Goal: Task Accomplishment & Management: Manage account settings

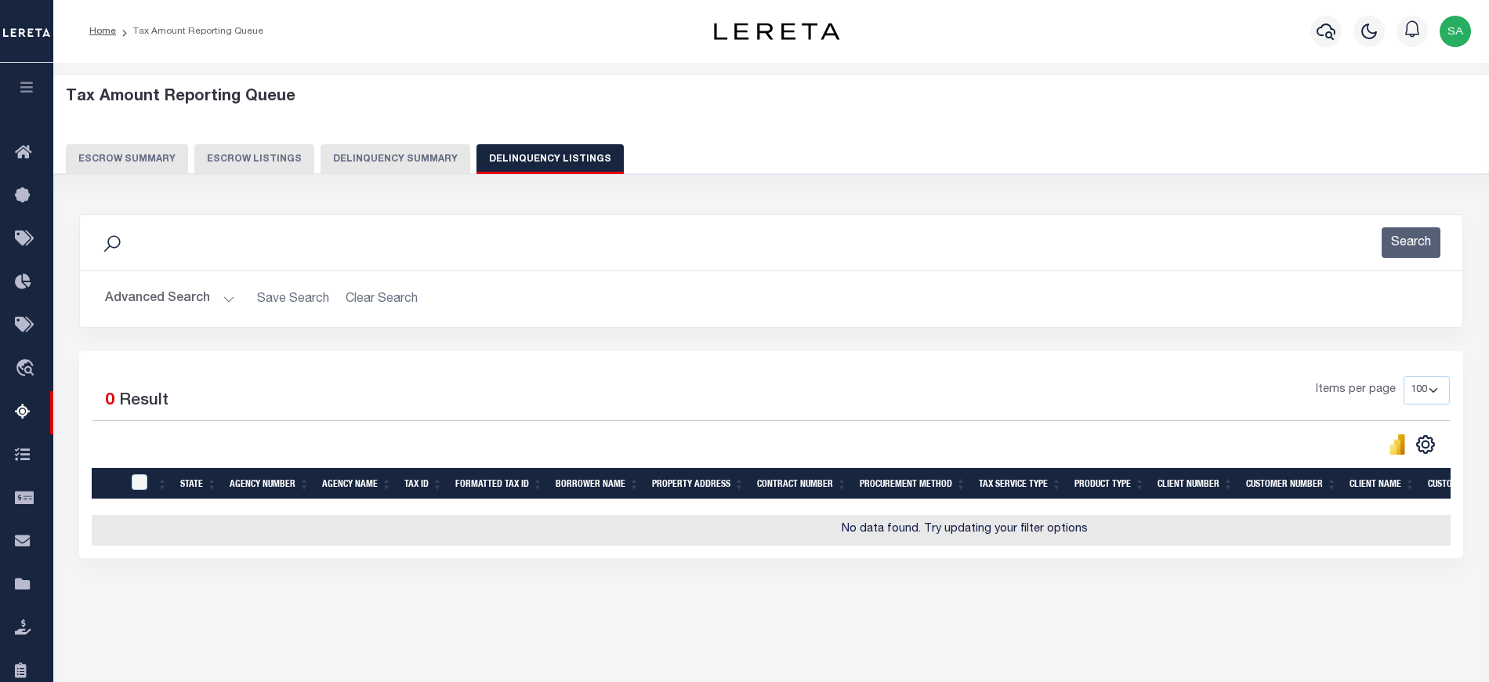
select select "100"
click at [262, 558] on div "3 Selected 0 Result Items per page 10 25 50 100 500" at bounding box center [771, 454] width 1384 height 207
click at [190, 299] on button "Advanced Search" at bounding box center [170, 299] width 130 height 31
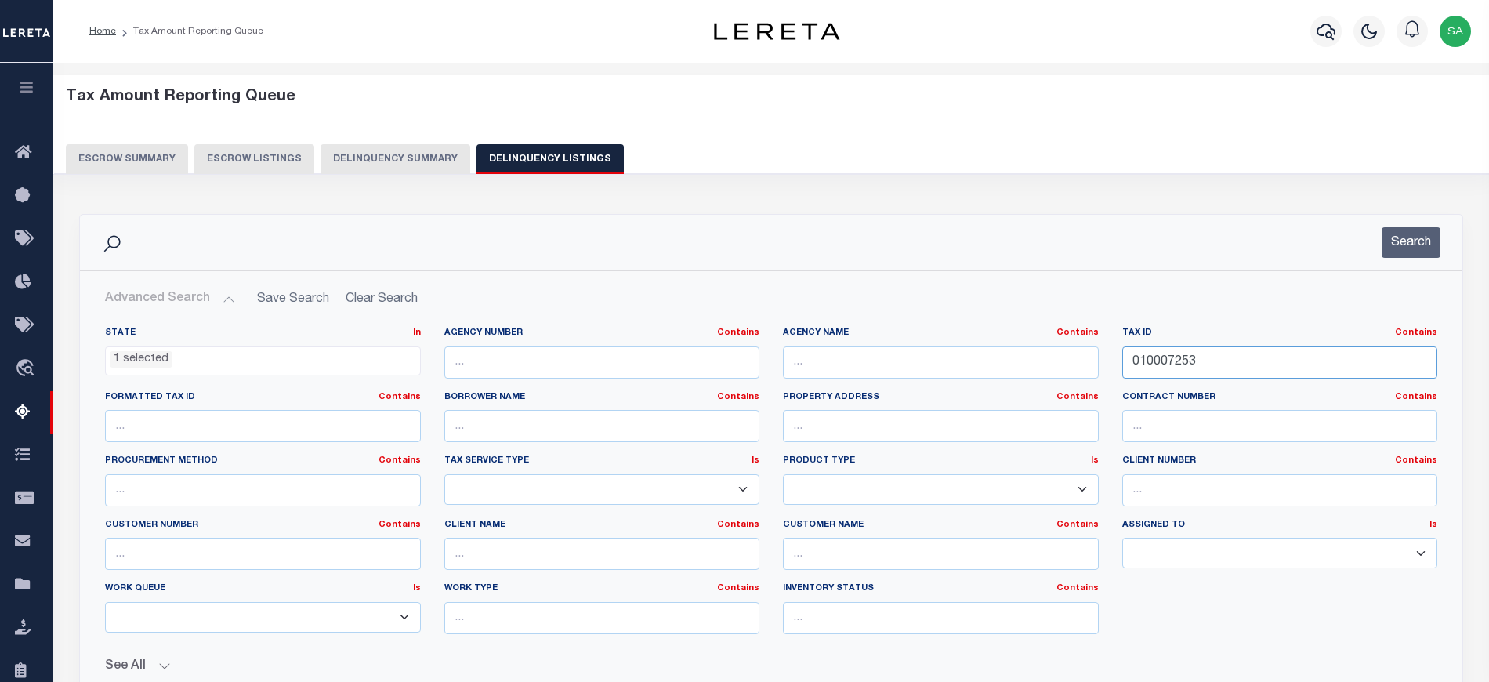
click at [1158, 365] on input "010007253" at bounding box center [1280, 362] width 316 height 32
paste input "318"
type input "010007318"
click at [1395, 255] on button "Search" at bounding box center [1410, 242] width 59 height 31
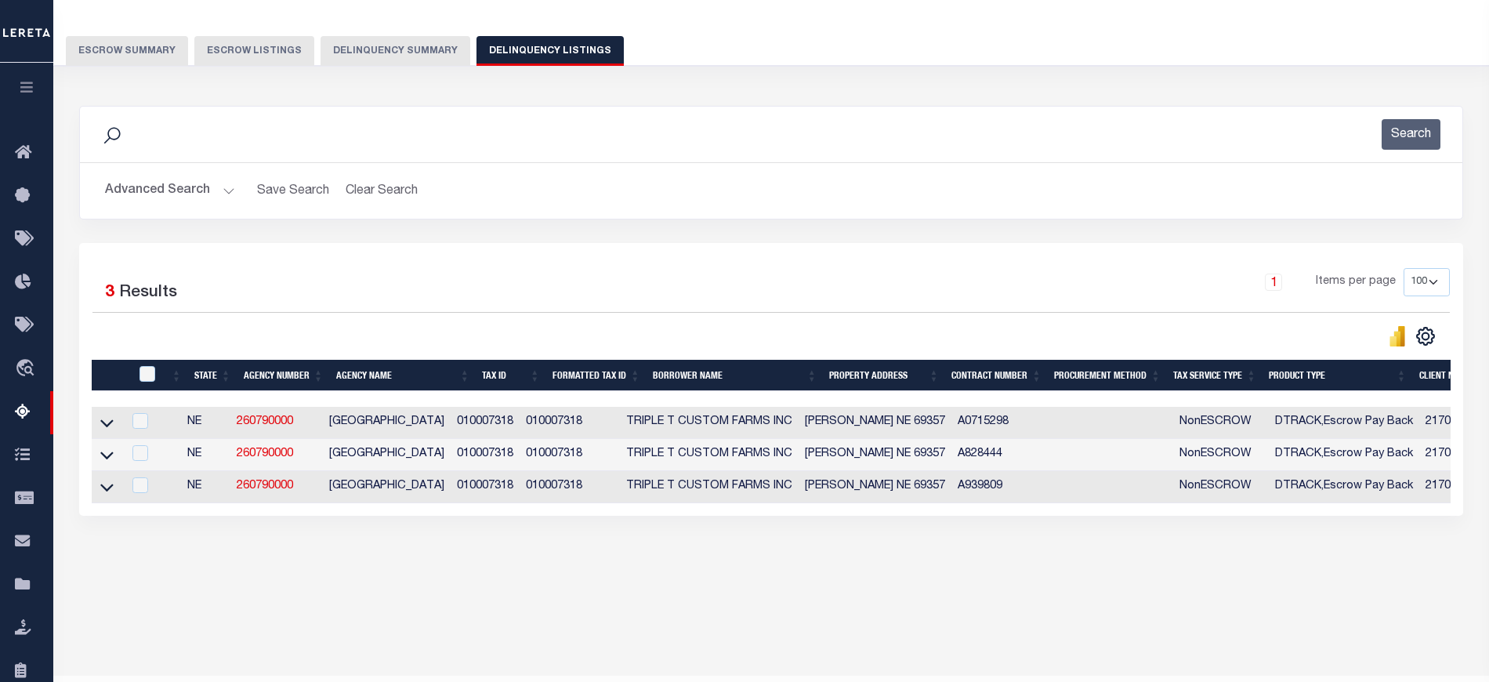
scroll to position [148, 0]
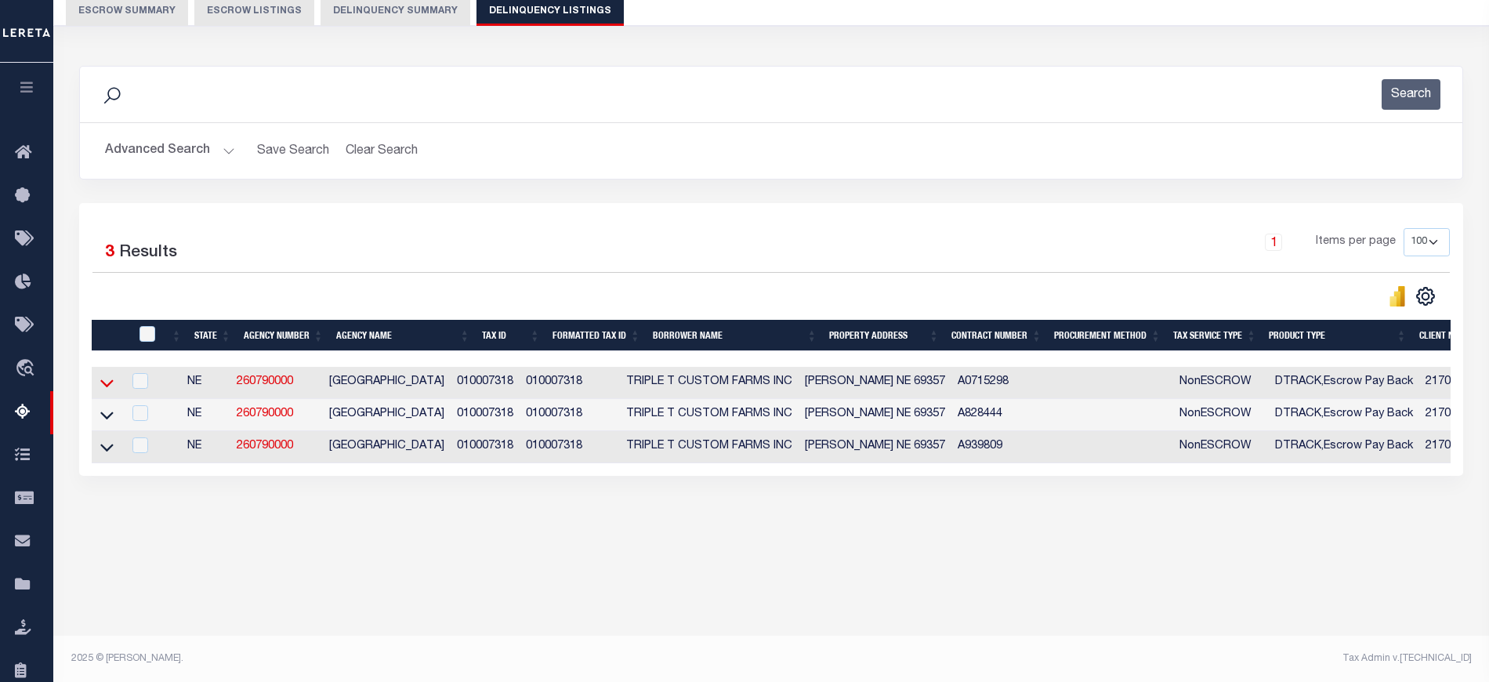
click at [110, 383] on icon at bounding box center [106, 383] width 13 height 16
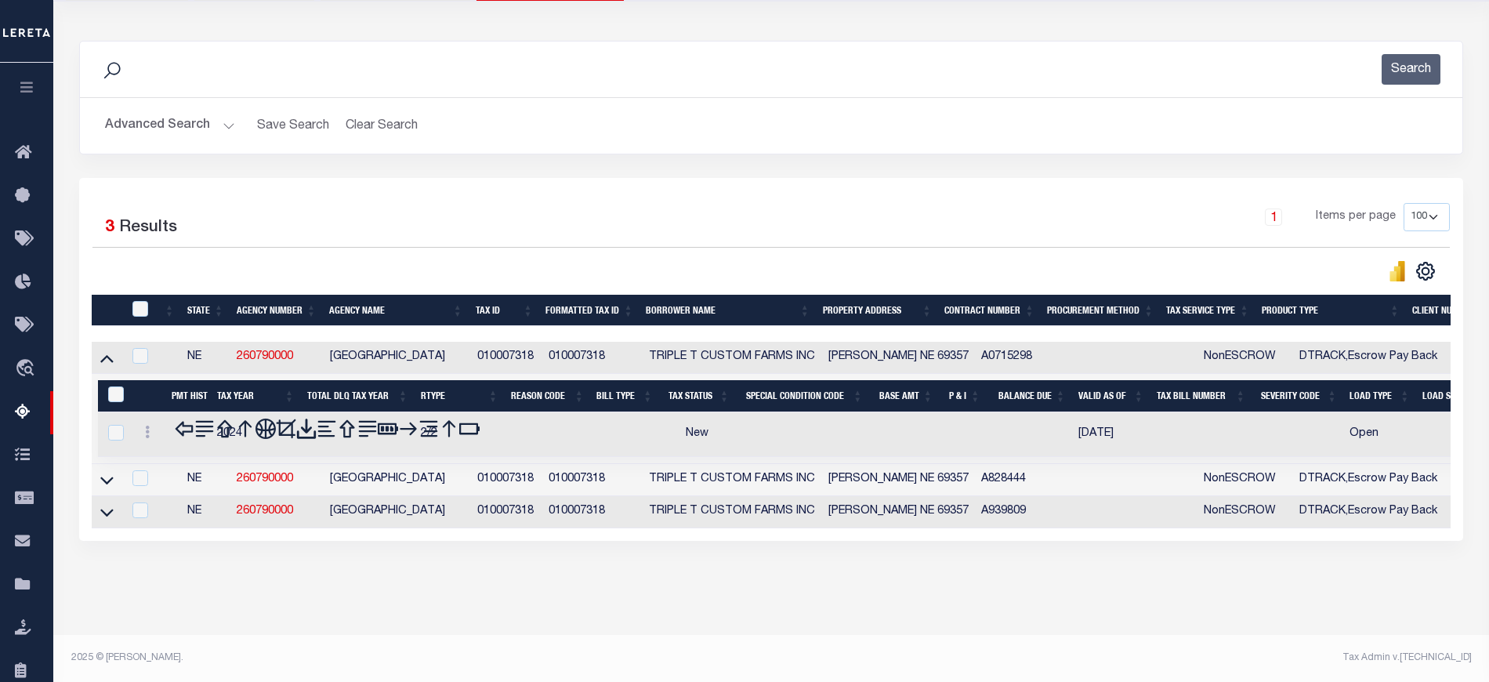
scroll to position [179, 0]
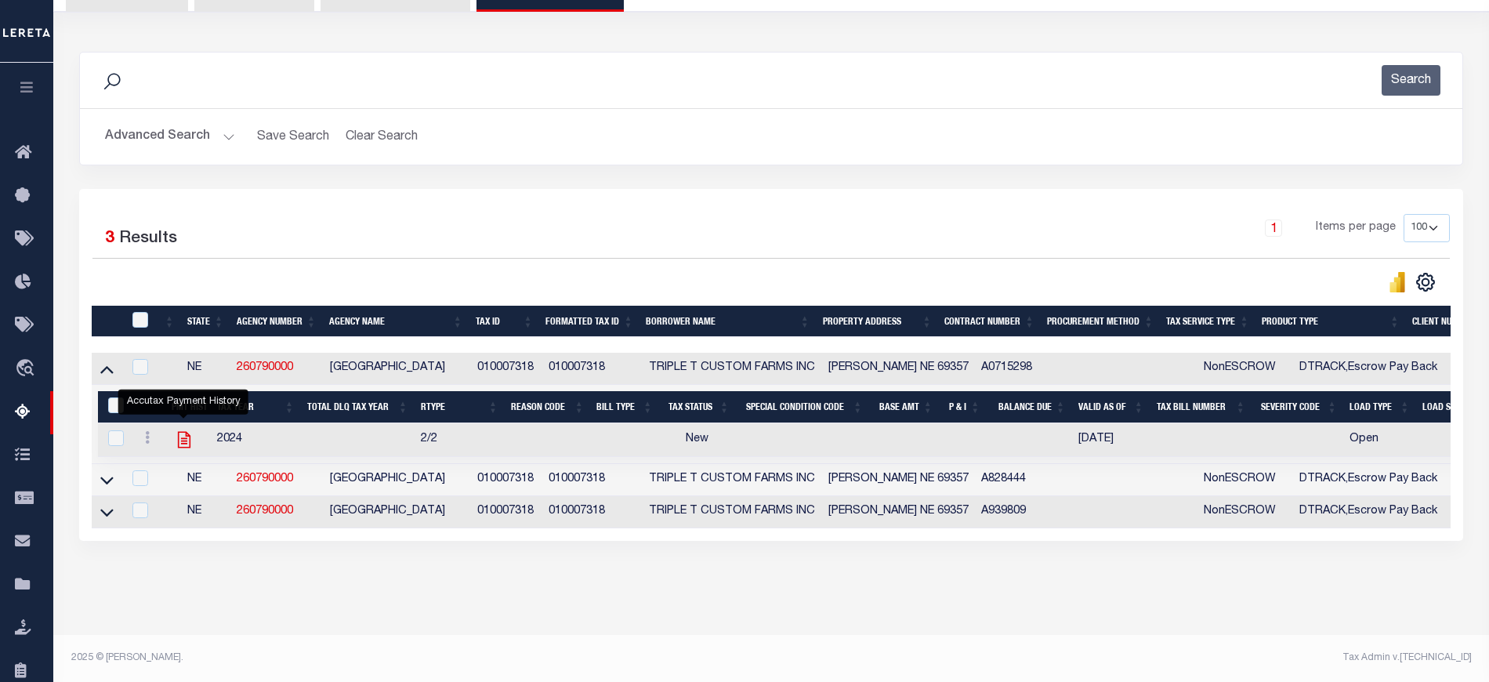
click at [180, 432] on icon "" at bounding box center [183, 440] width 13 height 16
checkbox input "true"
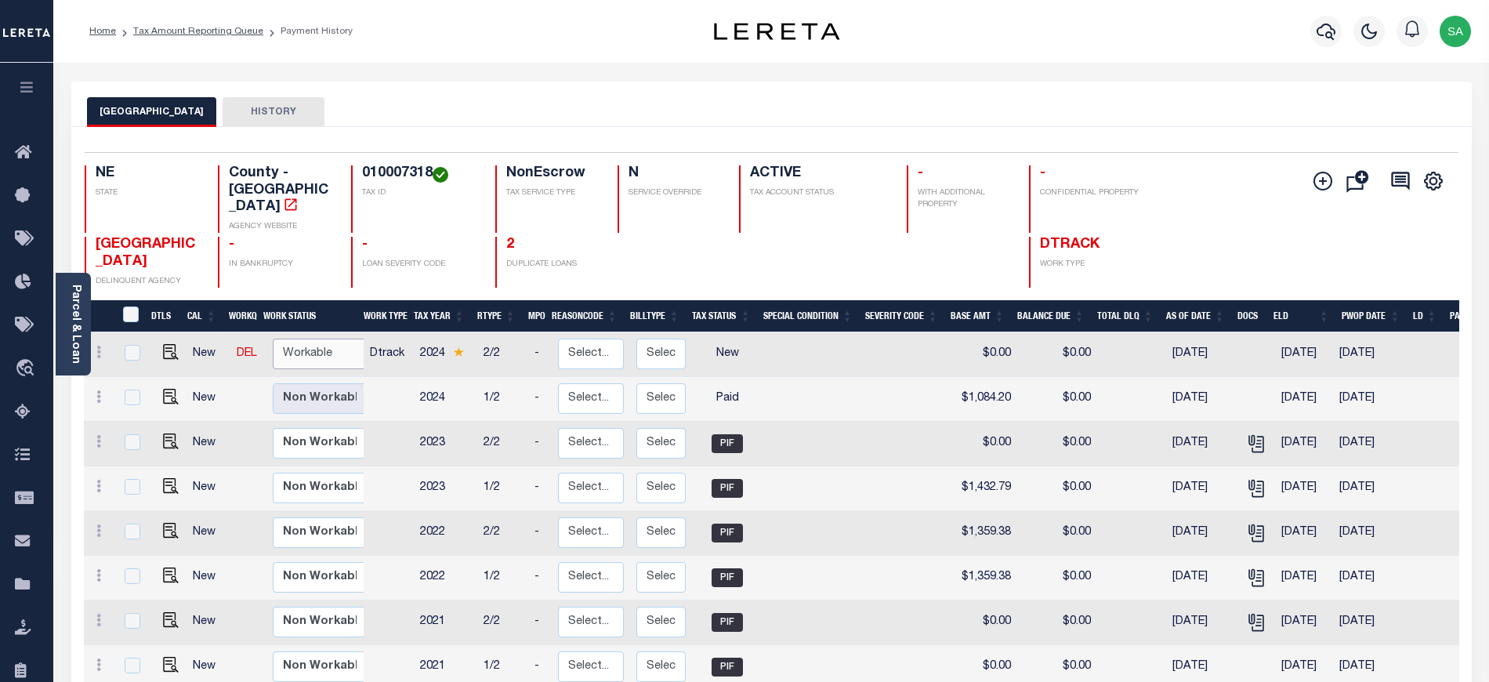
click at [317, 364] on select "Non Workable Workable" at bounding box center [320, 353] width 94 height 31
checkbox input "true"
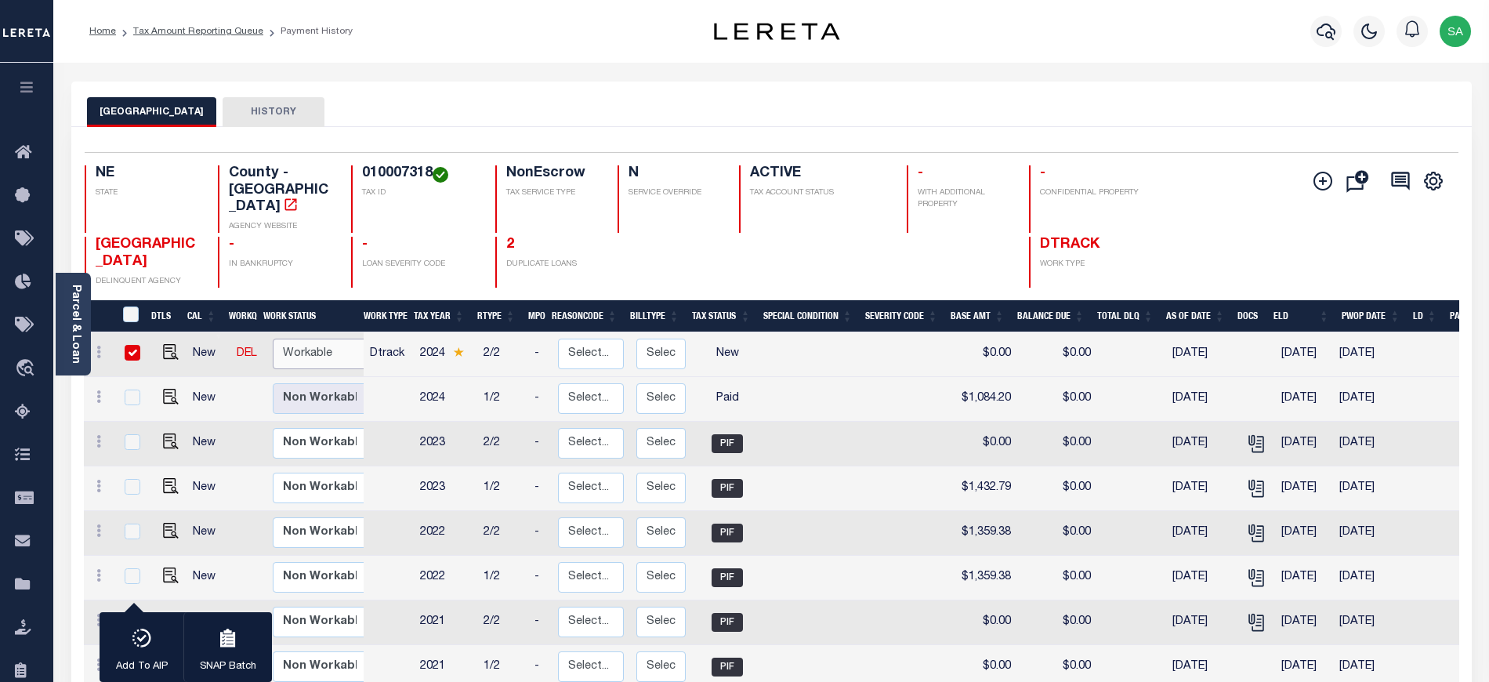
select select "true"
click at [273, 338] on select "Non Workable Workable" at bounding box center [320, 353] width 94 height 31
checkbox input "false"
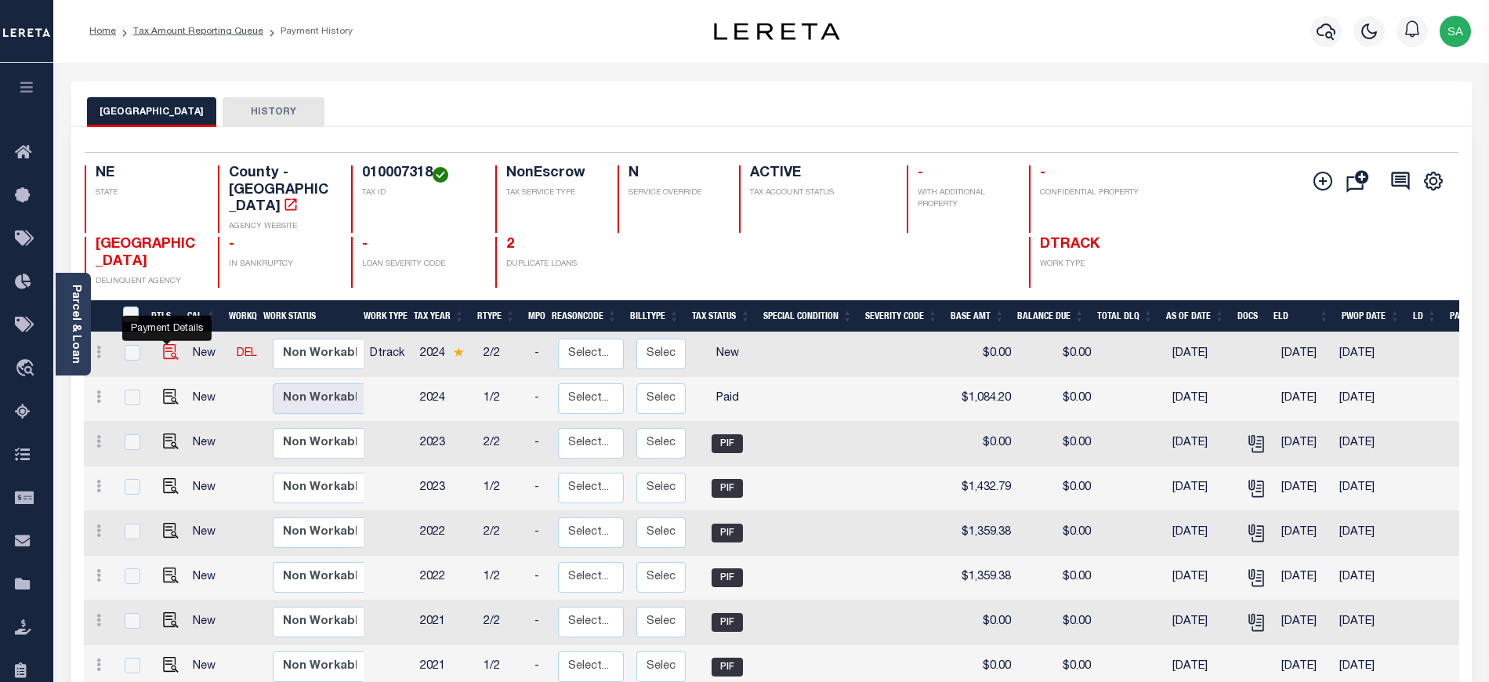
drag, startPoint x: 168, startPoint y: 353, endPoint x: 348, endPoint y: 436, distance: 198.8
click at [168, 353] on img "" at bounding box center [171, 352] width 16 height 16
checkbox input "true"
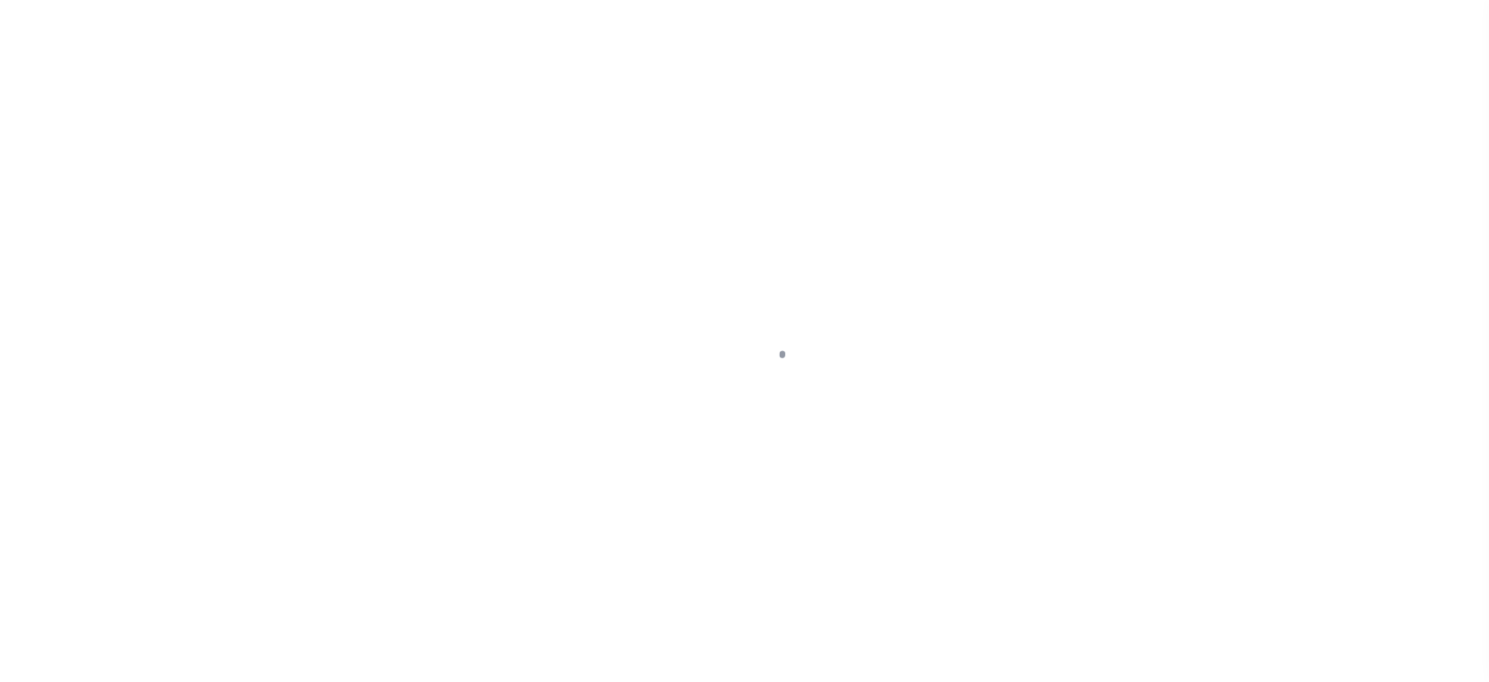
select select "NW2"
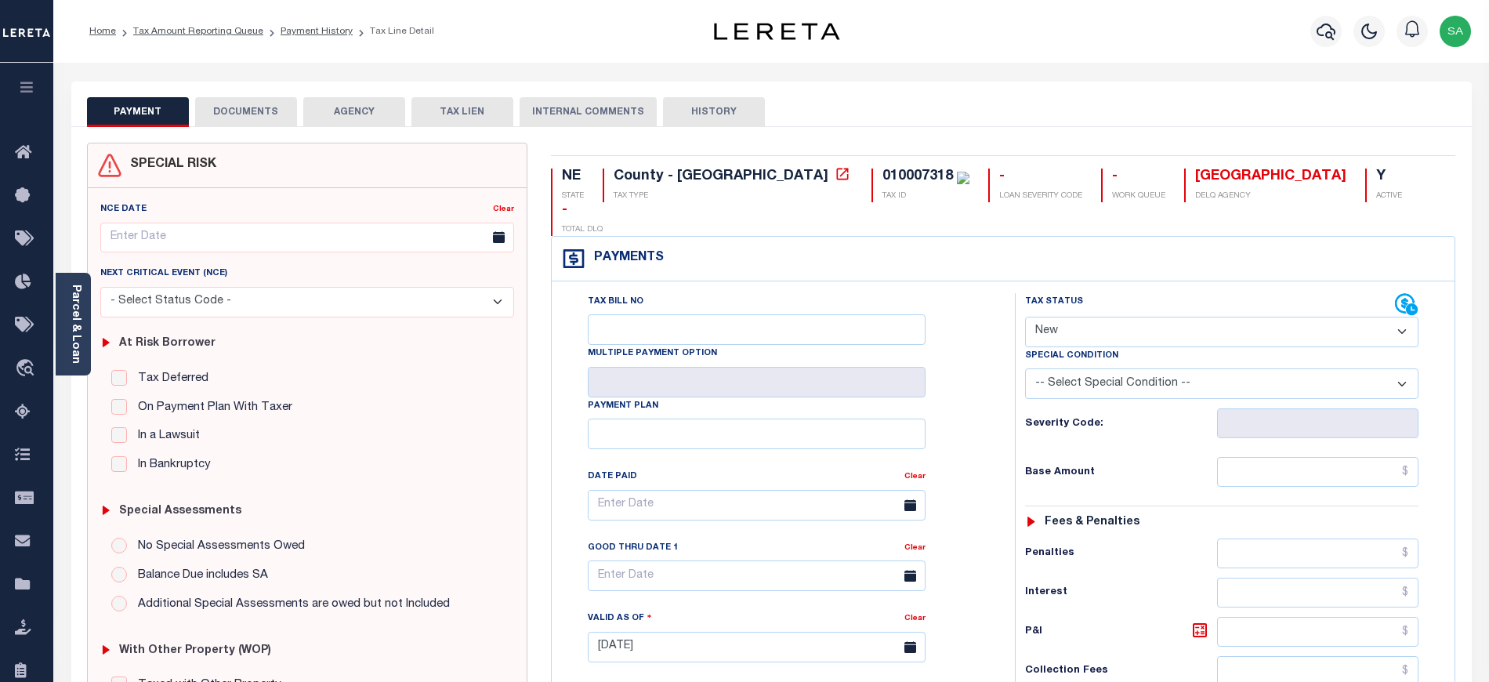
click at [261, 114] on button "DOCUMENTS" at bounding box center [246, 112] width 102 height 30
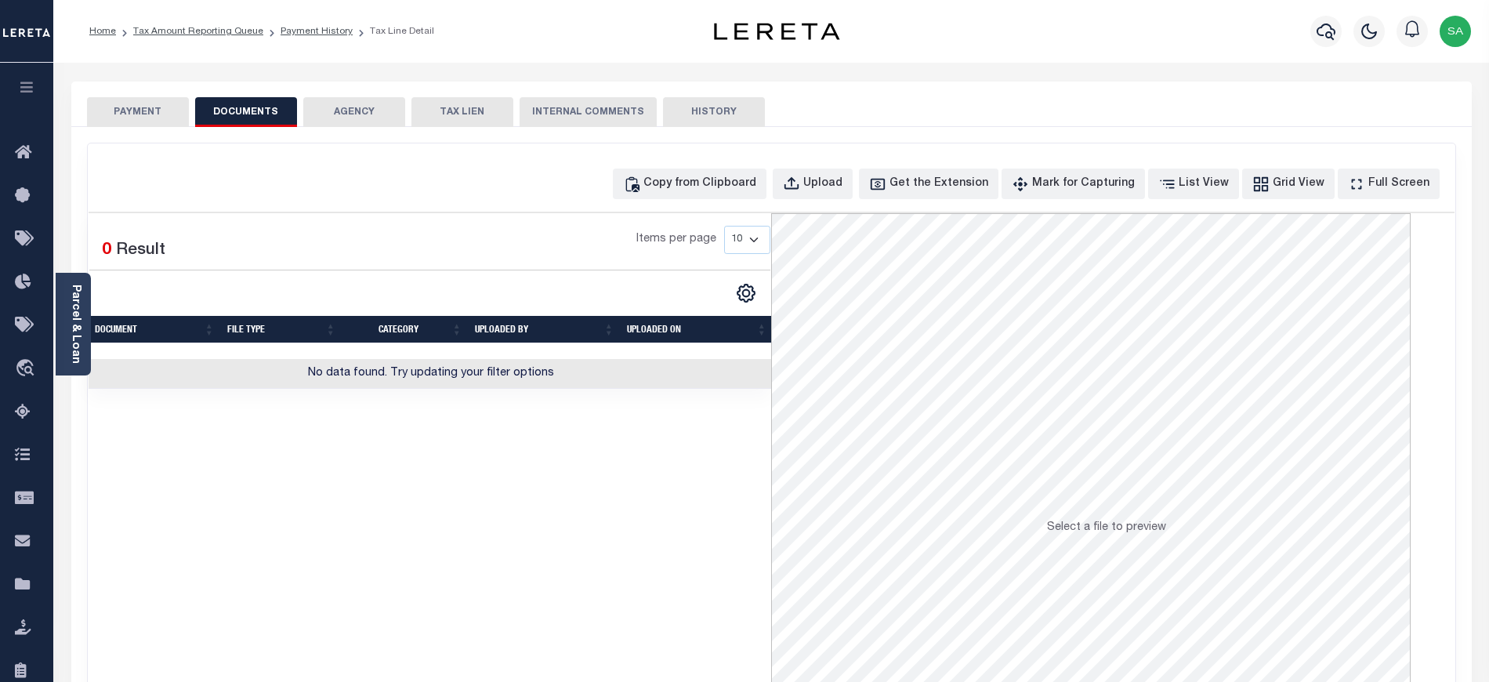
click at [721, 201] on div "Copy from Clipboard Upload Get the Extension Mark for Capturing Got it List Vie…" at bounding box center [771, 419] width 1367 height 552
click at [724, 183] on div "Copy from Clipboard" at bounding box center [699, 184] width 113 height 17
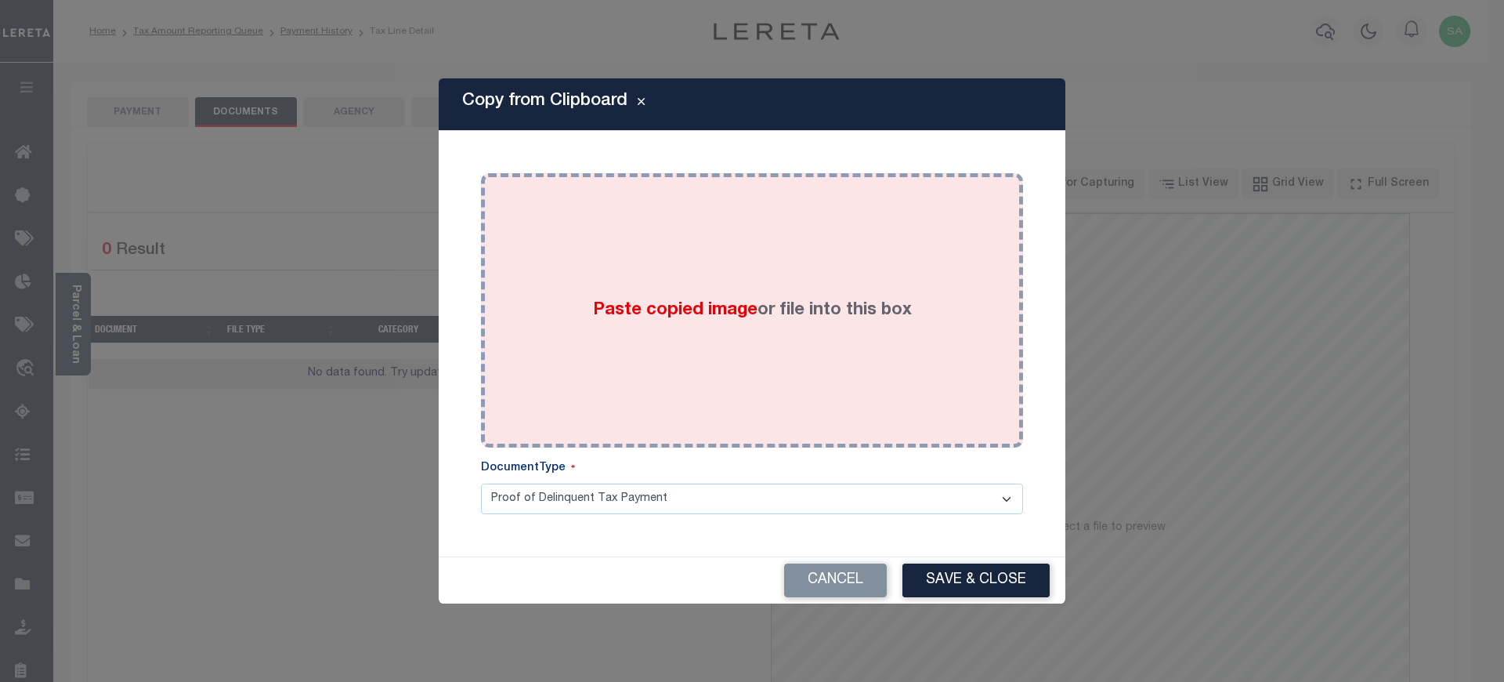
click at [751, 323] on label "Paste copied image or file into this box" at bounding box center [752, 311] width 319 height 26
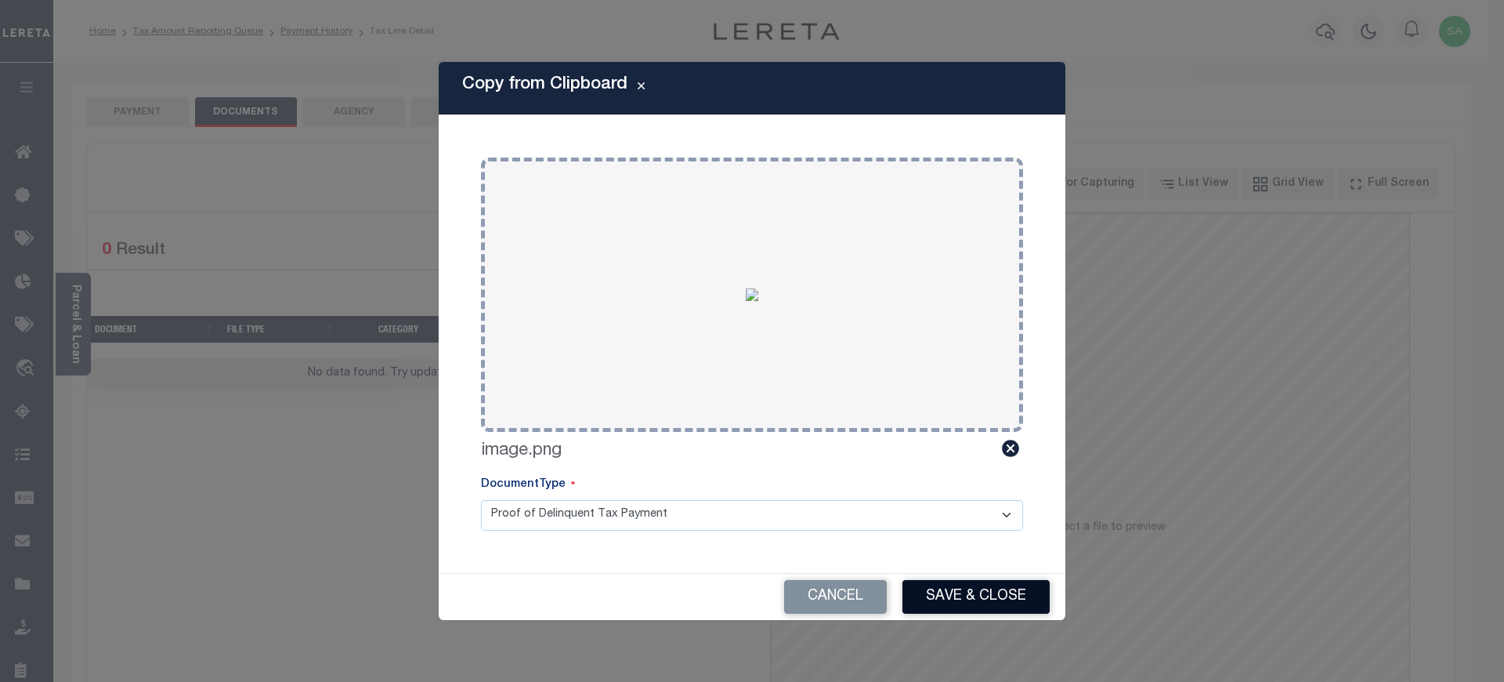
click at [963, 613] on button "Save & Close" at bounding box center [976, 597] width 147 height 34
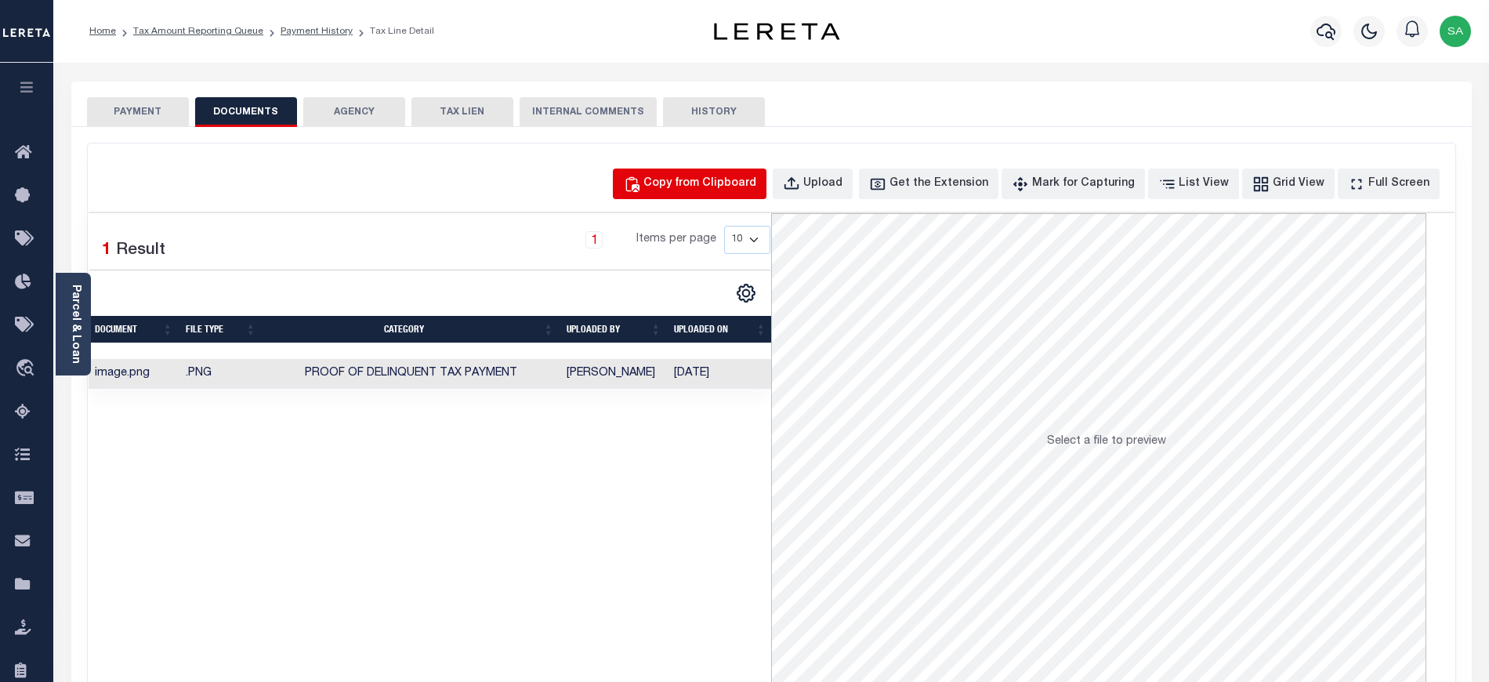
click at [738, 176] on div "Copy from Clipboard" at bounding box center [699, 184] width 113 height 17
select select "POP"
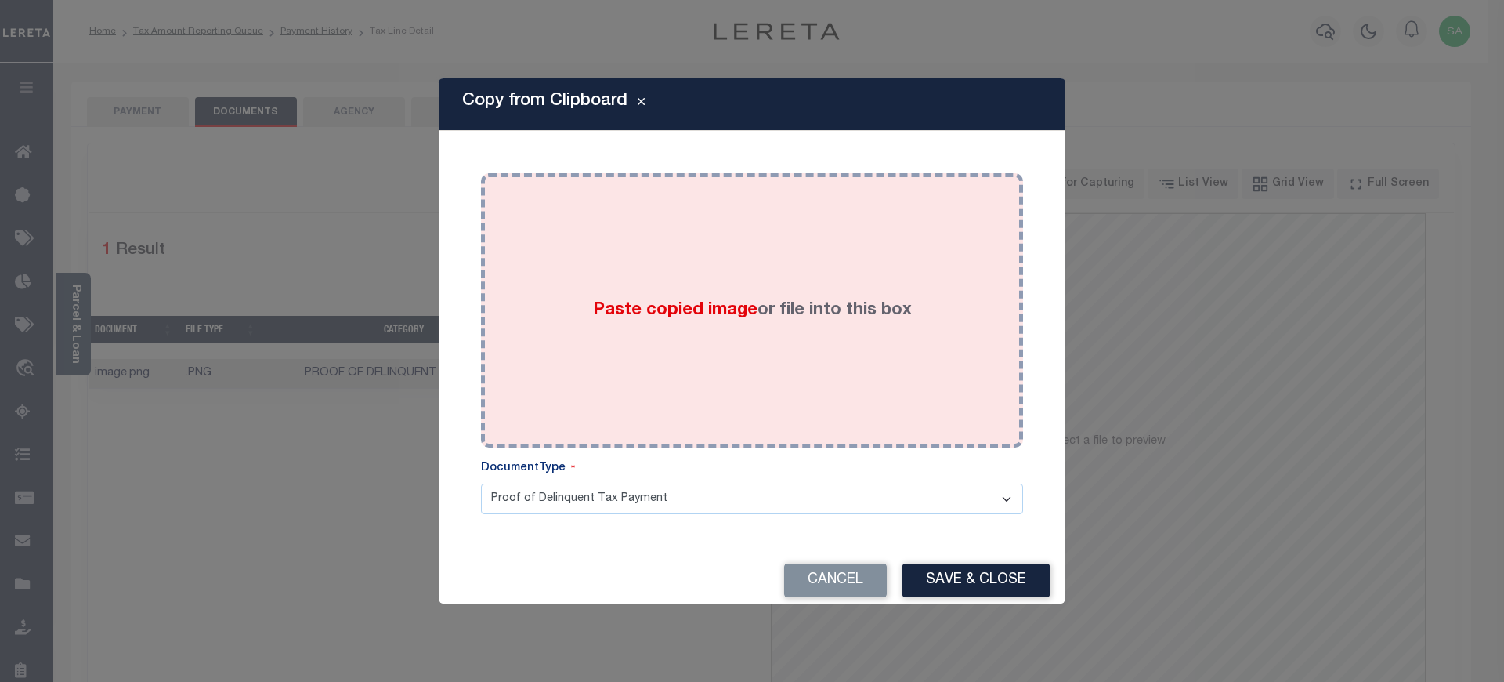
click at [769, 345] on div "Paste copied image or file into this box" at bounding box center [752, 310] width 519 height 251
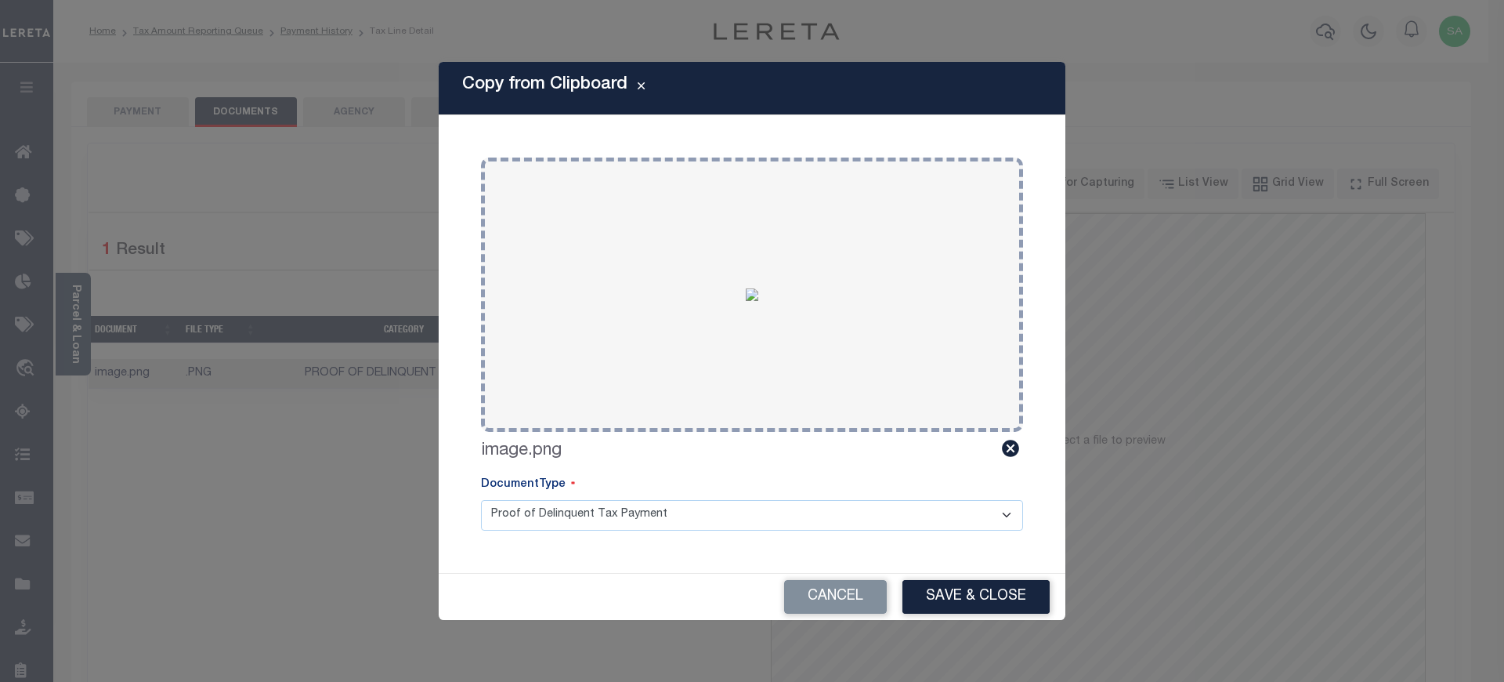
click at [993, 590] on button "Save & Close" at bounding box center [976, 597] width 147 height 34
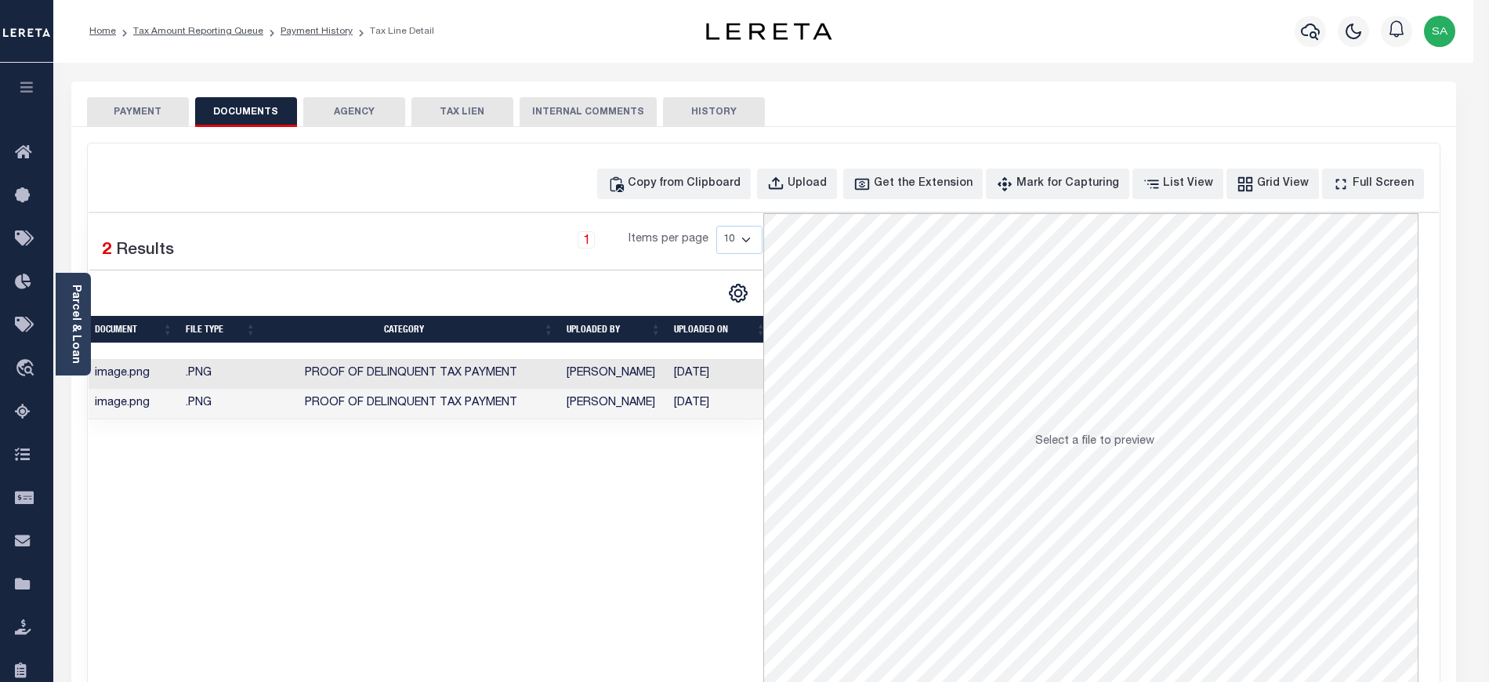
click at [136, 114] on button "PAYMENT" at bounding box center [138, 112] width 102 height 30
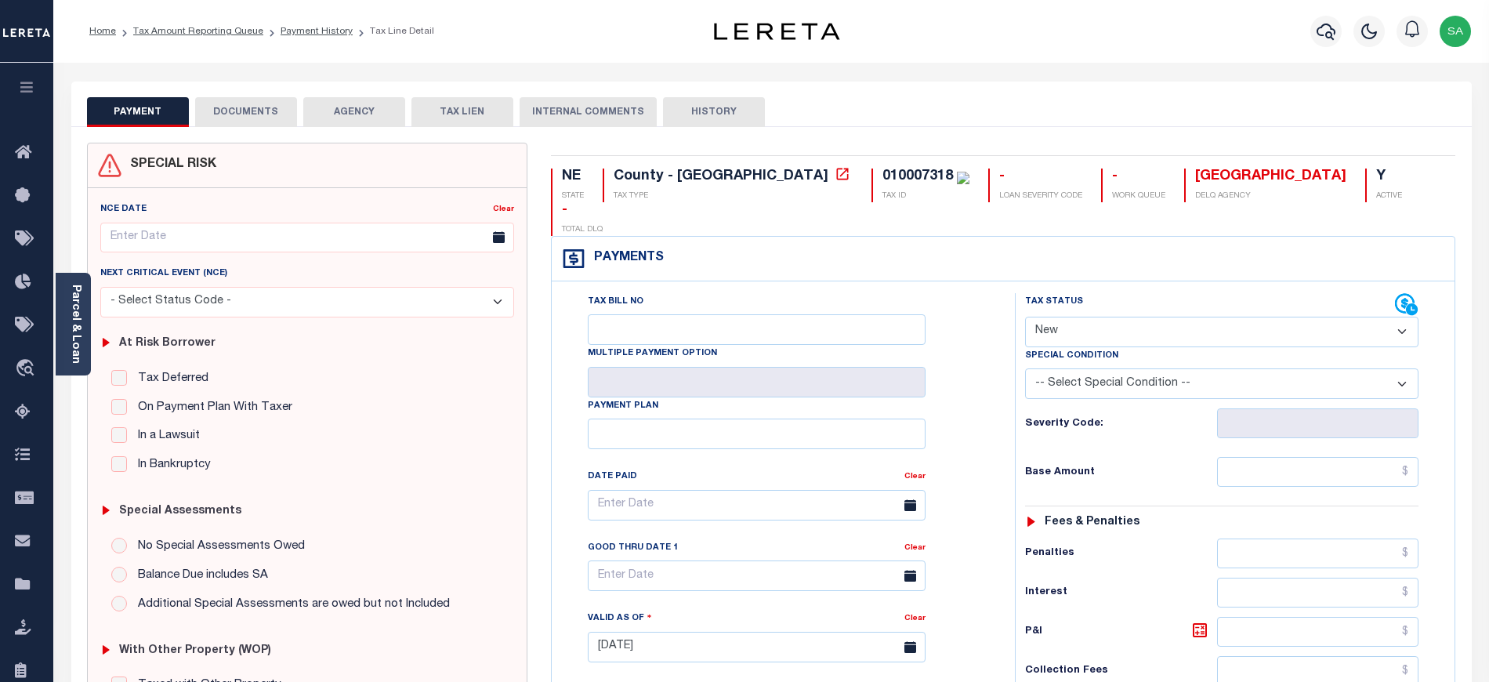
click at [1031, 317] on select "- Select Status Code - Open Due/Unpaid Paid Incomplete No Tax Due Internal Refu…" at bounding box center [1221, 332] width 393 height 31
select select "DUE"
click at [1025, 317] on select "- Select Status Code - Open Due/Unpaid Paid Incomplete No Tax Due Internal Refu…" at bounding box center [1221, 332] width 393 height 31
type input "[DATE]"
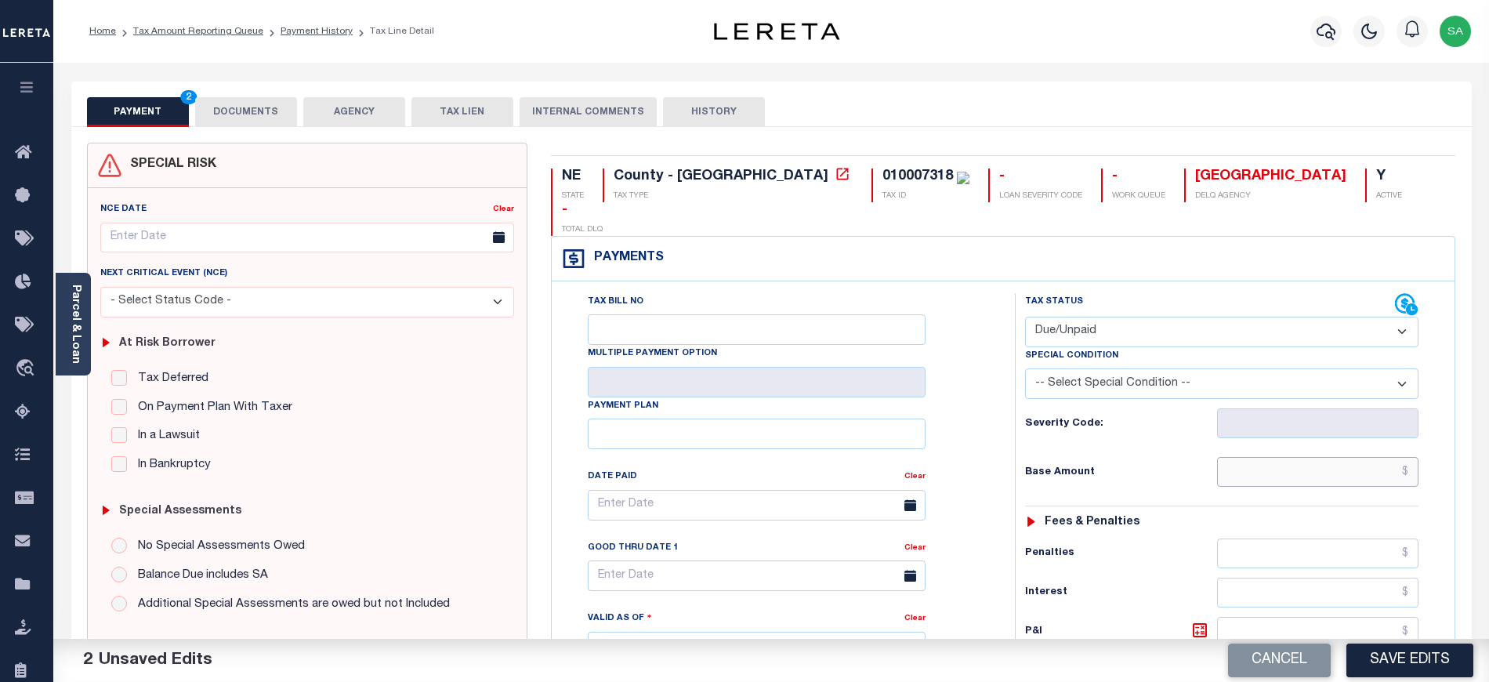
click at [1251, 457] on input "text" at bounding box center [1318, 472] width 202 height 30
paste input "1,084.20"
type input "$1,084.20"
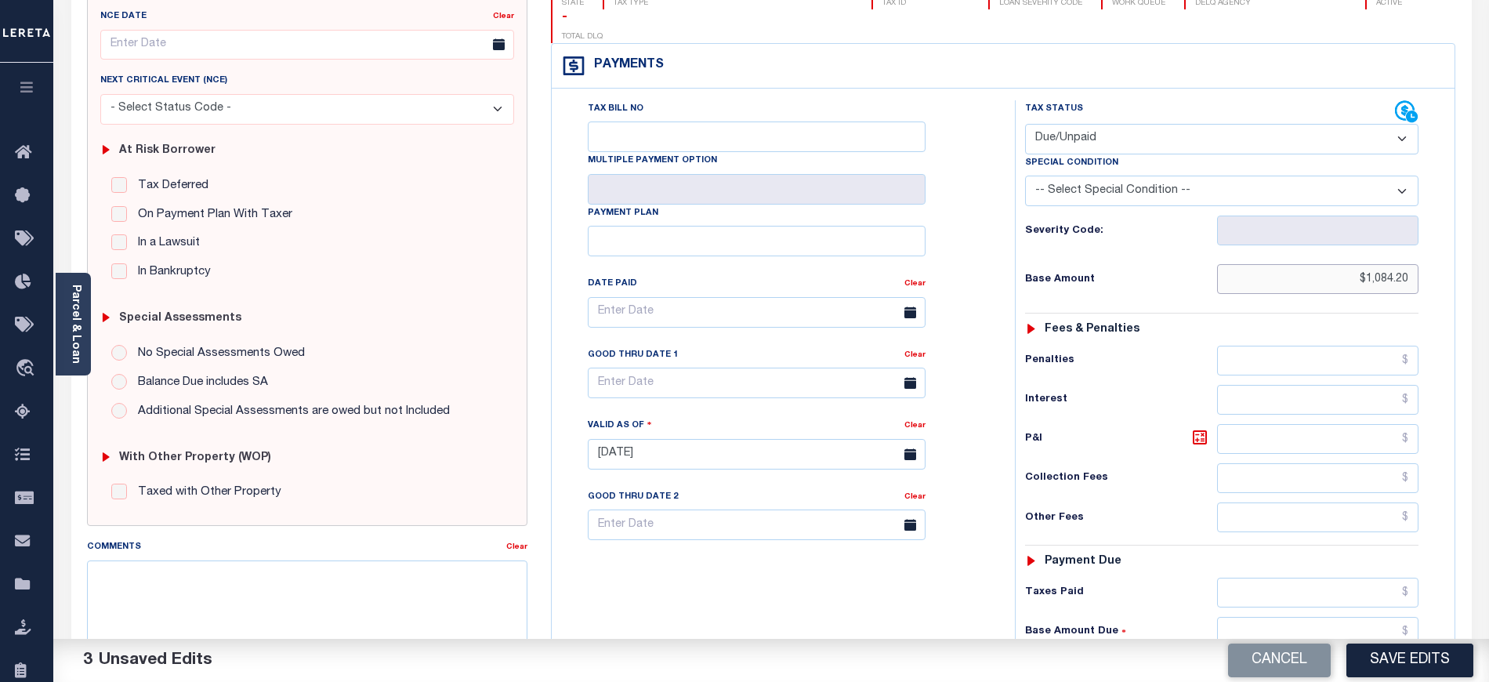
scroll to position [313, 0]
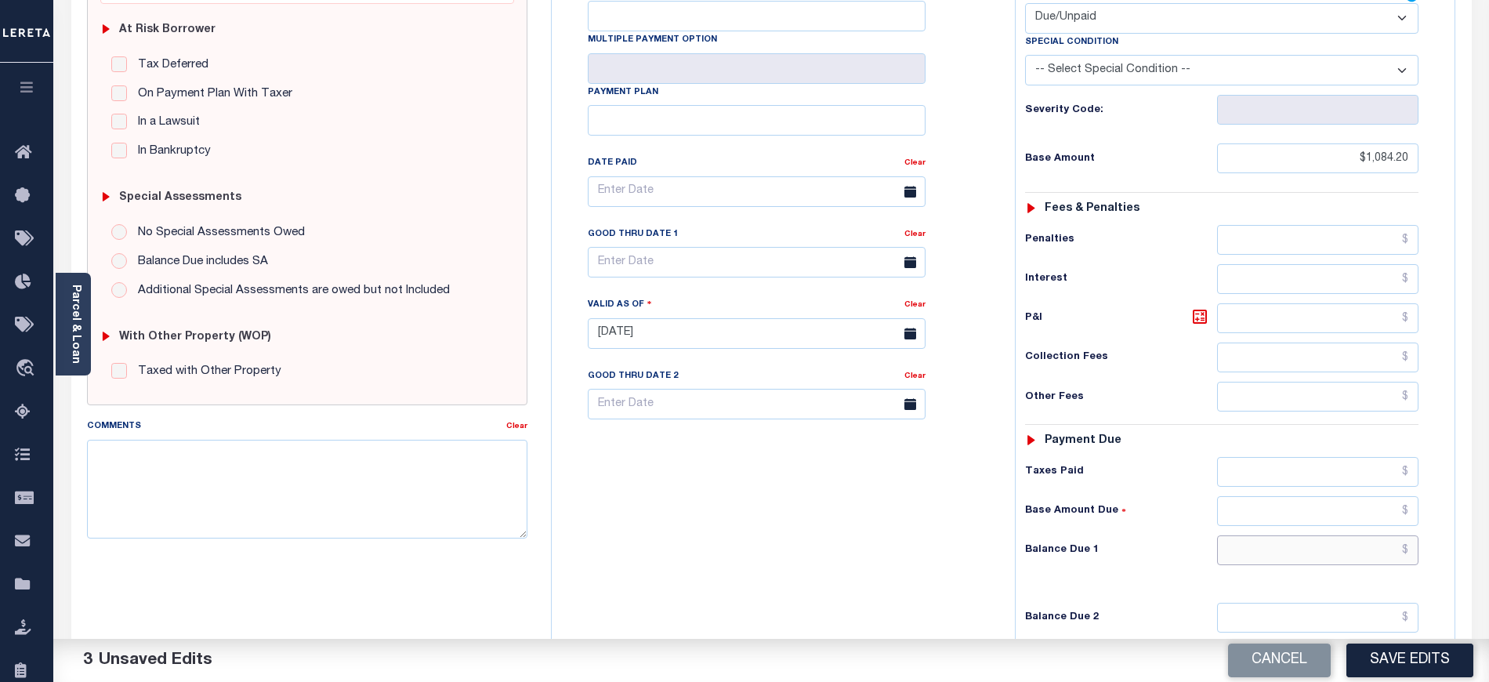
click at [1251, 535] on input "text" at bounding box center [1318, 550] width 202 height 30
paste input "1,109.57"
type input "$1,109.57"
click at [1201, 307] on icon at bounding box center [1199, 316] width 19 height 19
type input "$25.37"
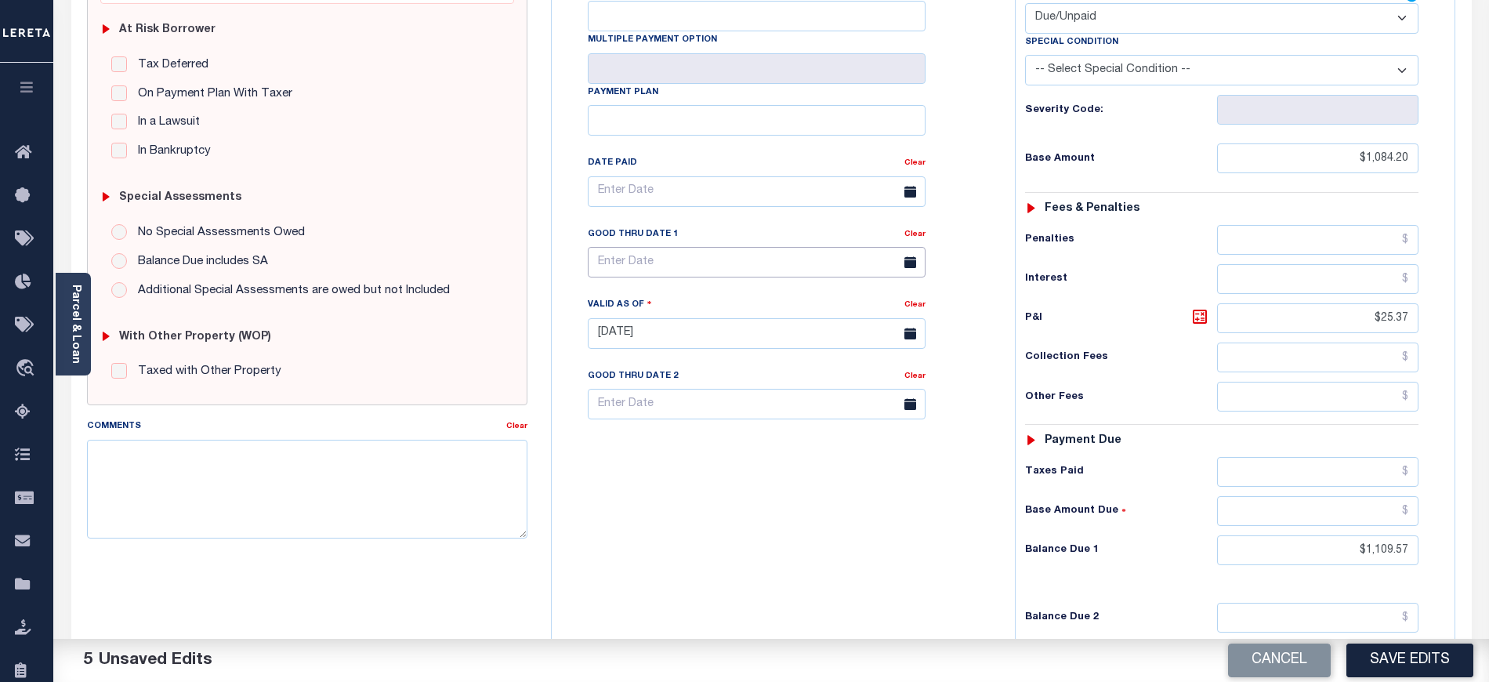
click at [675, 245] on body "Home Tax Amount Reporting Queue Payment History Tax Line Detail Profile" at bounding box center [744, 282] width 1489 height 1191
click at [815, 280] on span at bounding box center [815, 267] width 27 height 27
select select "9"
click at [773, 443] on span "31" at bounding box center [777, 446] width 31 height 31
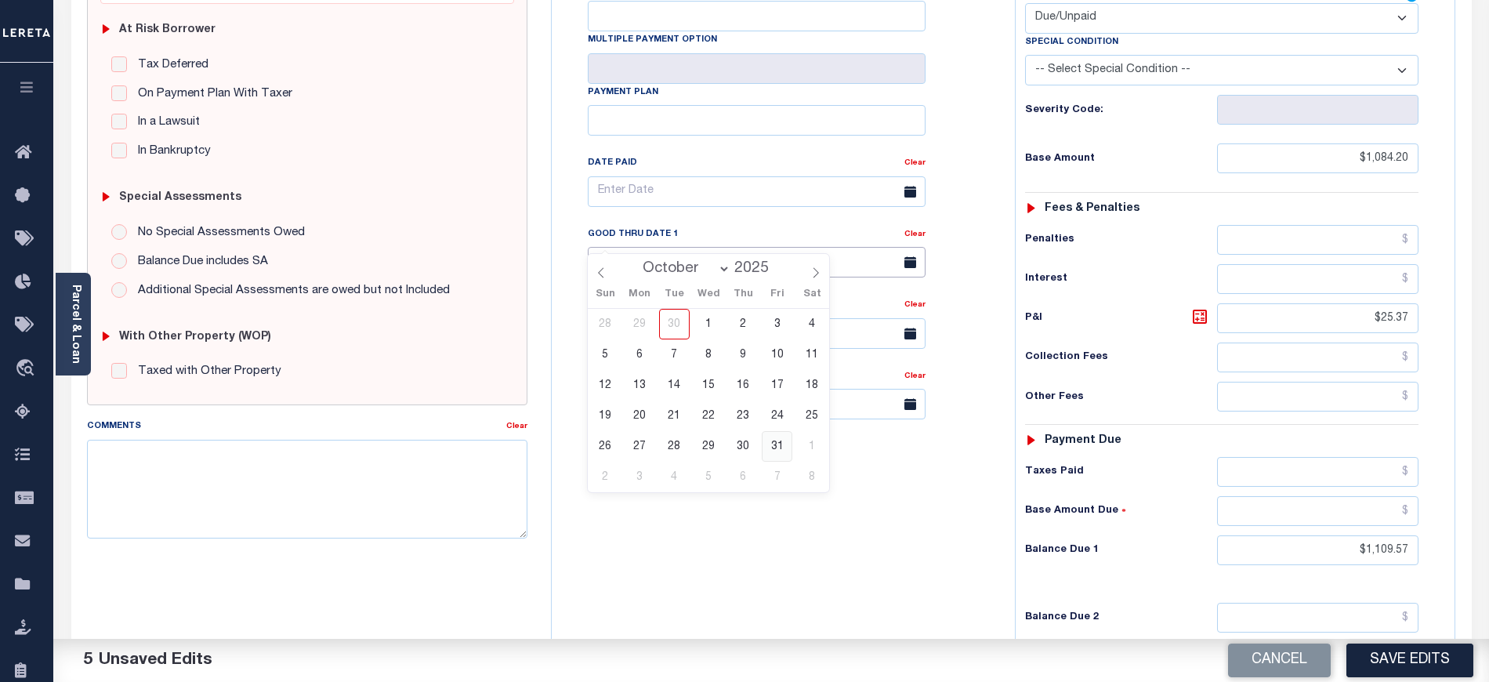
type input "10/31/2025"
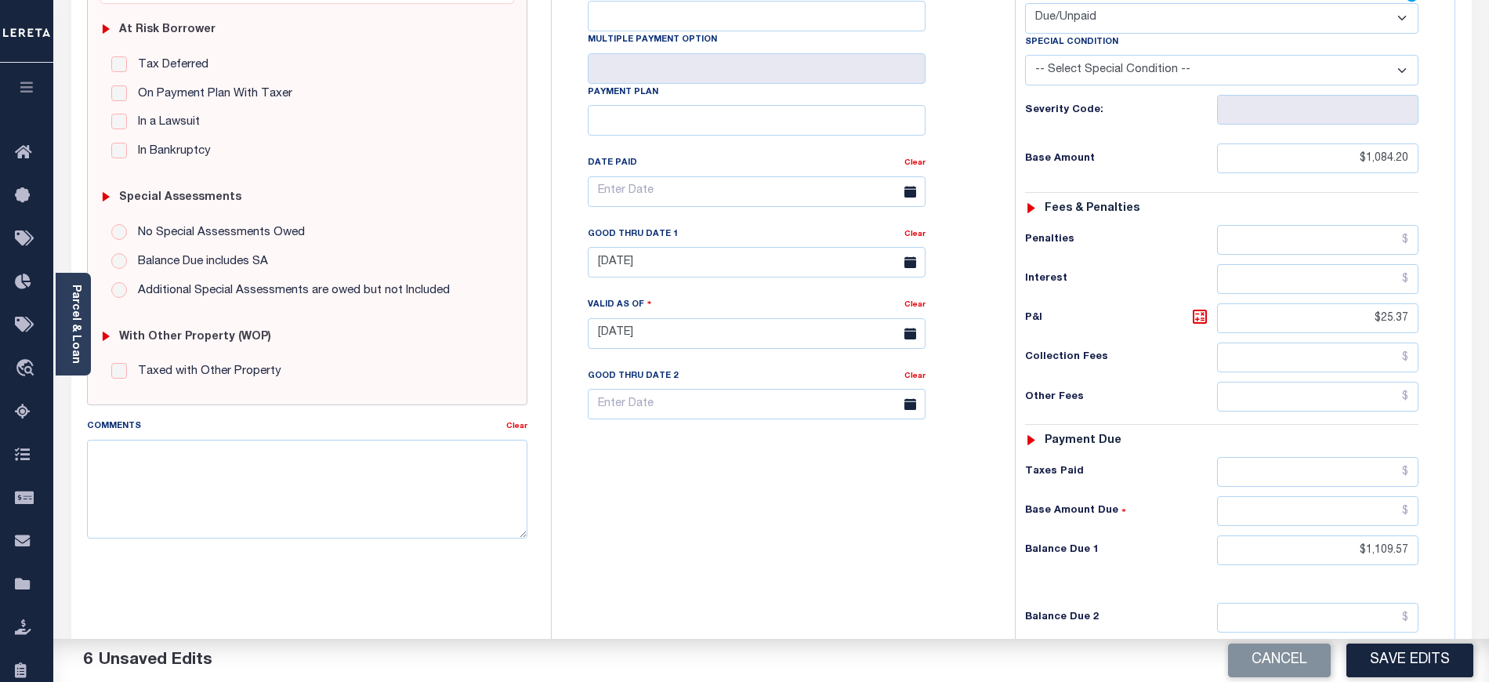
click at [784, 539] on div "Tax Bill No Multiple Payment Option Payment Plan Clear" at bounding box center [779, 326] width 447 height 692
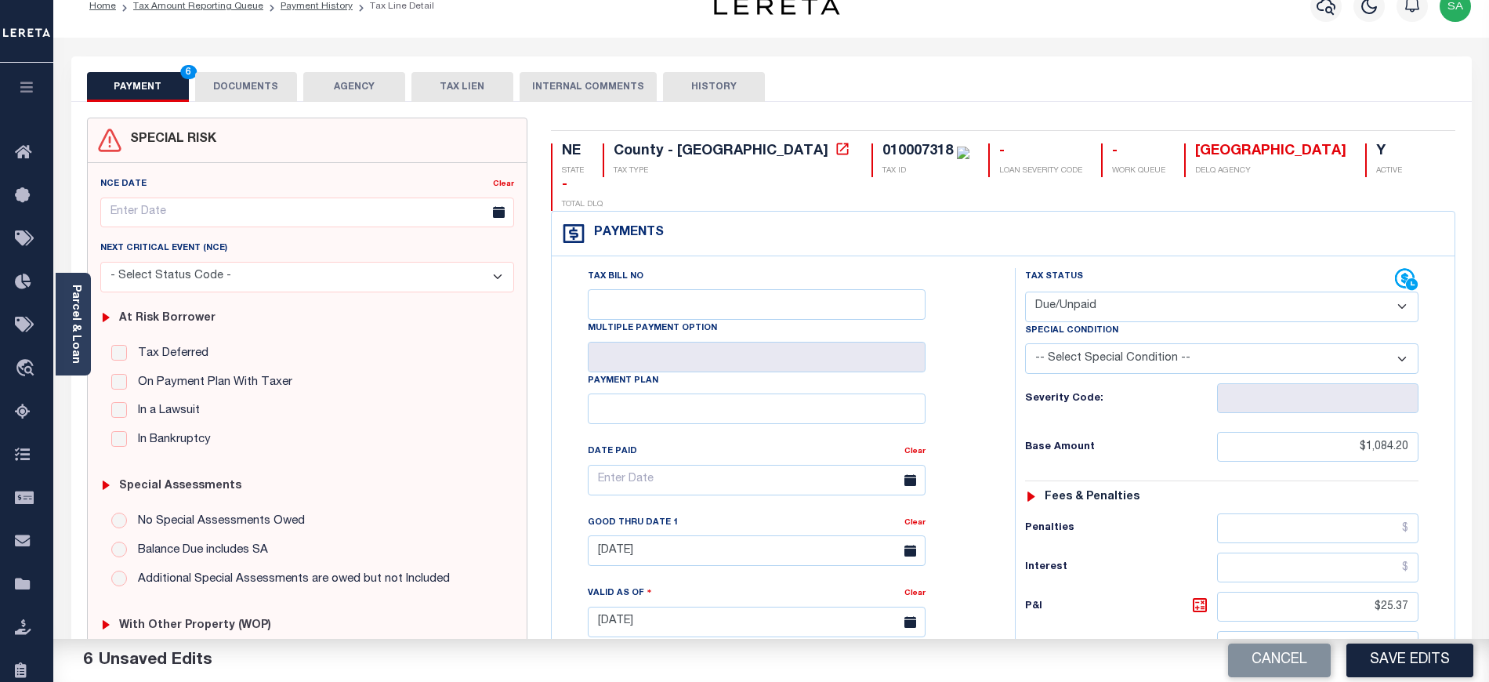
scroll to position [0, 0]
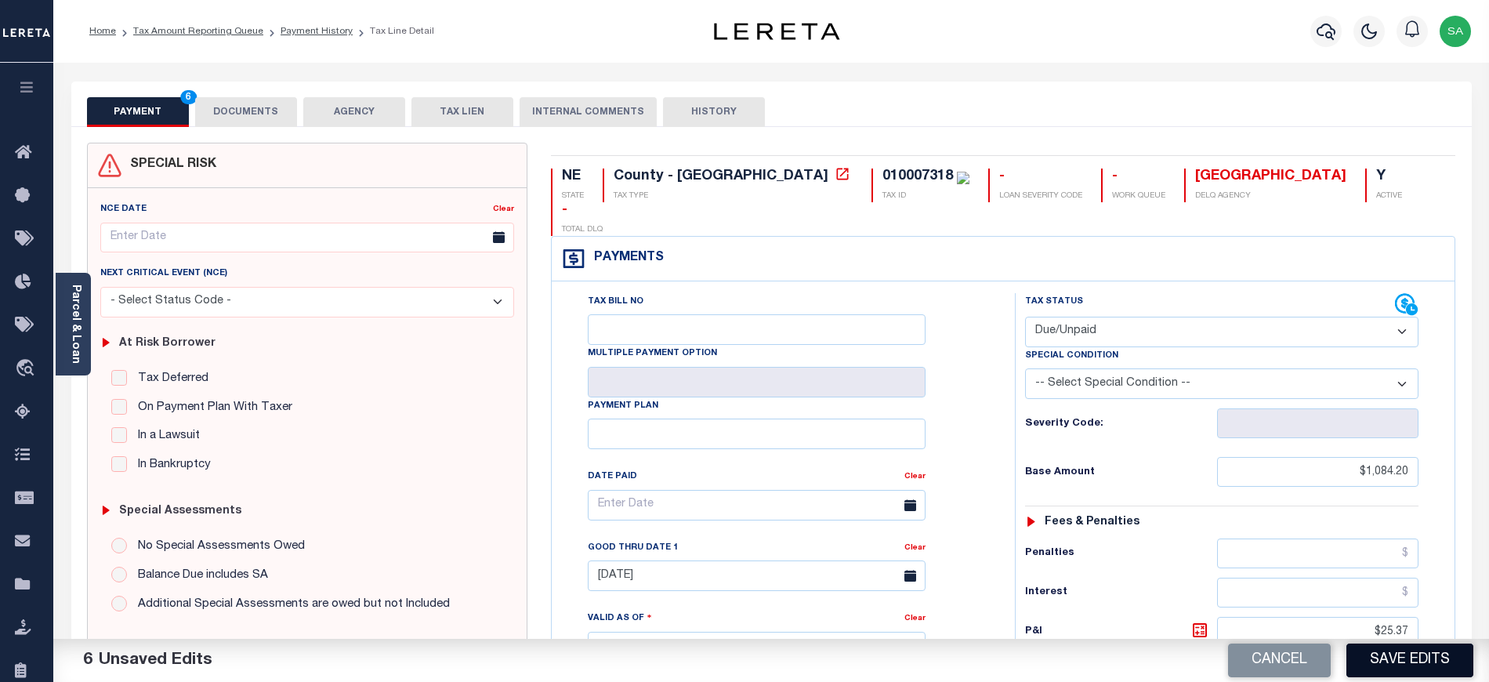
click at [1377, 671] on button "Save Edits" at bounding box center [1409, 660] width 127 height 34
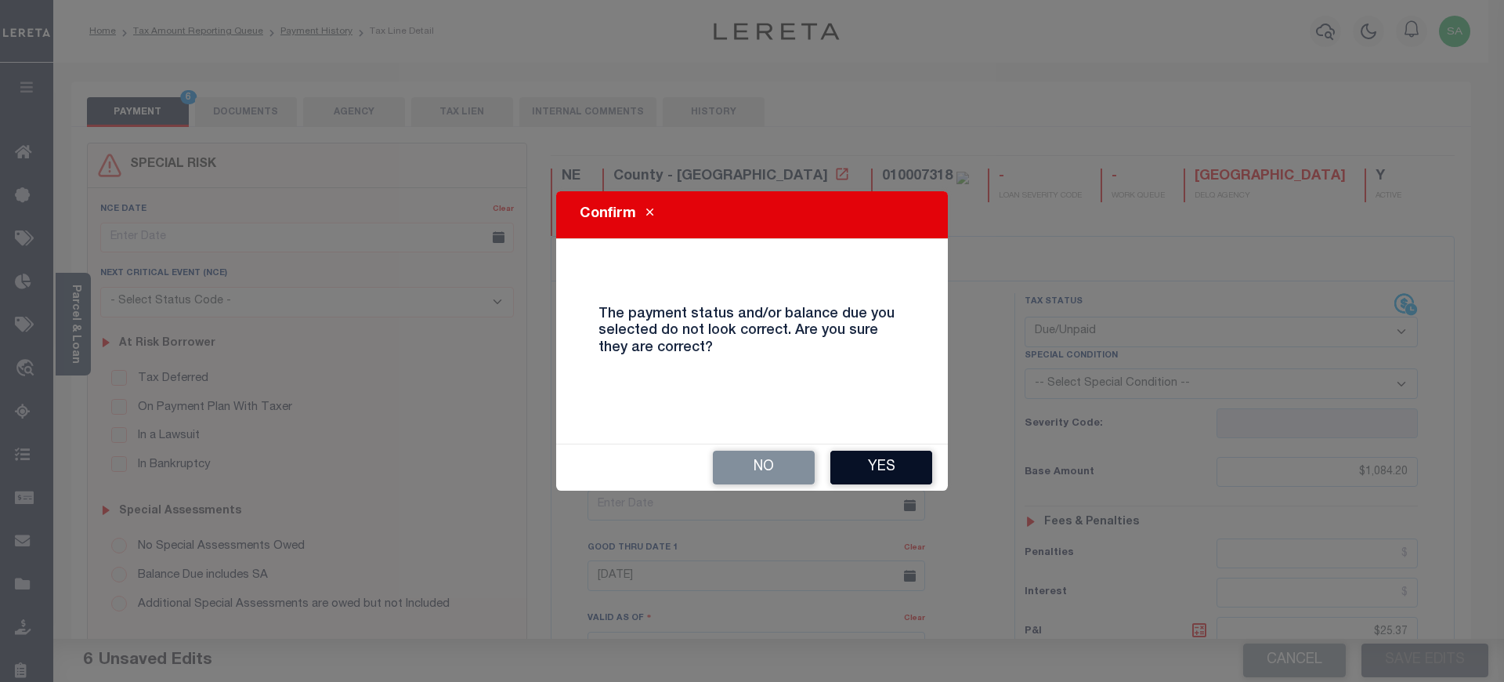
click at [885, 461] on button "Yes" at bounding box center [882, 468] width 102 height 34
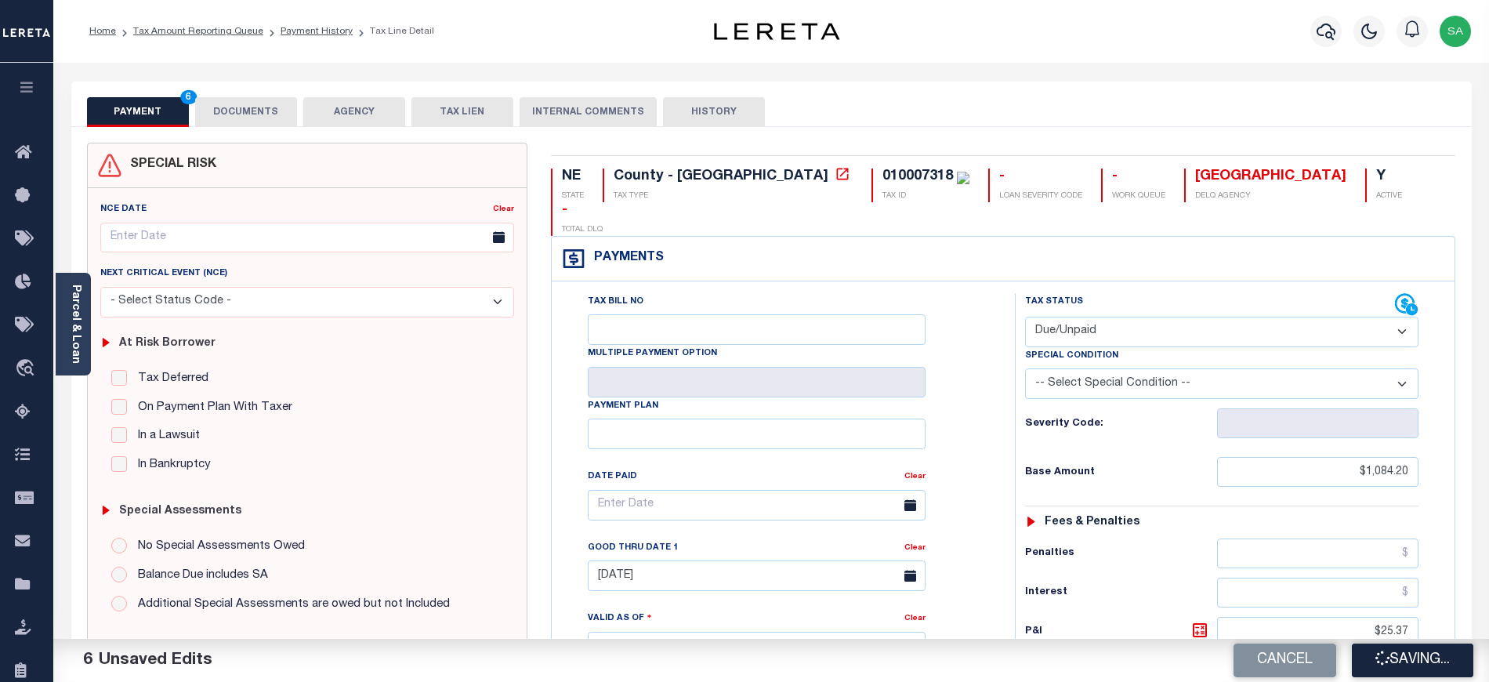
checkbox input "false"
type input "$1,084.2"
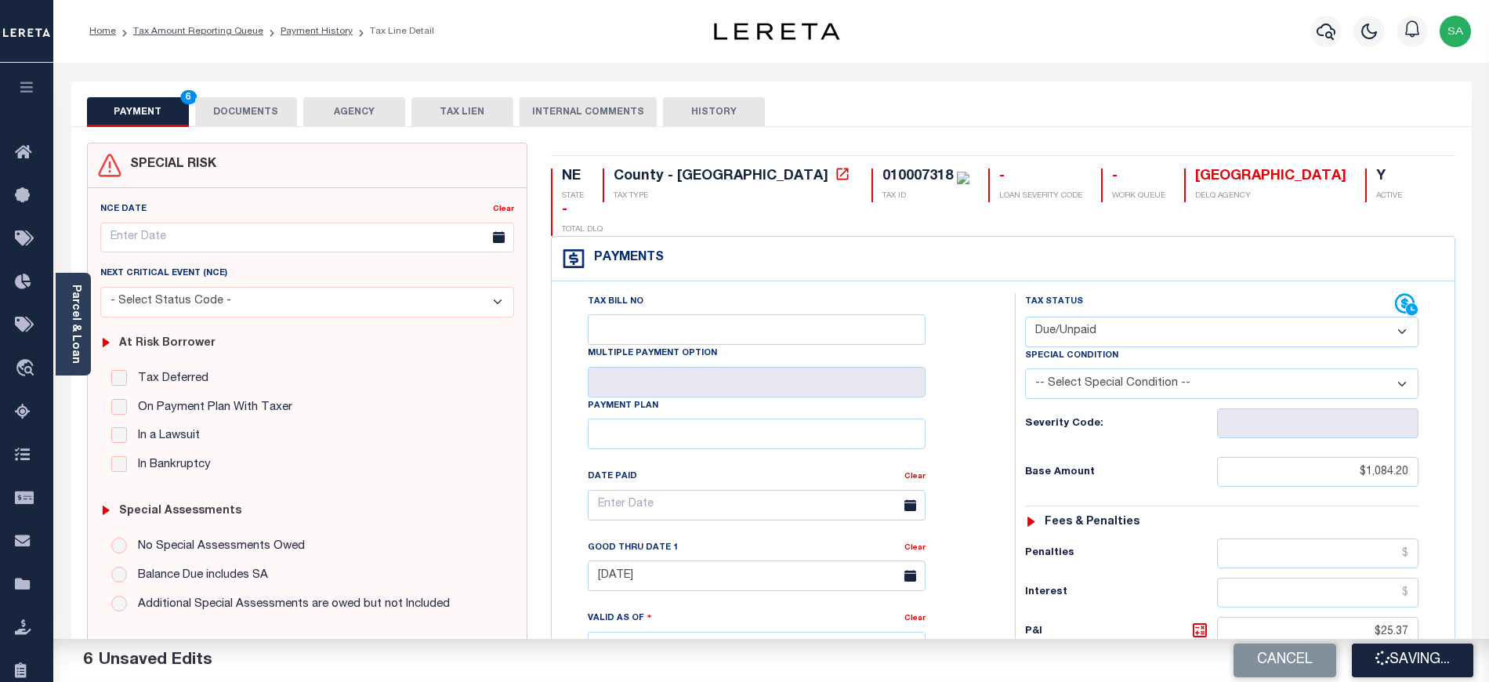
type input "$25.37"
type input "$1,109.57"
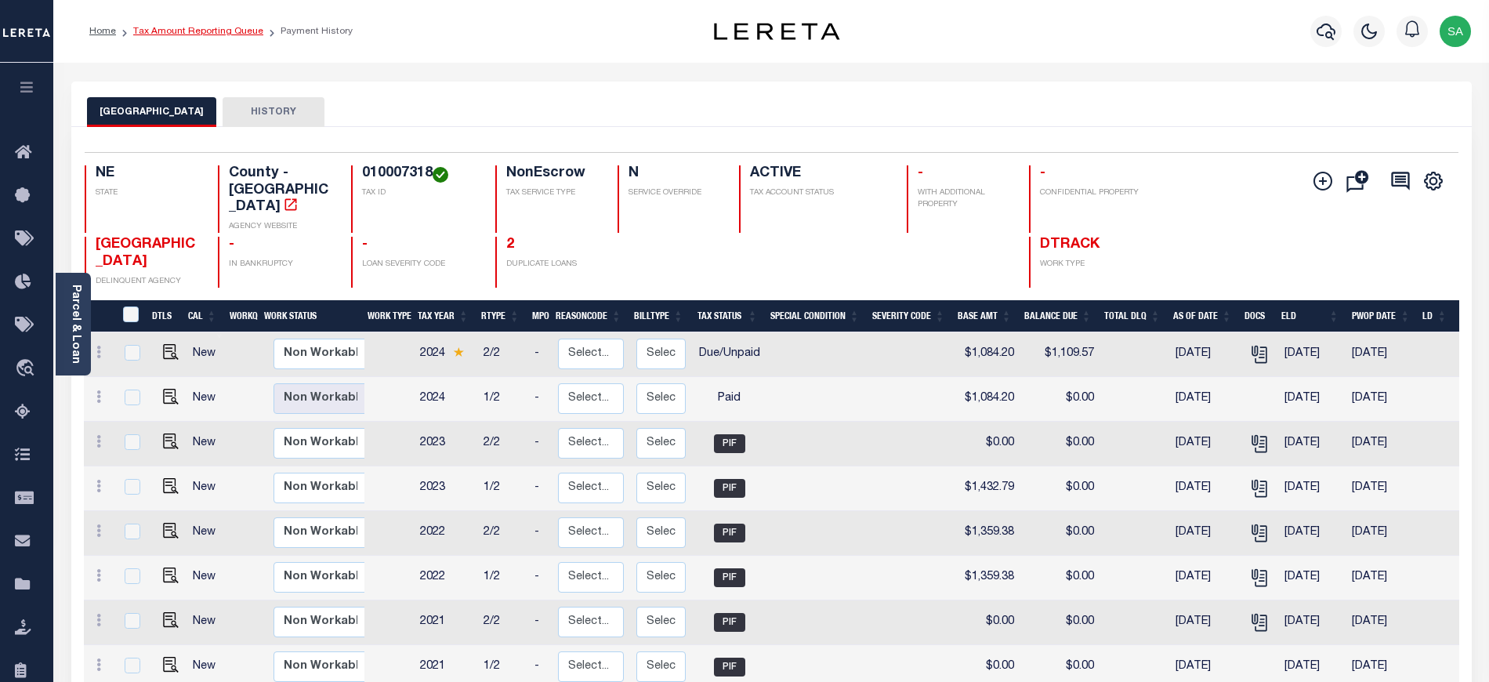
click at [183, 35] on link "Tax Amount Reporting Queue" at bounding box center [198, 31] width 130 height 9
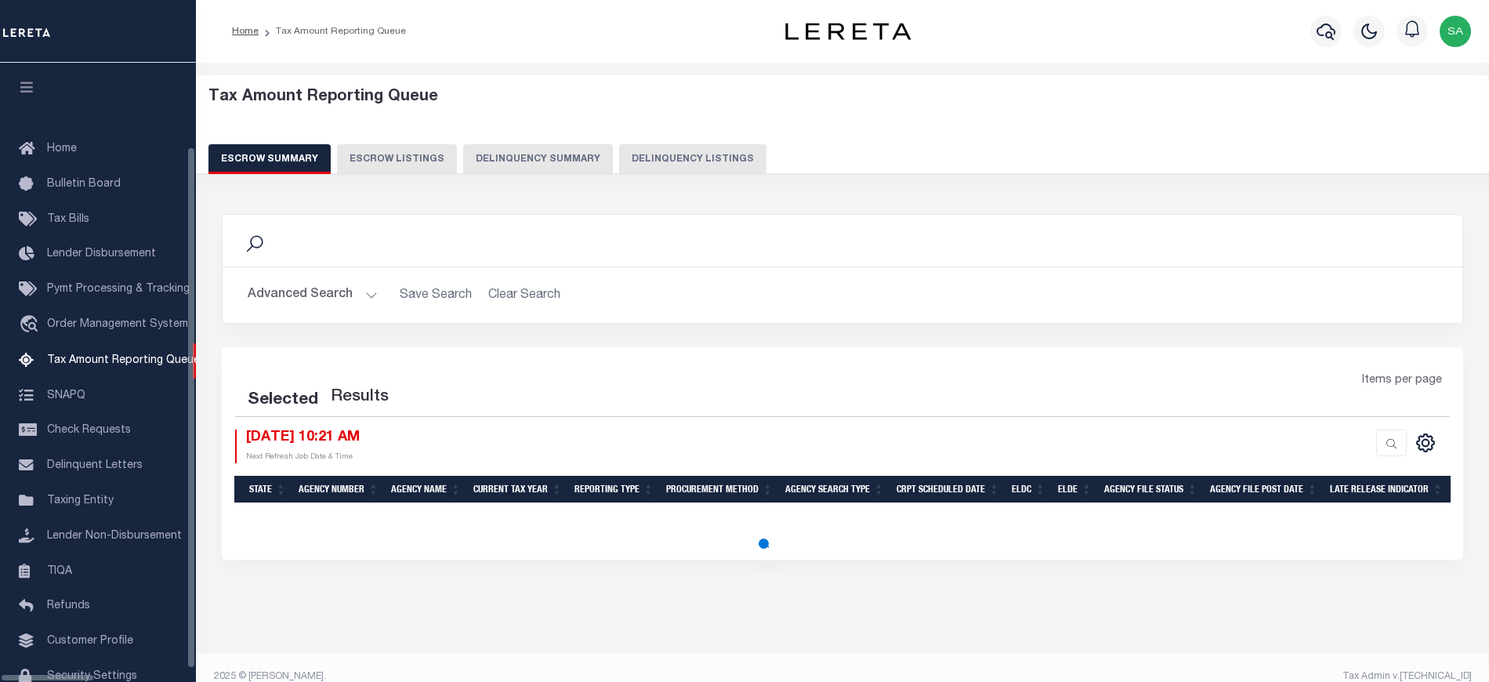
click at [690, 157] on button "Delinquency Listings" at bounding box center [692, 159] width 147 height 30
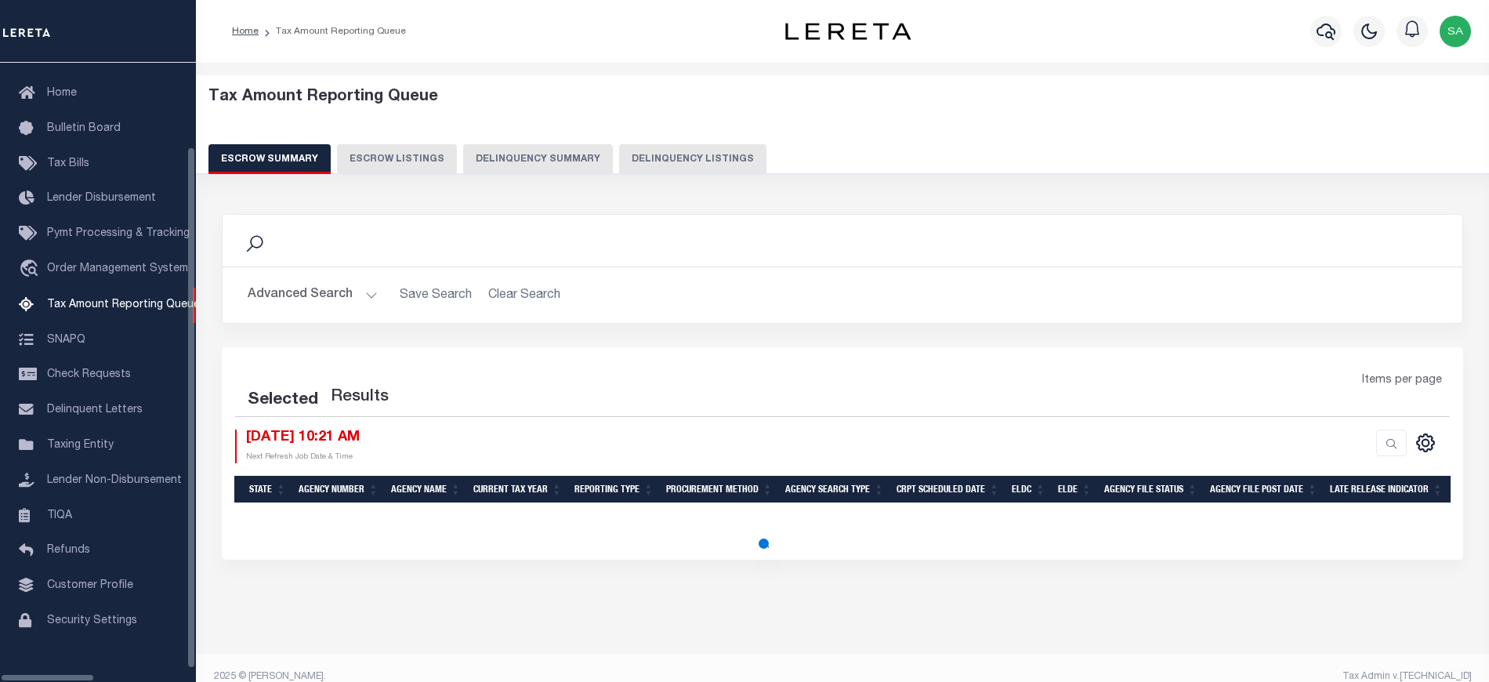
select select "100"
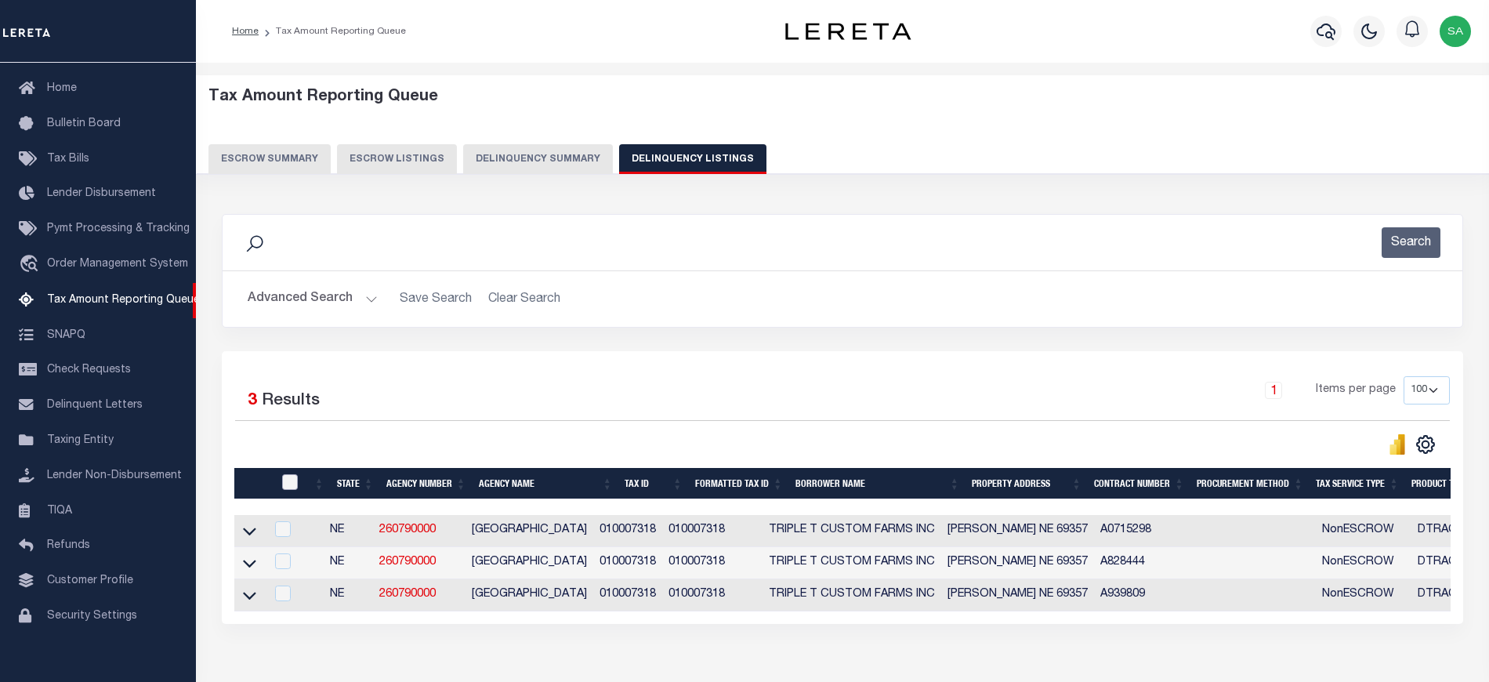
click at [285, 483] on input "checkbox" at bounding box center [290, 482] width 16 height 16
checkbox input "true"
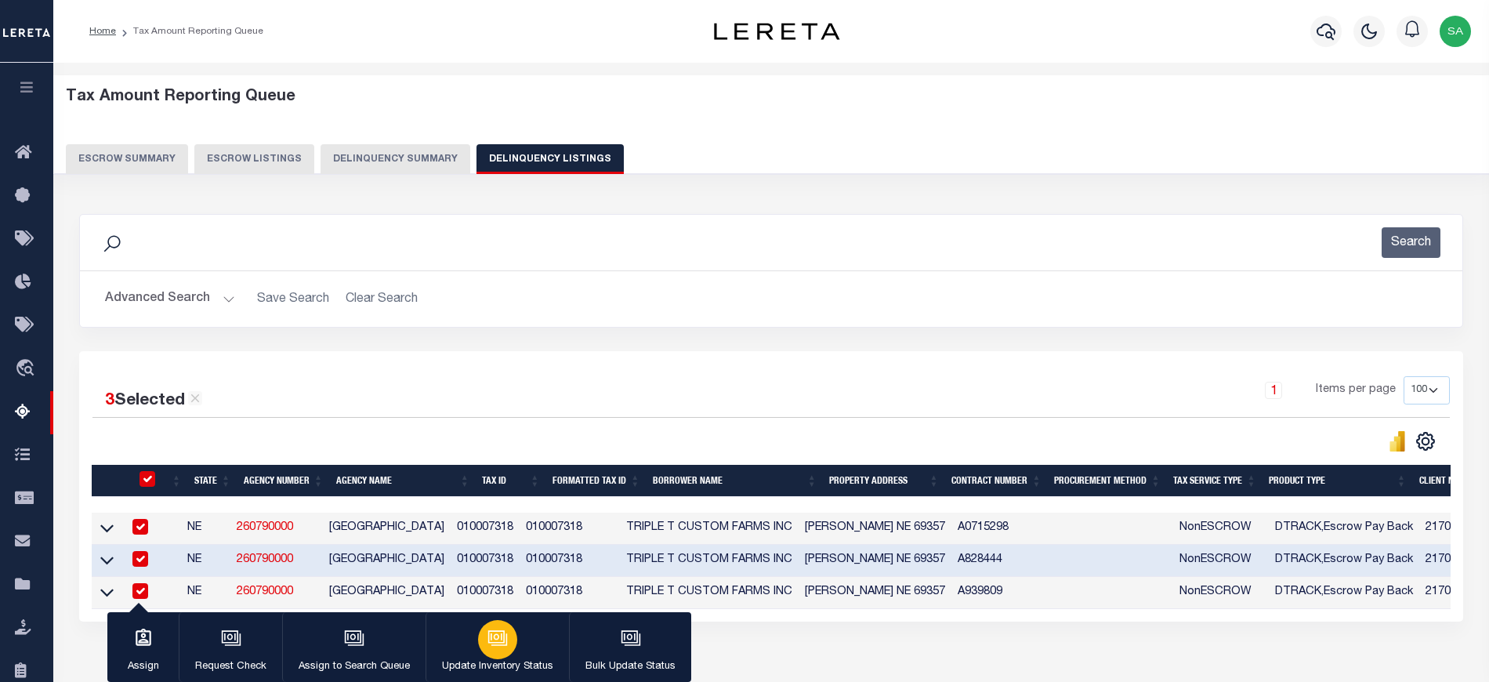
click at [506, 650] on div "button" at bounding box center [497, 639] width 39 height 39
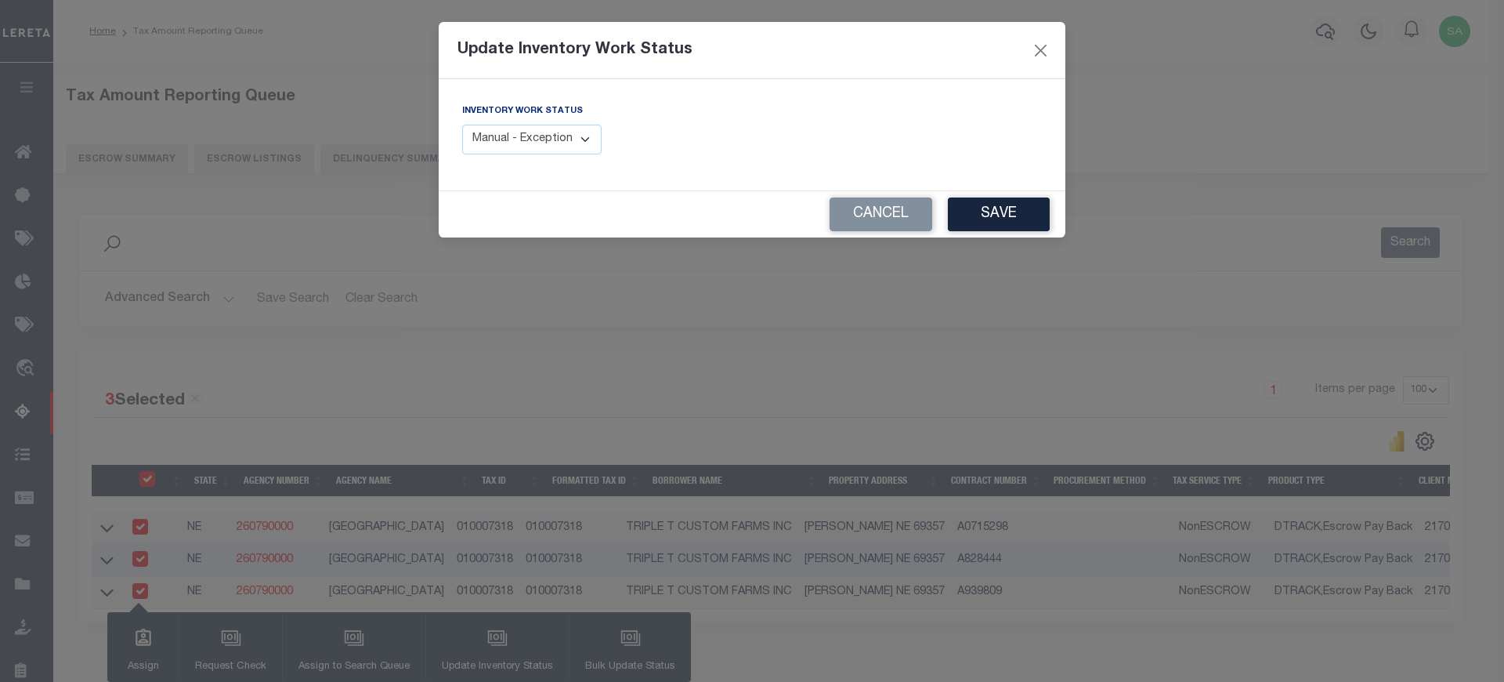
click at [543, 143] on select "Manual - Exception Pended - Awaiting Search Late Add Exception Completed" at bounding box center [531, 140] width 139 height 31
select select "4"
click at [462, 125] on select "Manual - Exception Pended - Awaiting Search Late Add Exception Completed" at bounding box center [531, 140] width 139 height 31
click at [1001, 221] on button "Save" at bounding box center [999, 214] width 102 height 34
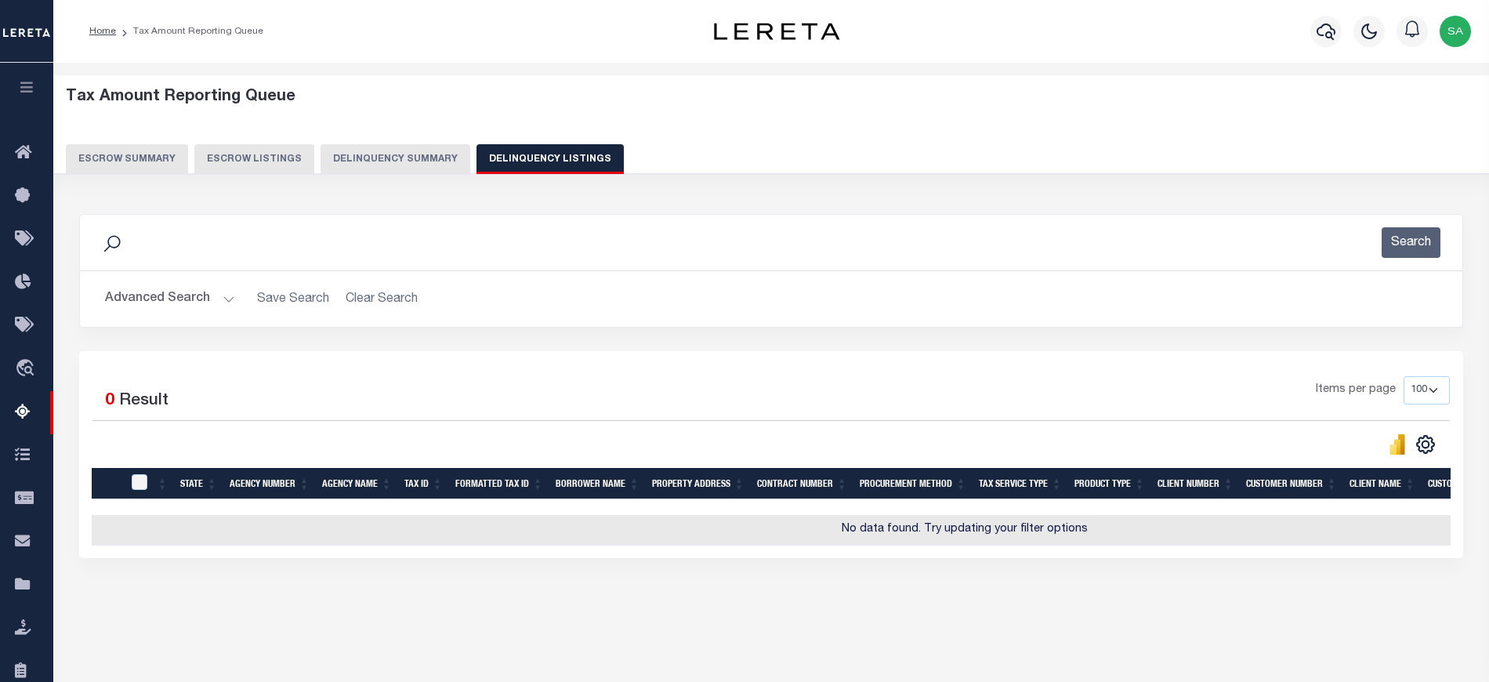
click at [157, 292] on button "Advanced Search" at bounding box center [170, 299] width 130 height 31
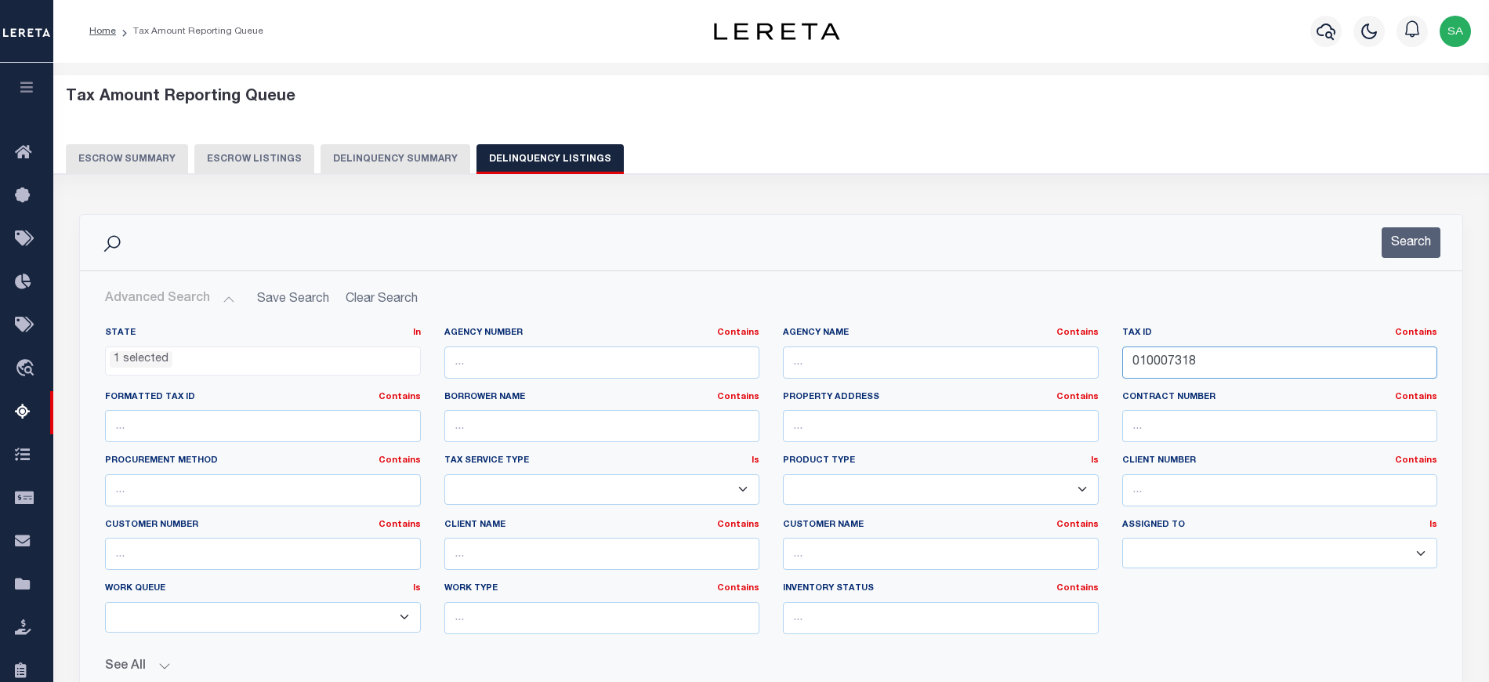
click at [1186, 367] on input "010007318" at bounding box center [1280, 362] width 316 height 32
paste input "26"
type input "010007326"
click at [1423, 246] on button "Search" at bounding box center [1410, 242] width 59 height 31
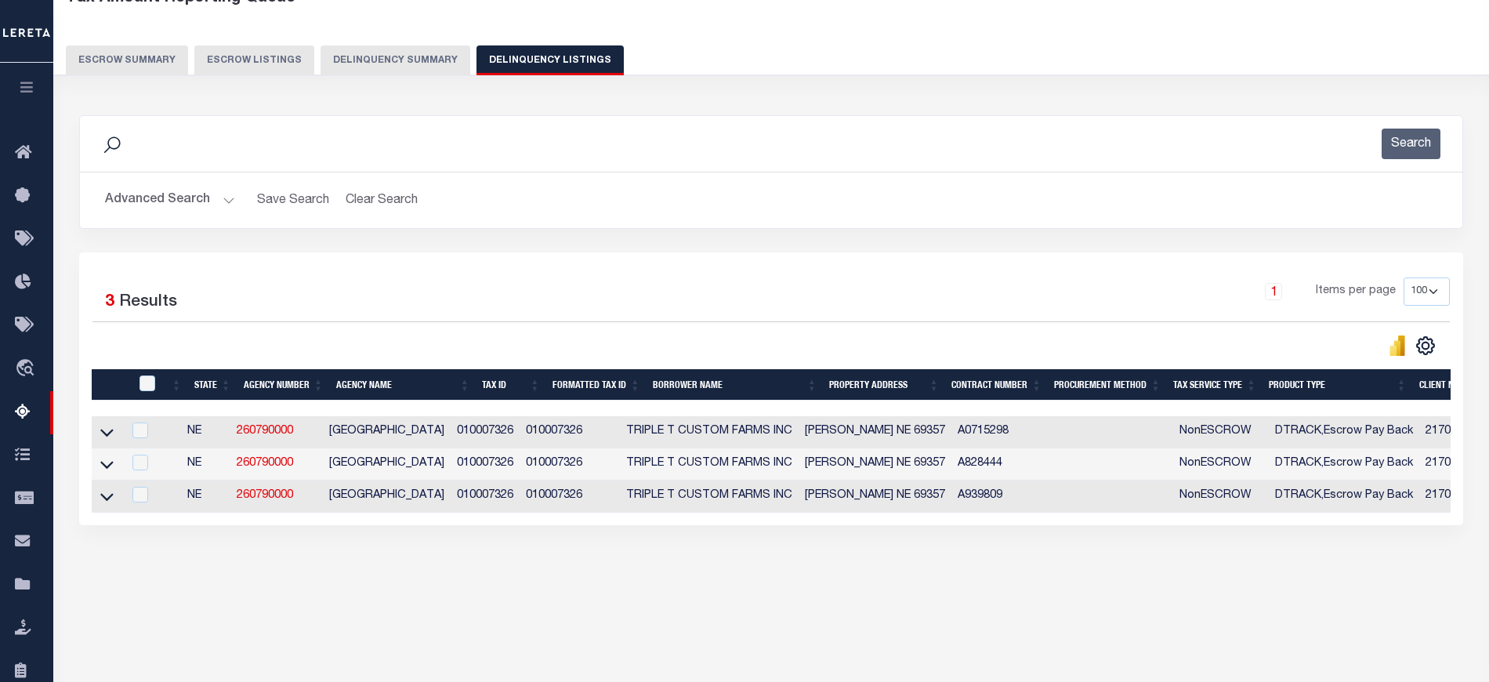
scroll to position [104, 0]
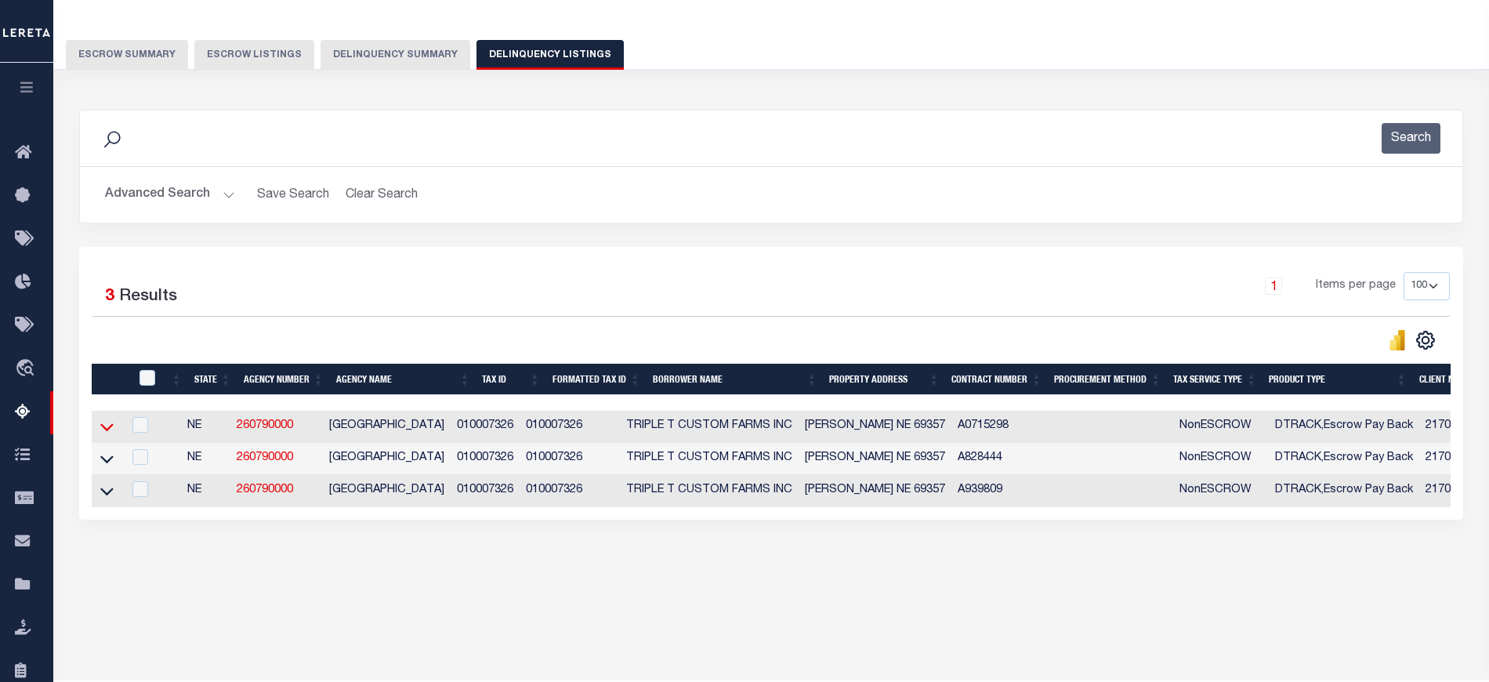
click at [107, 432] on icon at bounding box center [106, 428] width 13 height 8
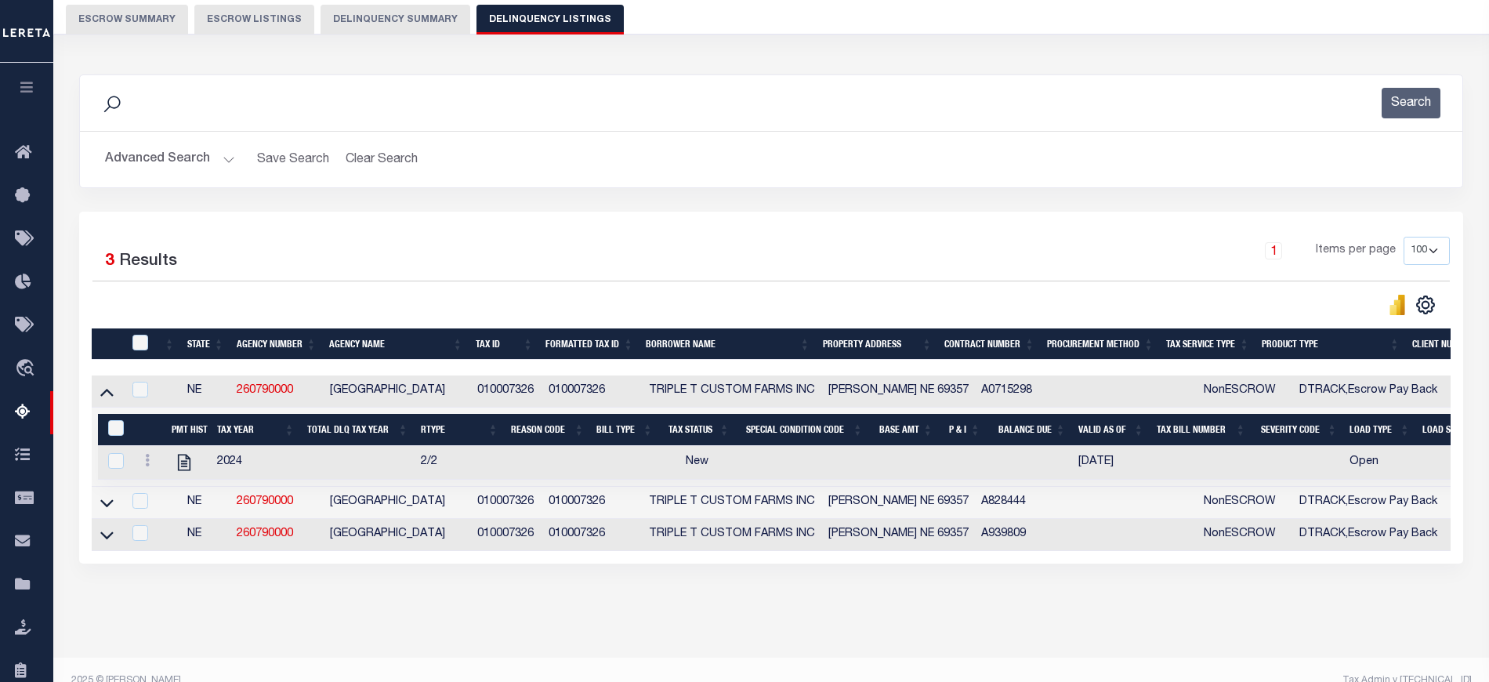
scroll to position [148, 0]
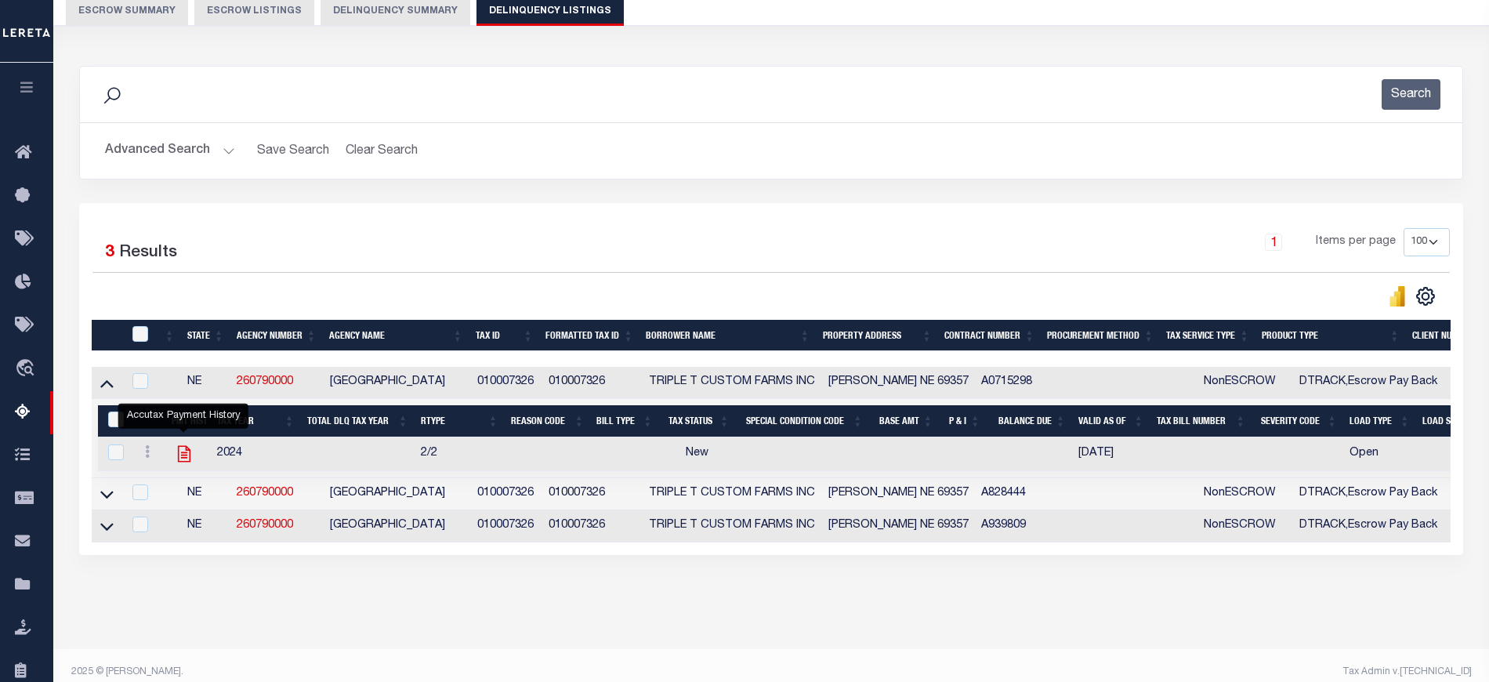
click at [186, 461] on icon "" at bounding box center [183, 454] width 13 height 16
checkbox input "true"
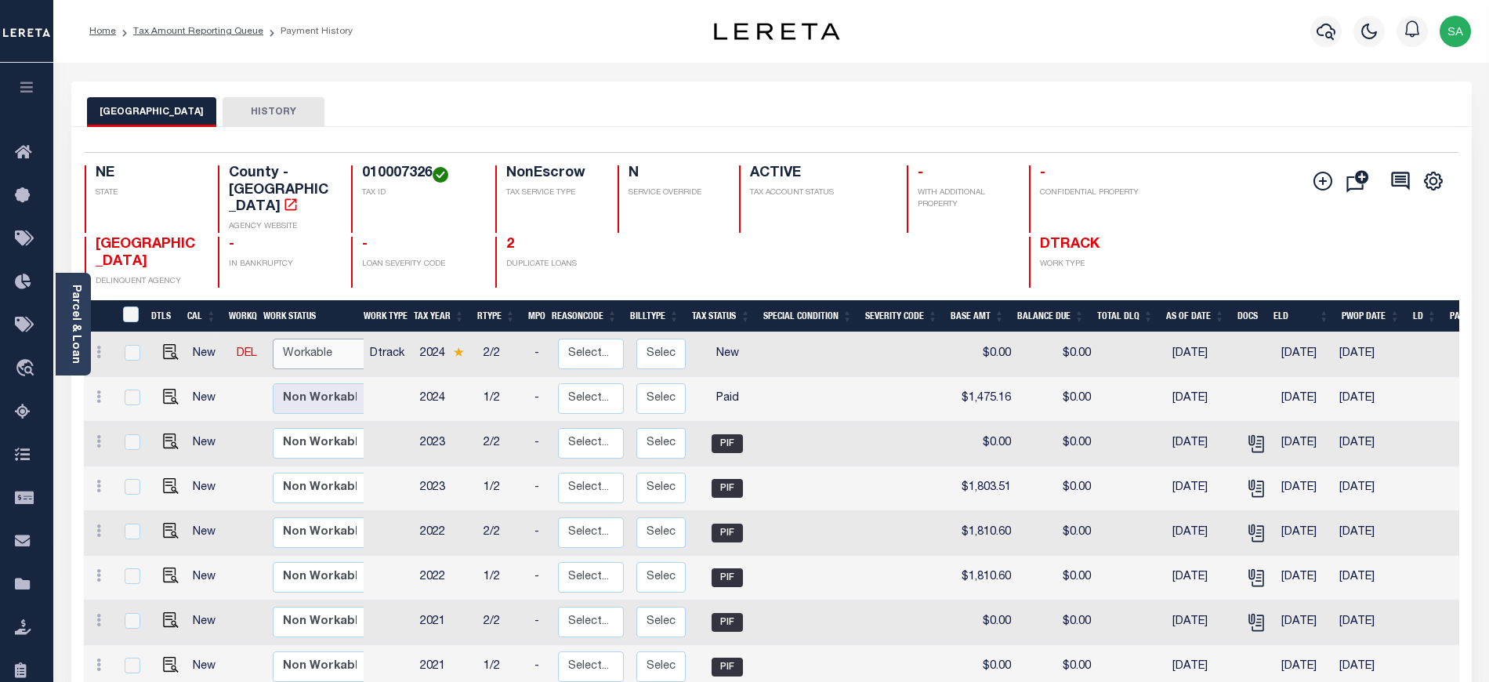
click at [291, 349] on select "Non Workable Workable" at bounding box center [320, 353] width 94 height 31
checkbox input "true"
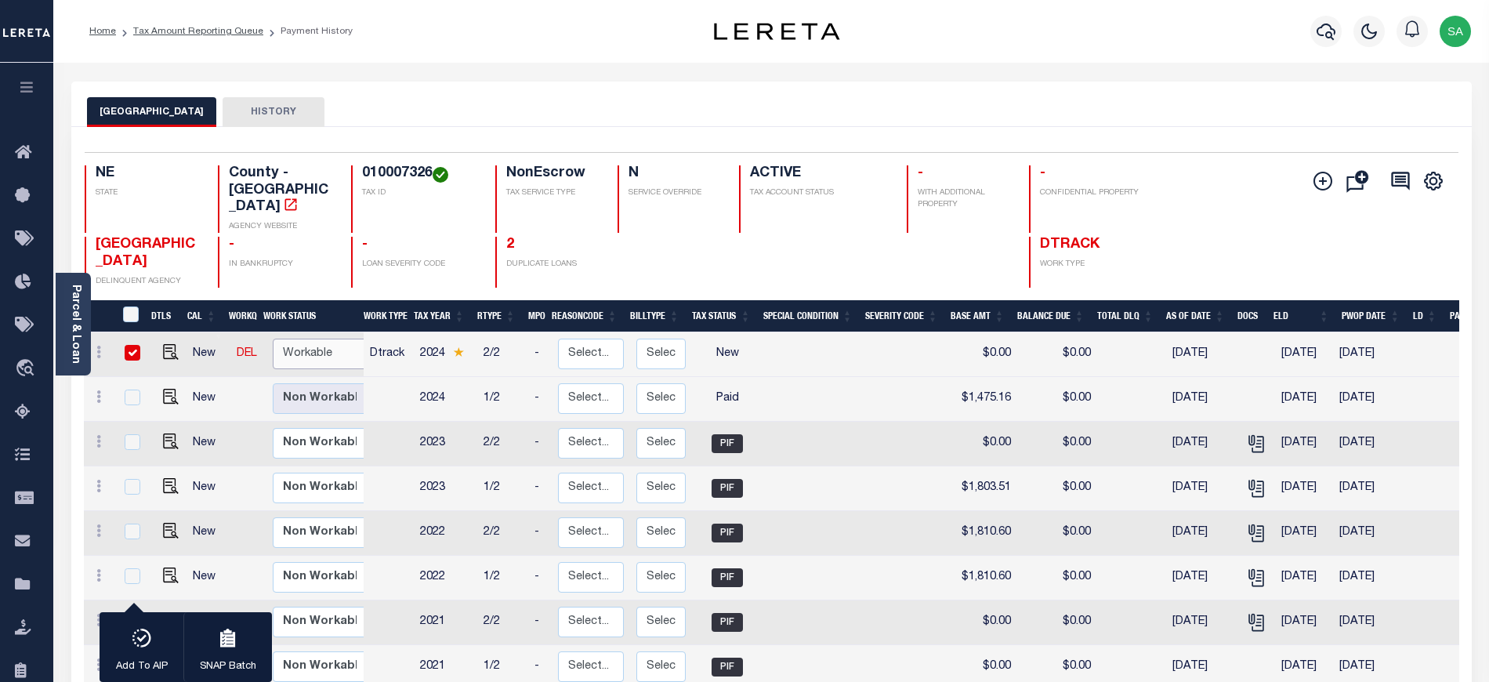
select select "true"
click at [273, 338] on select "Non Workable Workable" at bounding box center [320, 353] width 94 height 31
checkbox input "false"
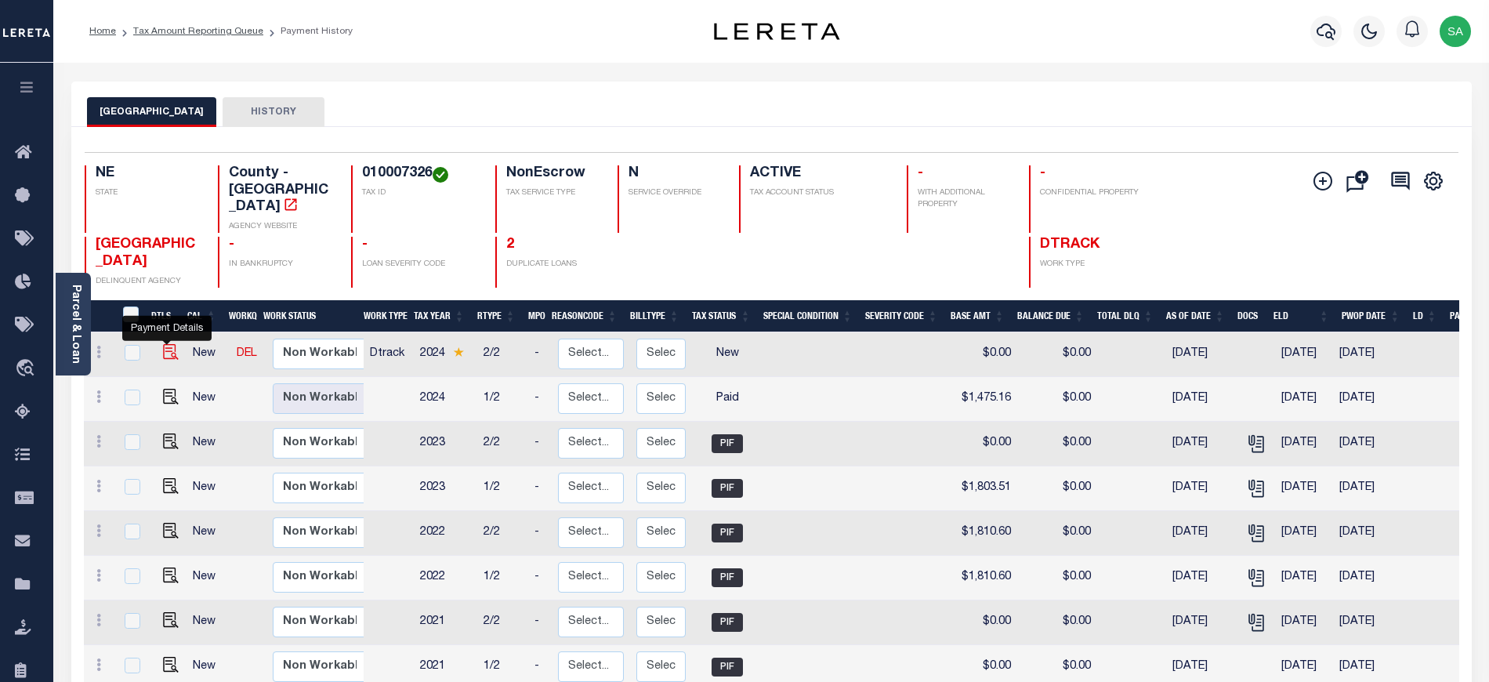
click at [163, 349] on img "" at bounding box center [171, 352] width 16 height 16
checkbox input "true"
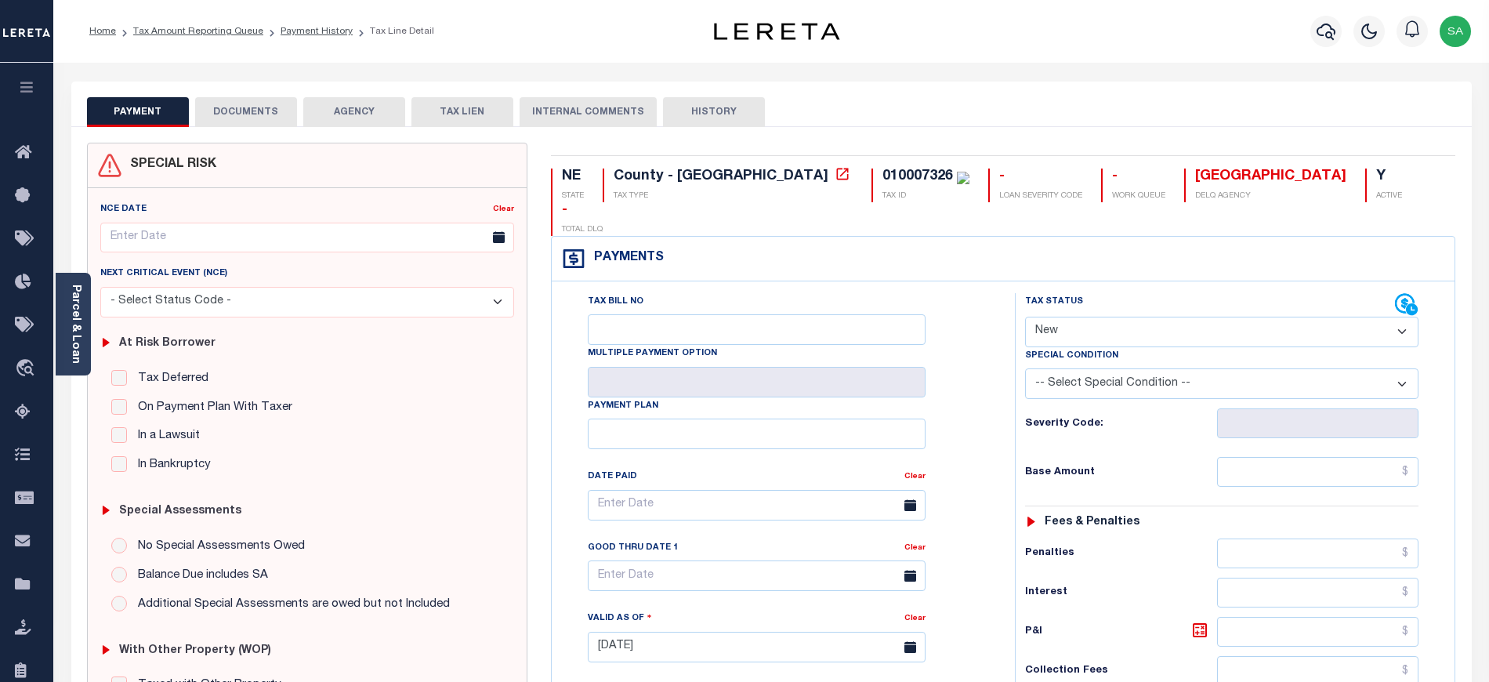
click at [1066, 317] on select "- Select Status Code - Open Due/Unpaid Paid Incomplete No Tax Due Internal Refu…" at bounding box center [1221, 332] width 393 height 31
select select "DUE"
click at [1025, 317] on select "- Select Status Code - Open Due/Unpaid Paid Incomplete No Tax Due Internal Refu…" at bounding box center [1221, 332] width 393 height 31
type input "[DATE]"
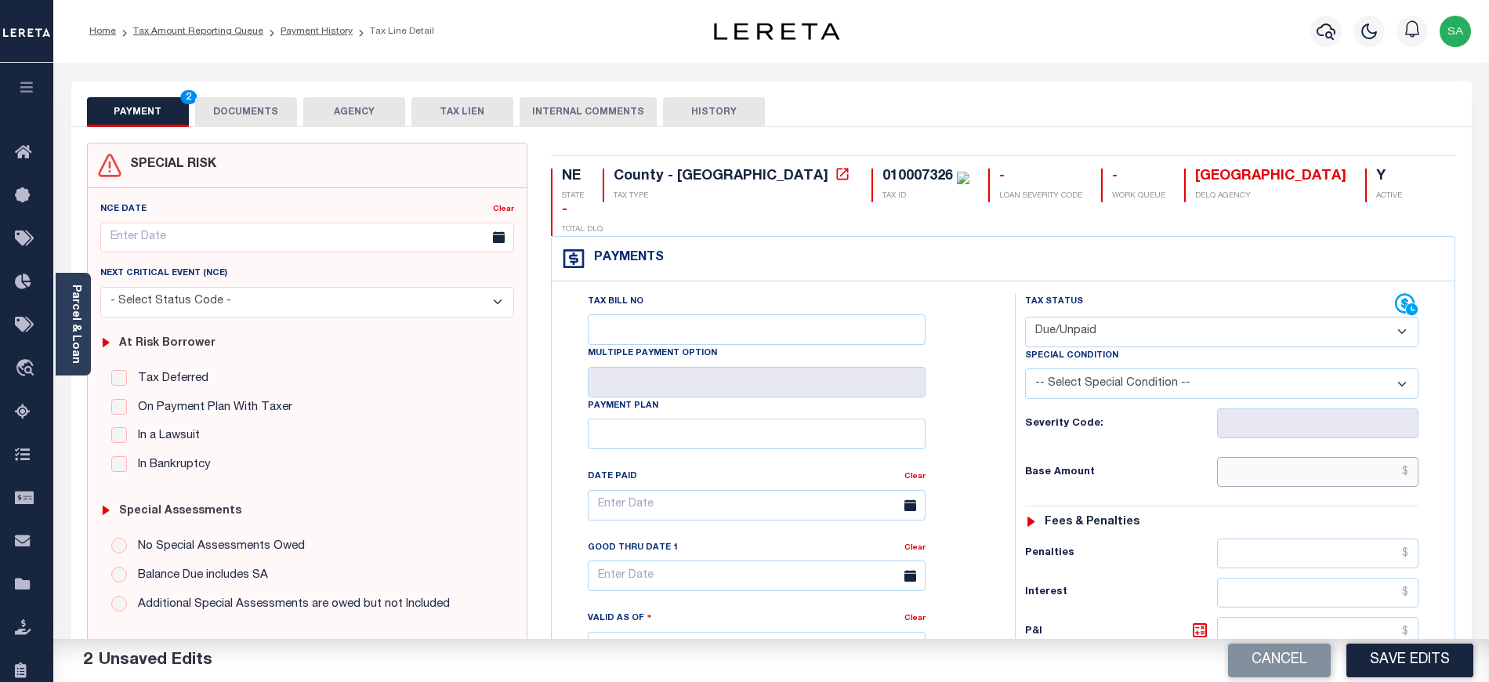
click at [1261, 457] on input "text" at bounding box center [1318, 472] width 202 height 30
paste input "1,475.16"
type input "$1,475.16"
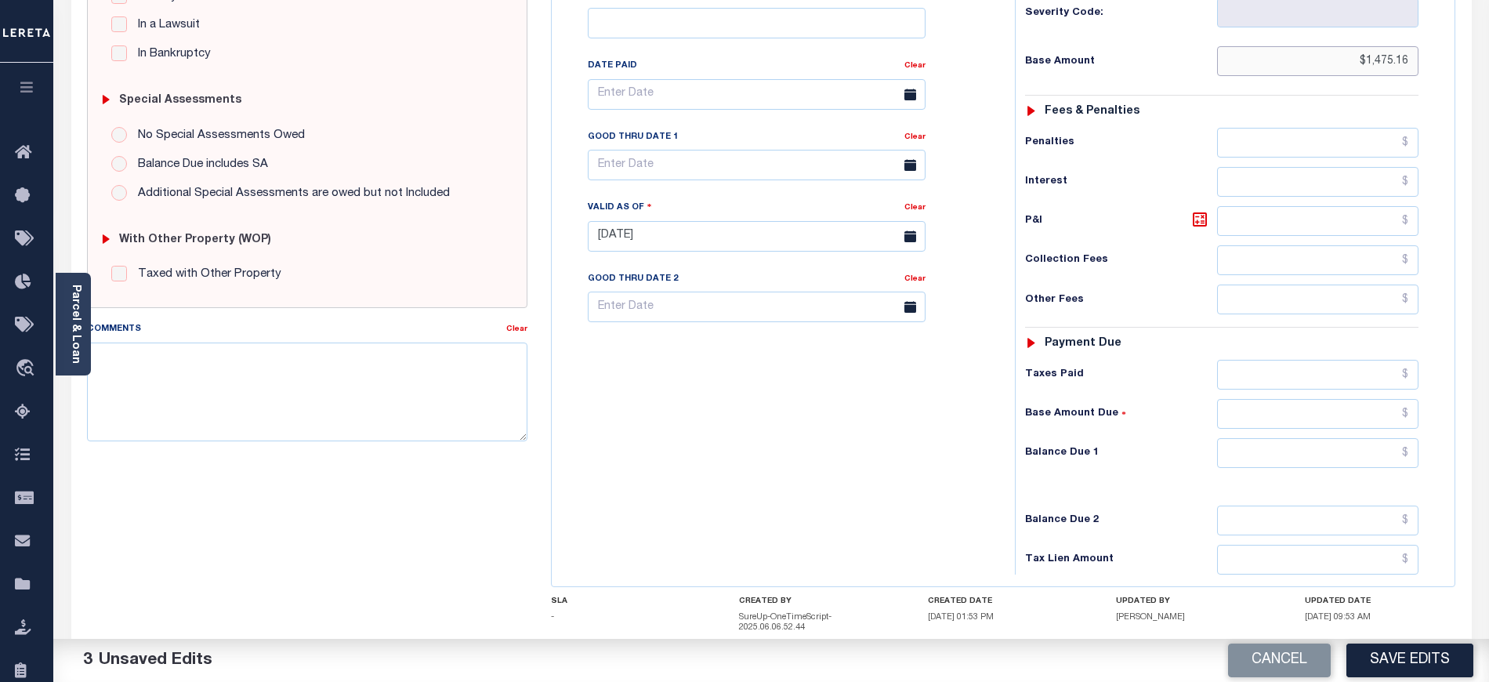
scroll to position [418, 0]
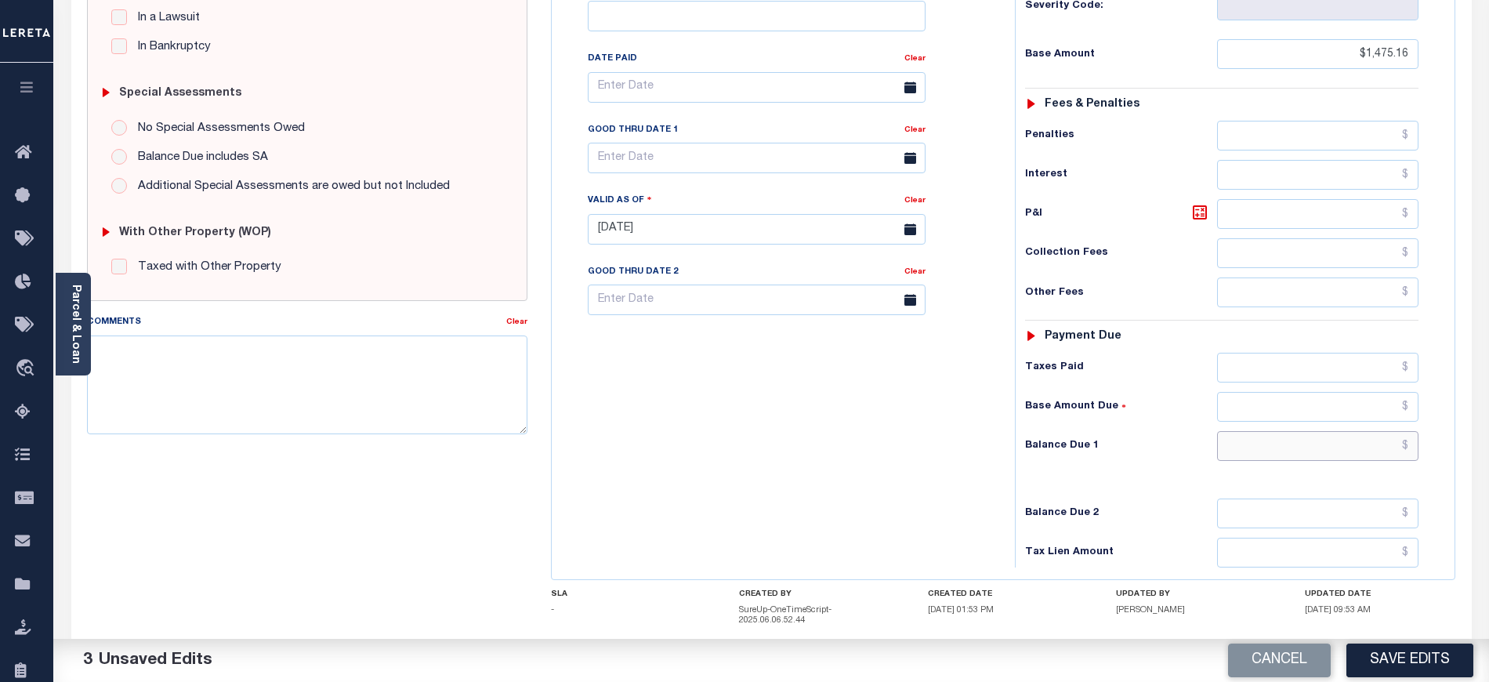
click at [1249, 431] on input "text" at bounding box center [1318, 446] width 202 height 30
paste input "1,509.67"
type input "$1,509.67"
click at [903, 446] on div "Tax Bill No Multiple Payment Option Payment Plan Clear" at bounding box center [779, 221] width 447 height 692
click at [1201, 203] on icon at bounding box center [1199, 212] width 19 height 19
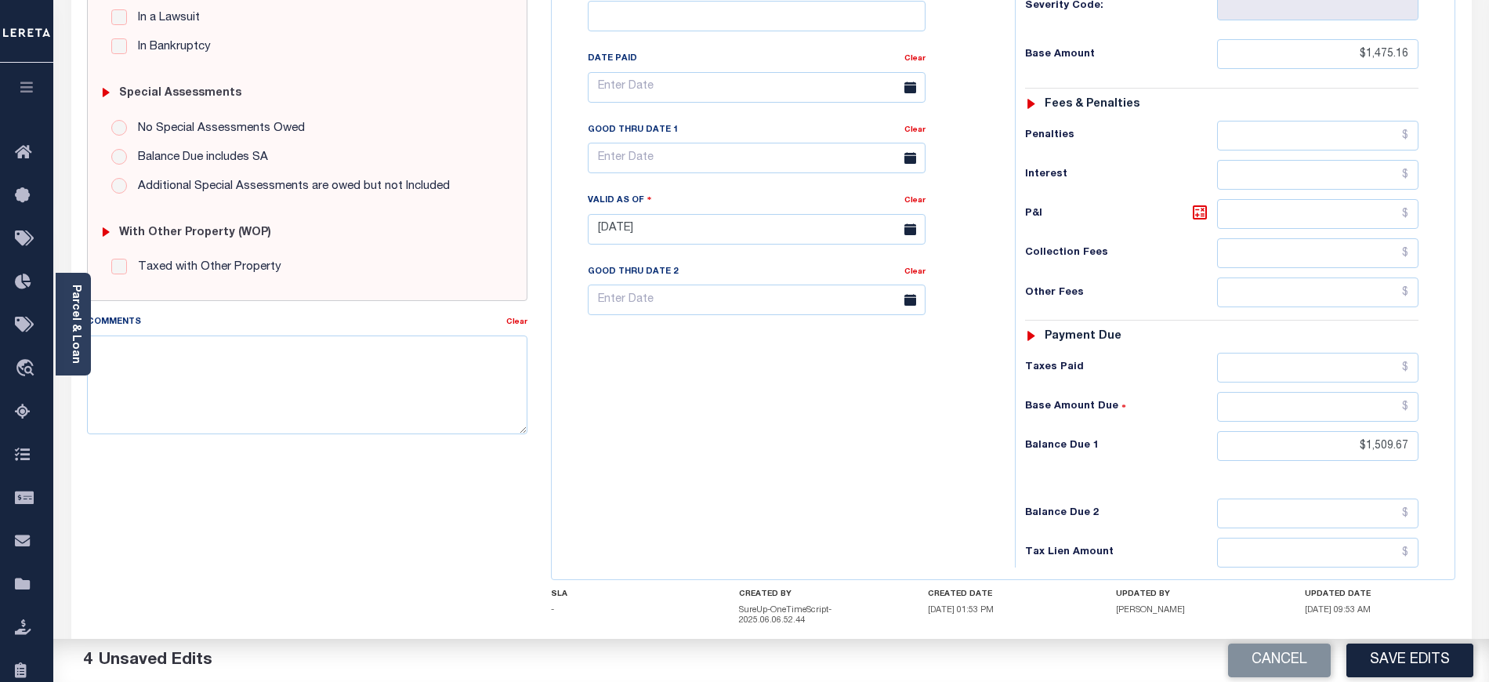
type input "$34.51"
click at [641, 143] on input "text" at bounding box center [757, 158] width 338 height 31
click at [816, 182] on div "Sun Mon Tue Wed Thu Fri Sat" at bounding box center [708, 190] width 241 height 28
click at [818, 174] on icon at bounding box center [815, 168] width 11 height 11
select select "9"
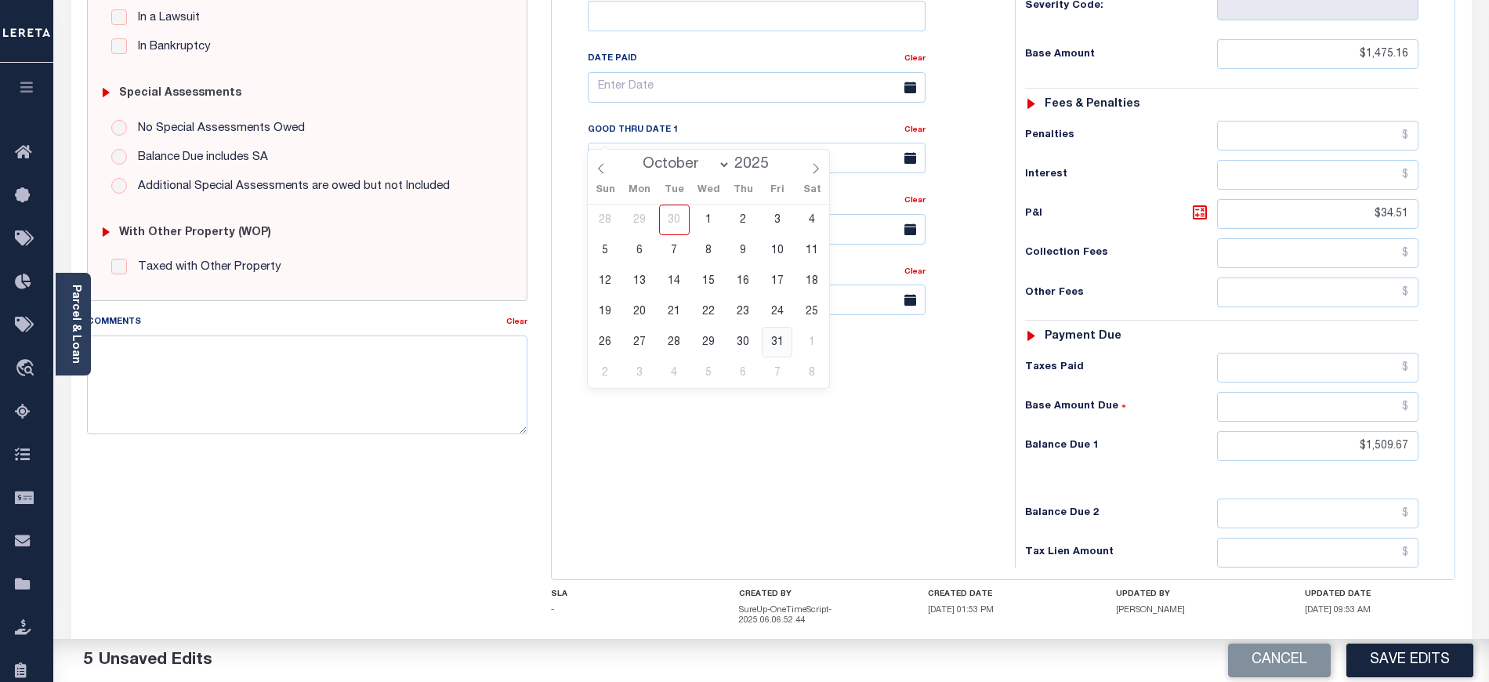
click at [776, 345] on span "31" at bounding box center [777, 342] width 31 height 31
type input "[DATE]"
click at [780, 449] on div "Tax Bill No Multiple Payment Option Payment Plan Clear" at bounding box center [779, 221] width 447 height 692
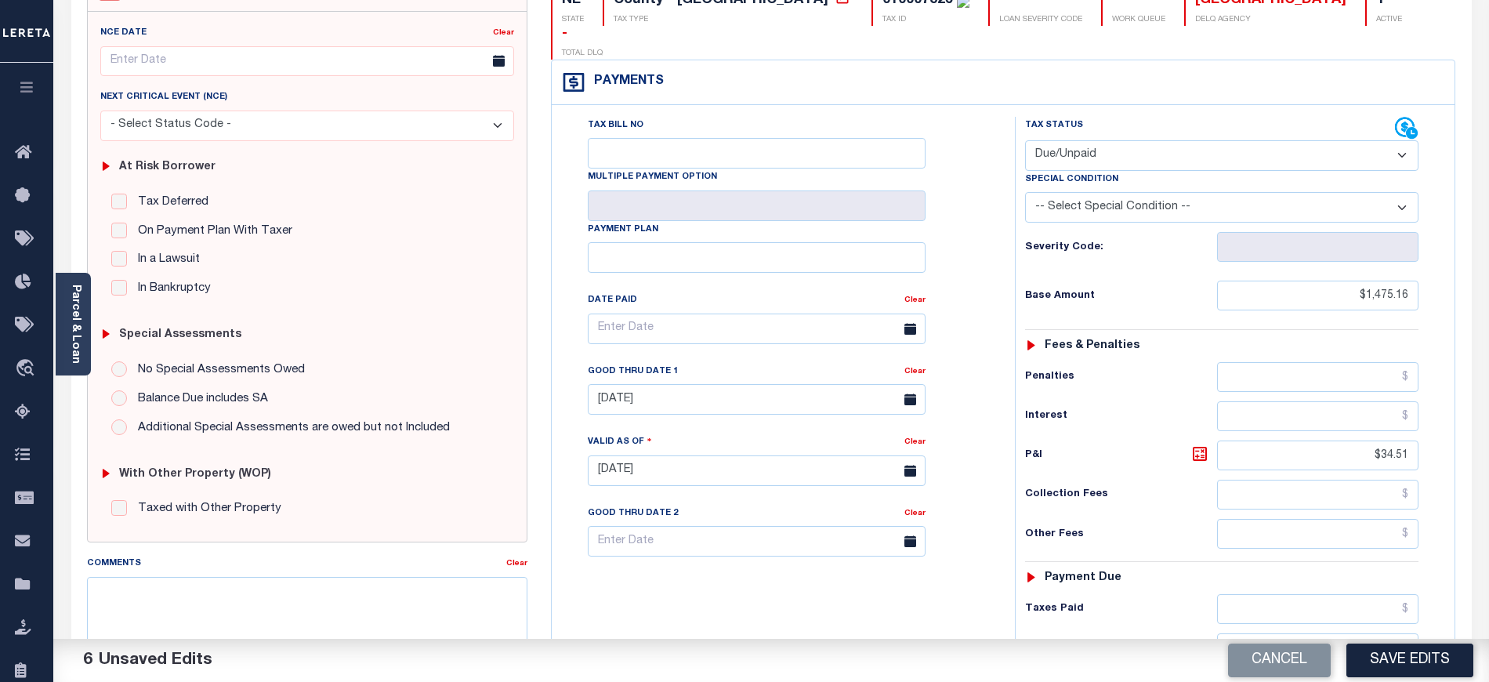
scroll to position [0, 0]
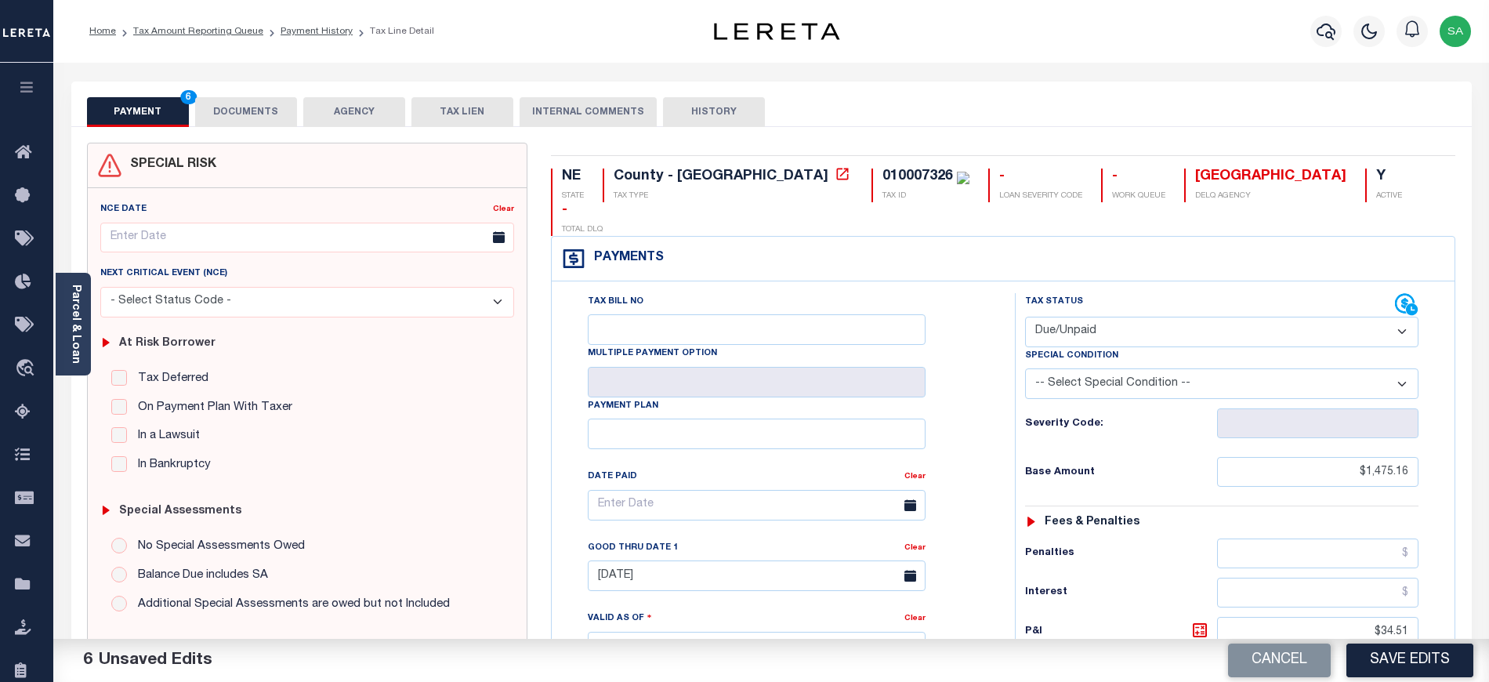
click at [239, 118] on button "DOCUMENTS" at bounding box center [246, 112] width 102 height 30
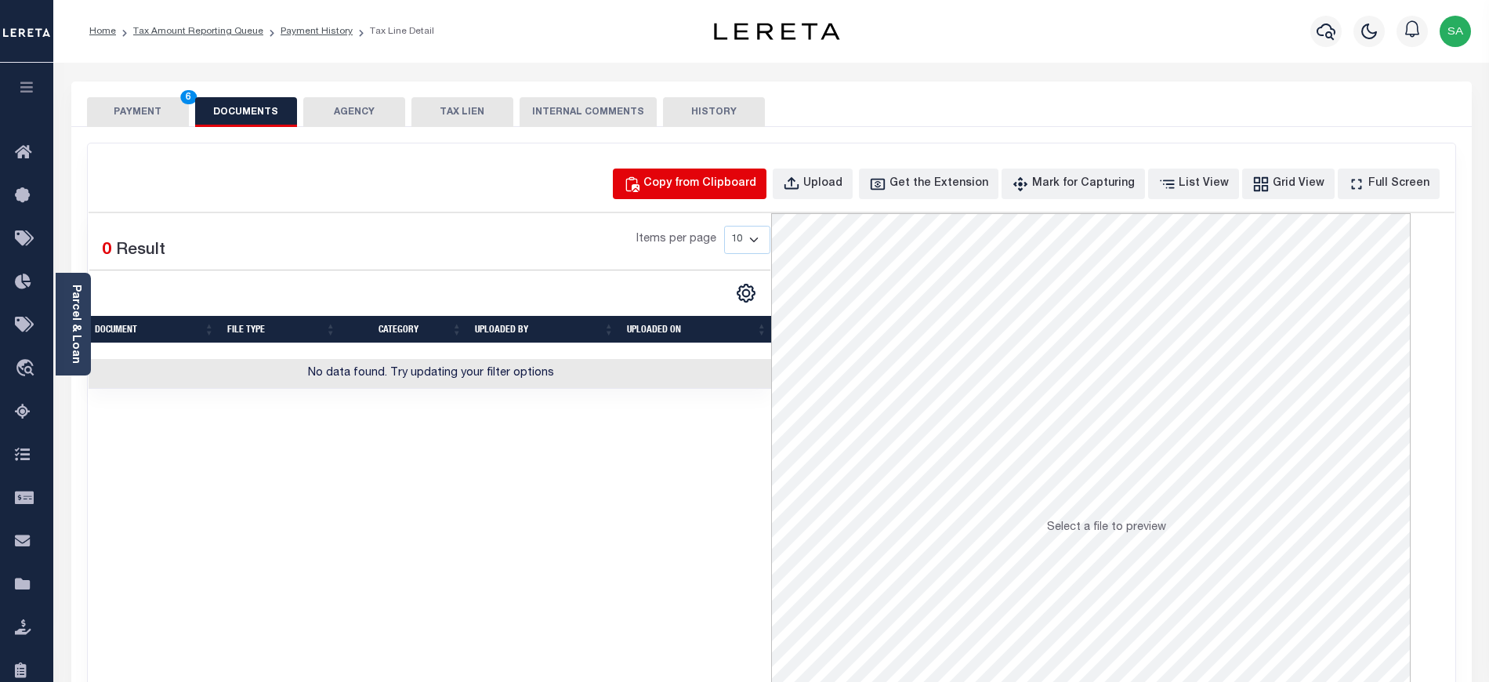
click at [729, 185] on div "Copy from Clipboard" at bounding box center [699, 184] width 113 height 17
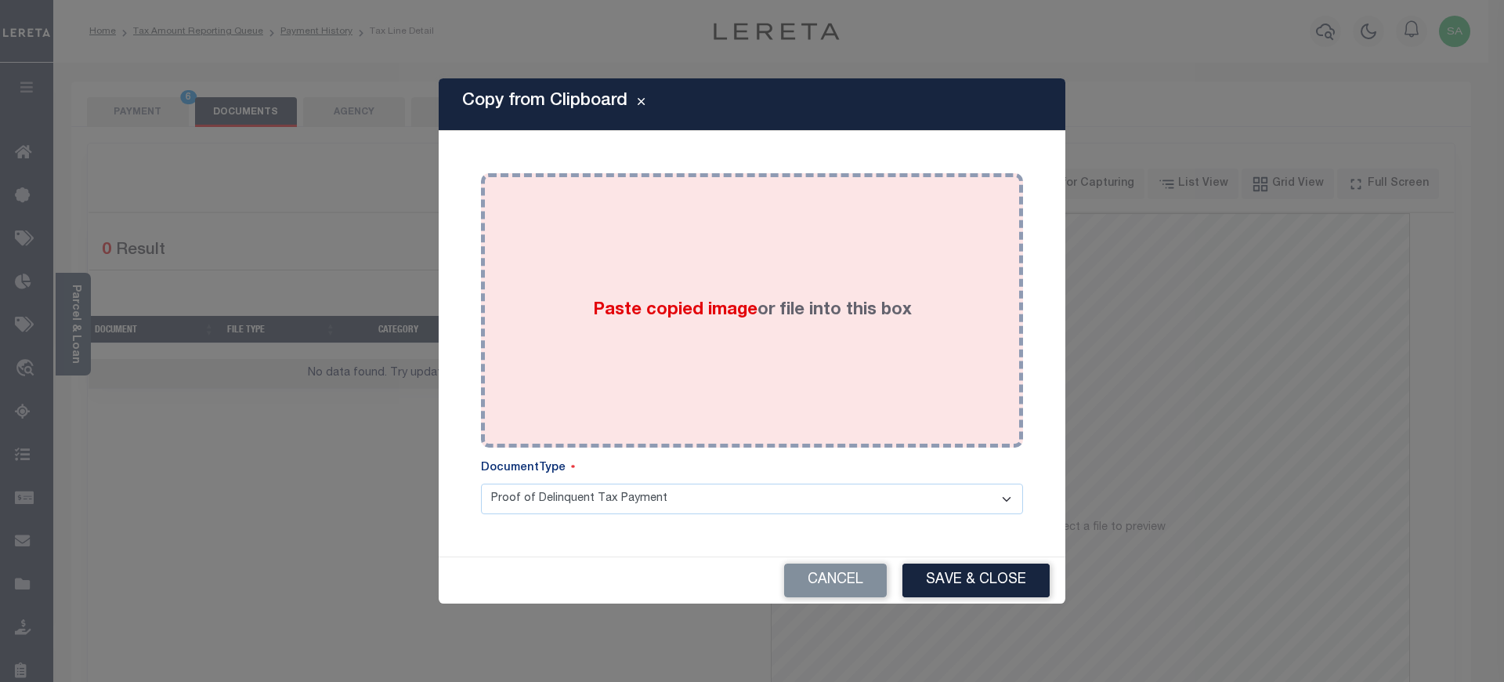
click at [797, 373] on div "Paste copied image or file into this box" at bounding box center [752, 310] width 519 height 251
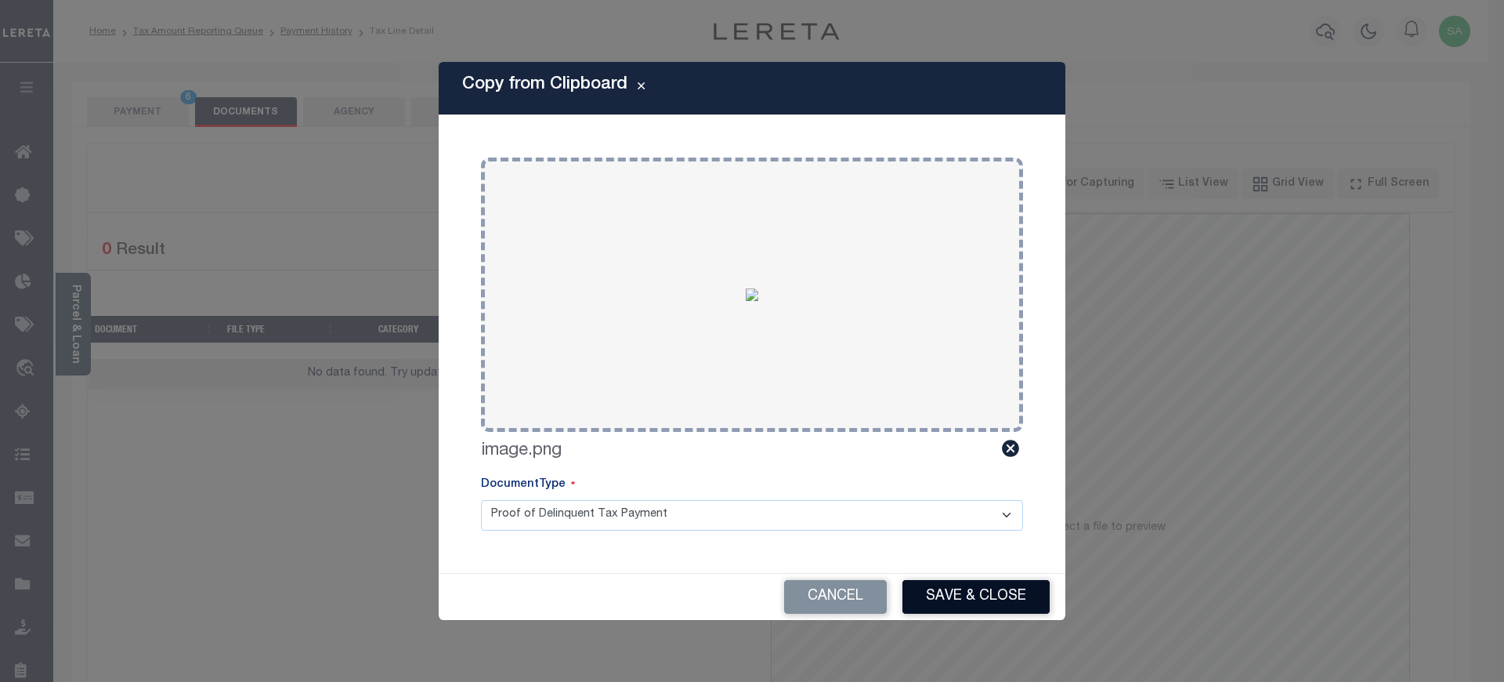
click at [962, 597] on button "Save & Close" at bounding box center [976, 597] width 147 height 34
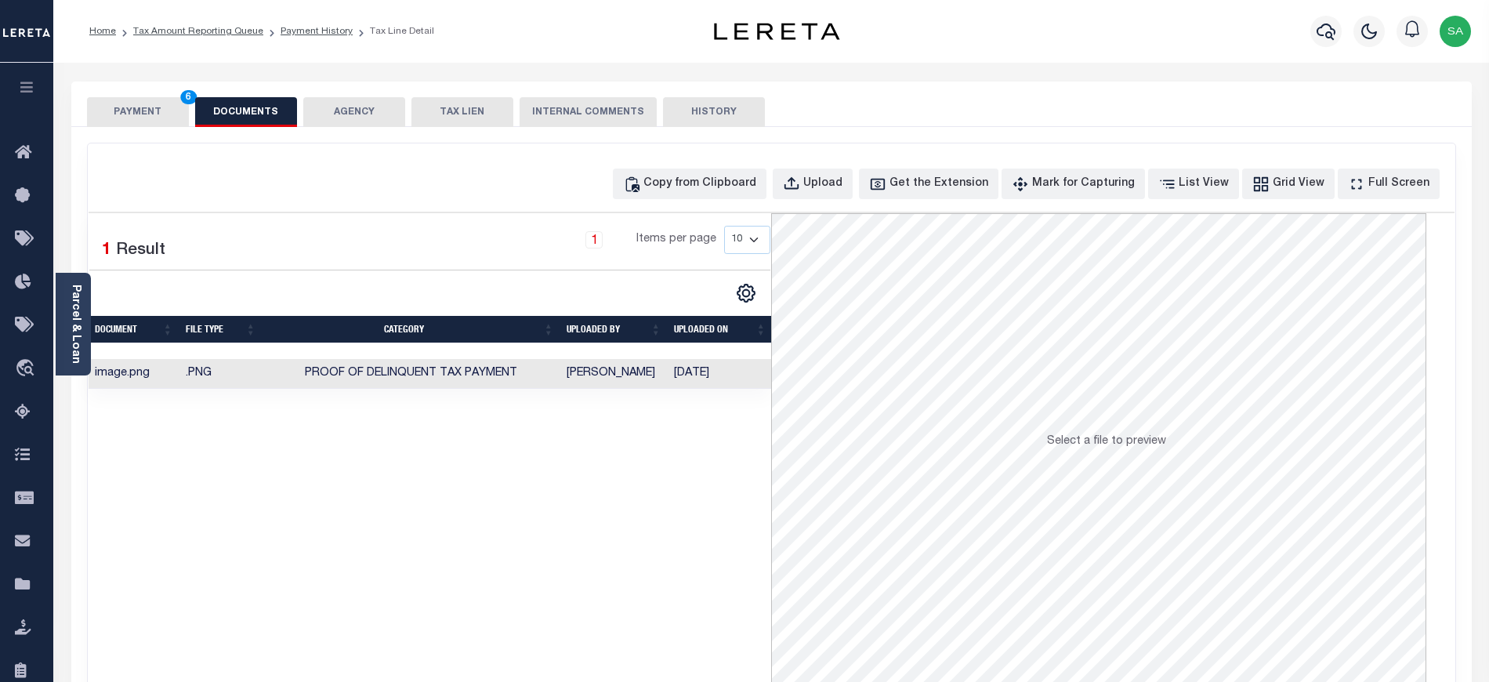
click at [697, 154] on div "Copy from Clipboard Upload Get the Extension Mark for Capturing Got it List Vie…" at bounding box center [771, 419] width 1367 height 552
click at [715, 183] on div "Copy from Clipboard" at bounding box center [699, 184] width 113 height 17
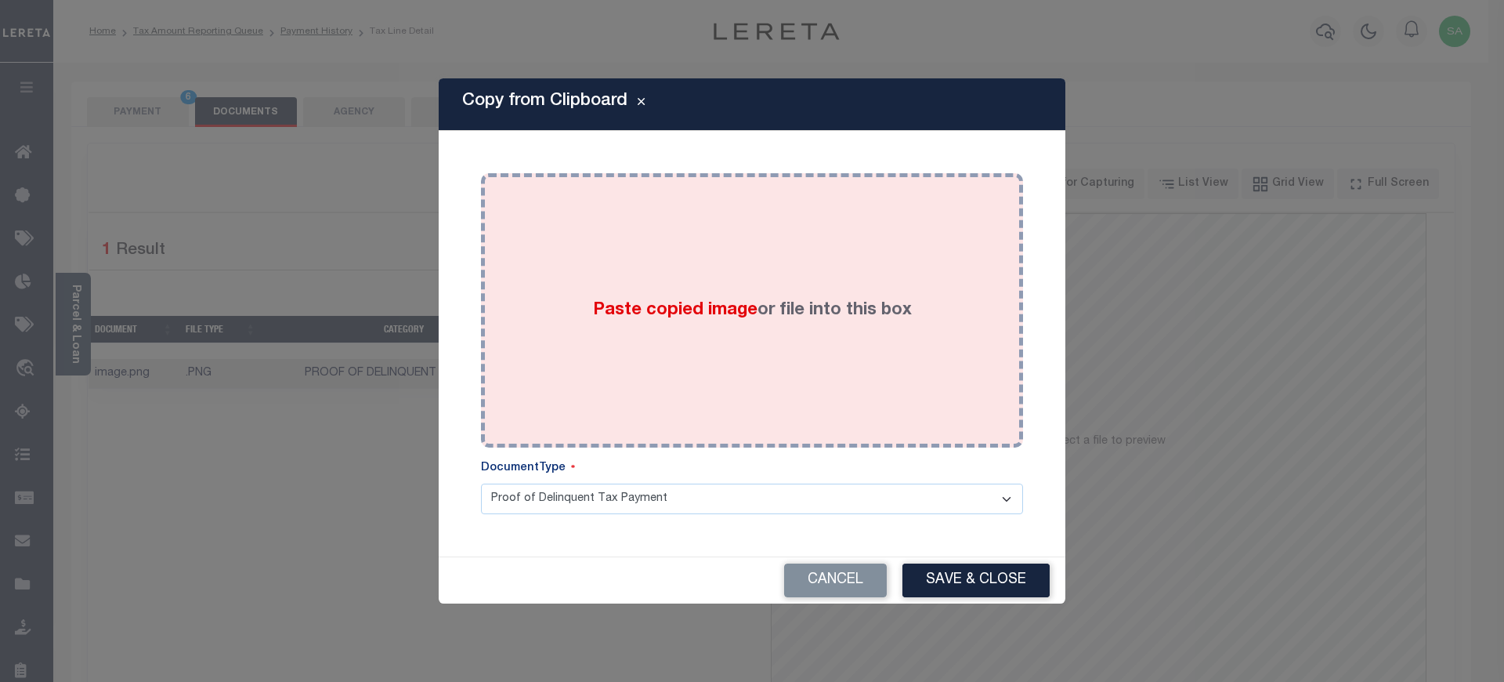
click at [772, 334] on div "Paste copied image or file into this box" at bounding box center [752, 310] width 519 height 251
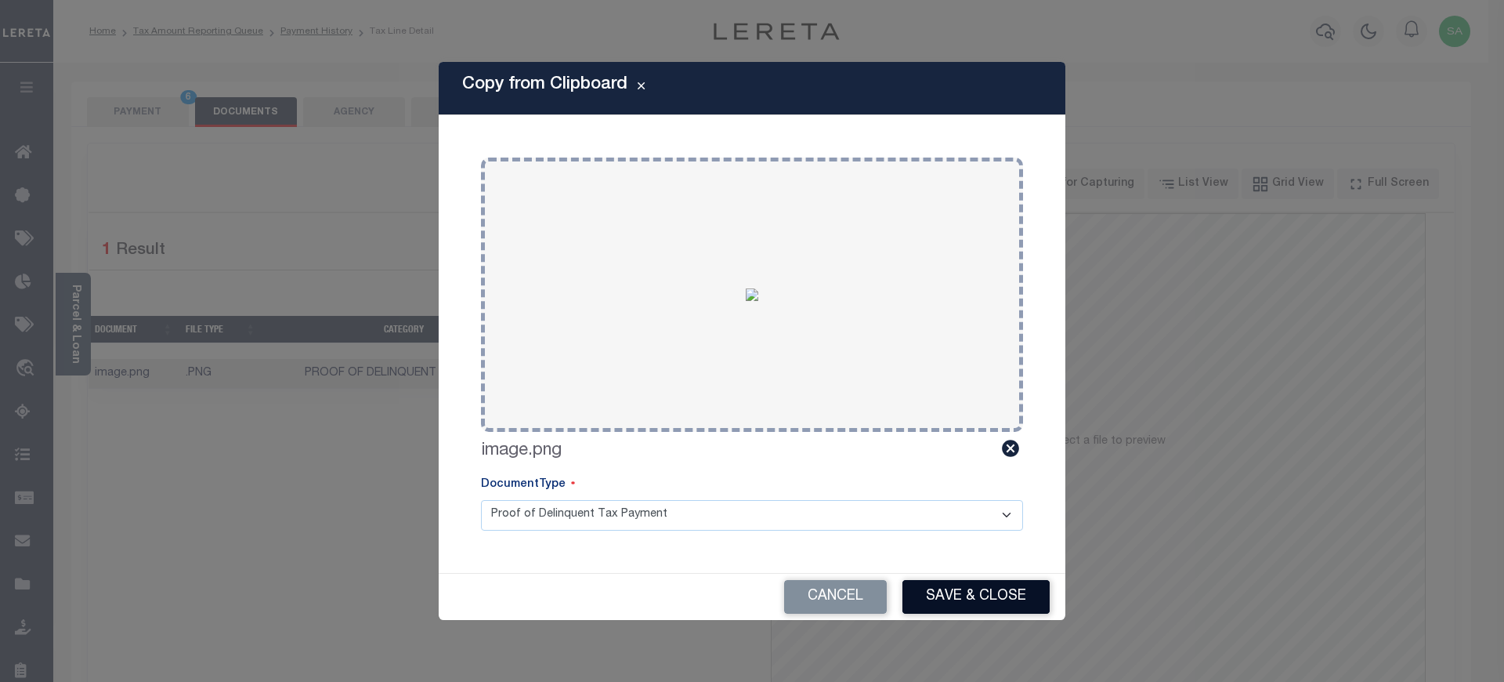
click at [975, 584] on button "Save & Close" at bounding box center [976, 597] width 147 height 34
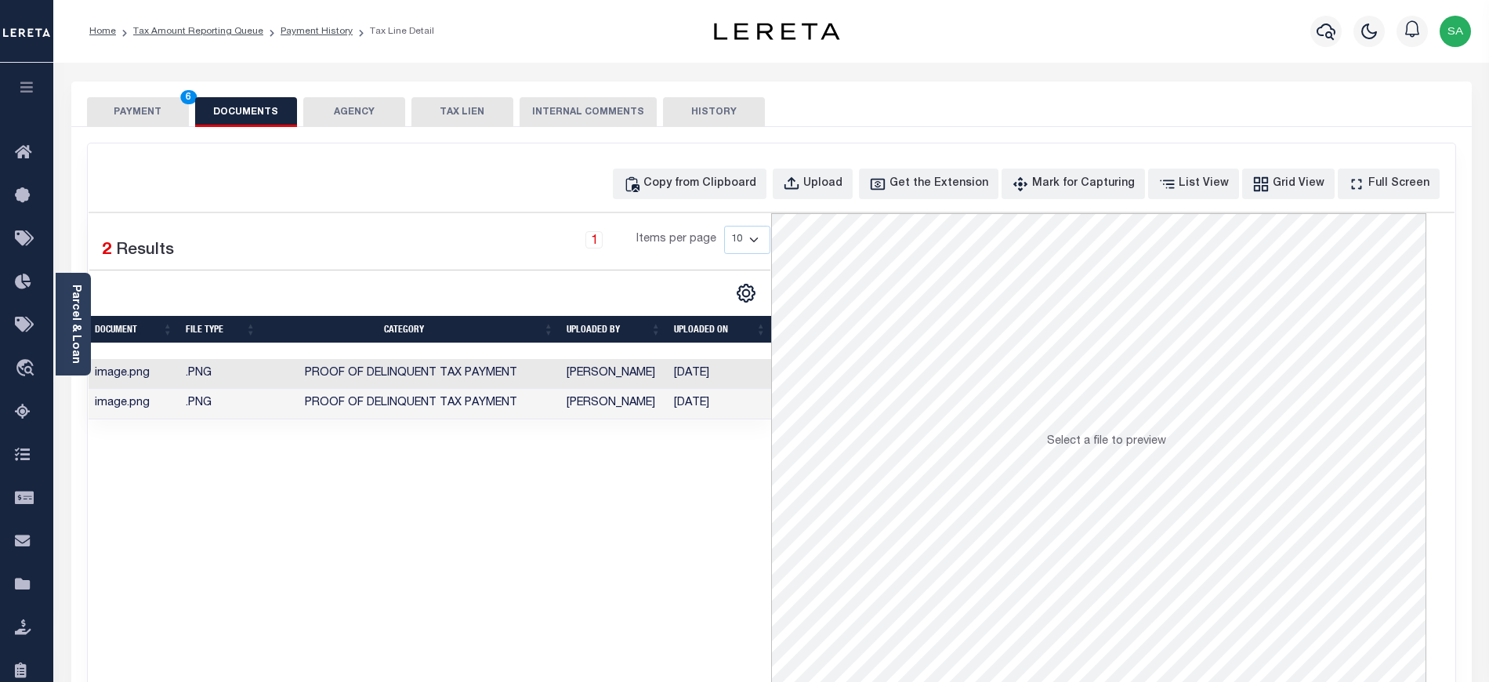
click at [120, 129] on div "SPECIAL RISK NCE Date Clear" at bounding box center [771, 418] width 1400 height 582
click at [114, 111] on button "PAYMENT 6" at bounding box center [138, 112] width 102 height 30
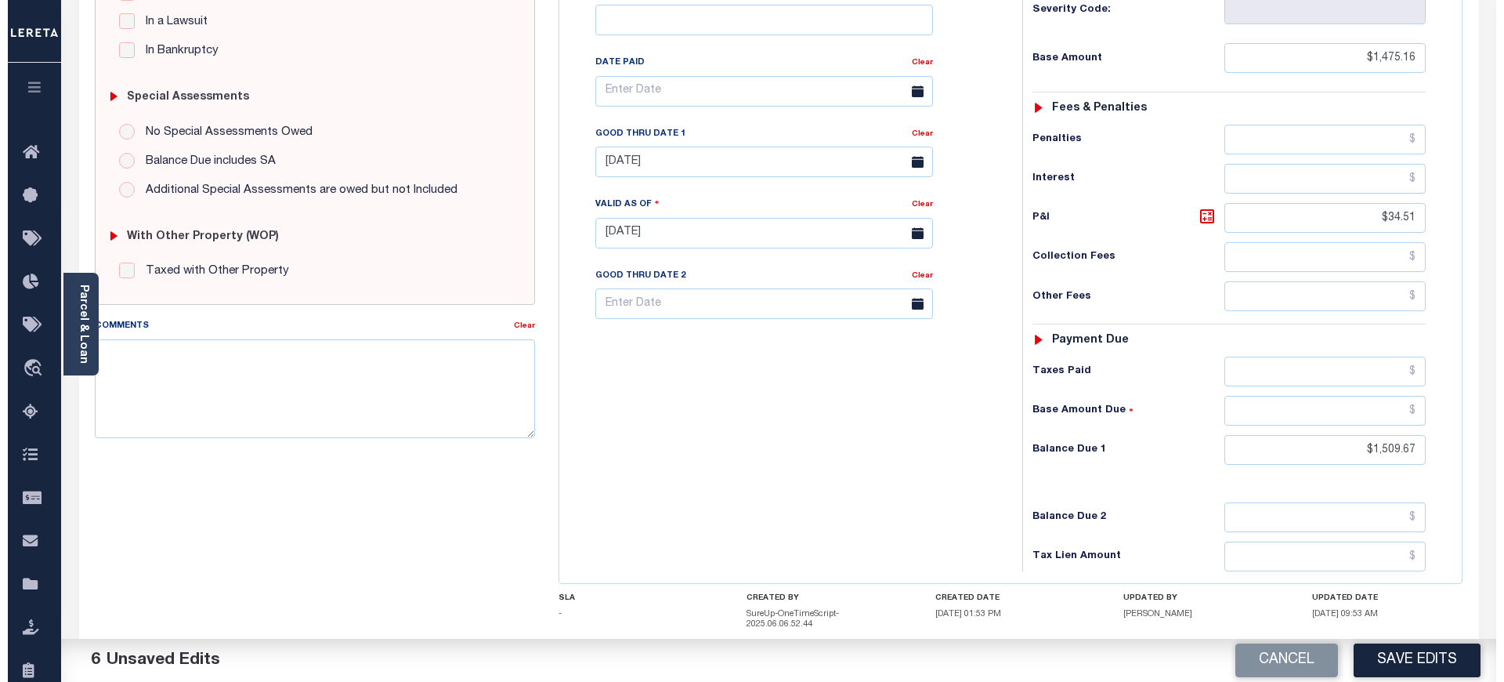
scroll to position [418, 0]
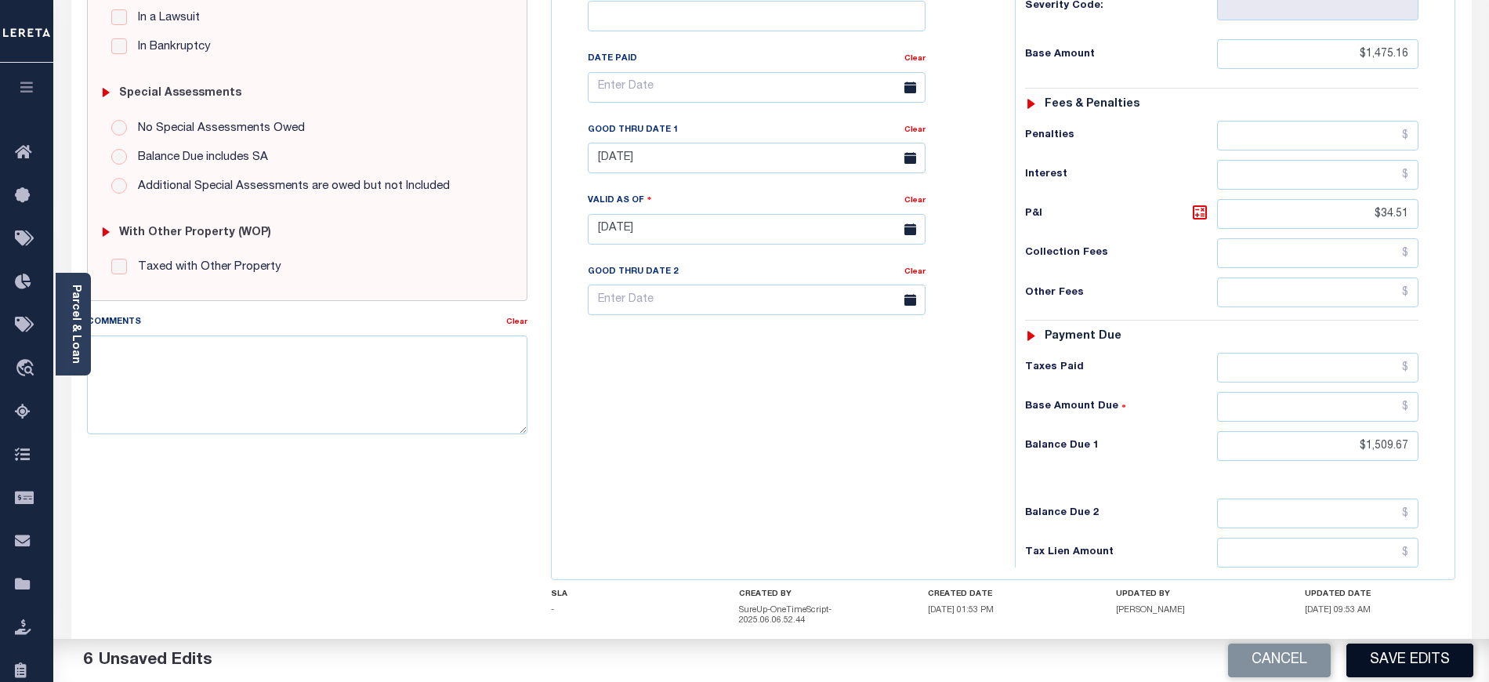
click at [1427, 668] on button "Save Edits" at bounding box center [1409, 660] width 127 height 34
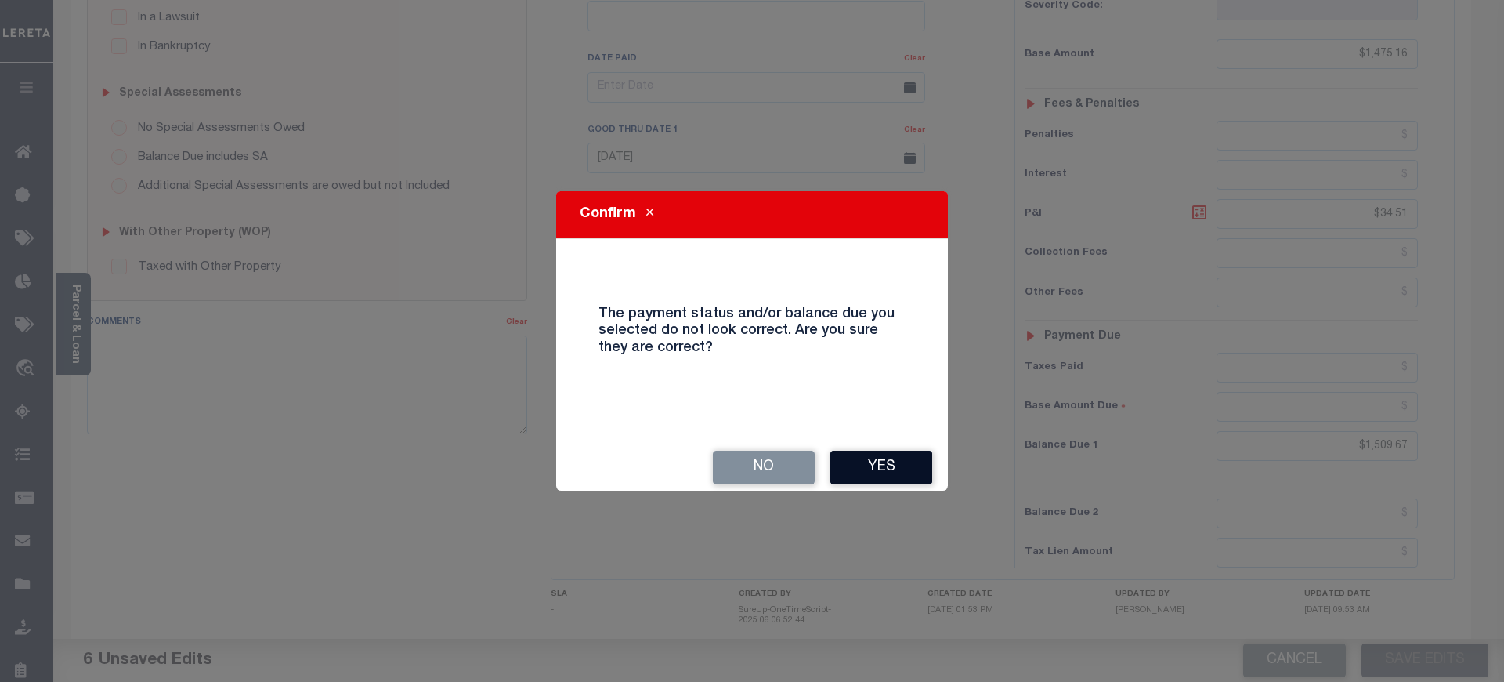
click at [876, 473] on button "Yes" at bounding box center [882, 468] width 102 height 34
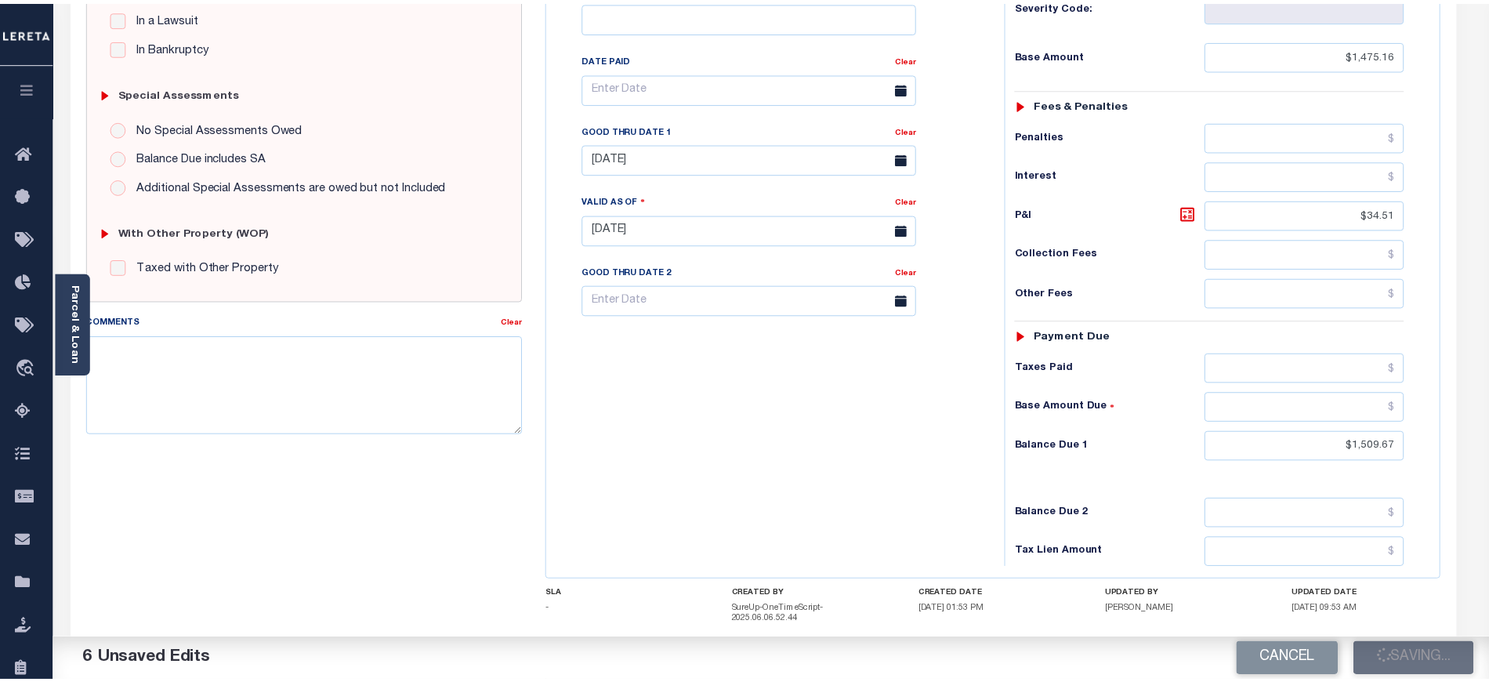
scroll to position [433, 0]
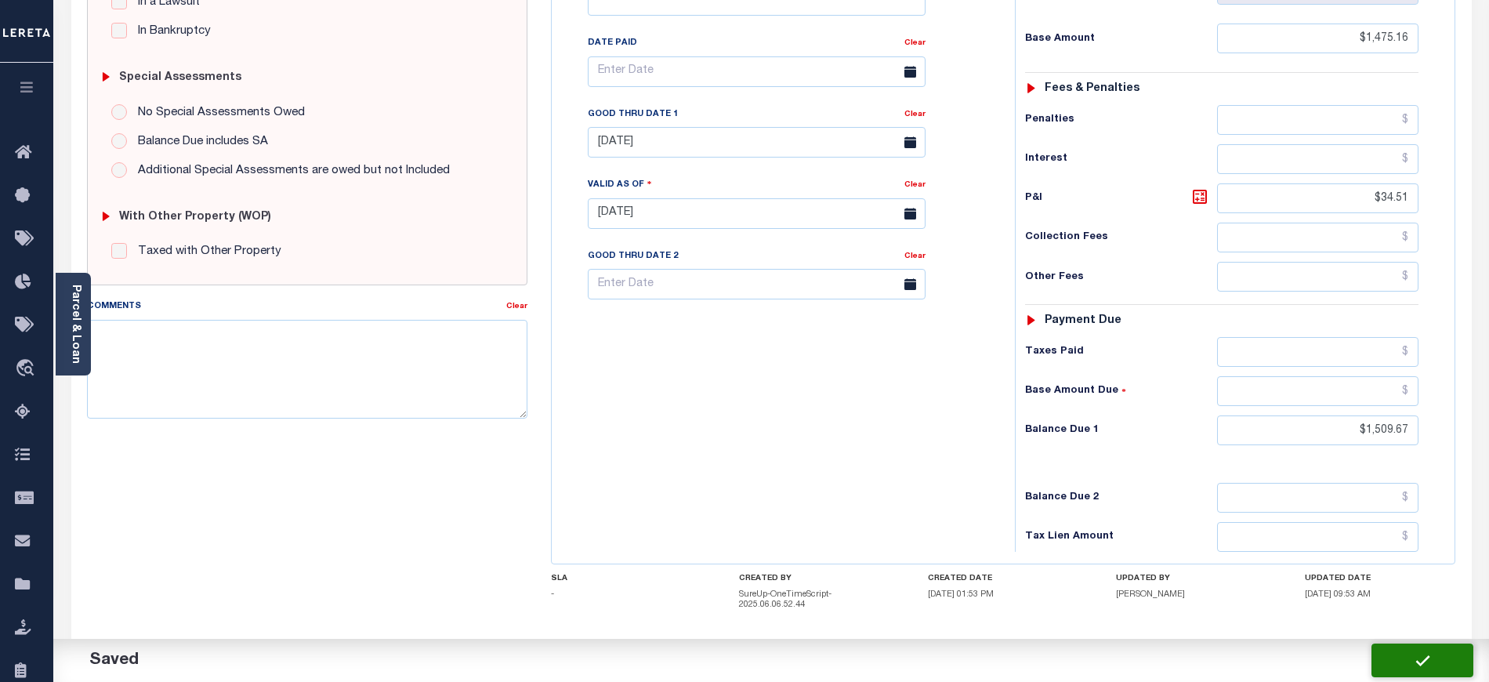
checkbox input "false"
type input "$1,475.16"
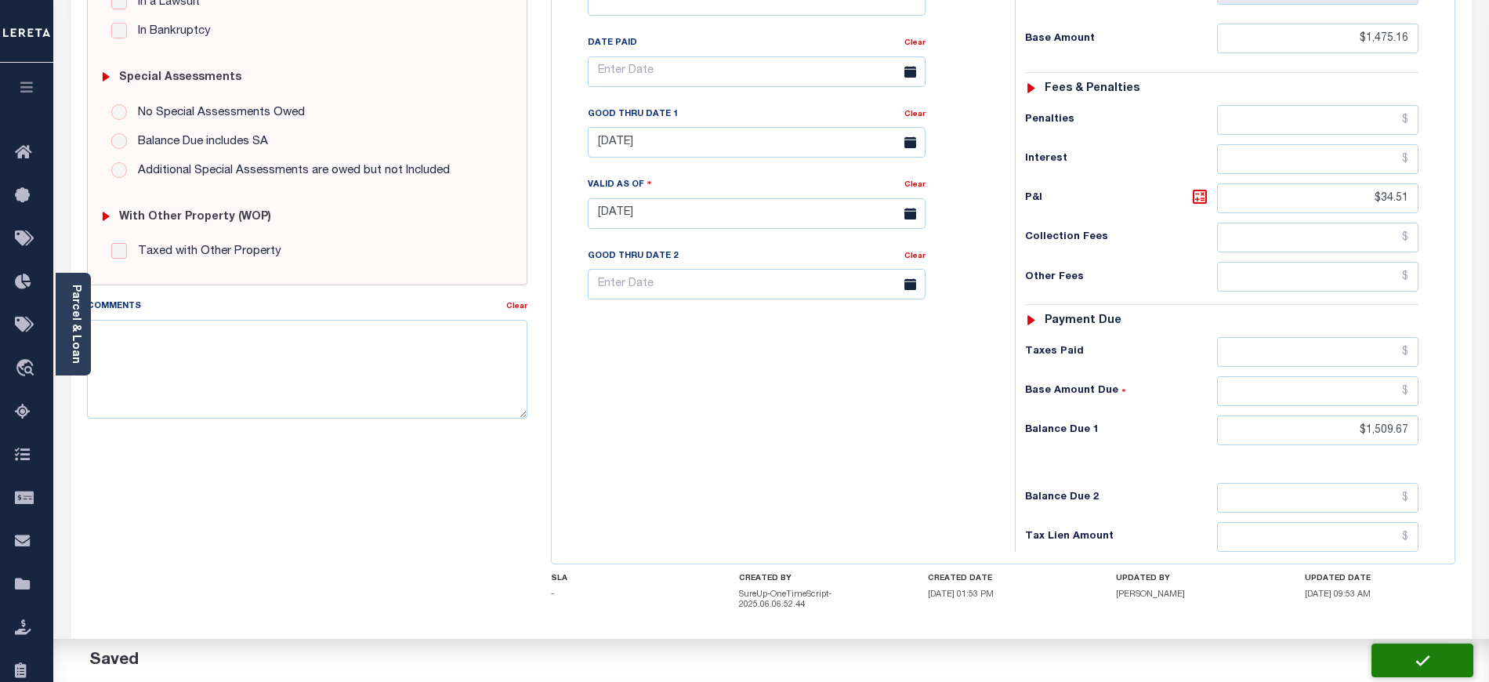
type input "$34.51"
type input "$1,509.67"
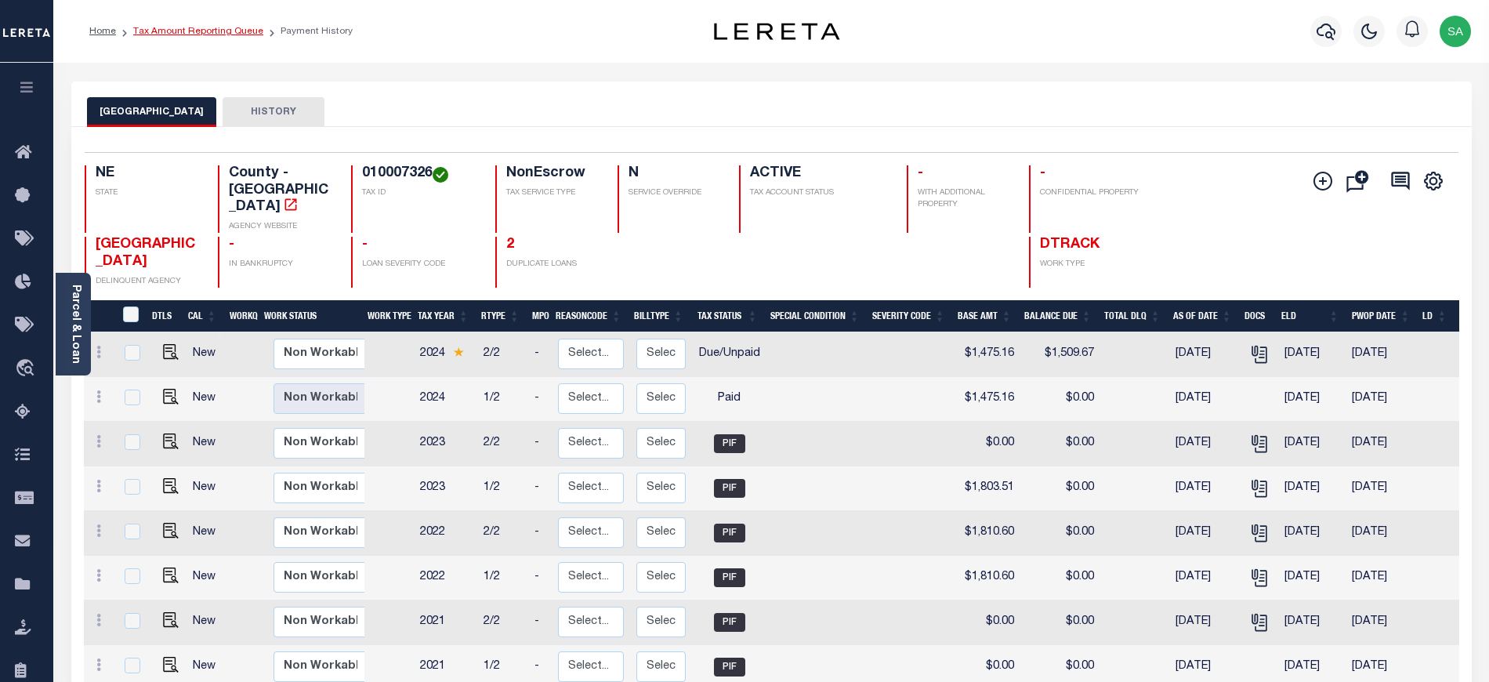
click at [235, 34] on link "Tax Amount Reporting Queue" at bounding box center [198, 31] width 130 height 9
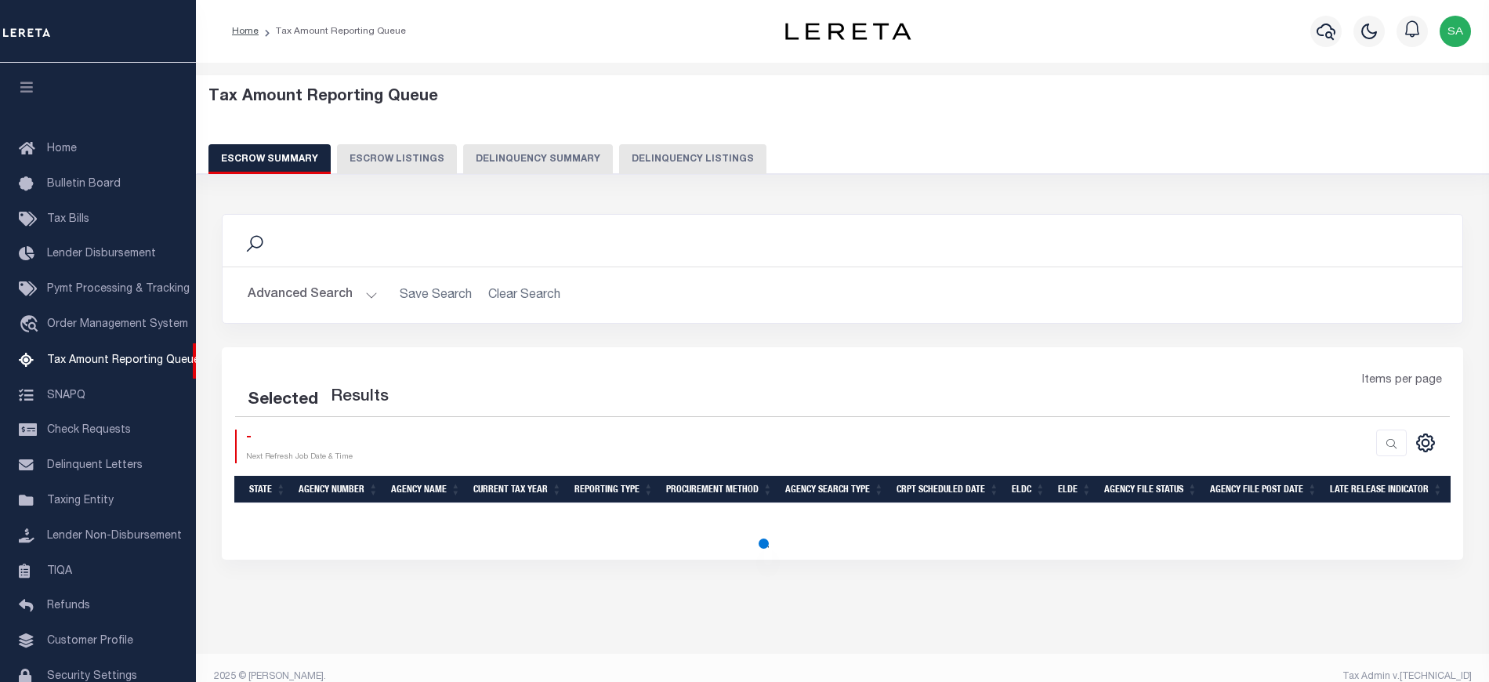
scroll to position [138, 0]
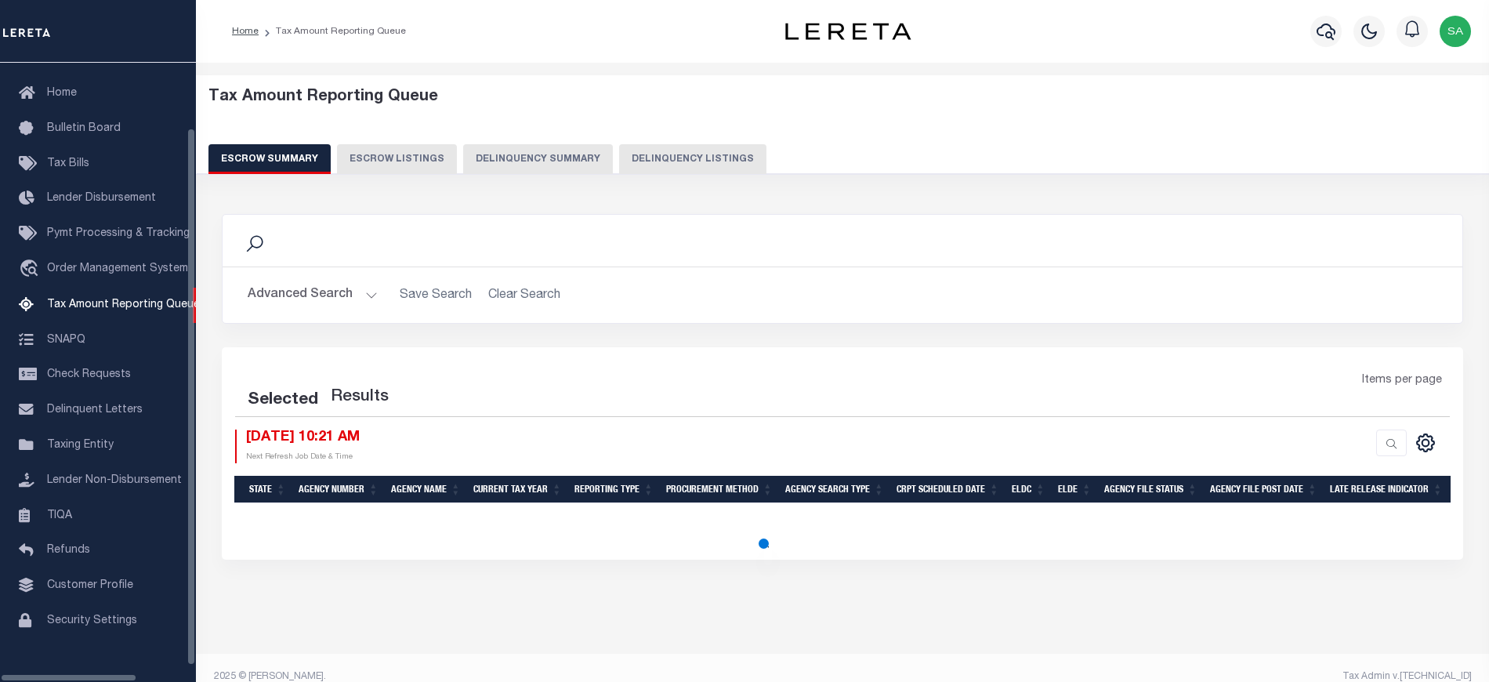
click at [664, 150] on button "Delinquency Listings" at bounding box center [692, 159] width 147 height 30
select select "100"
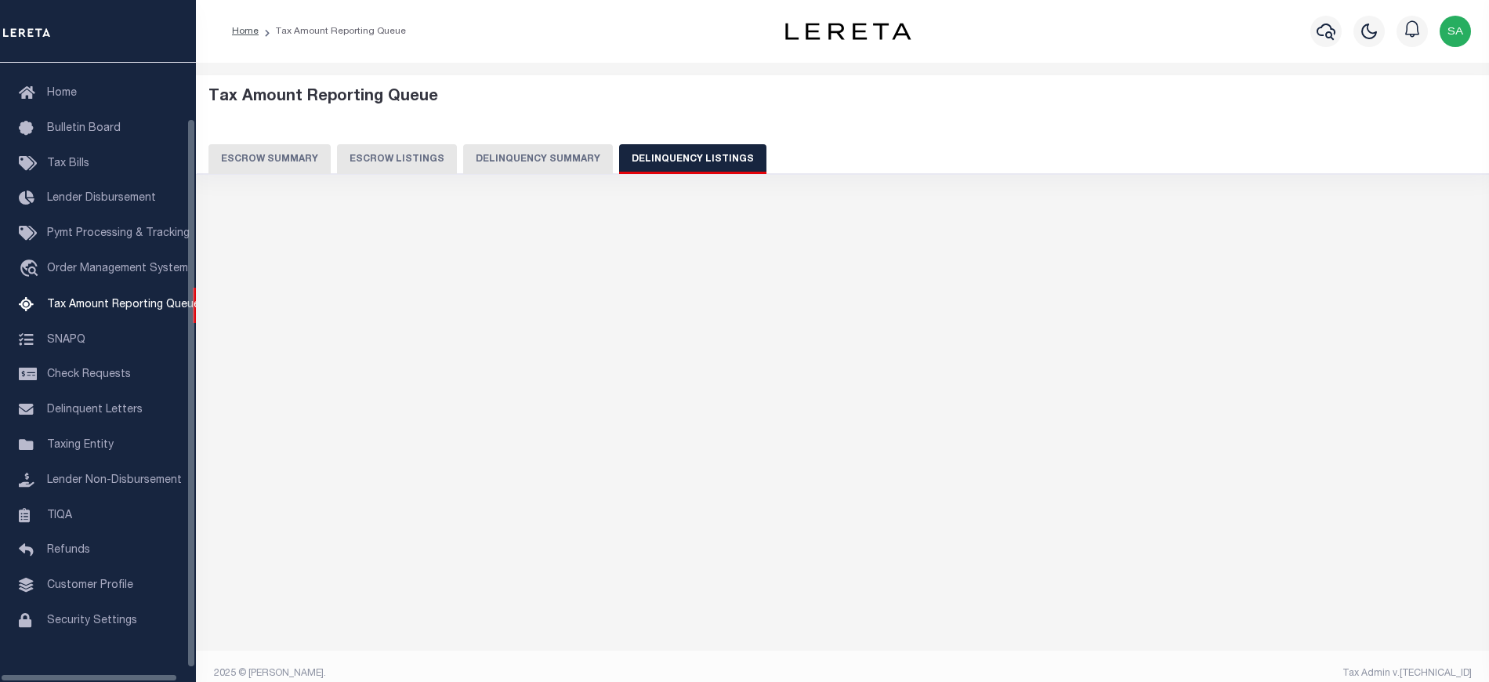
scroll to position [66, 0]
select select "100"
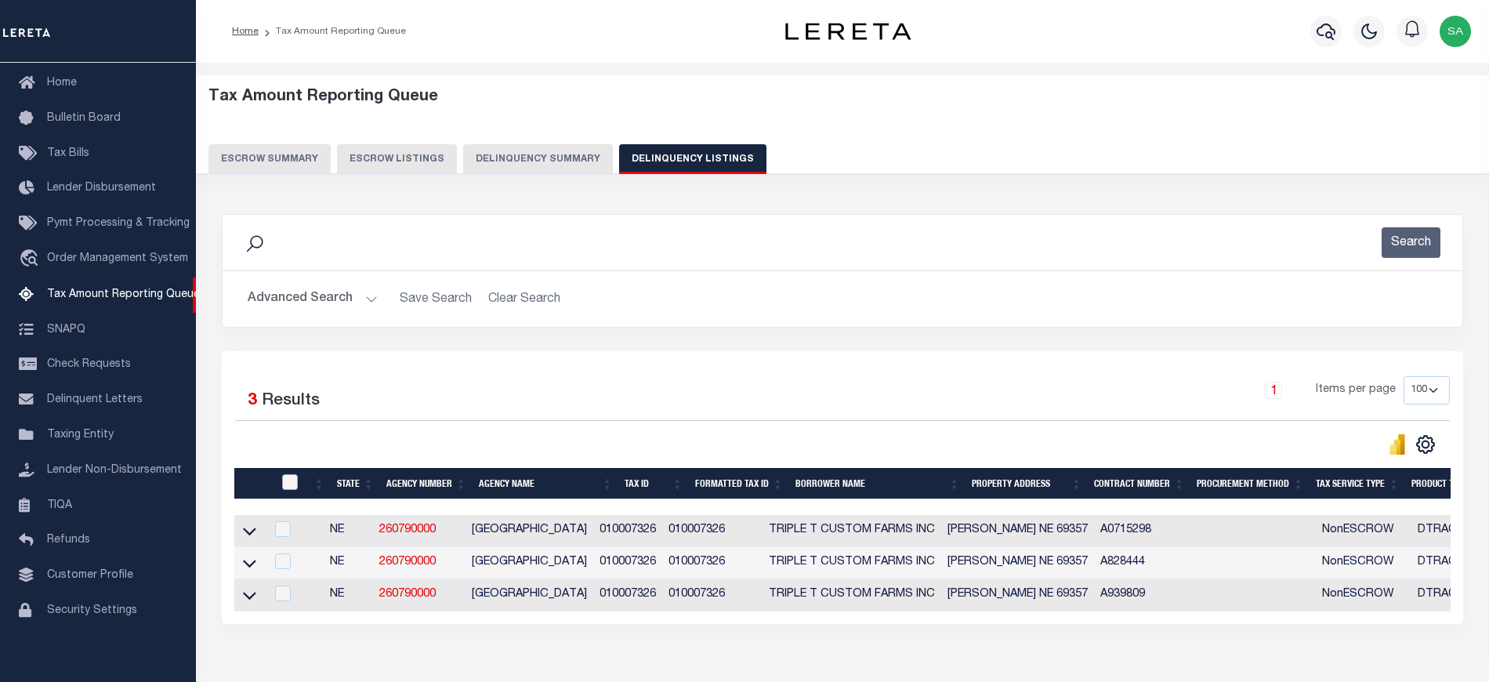
click at [290, 489] on input "checkbox" at bounding box center [290, 482] width 16 height 16
checkbox input "true"
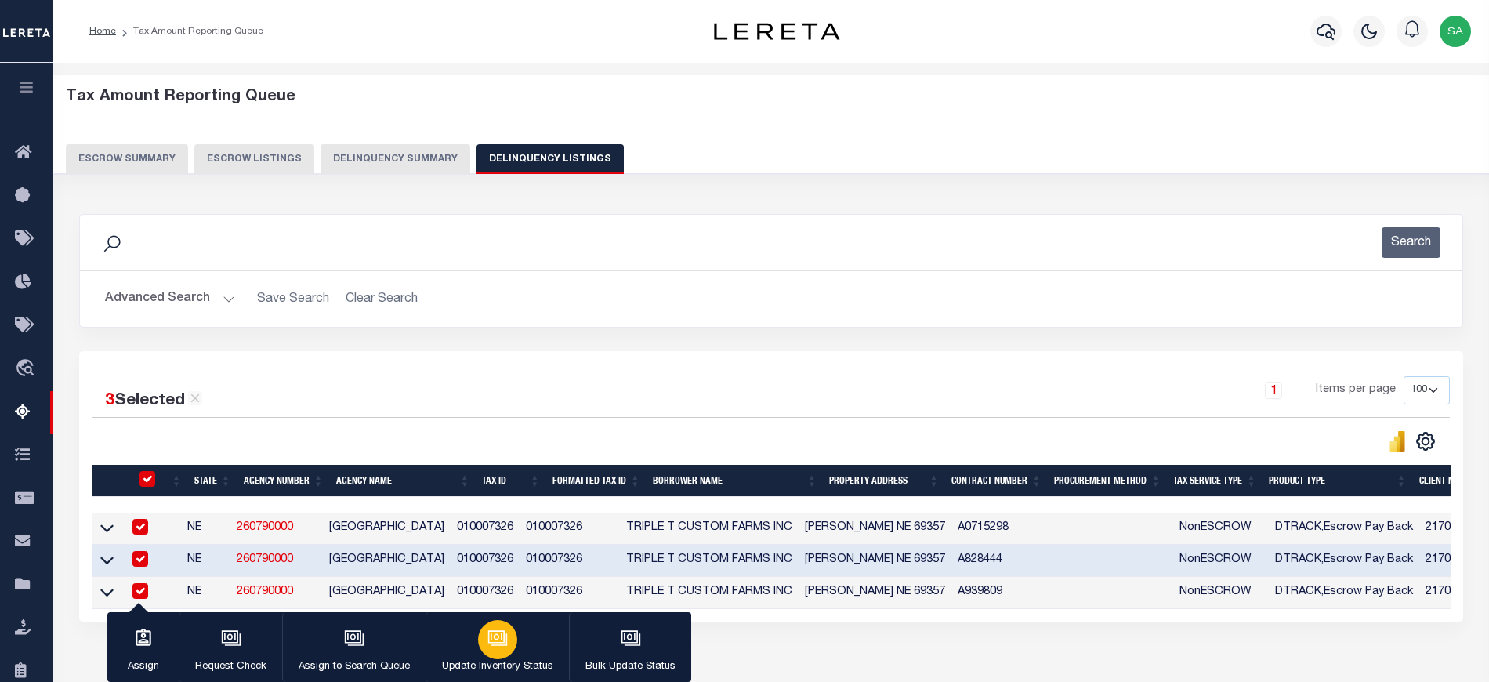
click at [527, 639] on button "Update Inventory Status" at bounding box center [496, 647] width 143 height 71
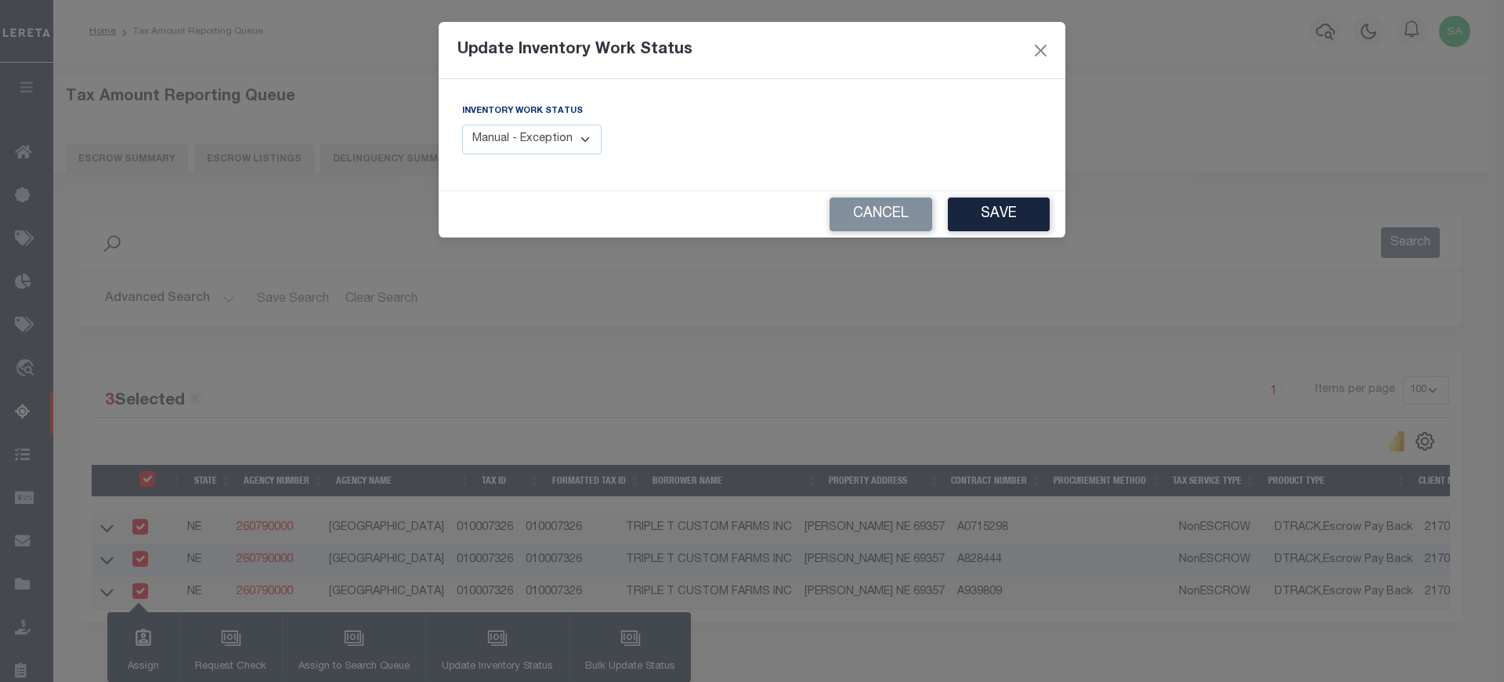
click at [568, 154] on select "Manual - Exception Pended - Awaiting Search Late Add Exception Completed" at bounding box center [531, 140] width 139 height 31
select select "4"
click at [462, 125] on select "Manual - Exception Pended - Awaiting Search Late Add Exception Completed" at bounding box center [531, 140] width 139 height 31
click at [1013, 220] on button "Save" at bounding box center [999, 214] width 102 height 34
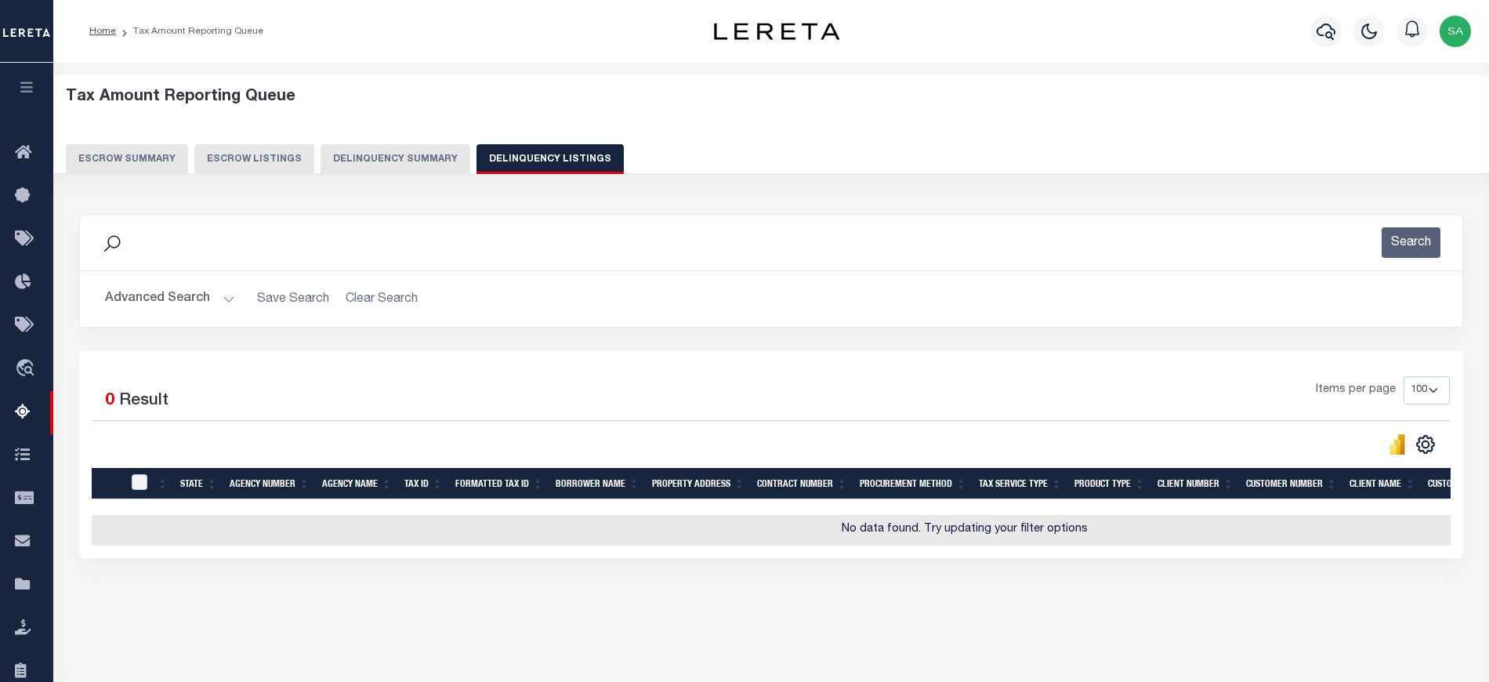
click at [197, 302] on button "Advanced Search" at bounding box center [170, 299] width 130 height 31
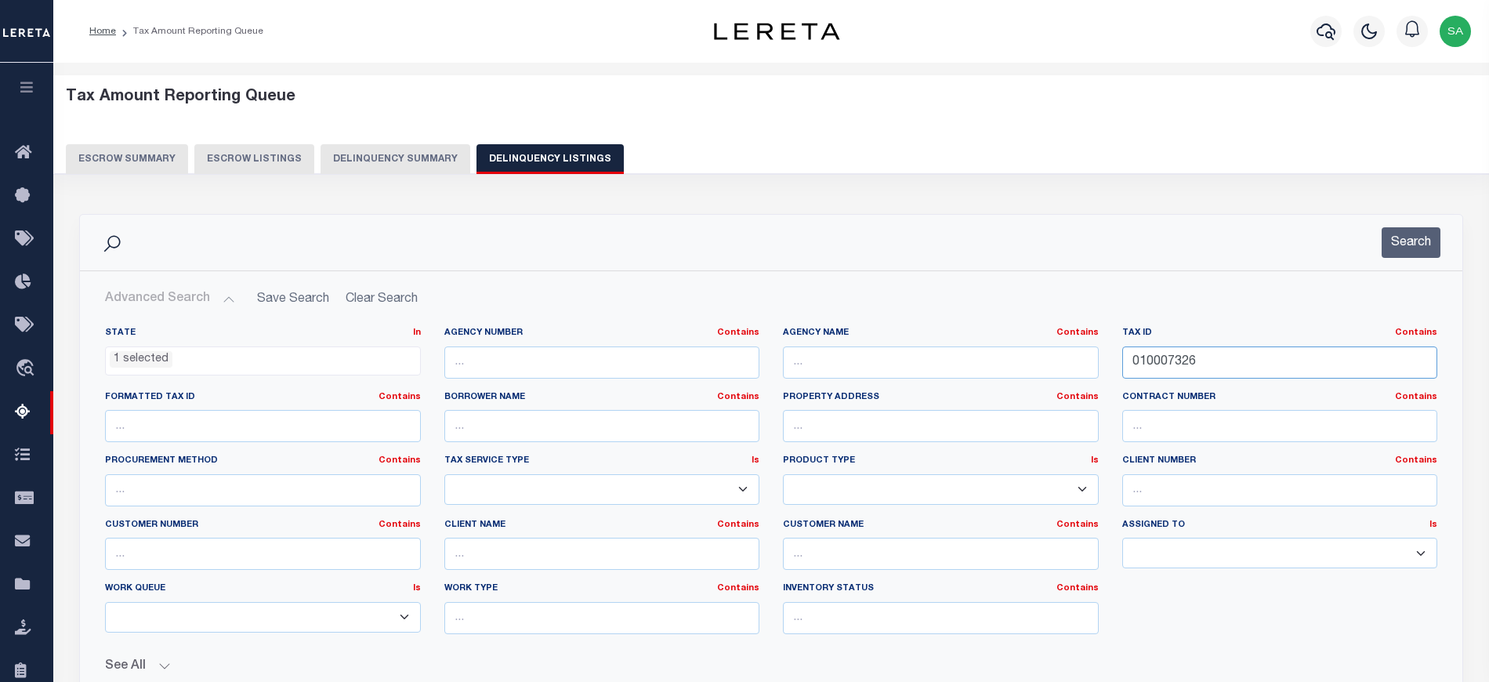
click at [1182, 368] on input "010007326" at bounding box center [1280, 362] width 316 height 32
paste input "11404"
type input "010011404"
click at [1421, 244] on button "Search" at bounding box center [1410, 242] width 59 height 31
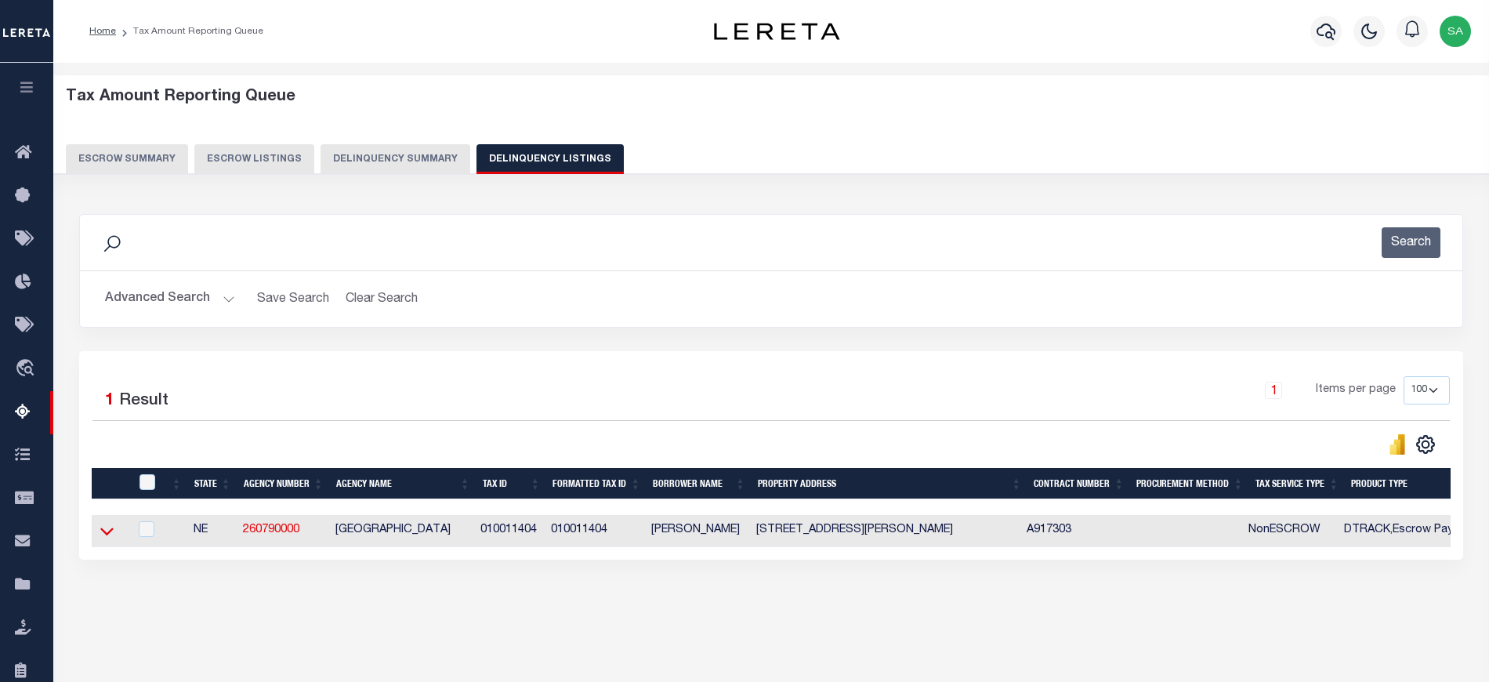
click at [104, 536] on icon at bounding box center [106, 532] width 13 height 8
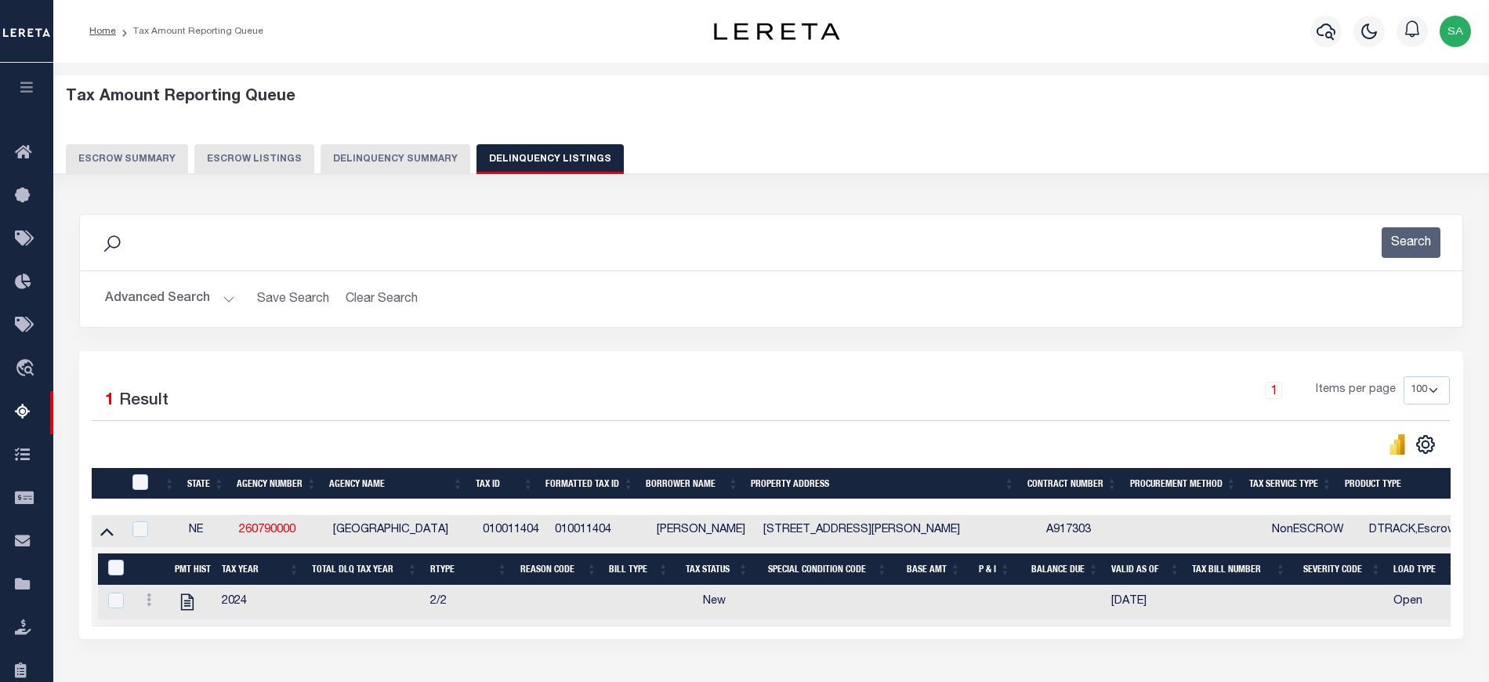
scroll to position [148, 0]
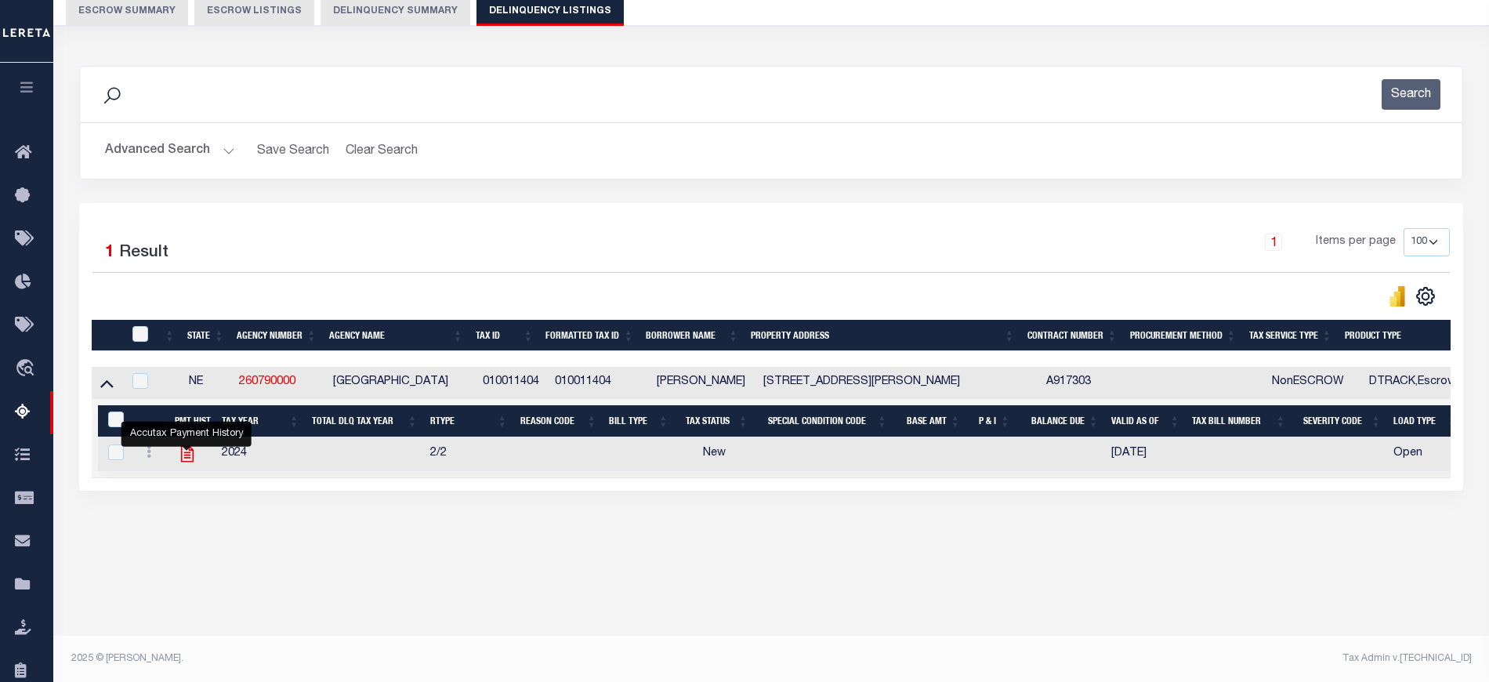
click at [188, 461] on icon "" at bounding box center [186, 454] width 13 height 16
checkbox input "true"
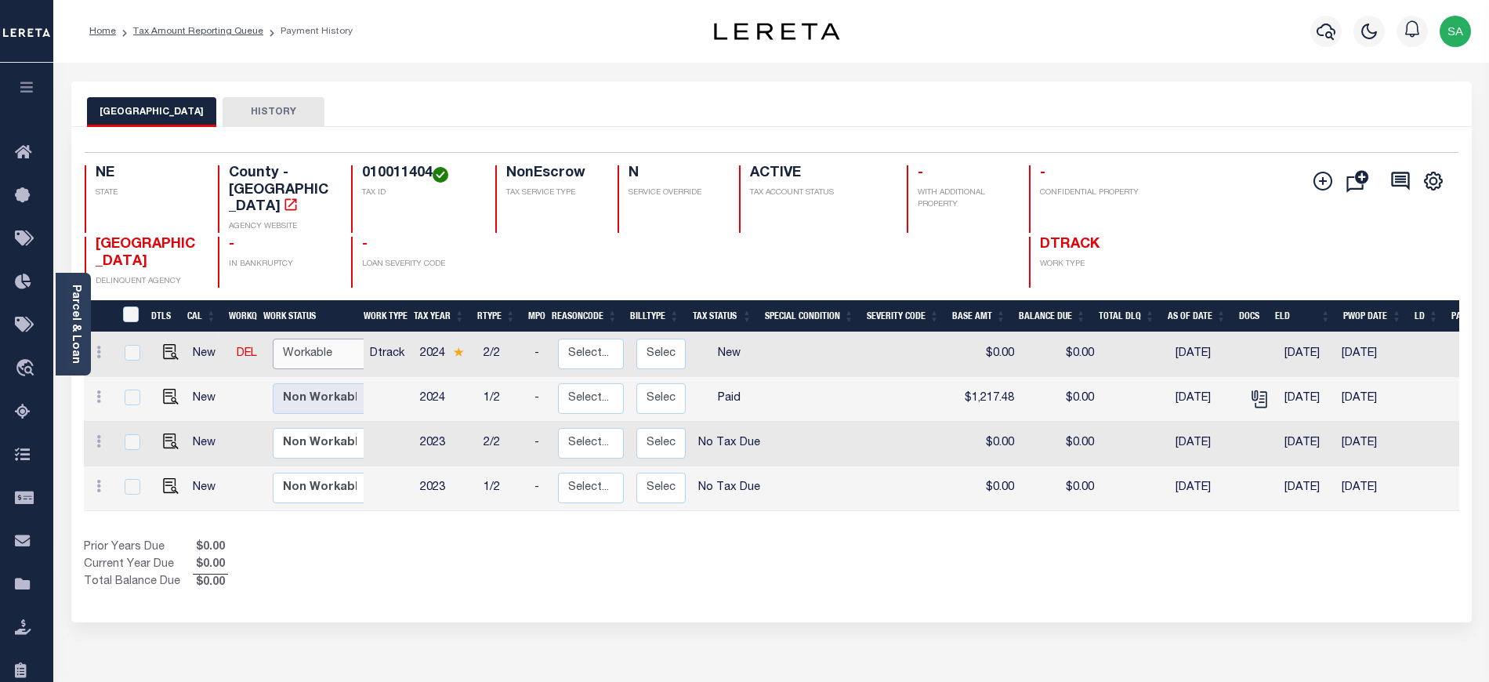
click at [333, 355] on select "Non Workable Workable" at bounding box center [320, 353] width 94 height 31
checkbox input "true"
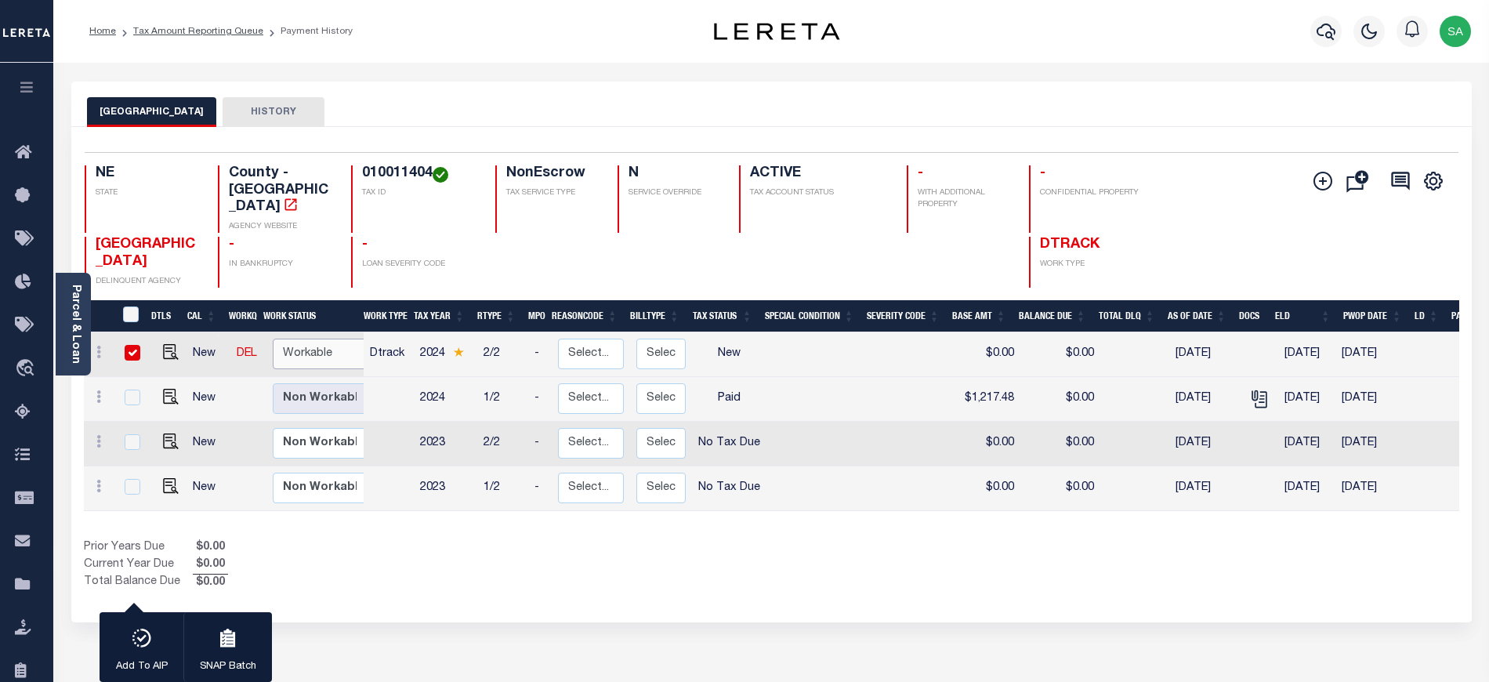
select select "true"
click at [273, 338] on select "Non Workable Workable" at bounding box center [320, 353] width 94 height 31
checkbox input "false"
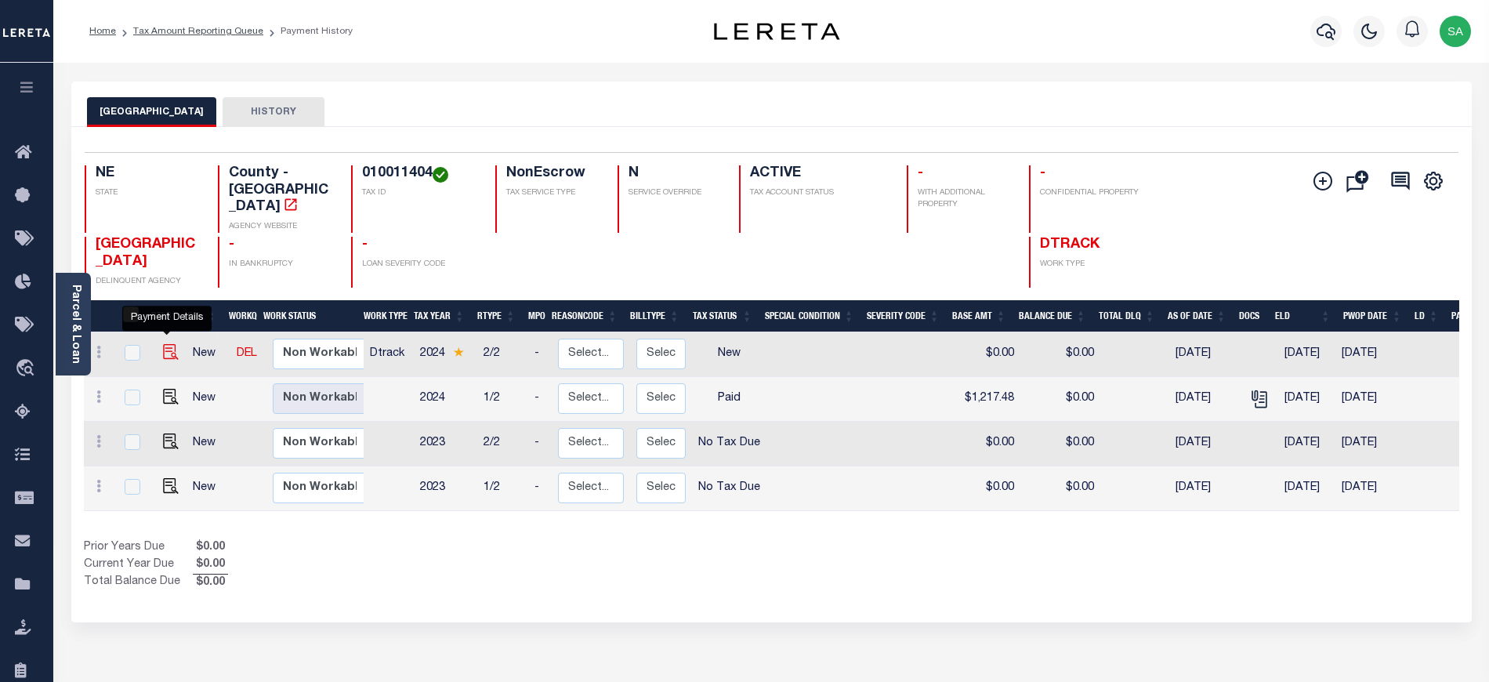
click at [166, 346] on img "" at bounding box center [171, 352] width 16 height 16
checkbox input "true"
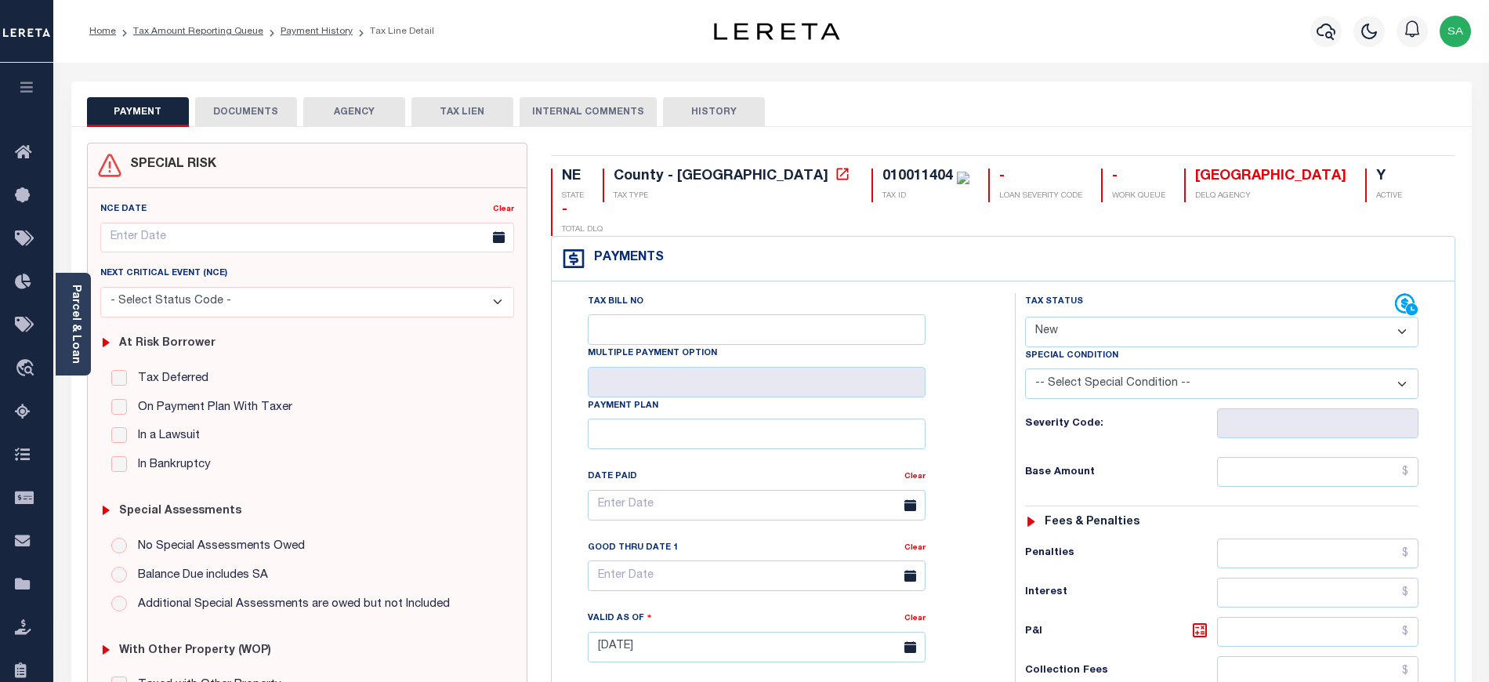
click at [1044, 317] on select "- Select Status Code - Open Due/Unpaid Paid Incomplete No Tax Due Internal Refu…" at bounding box center [1221, 332] width 393 height 31
select select "PYD"
click at [1025, 317] on select "- Select Status Code - Open Due/Unpaid Paid Incomplete No Tax Due Internal Refu…" at bounding box center [1221, 332] width 393 height 31
type input "[DATE]"
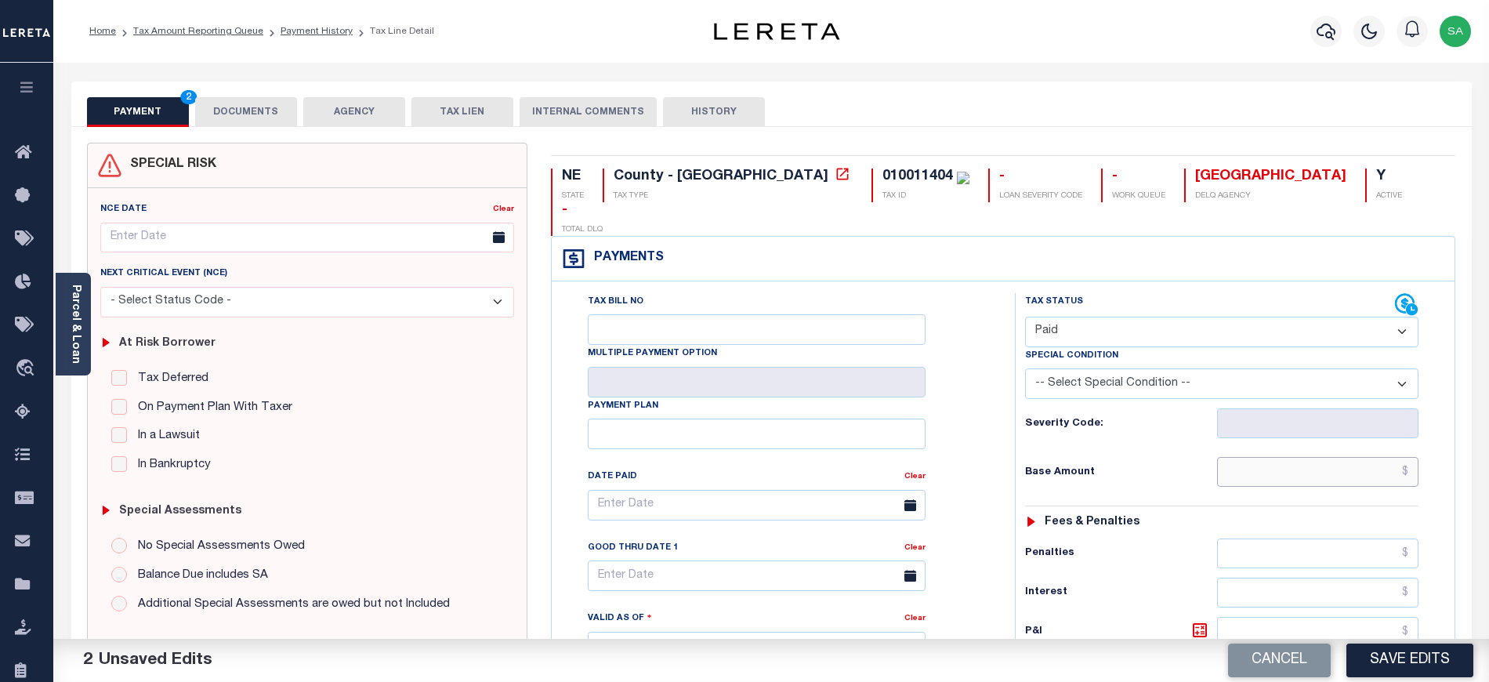
click at [1283, 457] on input "text" at bounding box center [1318, 472] width 202 height 30
type input "$0.00"
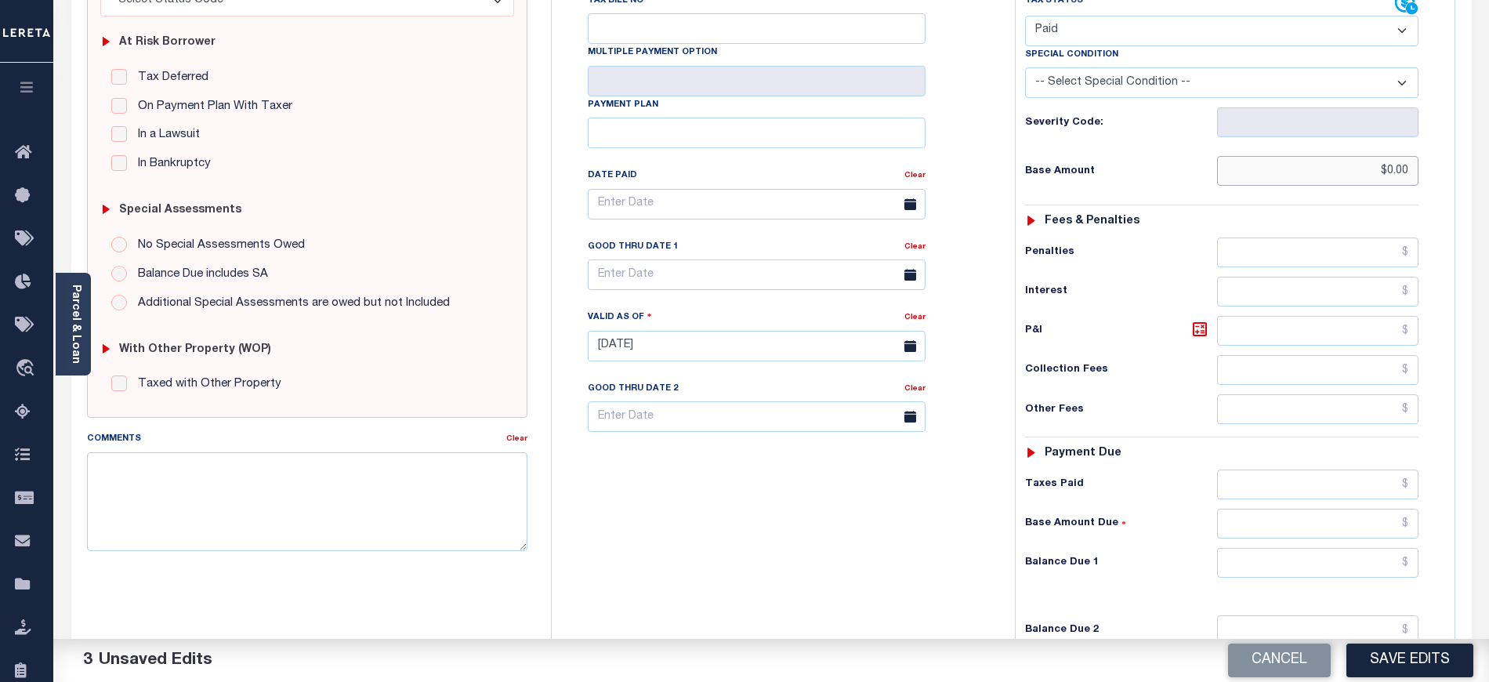
scroll to position [490, 0]
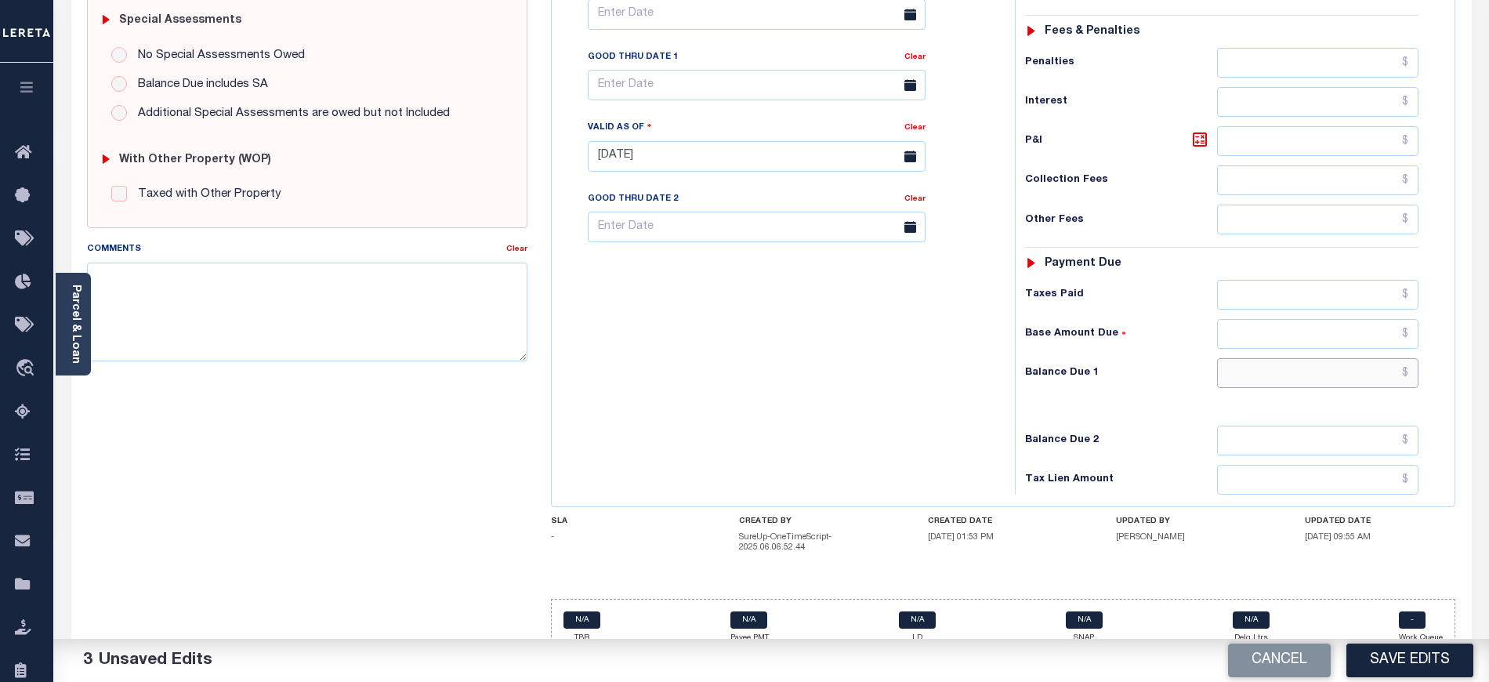
click at [1248, 358] on input "text" at bounding box center [1318, 373] width 202 height 30
type input "$0.00"
click at [867, 396] on div "Tax Bill No Multiple Payment Option Payment Plan Clear" at bounding box center [779, 149] width 447 height 692
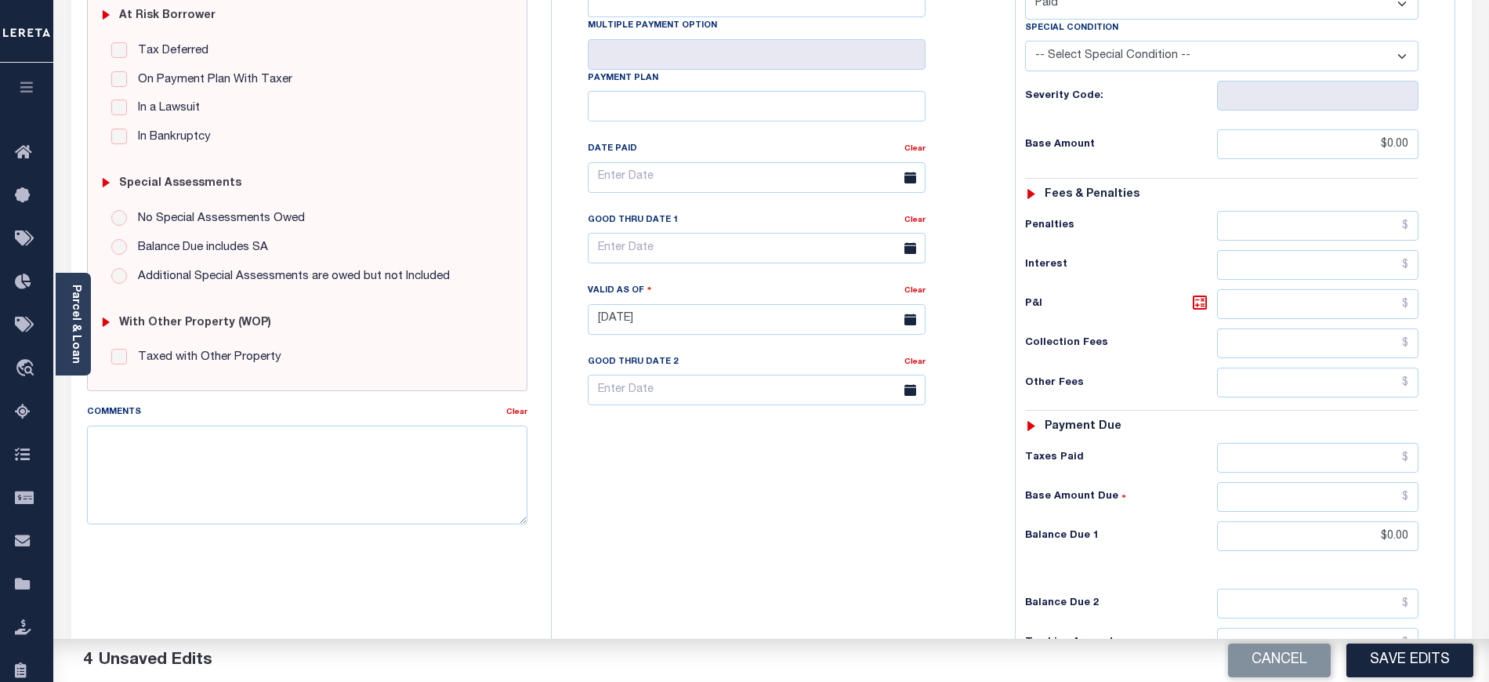
scroll to position [73, 0]
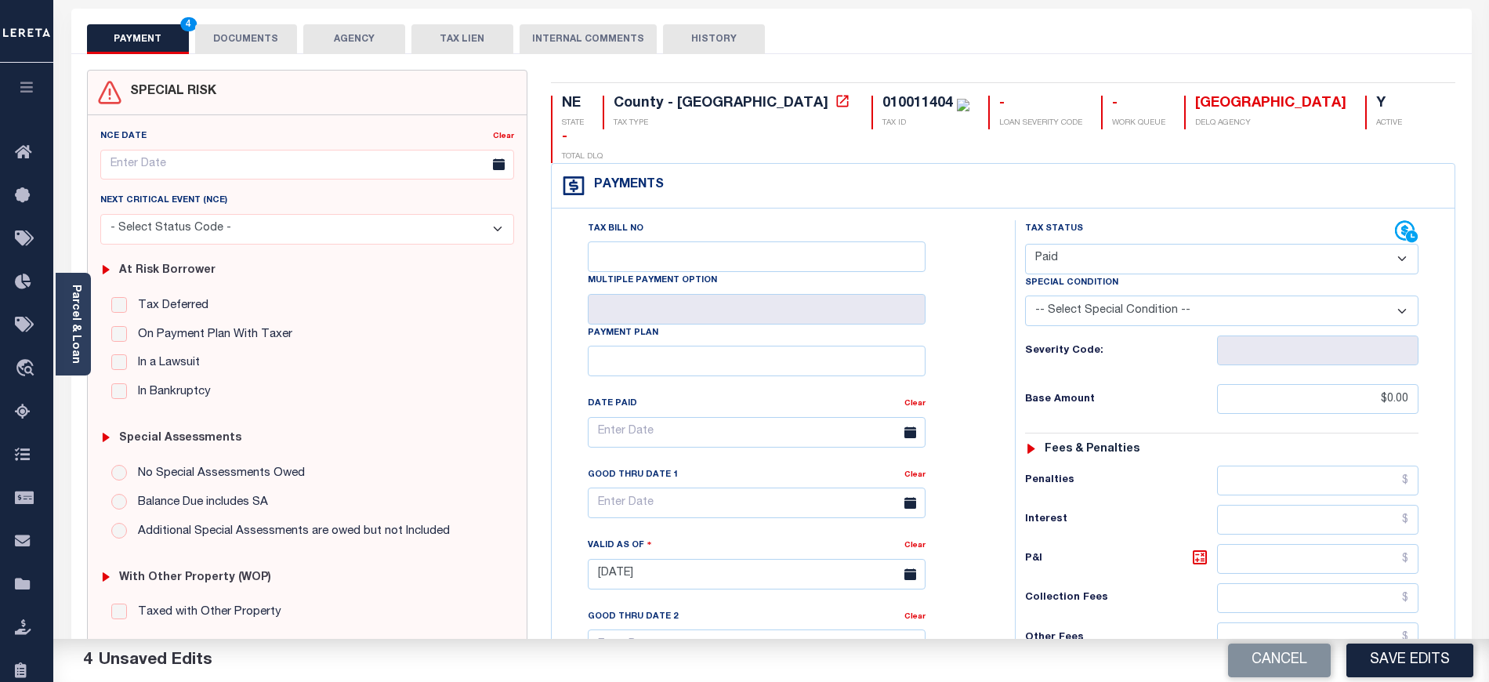
click at [270, 48] on button "DOCUMENTS" at bounding box center [246, 39] width 102 height 30
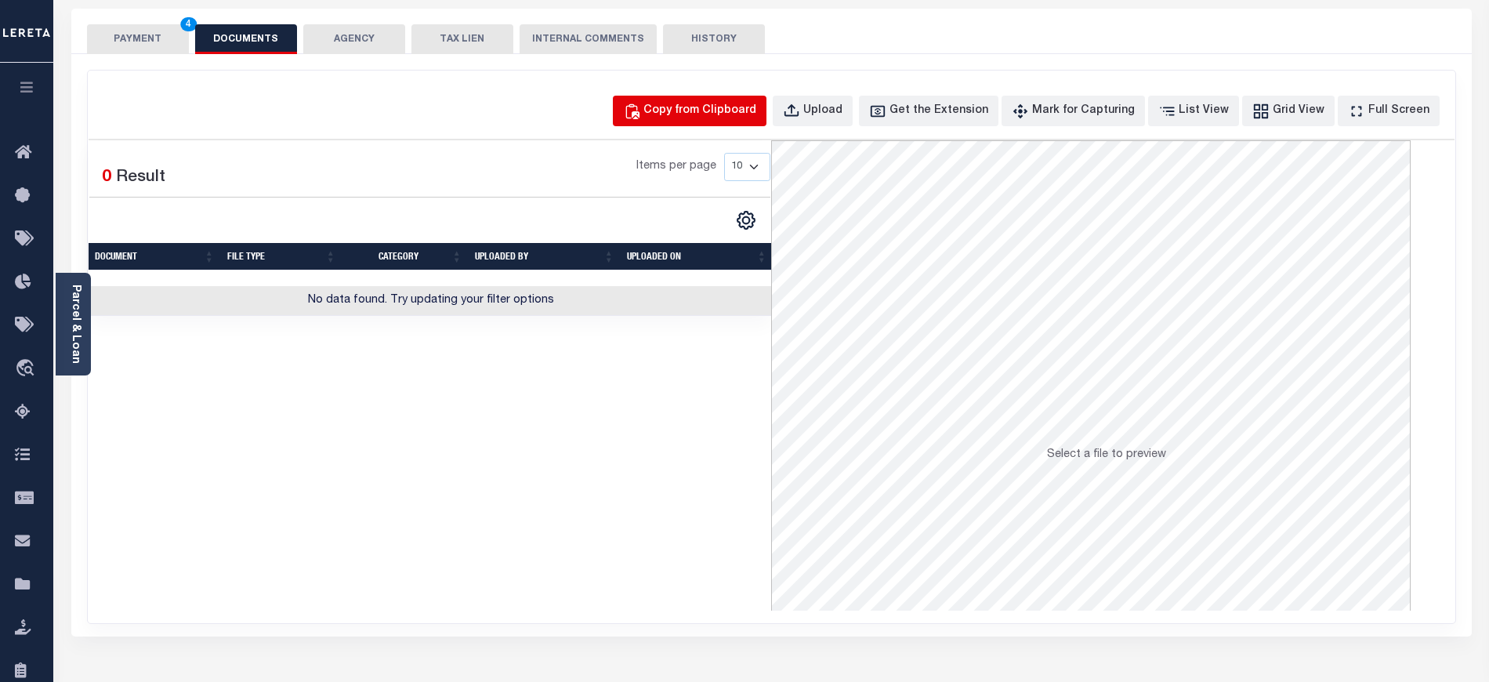
click at [680, 110] on div "Copy from Clipboard" at bounding box center [699, 111] width 113 height 17
select select "POP"
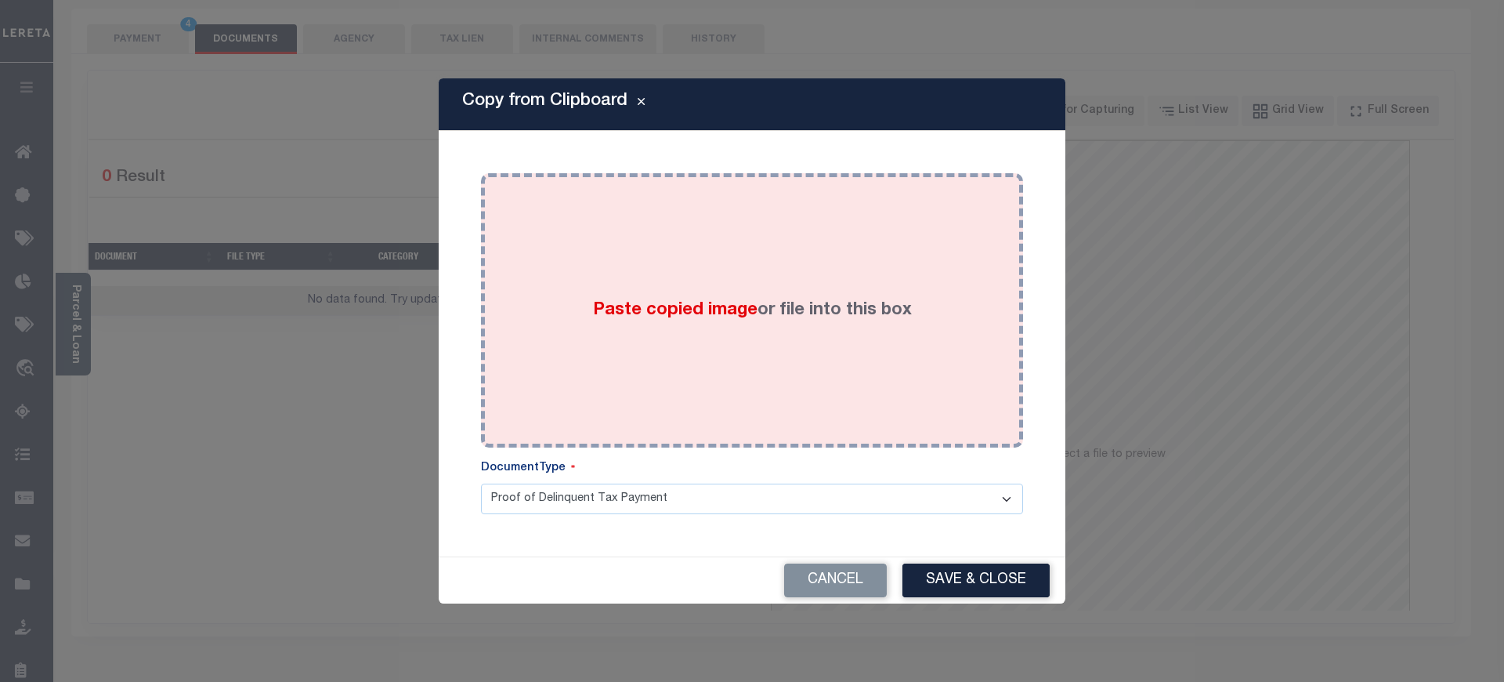
click at [769, 408] on div "Paste copied image or file into this box" at bounding box center [752, 310] width 519 height 251
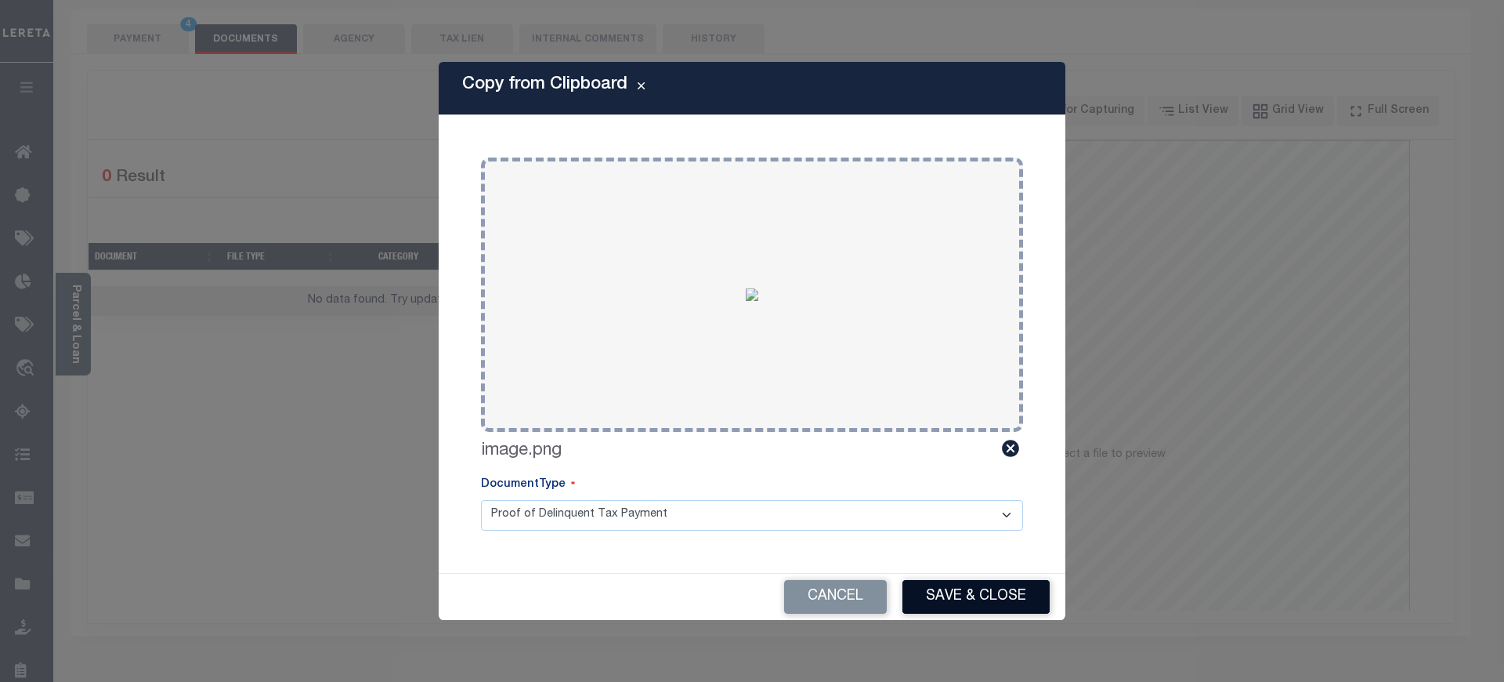
drag, startPoint x: 942, startPoint y: 587, endPoint x: 928, endPoint y: 575, distance: 17.8
click at [943, 587] on button "Save & Close" at bounding box center [976, 597] width 147 height 34
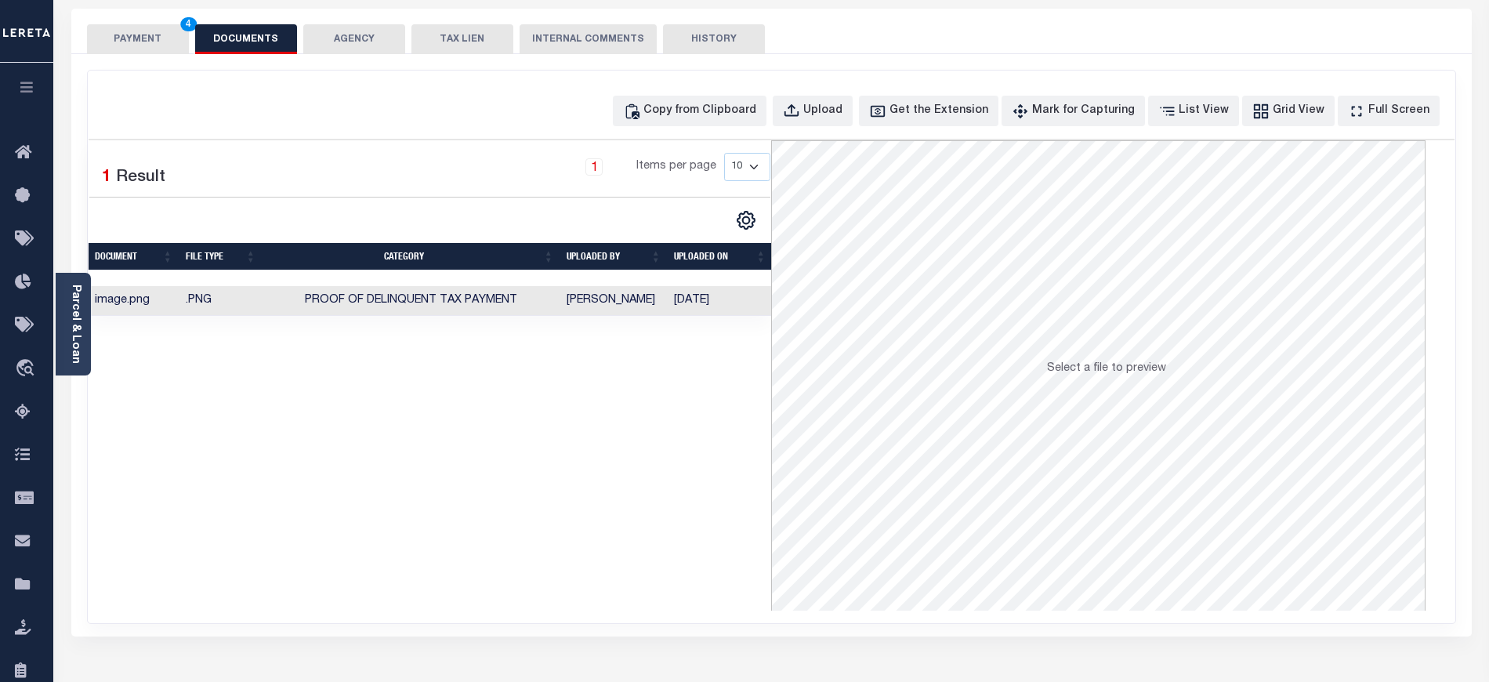
click at [146, 39] on button "PAYMENT 4" at bounding box center [138, 39] width 102 height 30
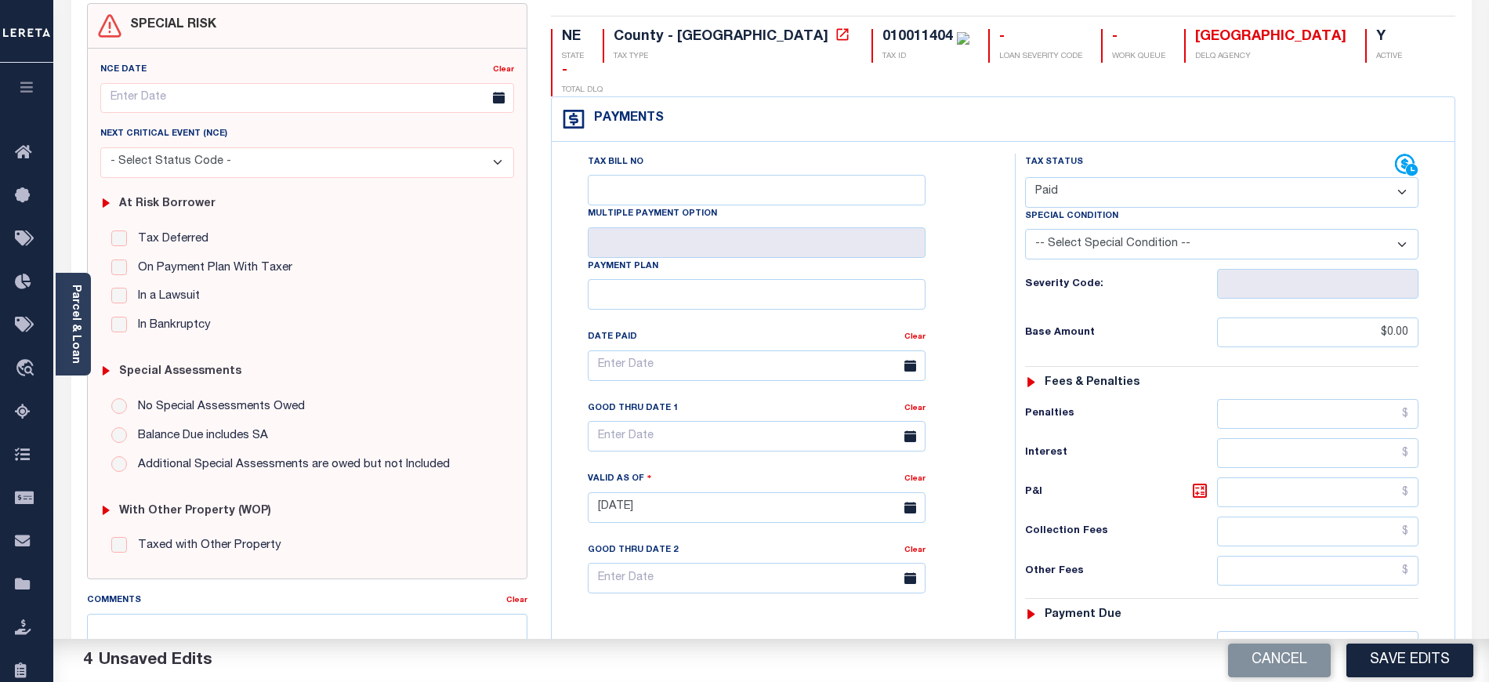
scroll to position [282, 0]
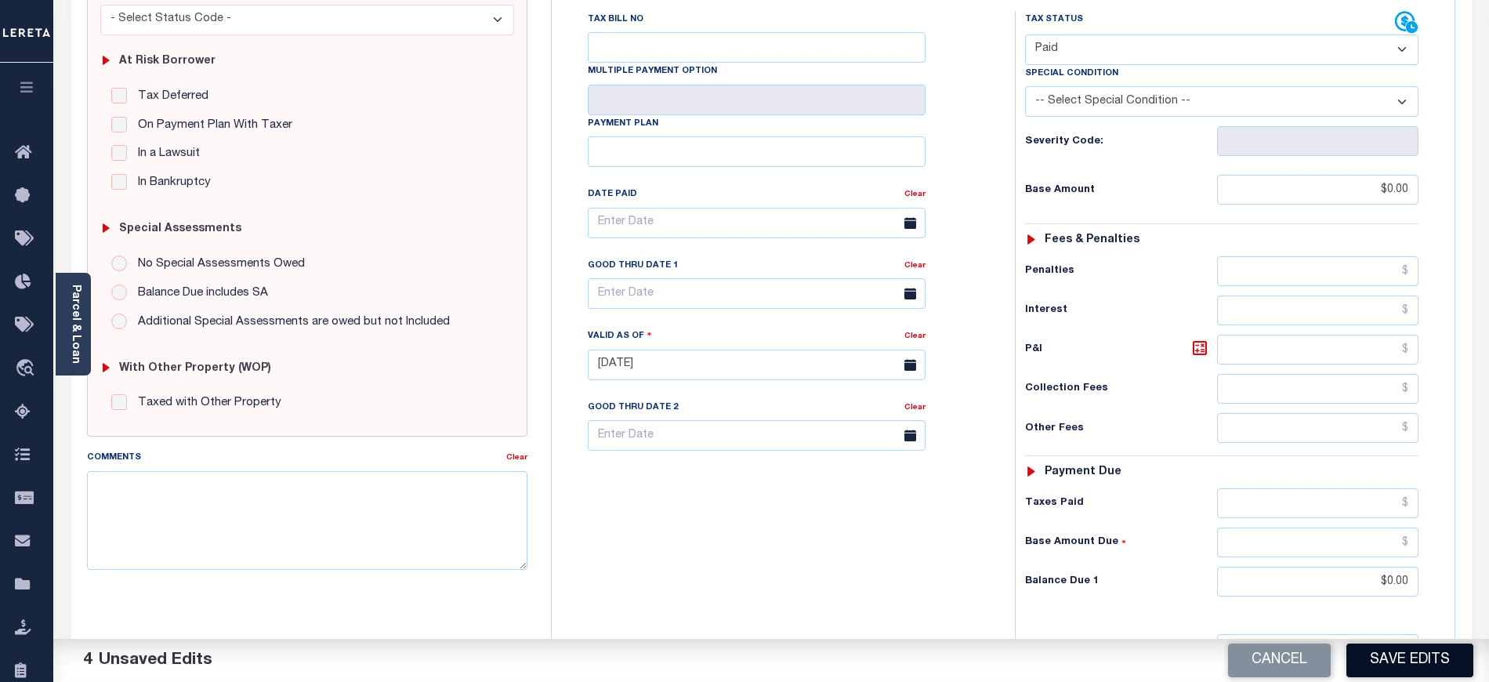
click at [1404, 655] on button "Save Edits" at bounding box center [1409, 660] width 127 height 34
checkbox input "false"
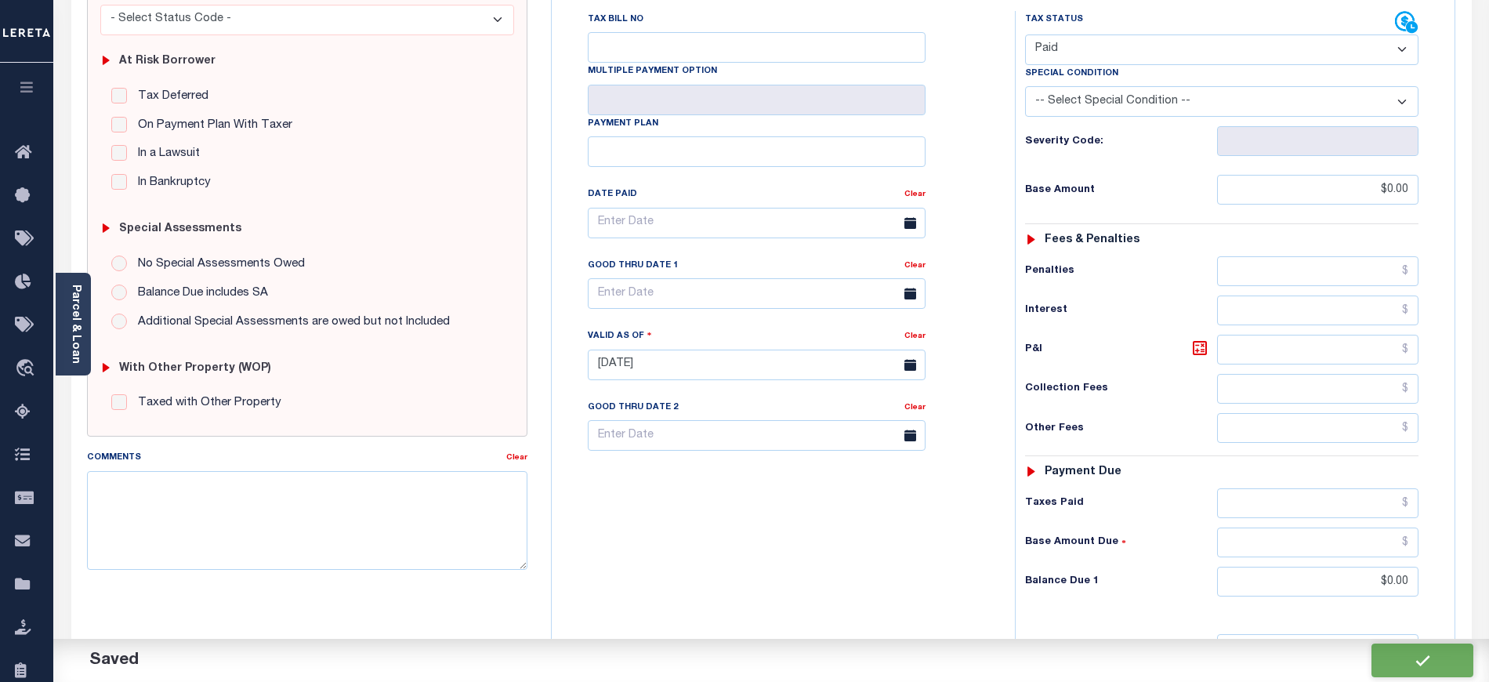
type input "$0"
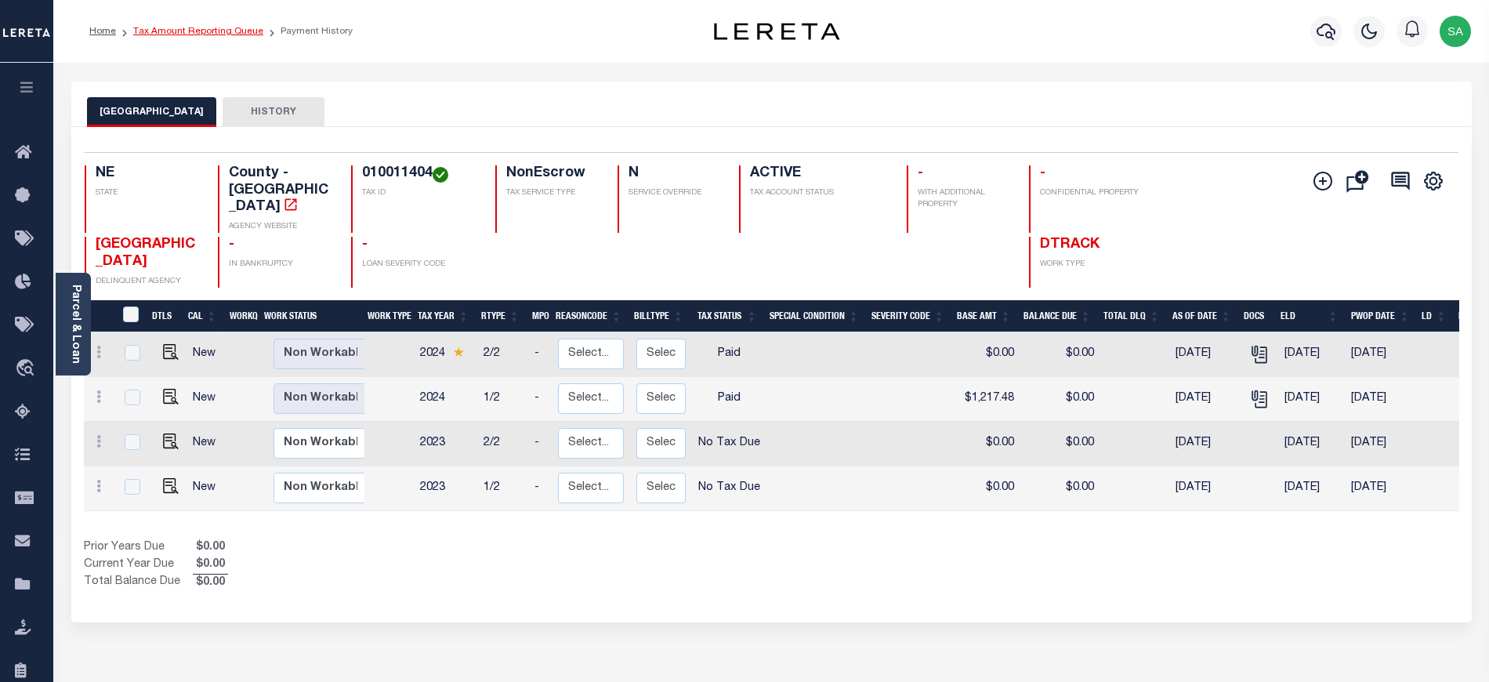
click at [202, 31] on link "Tax Amount Reporting Queue" at bounding box center [198, 31] width 130 height 9
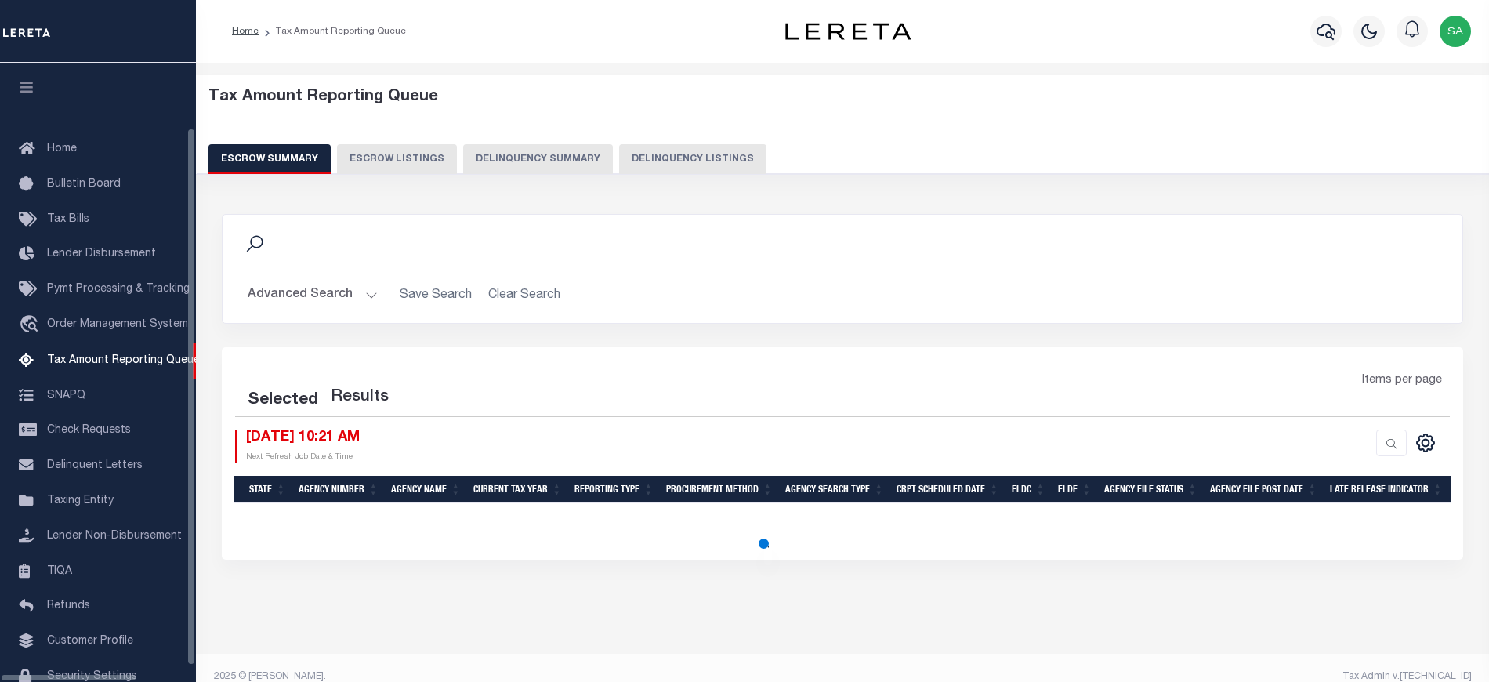
click at [660, 169] on button "Delinquency Listings" at bounding box center [692, 159] width 147 height 30
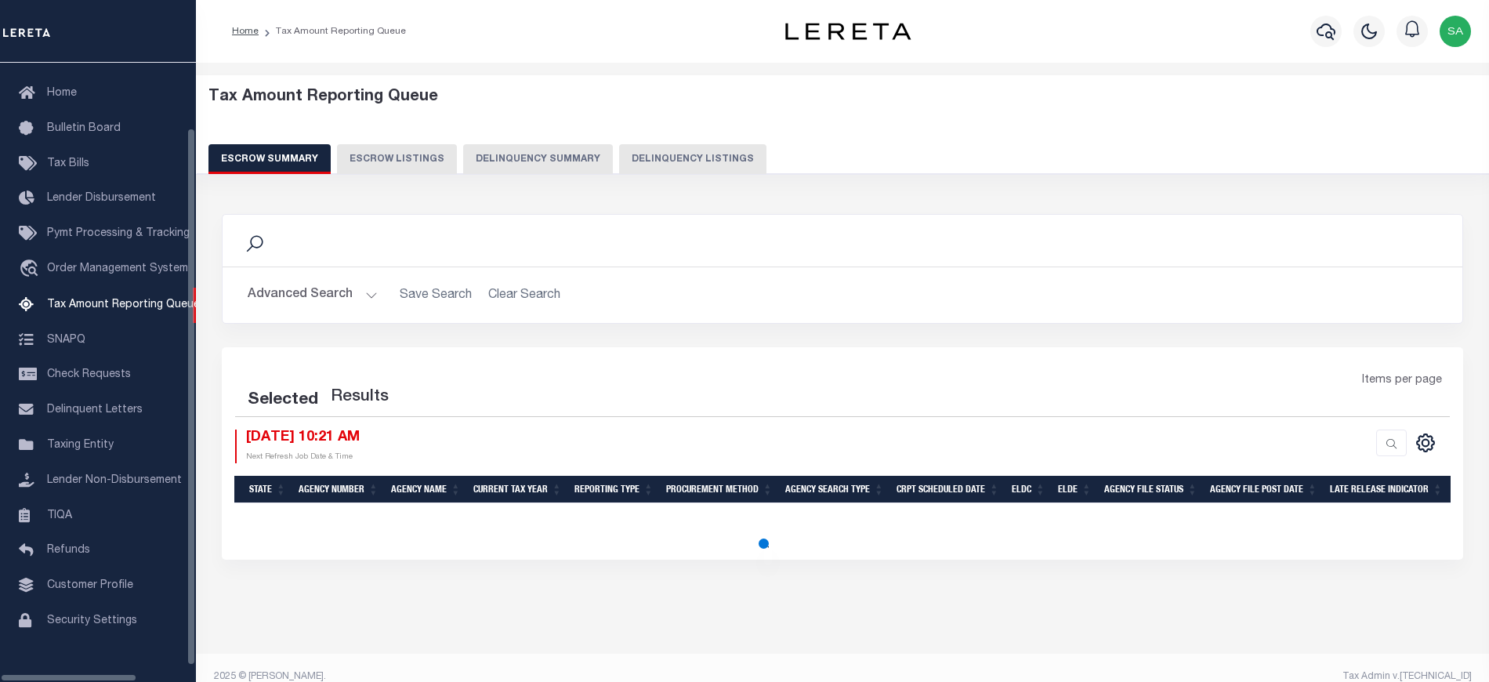
select select "100"
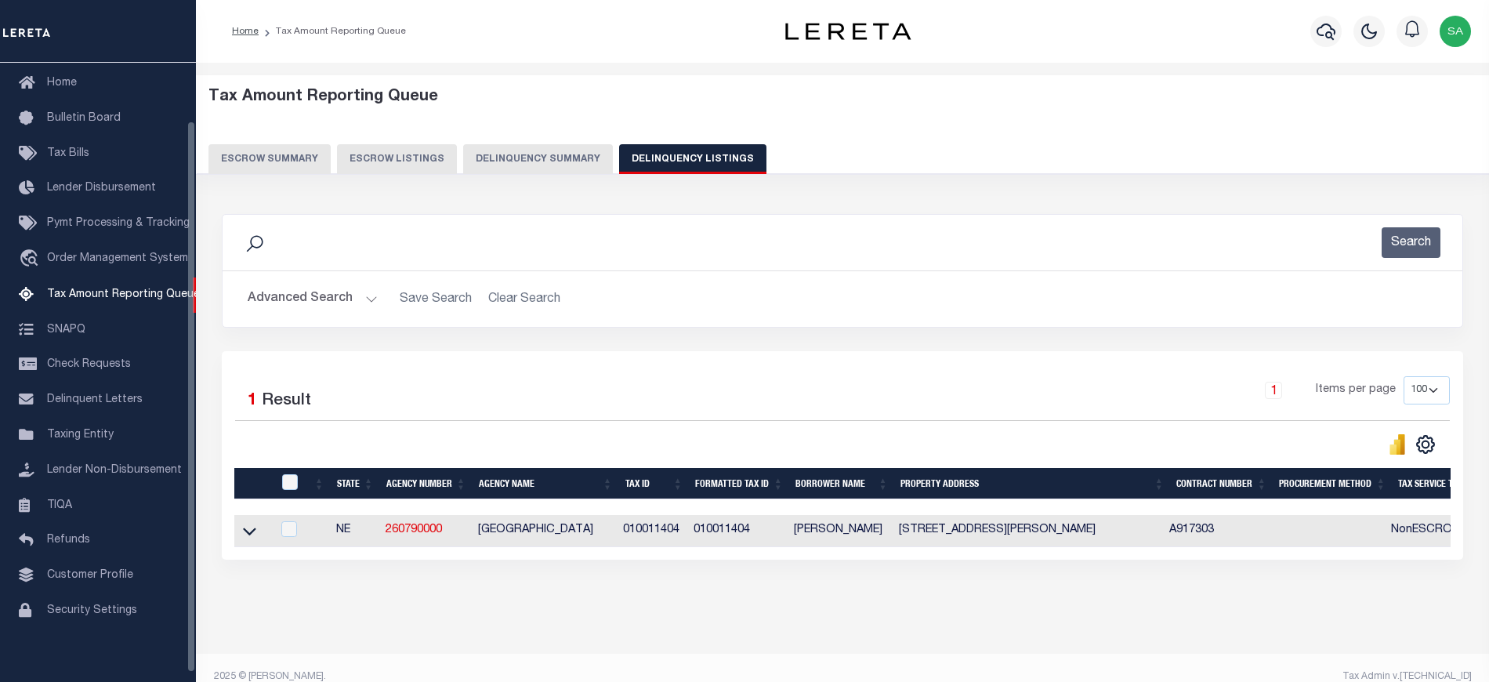
click at [318, 299] on button "Advanced Search" at bounding box center [313, 299] width 130 height 31
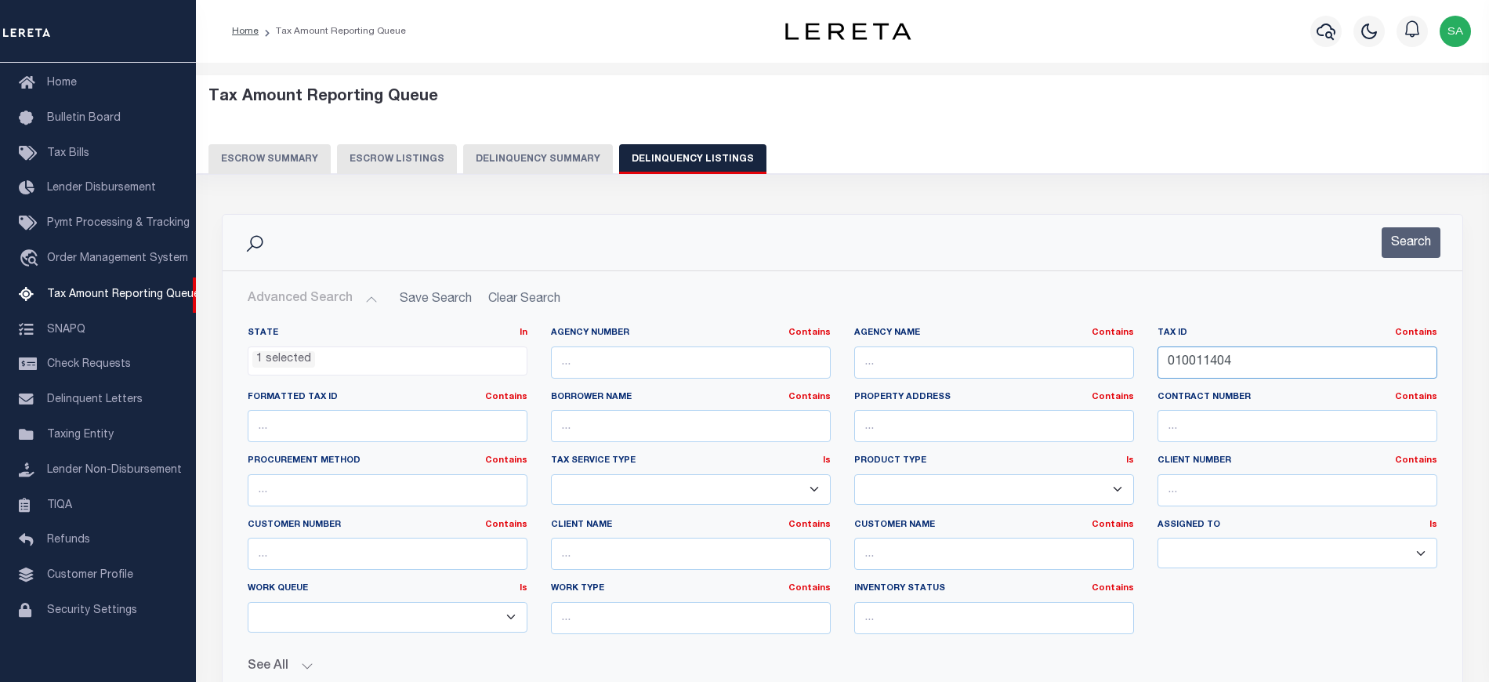
click at [1194, 365] on input "010011404" at bounding box center [1297, 362] width 280 height 32
paste input "625"
type input "010011625"
click at [1405, 233] on button "Search" at bounding box center [1410, 242] width 59 height 31
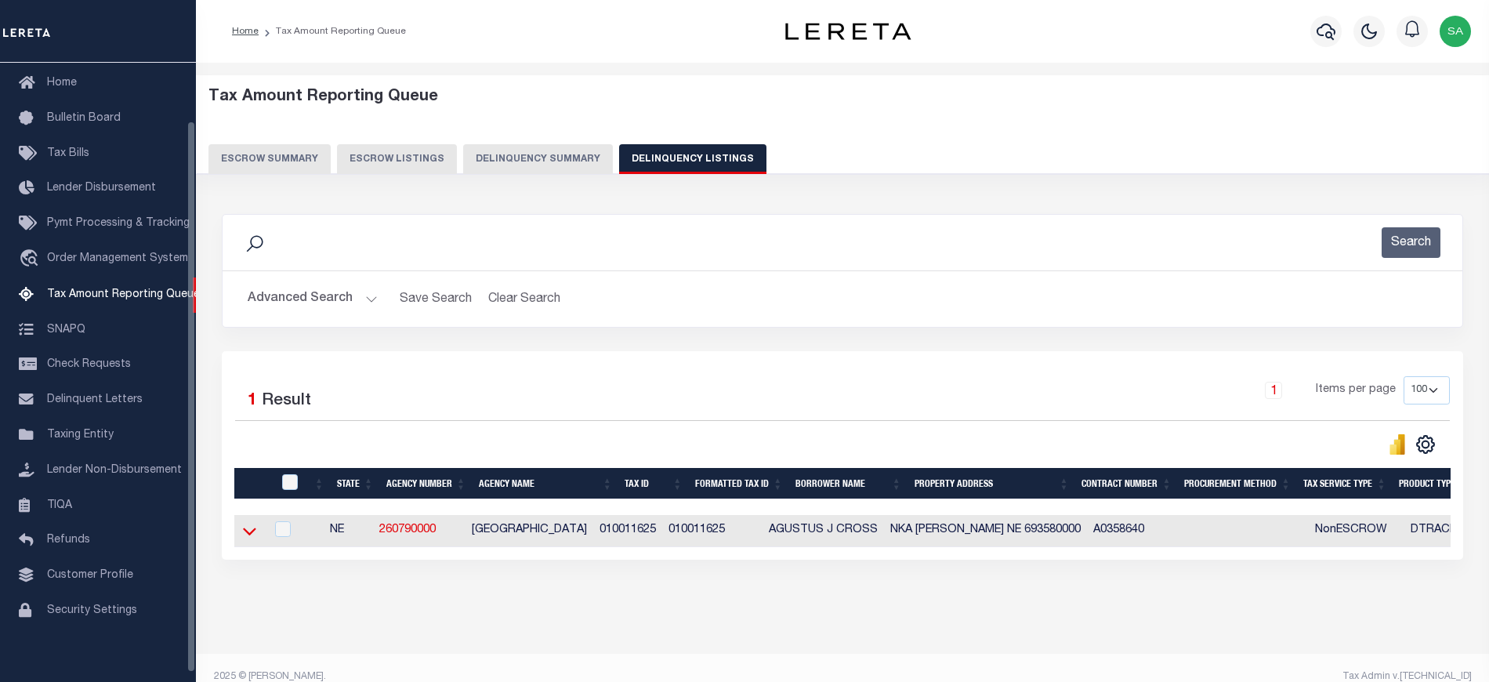
click at [248, 534] on icon at bounding box center [249, 531] width 13 height 16
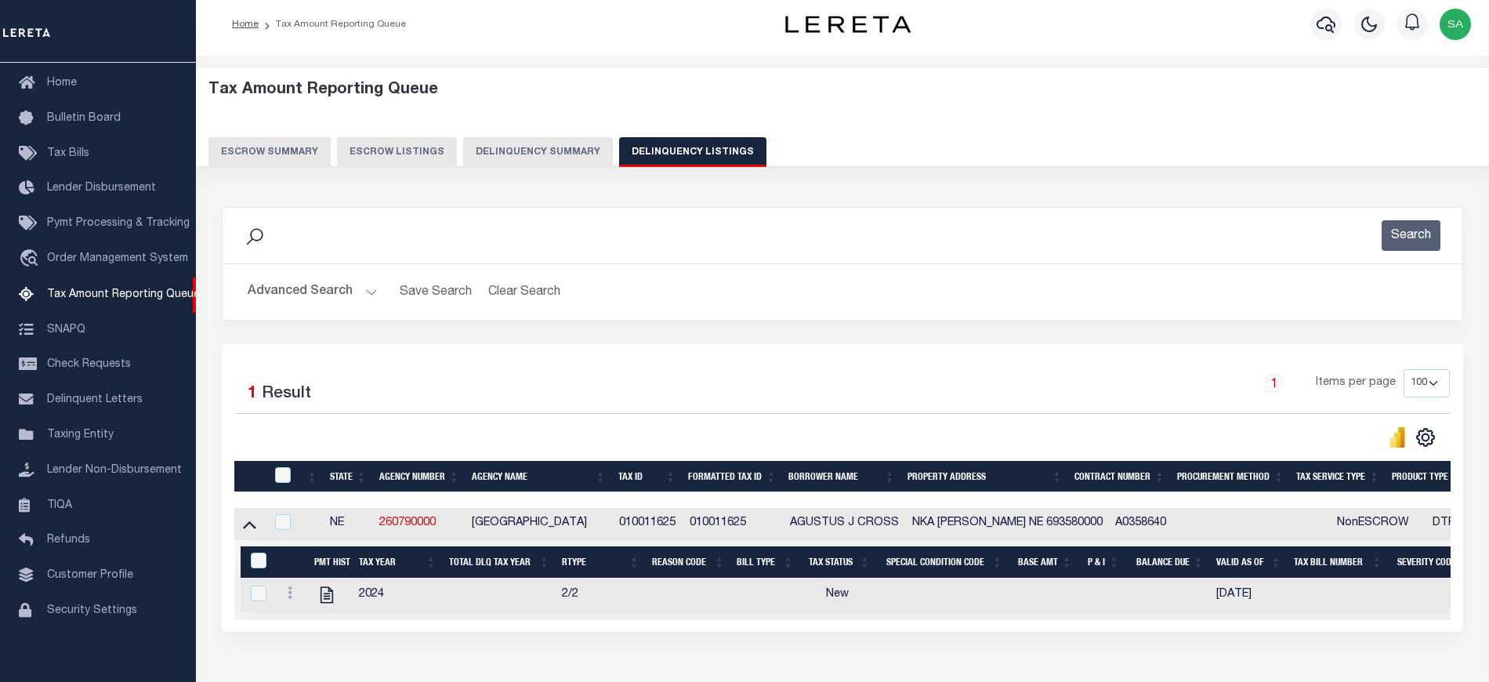
scroll to position [41, 0]
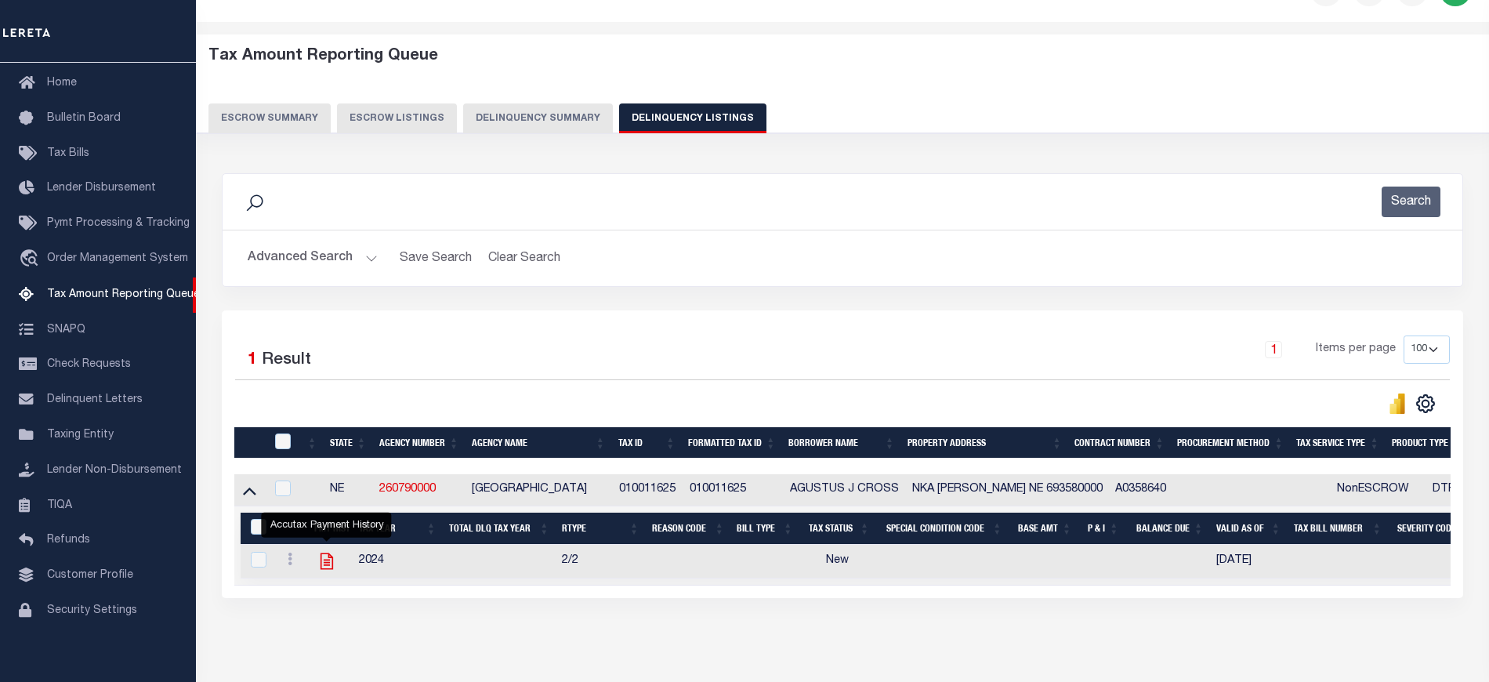
click at [331, 567] on icon "" at bounding box center [327, 561] width 20 height 20
checkbox input "true"
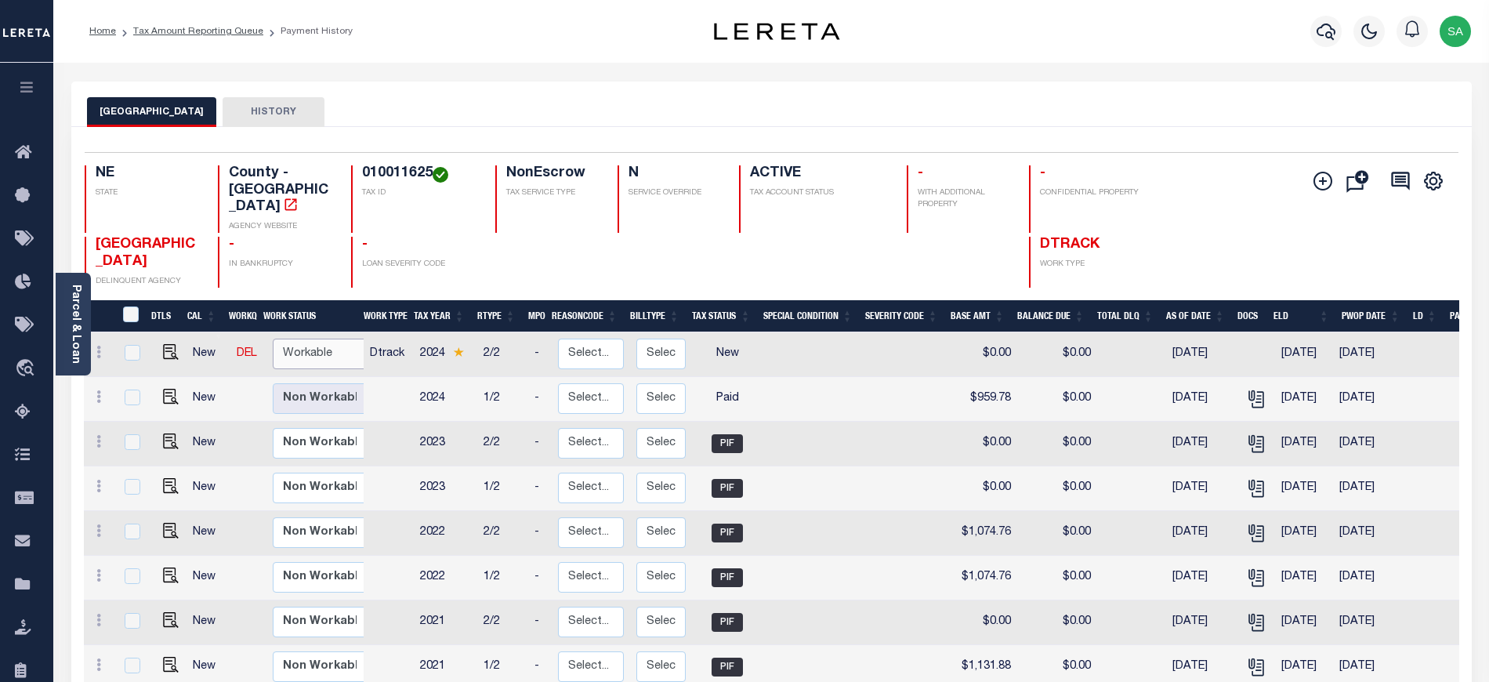
click at [314, 356] on select "Non Workable Workable" at bounding box center [320, 353] width 94 height 31
checkbox input "true"
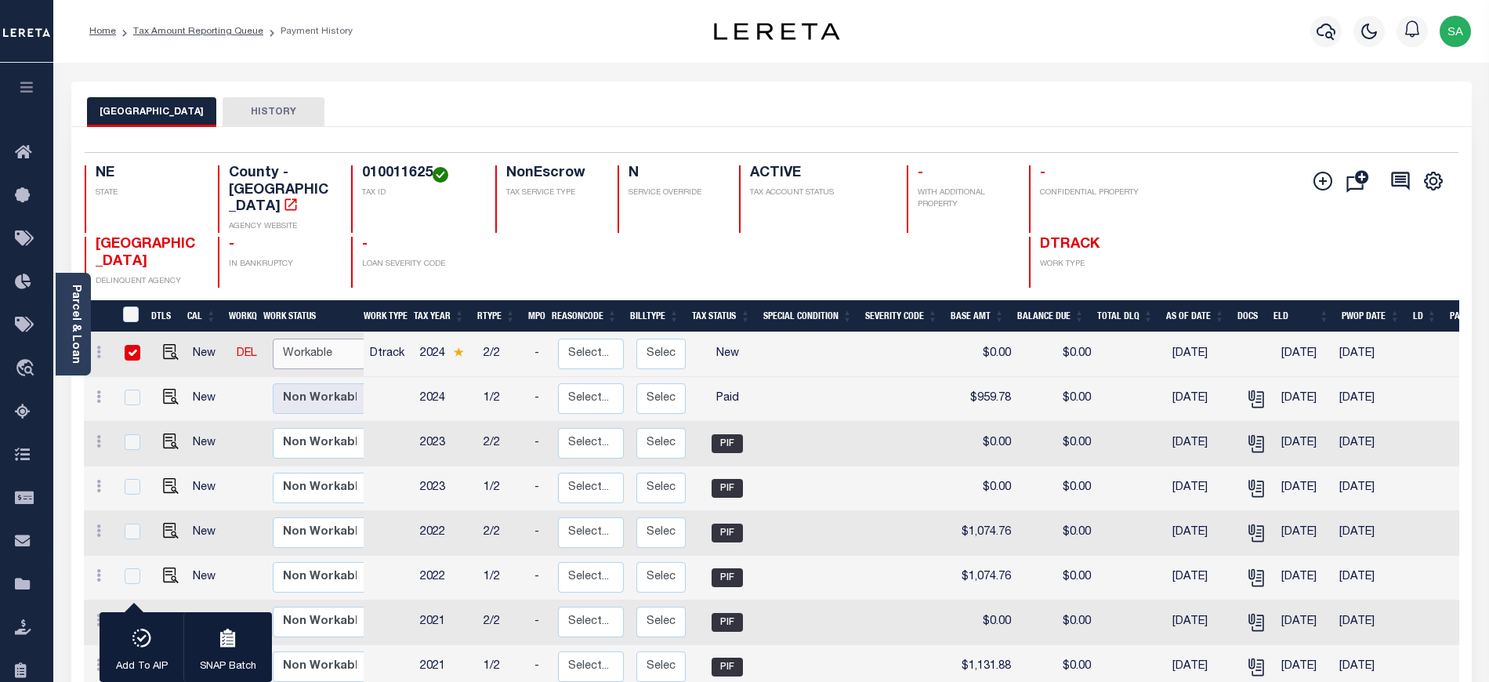
select select "true"
click at [273, 338] on select "Non Workable Workable" at bounding box center [320, 353] width 94 height 31
checkbox input "false"
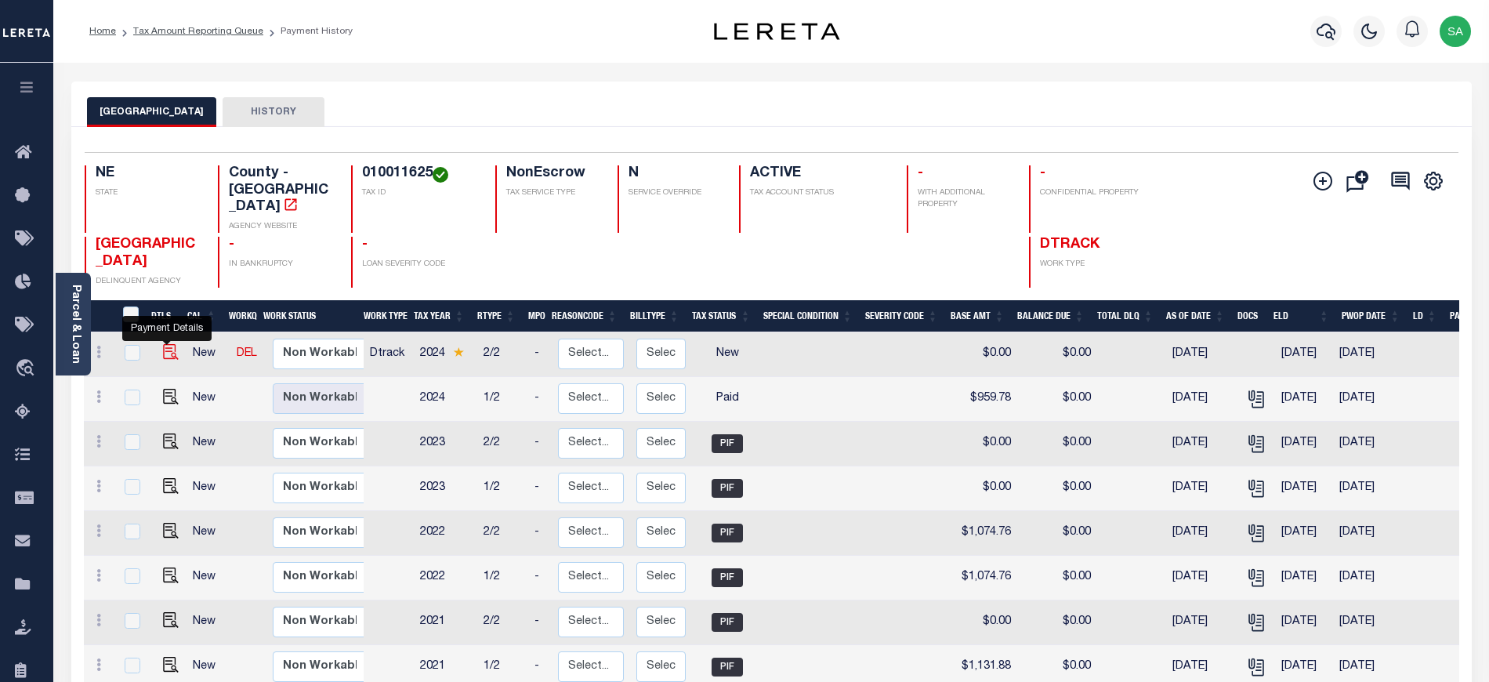
click at [169, 349] on img "" at bounding box center [171, 352] width 16 height 16
checkbox input "true"
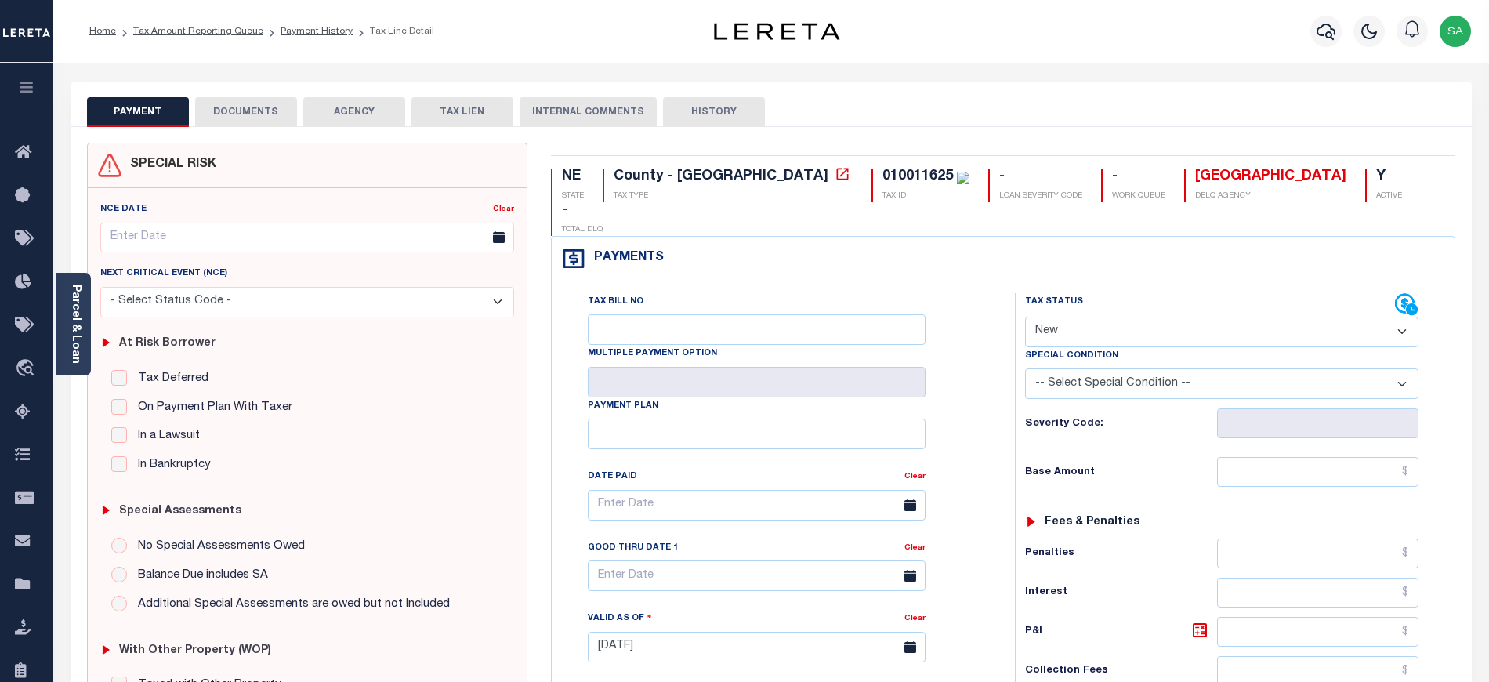
click at [1080, 317] on select "- Select Status Code - Open Due/Unpaid Paid Incomplete No Tax Due Internal Refu…" at bounding box center [1221, 332] width 393 height 31
select select "PYD"
click at [1025, 317] on select "- Select Status Code - Open Due/Unpaid Paid Incomplete No Tax Due Internal Refu…" at bounding box center [1221, 332] width 393 height 31
type input "[DATE]"
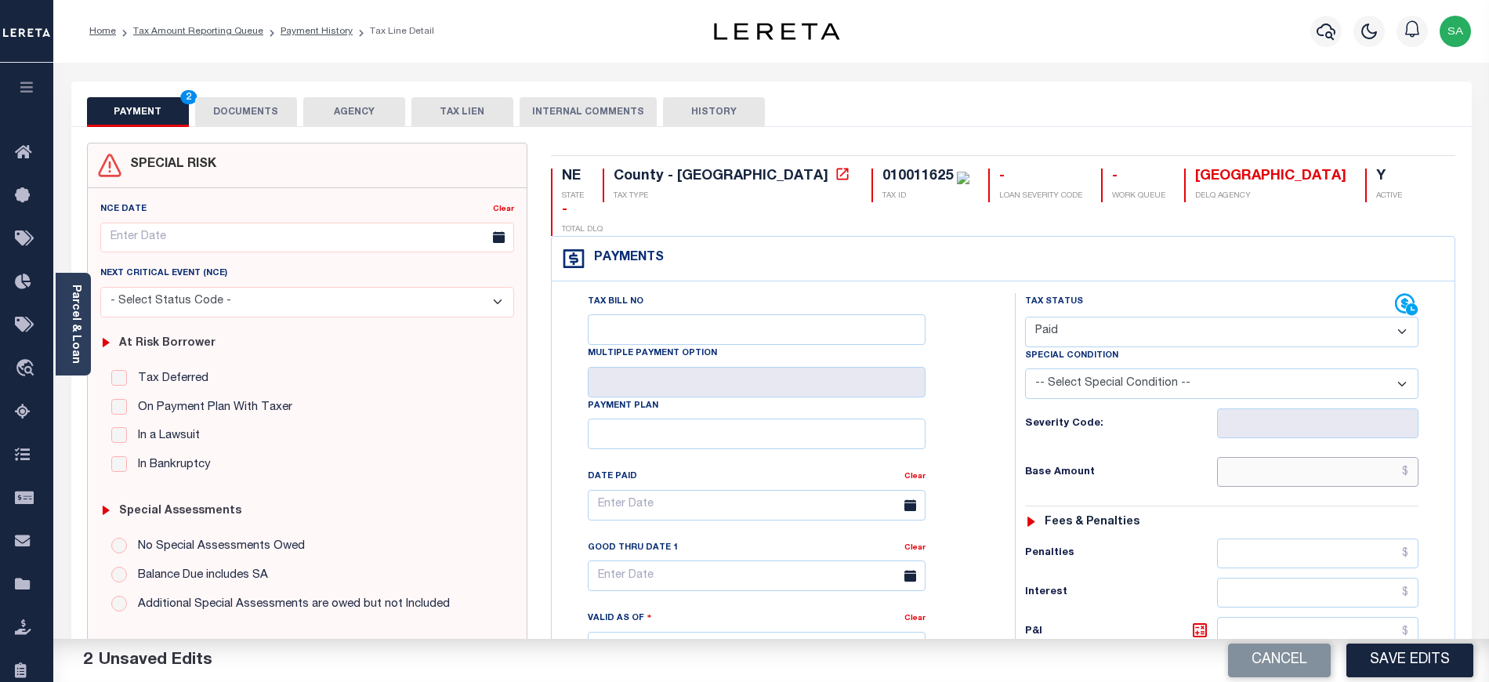
click at [1254, 457] on input "text" at bounding box center [1318, 472] width 202 height 30
type input "$0.00"
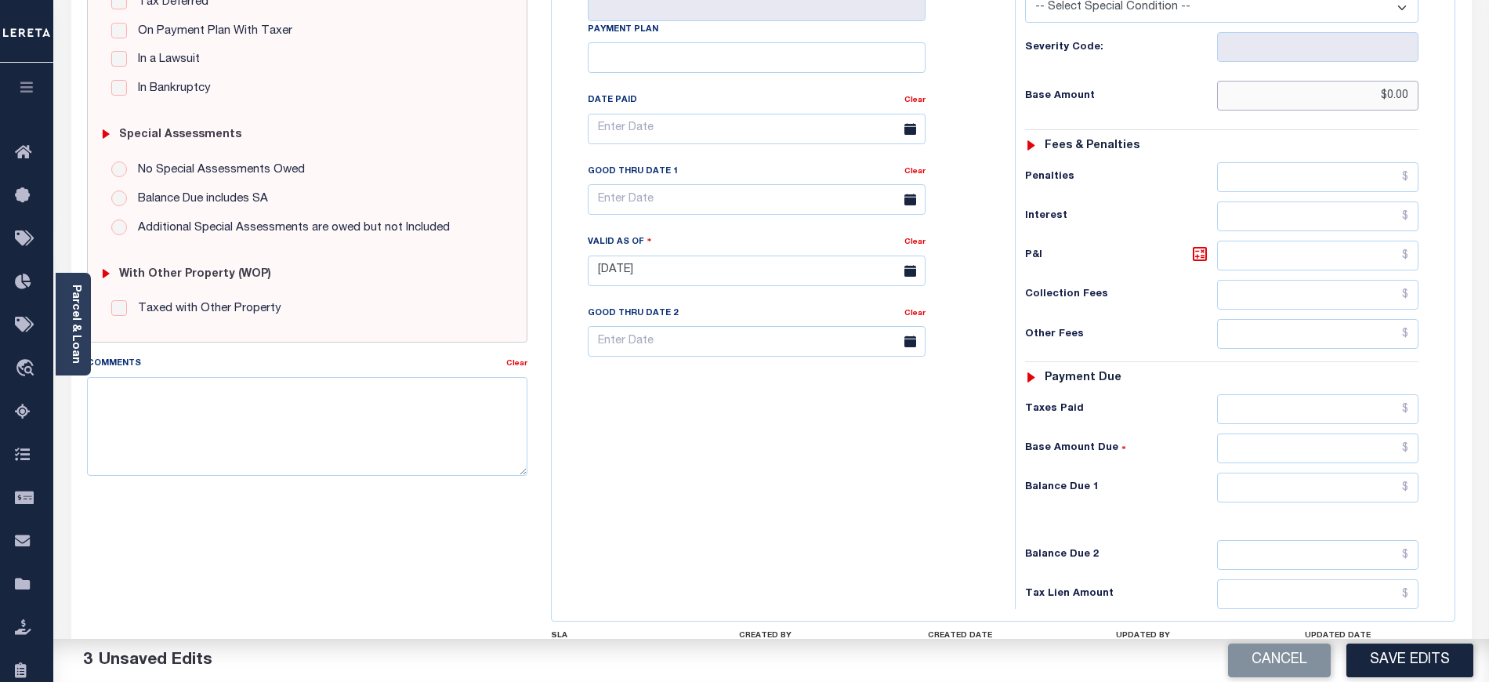
scroll to position [490, 0]
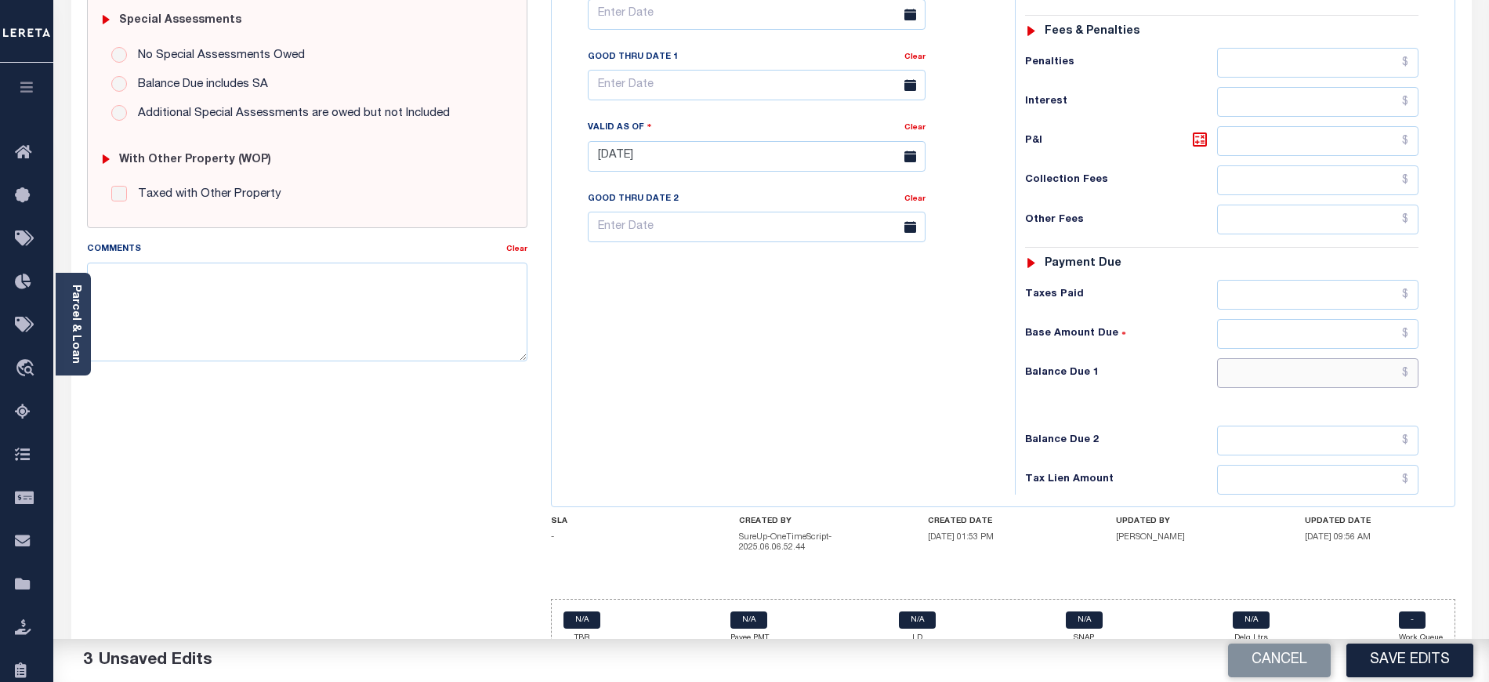
click at [1286, 358] on input "text" at bounding box center [1318, 373] width 202 height 30
type input "$0.00"
click at [635, 382] on div "Tax Bill No Multiple Payment Option Payment Plan Clear" at bounding box center [779, 149] width 447 height 692
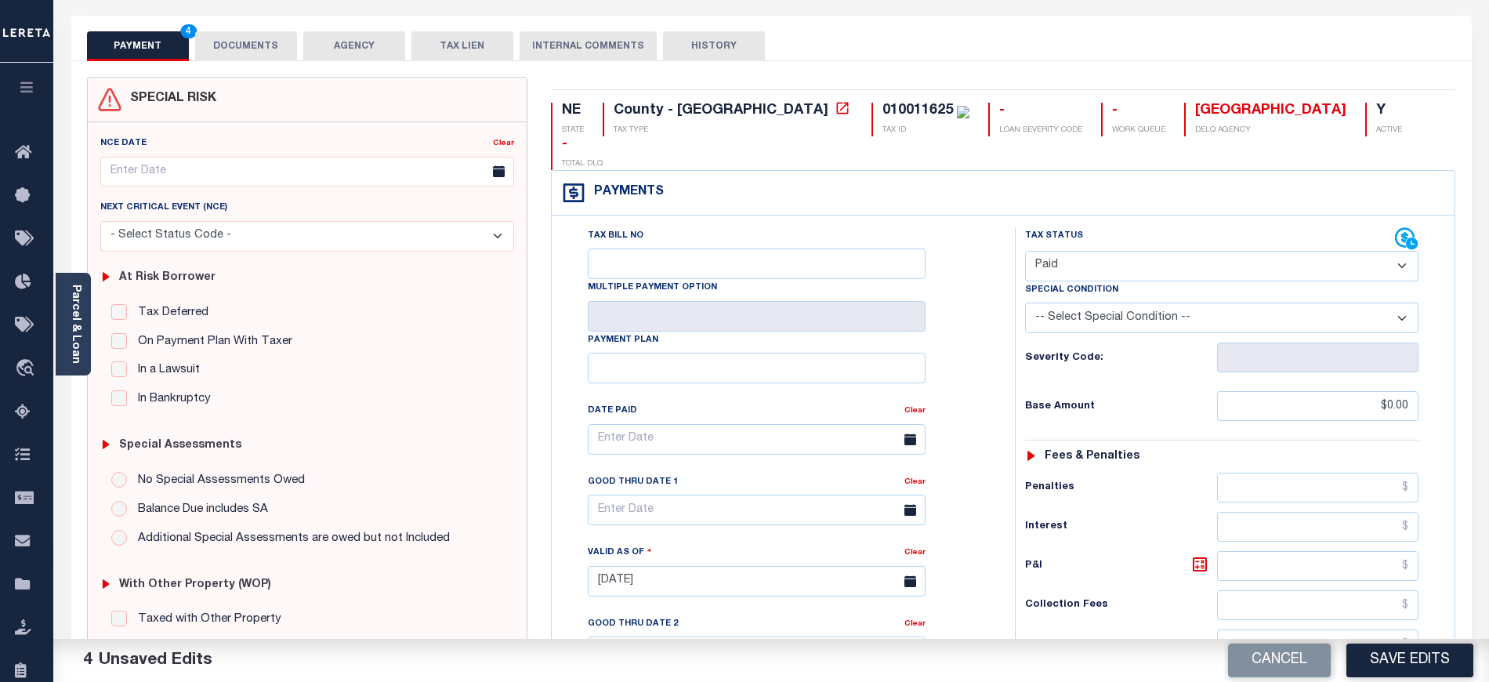
scroll to position [0, 0]
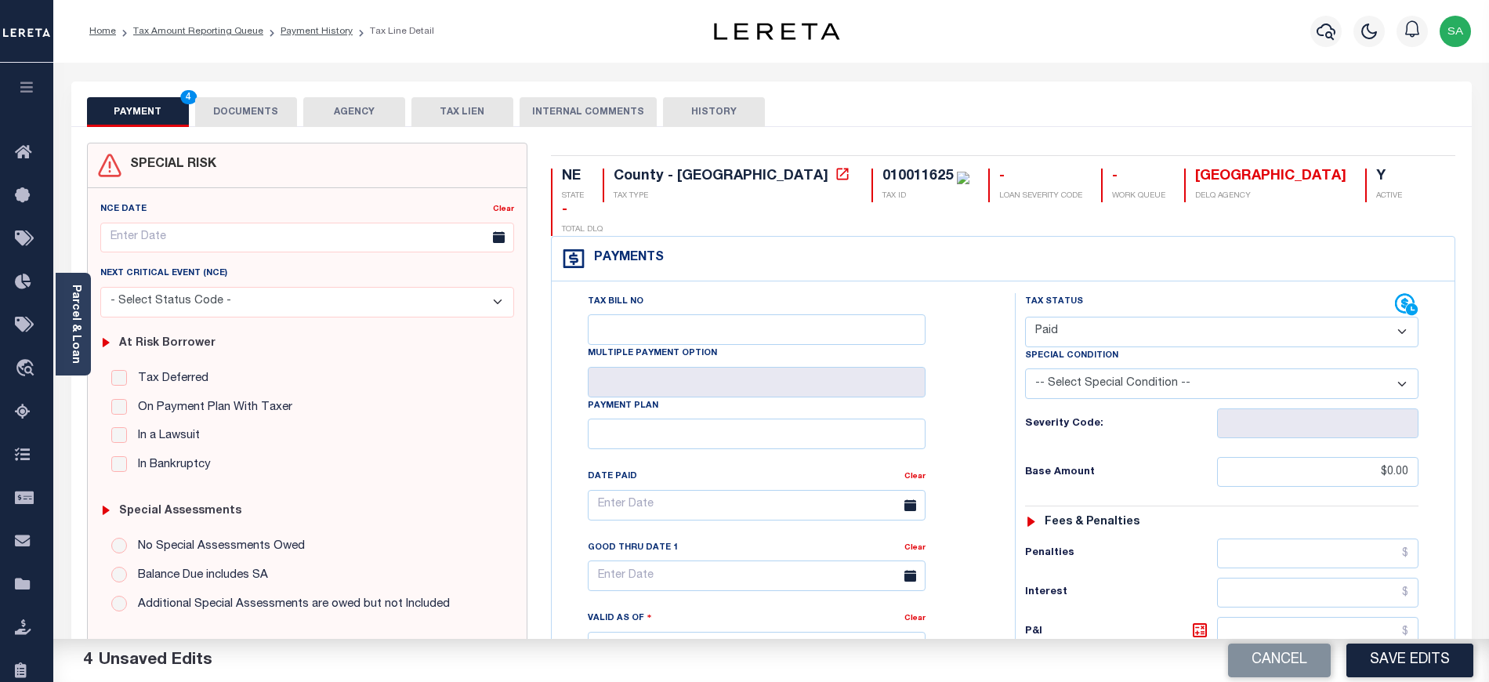
click at [273, 119] on button "DOCUMENTS" at bounding box center [246, 112] width 102 height 30
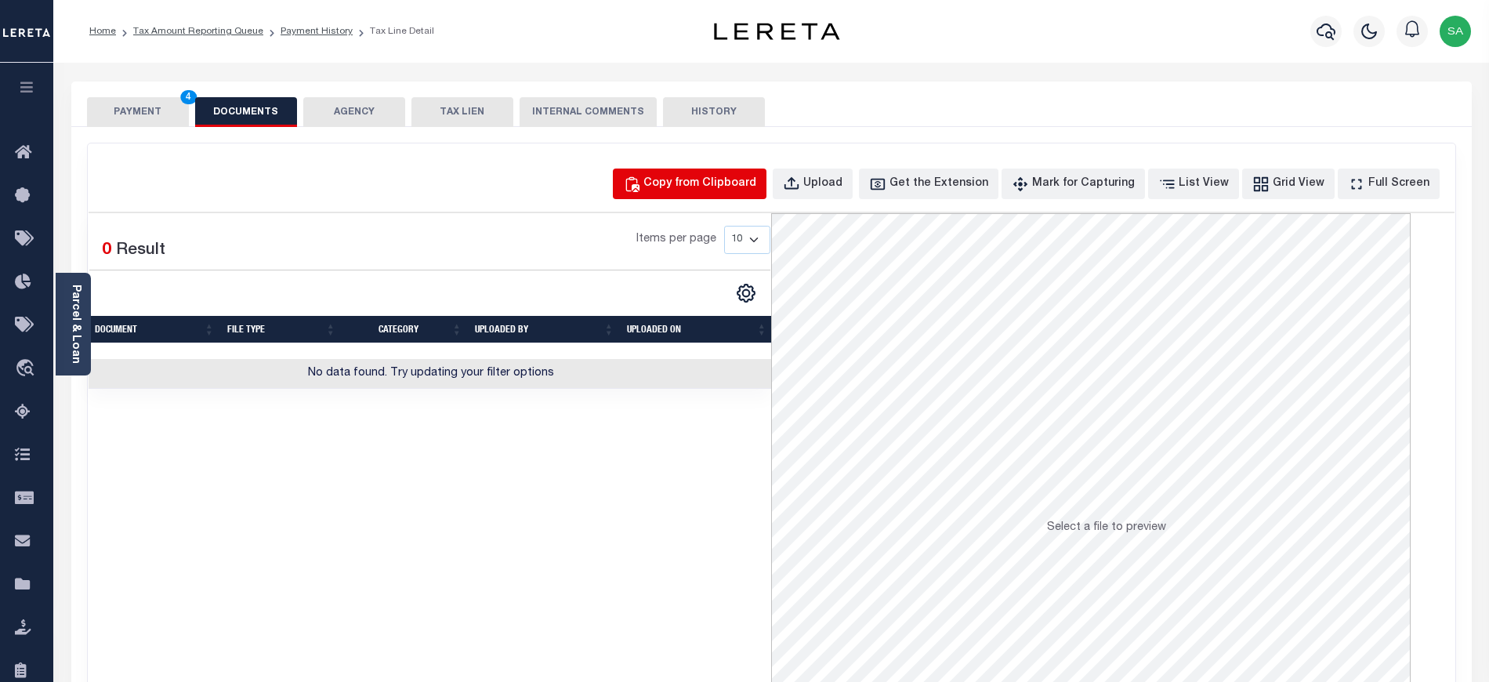
click at [737, 188] on div "Copy from Clipboard" at bounding box center [699, 184] width 113 height 17
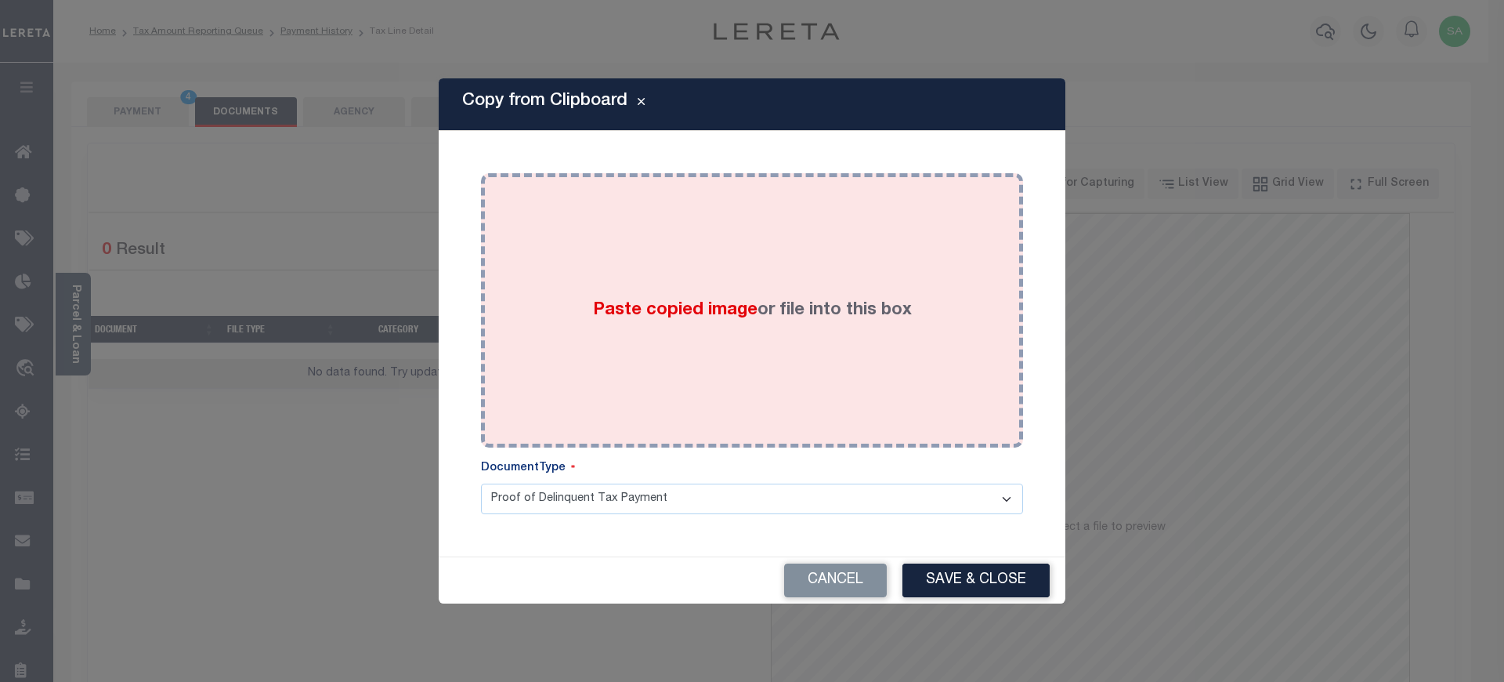
click at [776, 339] on div "Paste copied image or file into this box" at bounding box center [752, 310] width 519 height 251
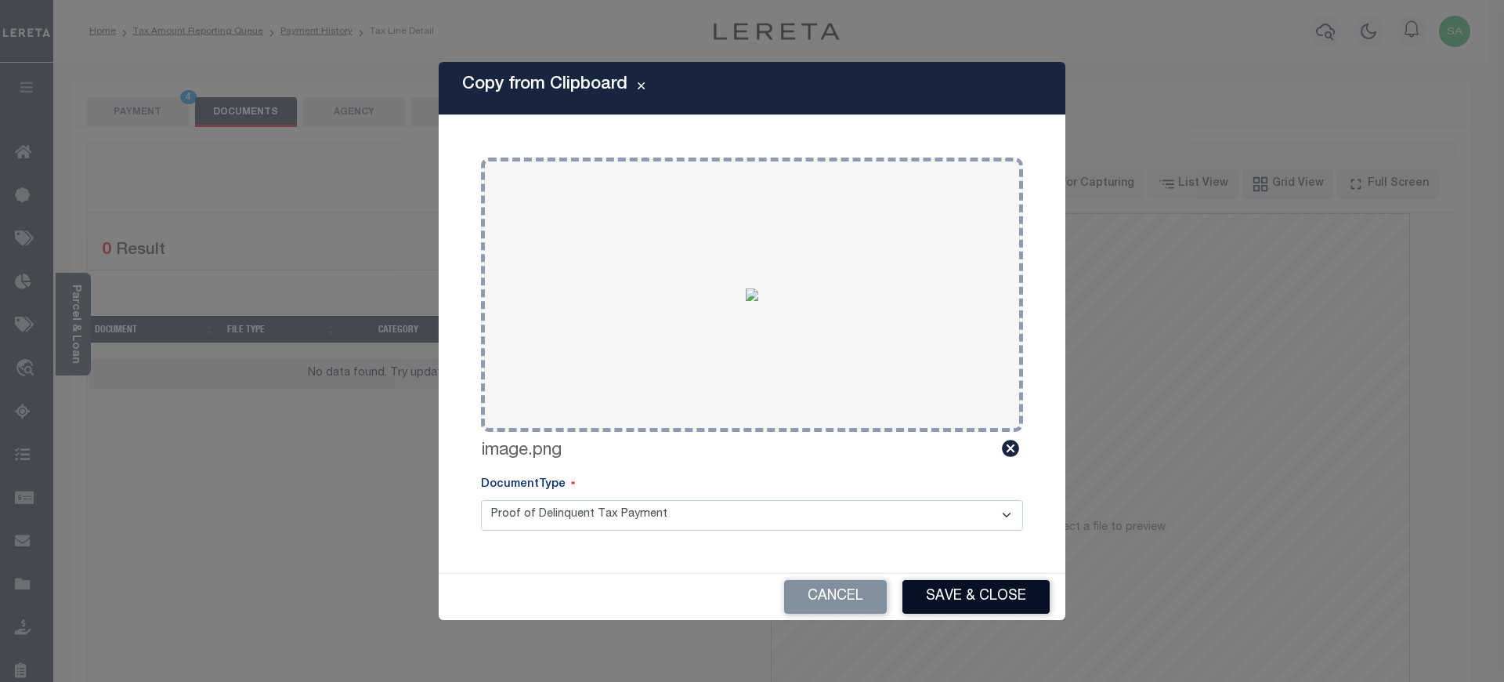
click at [943, 595] on button "Save & Close" at bounding box center [976, 597] width 147 height 34
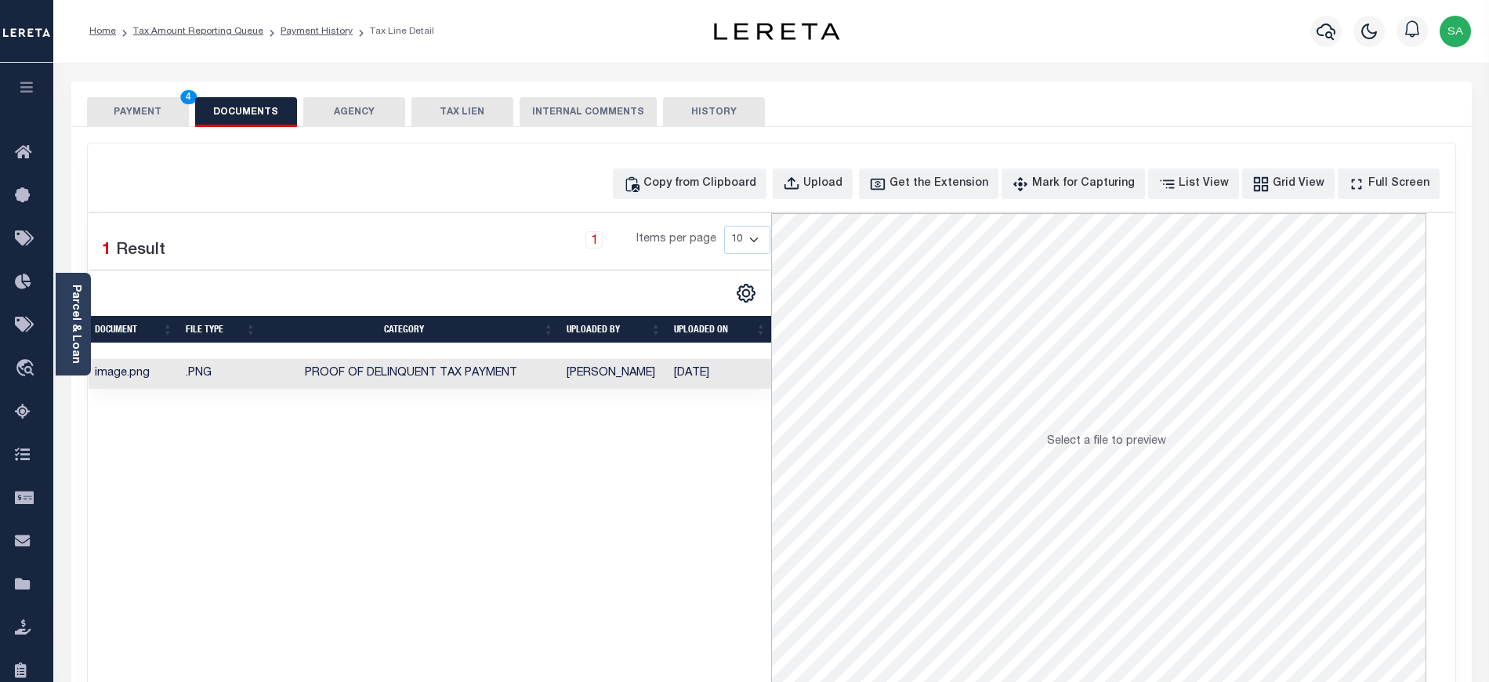
click at [151, 110] on button "PAYMENT 4" at bounding box center [138, 112] width 102 height 30
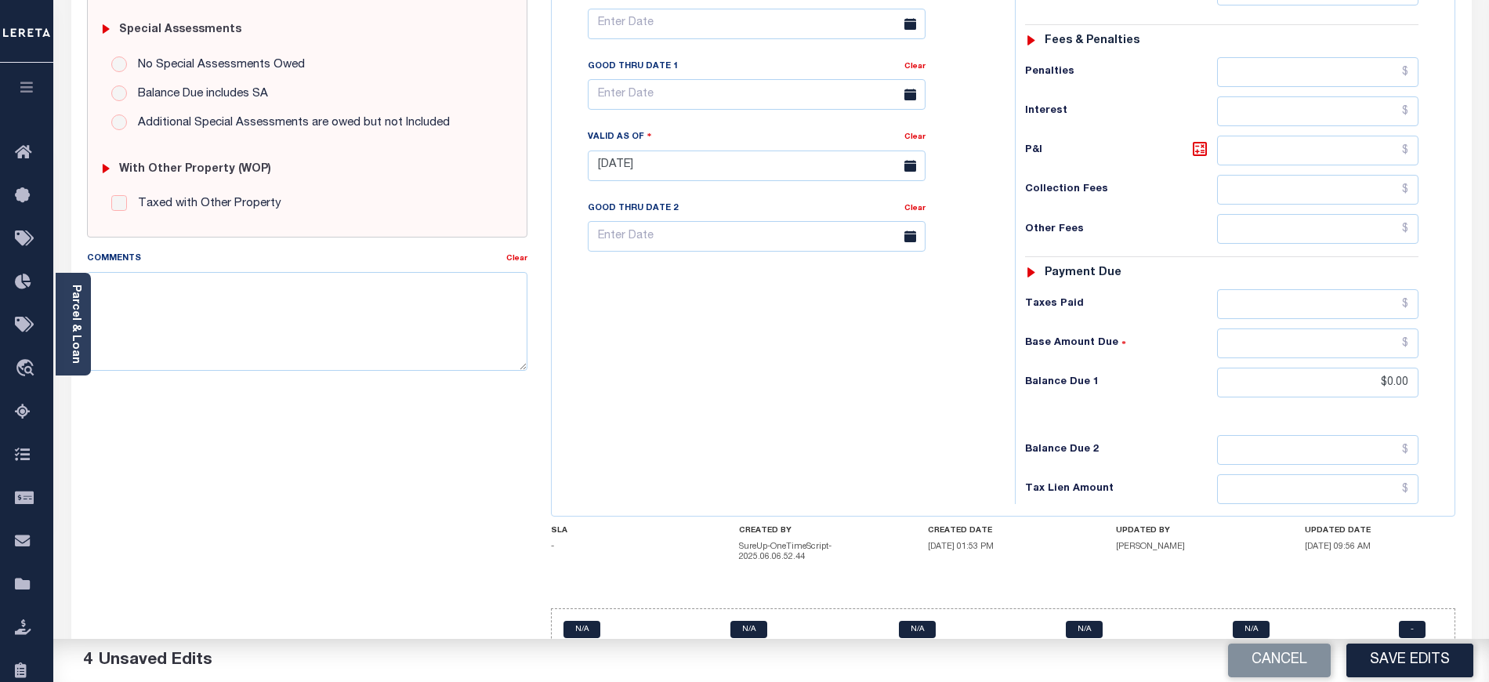
scroll to position [487, 0]
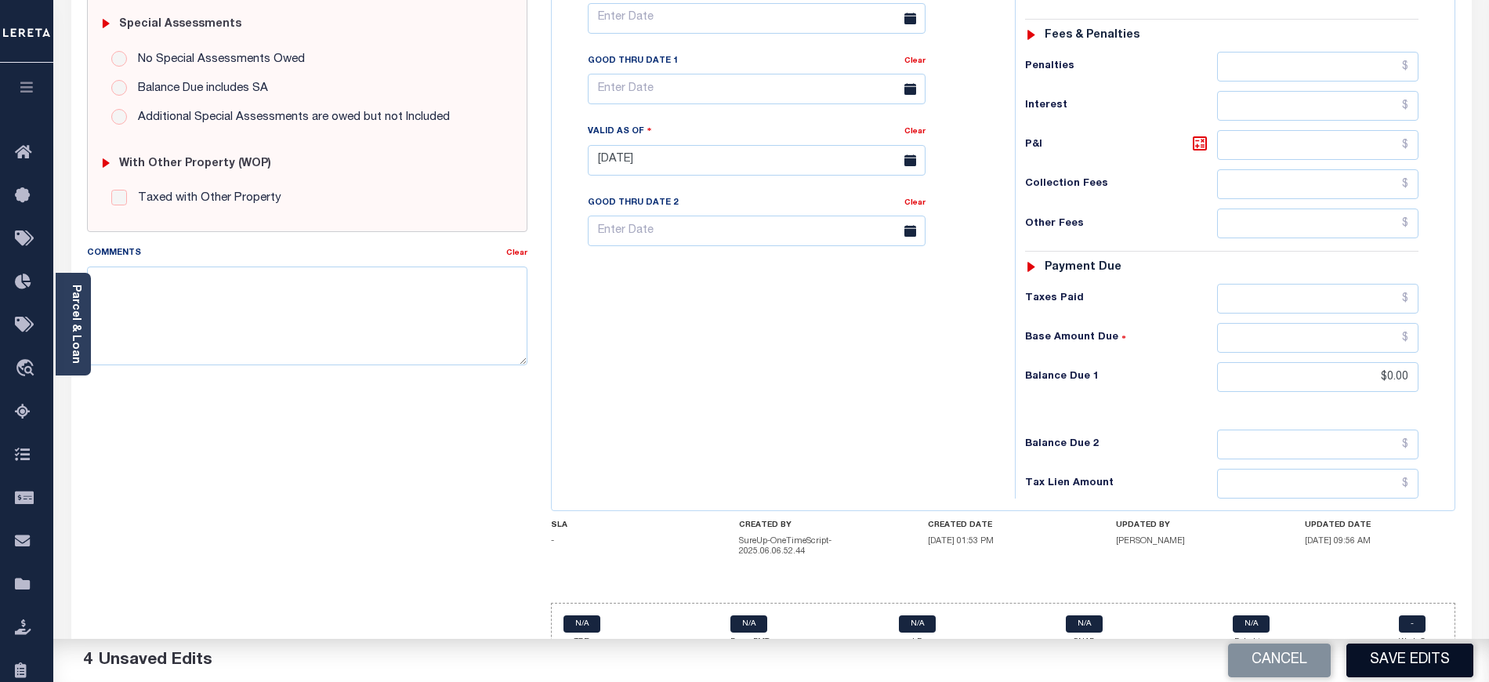
click at [1437, 661] on button "Save Edits" at bounding box center [1409, 660] width 127 height 34
checkbox input "false"
type input "$0"
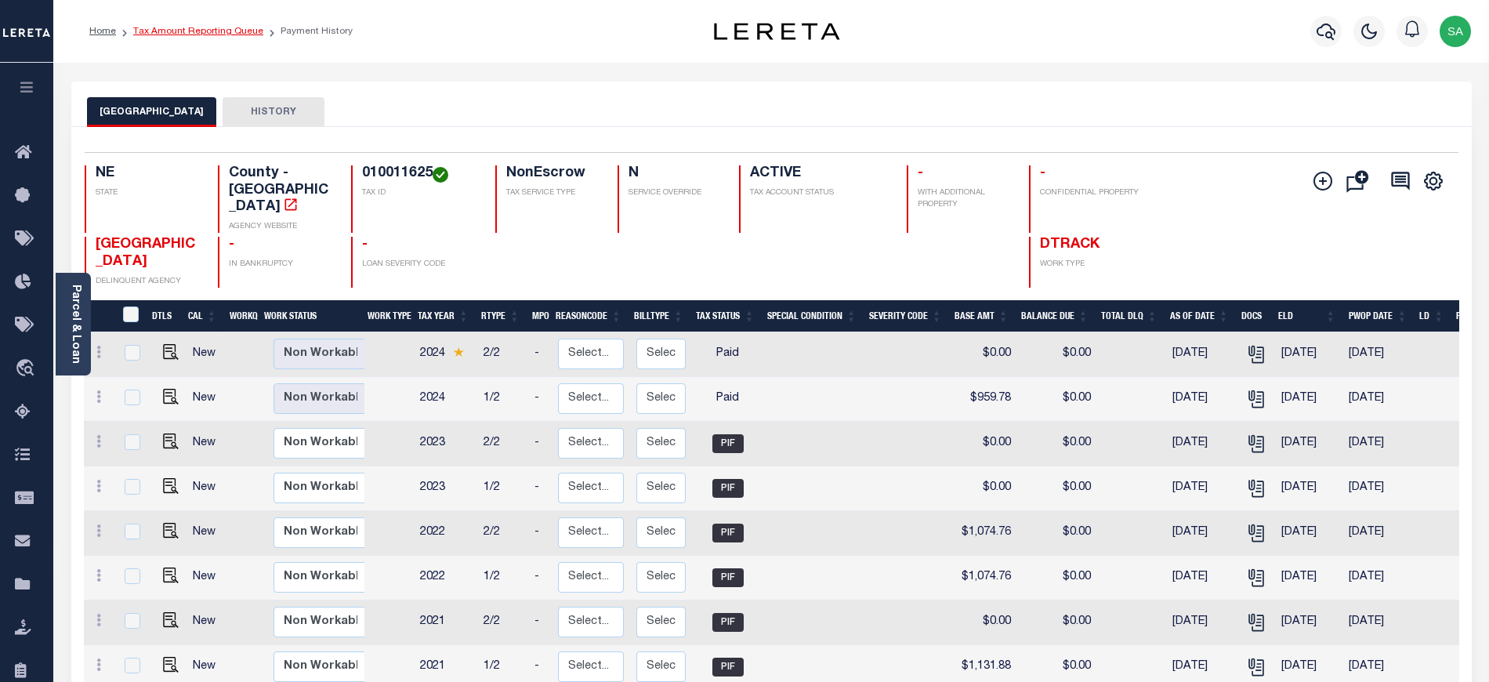
click at [179, 31] on link "Tax Amount Reporting Queue" at bounding box center [198, 31] width 130 height 9
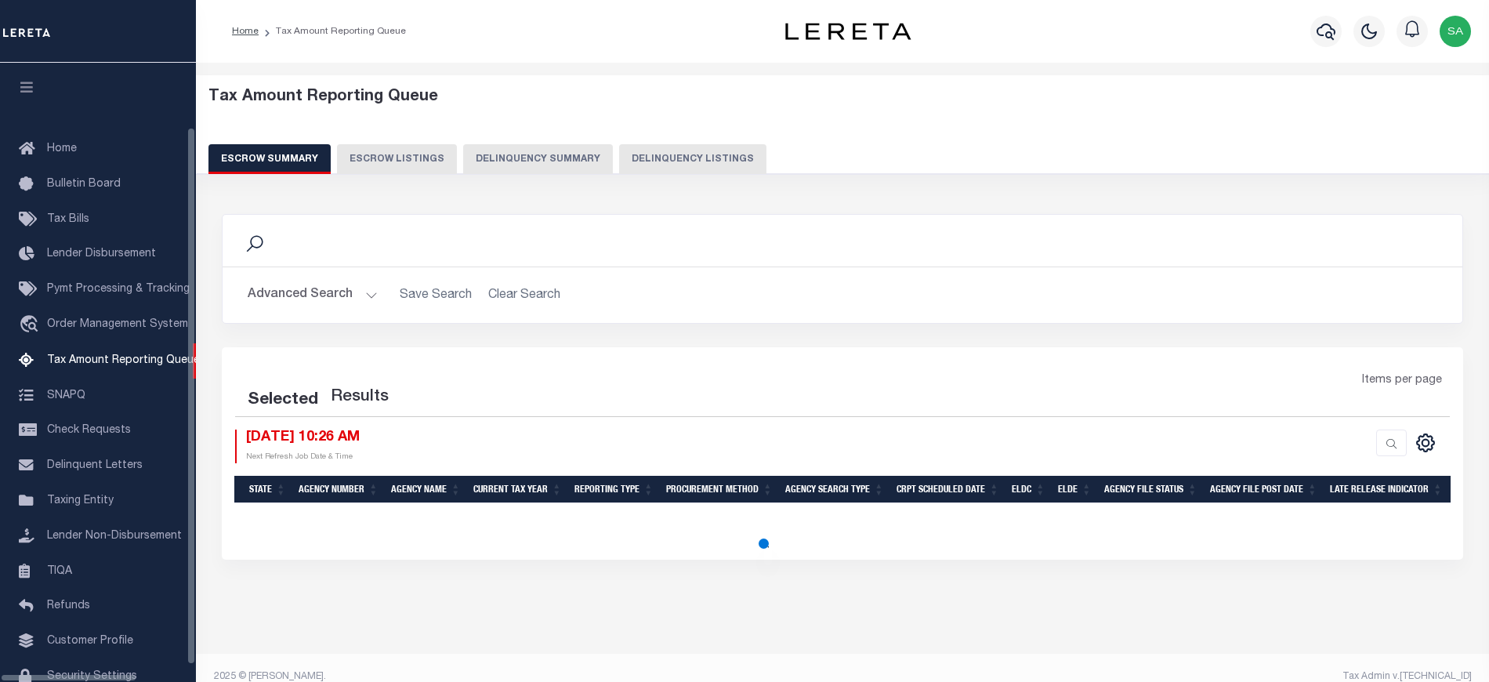
select select "100"
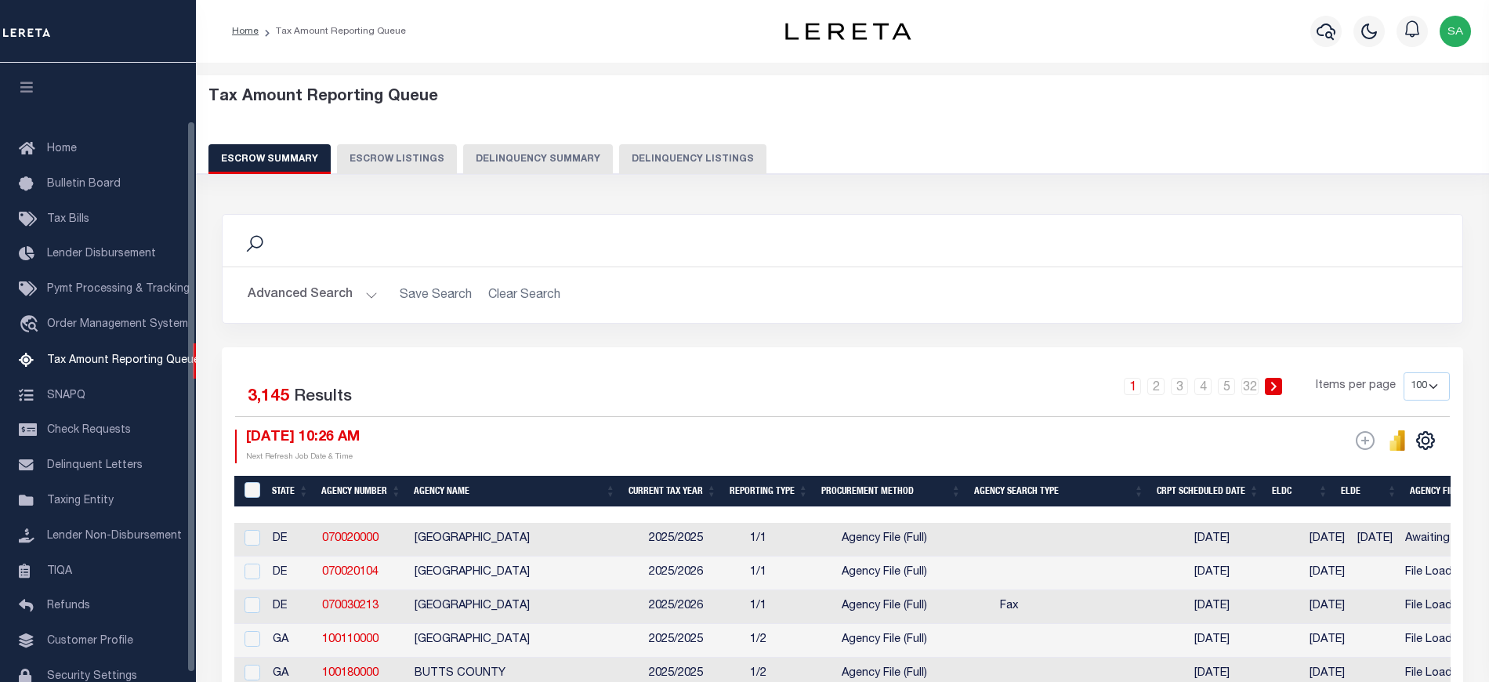
scroll to position [66, 0]
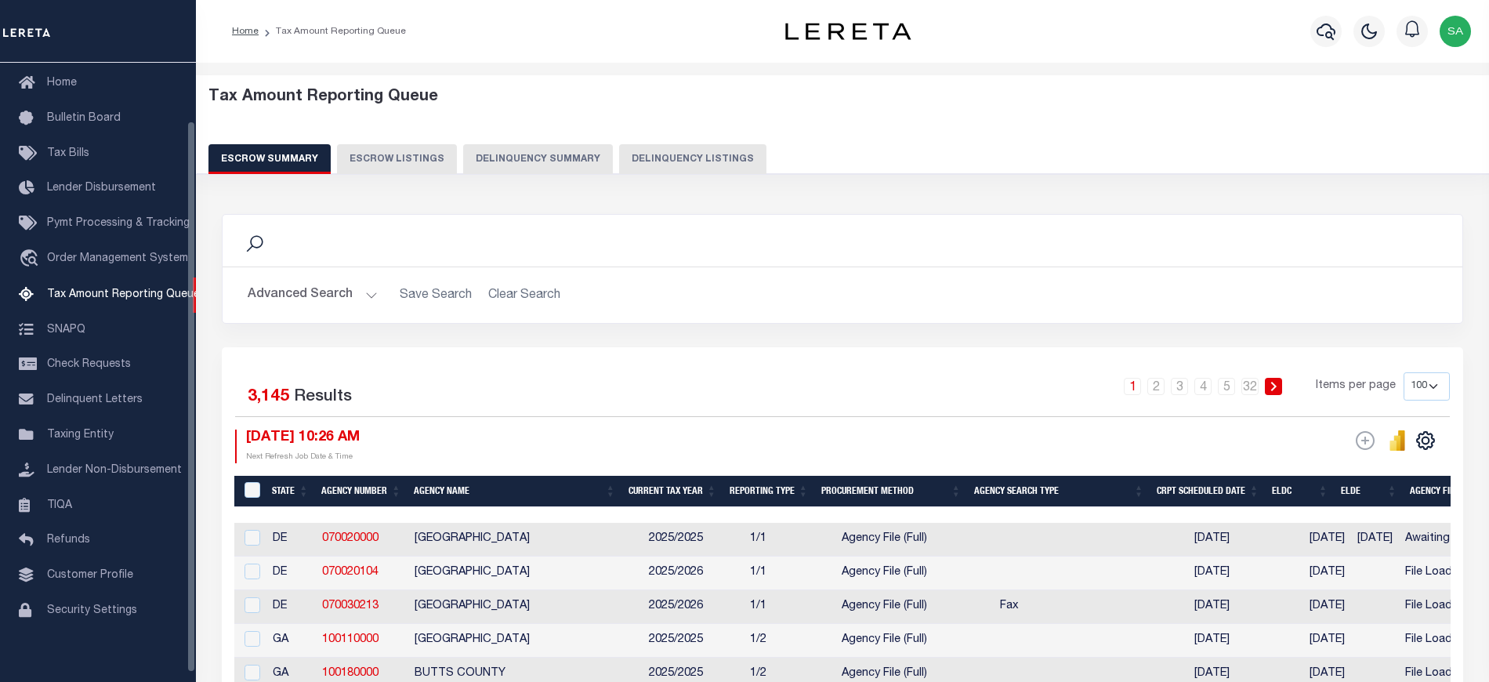
click at [700, 157] on button "Delinquency Listings" at bounding box center [692, 159] width 147 height 30
select select "100"
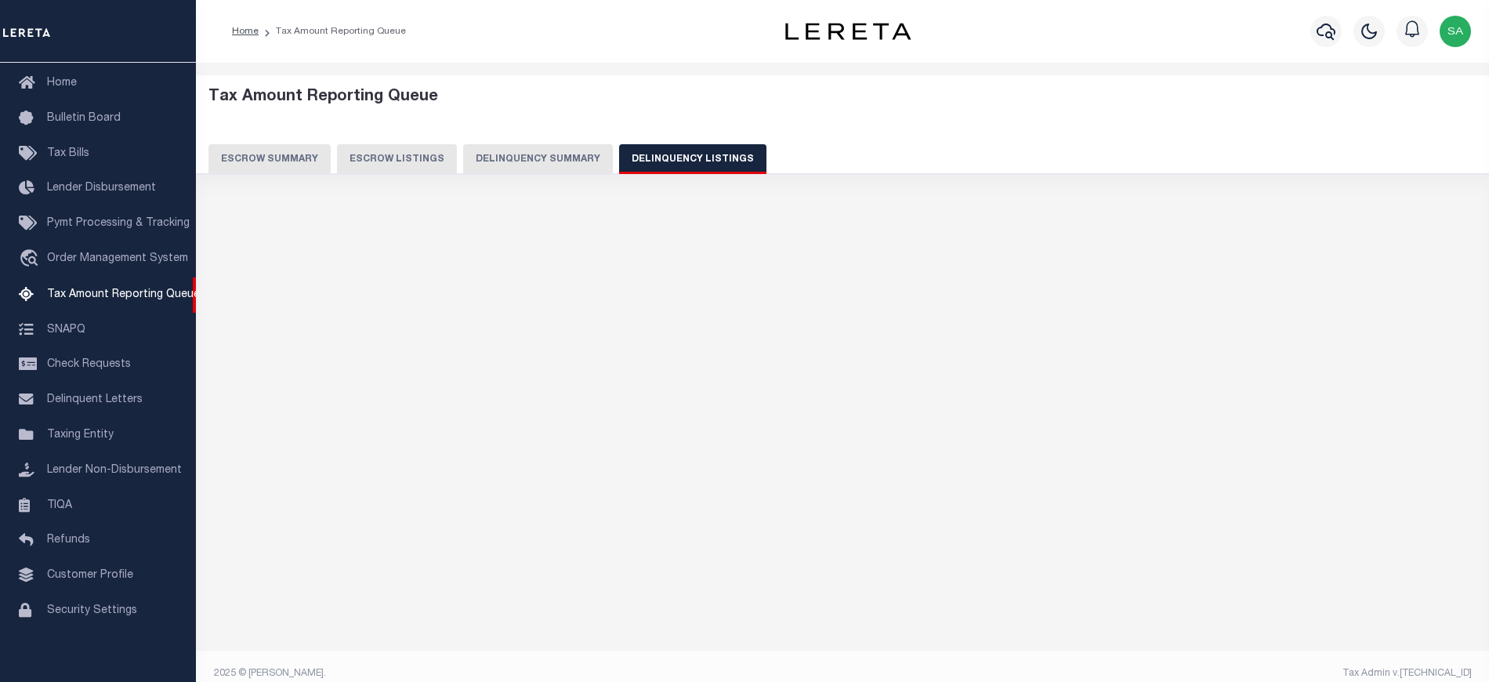
select select "100"
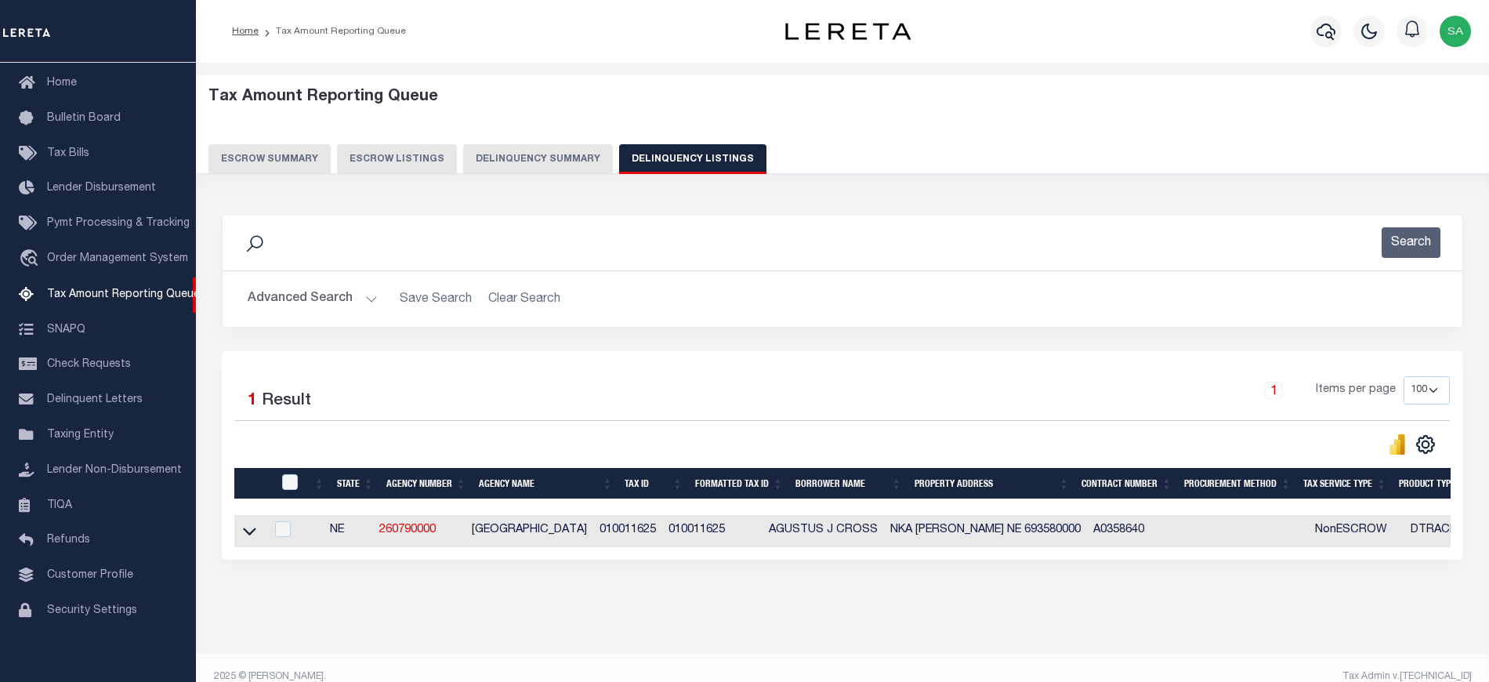
click at [328, 302] on button "Advanced Search" at bounding box center [313, 299] width 130 height 31
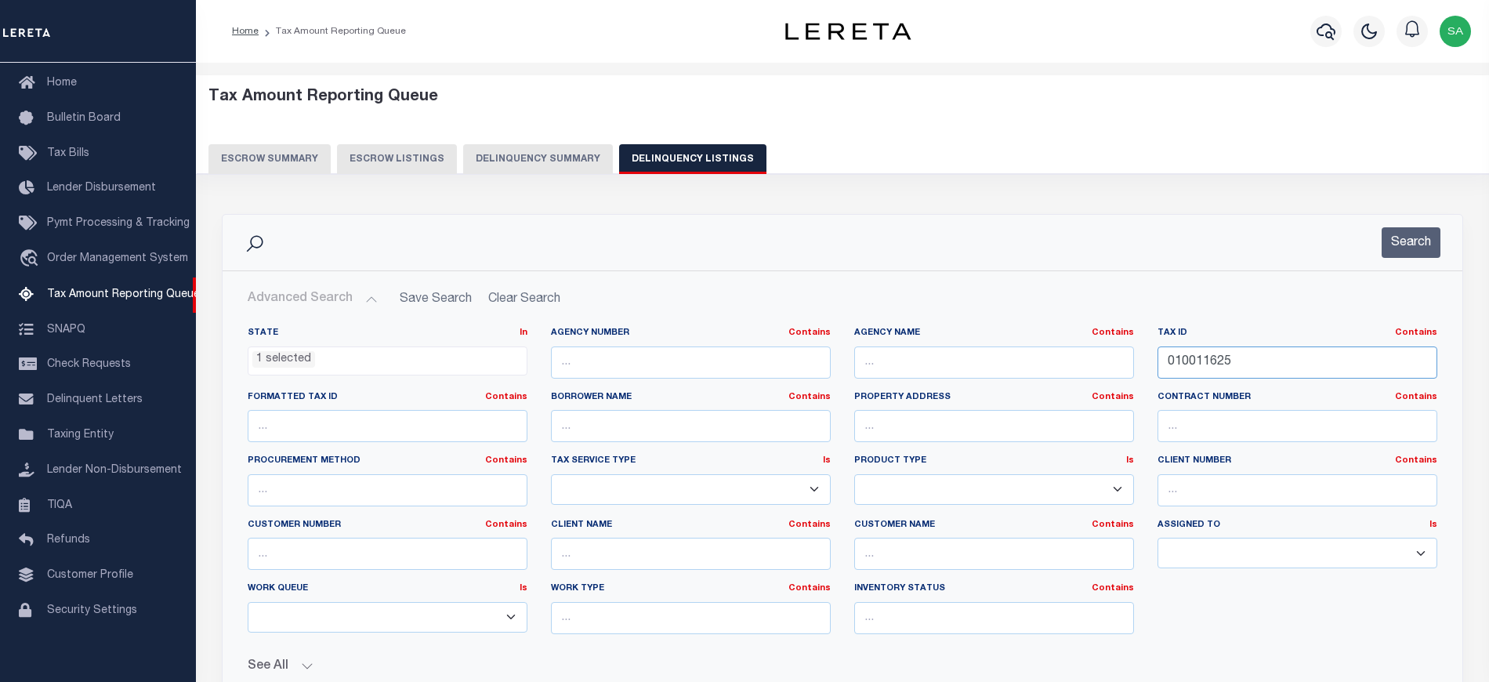
click at [1182, 360] on input "010011625" at bounding box center [1297, 362] width 280 height 32
paste input "722"
type input "010011722"
click at [1423, 239] on button "Search" at bounding box center [1410, 242] width 59 height 31
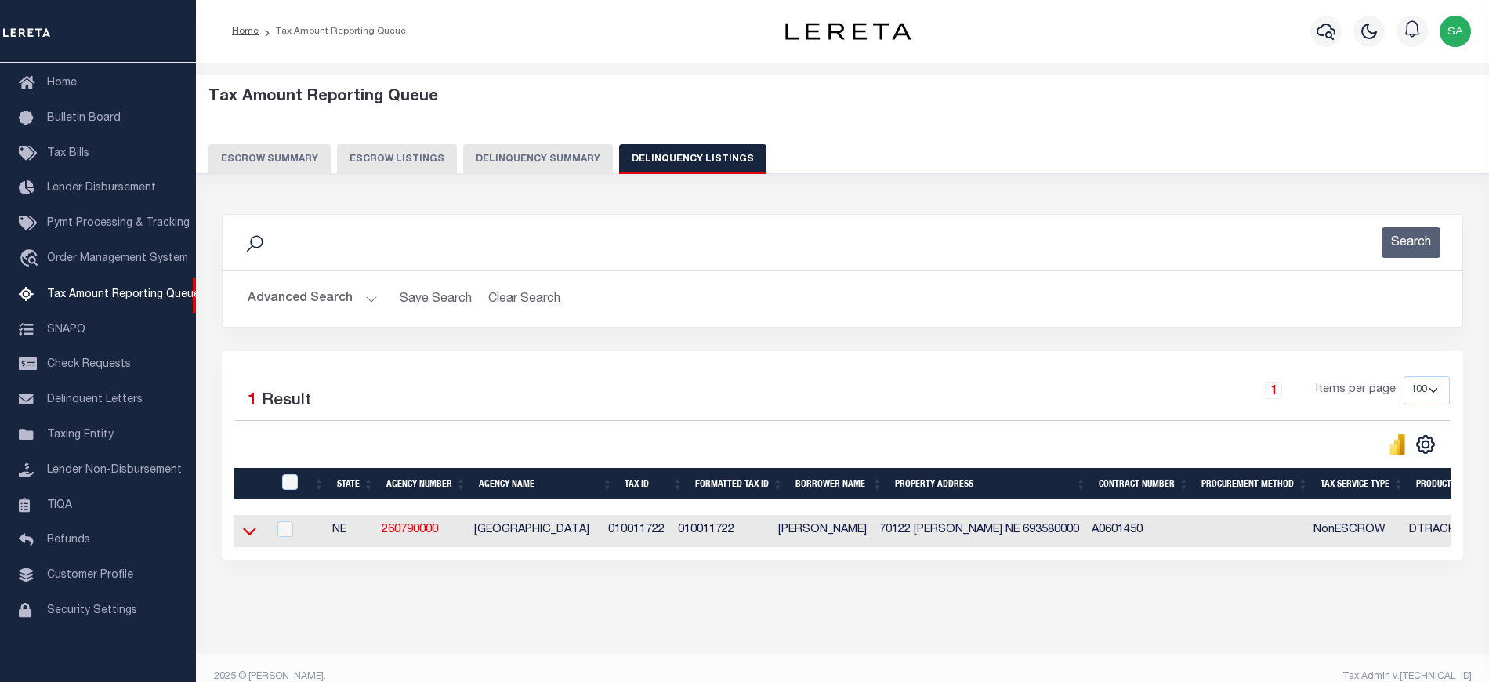
click at [248, 533] on icon at bounding box center [249, 531] width 13 height 16
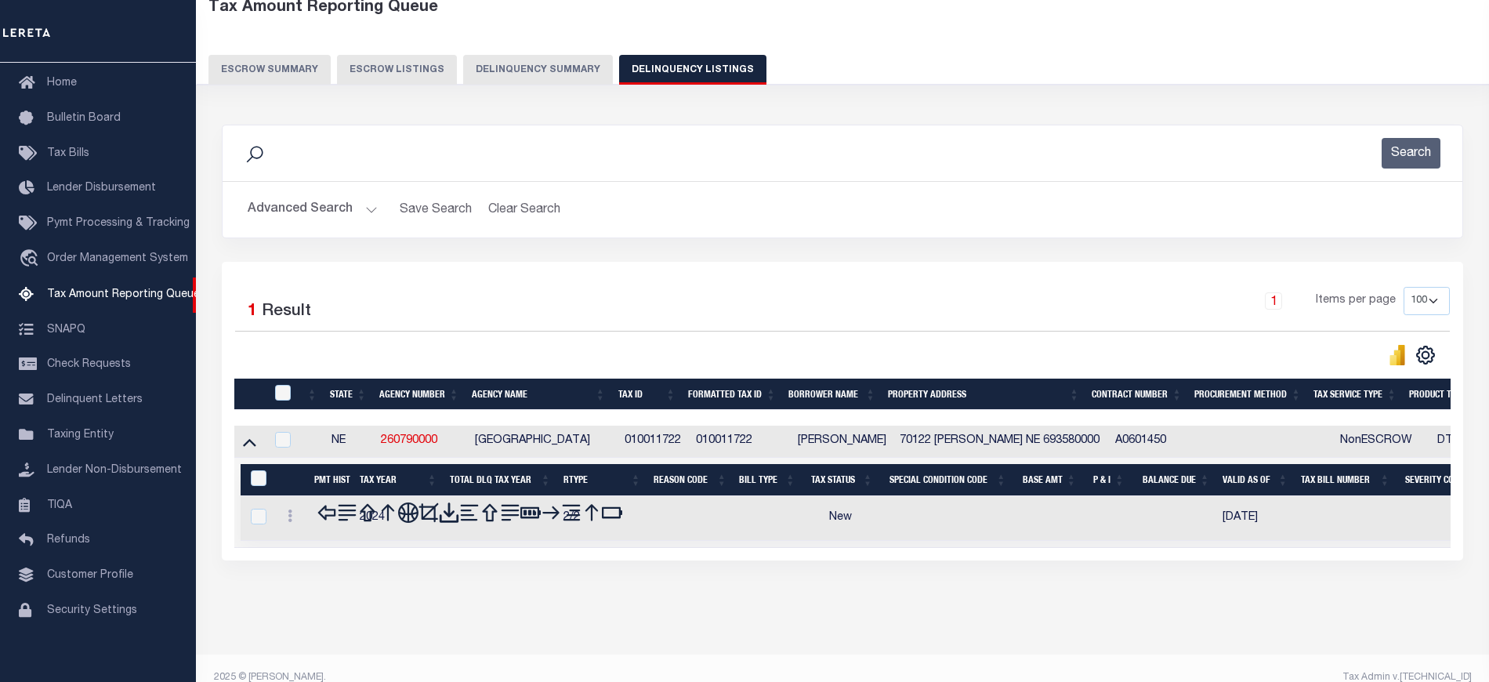
scroll to position [114, 0]
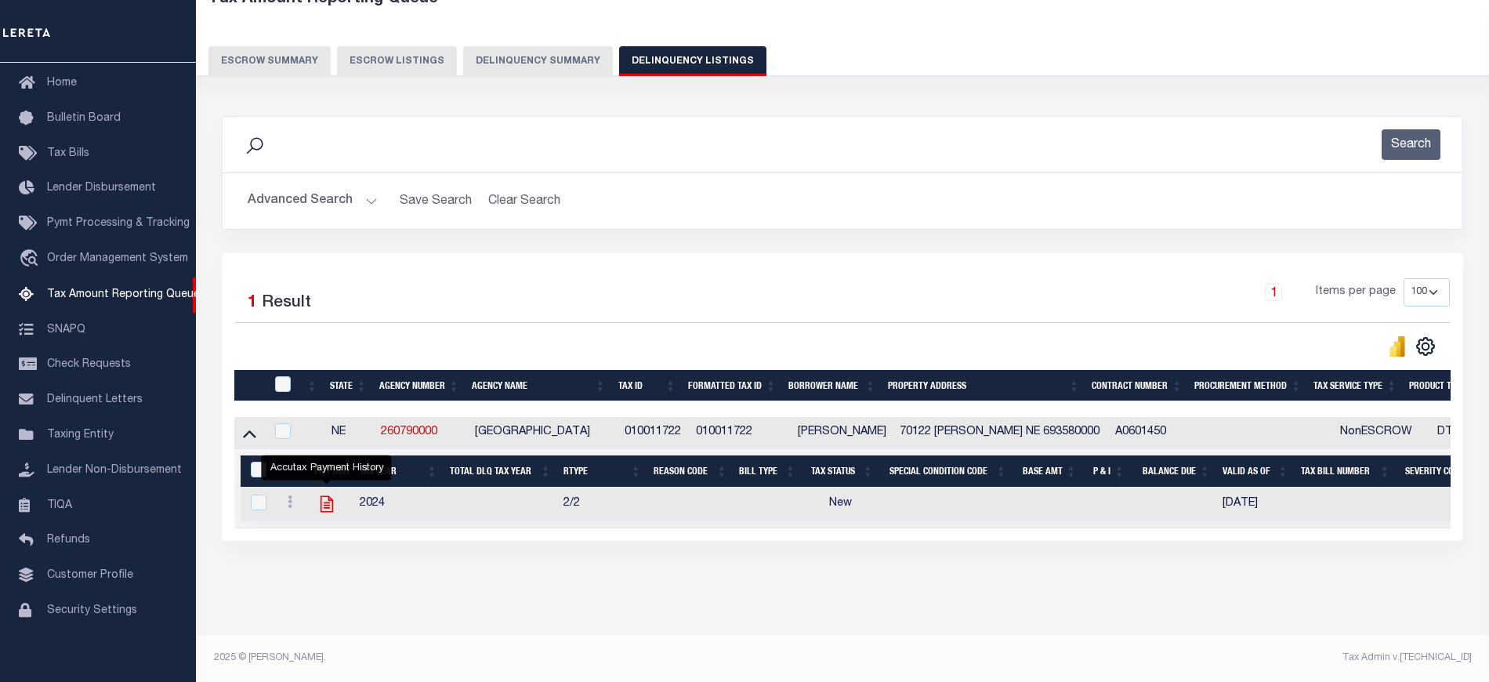
click at [321, 496] on icon "" at bounding box center [327, 504] width 20 height 20
checkbox input "true"
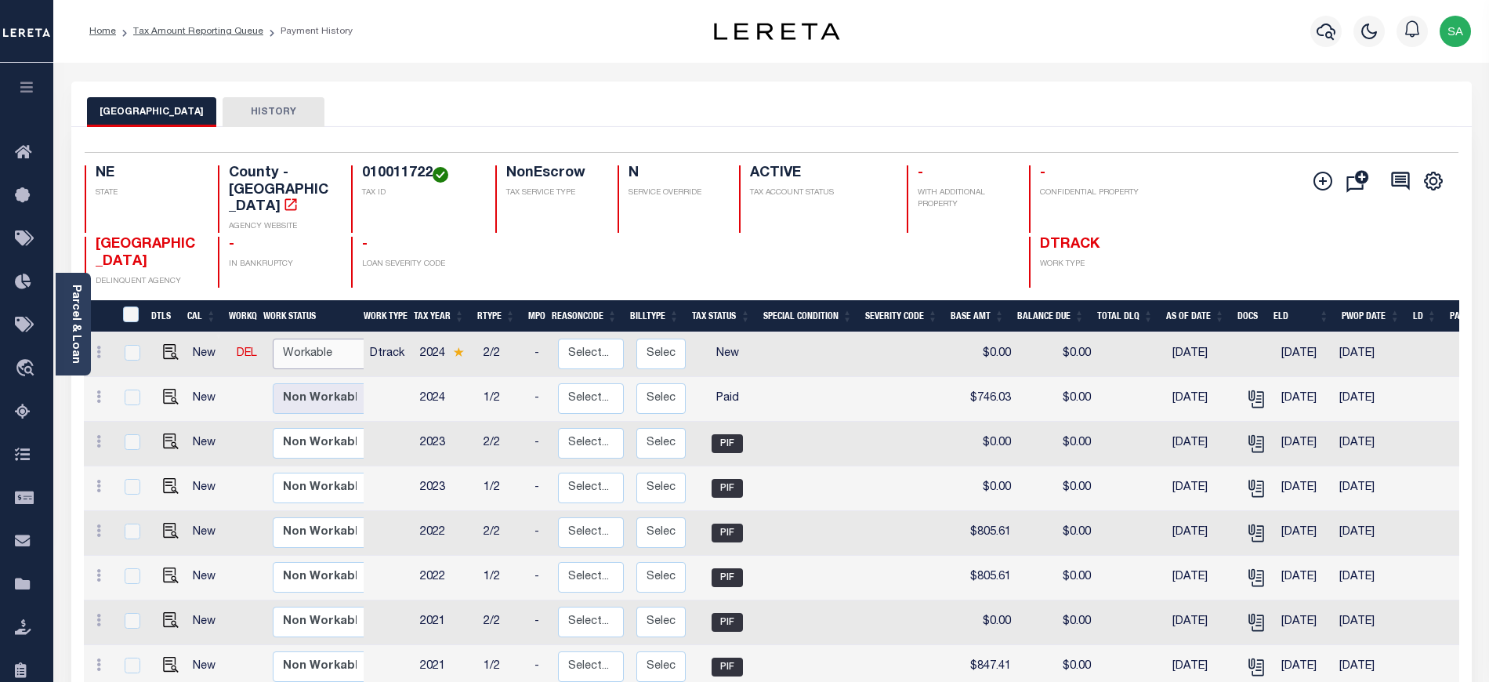
click at [324, 345] on select "Non Workable Workable" at bounding box center [320, 353] width 94 height 31
checkbox input "true"
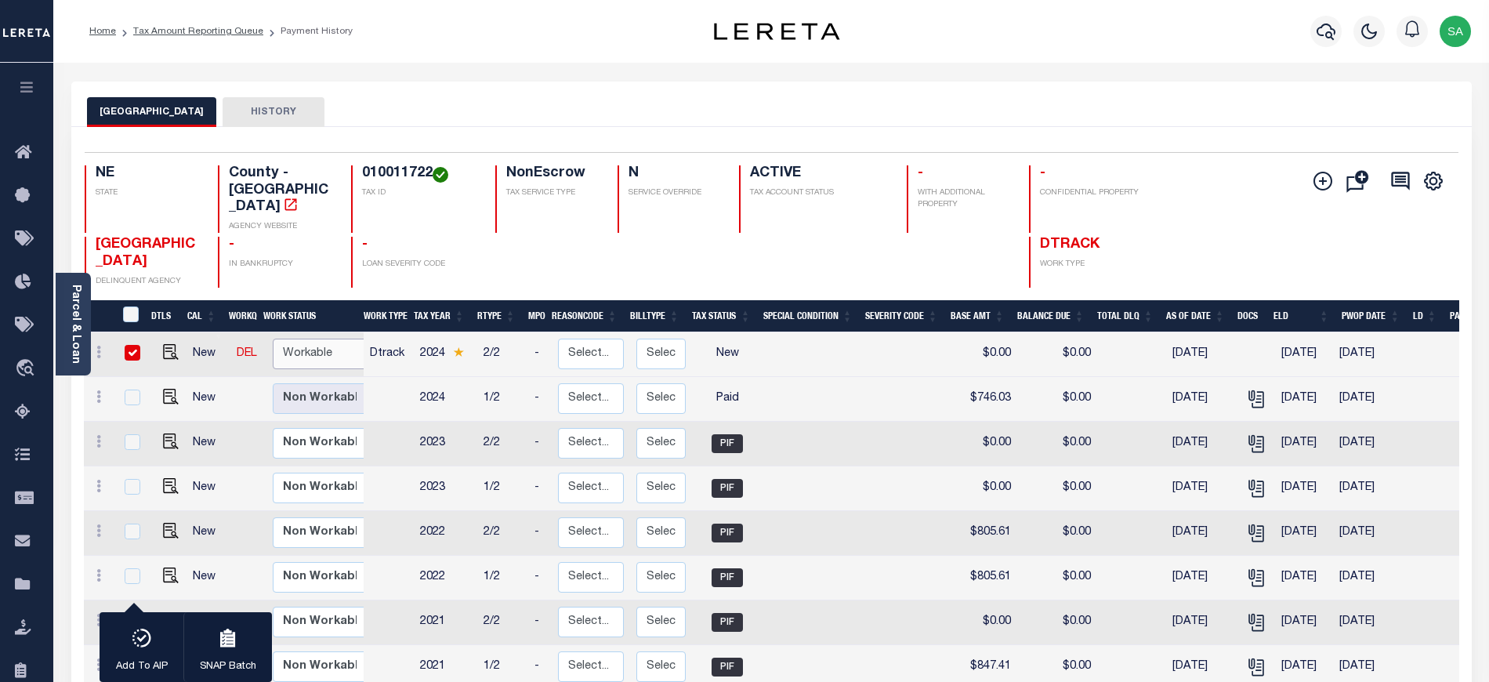
select select "true"
click at [273, 338] on select "Non Workable Workable" at bounding box center [320, 353] width 94 height 31
checkbox input "false"
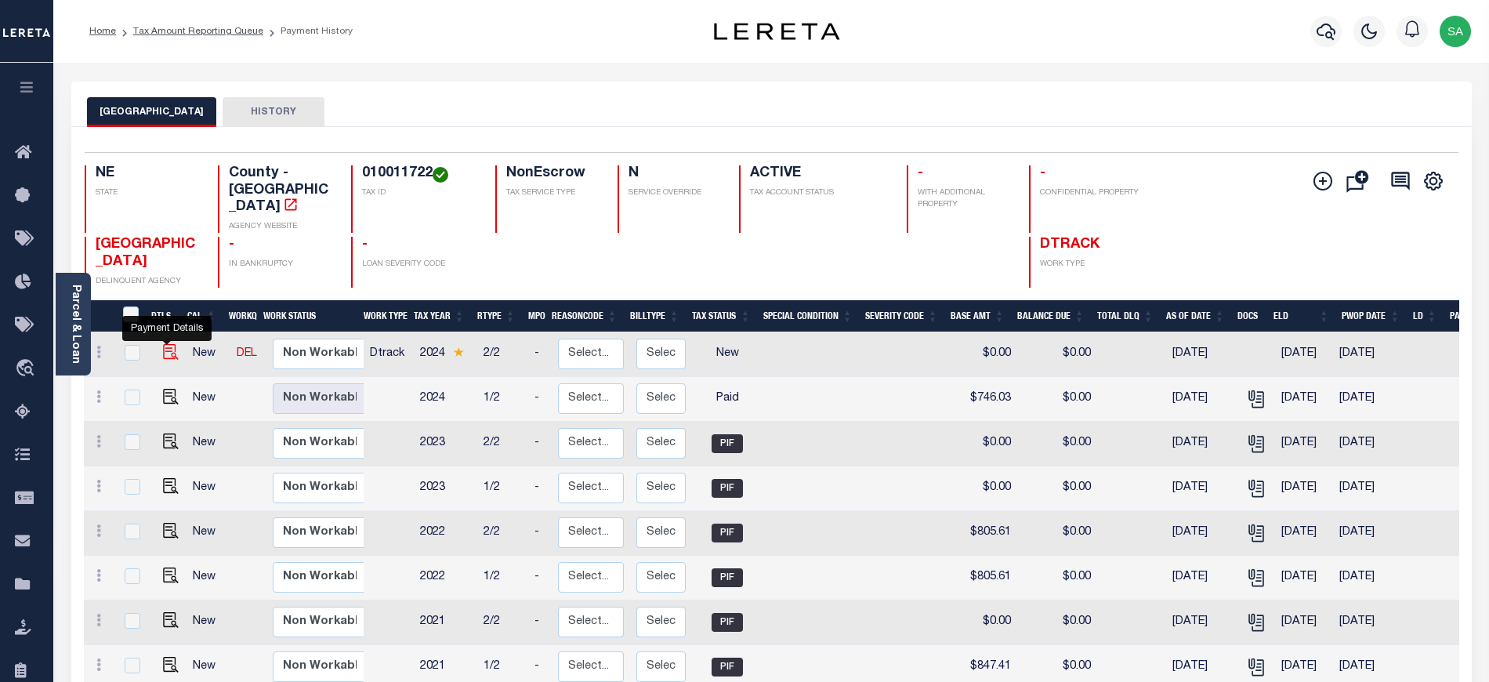
click at [163, 348] on img "" at bounding box center [171, 352] width 16 height 16
checkbox input "true"
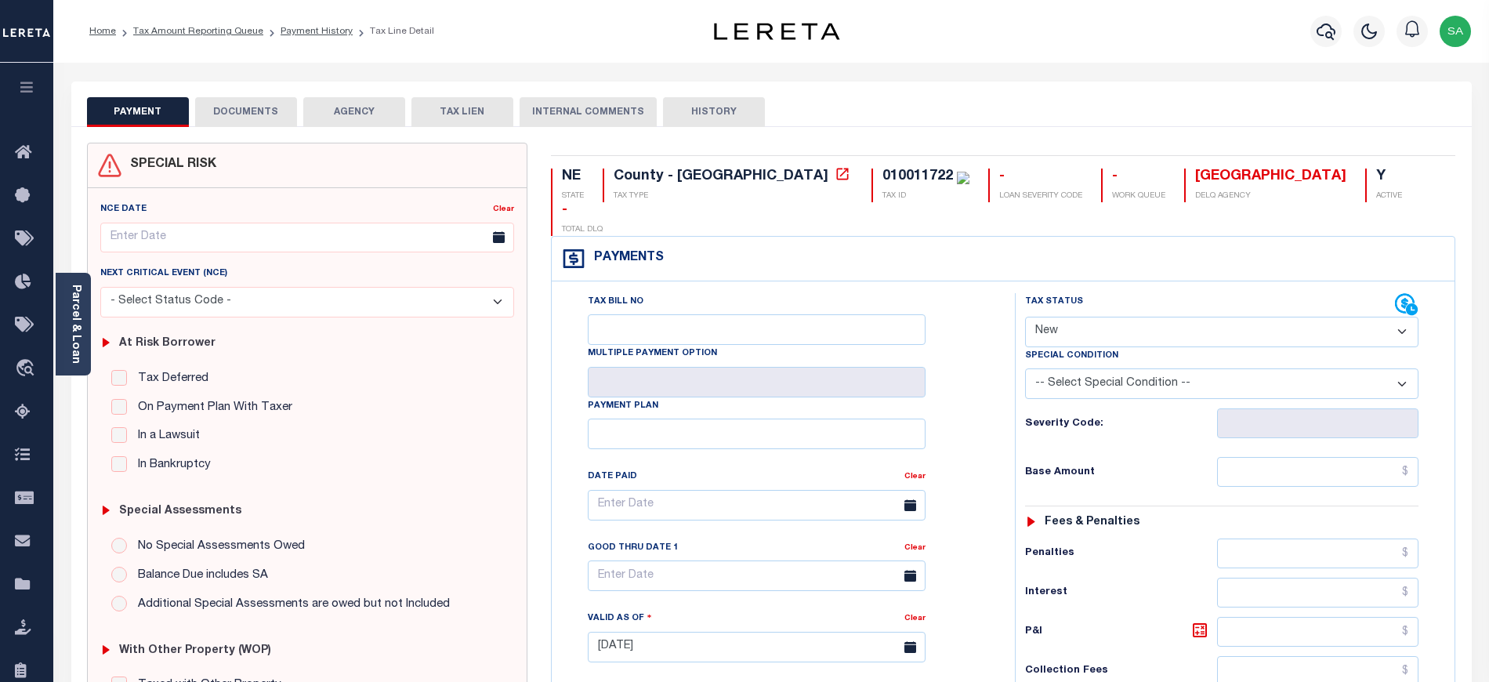
click at [1055, 317] on select "- Select Status Code - Open Due/Unpaid Paid Incomplete No Tax Due Internal Refu…" at bounding box center [1221, 332] width 393 height 31
select select "PYD"
click at [1025, 317] on select "- Select Status Code - Open Due/Unpaid Paid Incomplete No Tax Due Internal Refu…" at bounding box center [1221, 332] width 393 height 31
type input "[DATE]"
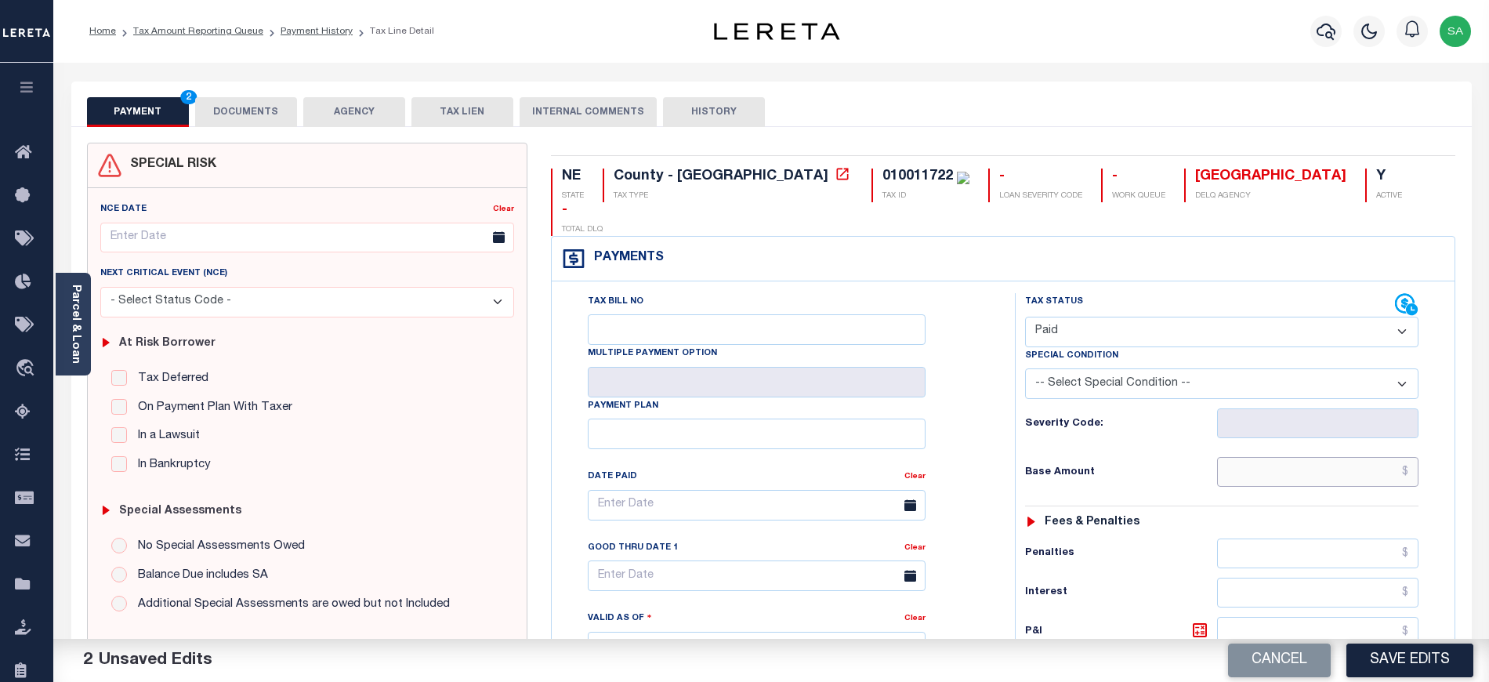
click at [1240, 457] on input "text" at bounding box center [1318, 472] width 202 height 30
type input "$0.00"
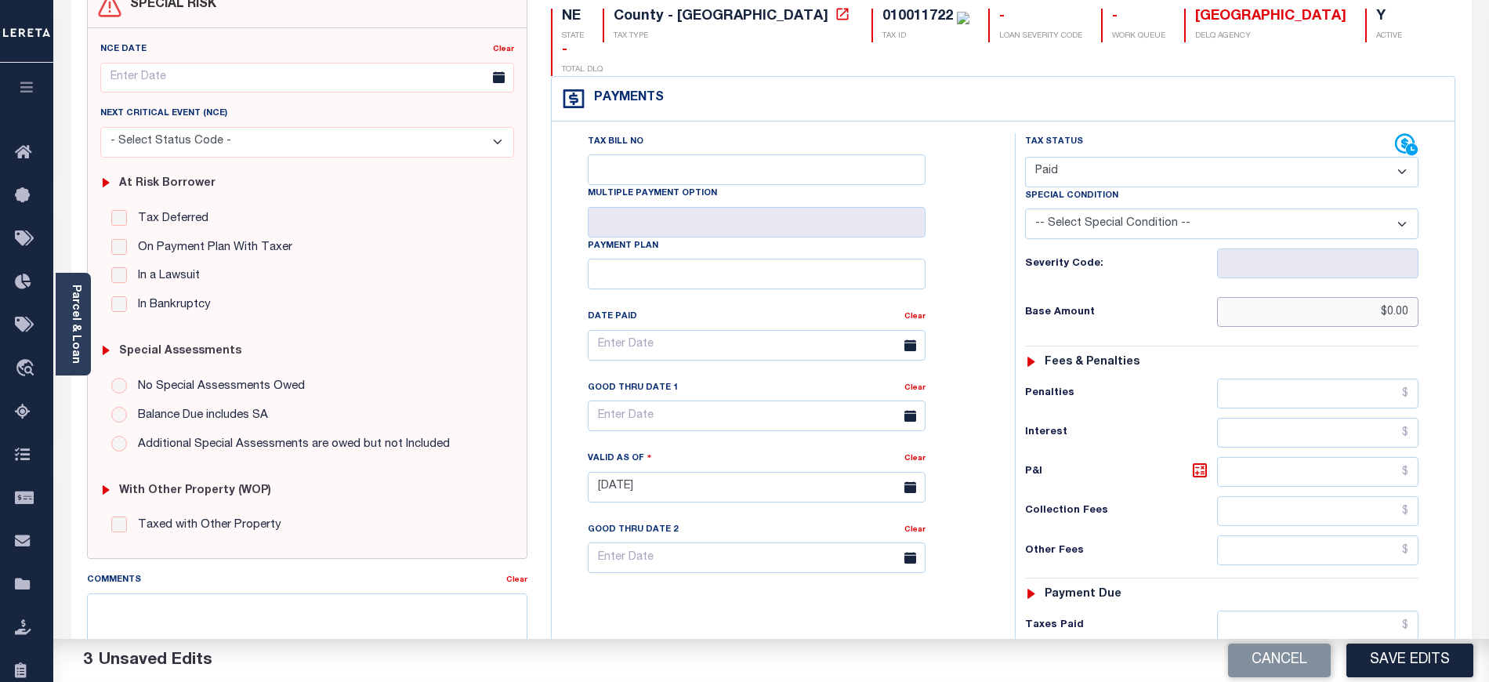
scroll to position [313, 0]
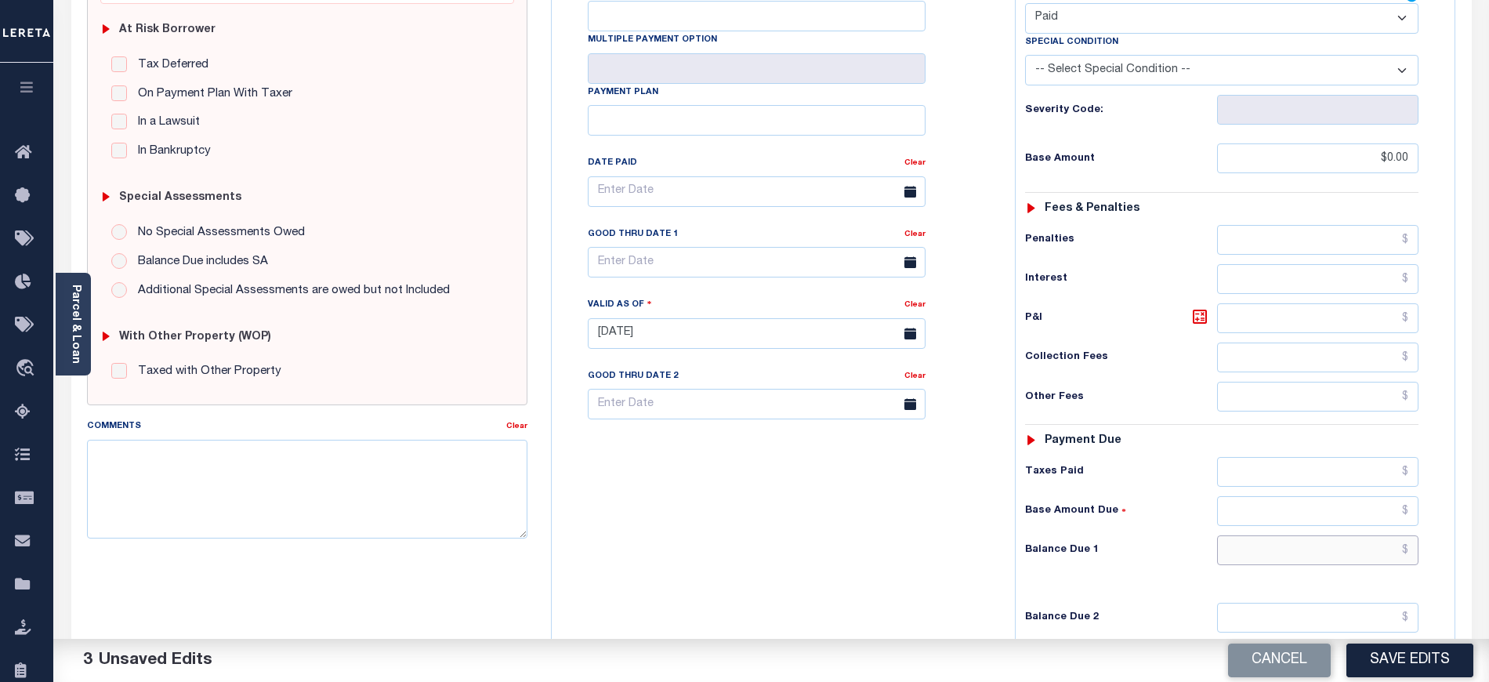
click at [1243, 535] on input "text" at bounding box center [1318, 550] width 202 height 30
type input "$0.00"
click at [642, 534] on div "Tax Bill No Multiple Payment Option Payment Plan Clear" at bounding box center [779, 326] width 447 height 692
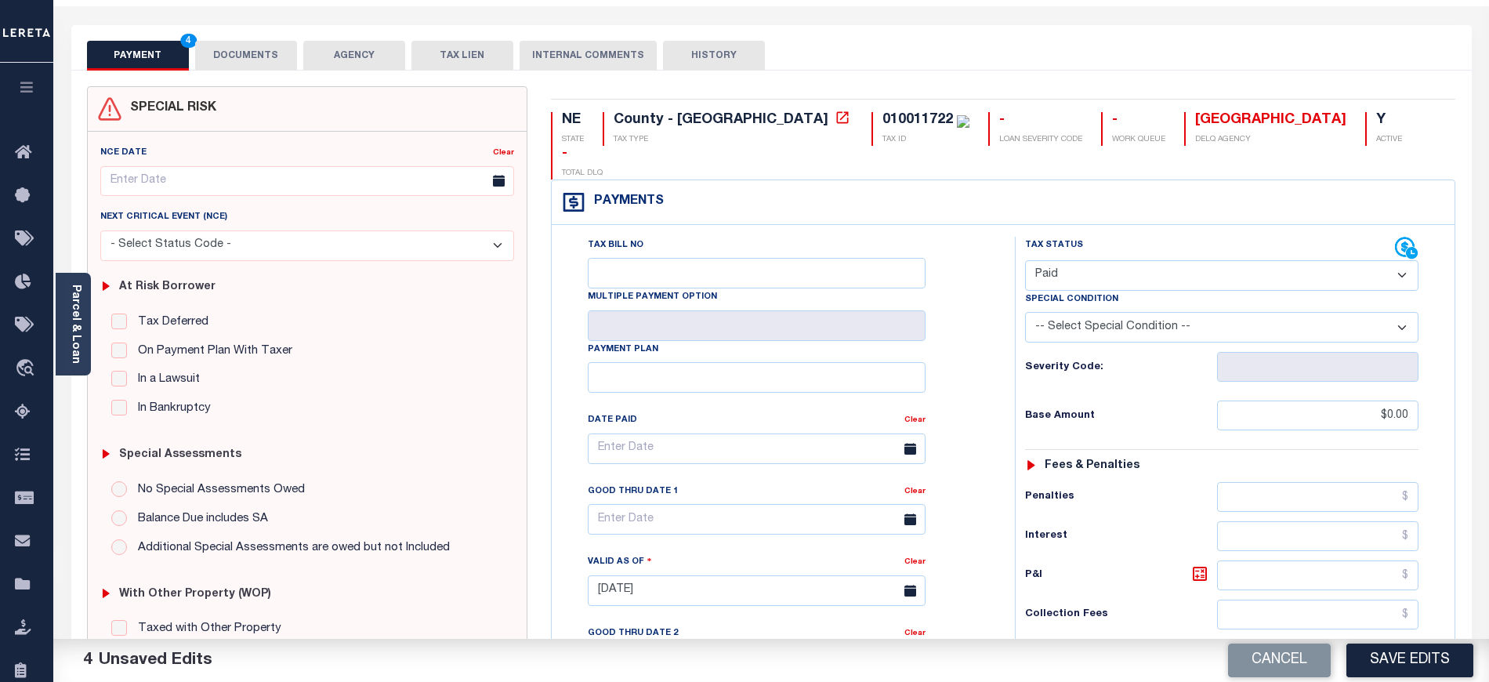
scroll to position [0, 0]
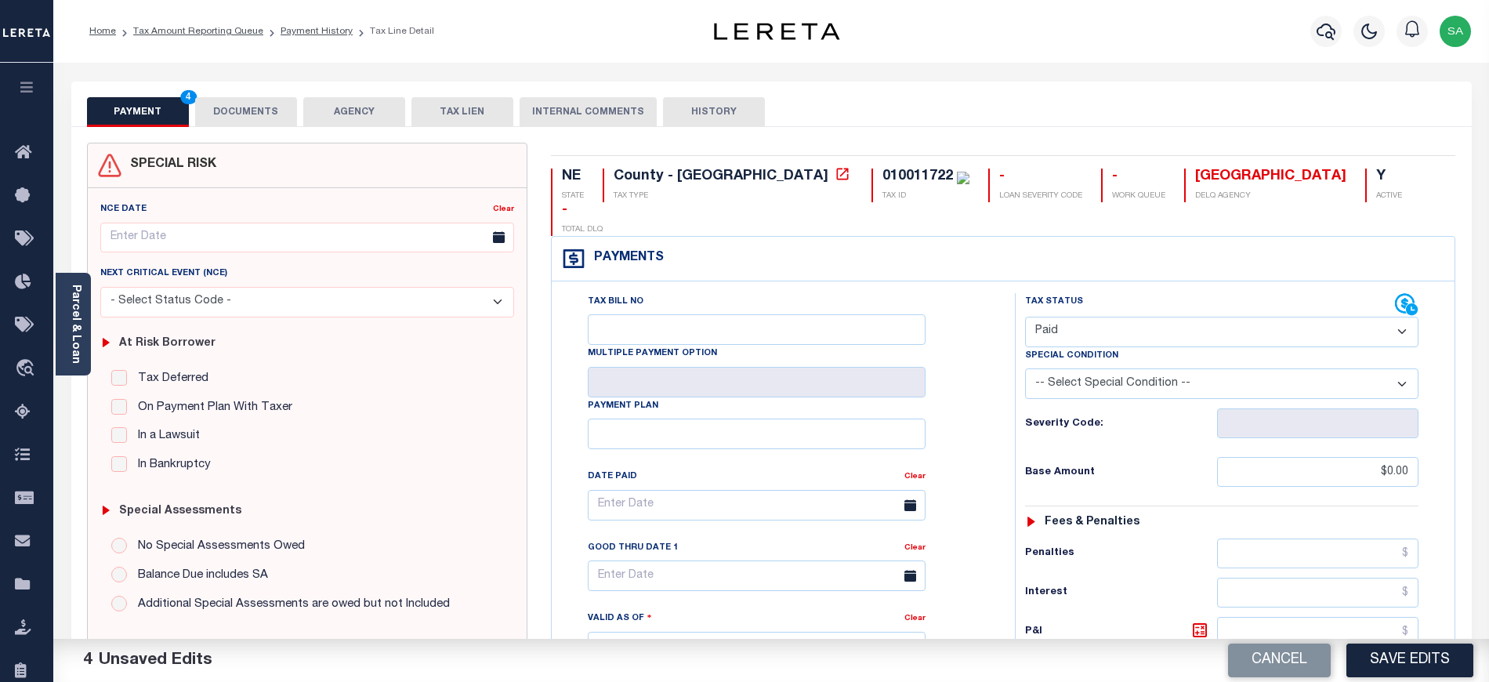
click at [265, 111] on button "DOCUMENTS" at bounding box center [246, 112] width 102 height 30
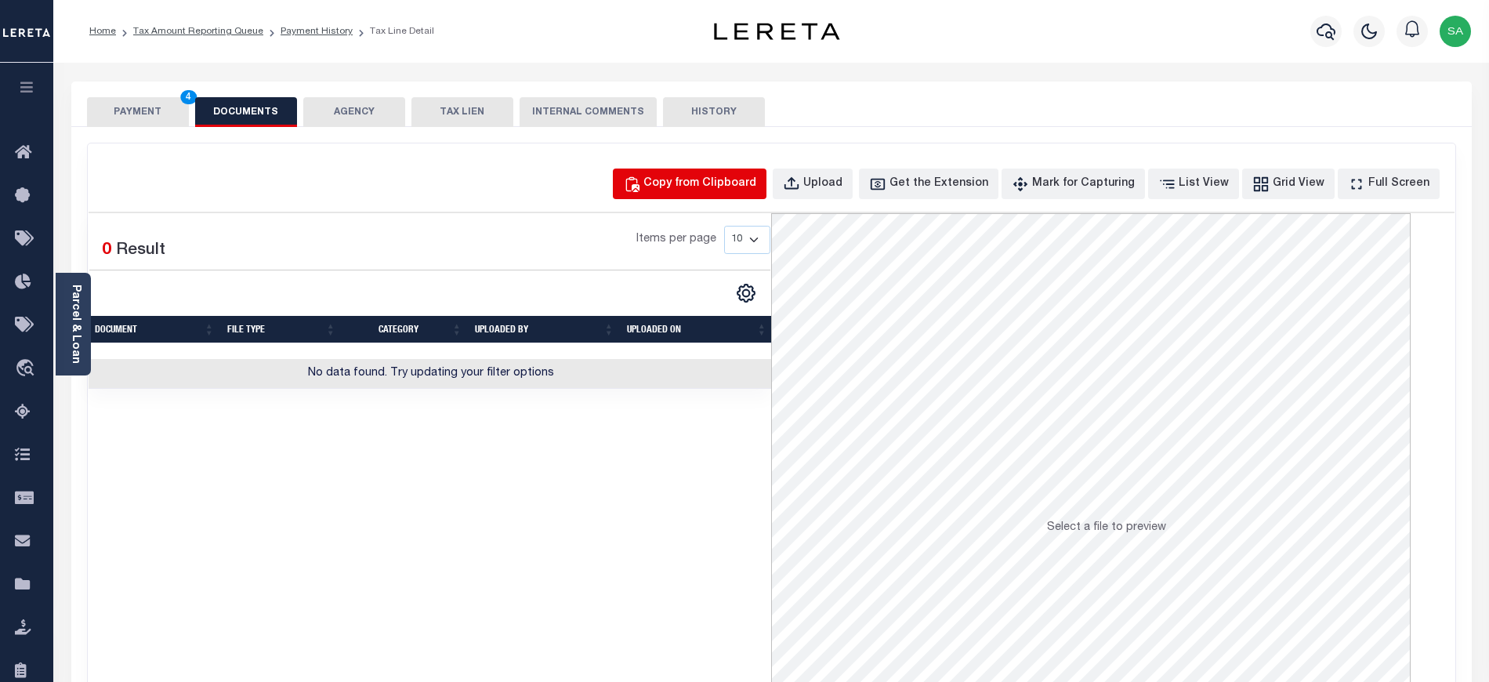
click at [746, 198] on button "Copy from Clipboard" at bounding box center [690, 183] width 154 height 31
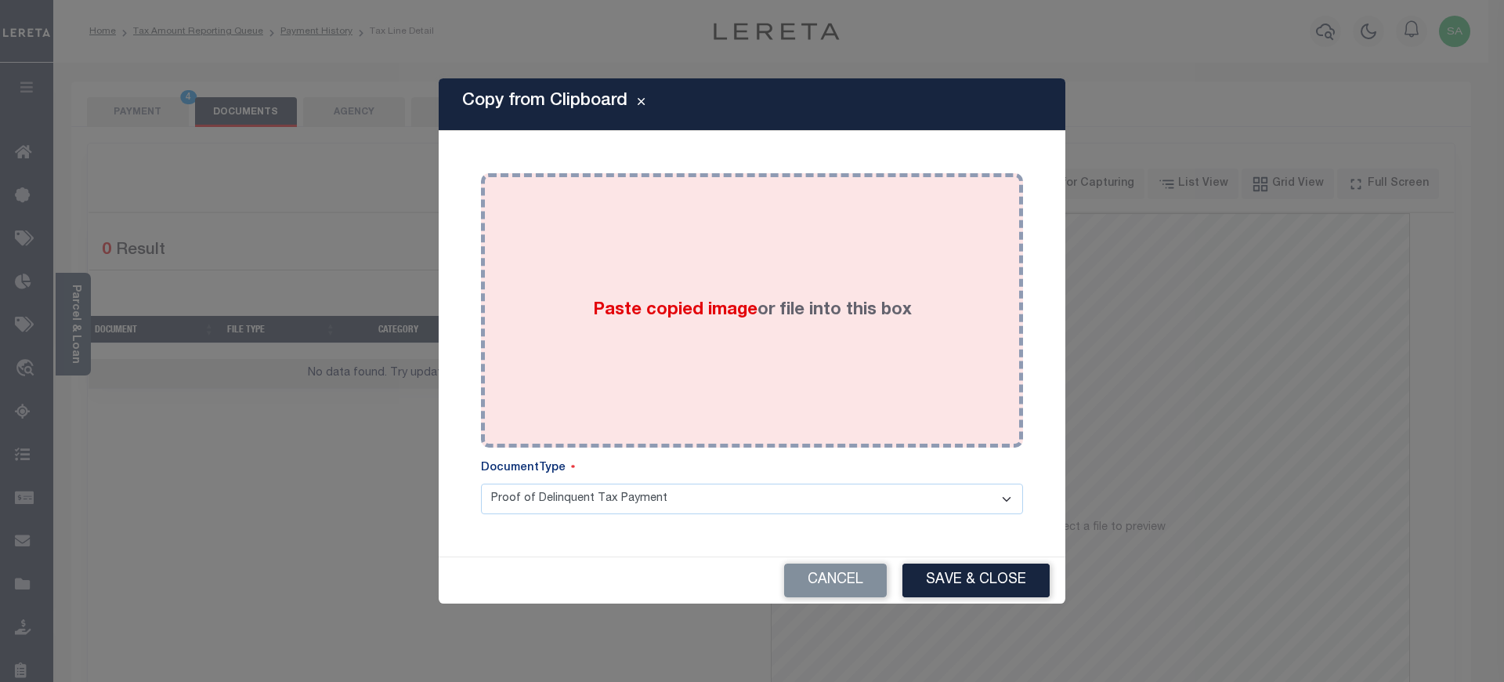
click at [832, 377] on div "Paste copied image or file into this box" at bounding box center [752, 310] width 519 height 251
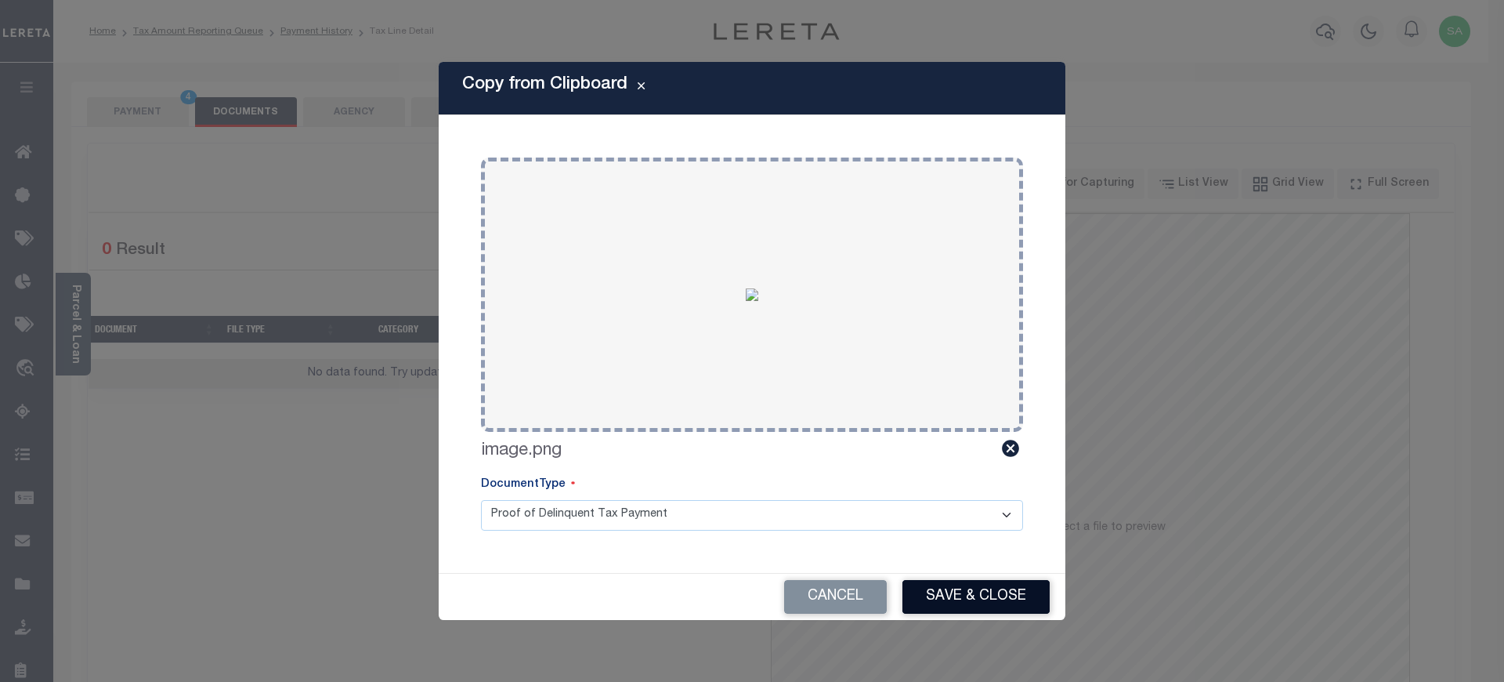
click at [945, 605] on button "Save & Close" at bounding box center [976, 597] width 147 height 34
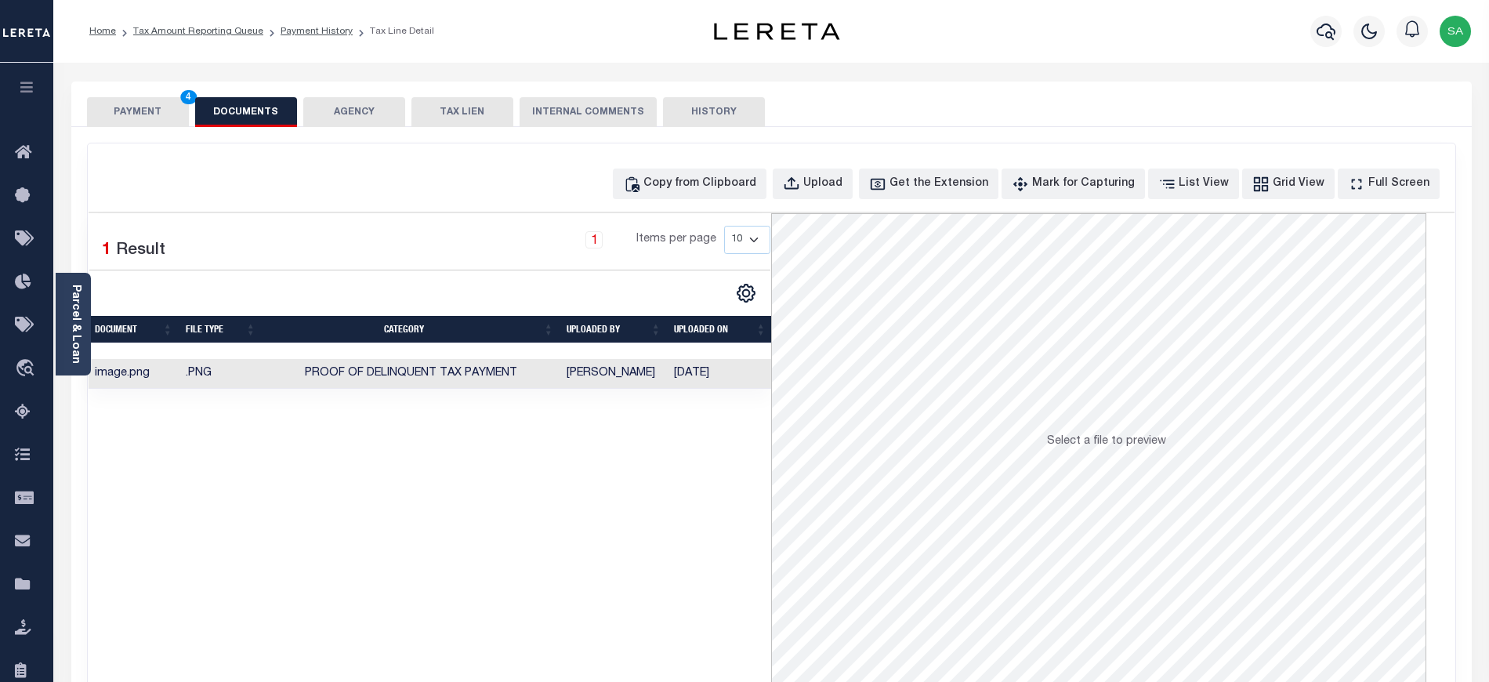
click at [139, 114] on button "PAYMENT 4" at bounding box center [138, 112] width 102 height 30
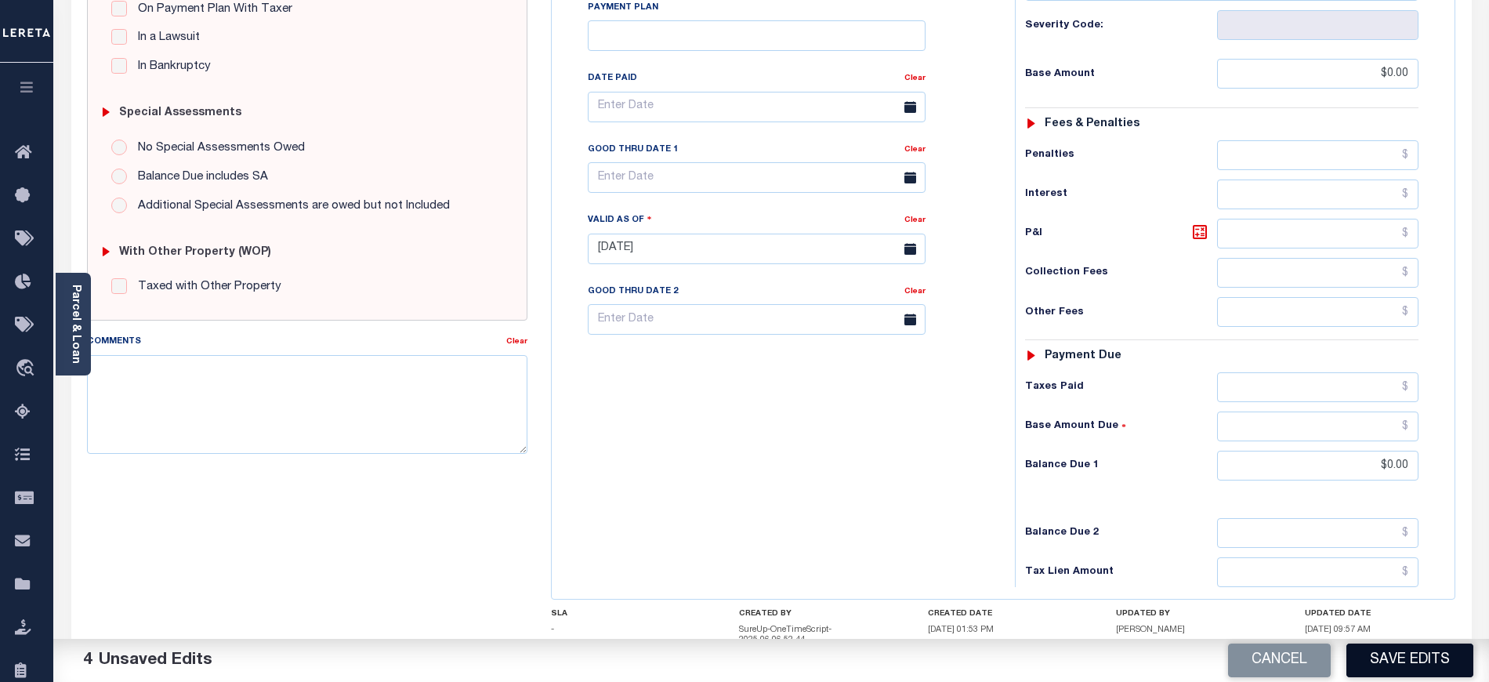
scroll to position [418, 0]
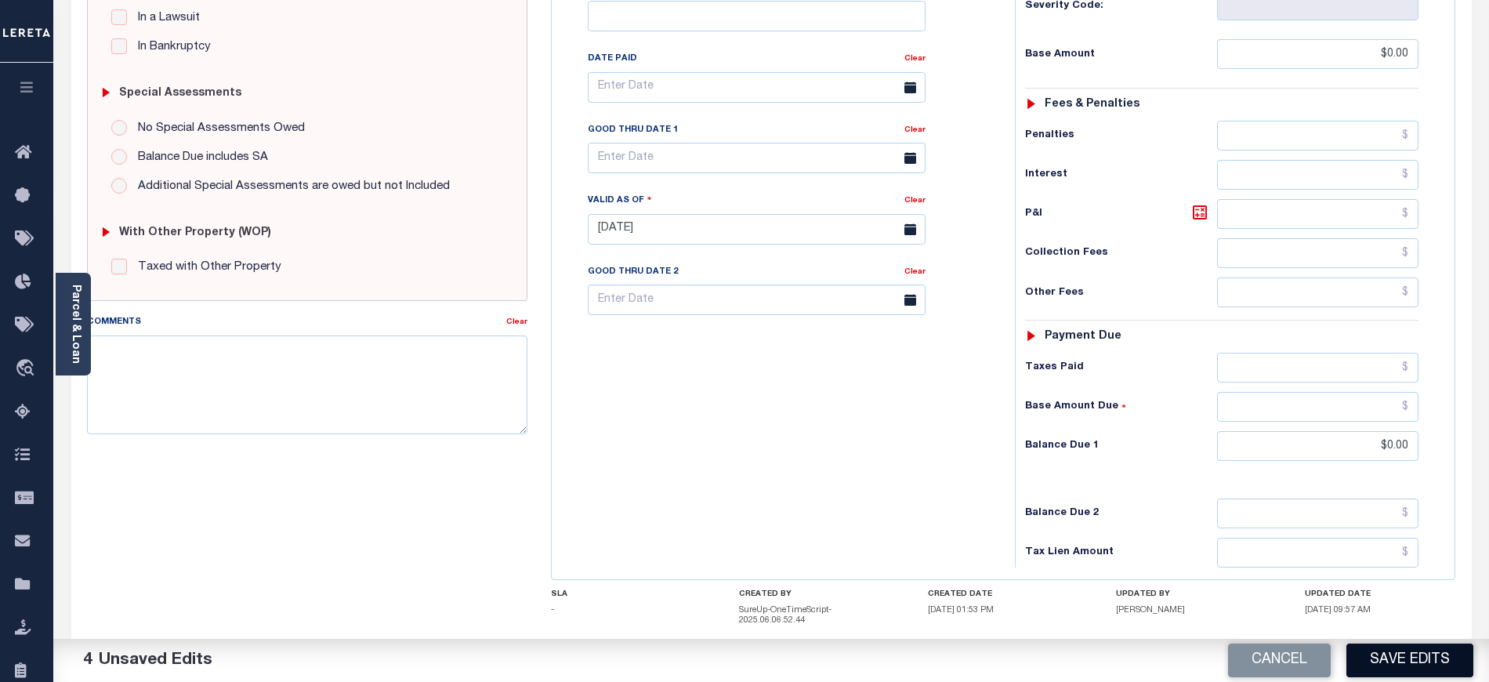
click at [1415, 655] on button "Save Edits" at bounding box center [1409, 660] width 127 height 34
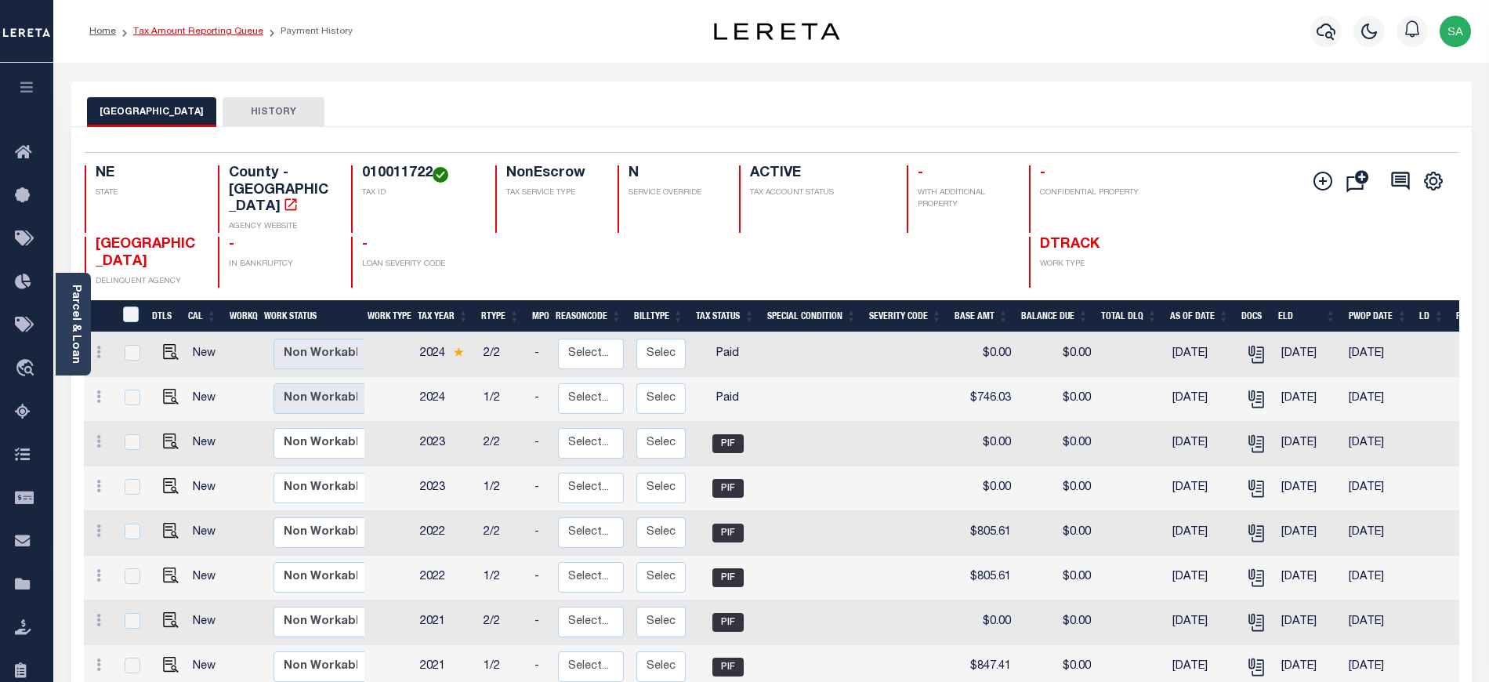
click at [204, 33] on link "Tax Amount Reporting Queue" at bounding box center [198, 31] width 130 height 9
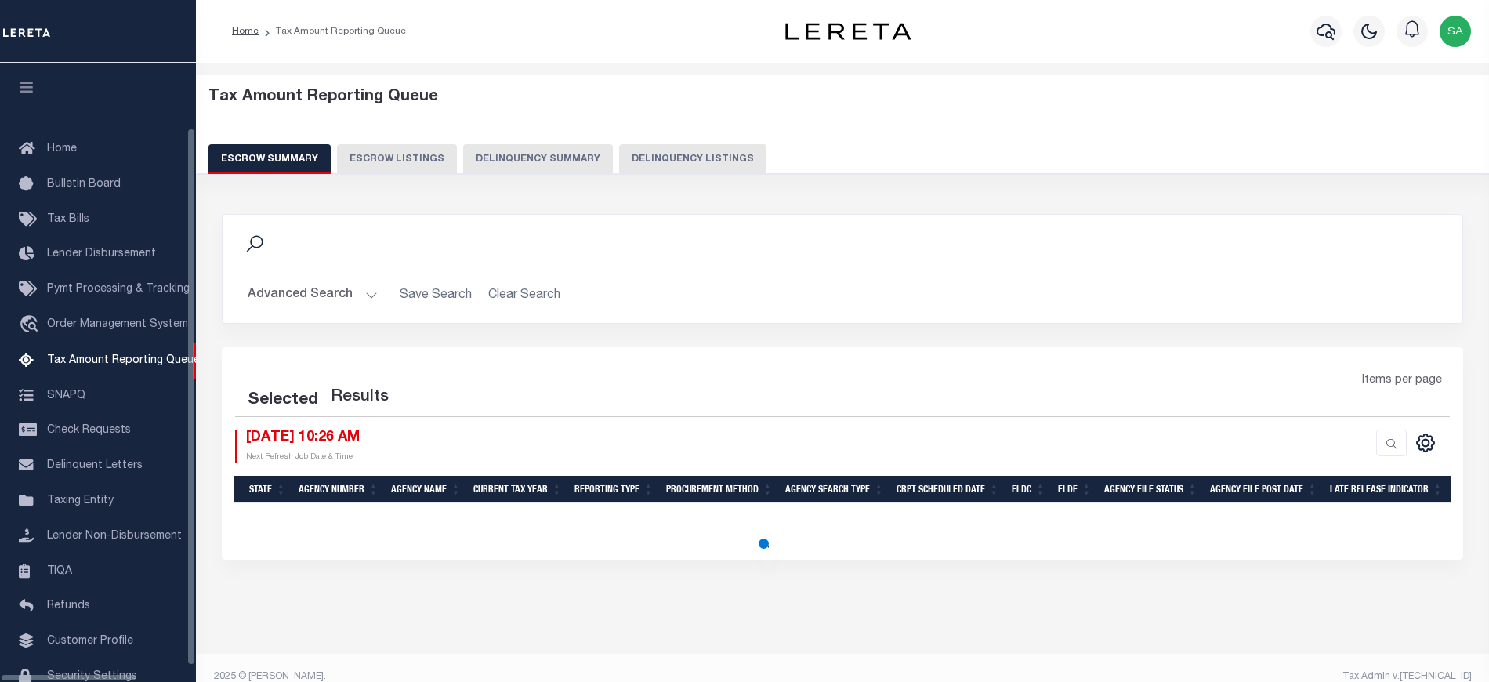
click at [677, 166] on button "Delinquency Listings" at bounding box center [692, 159] width 147 height 30
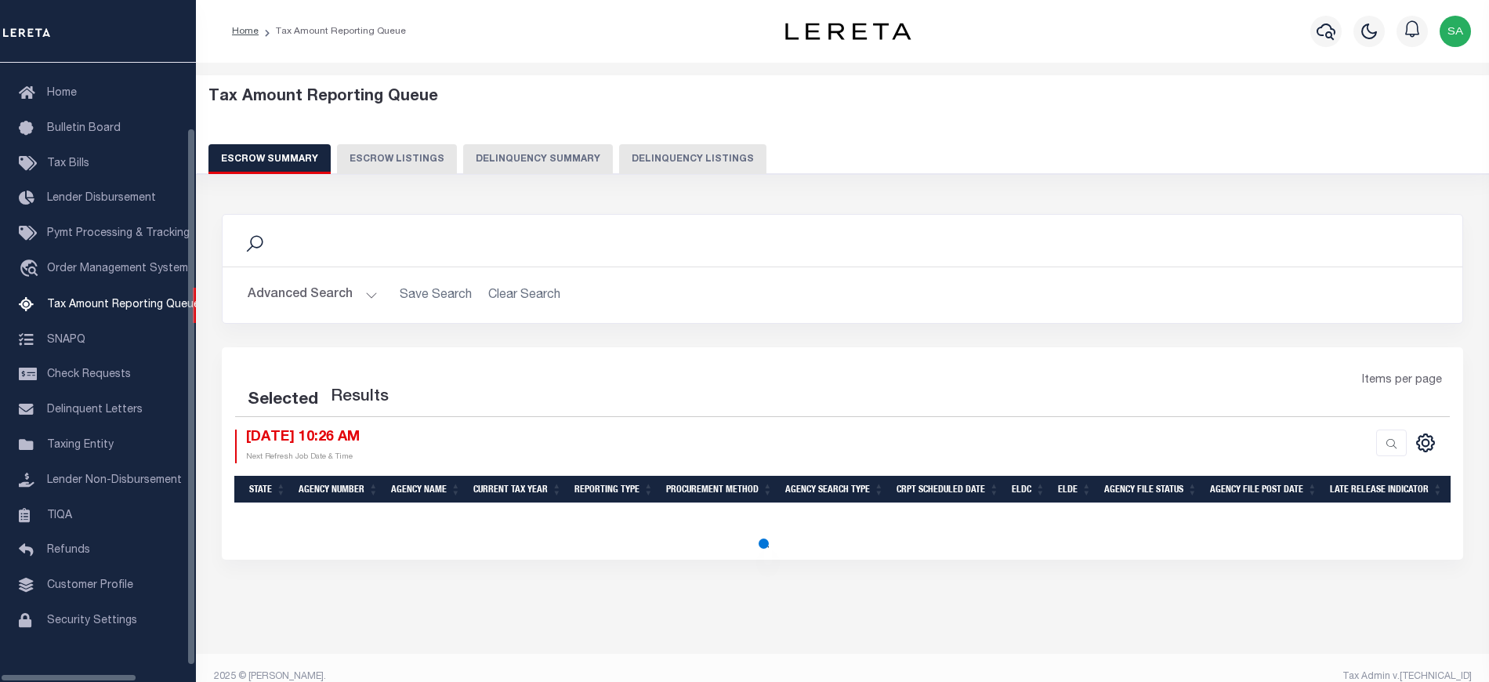
select select "100"
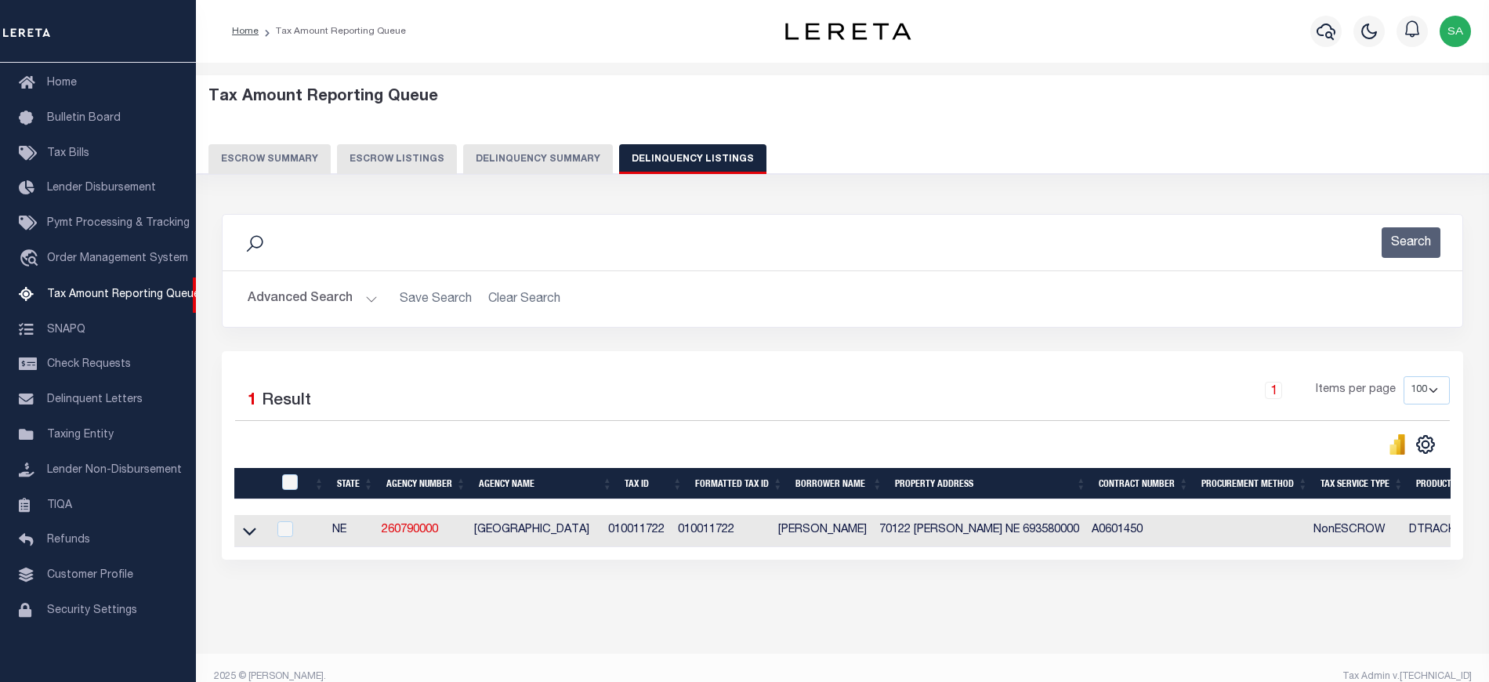
click at [360, 302] on button "Advanced Search" at bounding box center [313, 299] width 130 height 31
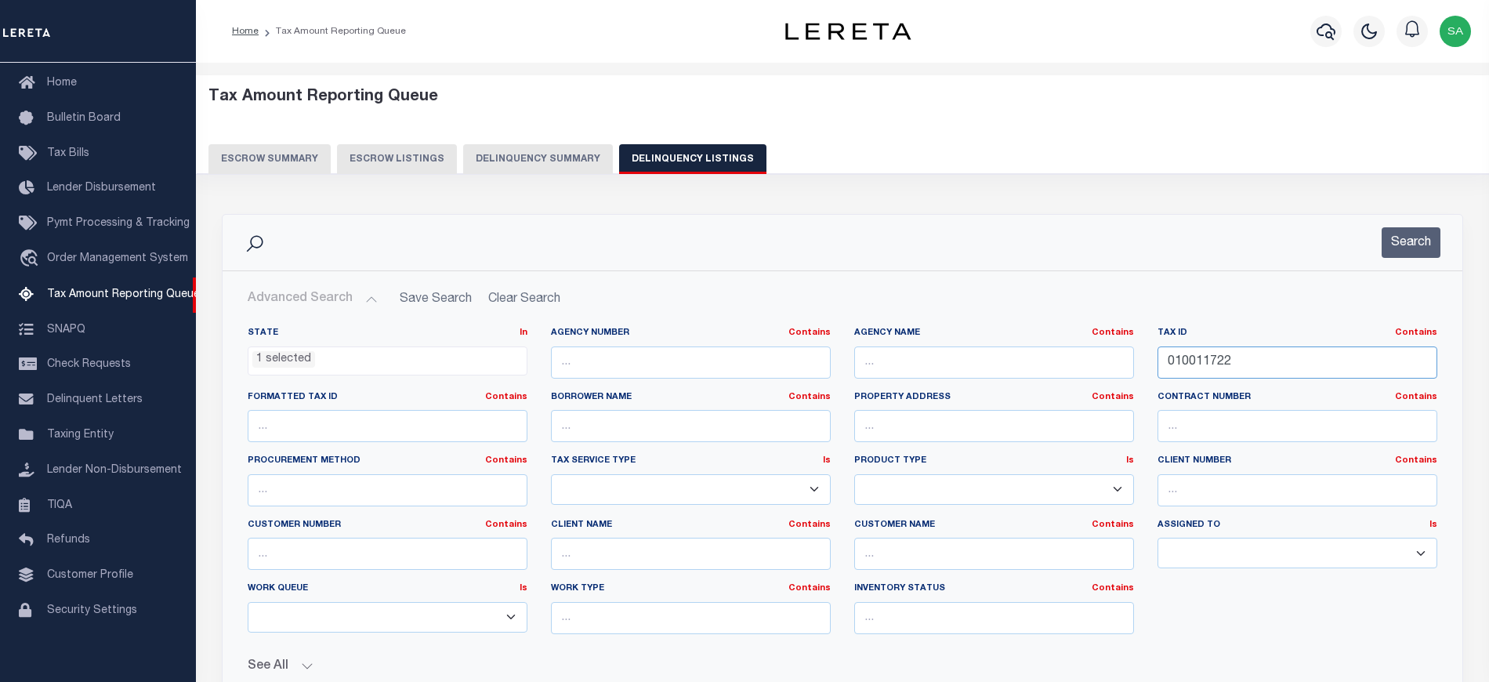
click at [1208, 371] on input "010011722" at bounding box center [1297, 362] width 280 height 32
paste input "2400"
type input "010012400"
click at [1402, 233] on button "Search" at bounding box center [1410, 242] width 59 height 31
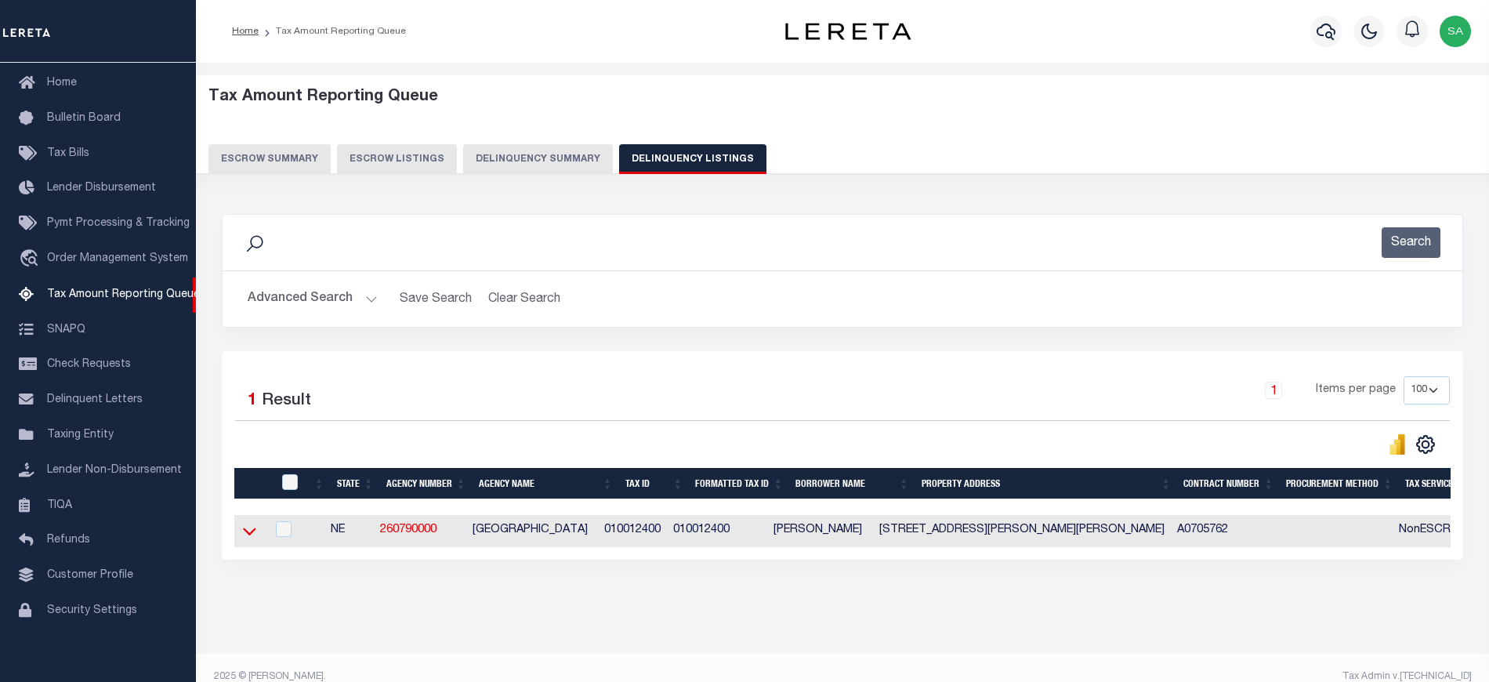
click at [243, 536] on icon at bounding box center [249, 531] width 13 height 16
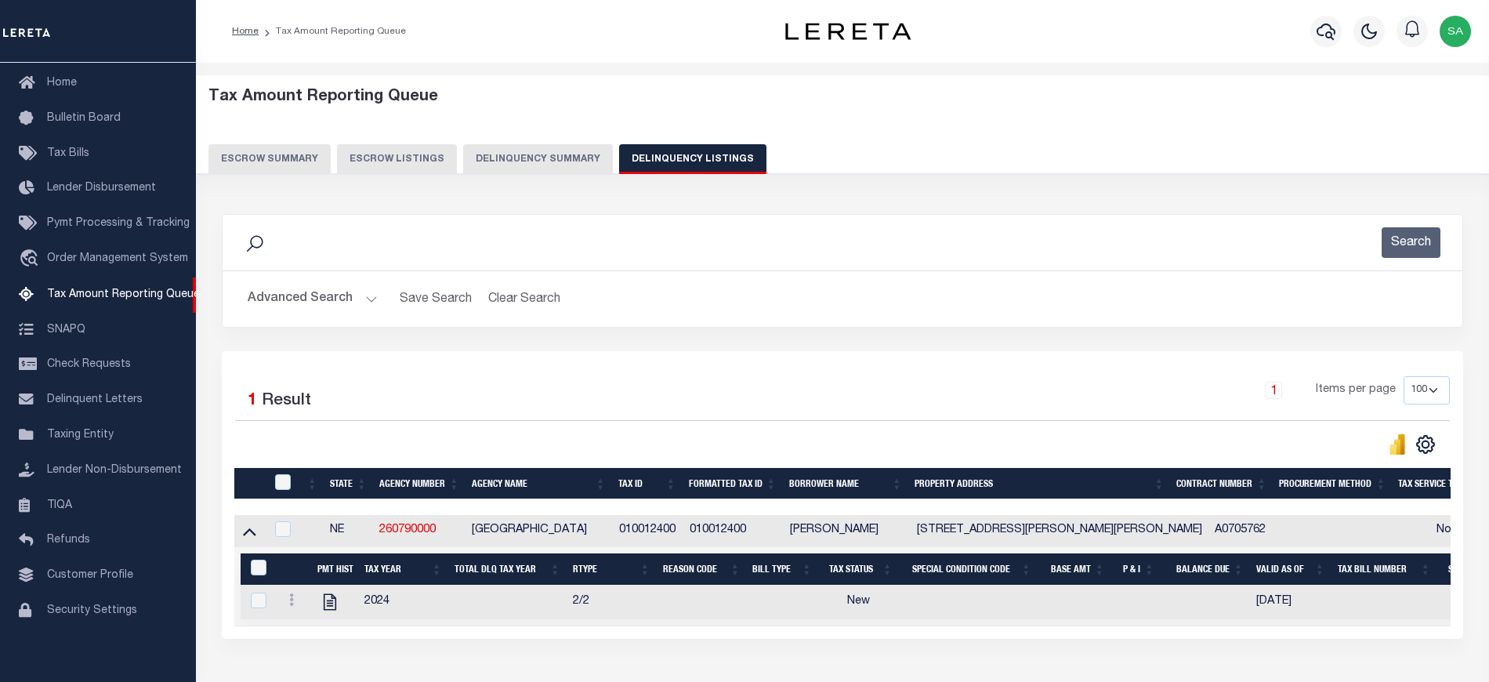
scroll to position [33, 0]
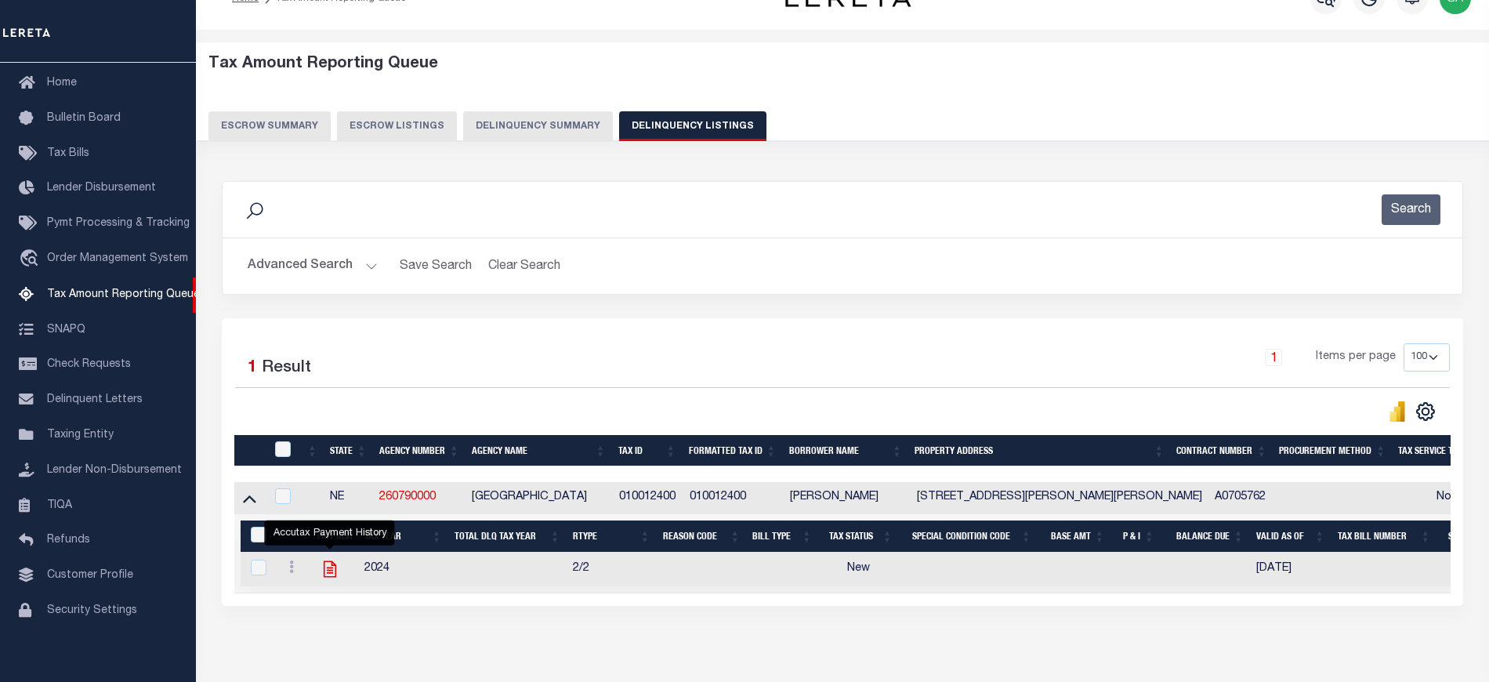
click at [331, 574] on icon "" at bounding box center [330, 569] width 20 height 20
checkbox input "true"
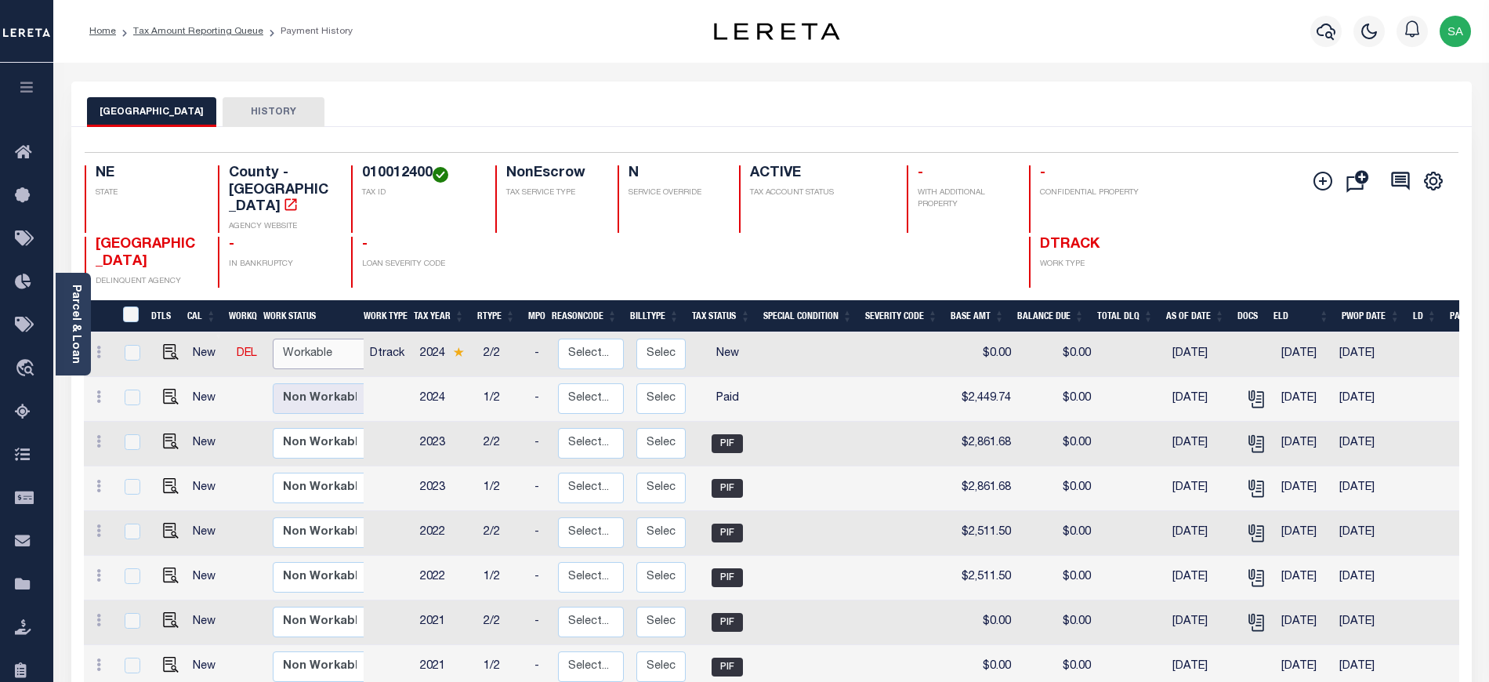
click at [343, 354] on select "Non Workable Workable" at bounding box center [320, 353] width 94 height 31
checkbox input "true"
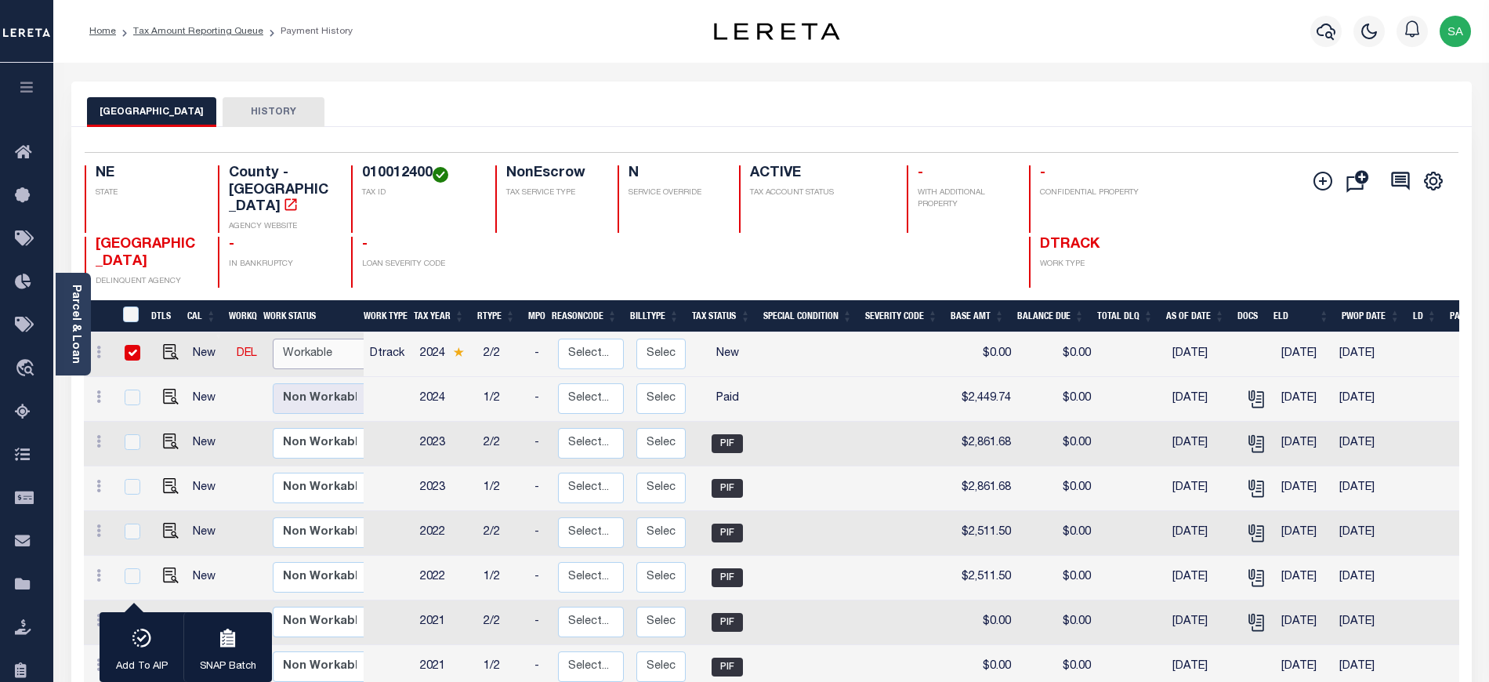
select select "true"
click at [273, 338] on select "Non Workable Workable" at bounding box center [320, 353] width 94 height 31
checkbox input "false"
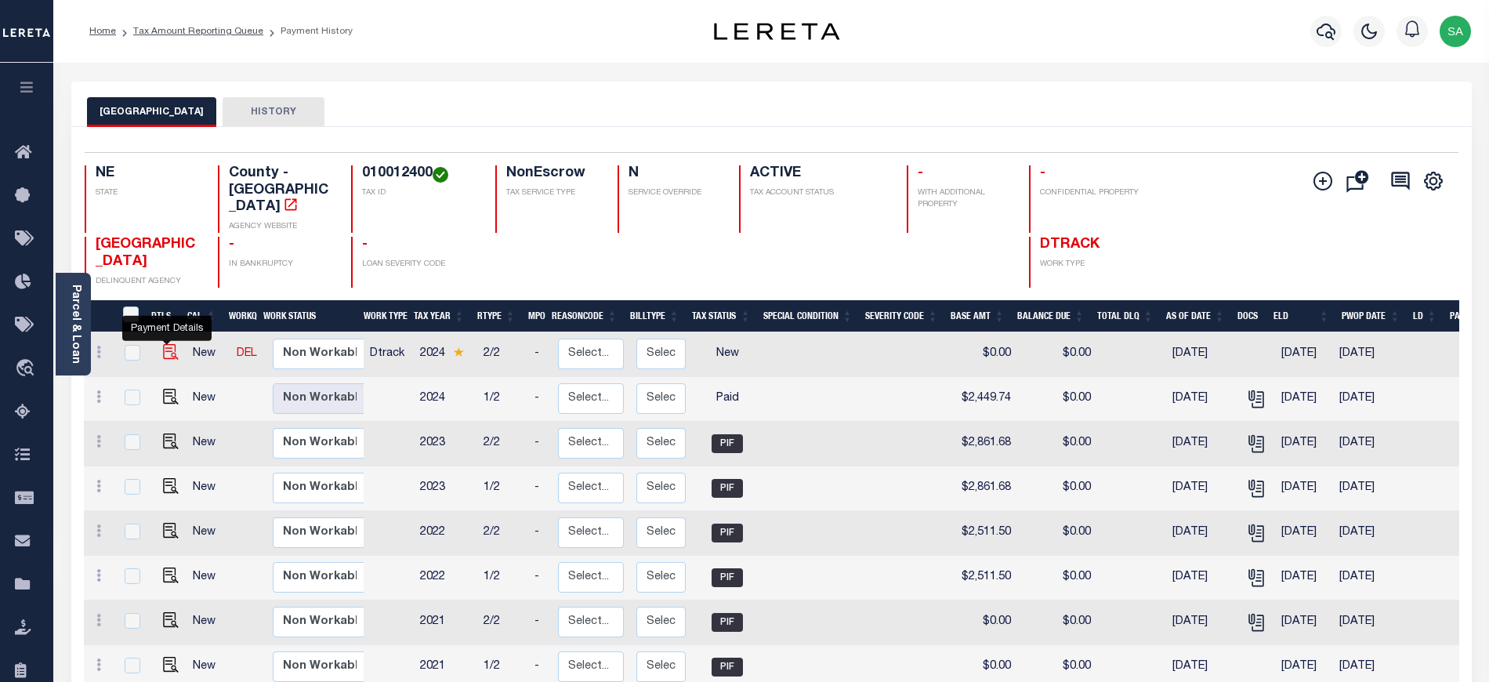
click at [171, 348] on img "" at bounding box center [171, 352] width 16 height 16
checkbox input "true"
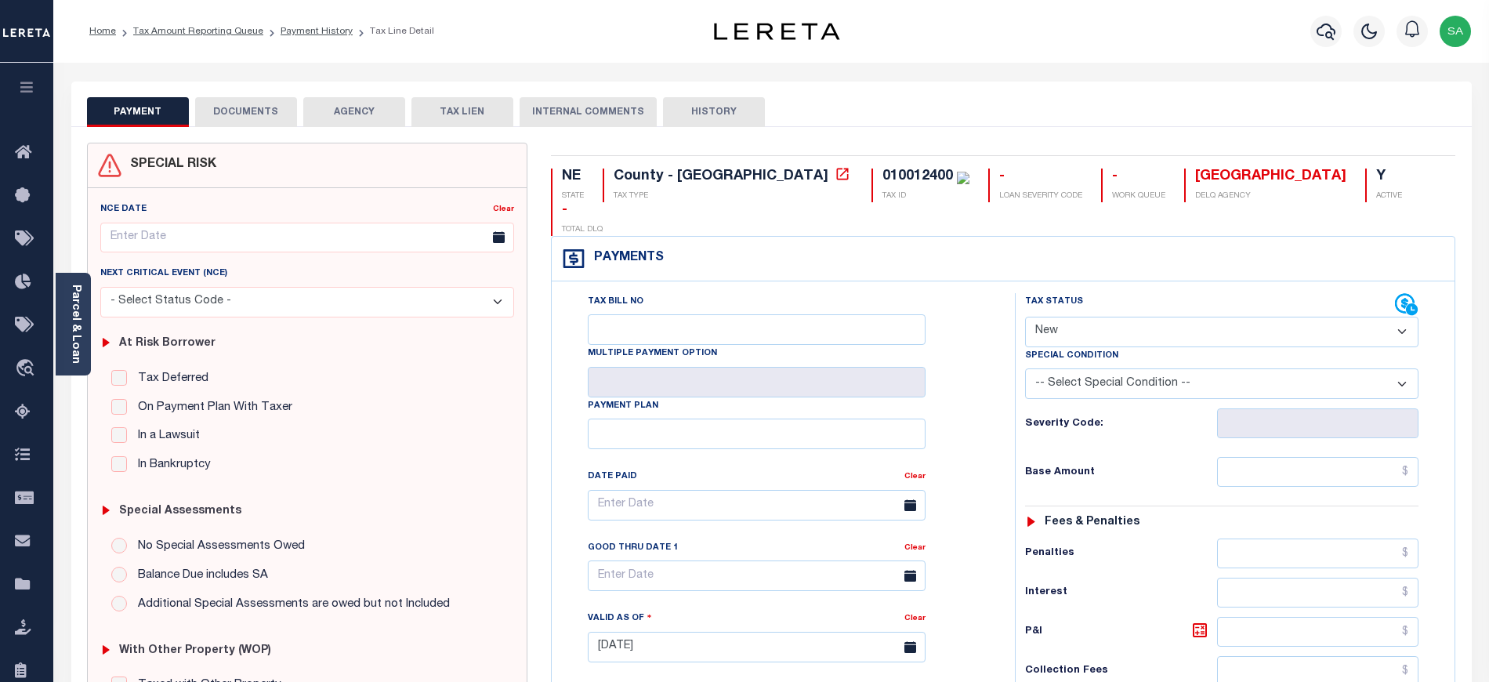
click at [1095, 317] on select "- Select Status Code - Open Due/Unpaid Paid Incomplete No Tax Due Internal Refu…" at bounding box center [1221, 332] width 393 height 31
select select "PYD"
click at [1025, 317] on select "- Select Status Code - Open Due/Unpaid Paid Incomplete No Tax Due Internal Refu…" at bounding box center [1221, 332] width 393 height 31
type input "[DATE]"
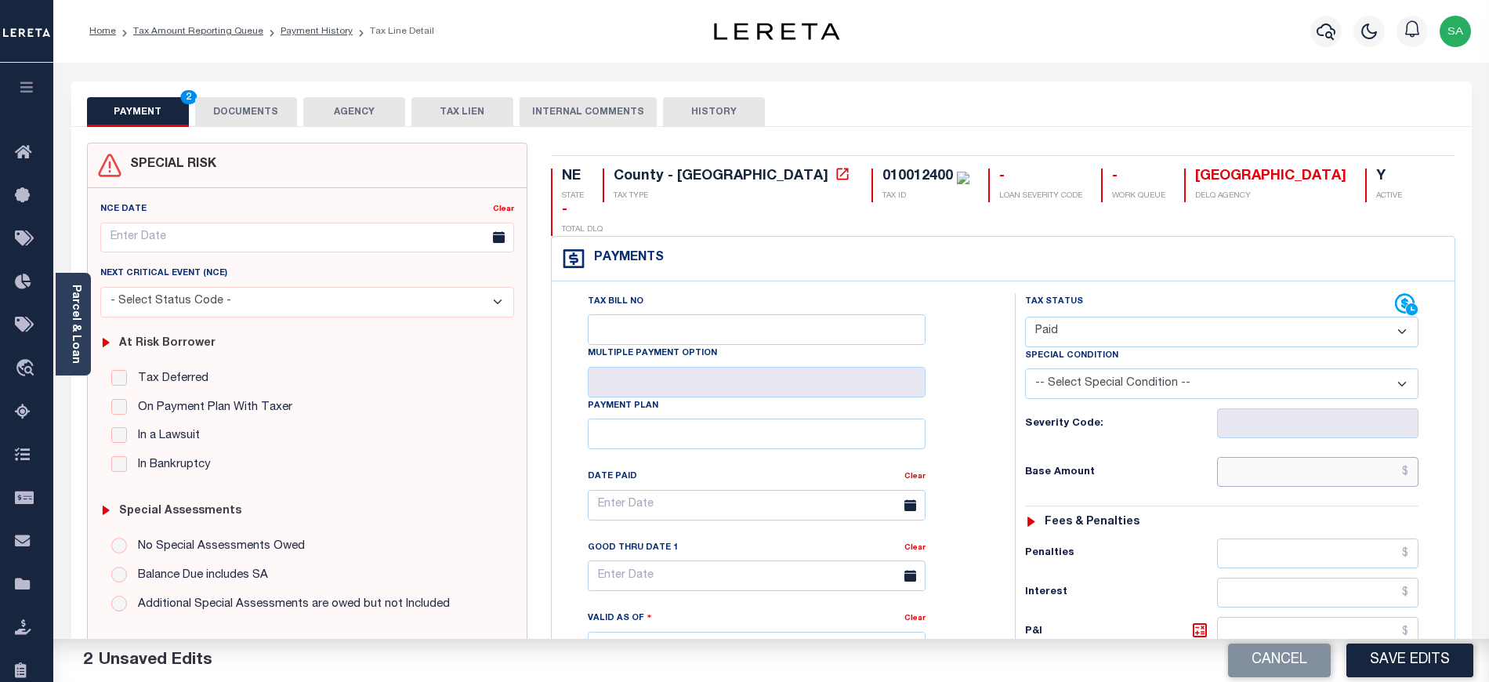
click at [1285, 458] on input "text" at bounding box center [1318, 472] width 202 height 30
drag, startPoint x: 1283, startPoint y: 440, endPoint x: 1279, endPoint y: 430, distance: 10.9
click at [1283, 457] on input "text" at bounding box center [1318, 472] width 202 height 30
type input "$0.00"
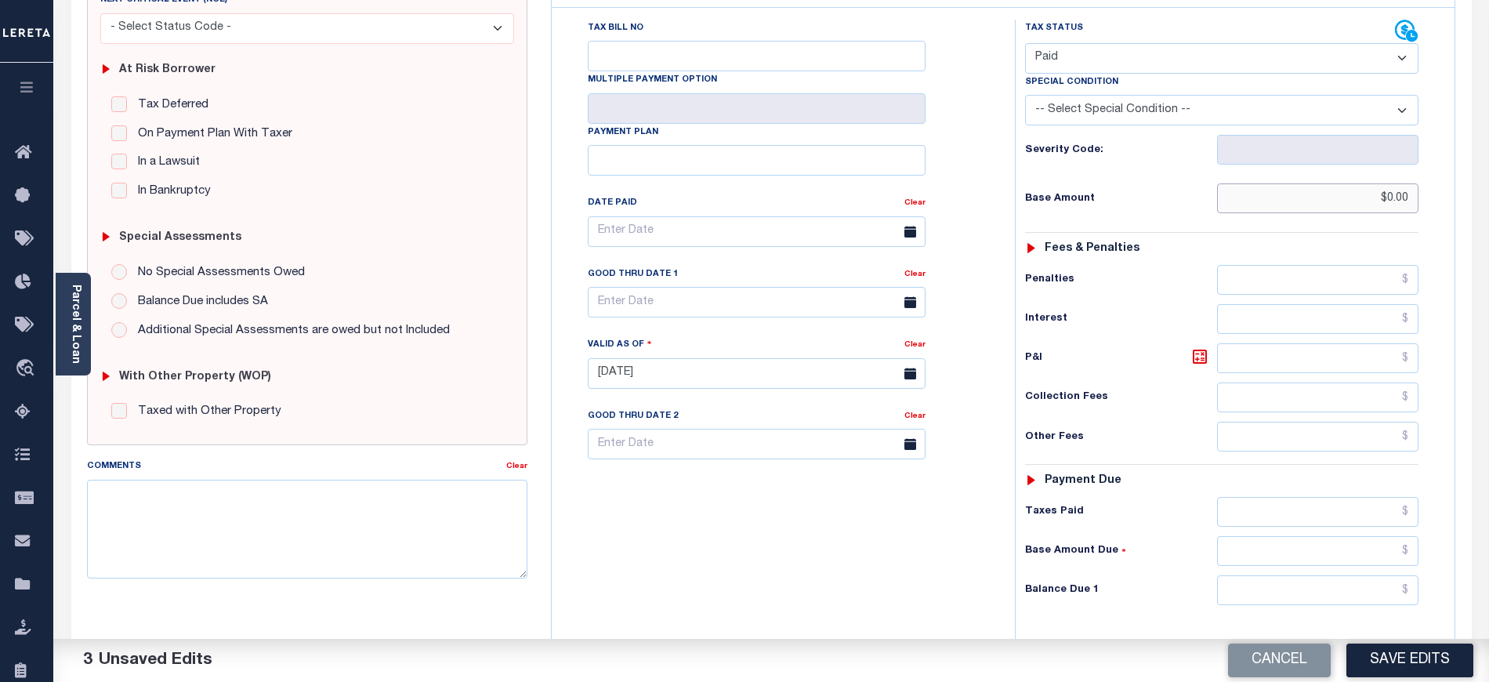
scroll to position [490, 0]
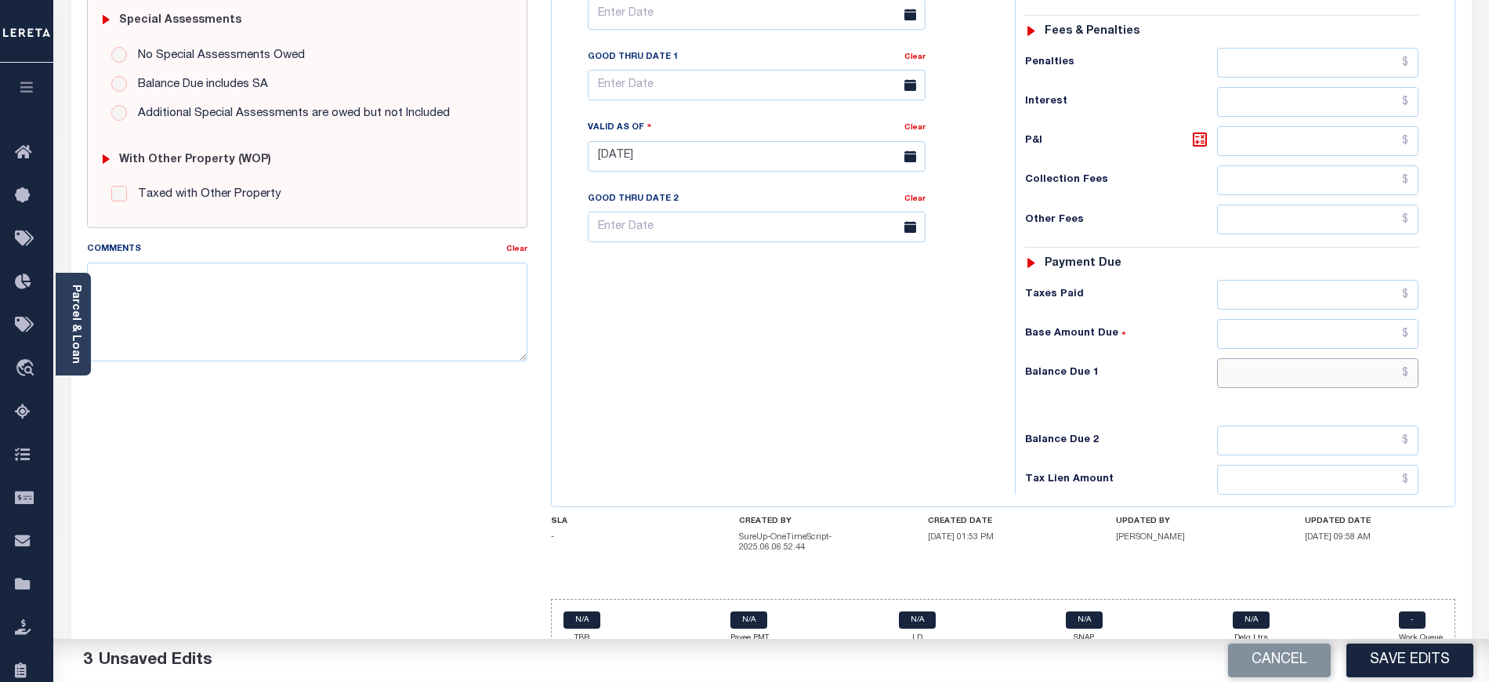
click at [1218, 358] on input "text" at bounding box center [1318, 373] width 202 height 30
type input "$0.00"
click at [852, 330] on div "Tax Bill No Multiple Payment Option Payment Plan Clear" at bounding box center [779, 149] width 447 height 692
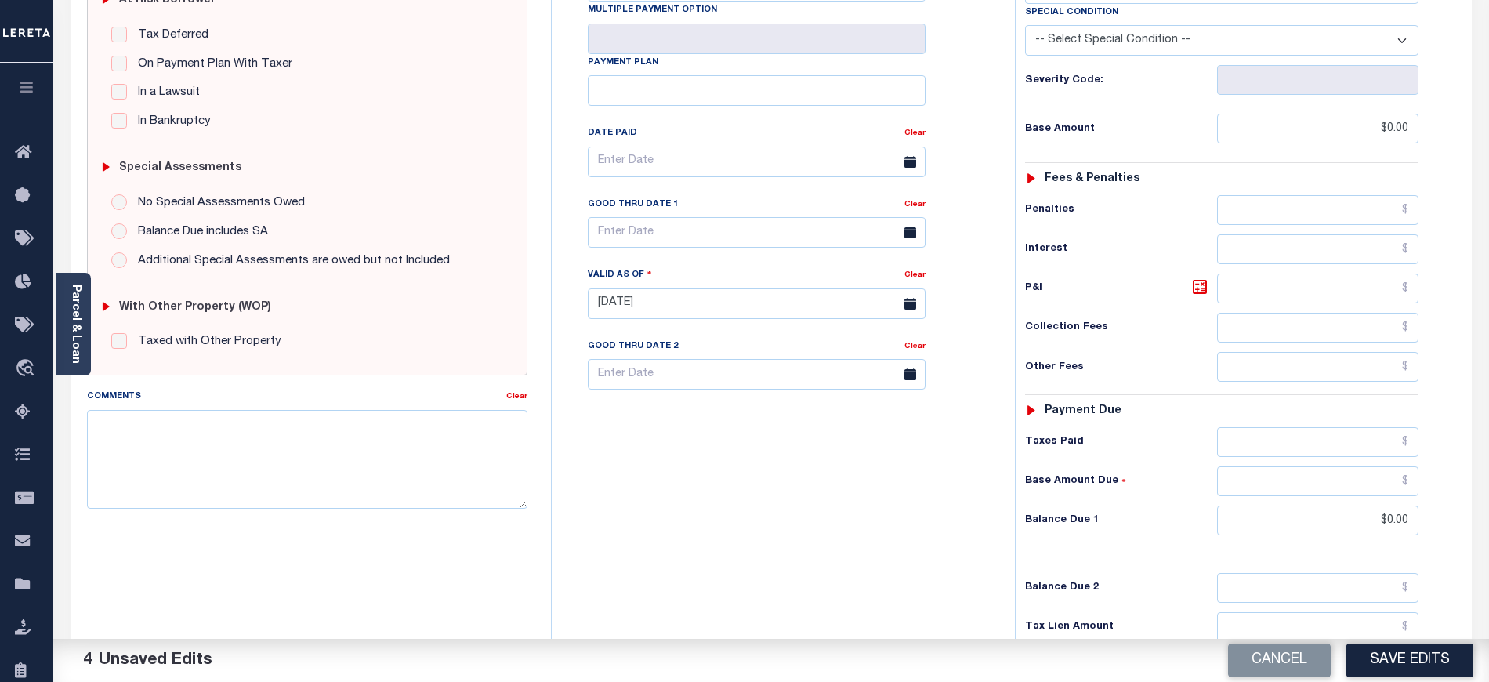
scroll to position [0, 0]
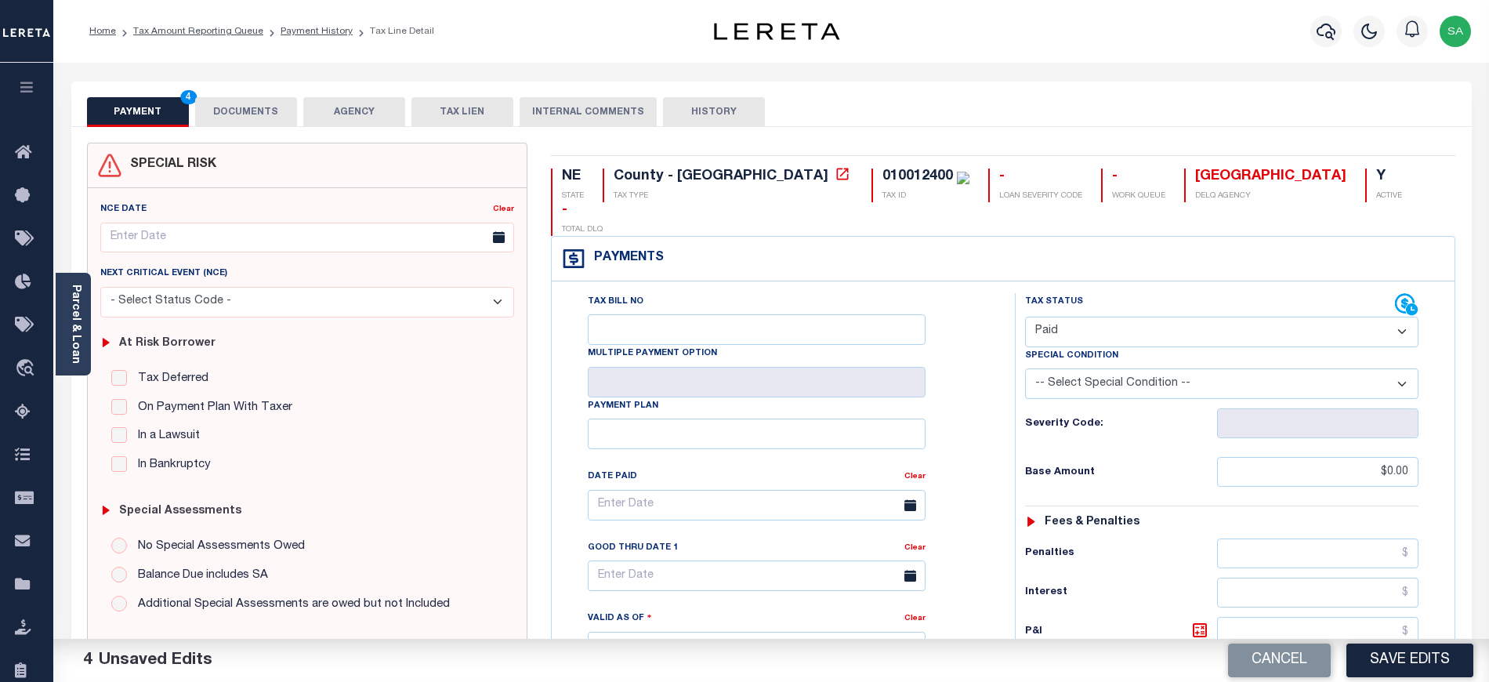
click at [248, 108] on button "DOCUMENTS" at bounding box center [246, 112] width 102 height 30
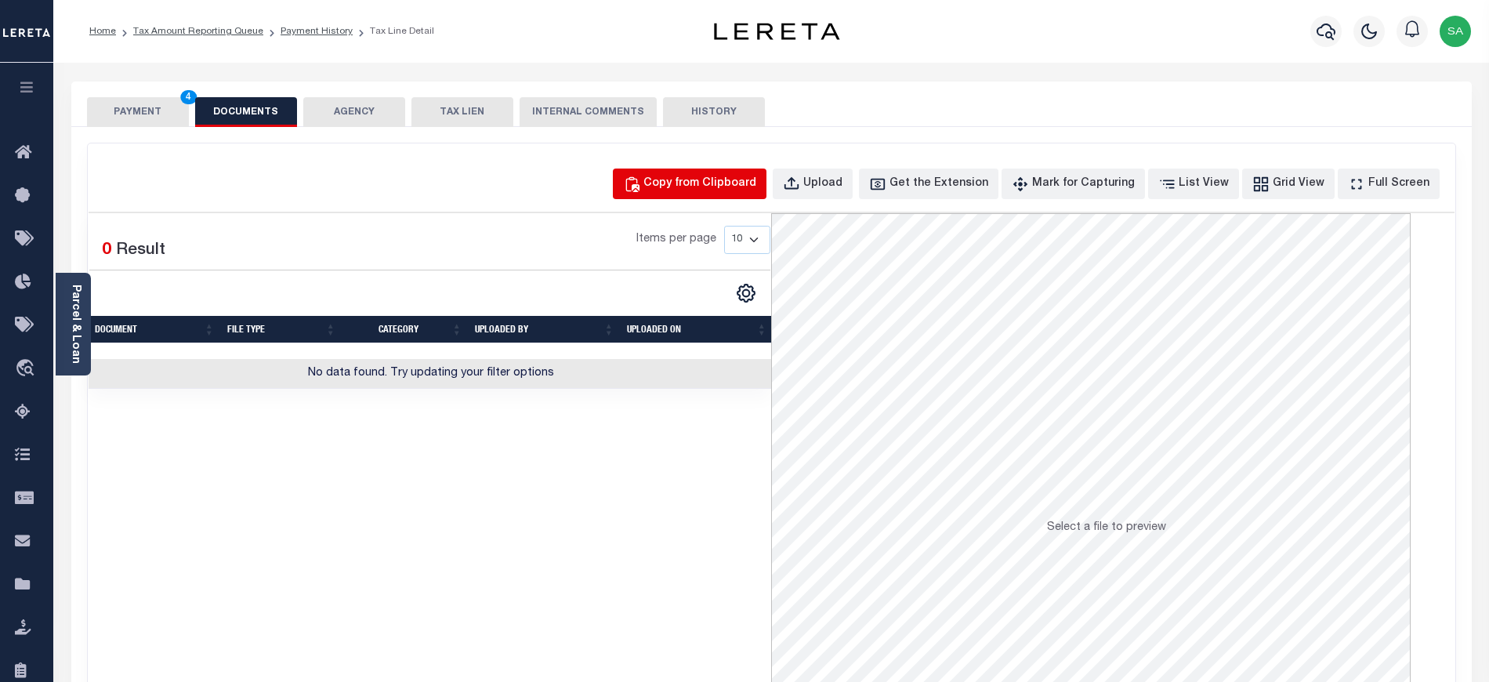
click at [685, 198] on button "Copy from Clipboard" at bounding box center [690, 183] width 154 height 31
select select "POP"
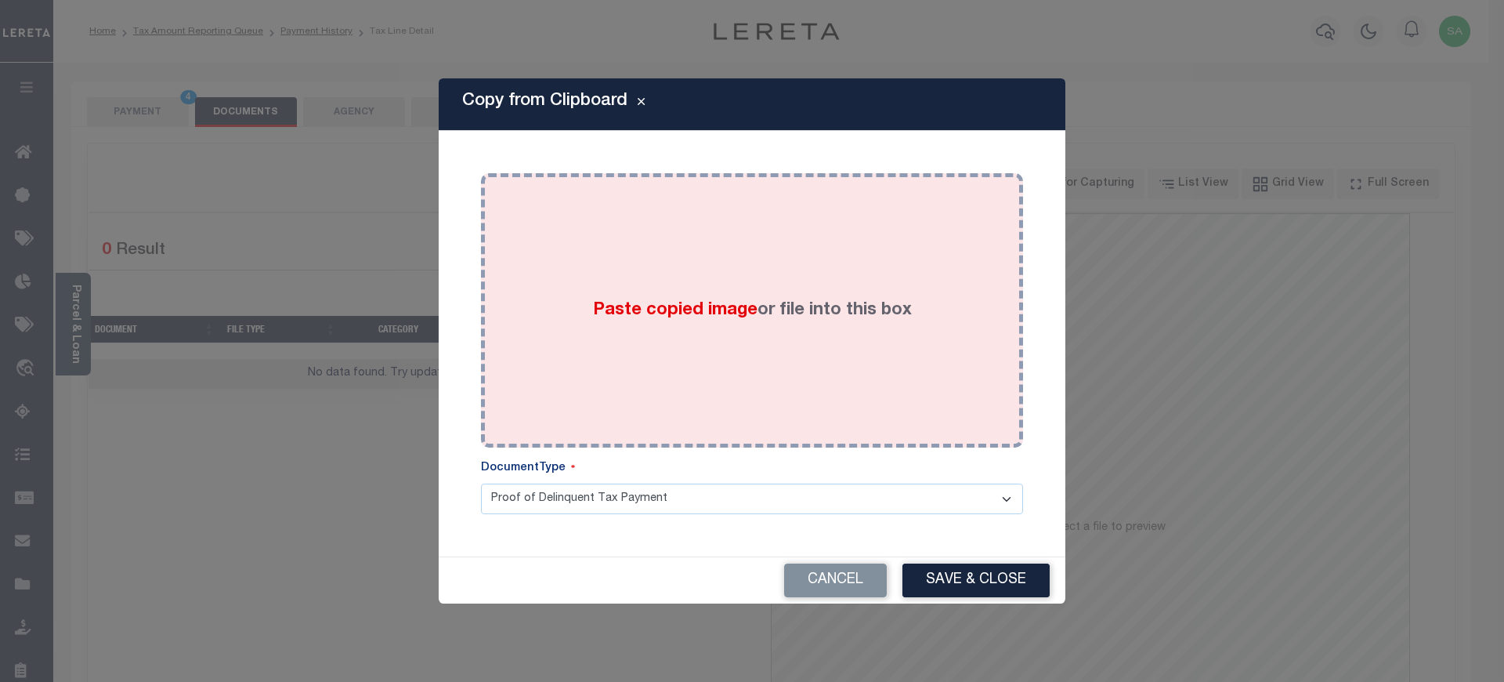
click at [724, 362] on div "Paste copied image or file into this box" at bounding box center [752, 310] width 519 height 251
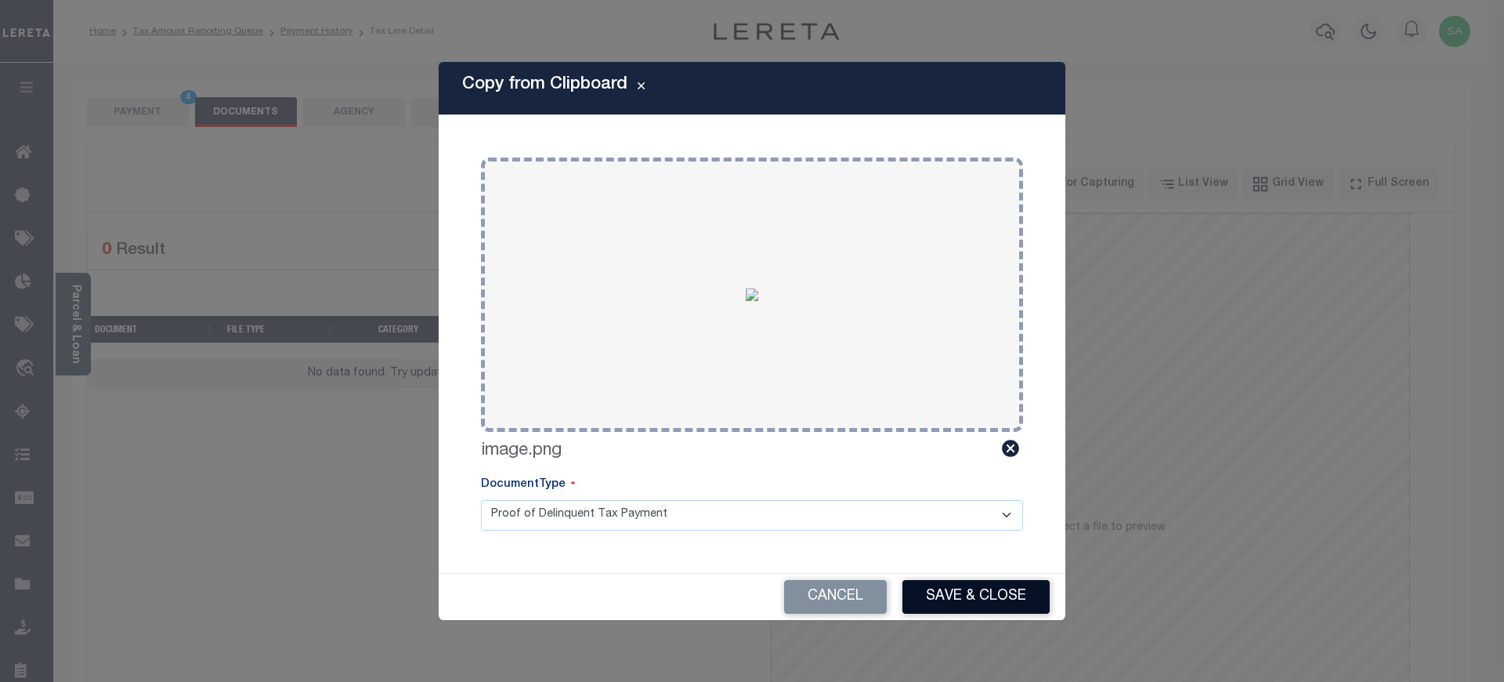
click at [946, 589] on button "Save & Close" at bounding box center [976, 597] width 147 height 34
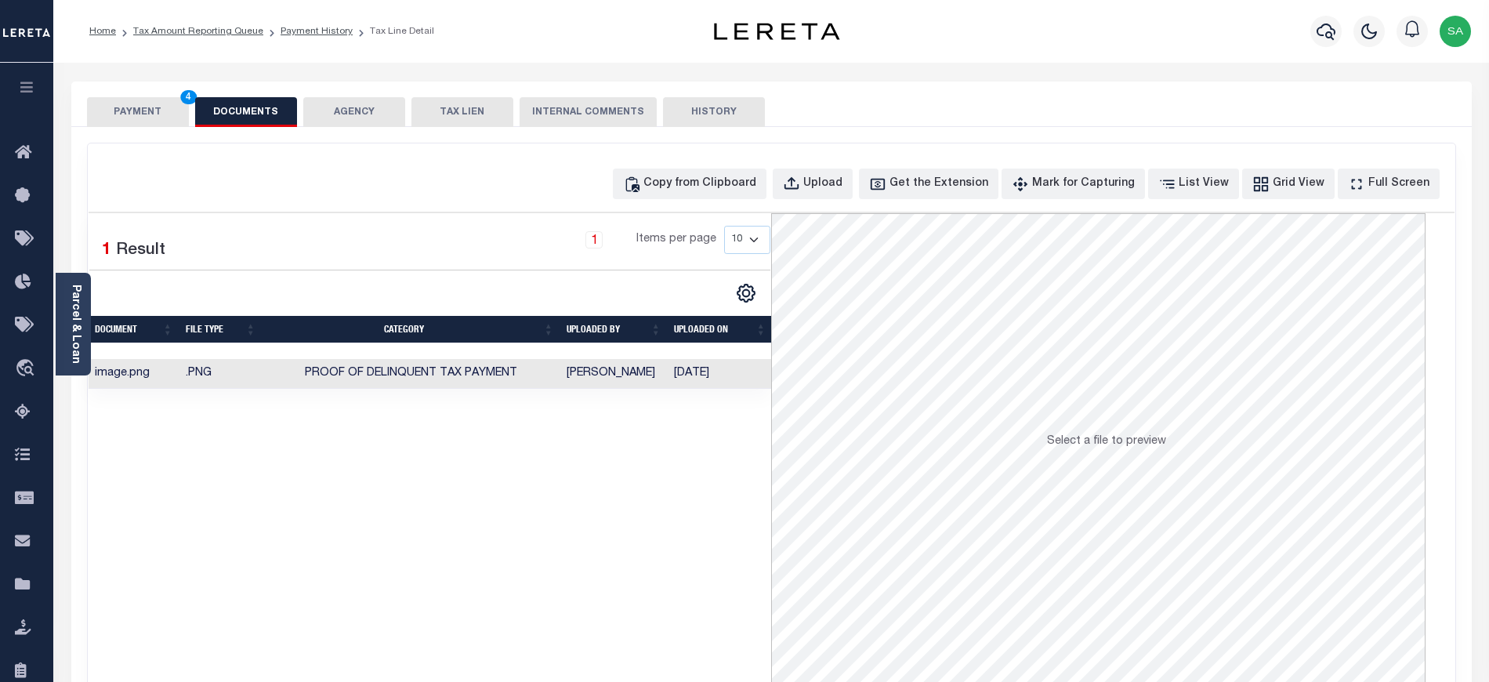
click at [136, 118] on button "PAYMENT 4" at bounding box center [138, 112] width 102 height 30
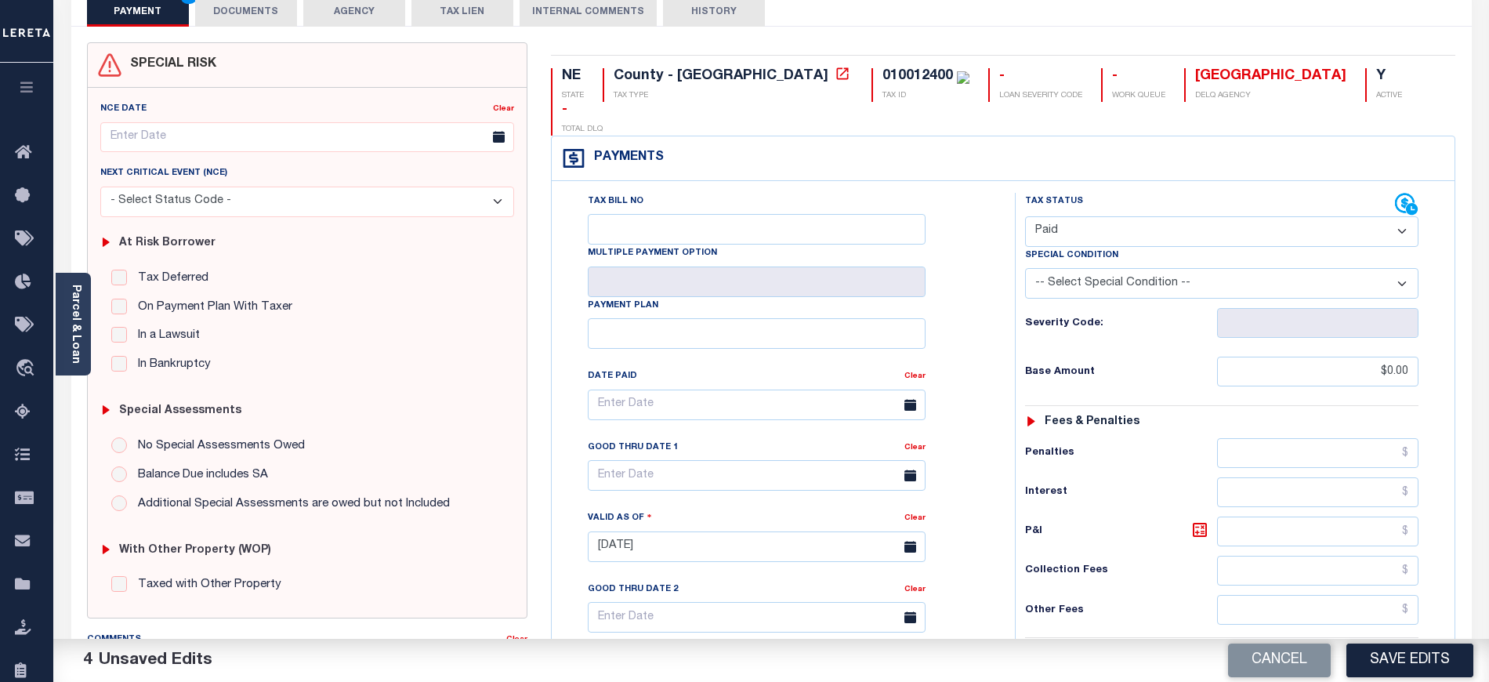
scroll to position [208, 0]
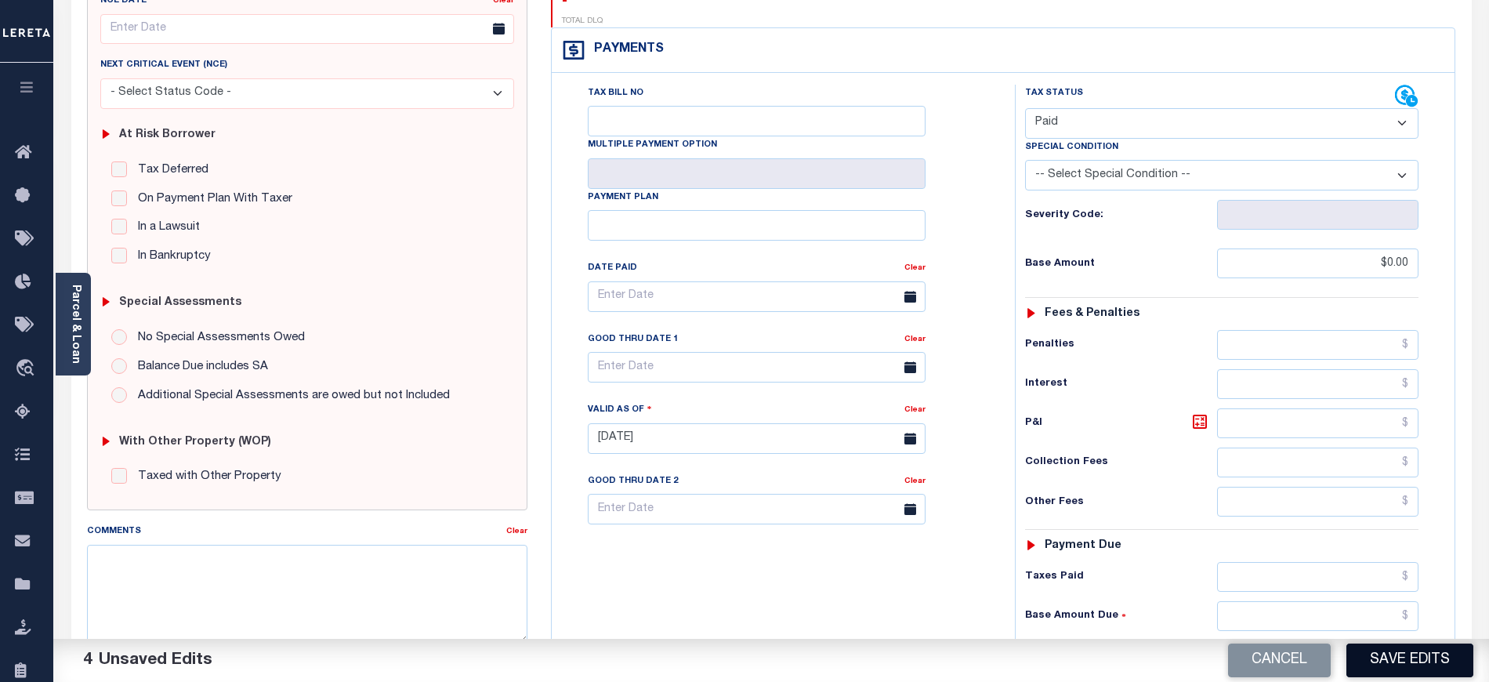
click at [1383, 649] on button "Save Edits" at bounding box center [1409, 660] width 127 height 34
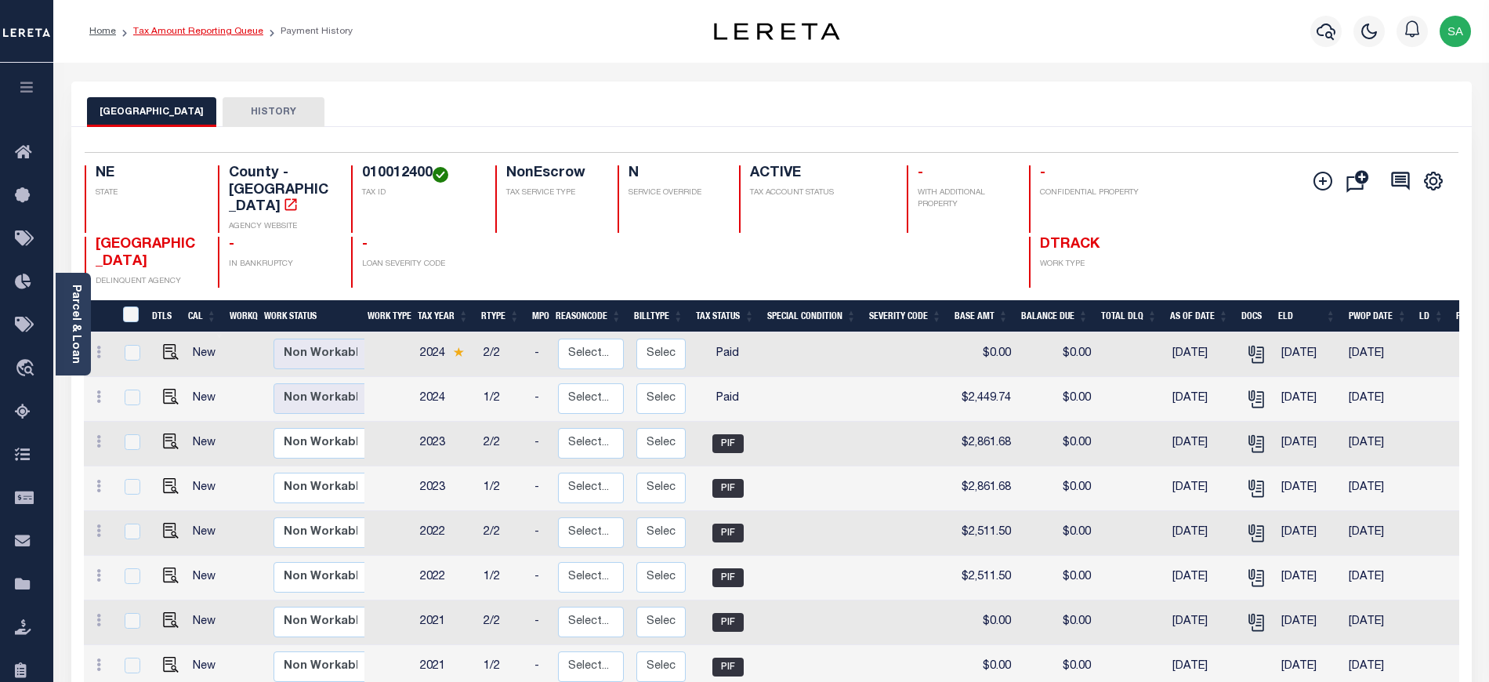
click at [211, 27] on link "Tax Amount Reporting Queue" at bounding box center [198, 31] width 130 height 9
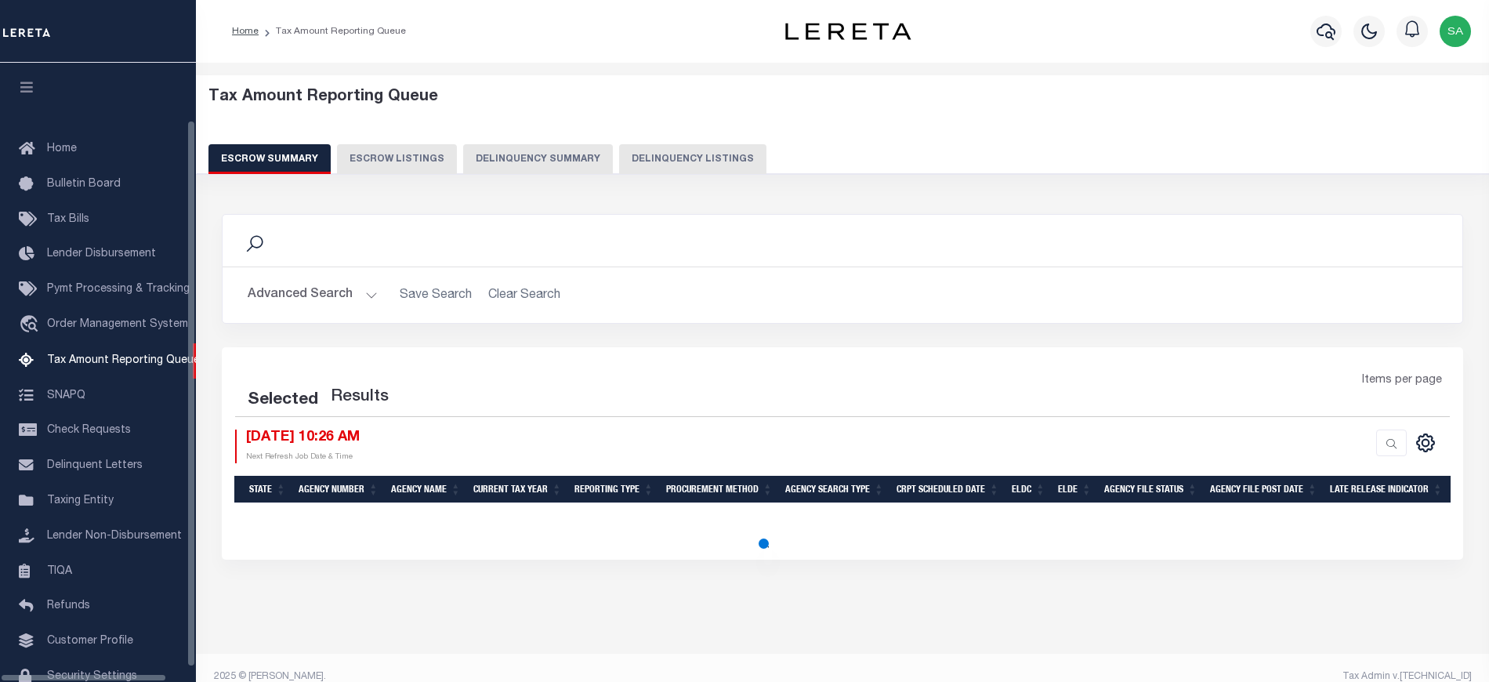
click at [672, 160] on button "Delinquency Listings" at bounding box center [692, 159] width 147 height 30
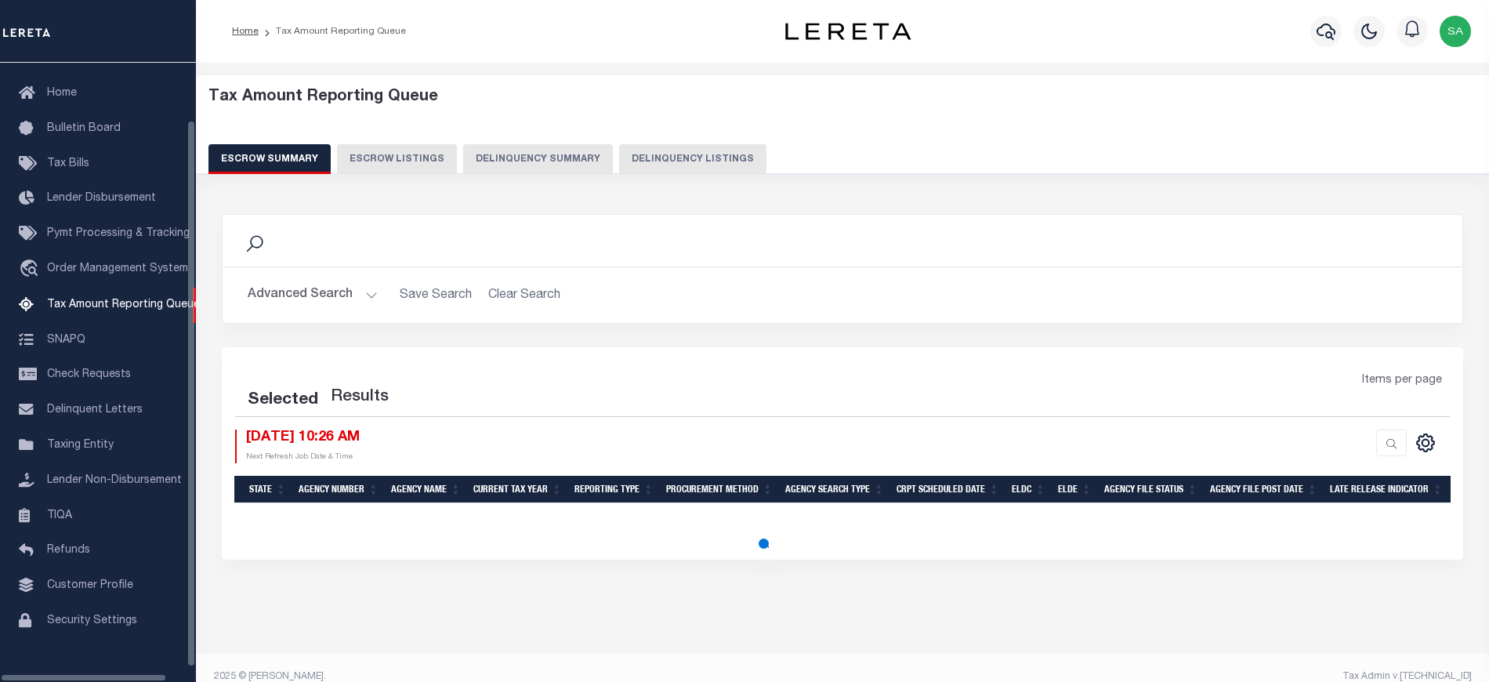
select select "100"
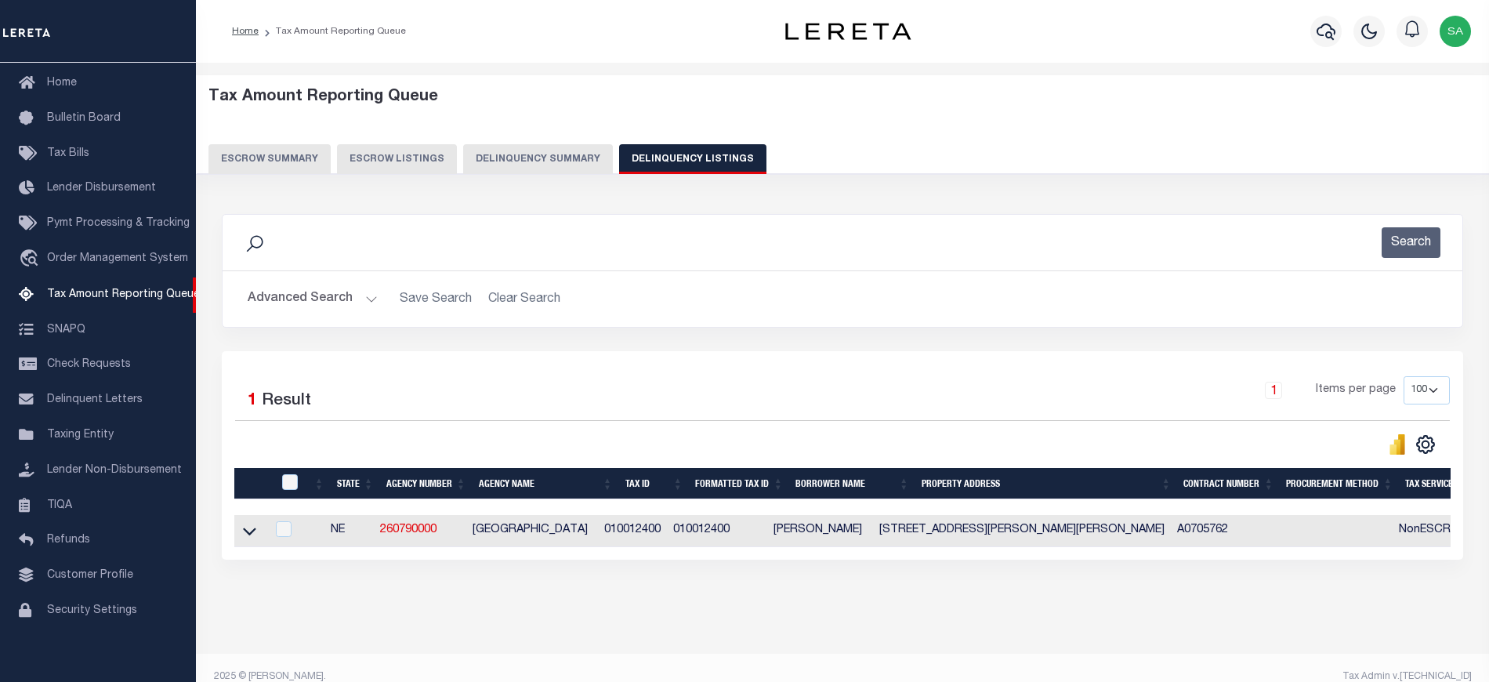
click at [313, 306] on button "Advanced Search" at bounding box center [313, 299] width 130 height 31
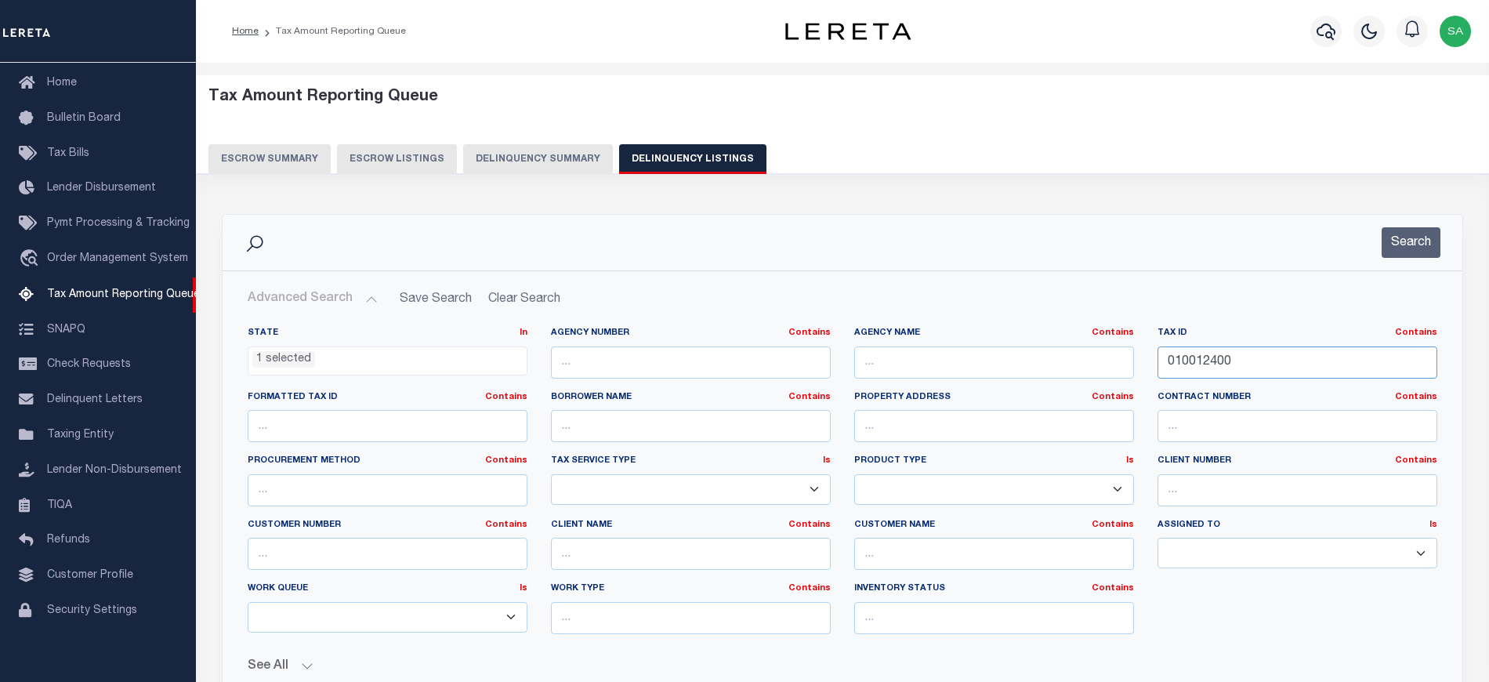
click at [1200, 367] on input "010012400" at bounding box center [1297, 362] width 280 height 32
paste input "5086"
type input "010015086"
click at [1402, 232] on button "Search" at bounding box center [1410, 242] width 59 height 31
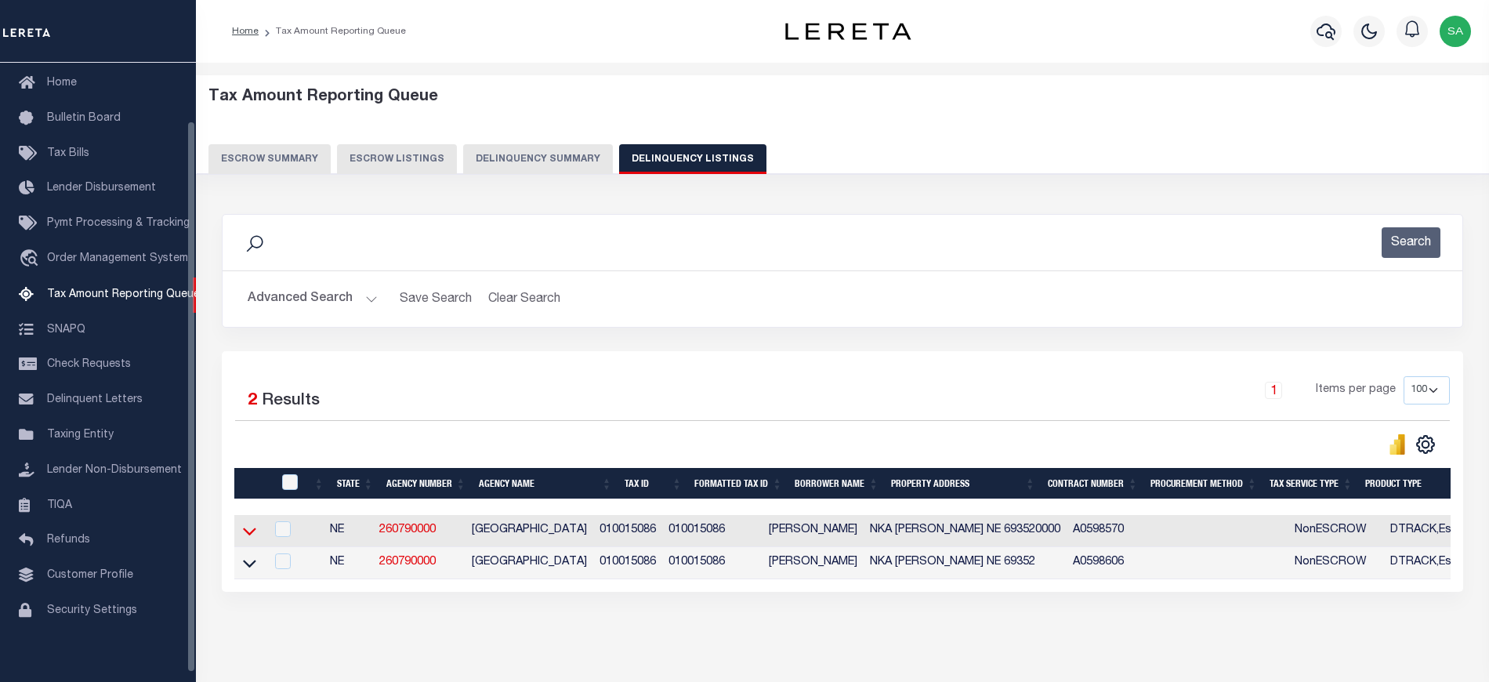
click at [252, 536] on icon at bounding box center [249, 531] width 13 height 16
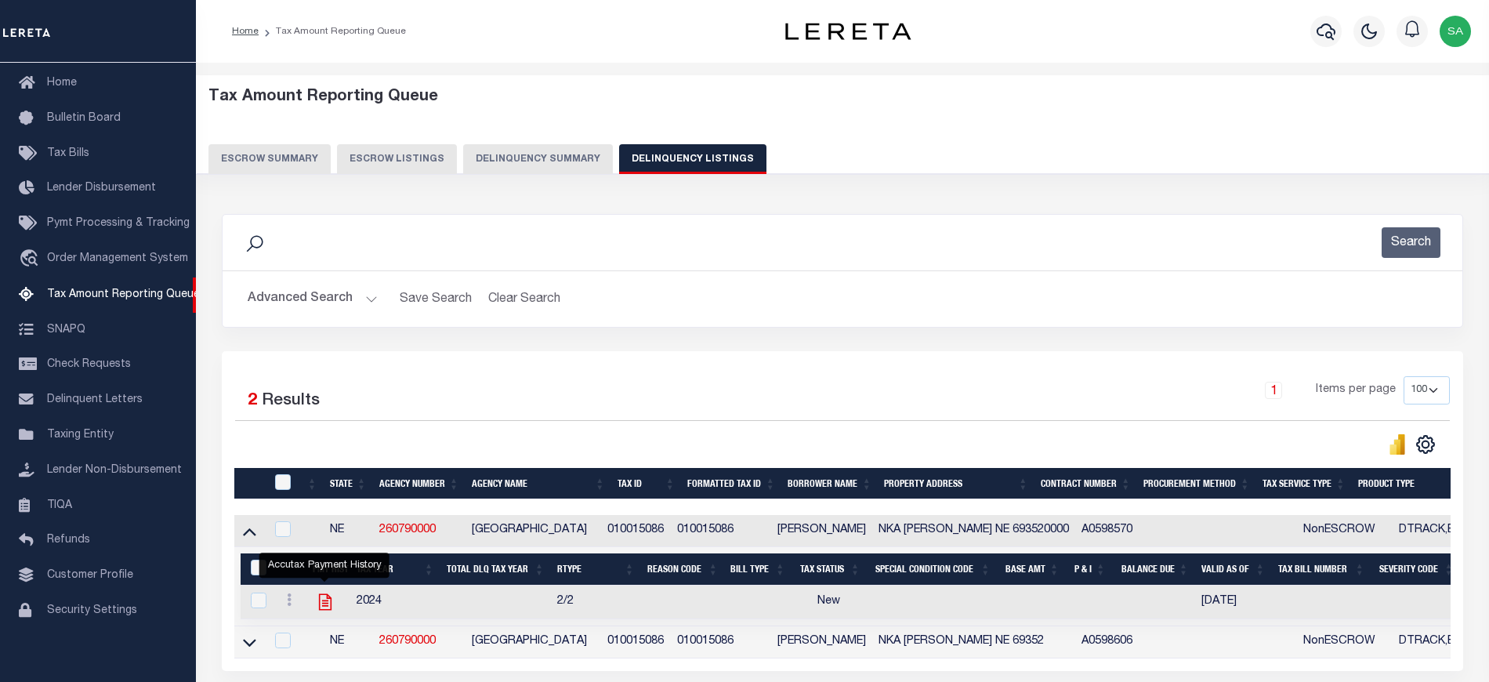
click at [329, 608] on icon "" at bounding box center [325, 602] width 20 height 20
checkbox input "true"
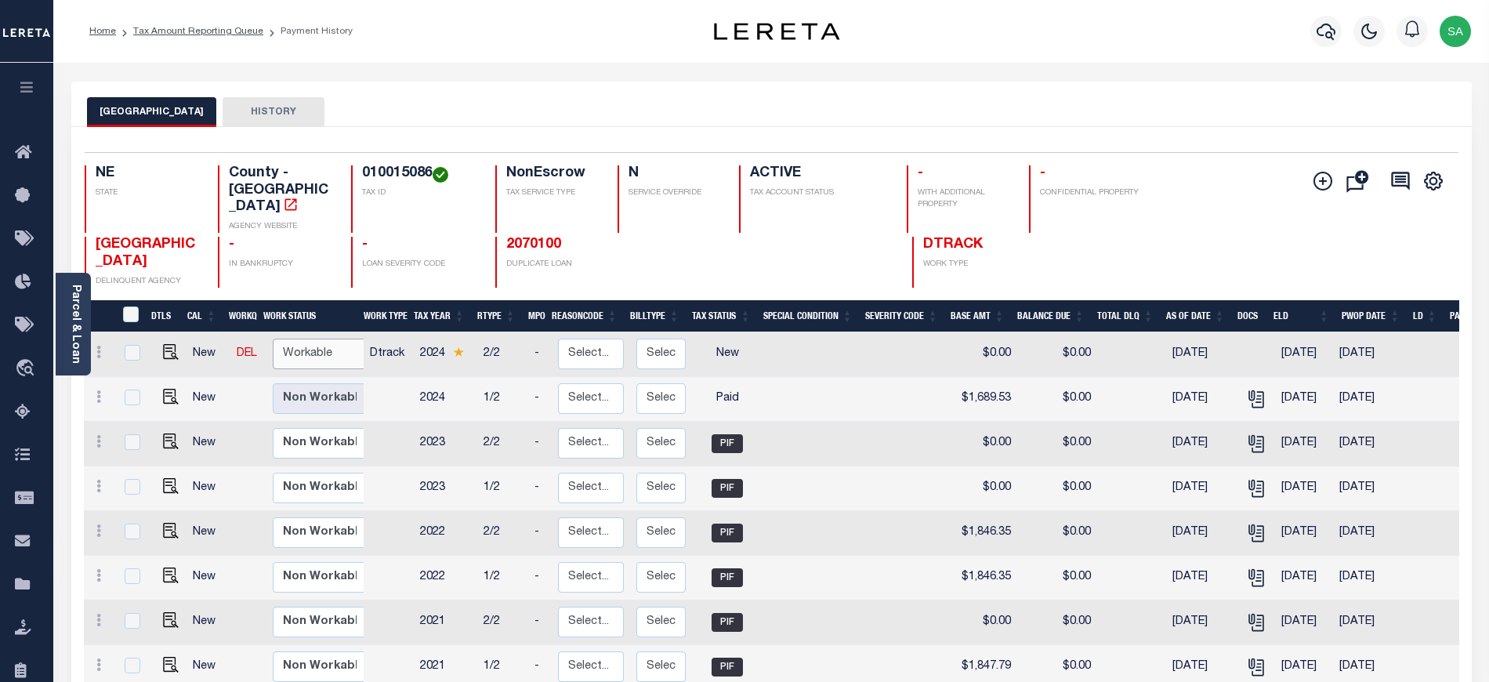
click at [320, 343] on select "Non Workable Workable" at bounding box center [320, 353] width 94 height 31
checkbox input "true"
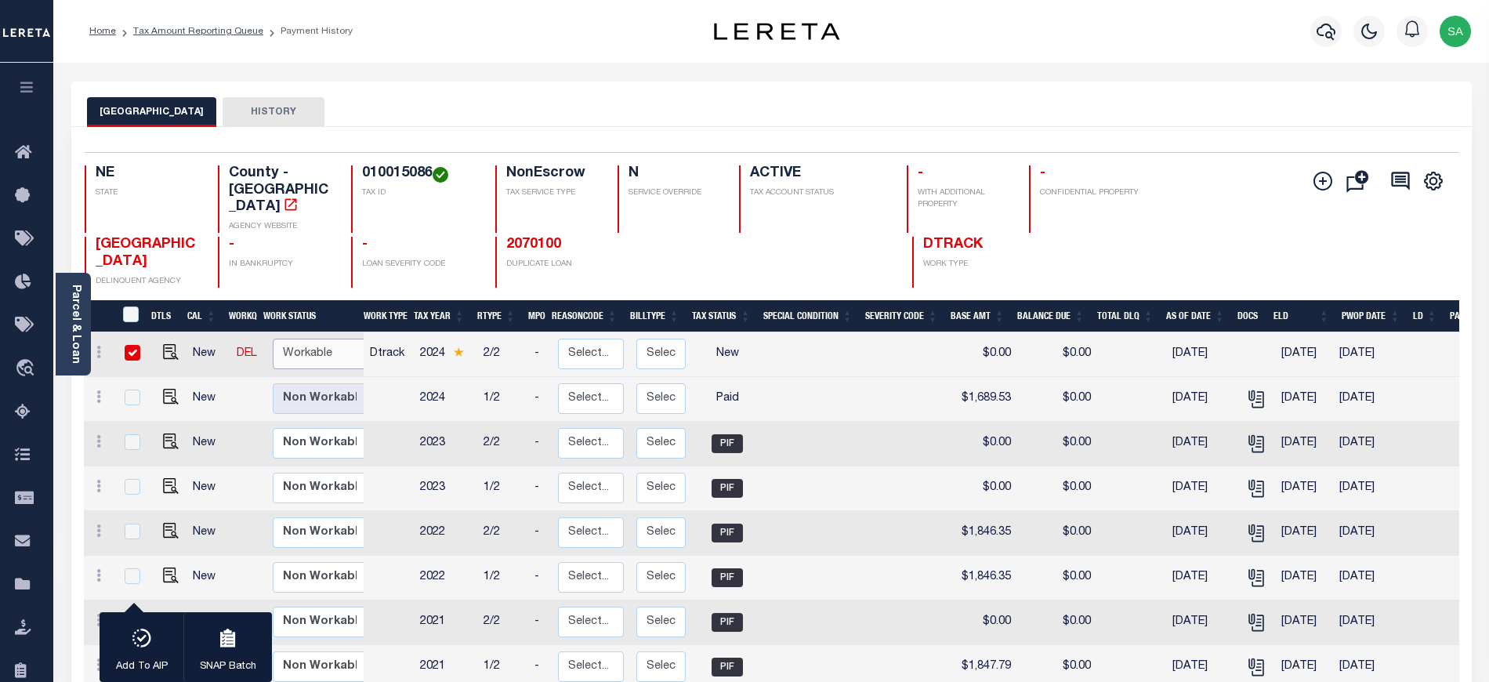
select select "true"
click at [273, 338] on select "Non Workable Workable" at bounding box center [320, 353] width 94 height 31
checkbox input "false"
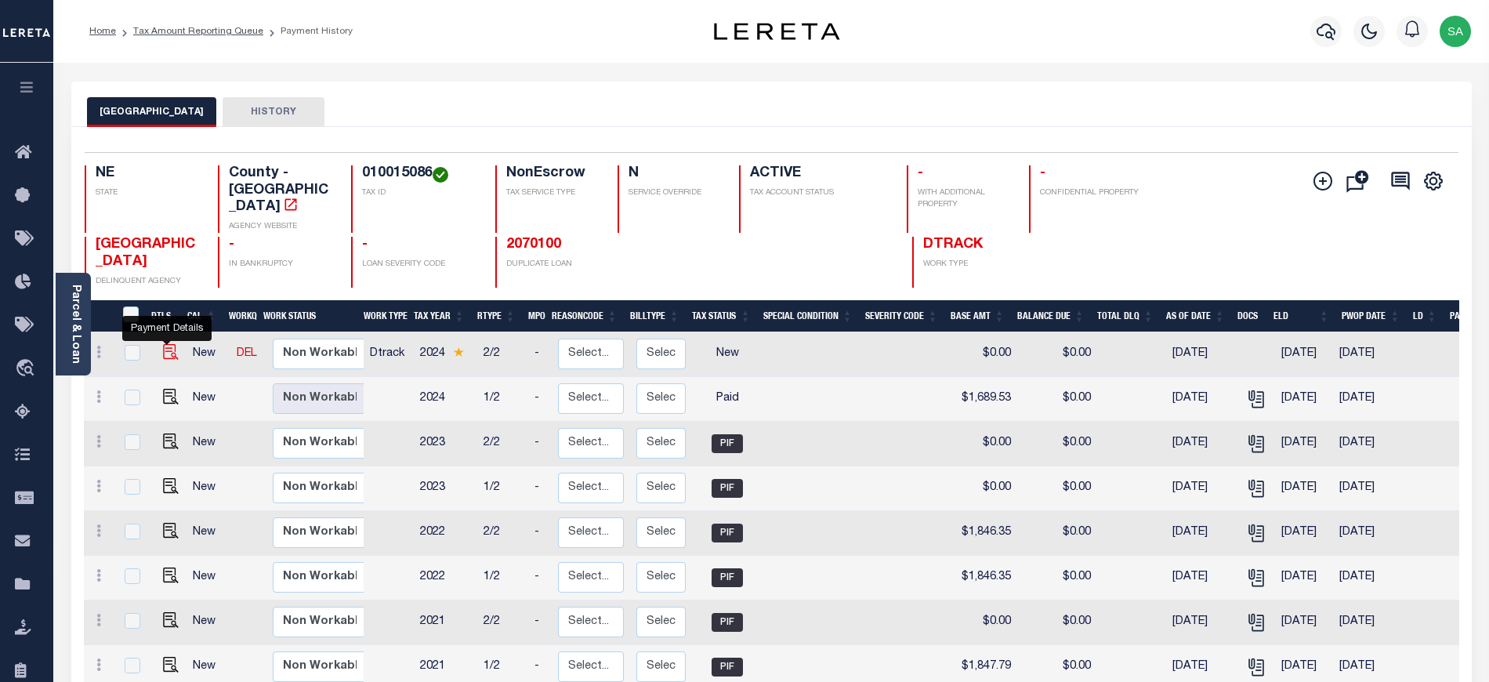
drag, startPoint x: 161, startPoint y: 354, endPoint x: 205, endPoint y: 245, distance: 117.4
click at [163, 354] on img "" at bounding box center [171, 352] width 16 height 16
checkbox input "true"
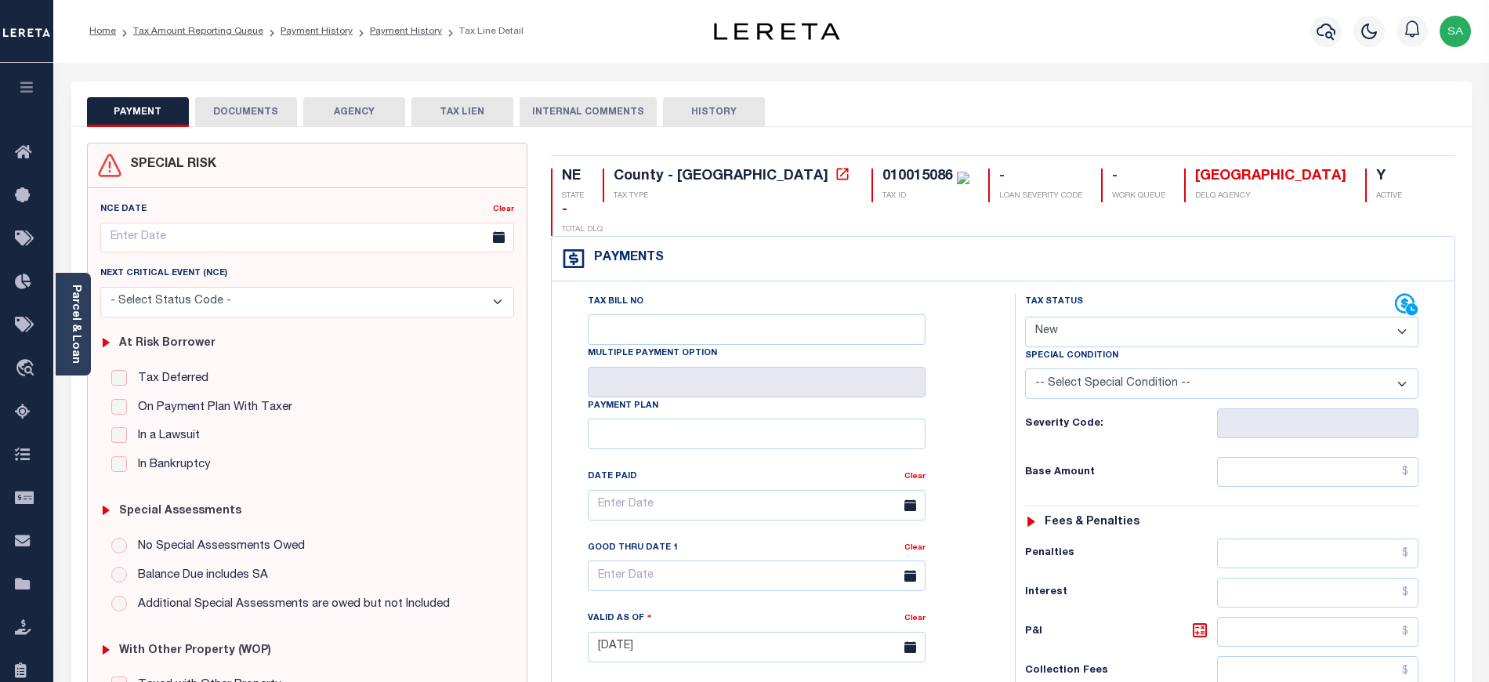
click at [1022, 296] on div "Tax Status Status - Select Status Code - Open" at bounding box center [1221, 320] width 417 height 54
click at [1035, 317] on select "- Select Status Code - Open Due/Unpaid Paid Incomplete No Tax Due Internal Refu…" at bounding box center [1221, 332] width 393 height 31
select select "PYD"
click at [1025, 317] on select "- Select Status Code - Open Due/Unpaid Paid Incomplete No Tax Due Internal Refu…" at bounding box center [1221, 332] width 393 height 31
type input "[DATE]"
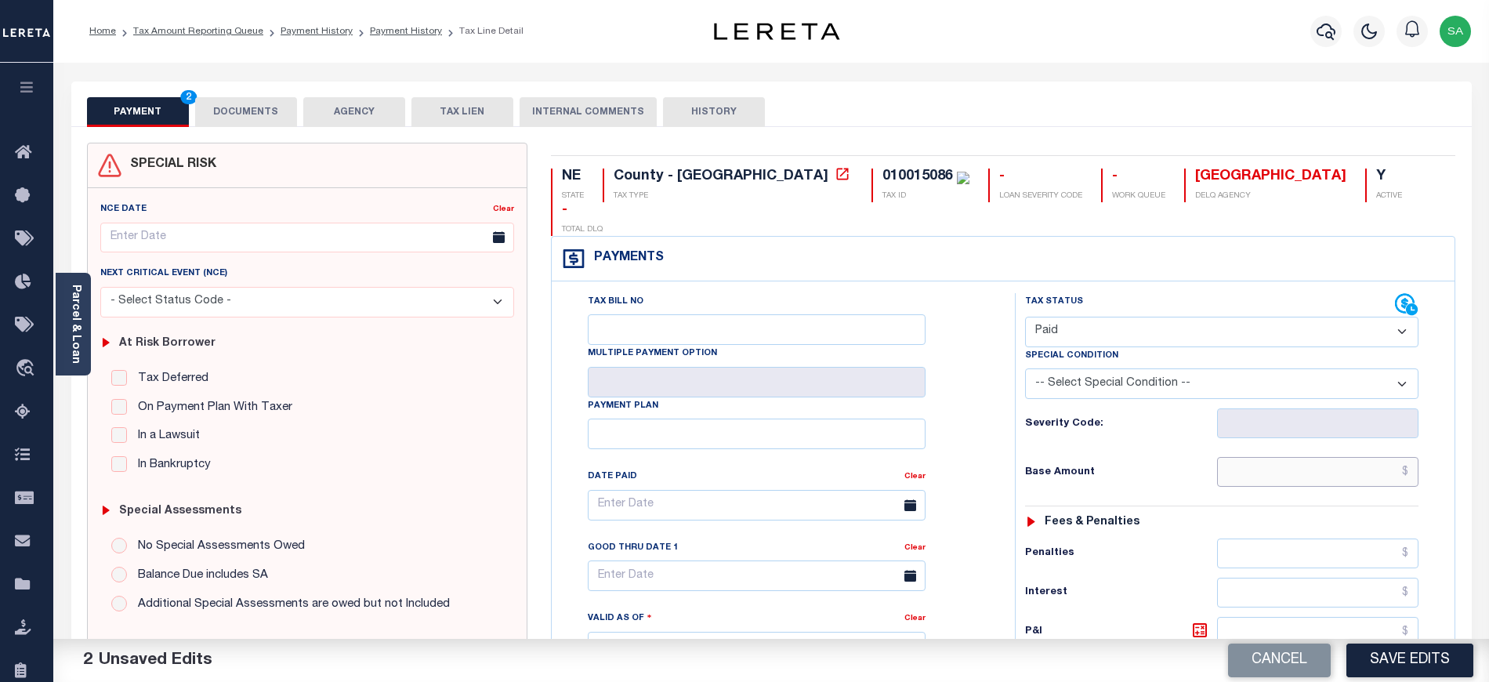
click at [1249, 457] on input "text" at bounding box center [1318, 472] width 202 height 30
type input "$0.00"
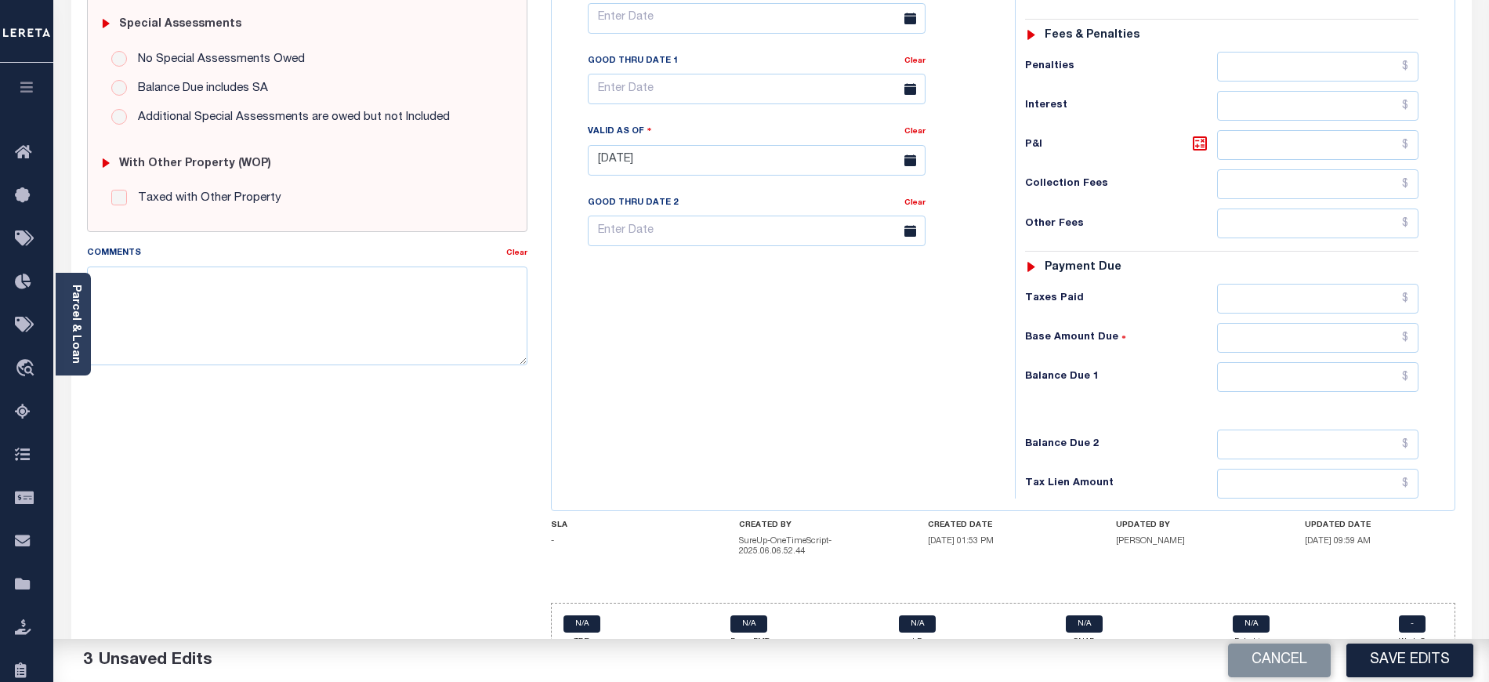
scroll to position [490, 0]
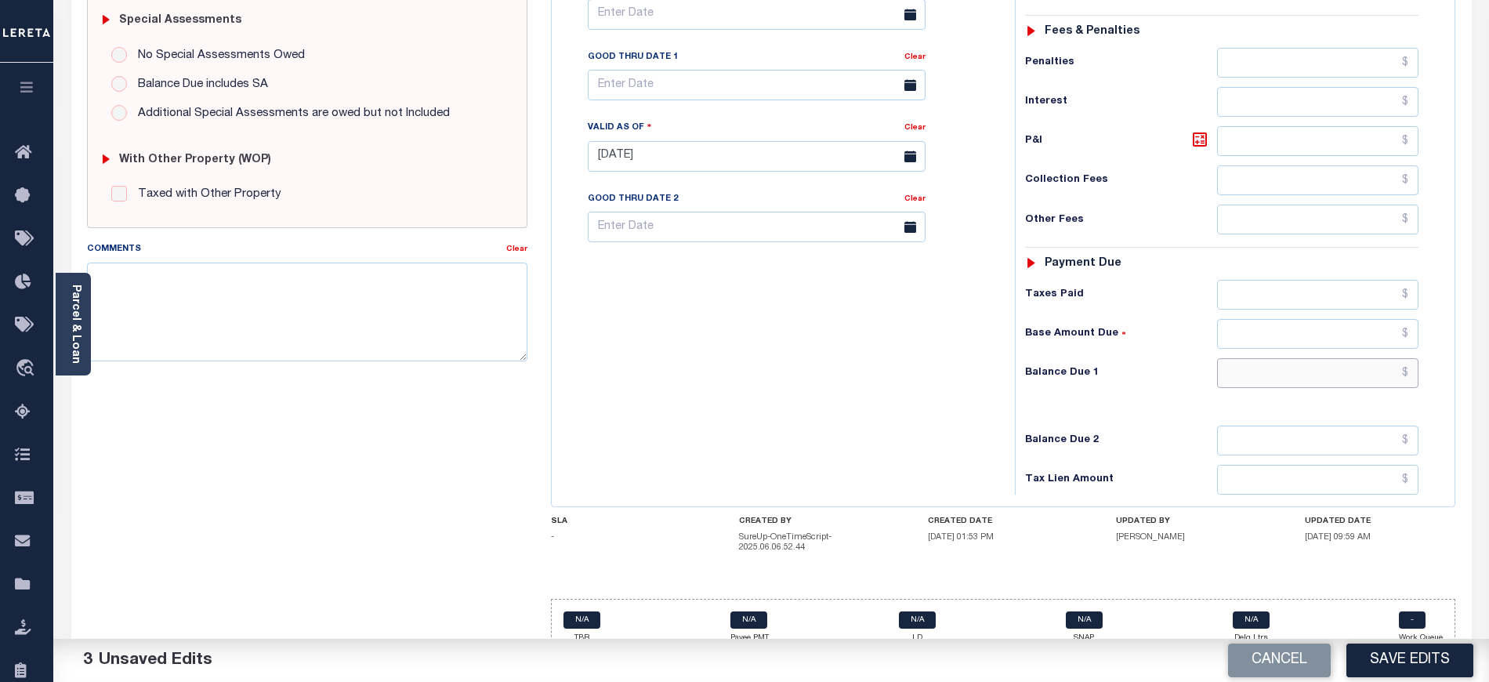
click at [1268, 358] on input "text" at bounding box center [1318, 373] width 202 height 30
type input "$0.00"
click at [834, 371] on div "Tax Bill No Multiple Payment Option Payment Plan Clear" at bounding box center [779, 149] width 447 height 692
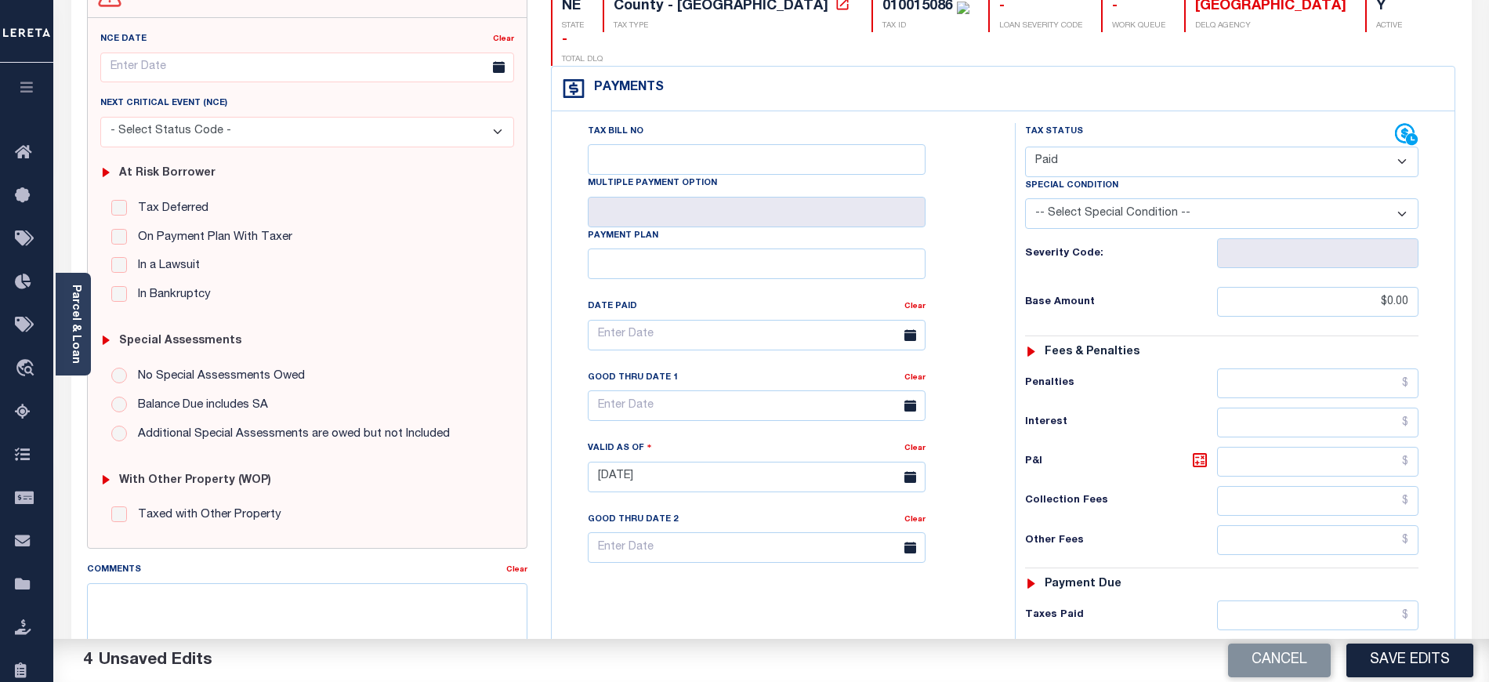
scroll to position [0, 0]
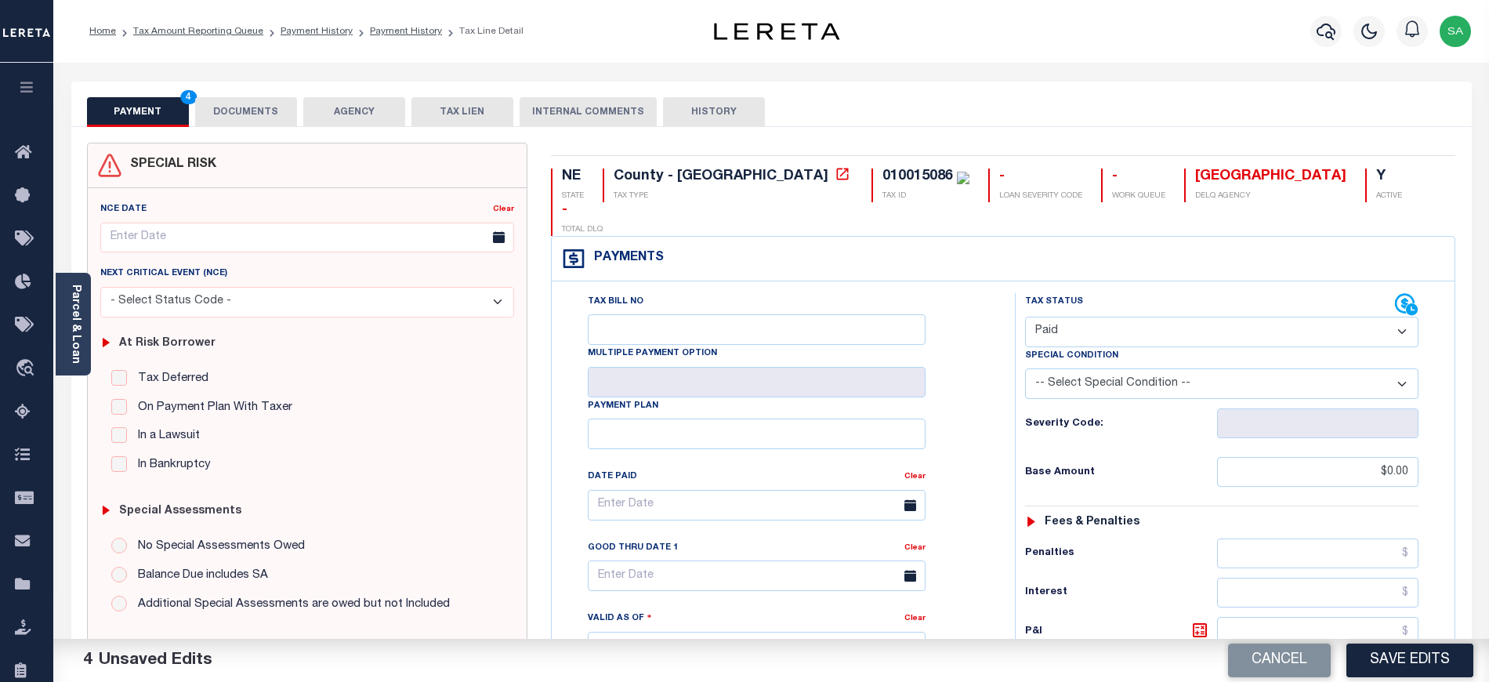
click at [276, 118] on button "DOCUMENTS" at bounding box center [246, 112] width 102 height 30
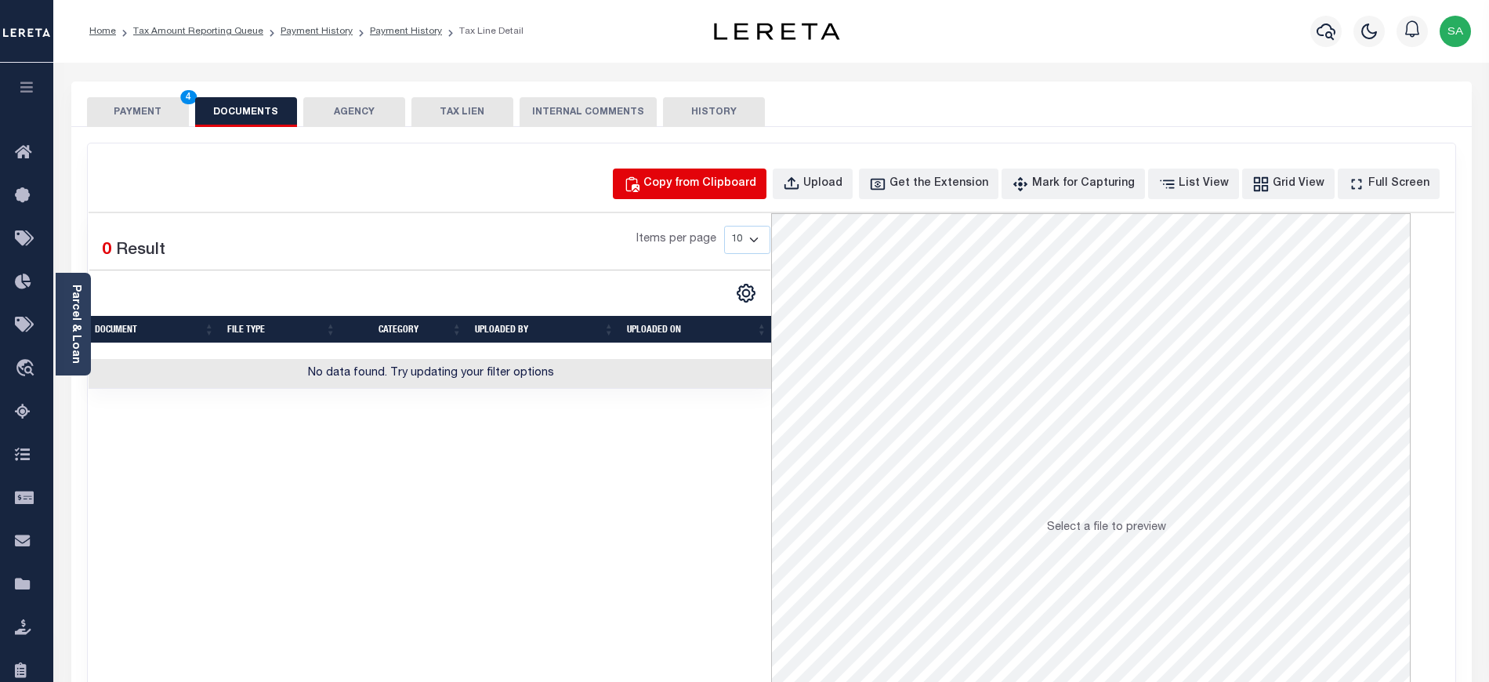
click at [744, 180] on div "Copy from Clipboard" at bounding box center [699, 184] width 113 height 17
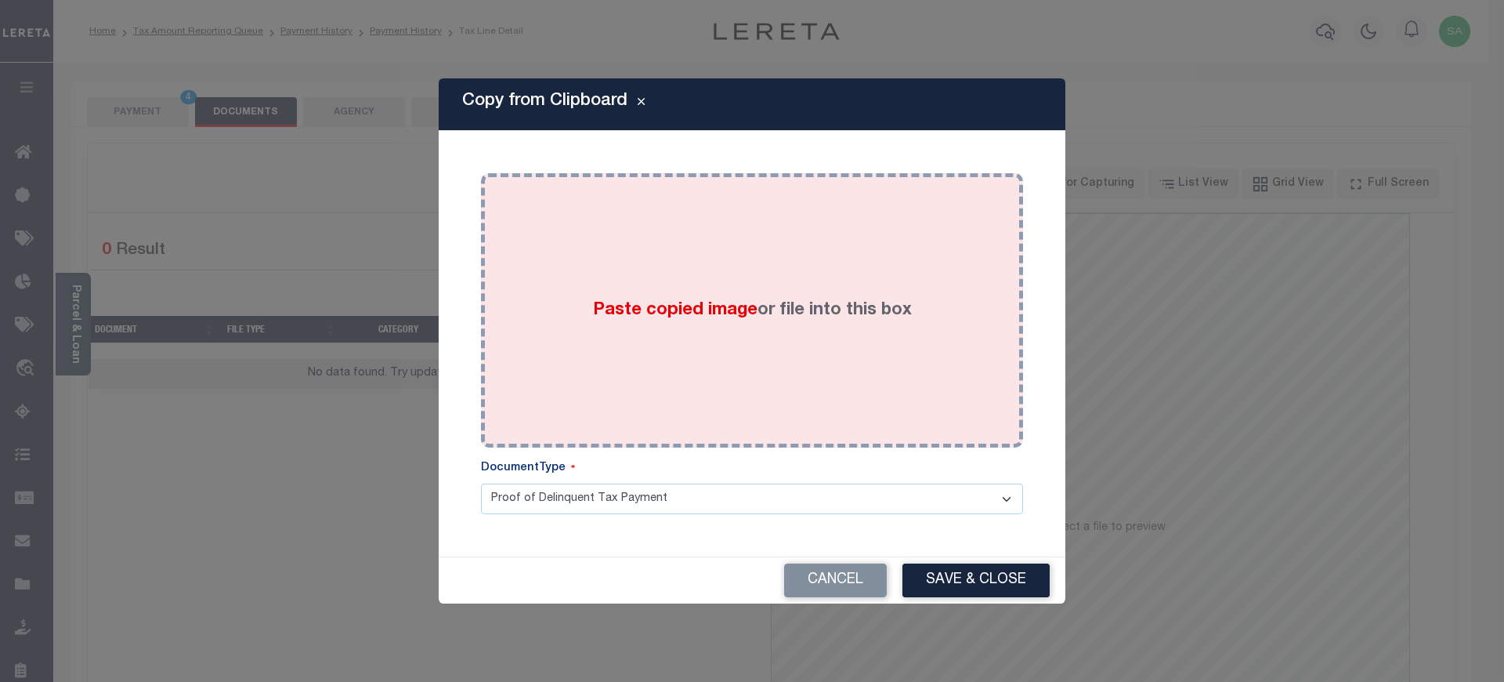
click at [710, 328] on div "Paste copied image or file into this box" at bounding box center [752, 310] width 519 height 251
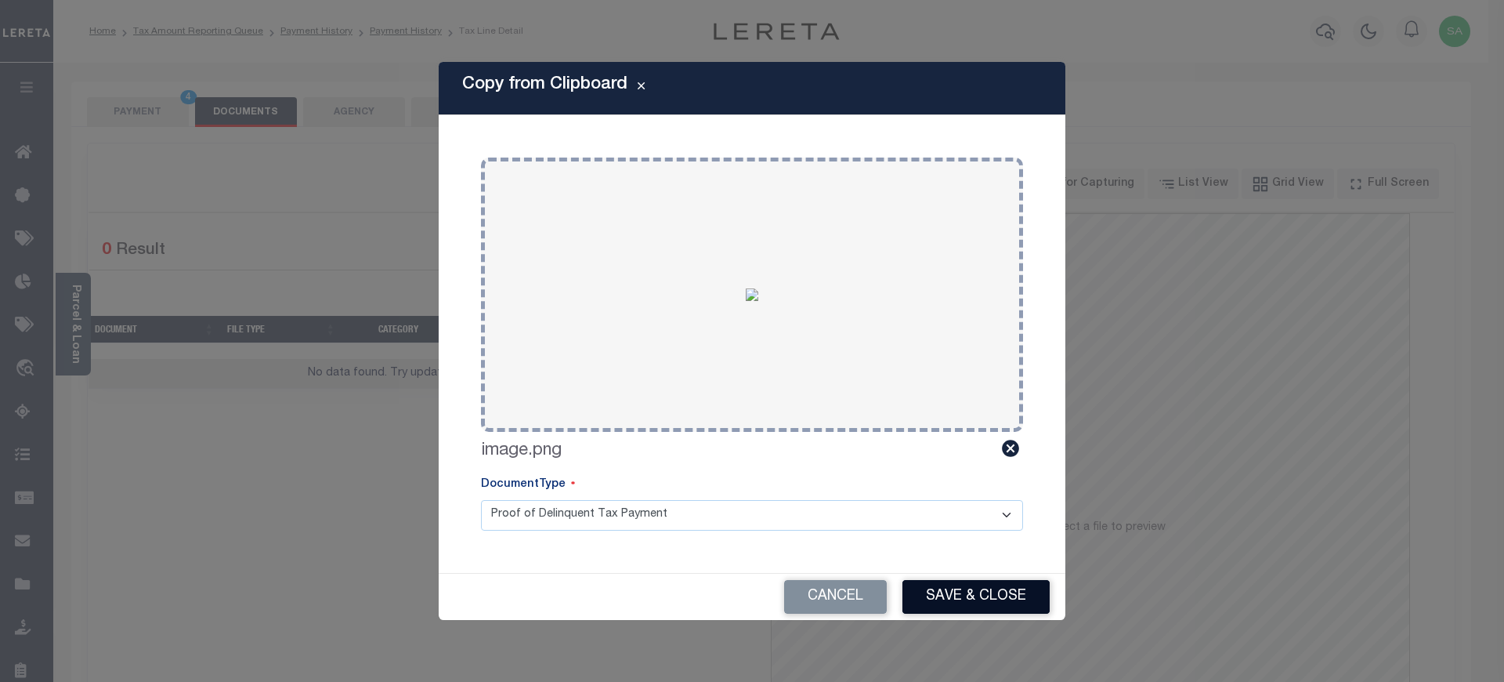
click at [992, 595] on button "Save & Close" at bounding box center [976, 597] width 147 height 34
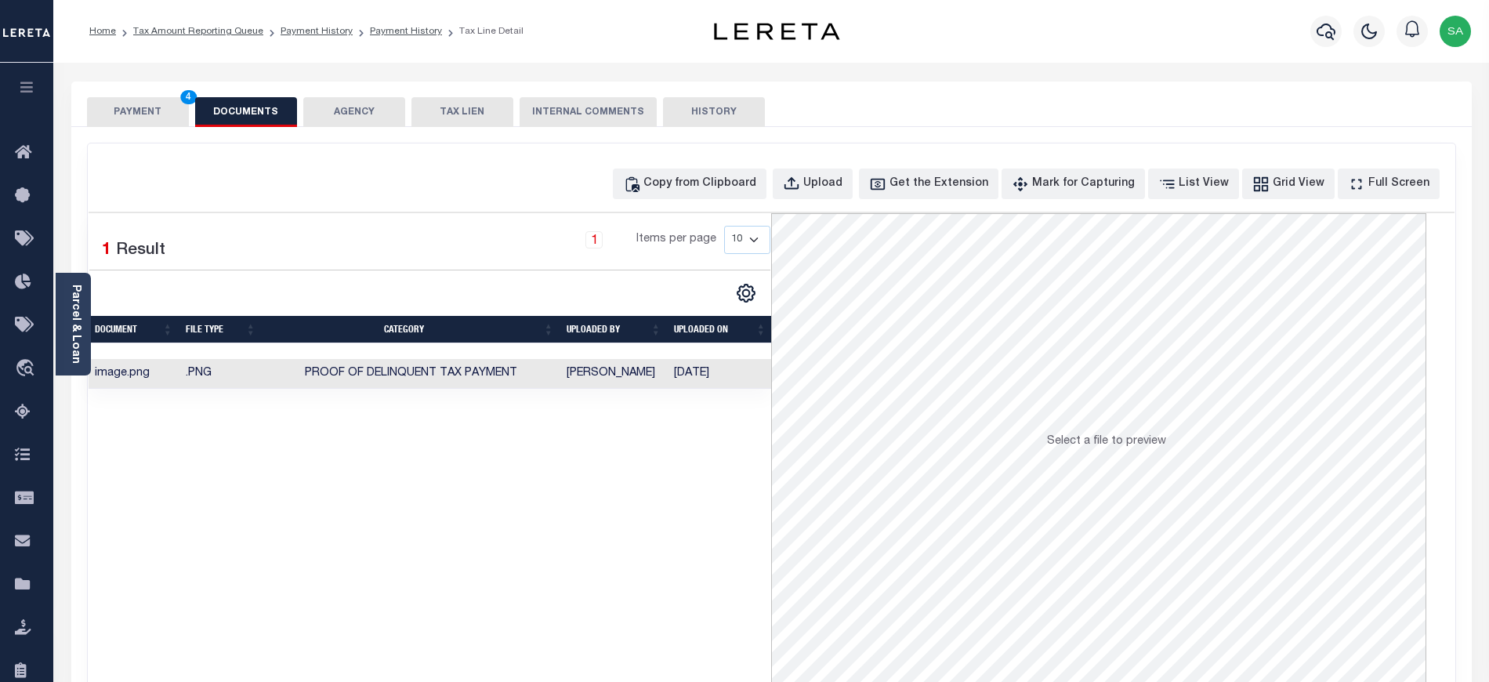
click at [180, 103] on button "PAYMENT 4" at bounding box center [138, 112] width 102 height 30
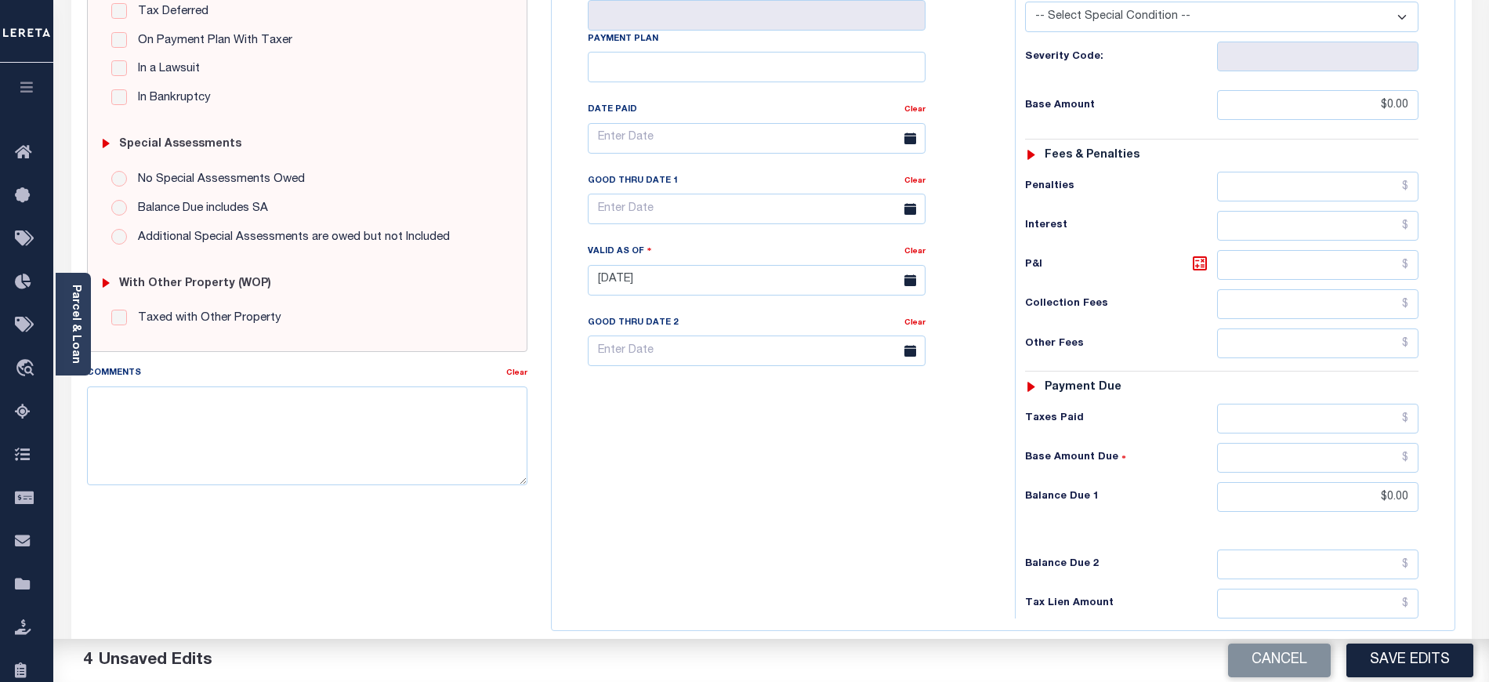
scroll to position [487, 0]
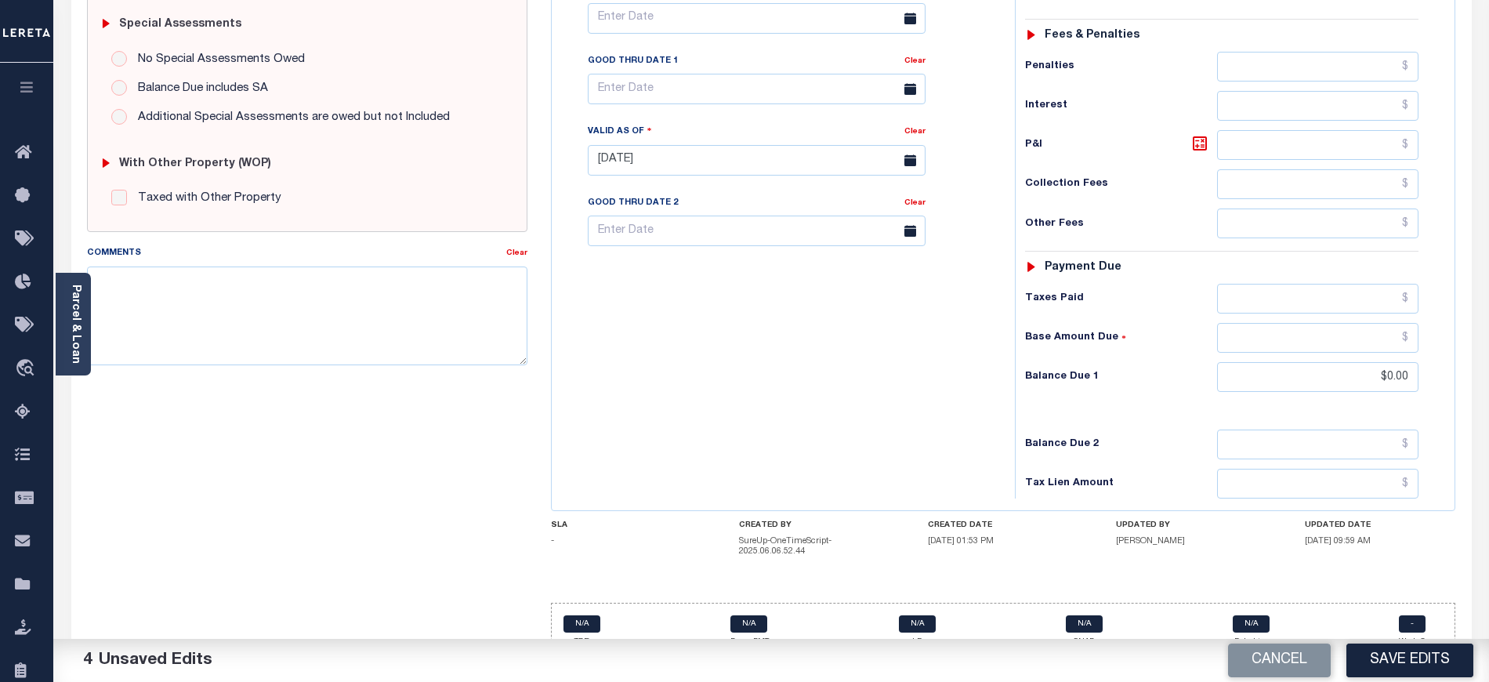
click at [1389, 659] on button "Save Edits" at bounding box center [1409, 660] width 127 height 34
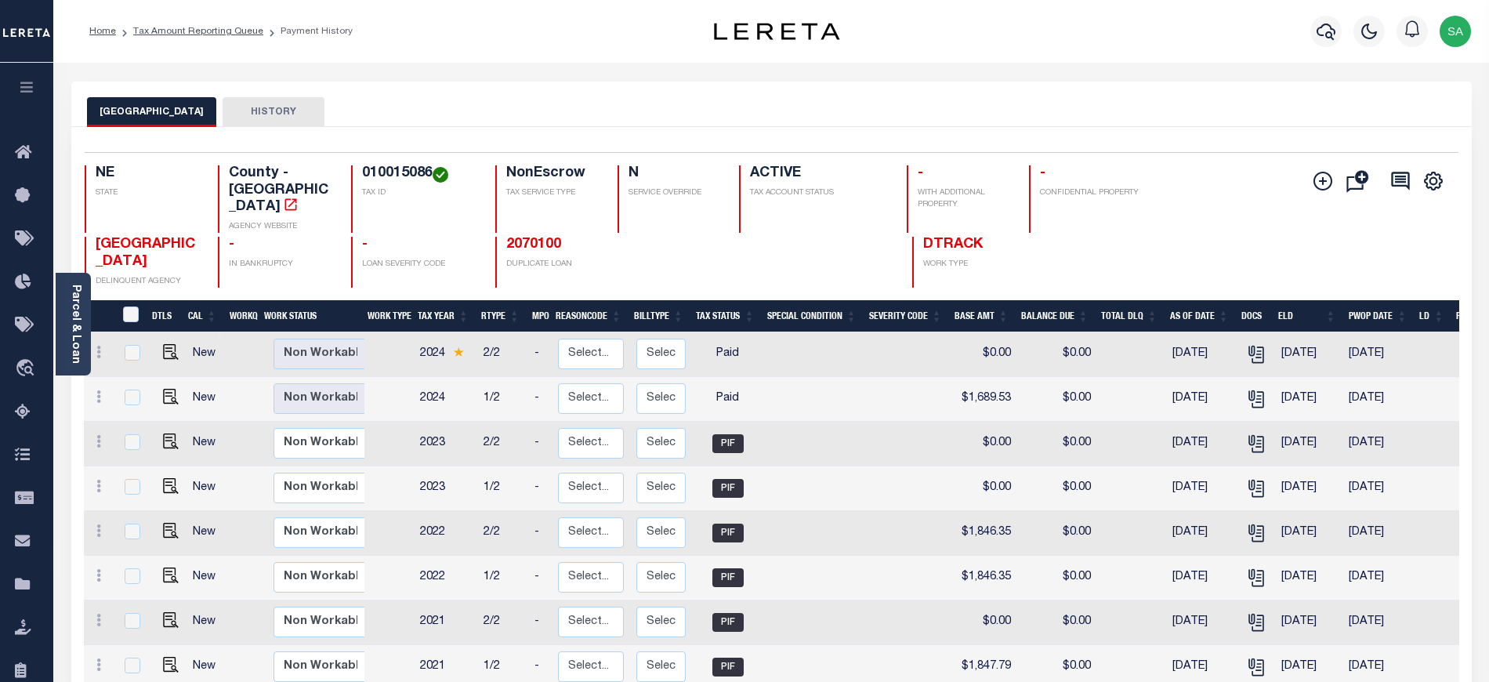
click at [195, 23] on ol "Home Tax Amount Reporting Queue Payment History" at bounding box center [221, 31] width 288 height 33
click at [193, 39] on ol "Home Tax Amount Reporting Queue Payment History" at bounding box center [221, 31] width 288 height 33
click at [198, 27] on link "Tax Amount Reporting Queue" at bounding box center [198, 31] width 130 height 9
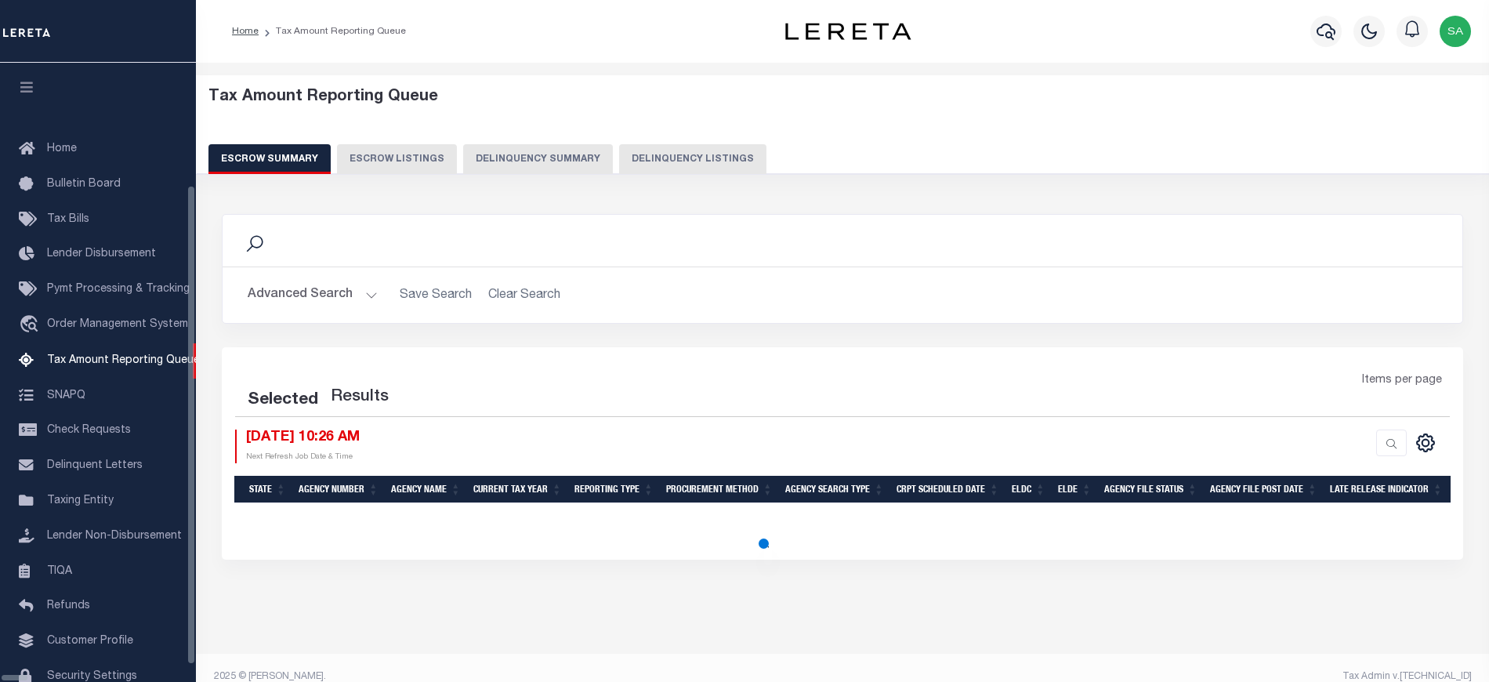
click at [619, 167] on button "Delinquency Listings" at bounding box center [692, 159] width 147 height 30
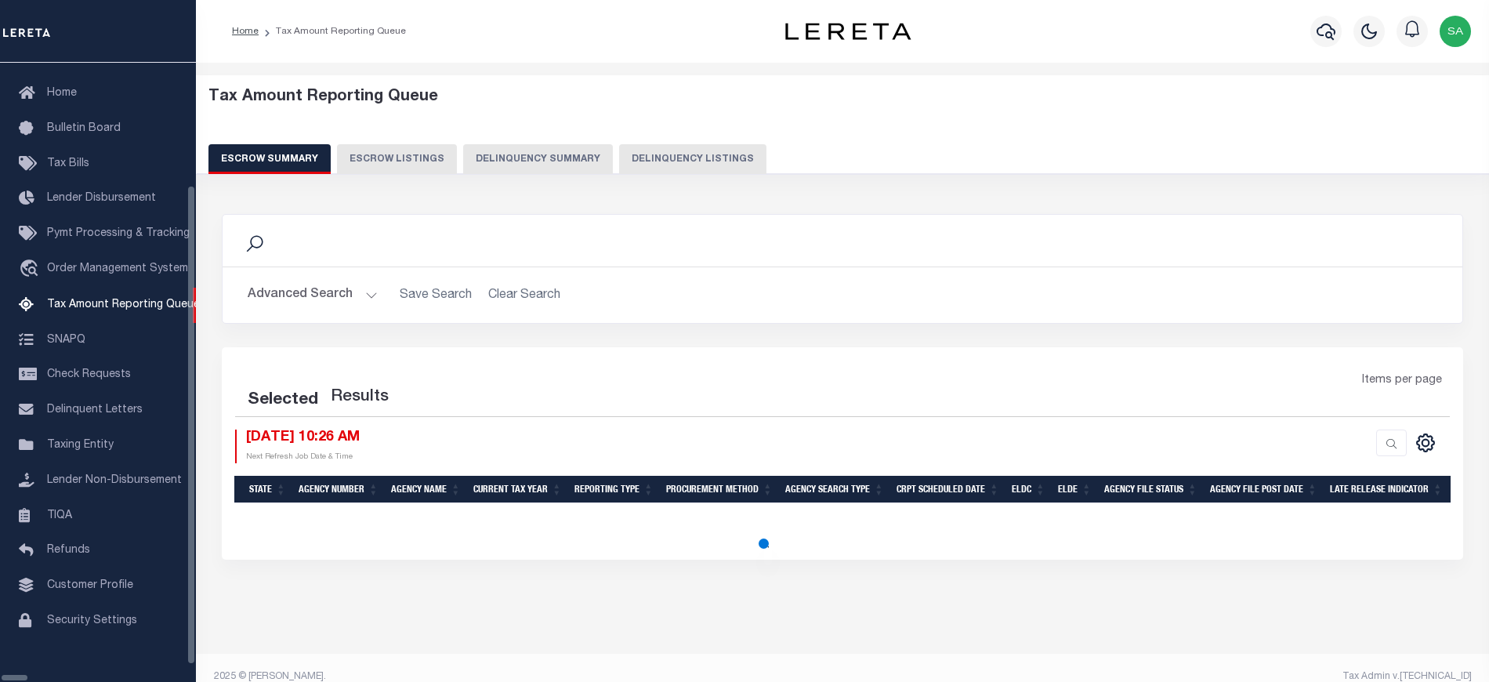
select select "100"
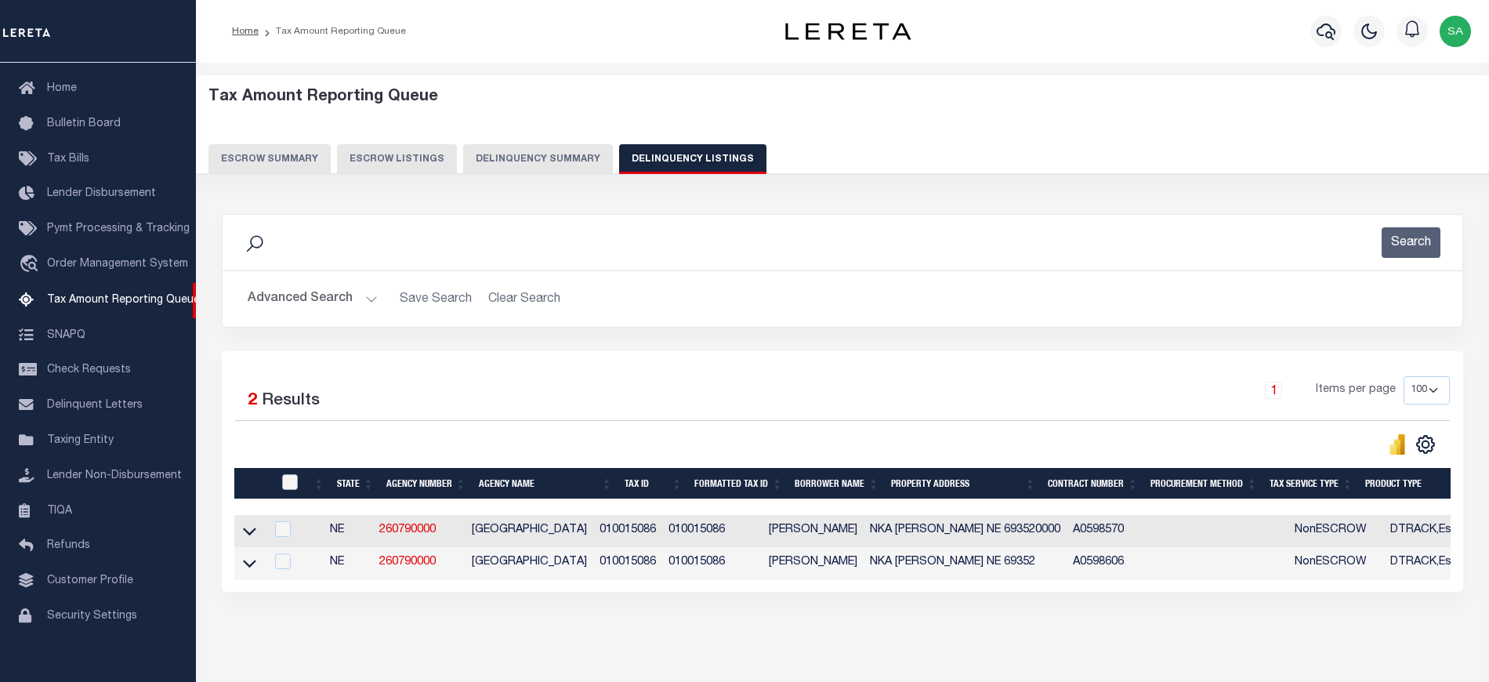
click at [293, 490] on input "checkbox" at bounding box center [290, 482] width 16 height 16
checkbox input "true"
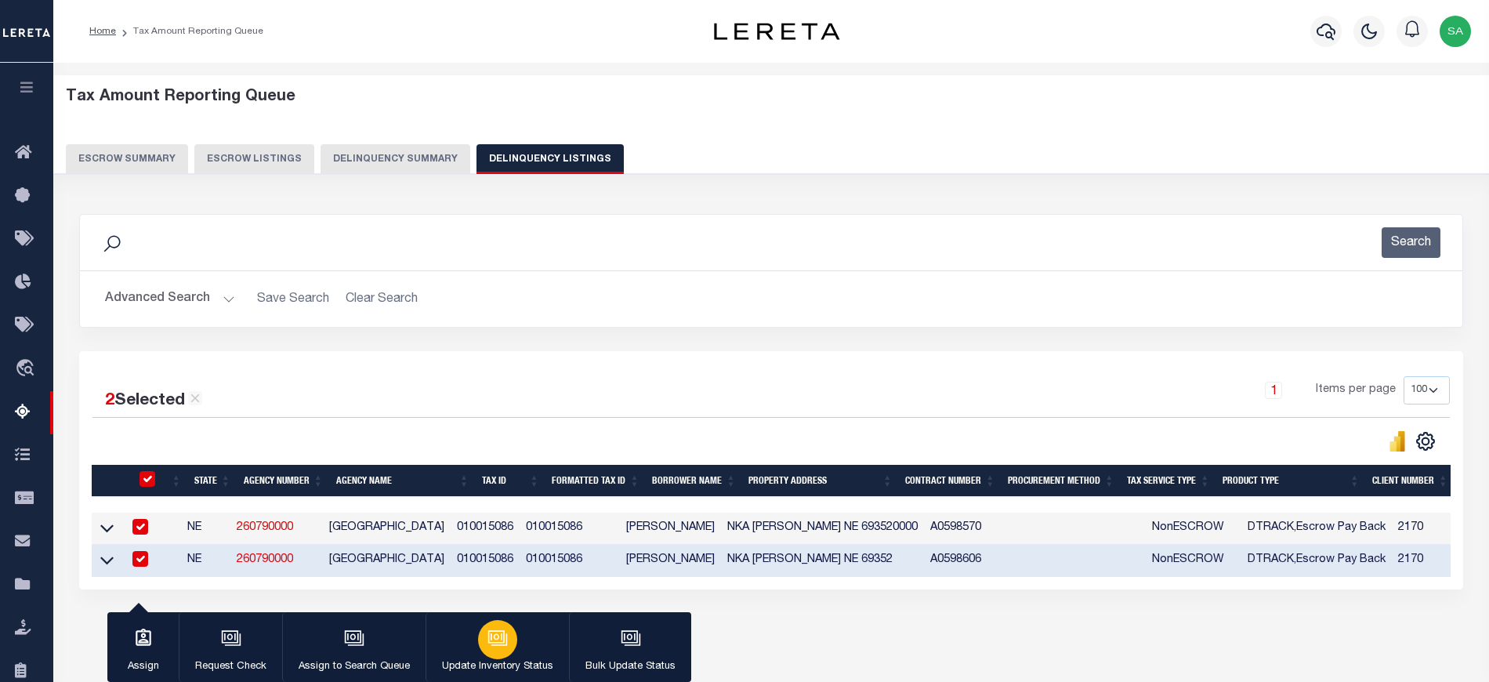
click at [480, 638] on div "button" at bounding box center [497, 639] width 39 height 39
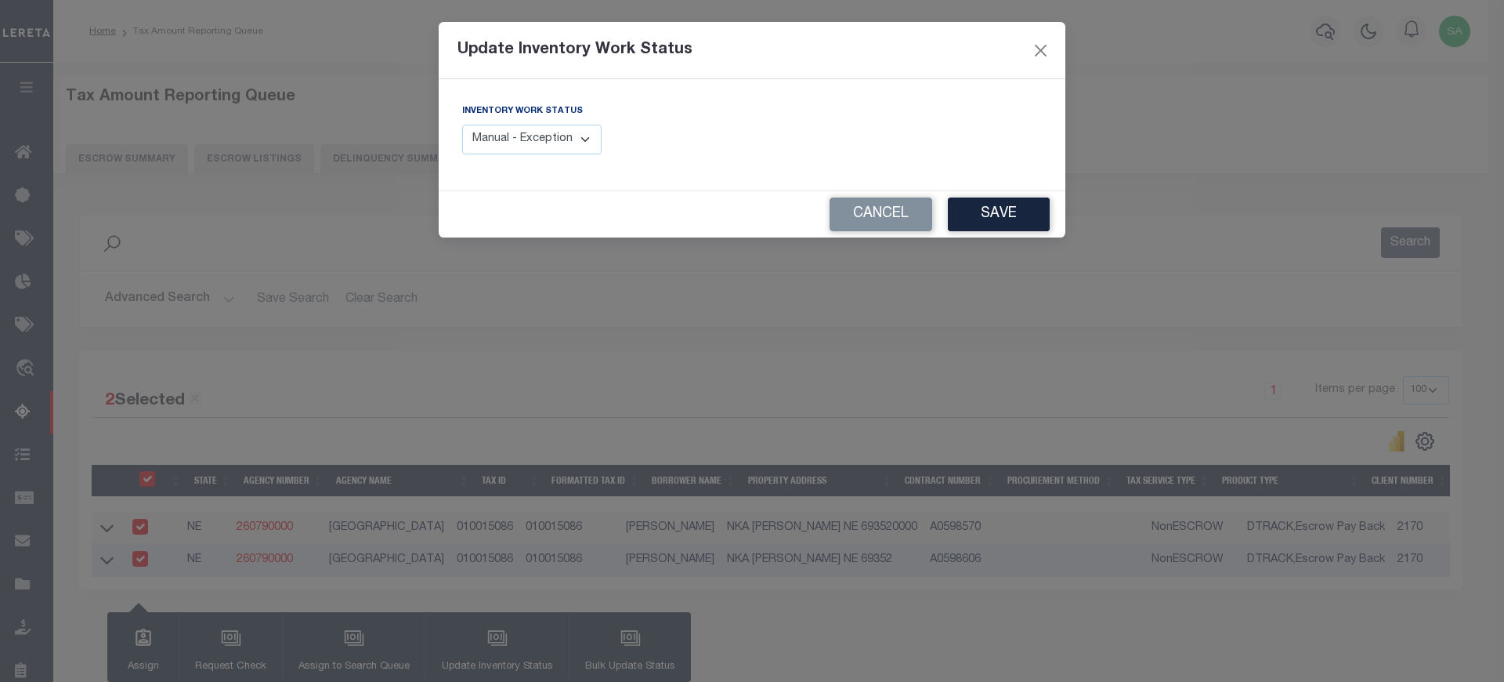
click at [546, 143] on select "Manual - Exception Pended - Awaiting Search Late Add Exception Completed" at bounding box center [531, 140] width 139 height 31
select select "4"
click at [462, 125] on select "Manual - Exception Pended - Awaiting Search Late Add Exception Completed" at bounding box center [531, 140] width 139 height 31
click at [992, 219] on button "Save" at bounding box center [999, 214] width 102 height 34
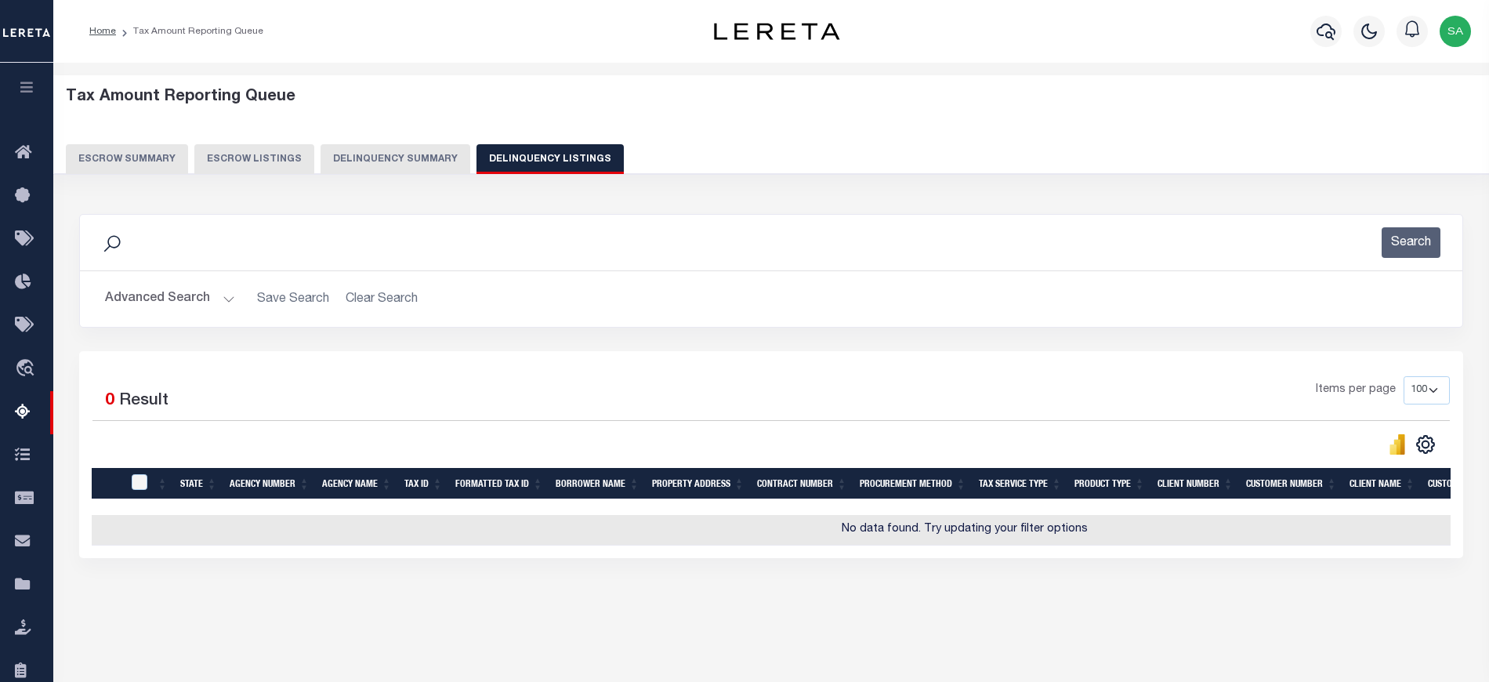
click at [143, 301] on button "Advanced Search" at bounding box center [170, 299] width 130 height 31
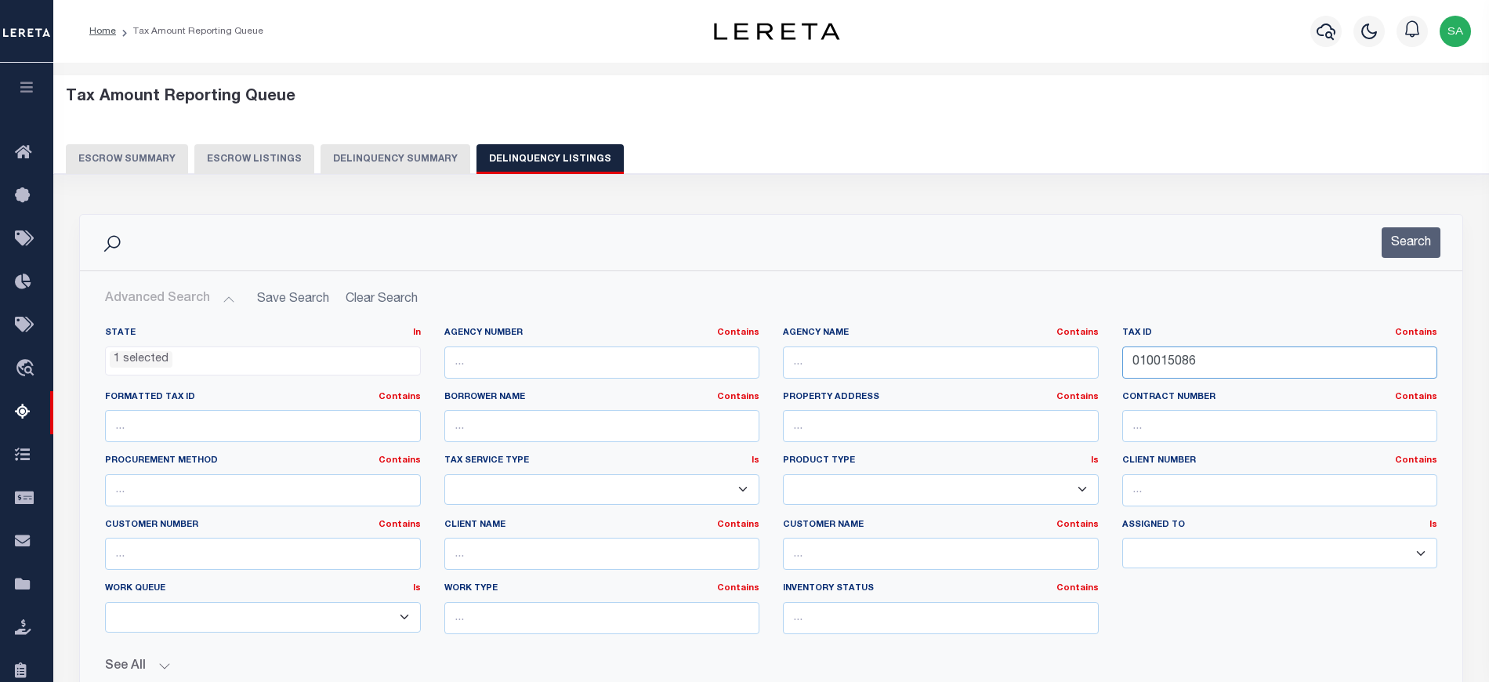
click at [1180, 367] on input "010015086" at bounding box center [1280, 362] width 316 height 32
paste input "2609"
type input "010026096"
click at [1429, 240] on button "Search" at bounding box center [1410, 242] width 59 height 31
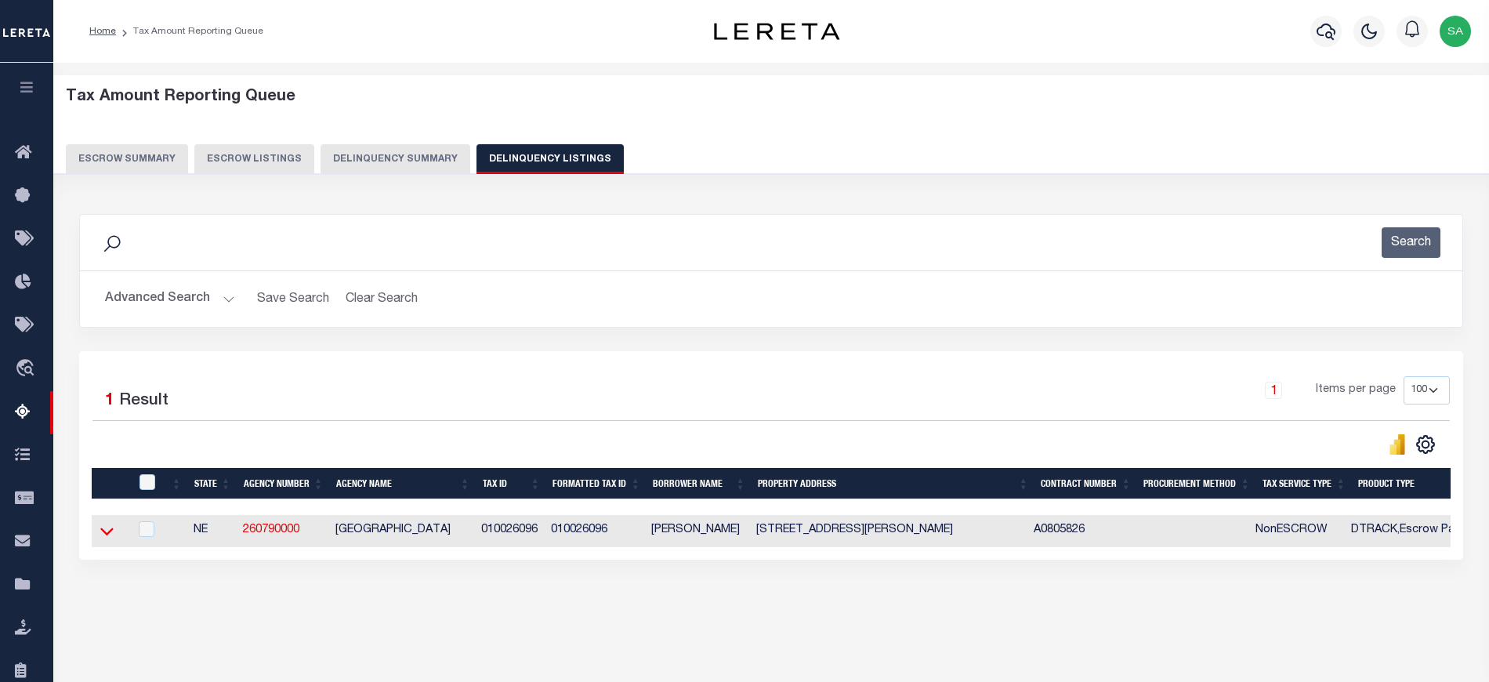
click at [108, 536] on icon at bounding box center [106, 531] width 13 height 16
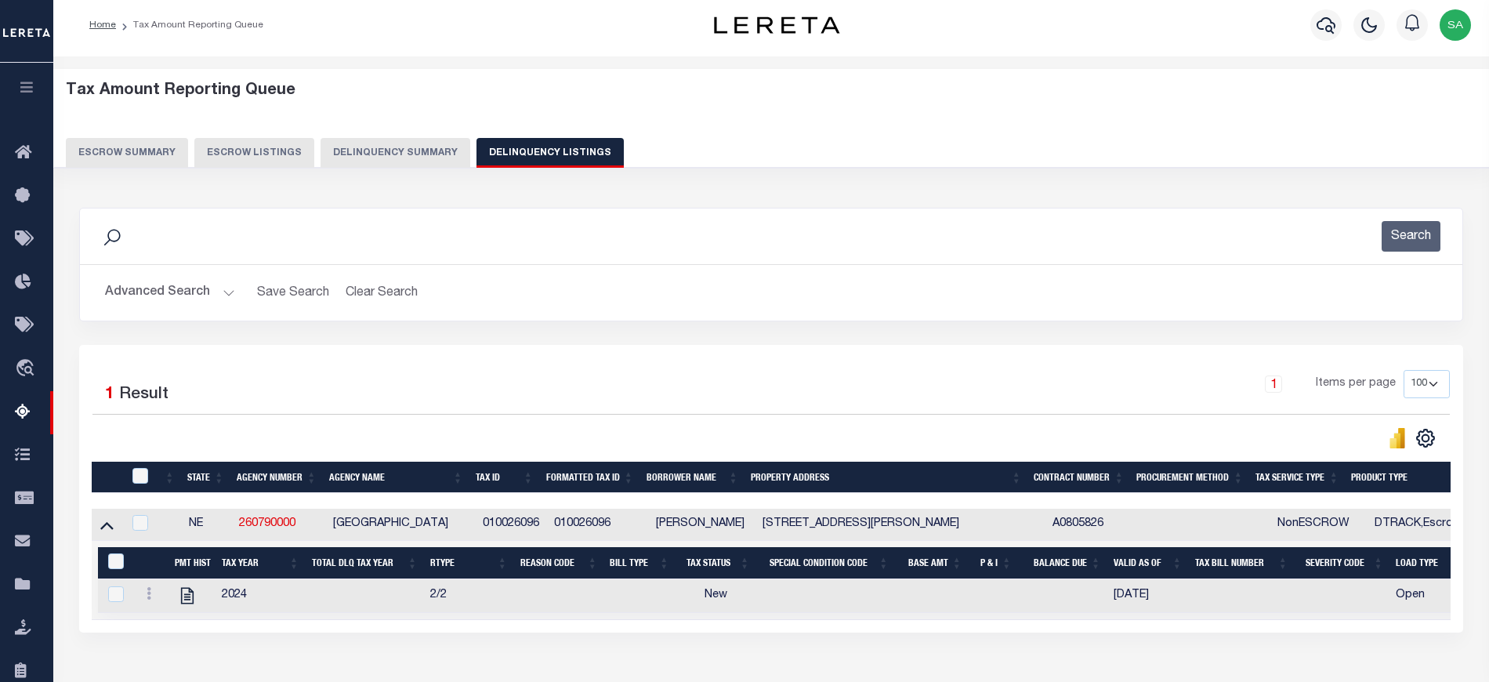
scroll to position [148, 0]
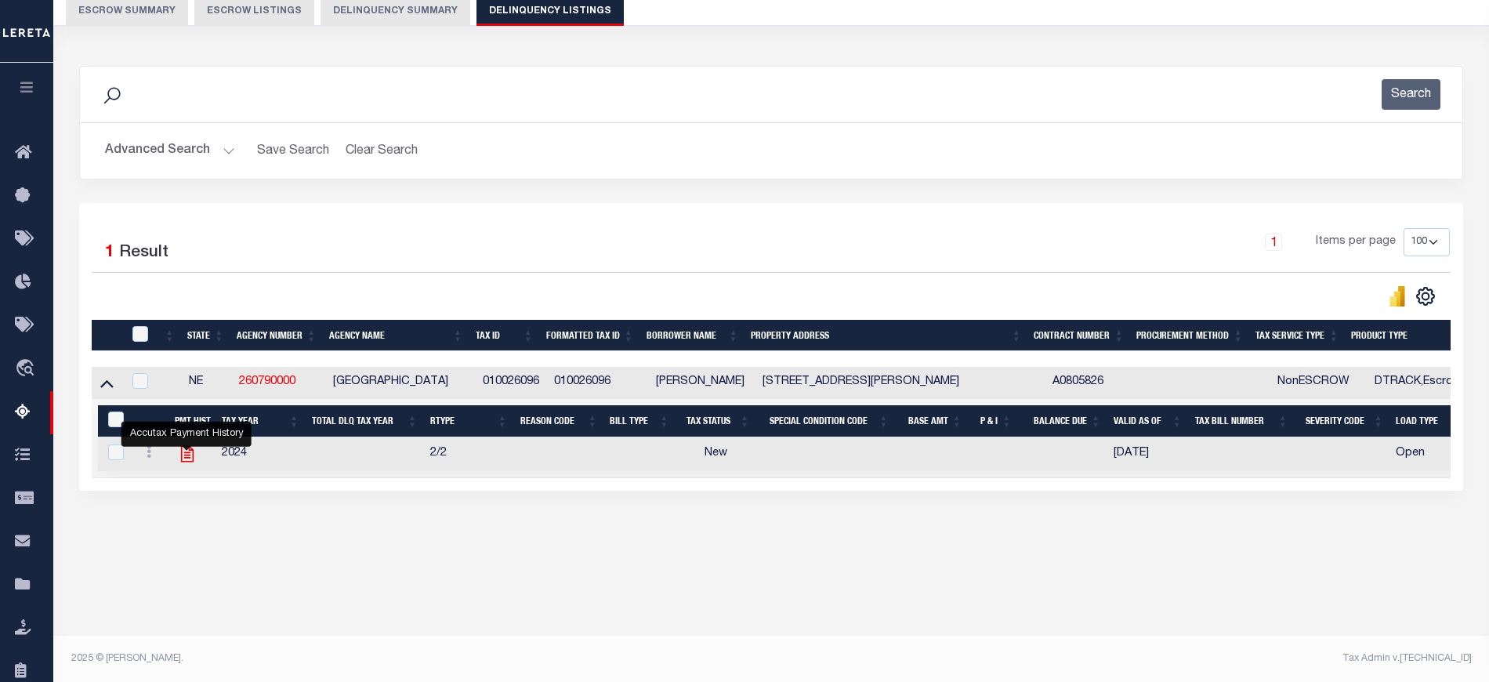
click at [185, 461] on icon "" at bounding box center [186, 454] width 13 height 16
checkbox input "true"
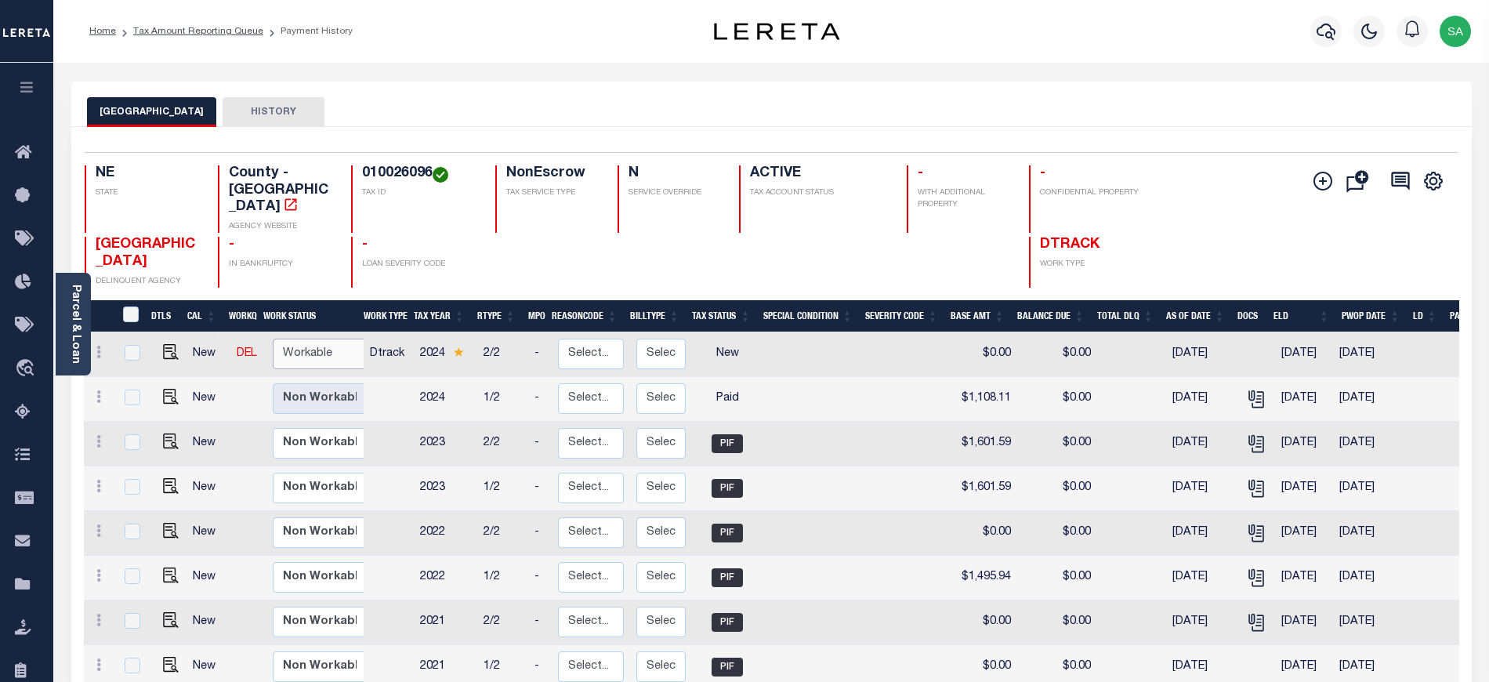
click at [299, 349] on select "Non Workable Workable" at bounding box center [320, 353] width 94 height 31
checkbox input "true"
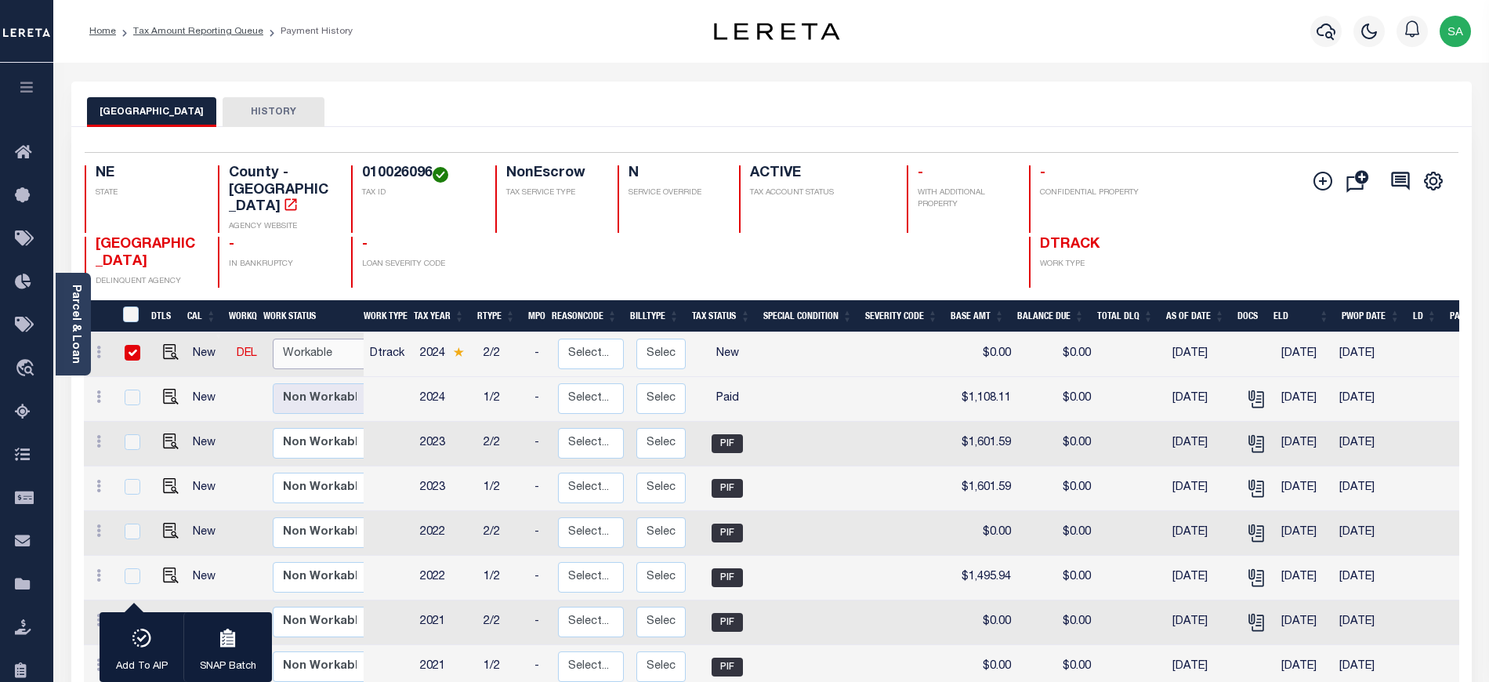
select select "true"
click at [273, 338] on select "Non Workable Workable" at bounding box center [320, 353] width 94 height 31
checkbox input "false"
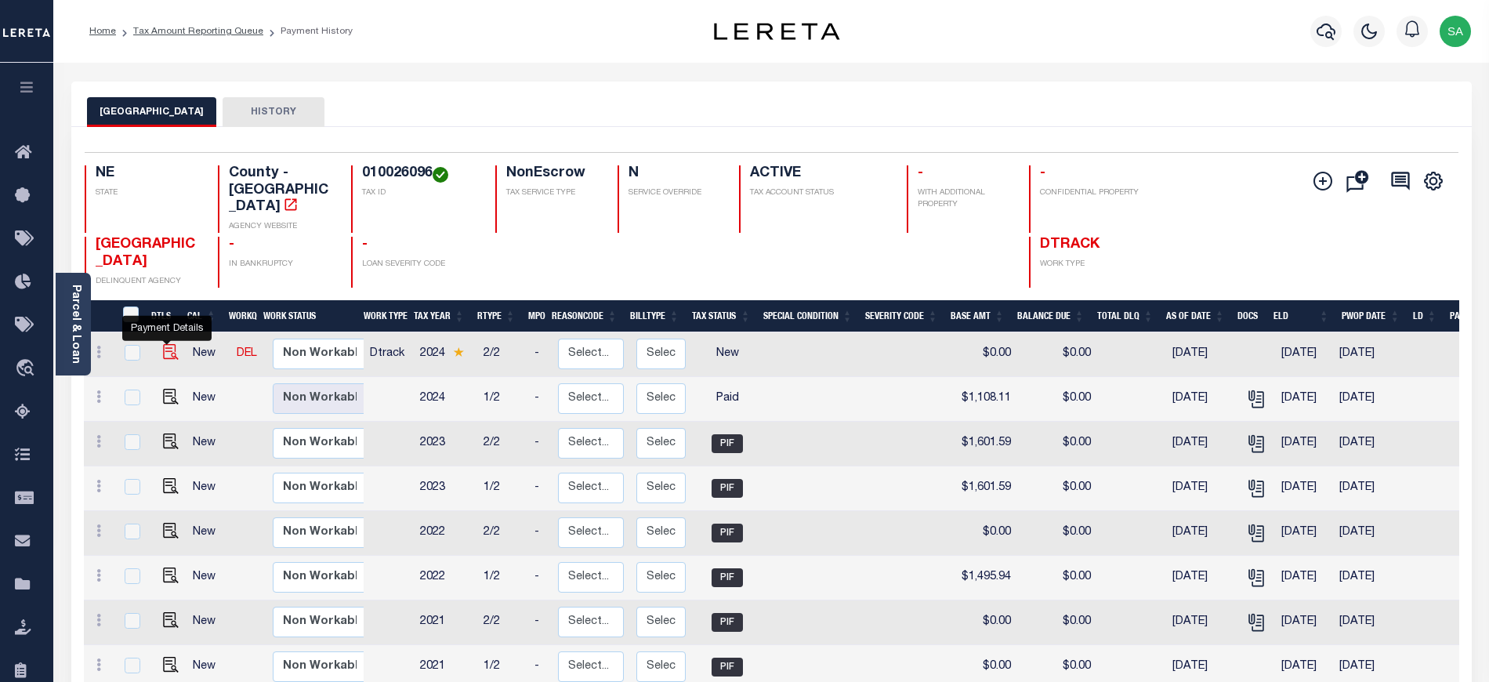
click at [163, 348] on img "" at bounding box center [171, 352] width 16 height 16
checkbox input "true"
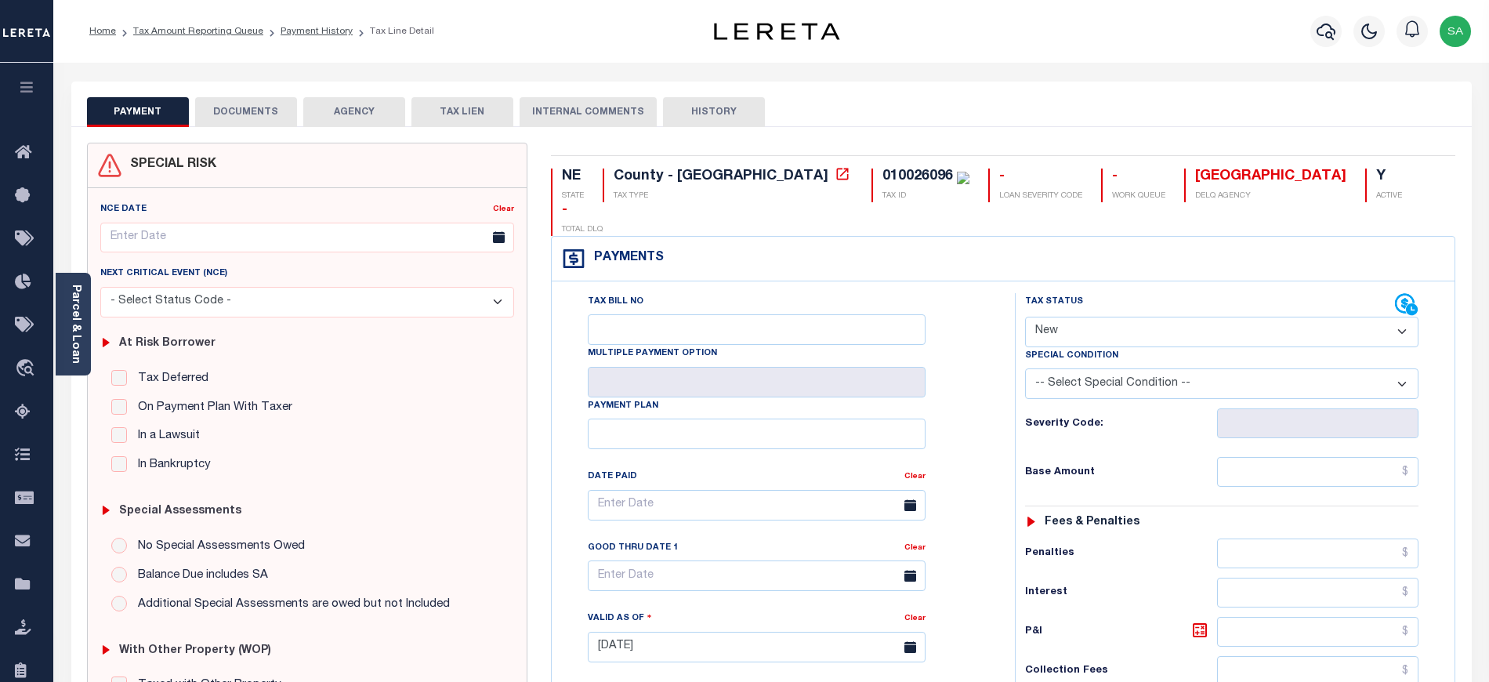
click at [1041, 317] on select "- Select Status Code - Open Due/Unpaid Paid Incomplete No Tax Due Internal Refu…" at bounding box center [1221, 332] width 393 height 31
select select "PYD"
click at [1025, 317] on select "- Select Status Code - Open Due/Unpaid Paid Incomplete No Tax Due Internal Refu…" at bounding box center [1221, 332] width 393 height 31
type input "[DATE]"
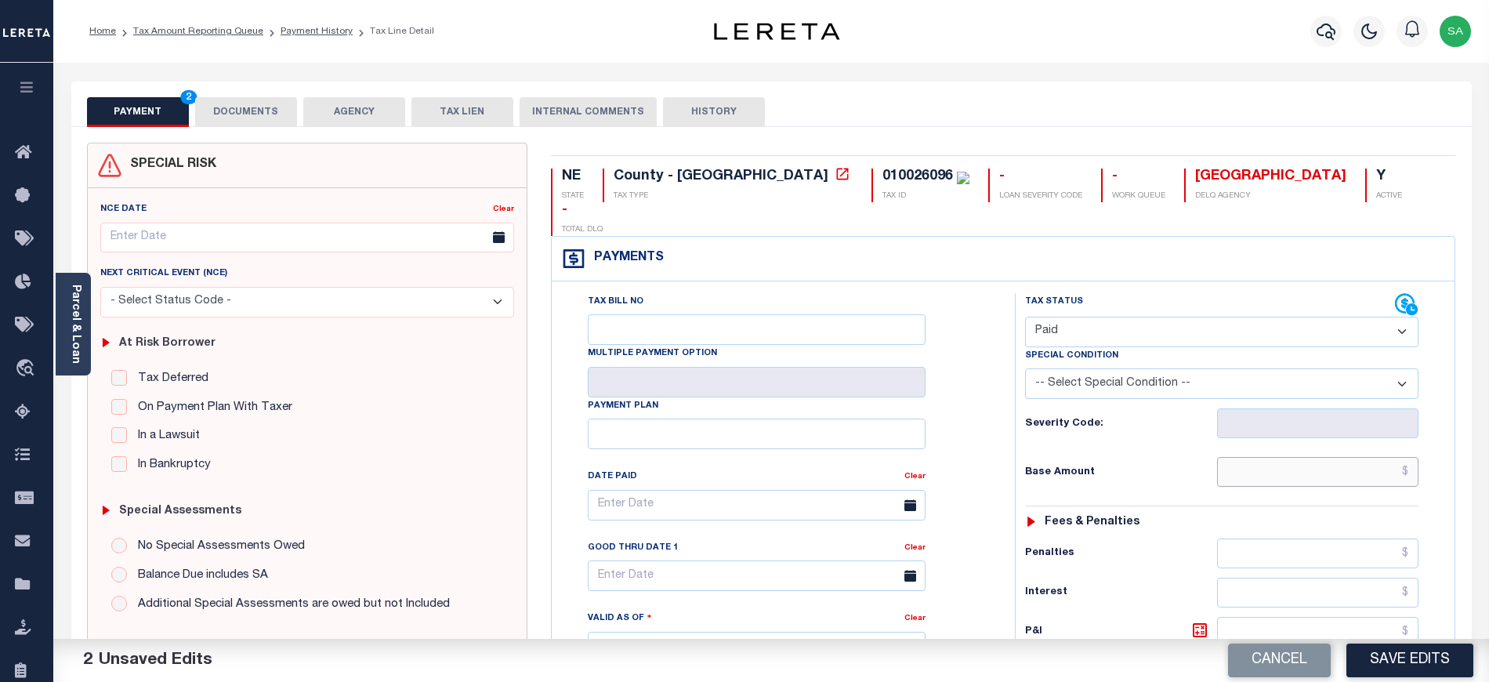
click at [1294, 457] on input "text" at bounding box center [1318, 472] width 202 height 30
type input "$0.00"
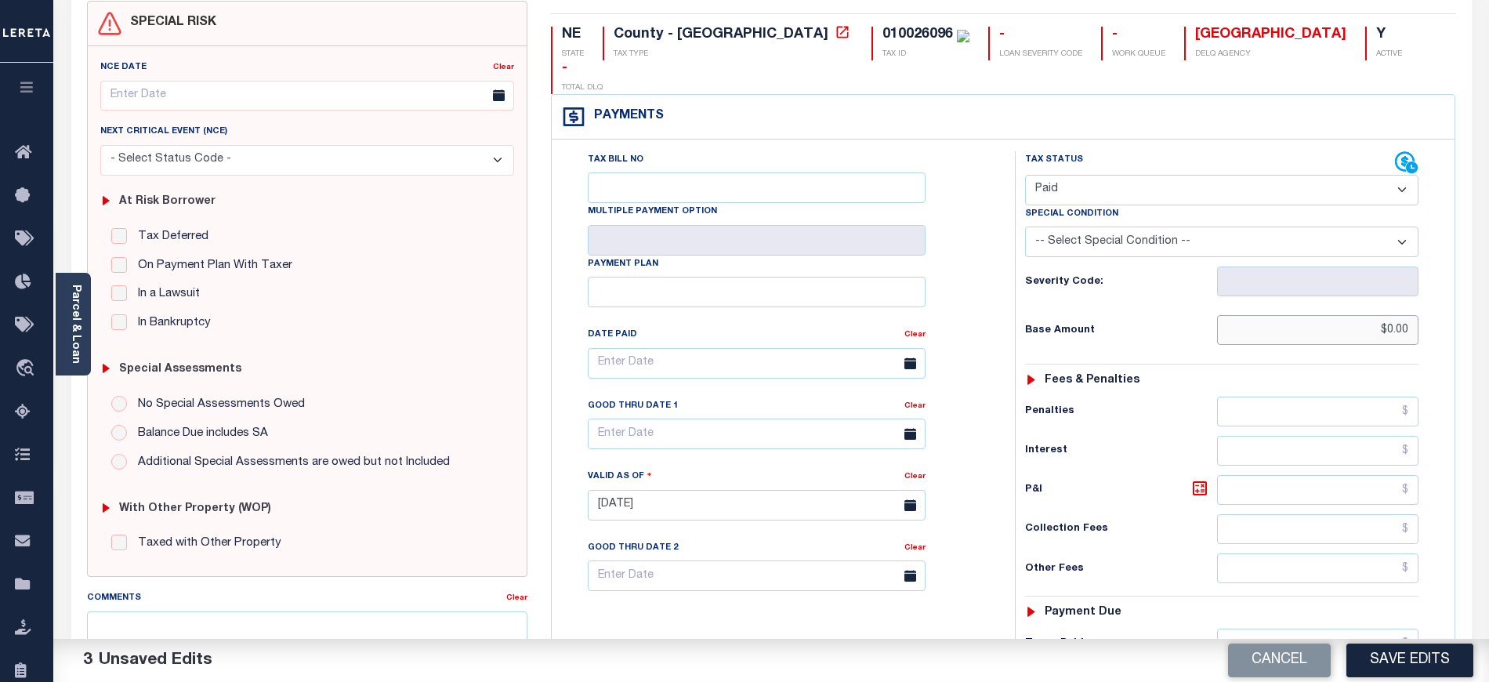
scroll to position [418, 0]
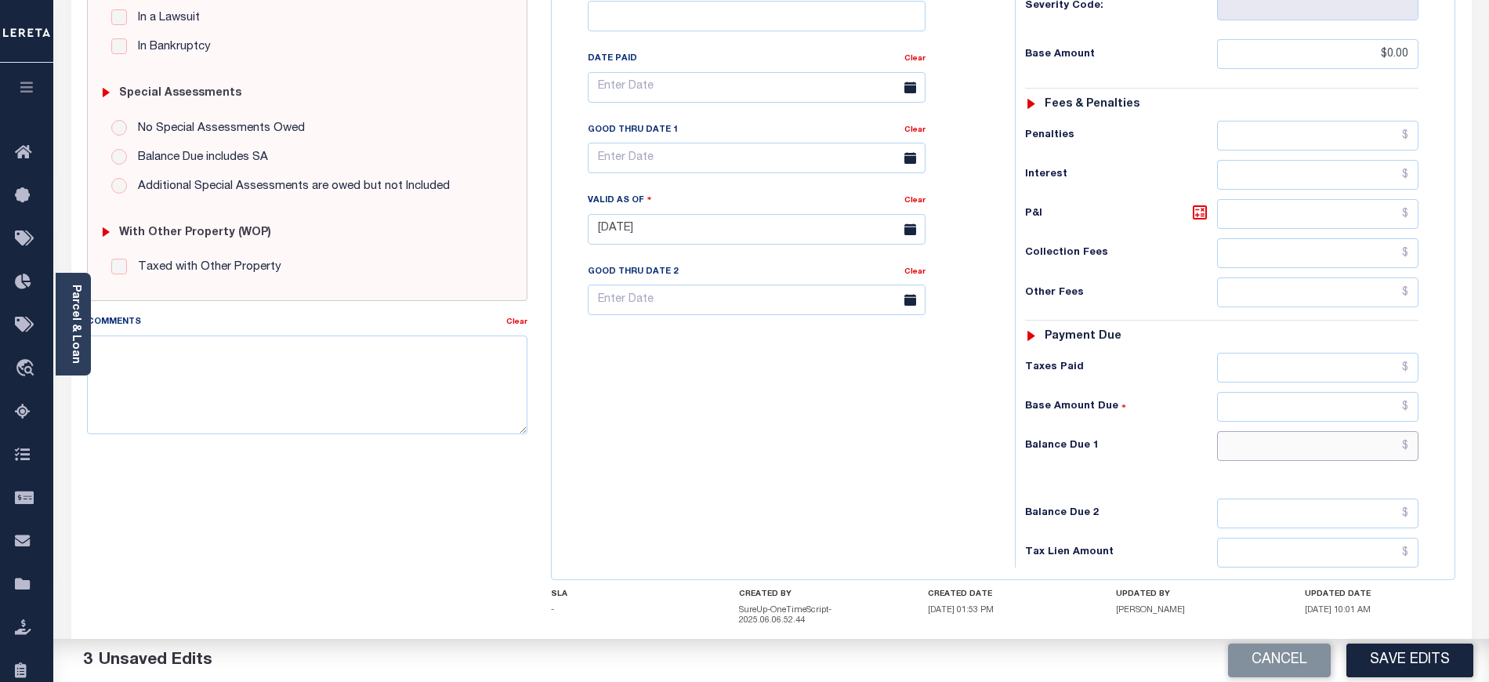
click at [1232, 432] on input "text" at bounding box center [1318, 446] width 202 height 30
type input "$0.00"
click at [915, 443] on div "Tax Bill No Multiple Payment Option Payment Plan Clear" at bounding box center [779, 221] width 447 height 692
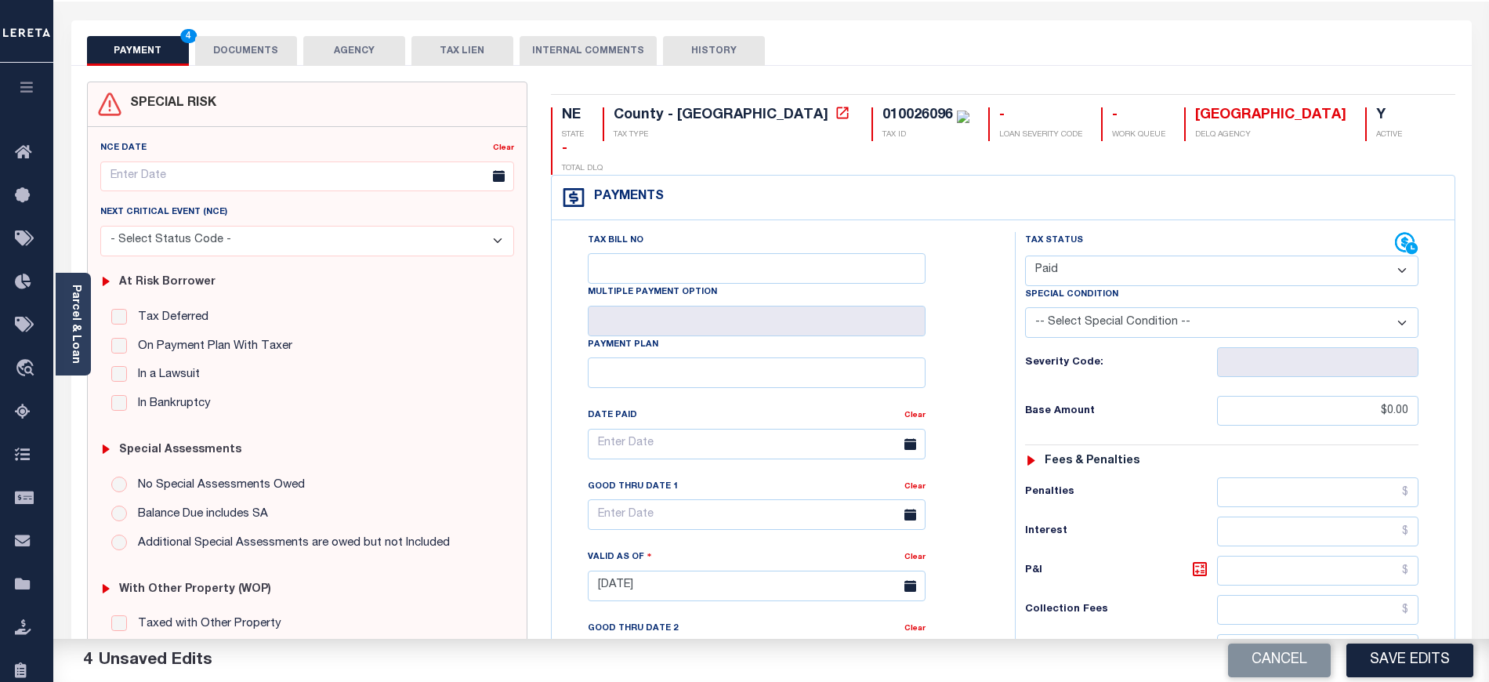
scroll to position [0, 0]
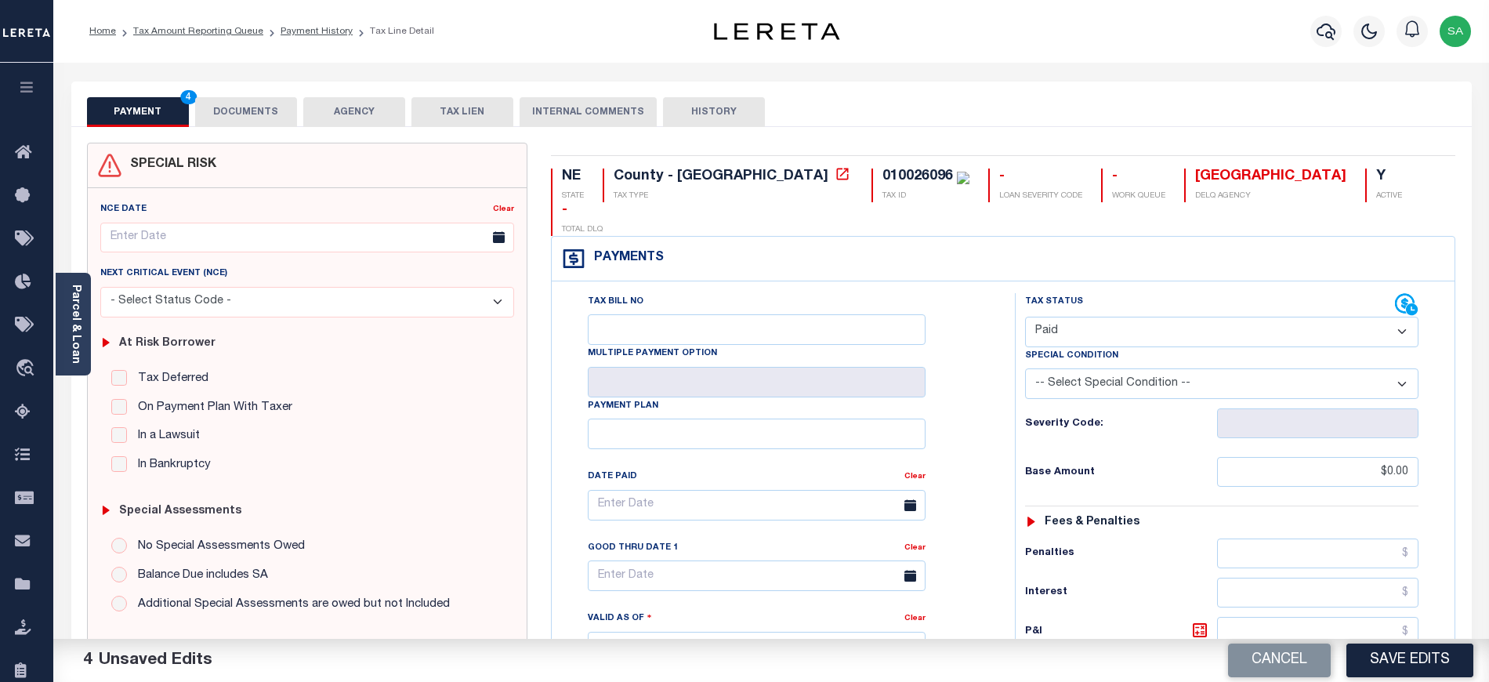
click at [254, 113] on button "DOCUMENTS" at bounding box center [246, 112] width 102 height 30
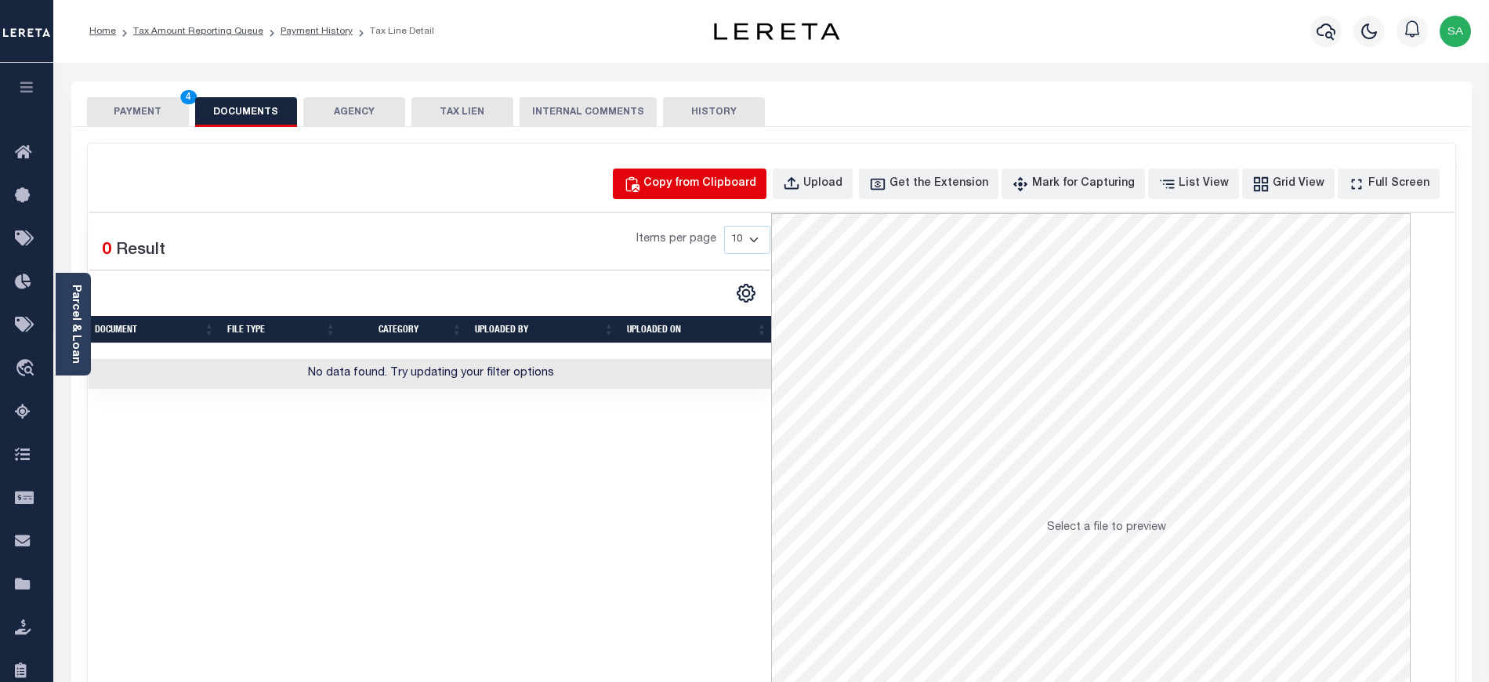
click at [697, 193] on button "Copy from Clipboard" at bounding box center [690, 183] width 154 height 31
select select "POP"
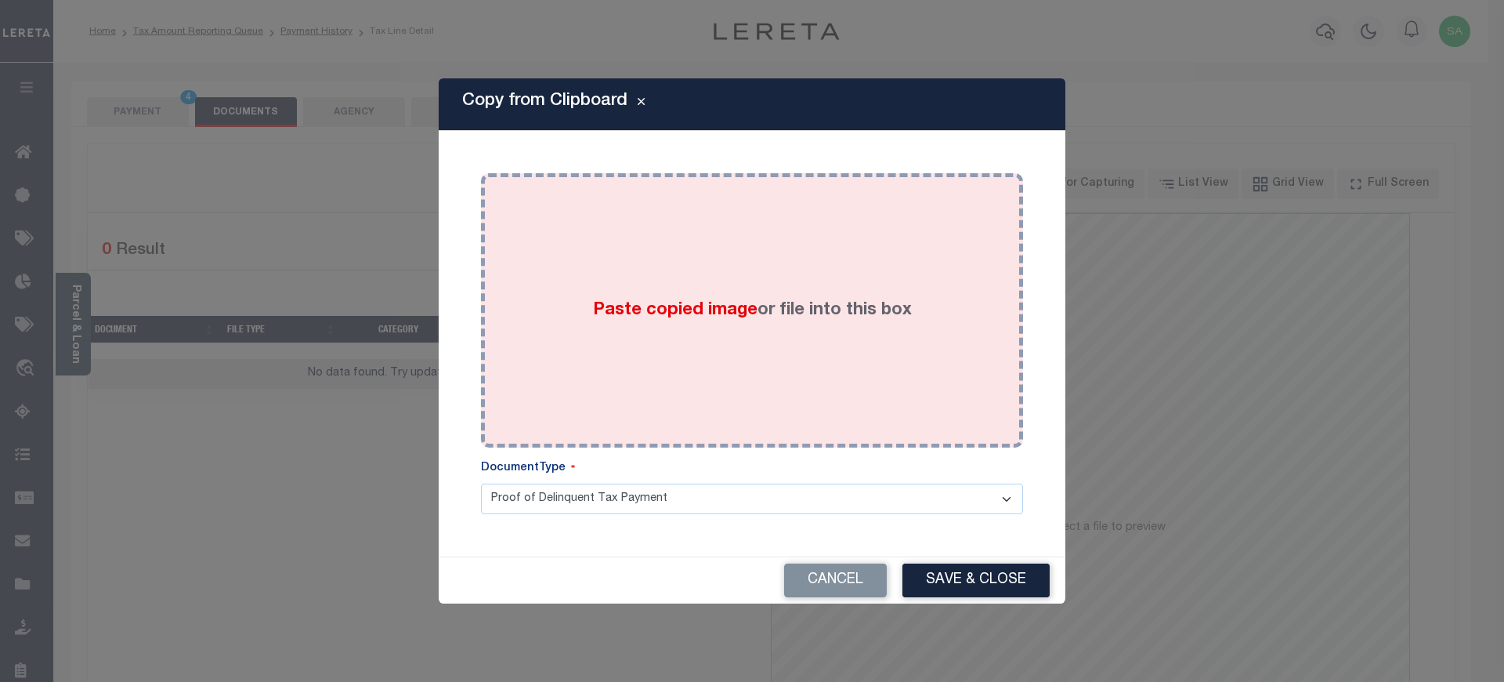
click at [760, 346] on div "Paste copied image or file into this box" at bounding box center [752, 310] width 519 height 251
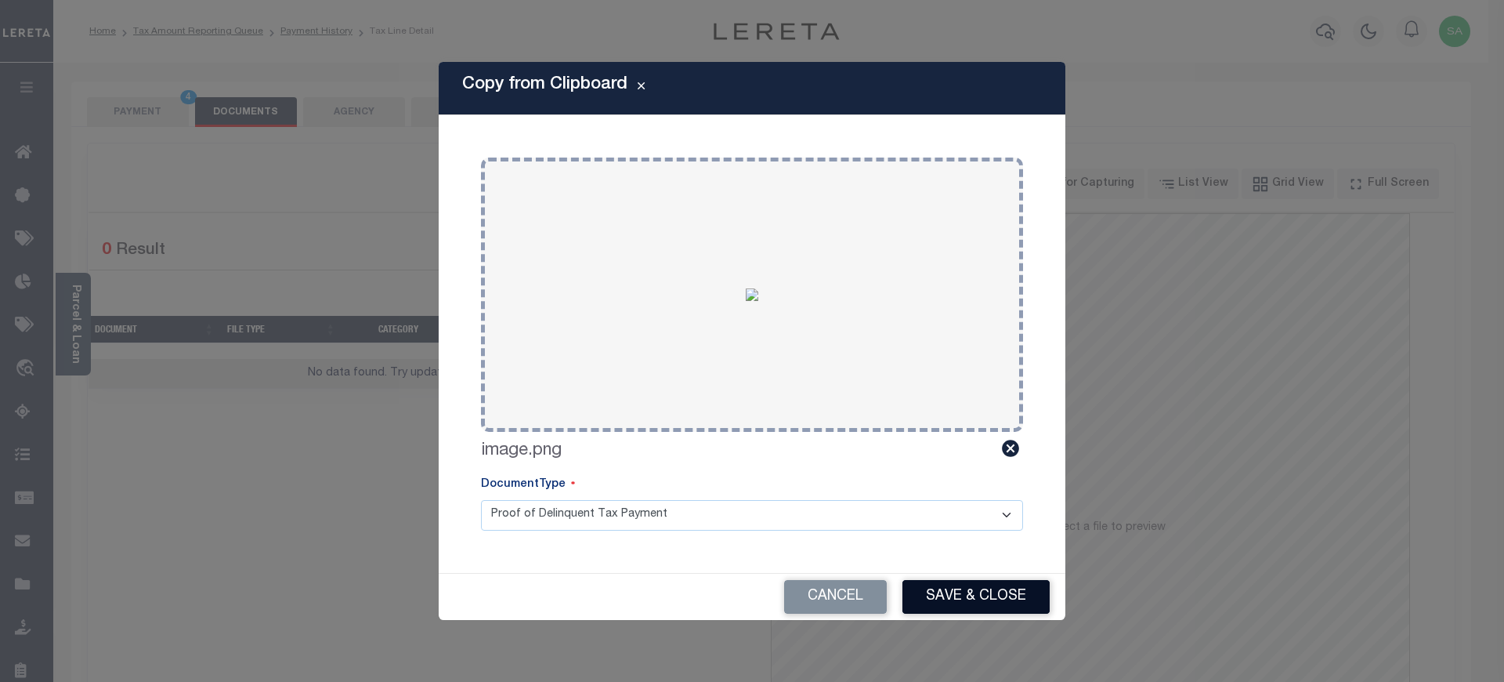
click at [947, 599] on button "Save & Close" at bounding box center [976, 597] width 147 height 34
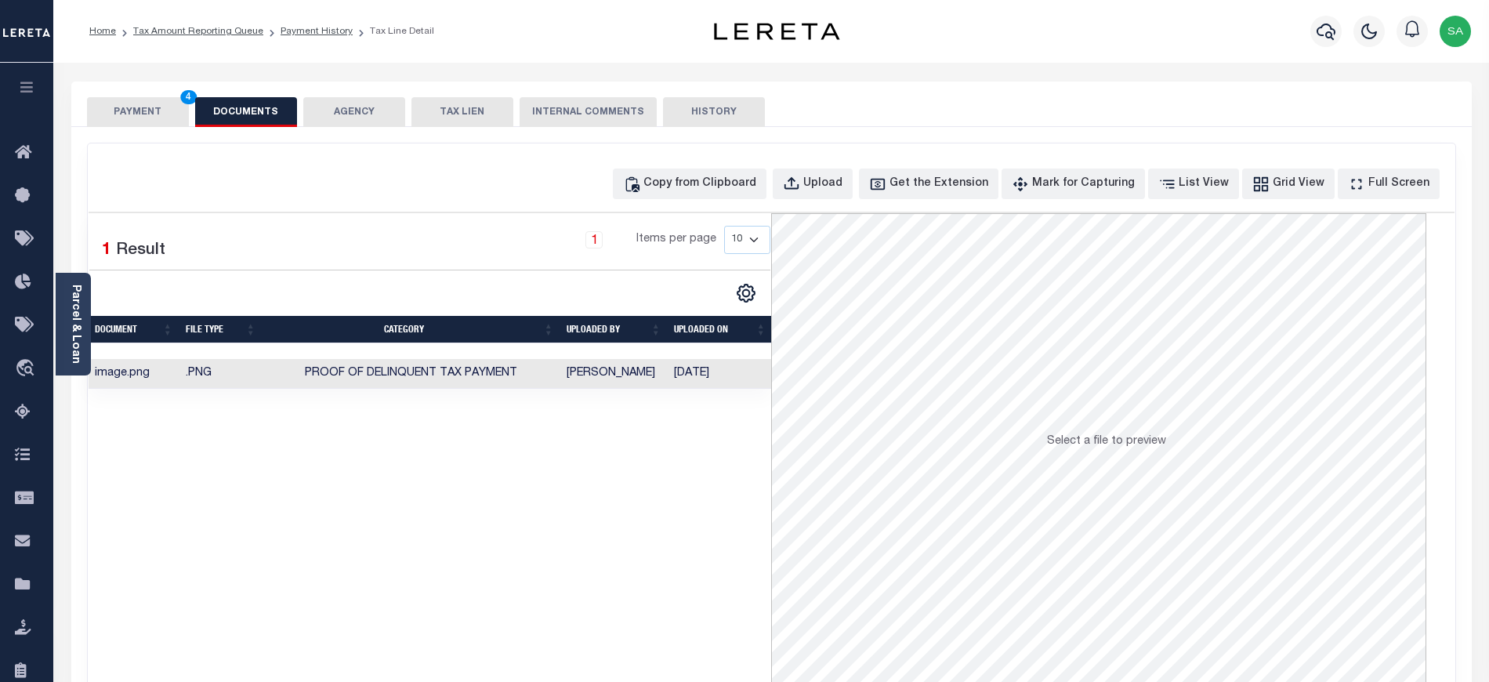
click at [114, 103] on button "PAYMENT 4" at bounding box center [138, 112] width 102 height 30
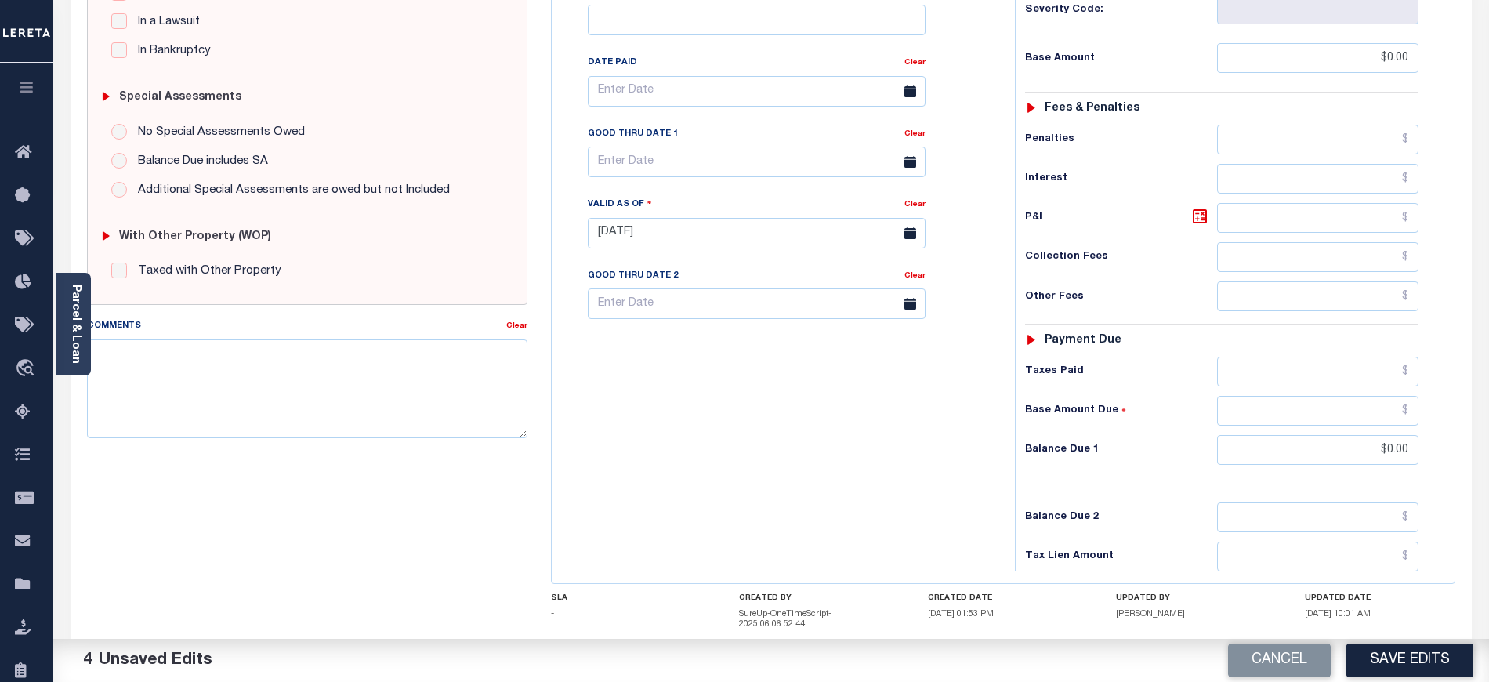
scroll to position [418, 0]
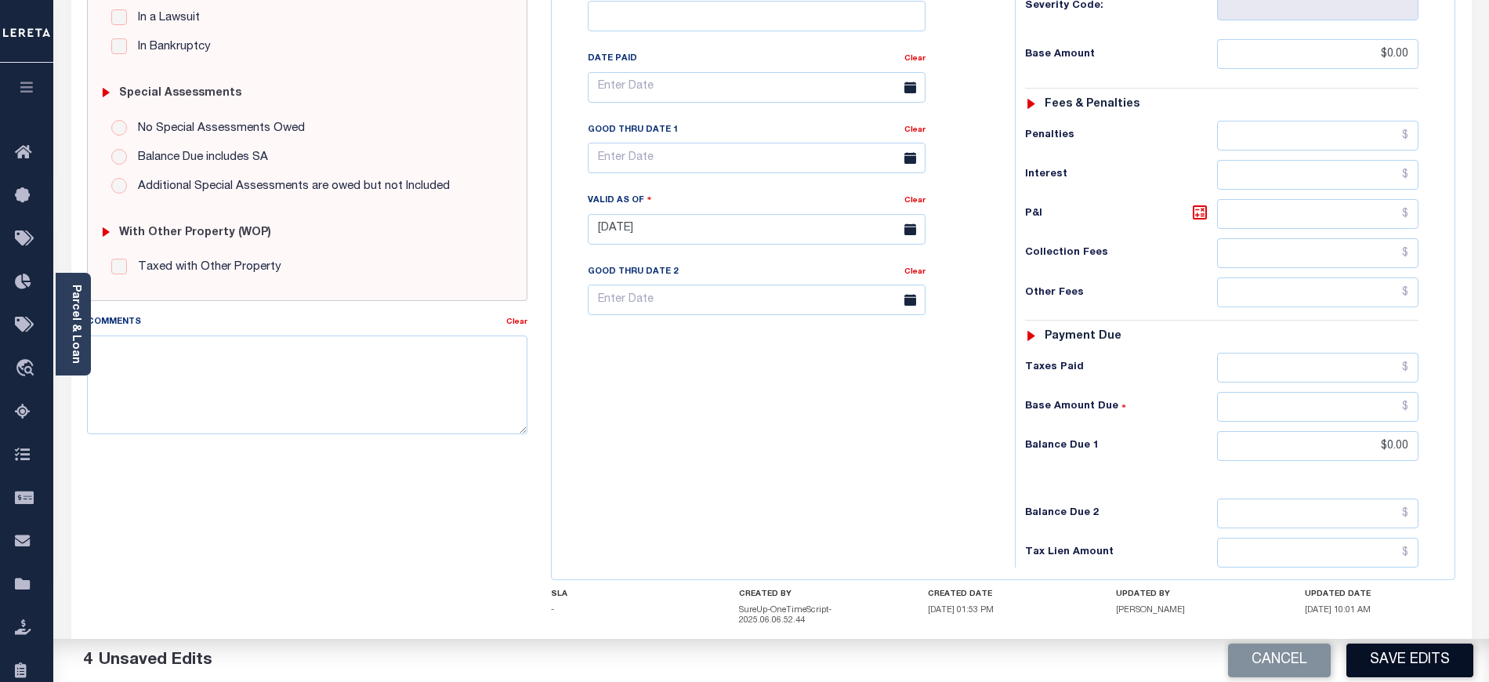
click at [1399, 647] on button "Save Edits" at bounding box center [1409, 660] width 127 height 34
checkbox input "false"
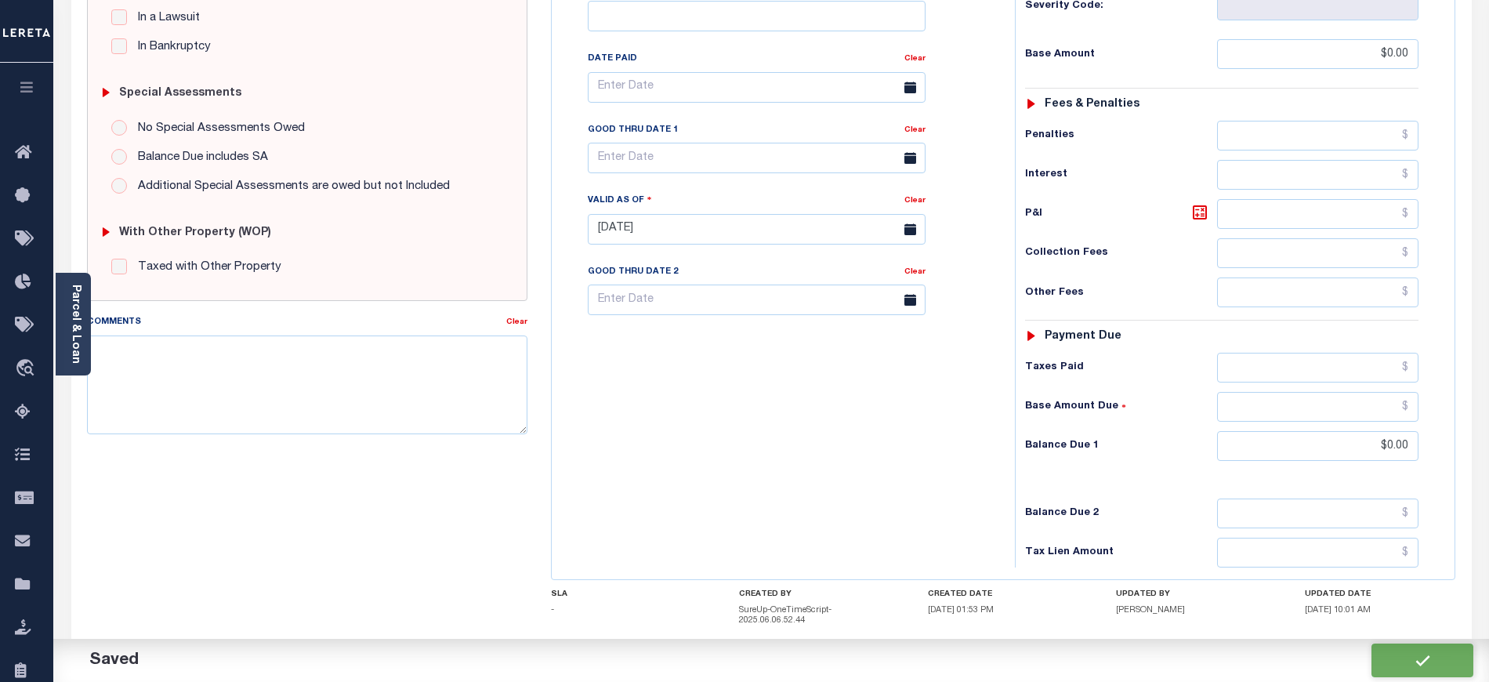
type input "$0"
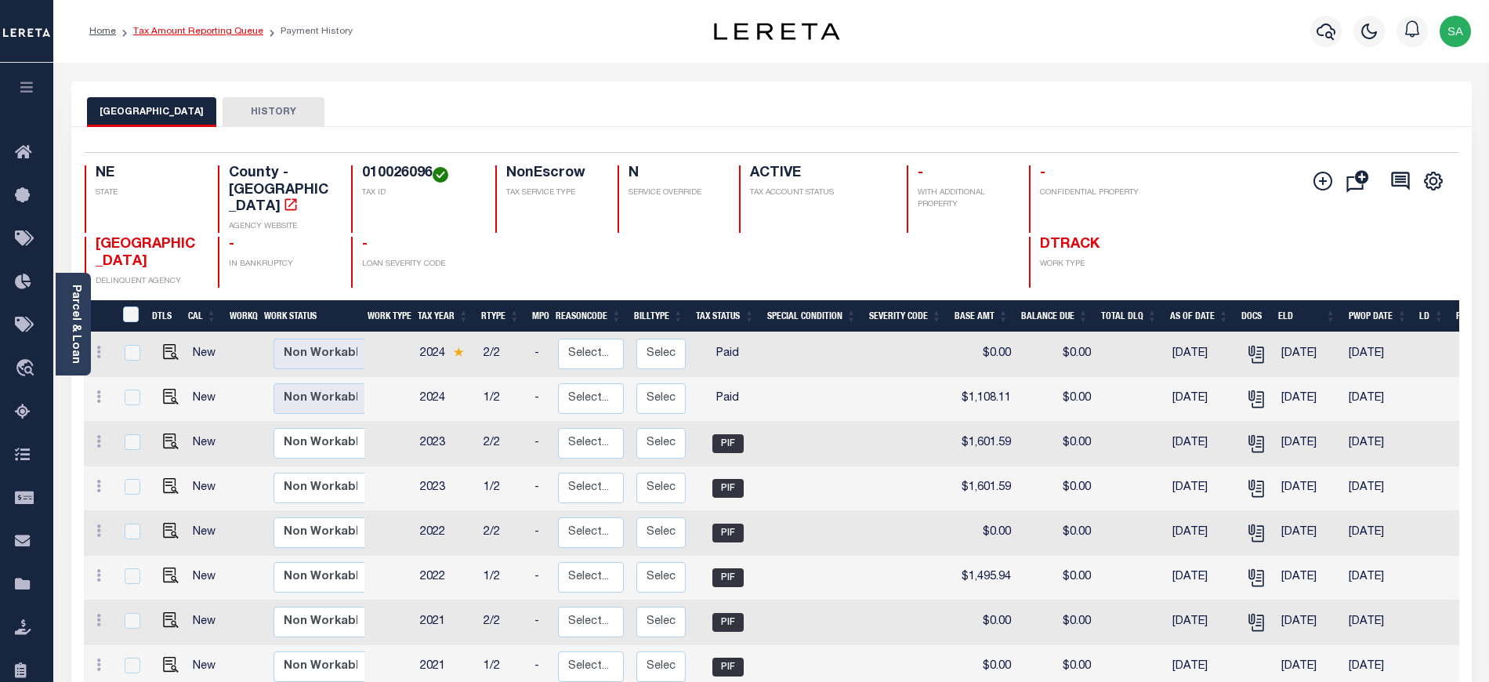
click at [212, 32] on link "Tax Amount Reporting Queue" at bounding box center [198, 31] width 130 height 9
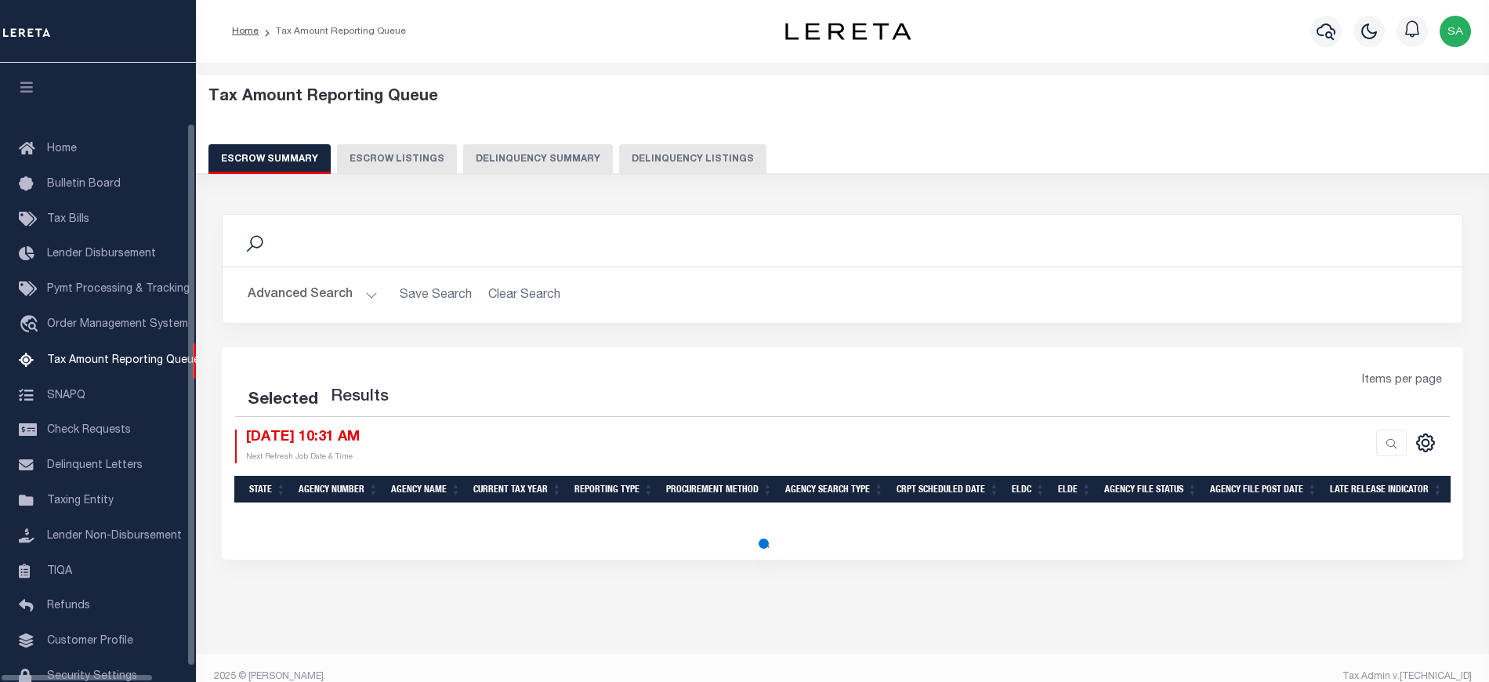
click at [678, 161] on button "Delinquency Listings" at bounding box center [692, 159] width 147 height 30
select select "NE"
select select "100"
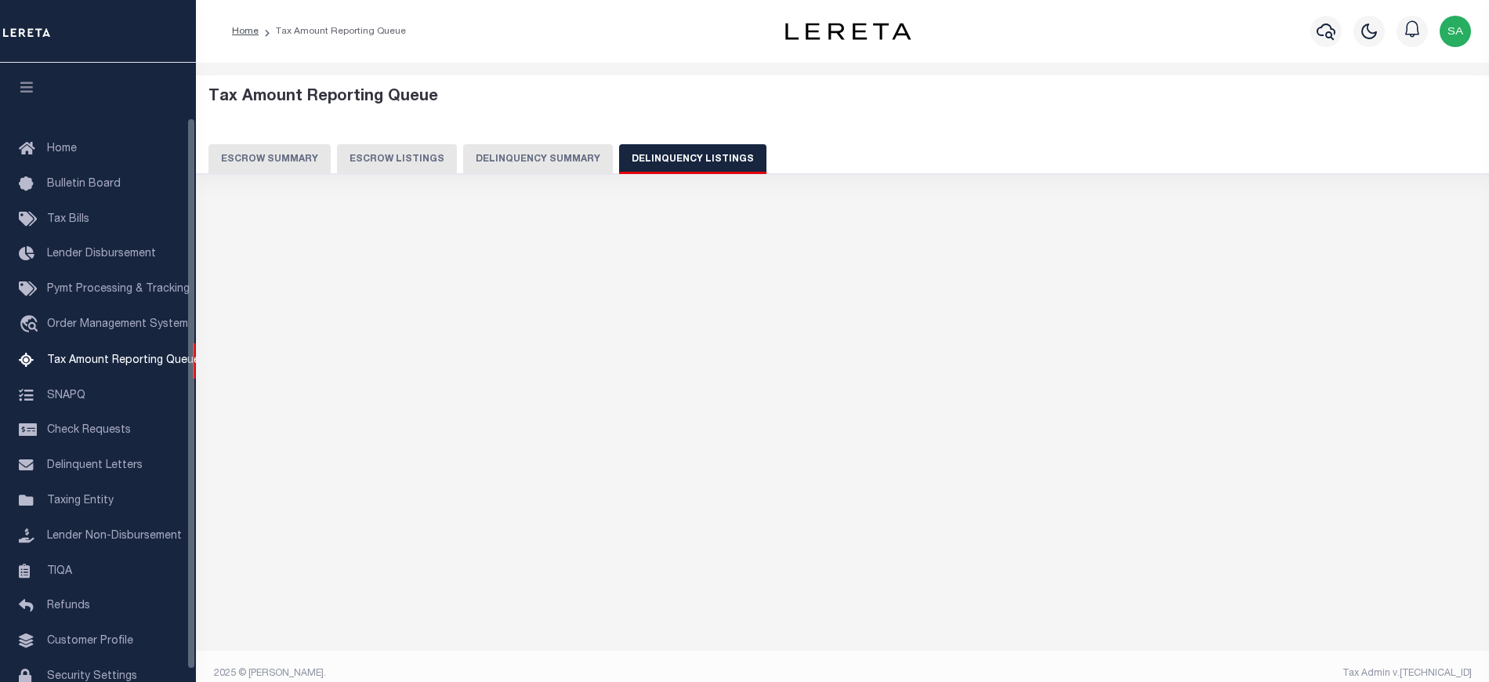
scroll to position [63, 0]
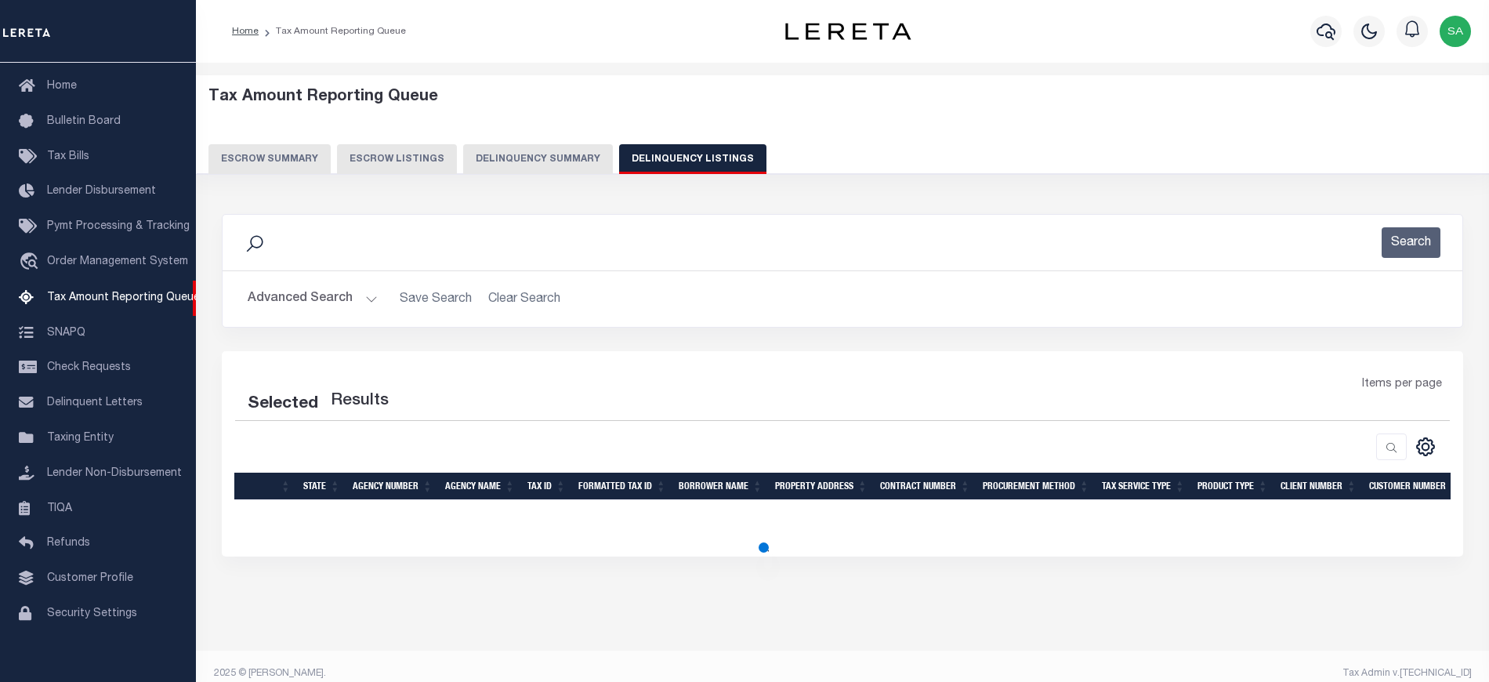
select select "100"
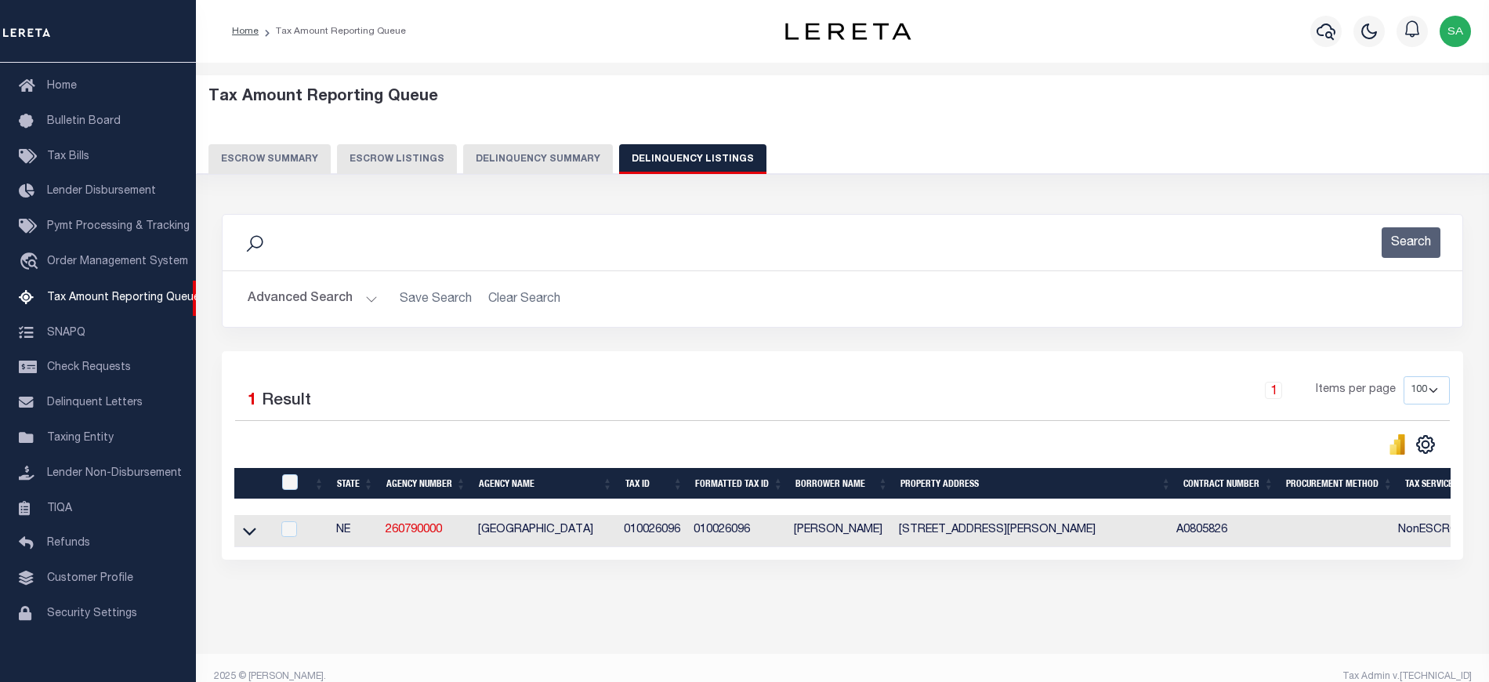
click at [314, 299] on button "Advanced Search" at bounding box center [313, 299] width 130 height 31
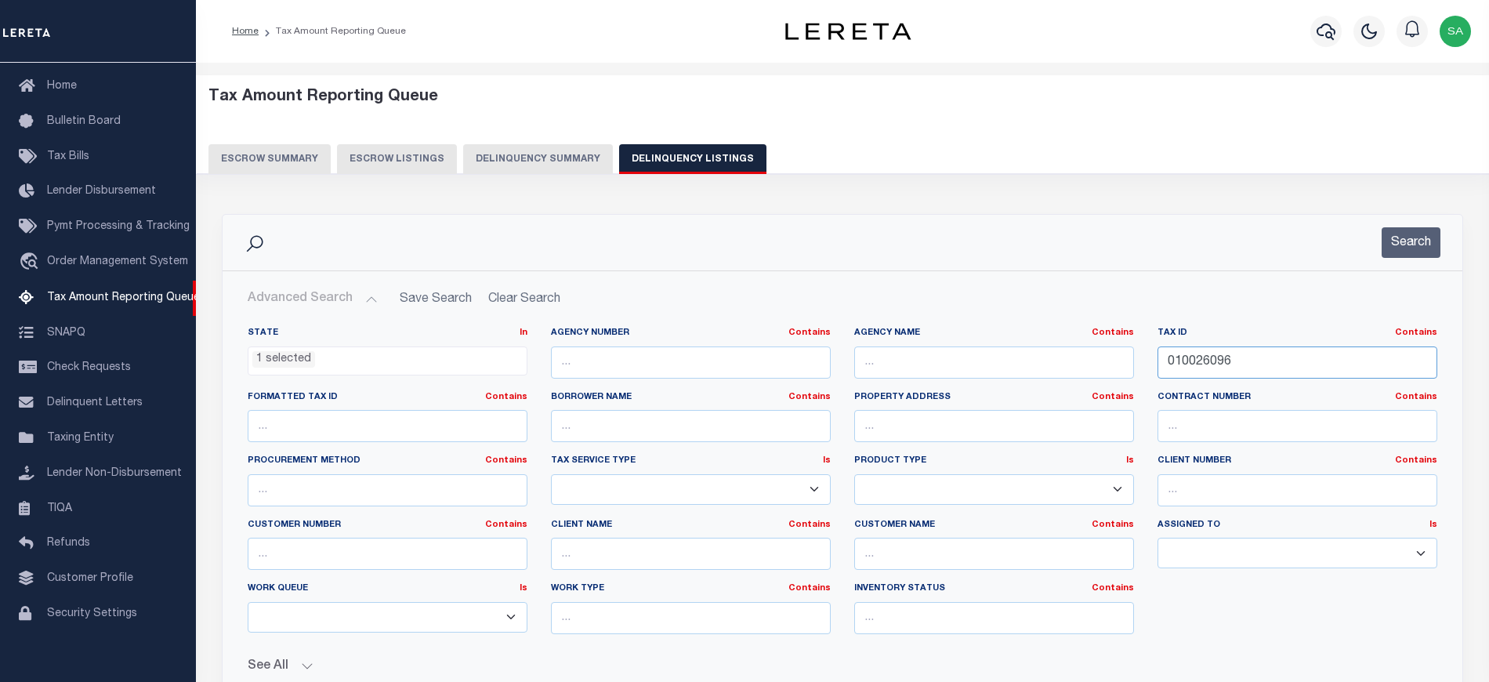
click at [1196, 370] on input "010026096" at bounding box center [1297, 362] width 280 height 32
click at [1197, 370] on input "010026096" at bounding box center [1297, 362] width 280 height 32
paste input "31030"
type input "010031030"
click at [1424, 251] on button "Search" at bounding box center [1410, 242] width 59 height 31
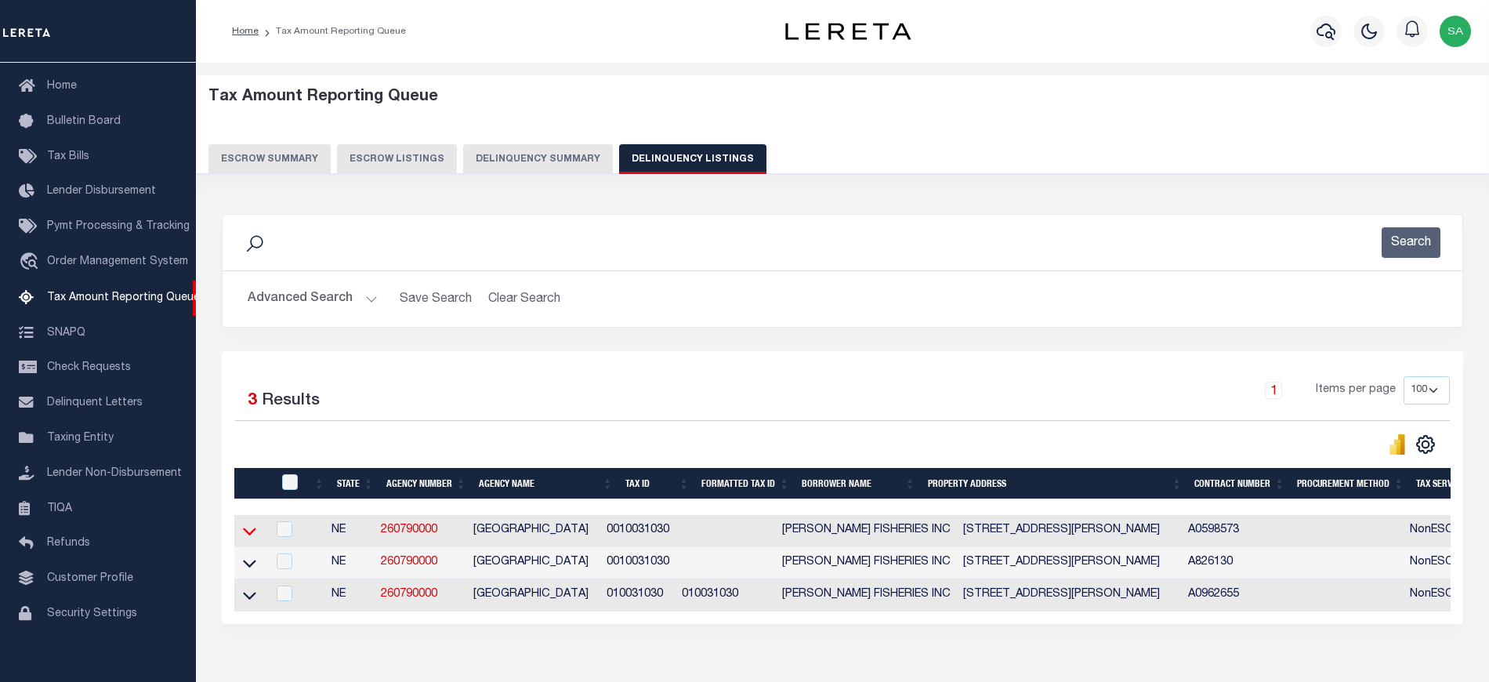
click at [246, 534] on icon at bounding box center [249, 531] width 13 height 16
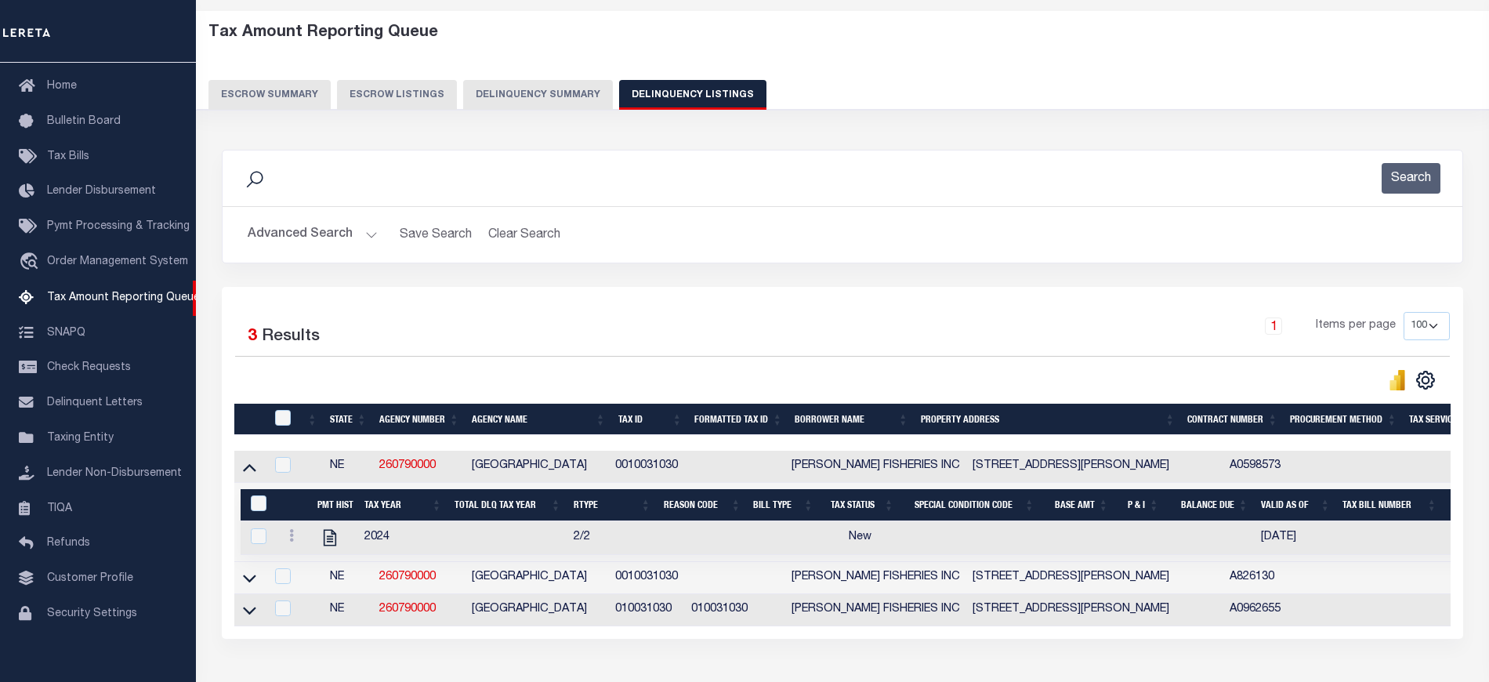
scroll to position [179, 0]
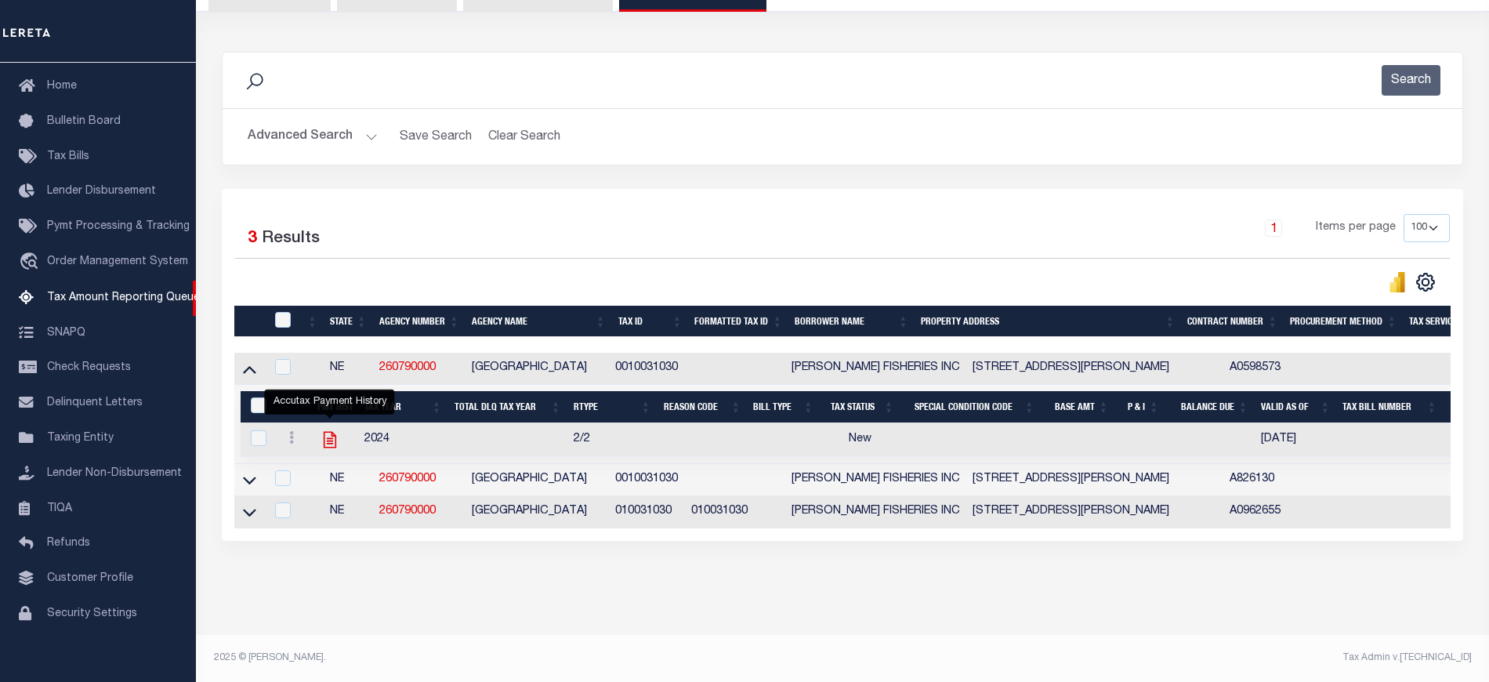
click at [324, 429] on icon "" at bounding box center [330, 439] width 20 height 20
checkbox input "true"
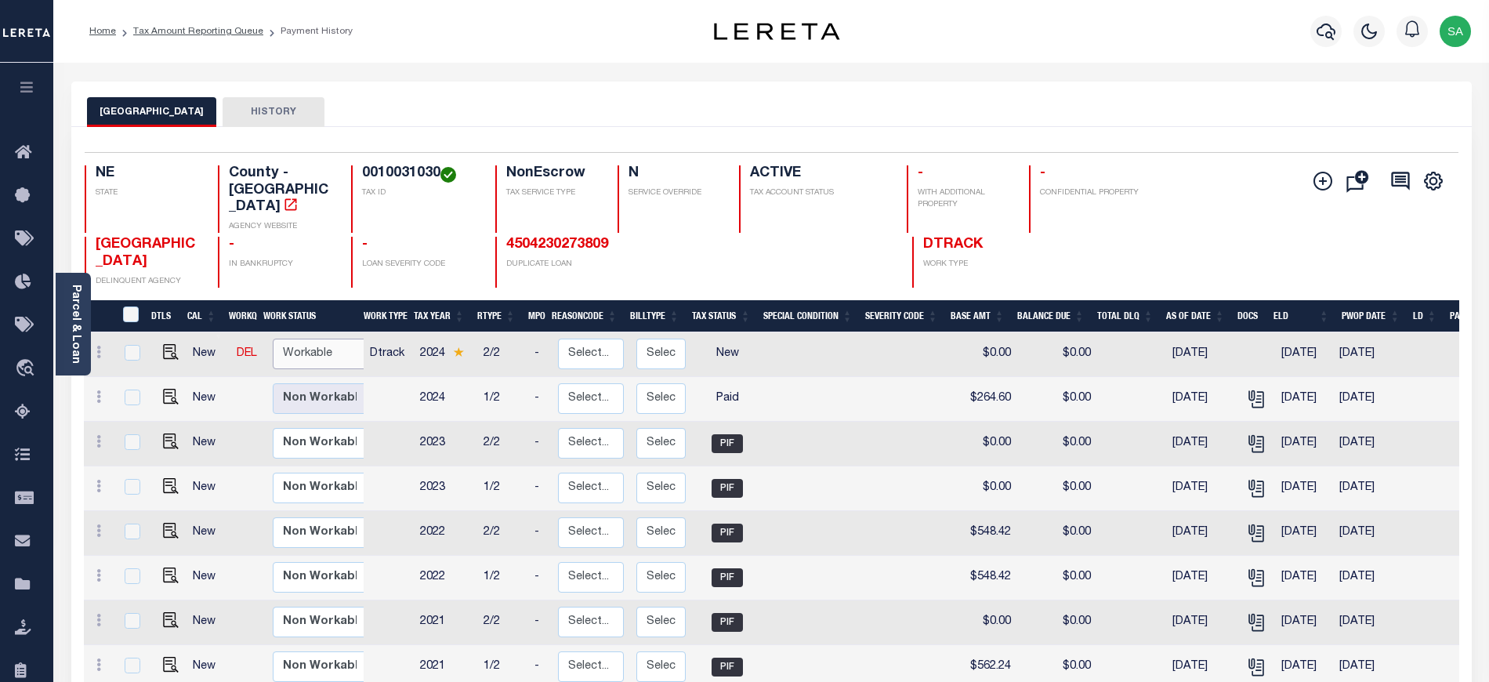
click at [339, 355] on select "Non Workable Workable" at bounding box center [320, 353] width 94 height 31
checkbox input "true"
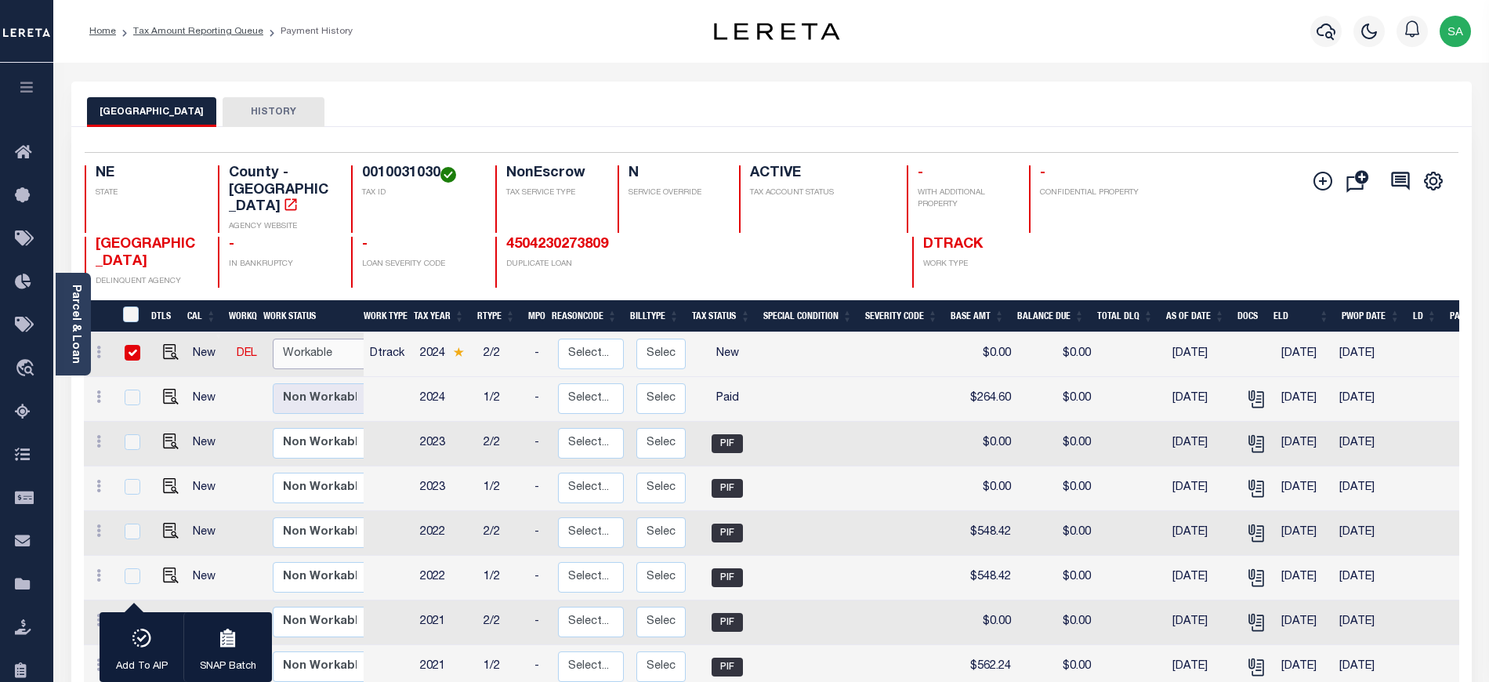
select select "true"
click at [273, 338] on select "Non Workable Workable" at bounding box center [320, 353] width 94 height 31
checkbox input "false"
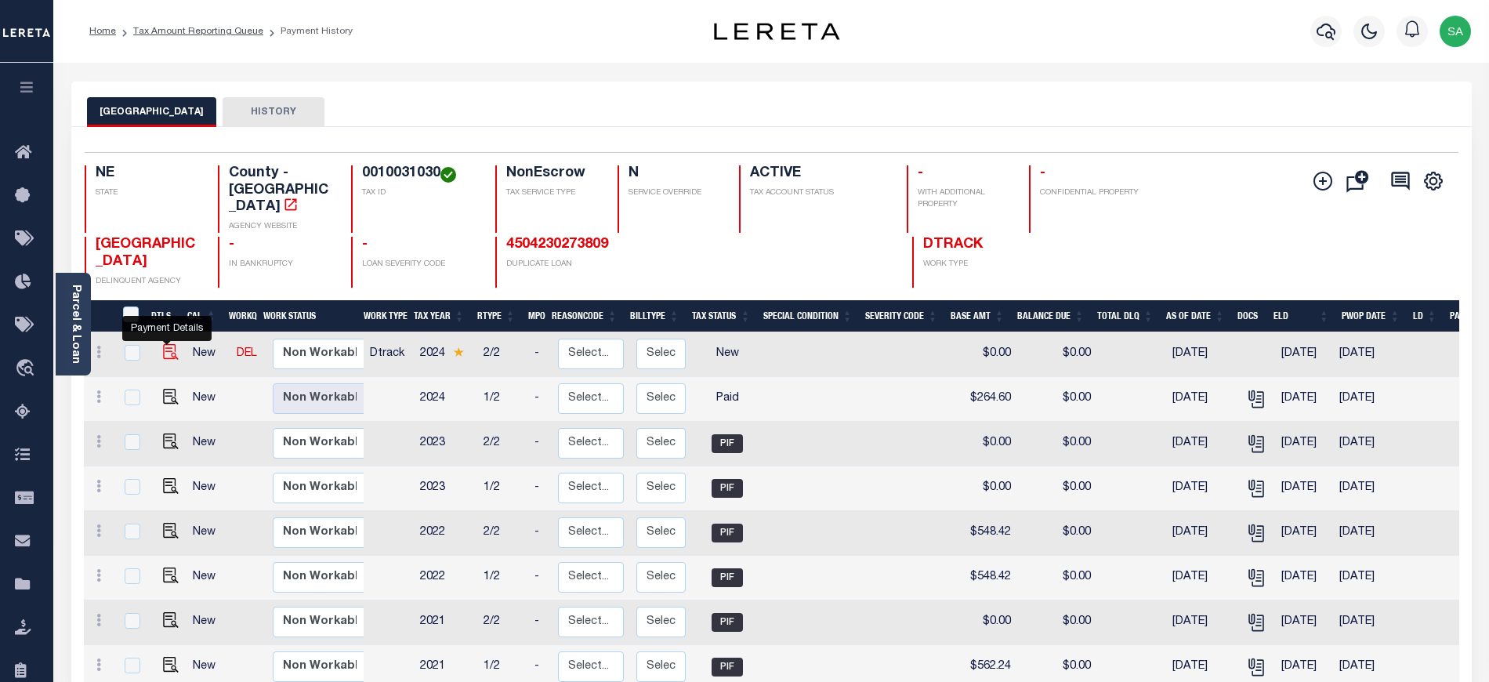
click at [166, 349] on img "" at bounding box center [171, 352] width 16 height 16
checkbox input "true"
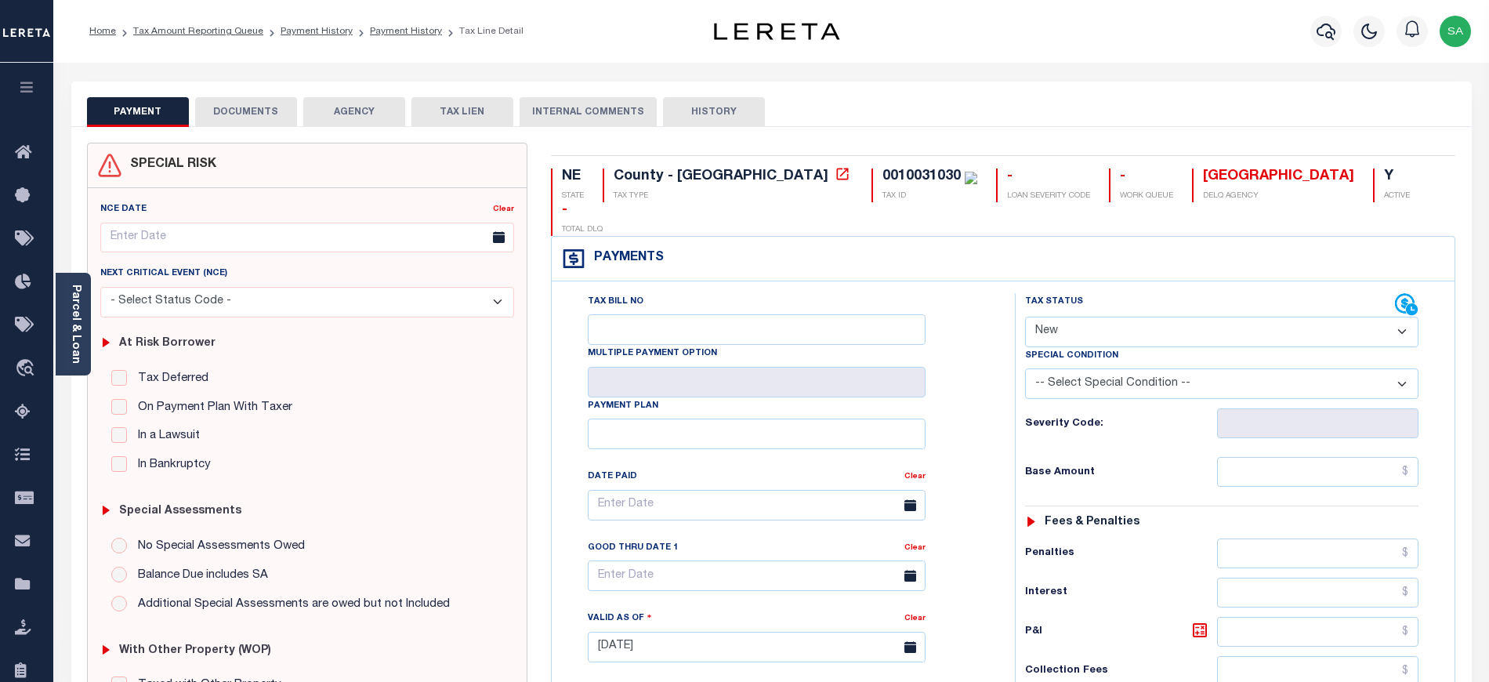
click at [1110, 317] on select "- Select Status Code - Open Due/Unpaid Paid Incomplete No Tax Due Internal Refu…" at bounding box center [1221, 332] width 393 height 31
select select "PYD"
click at [1025, 317] on select "- Select Status Code - Open Due/Unpaid Paid Incomplete No Tax Due Internal Refu…" at bounding box center [1221, 332] width 393 height 31
type input "[DATE]"
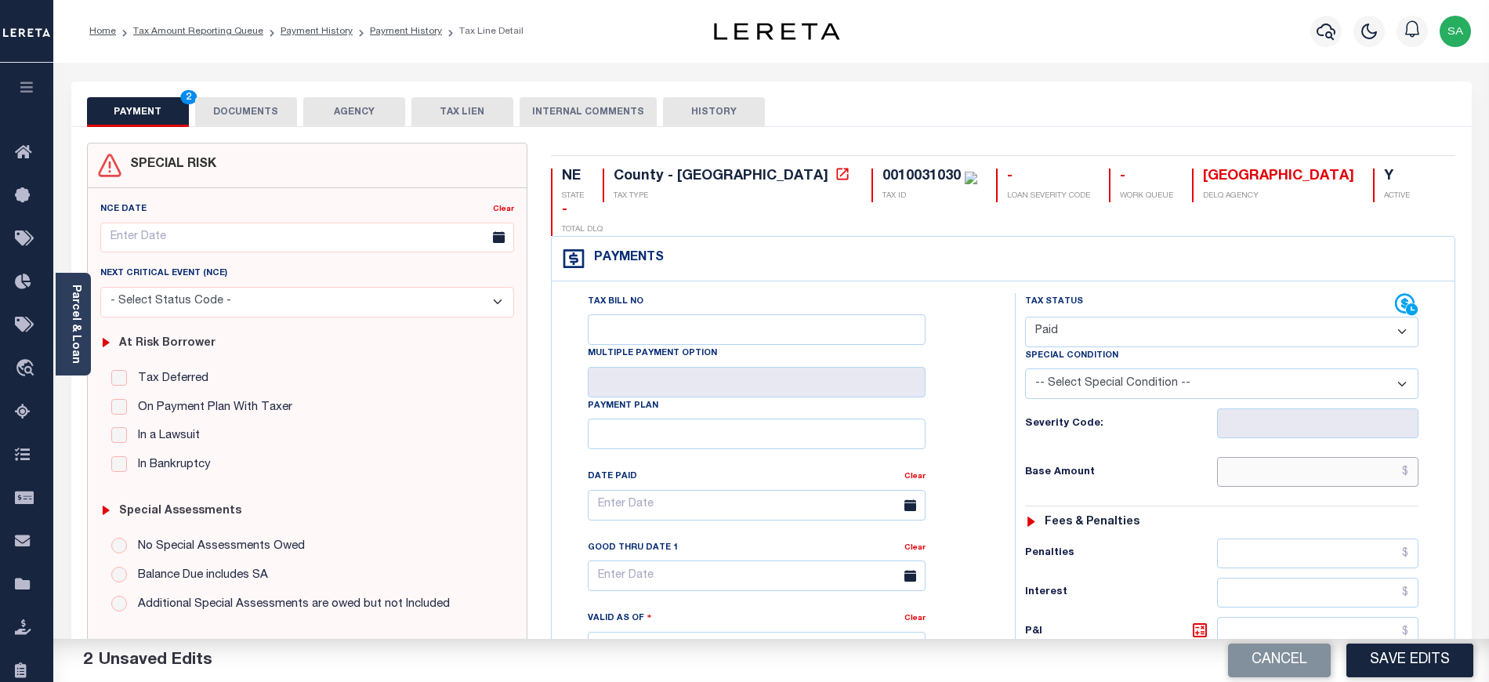
click at [1239, 457] on input "text" at bounding box center [1318, 472] width 202 height 30
type input "$0.00"
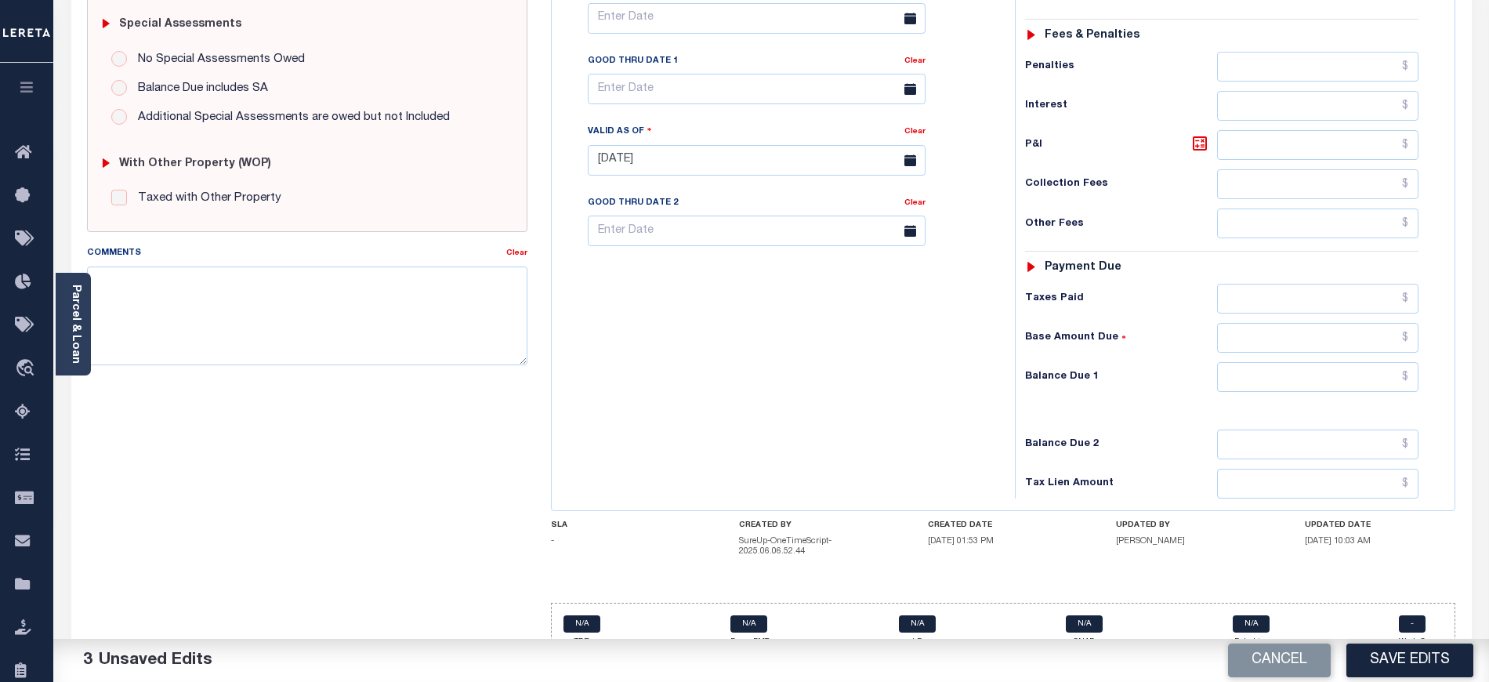
scroll to position [490, 0]
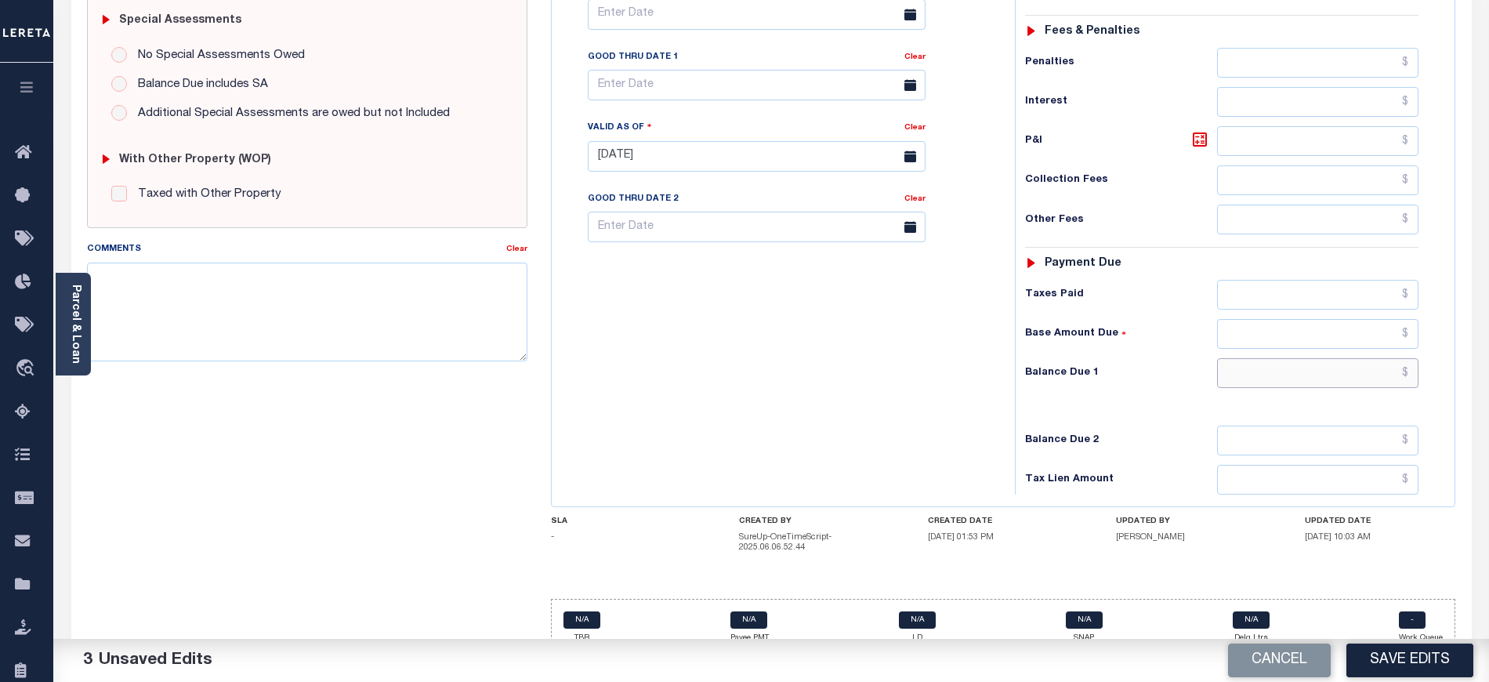
click at [1224, 358] on input "text" at bounding box center [1318, 373] width 202 height 30
type input "$0.00"
click at [751, 381] on div "Tax Bill No Multiple Payment Option Payment Plan Clear" at bounding box center [779, 149] width 447 height 692
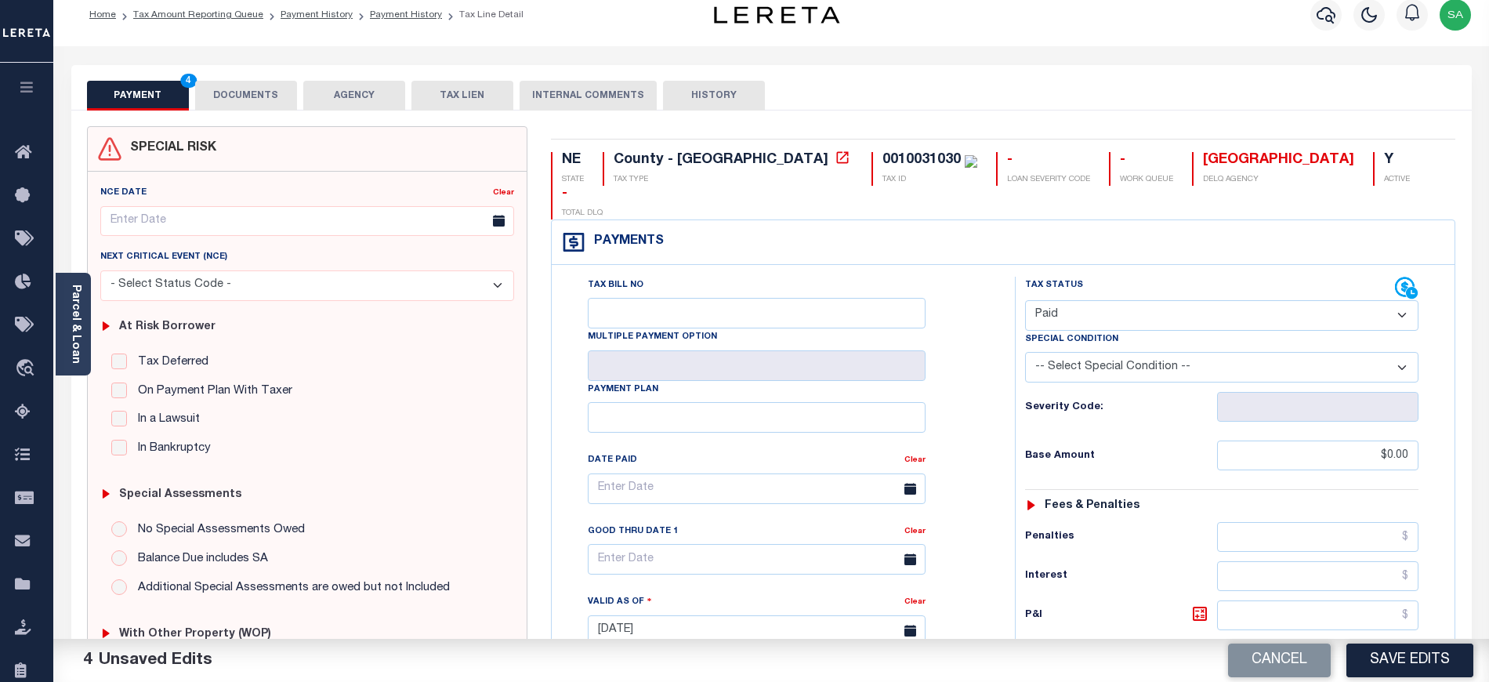
scroll to position [0, 0]
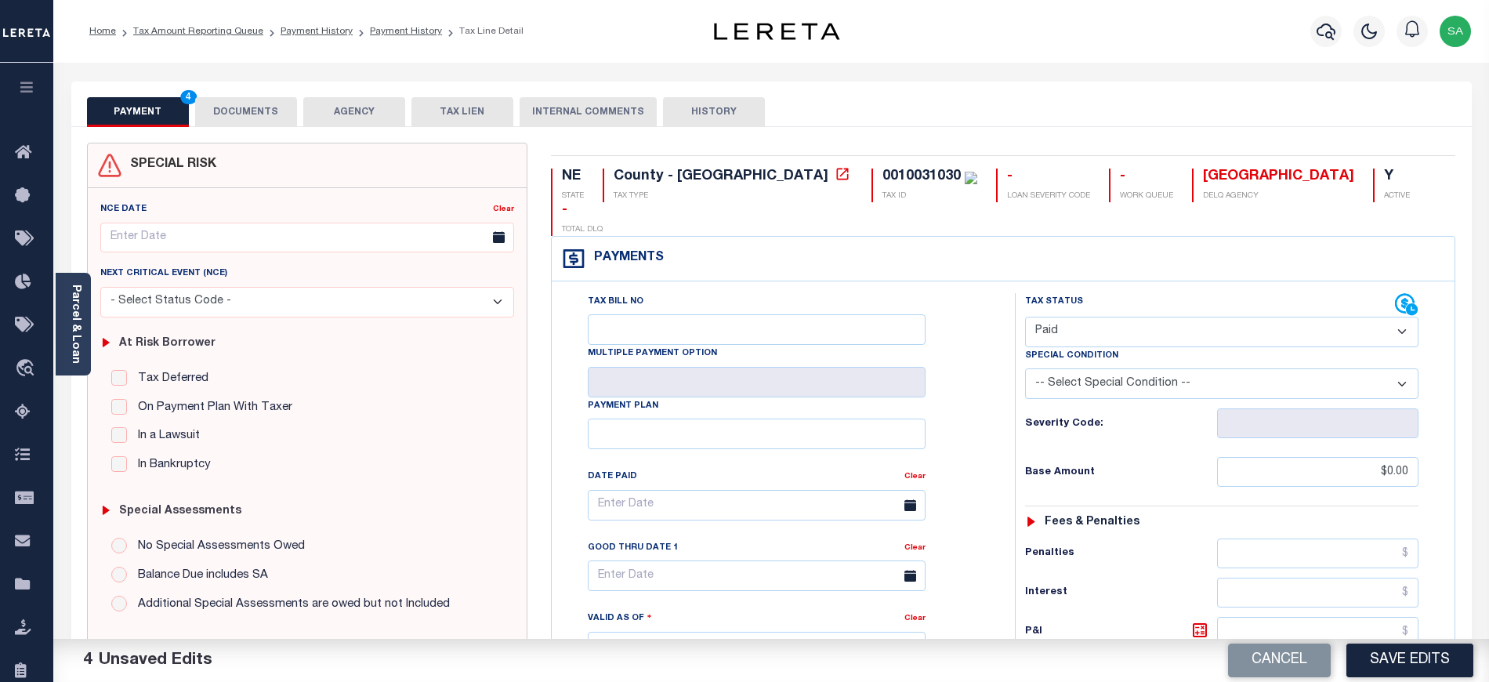
click at [257, 118] on button "DOCUMENTS" at bounding box center [246, 112] width 102 height 30
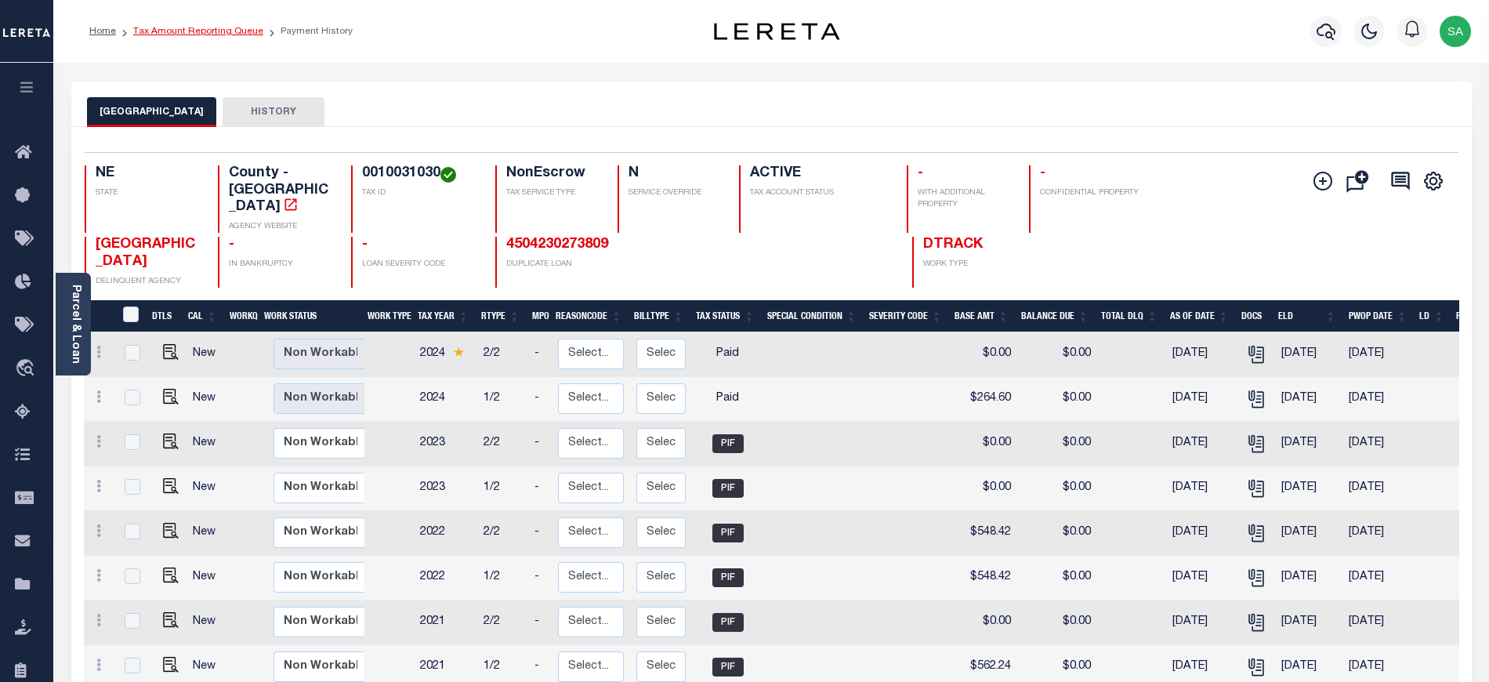
click at [227, 36] on link "Tax Amount Reporting Queue" at bounding box center [198, 31] width 130 height 9
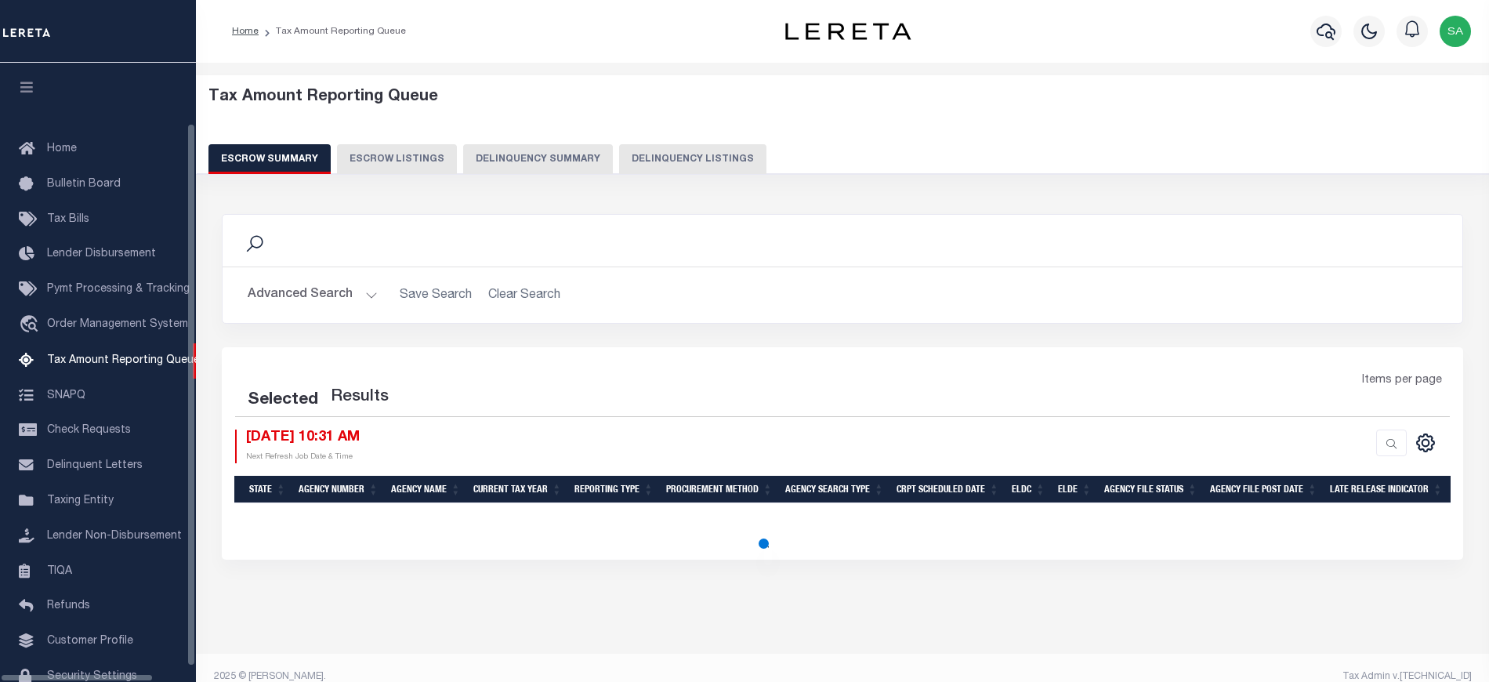
select select "100"
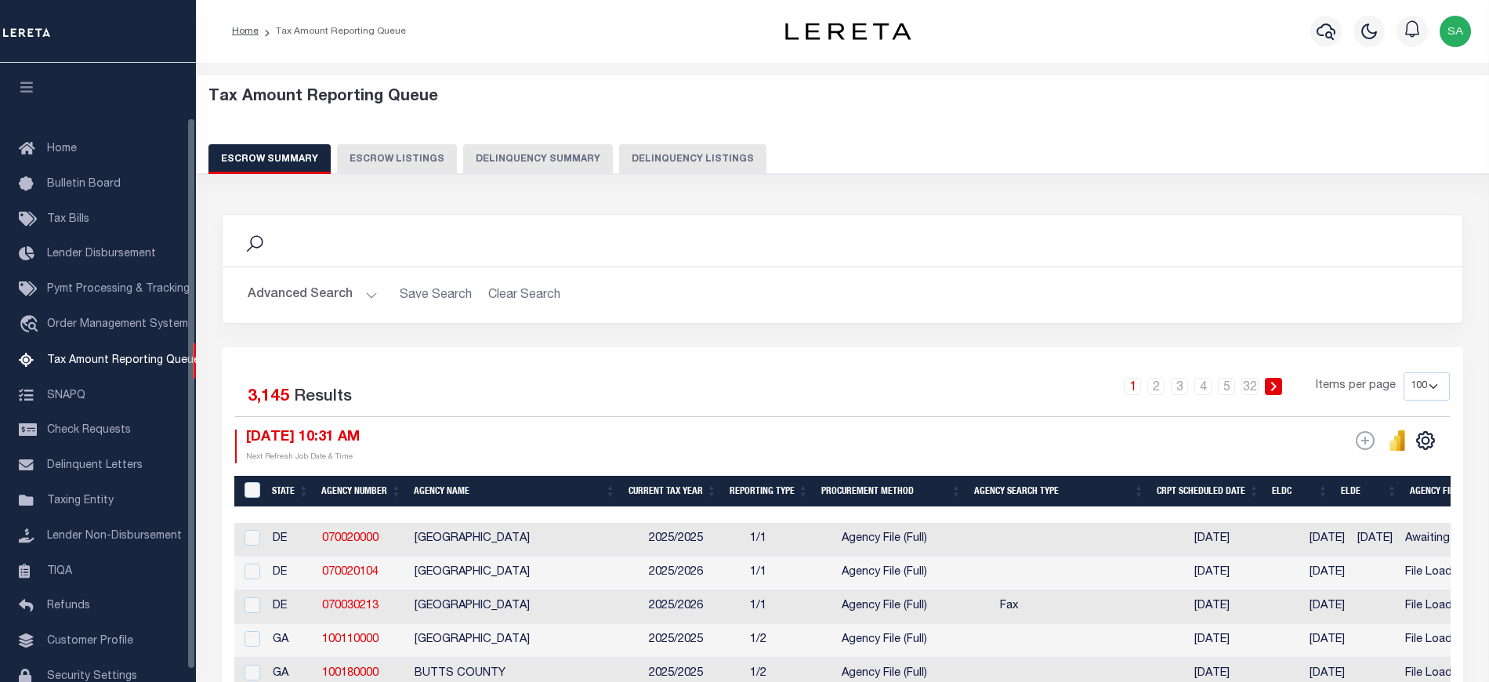
scroll to position [63, 0]
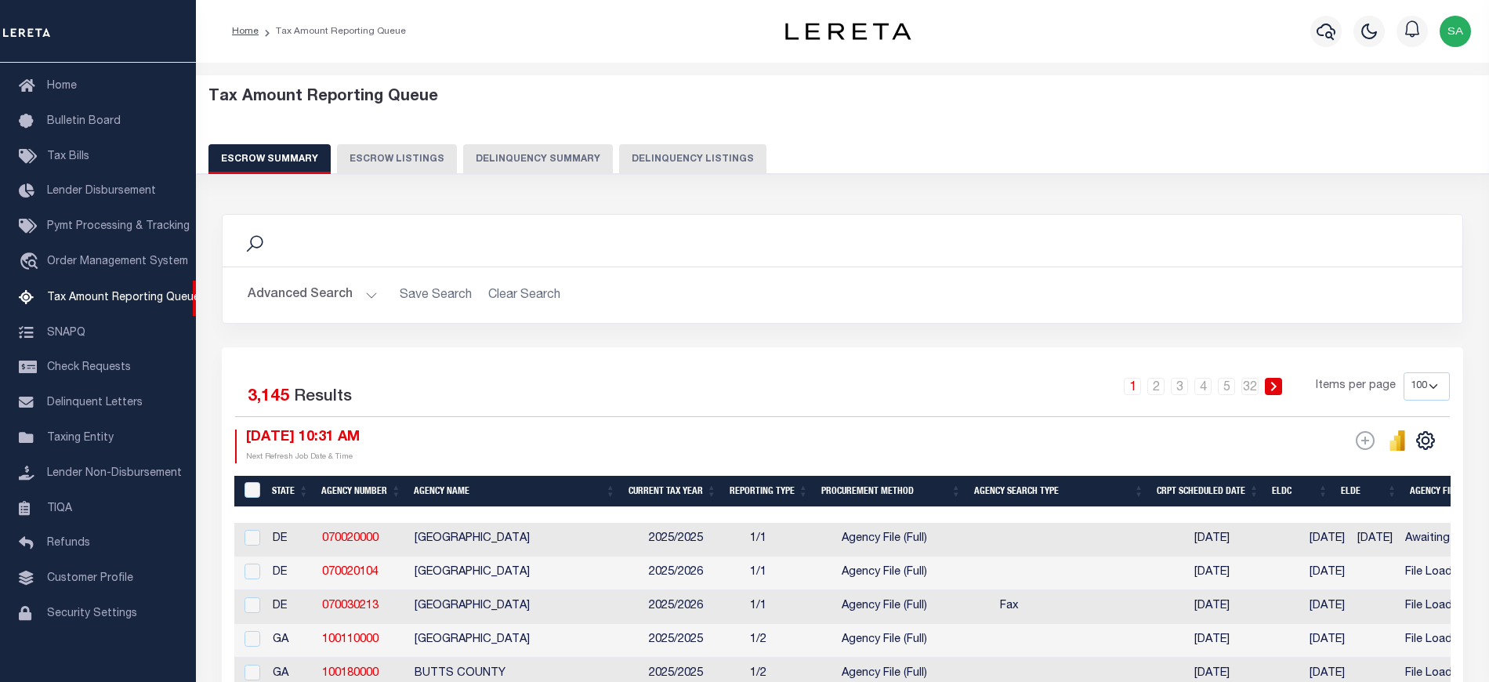
click at [646, 164] on button "Delinquency Listings" at bounding box center [692, 159] width 147 height 30
select select "100"
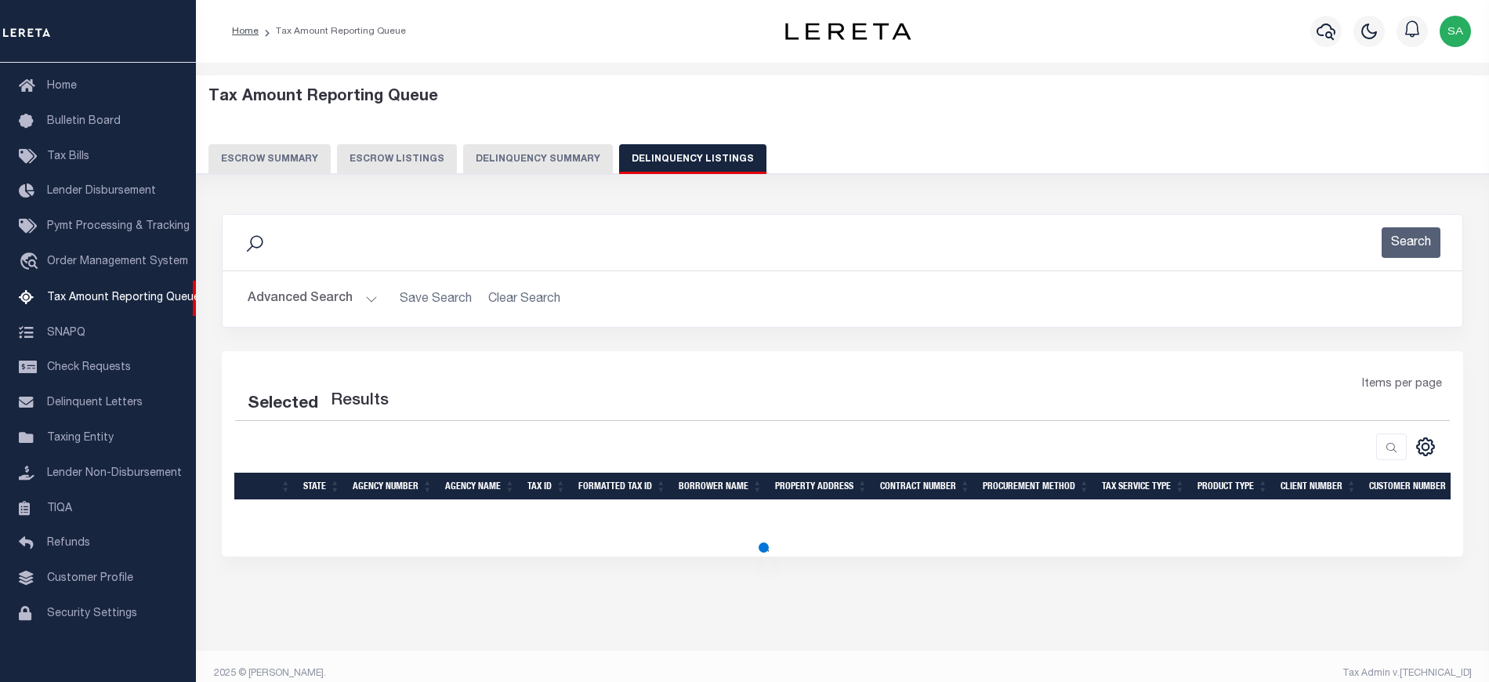
select select "100"
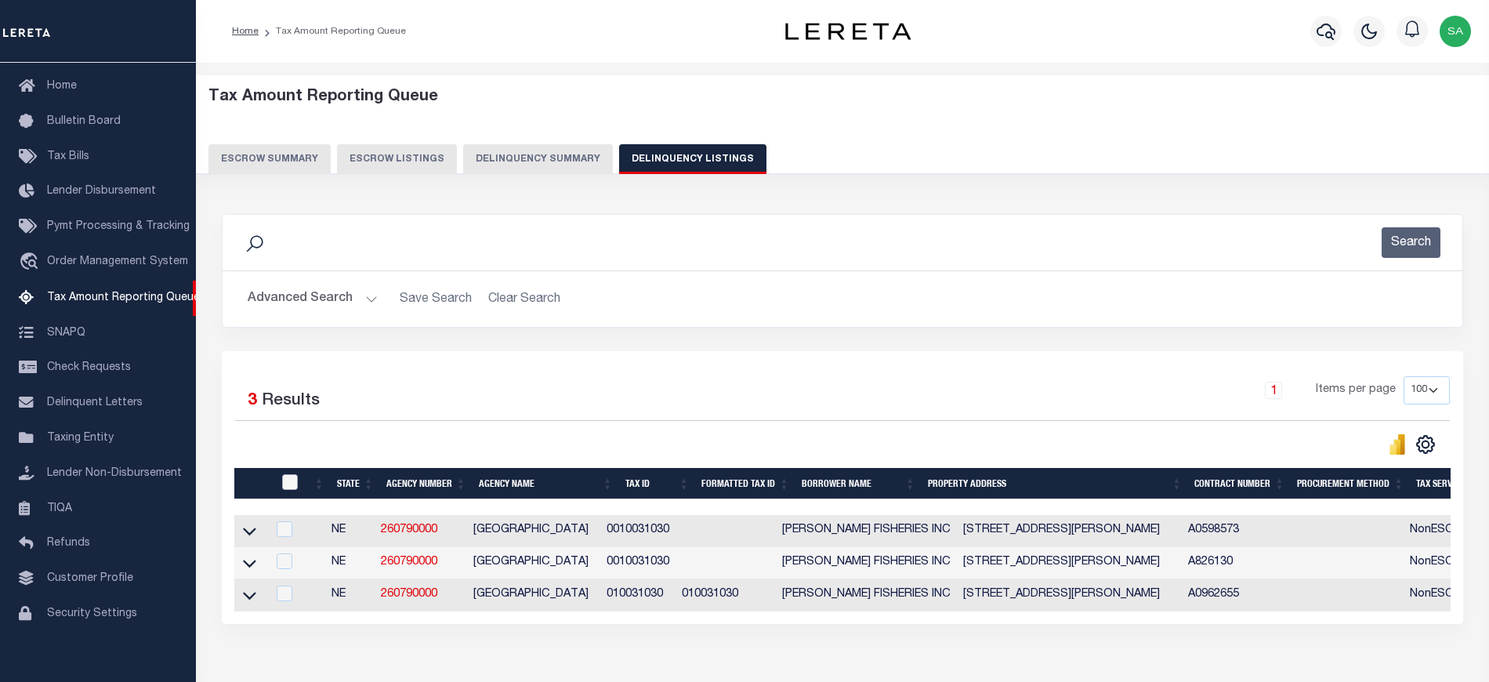
click at [286, 486] on input "checkbox" at bounding box center [290, 482] width 16 height 16
checkbox input "true"
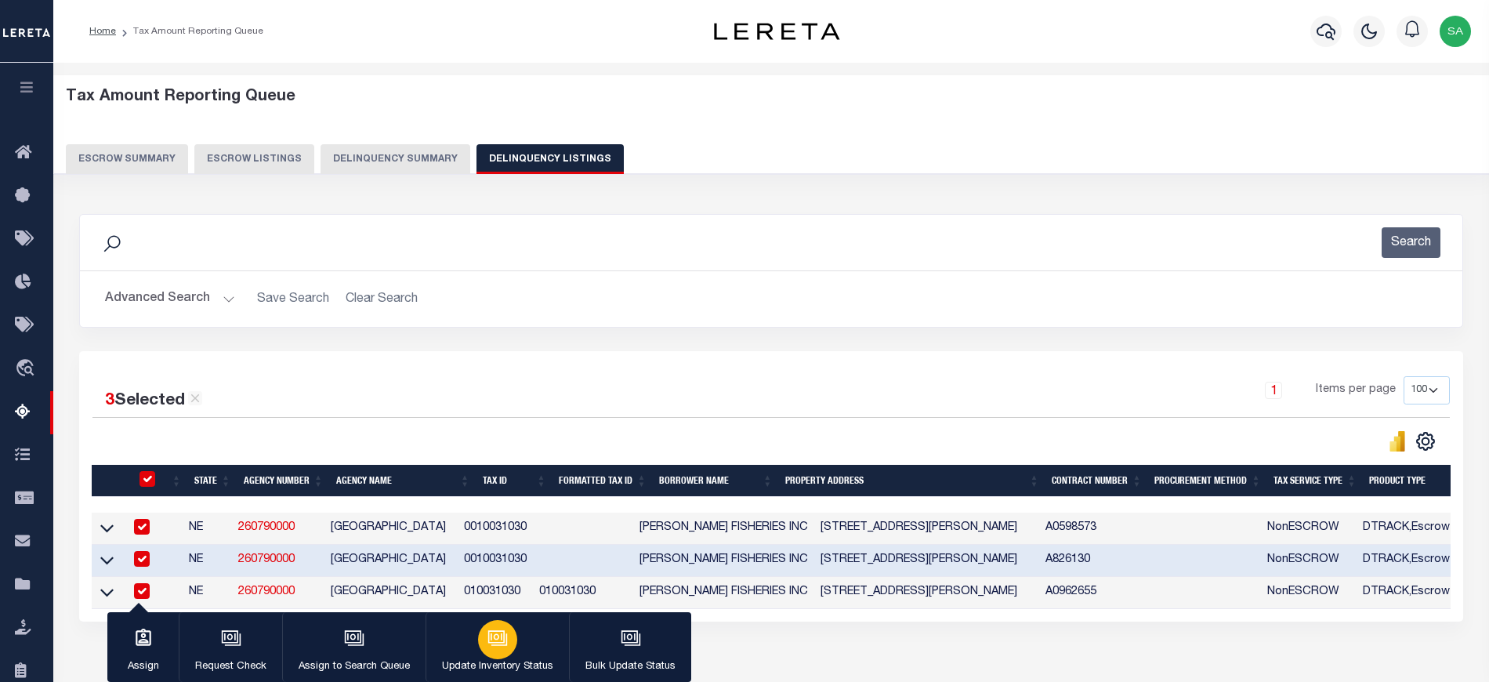
click at [492, 627] on div "button" at bounding box center [497, 639] width 39 height 39
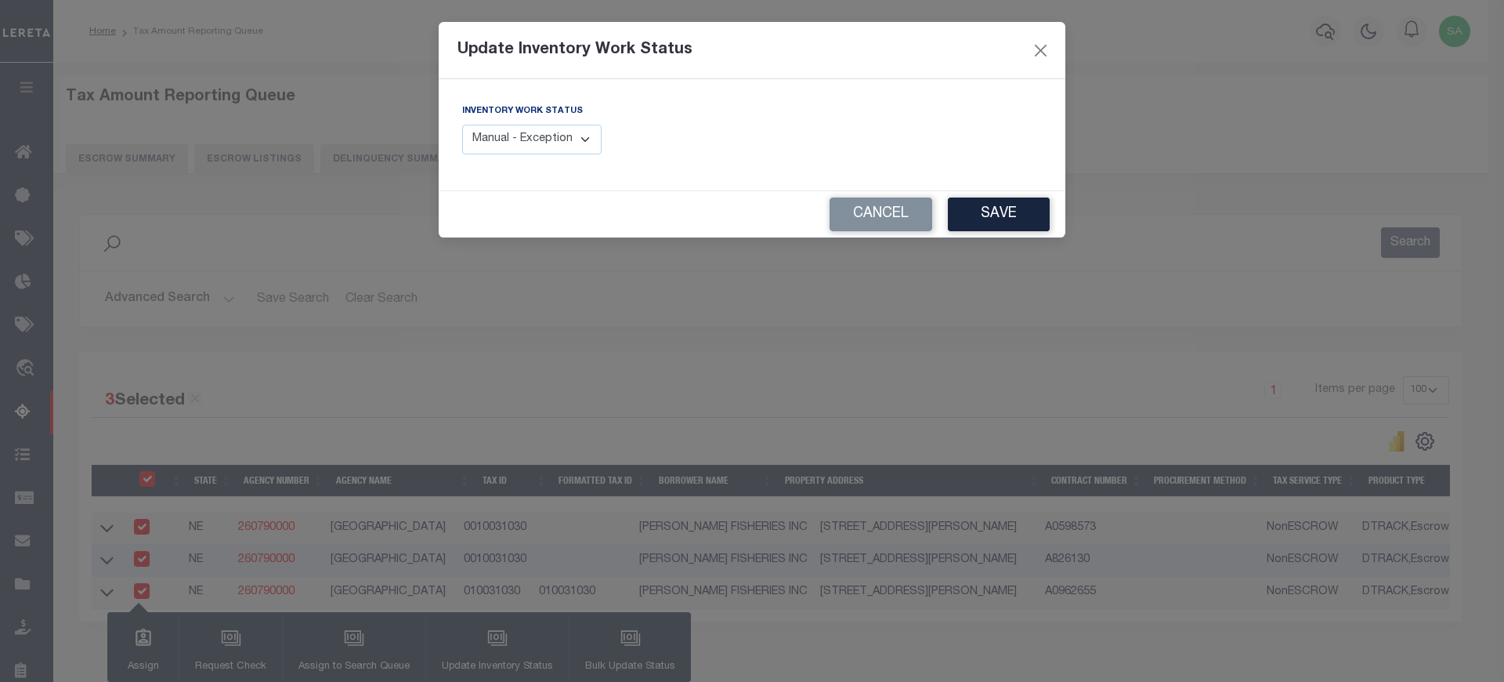
click at [506, 164] on div "Inventory Work Status Manual - Exception Pended - Awaiting Search Late Add Exce…" at bounding box center [602, 135] width 302 height 64
click at [512, 152] on select "Manual - Exception Pended - Awaiting Search Late Add Exception Completed" at bounding box center [531, 140] width 139 height 31
select select "4"
click at [462, 125] on select "Manual - Exception Pended - Awaiting Search Late Add Exception Completed" at bounding box center [531, 140] width 139 height 31
click at [994, 214] on button "Save" at bounding box center [999, 214] width 102 height 34
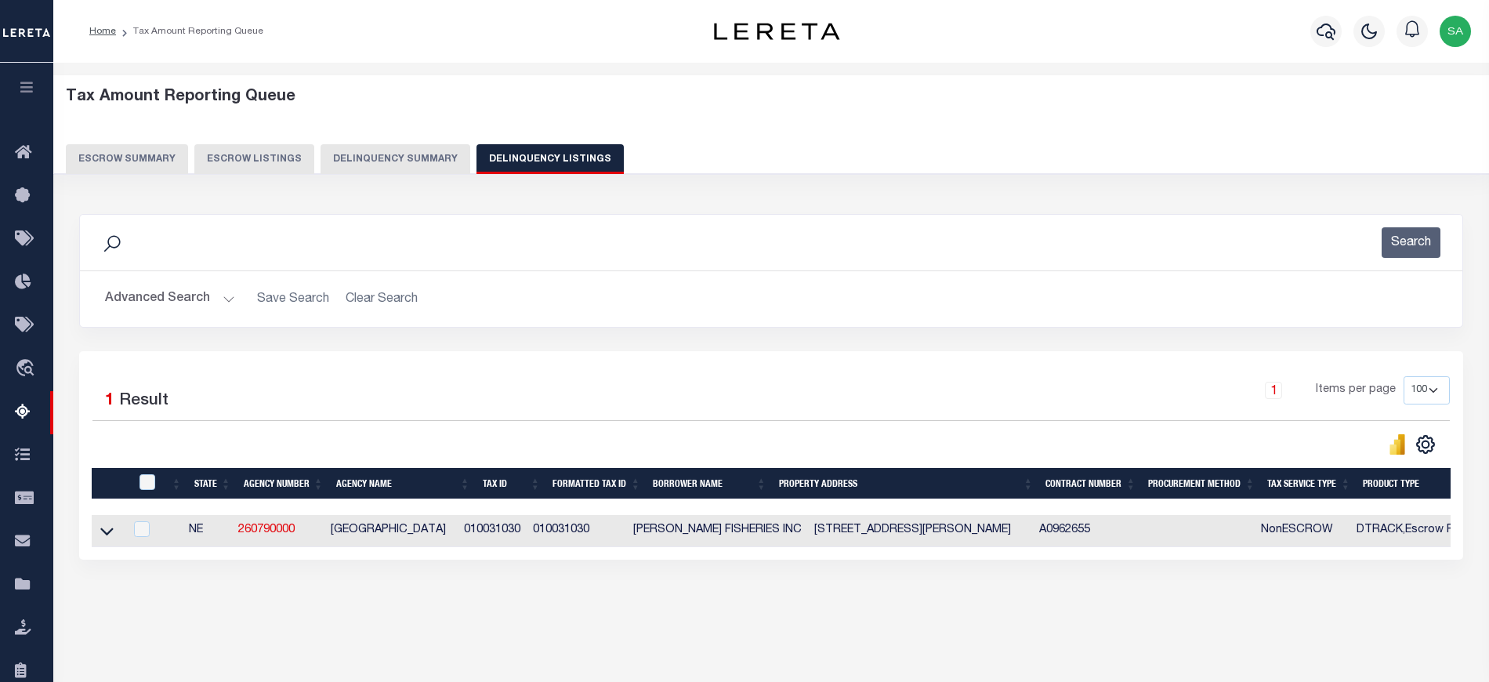
click at [180, 299] on button "Advanced Search" at bounding box center [170, 299] width 130 height 31
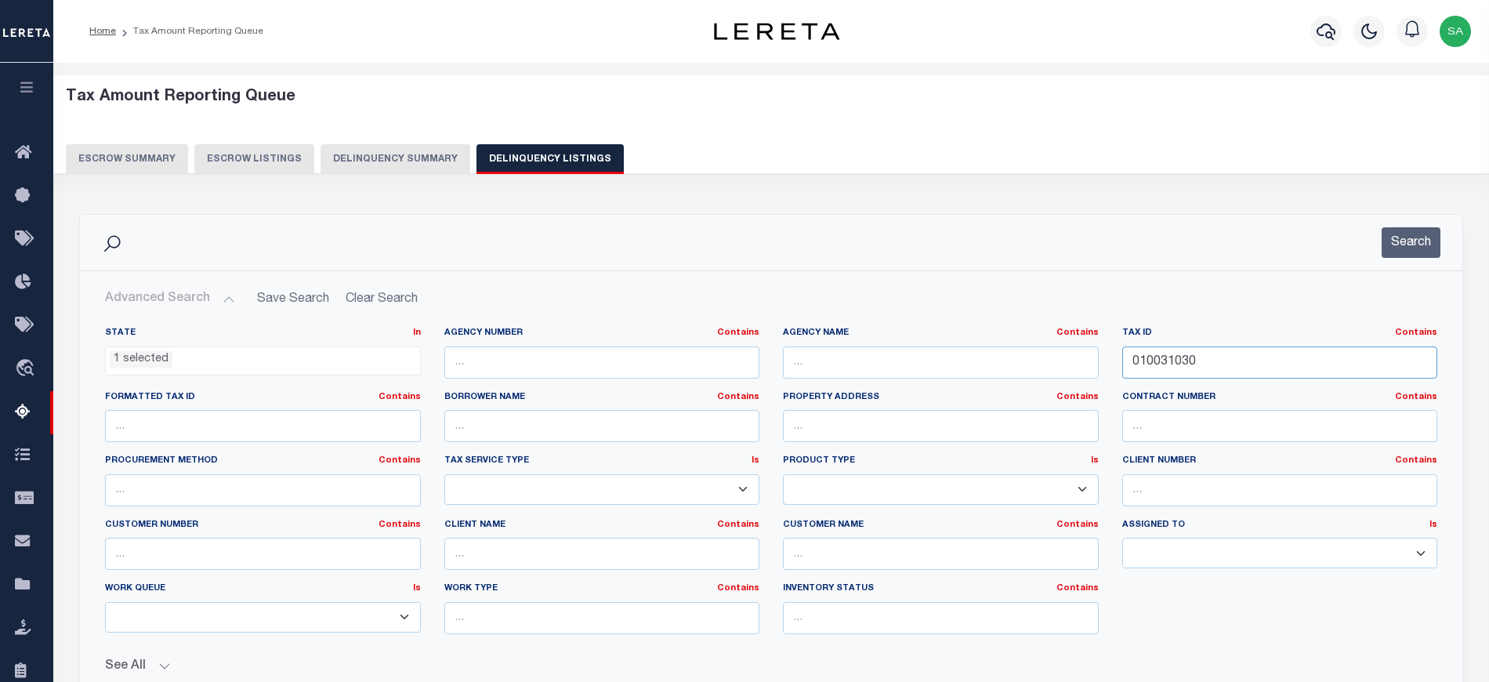
click at [1169, 371] on input "010031030" at bounding box center [1280, 362] width 316 height 32
paste input "81"
type input "010031081"
click at [1407, 257] on button "Search" at bounding box center [1410, 242] width 59 height 31
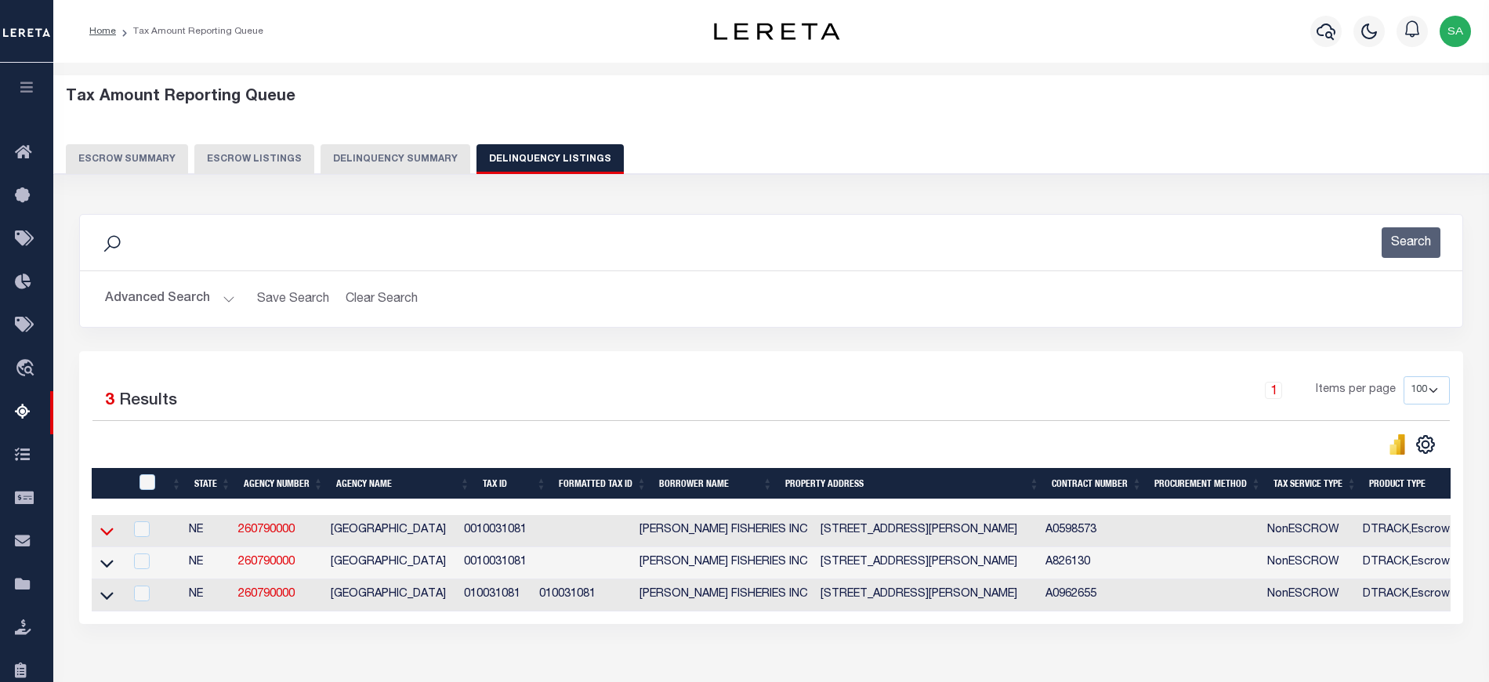
click at [104, 534] on icon at bounding box center [106, 531] width 13 height 16
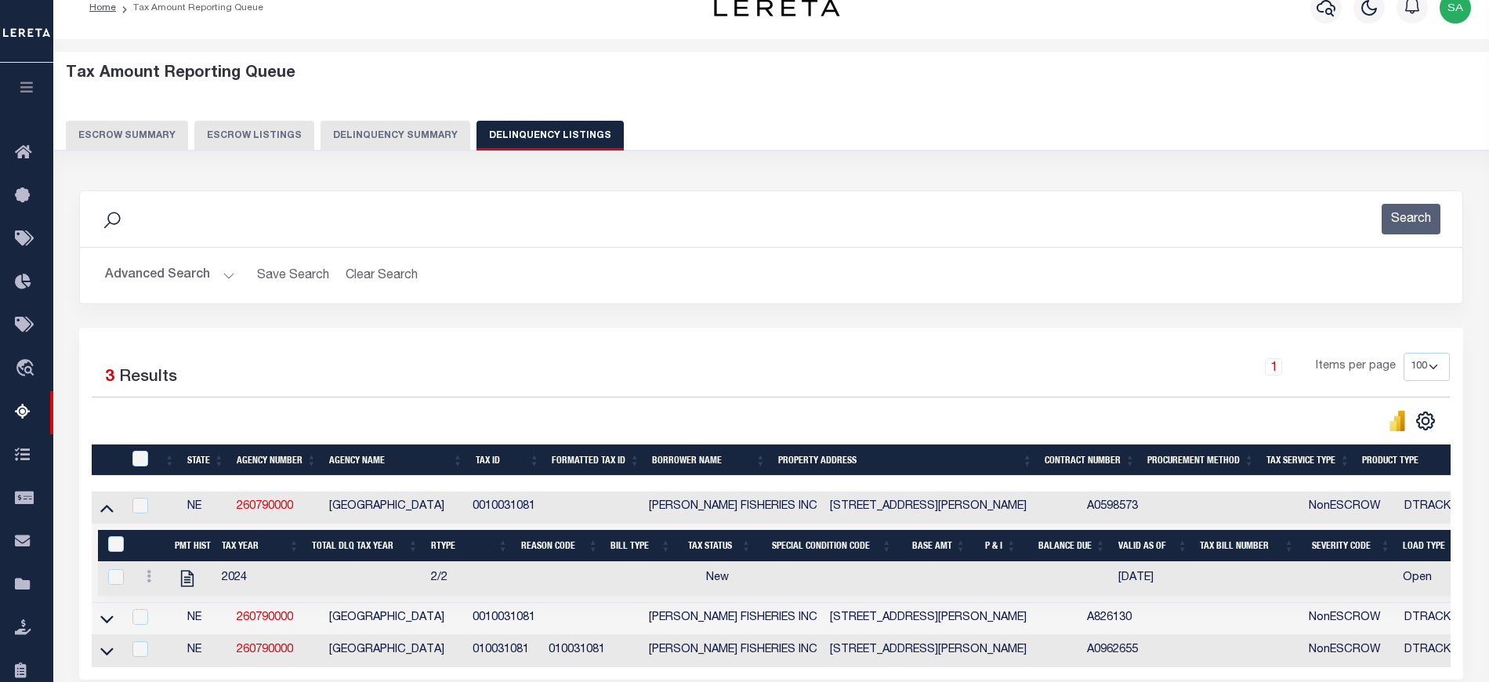
scroll to position [179, 0]
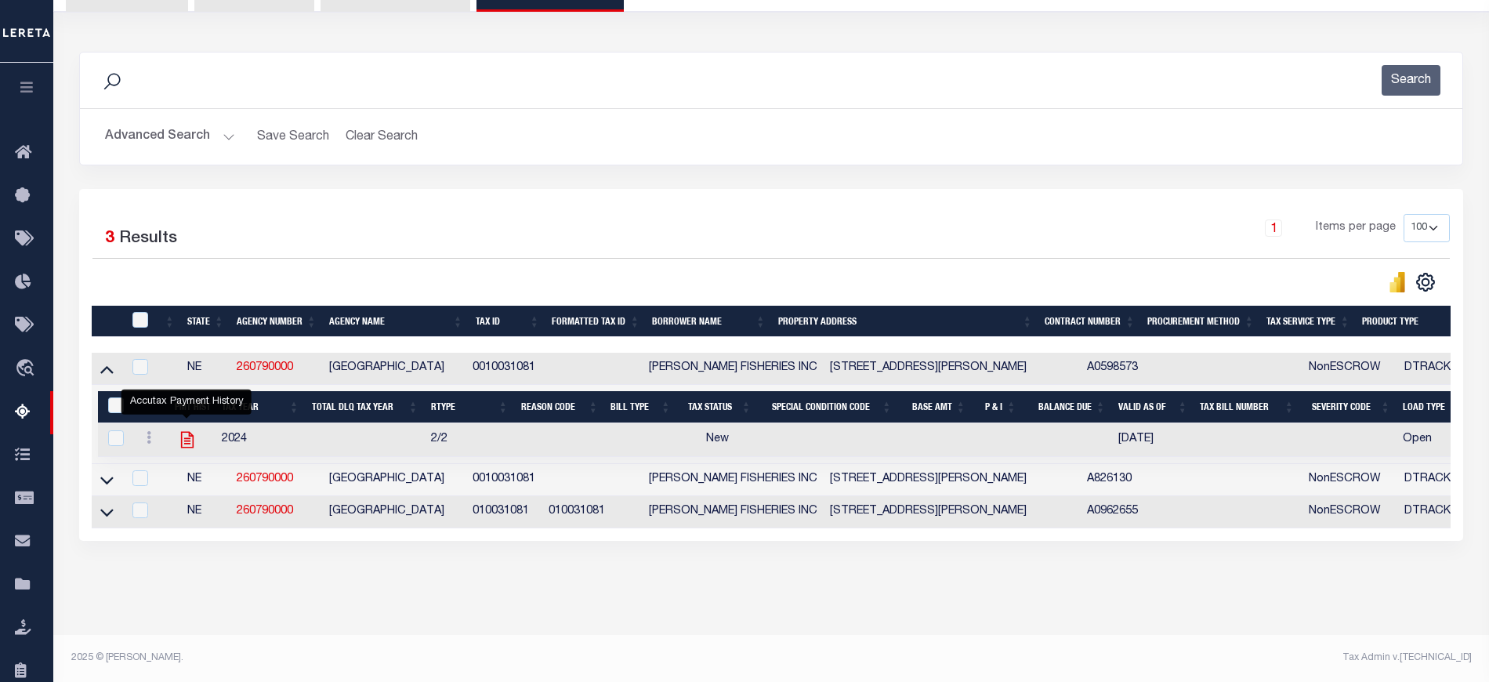
click at [190, 429] on icon "" at bounding box center [187, 439] width 20 height 20
checkbox input "true"
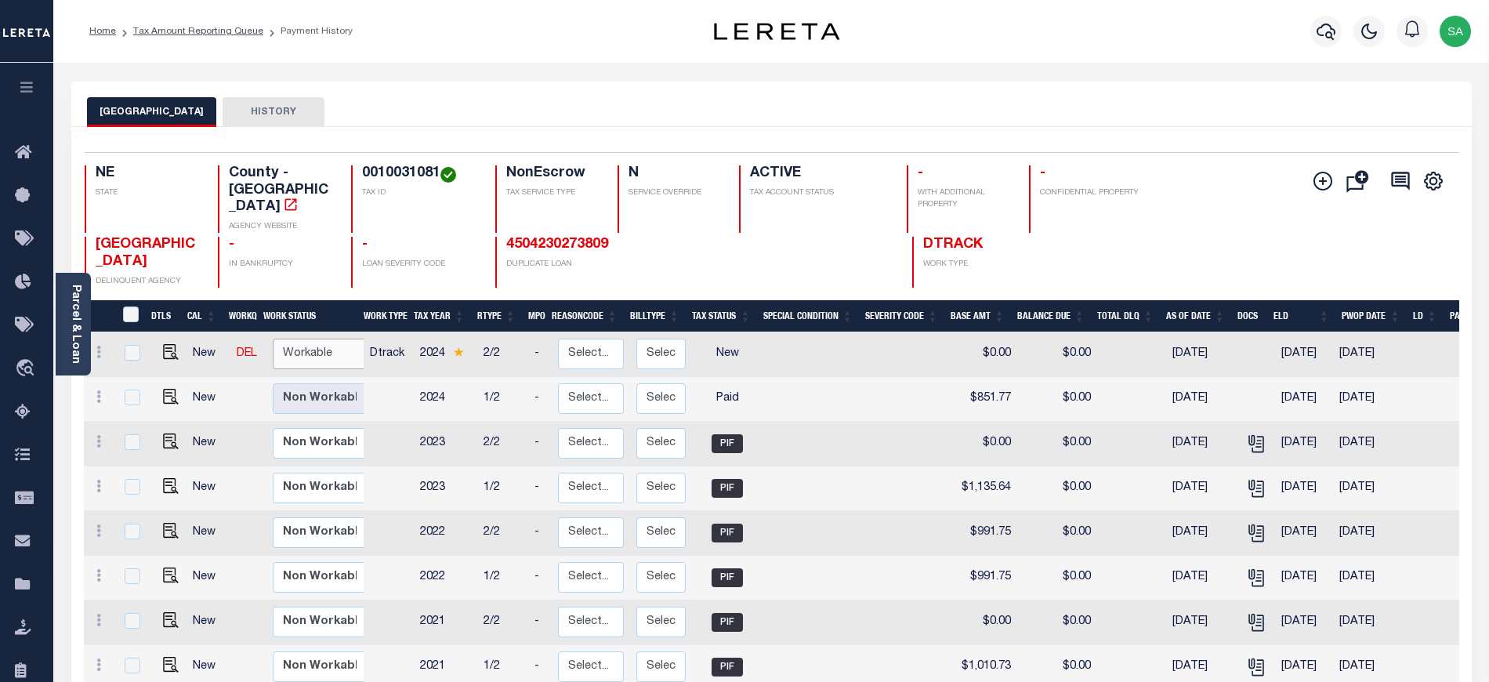
click at [306, 349] on select "Non Workable Workable" at bounding box center [320, 353] width 94 height 31
checkbox input "true"
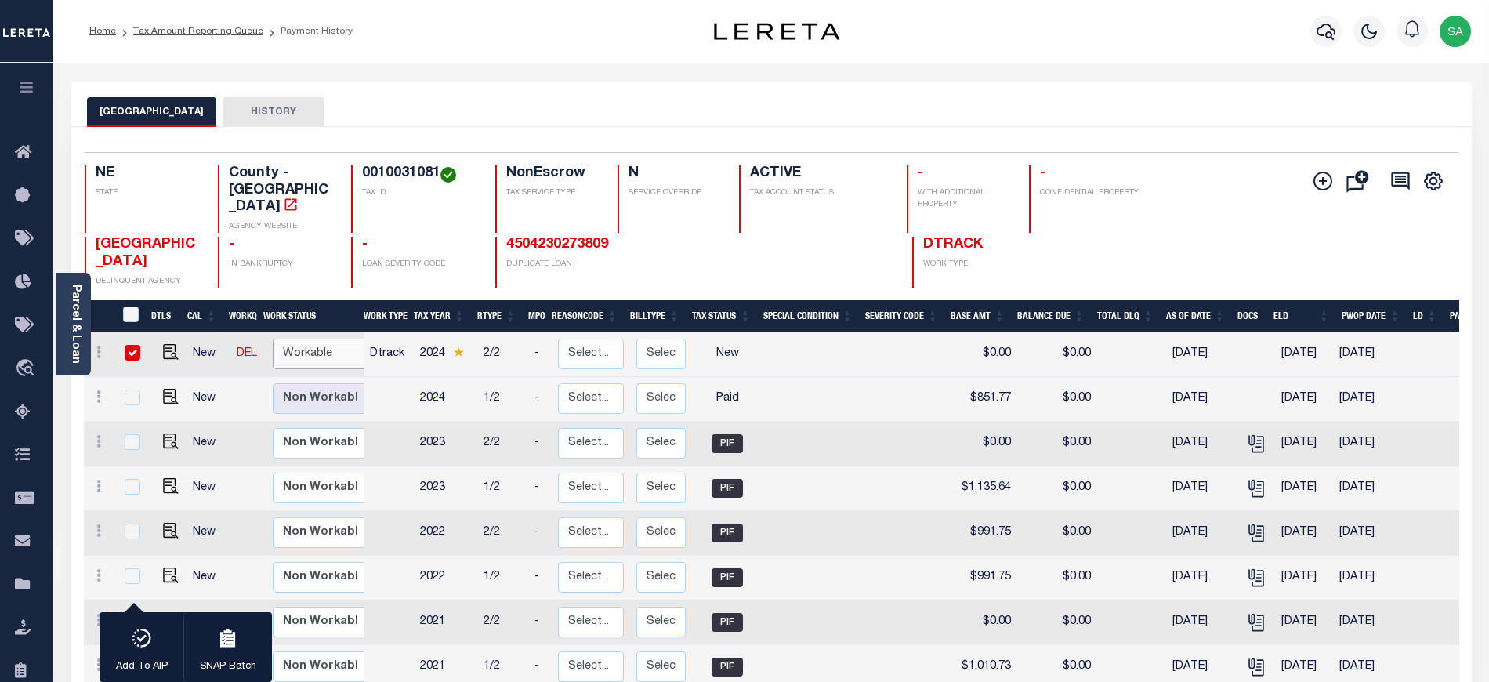
select select "true"
click at [273, 338] on select "Non Workable Workable" at bounding box center [320, 353] width 94 height 31
checkbox input "false"
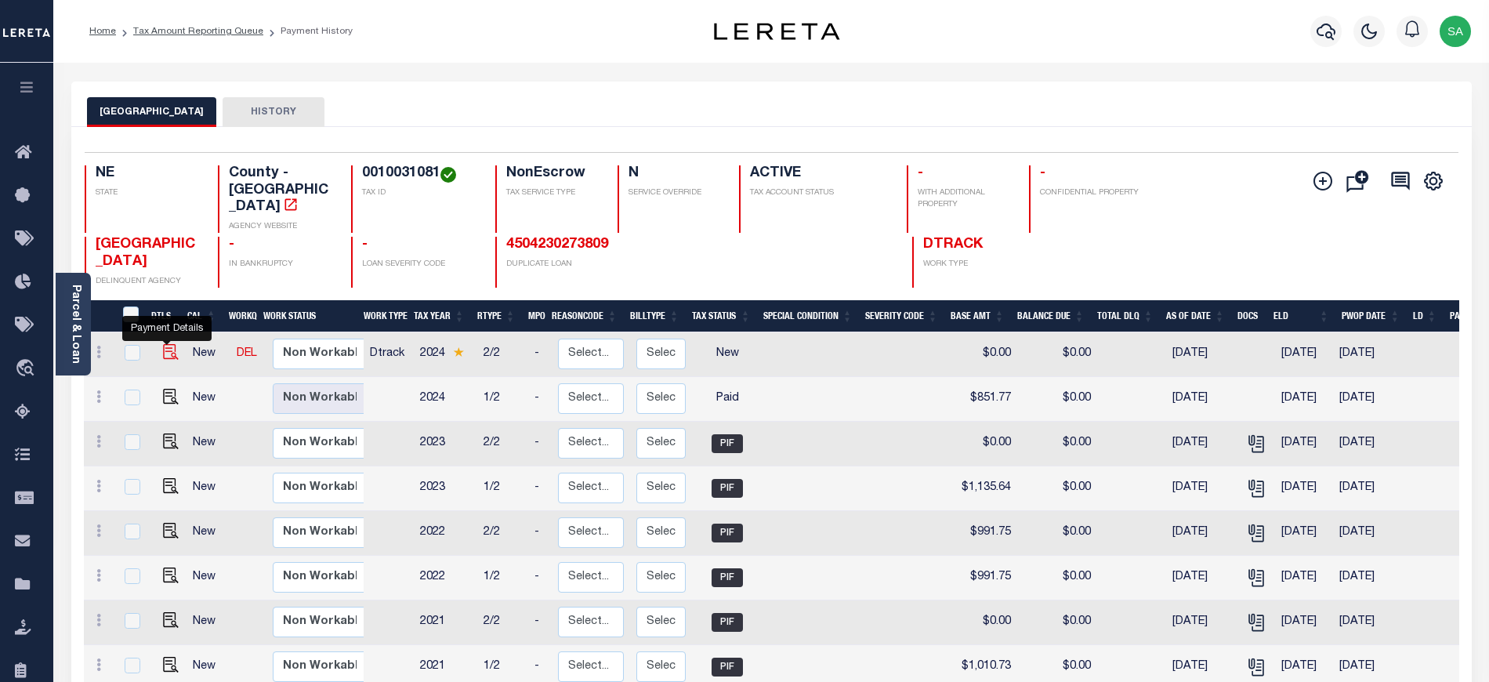
click at [164, 353] on img "" at bounding box center [171, 352] width 16 height 16
checkbox input "true"
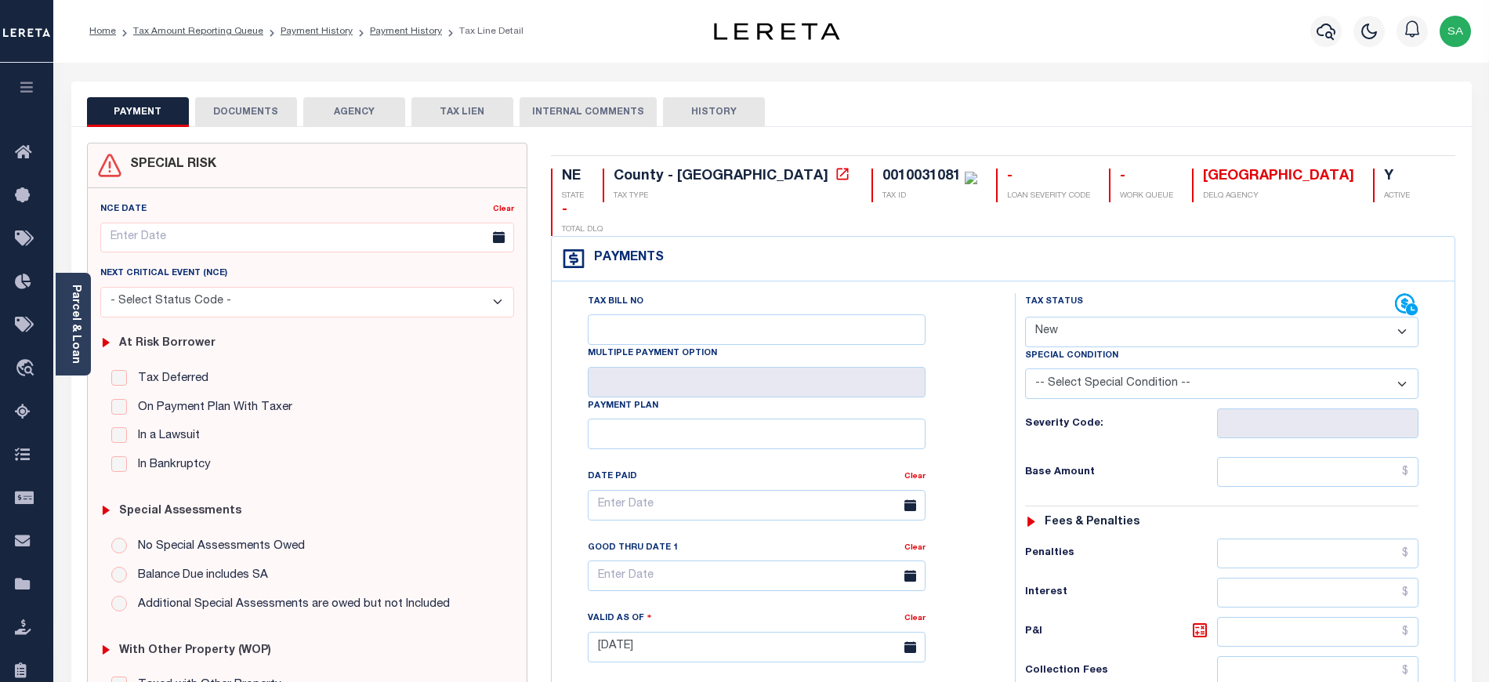
click at [1041, 317] on select "- Select Status Code - Open Due/Unpaid Paid Incomplete No Tax Due Internal Refu…" at bounding box center [1221, 332] width 393 height 31
select select "PYD"
click at [1025, 317] on select "- Select Status Code - Open Due/Unpaid Paid Incomplete No Tax Due Internal Refu…" at bounding box center [1221, 332] width 393 height 31
type input "[DATE]"
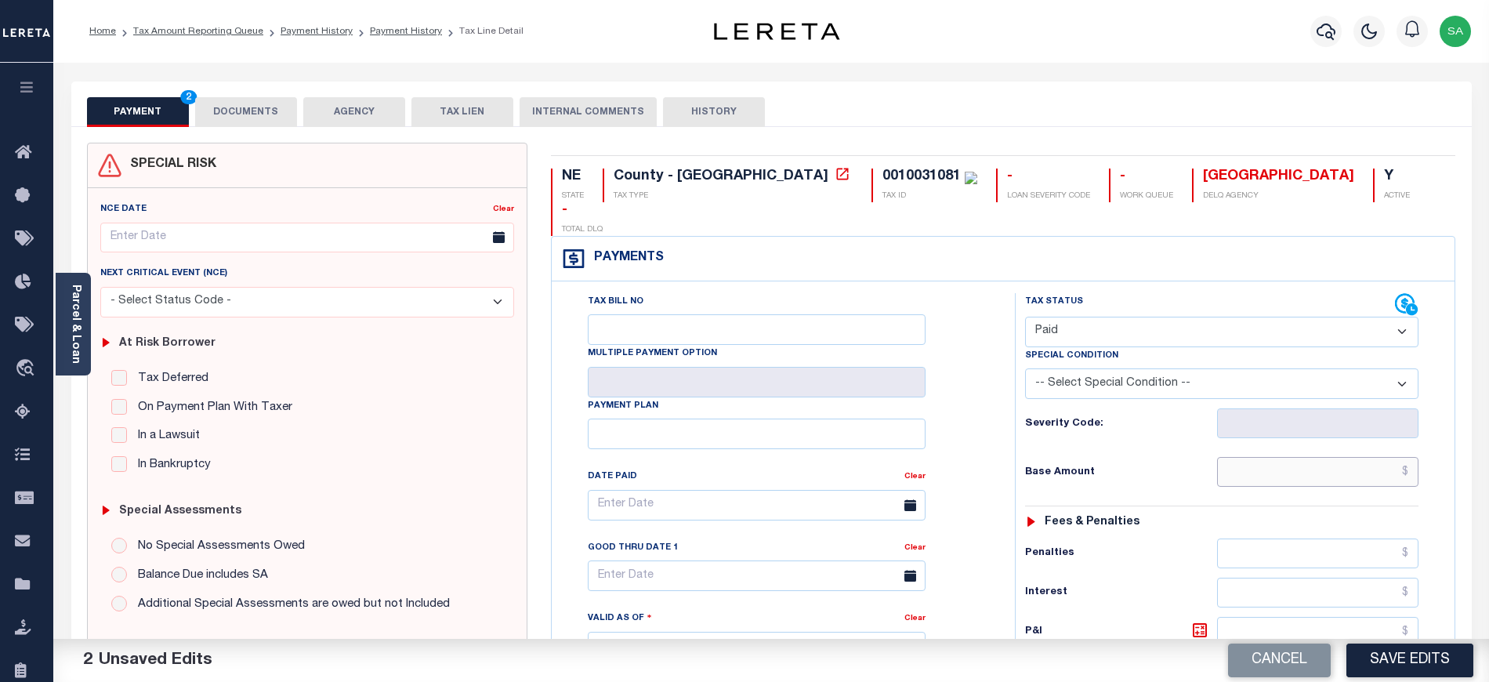
click at [1239, 457] on input "text" at bounding box center [1318, 472] width 202 height 30
type input "$0.00"
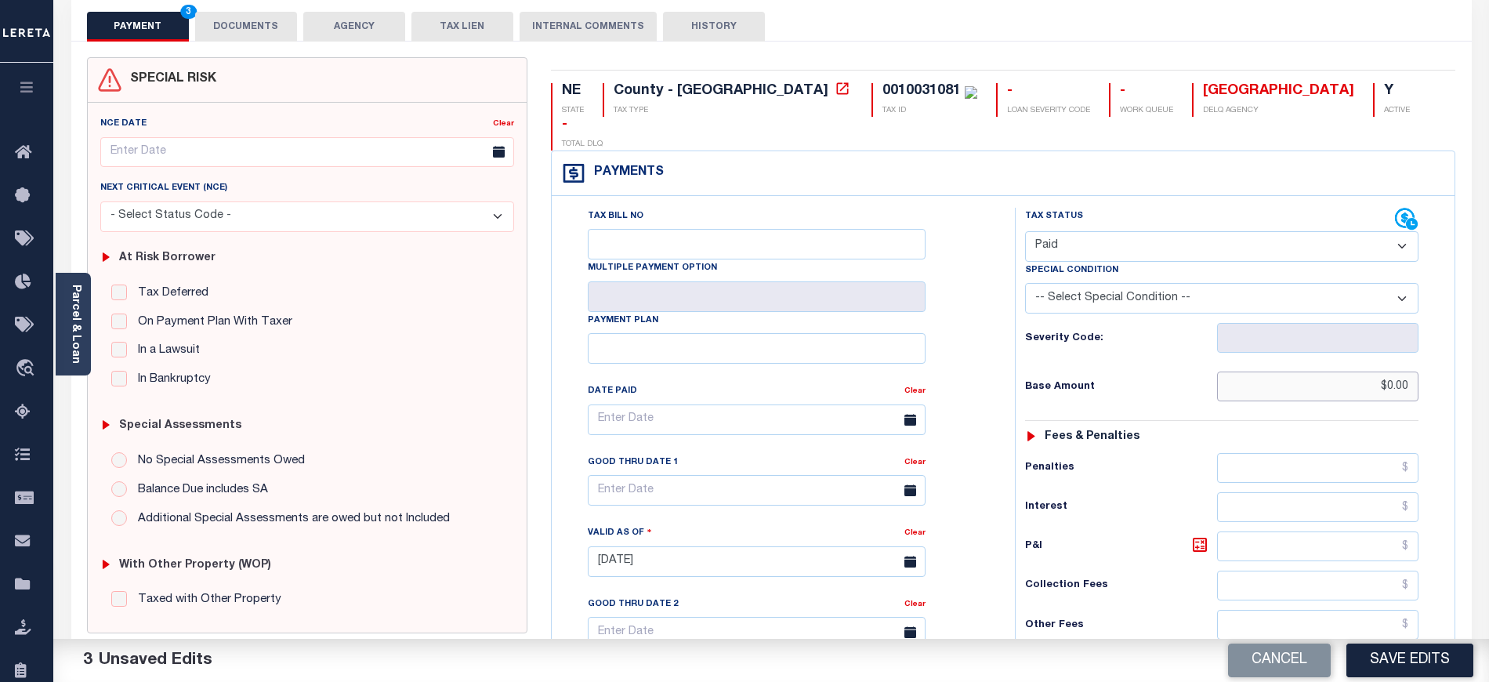
scroll to position [313, 0]
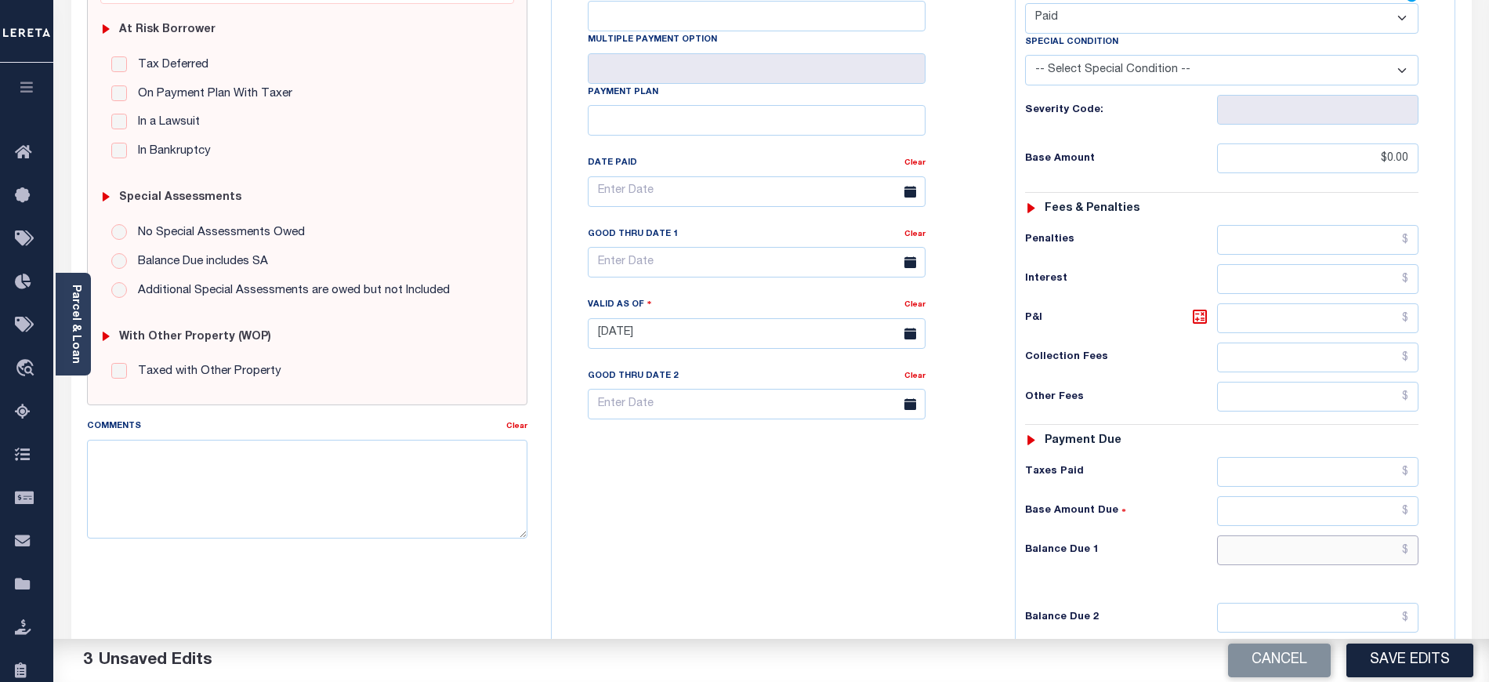
click at [1268, 536] on input "text" at bounding box center [1318, 550] width 202 height 30
type input "$0.00"
click at [832, 571] on div "Tax Bill No Multiple Payment Option Payment Plan Clear" at bounding box center [779, 326] width 447 height 692
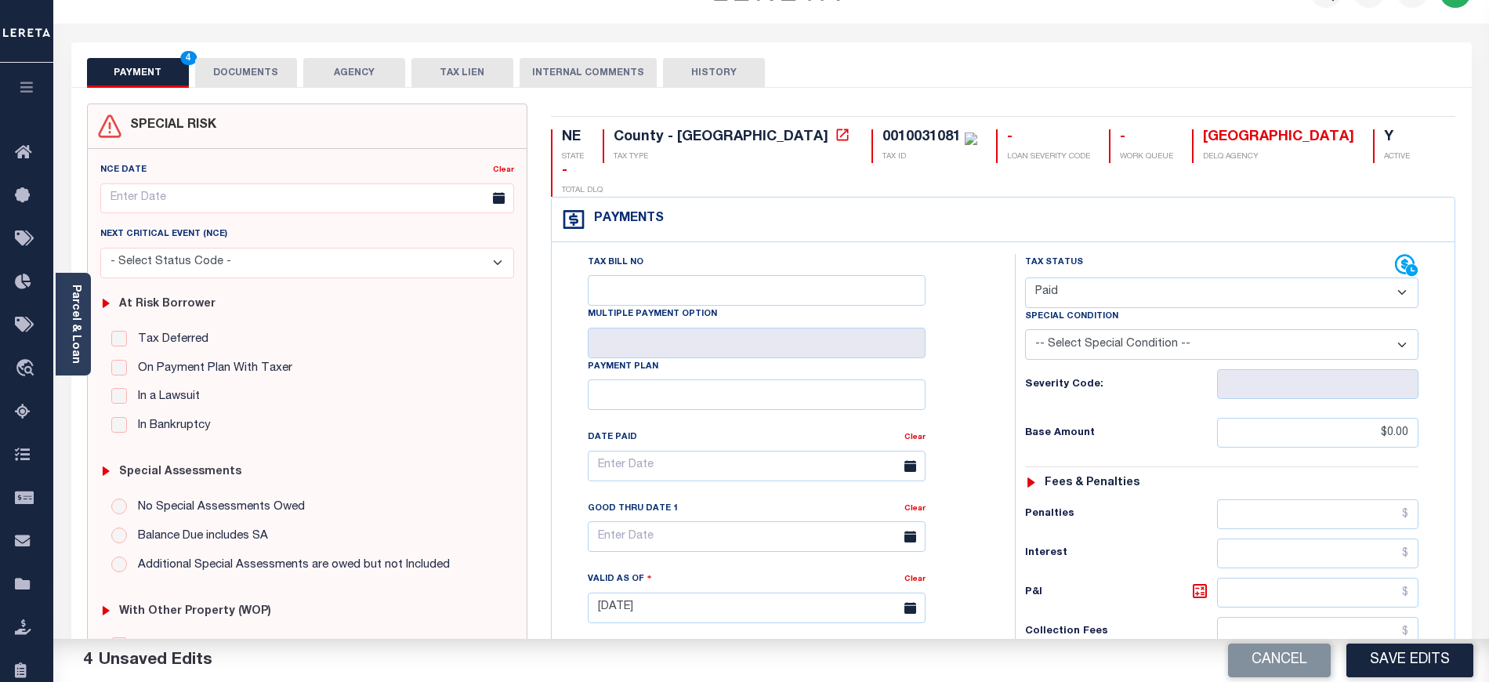
scroll to position [0, 0]
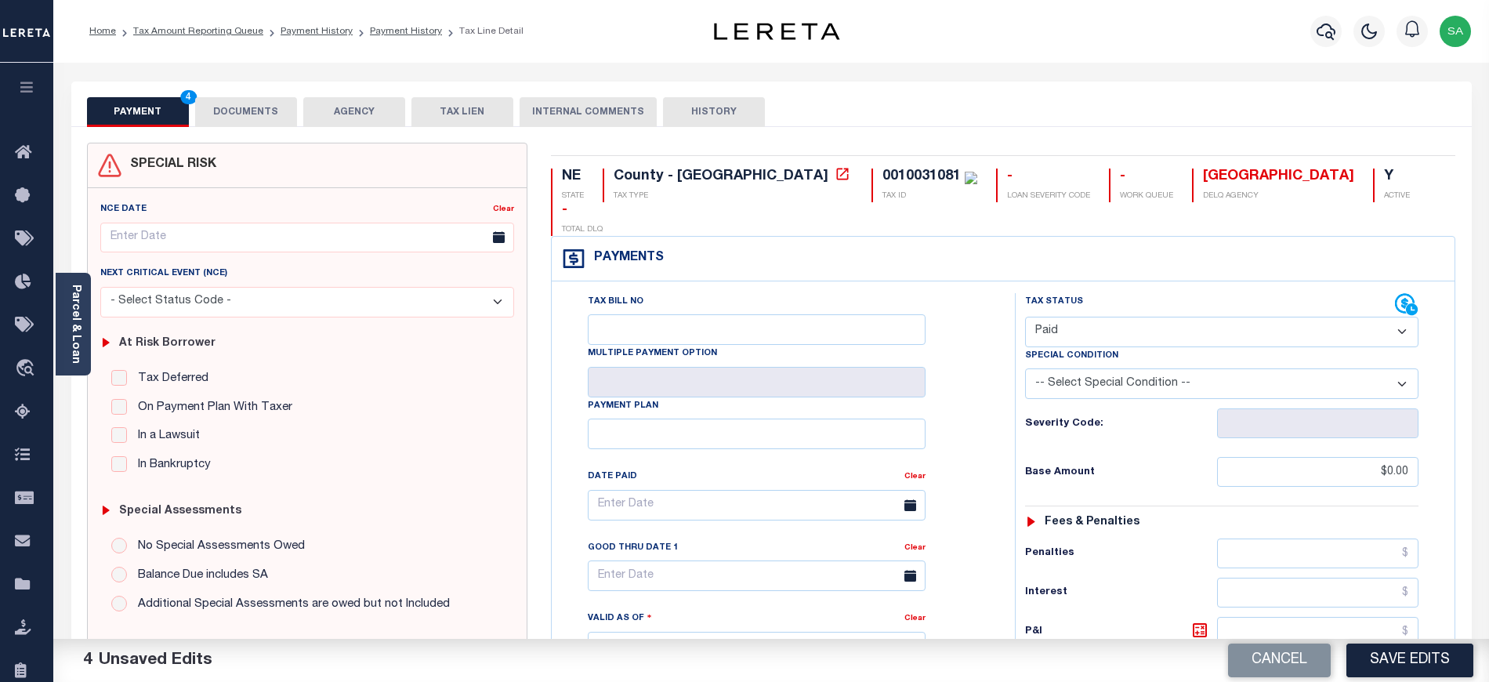
click at [221, 103] on button "DOCUMENTS" at bounding box center [246, 112] width 102 height 30
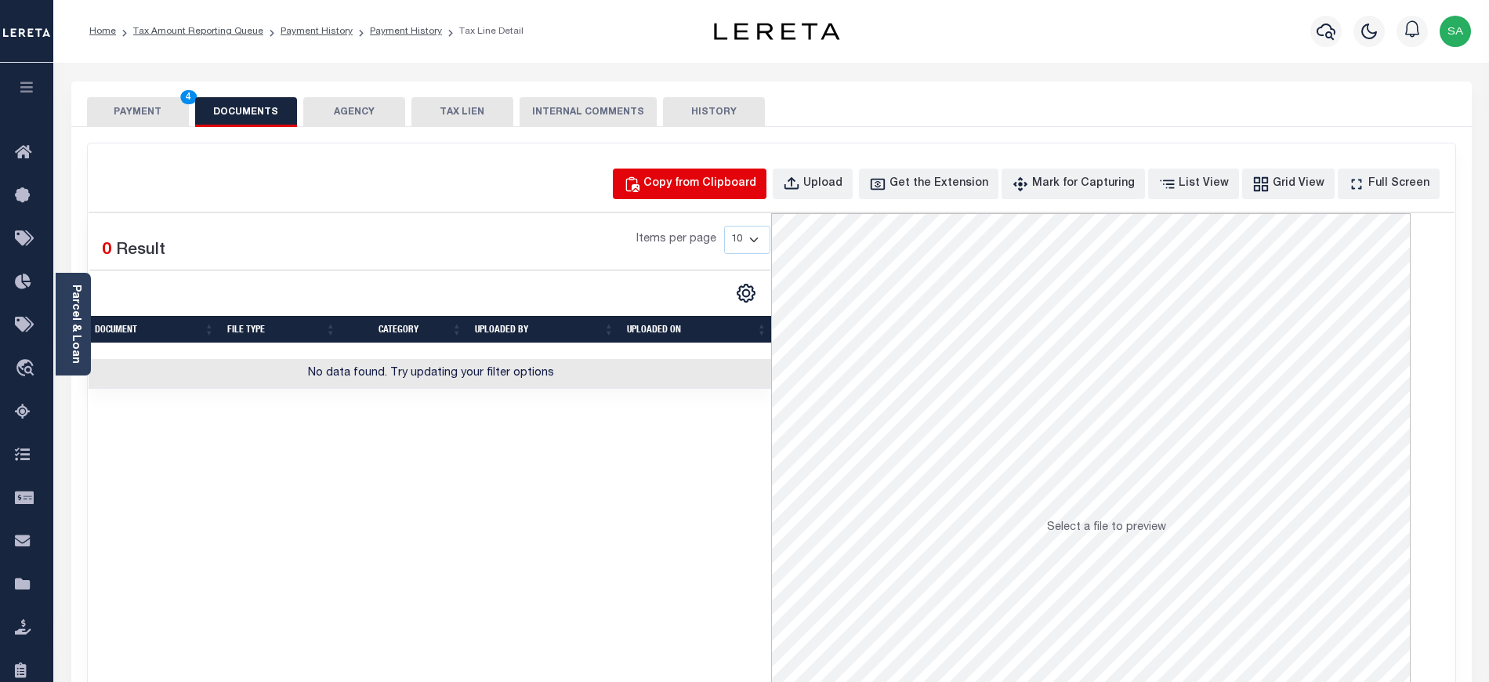
click at [693, 173] on button "Copy from Clipboard" at bounding box center [690, 183] width 154 height 31
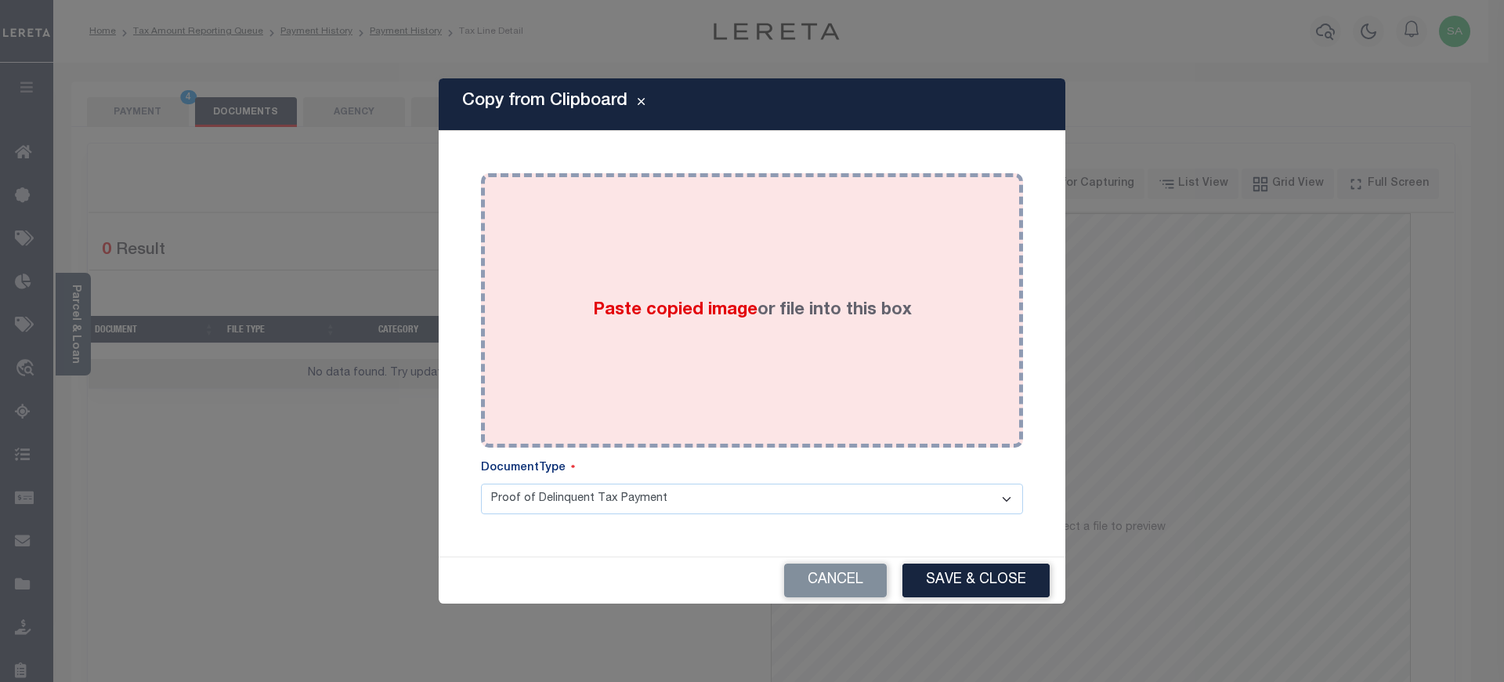
click at [751, 392] on div "Paste copied image or file into this box" at bounding box center [752, 310] width 519 height 251
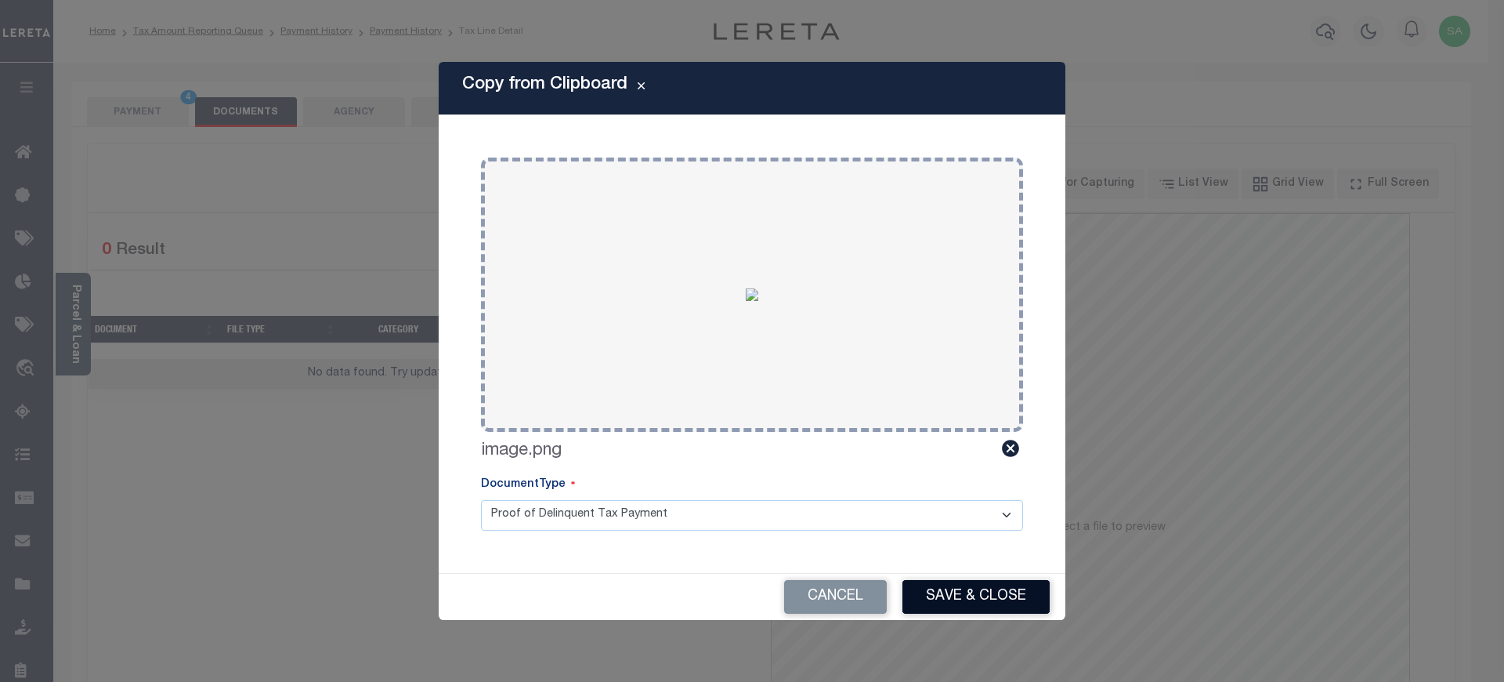
click at [975, 609] on button "Save & Close" at bounding box center [976, 597] width 147 height 34
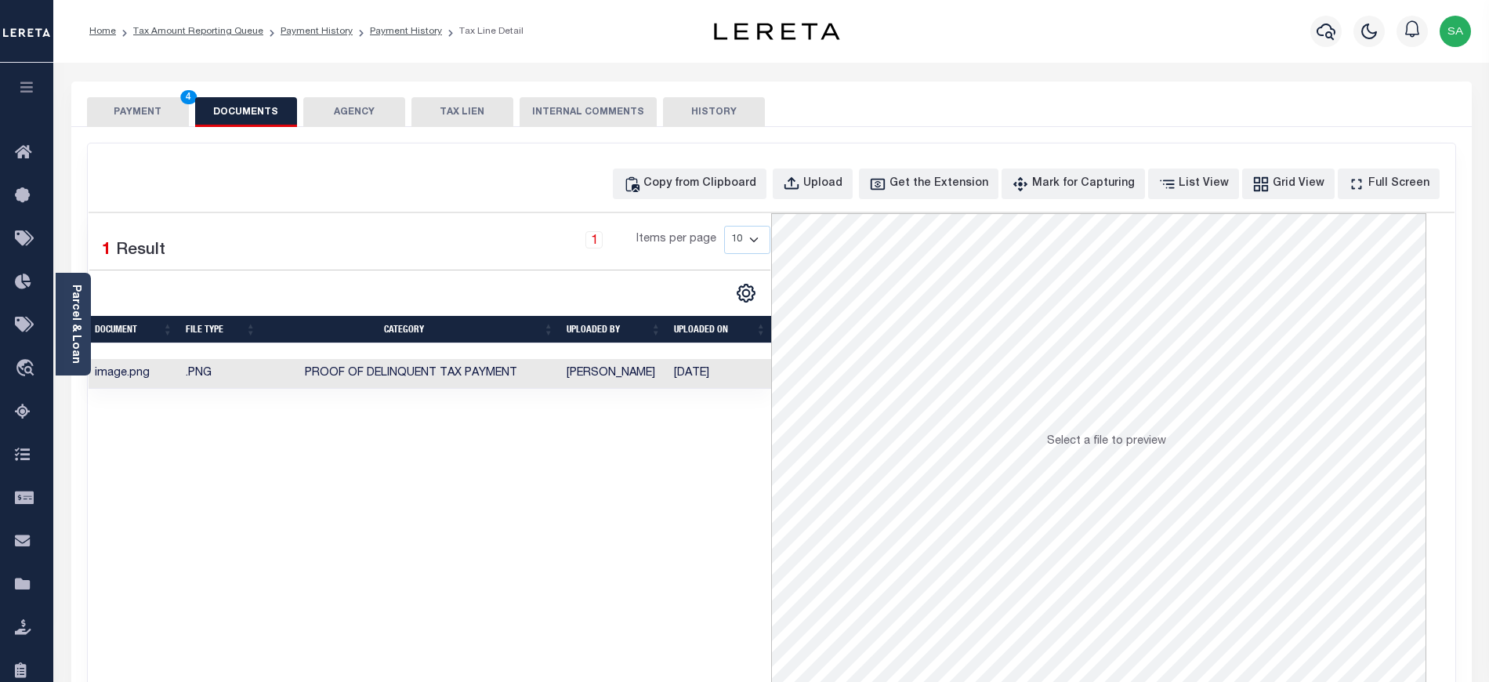
click at [135, 123] on button "PAYMENT 4" at bounding box center [138, 112] width 102 height 30
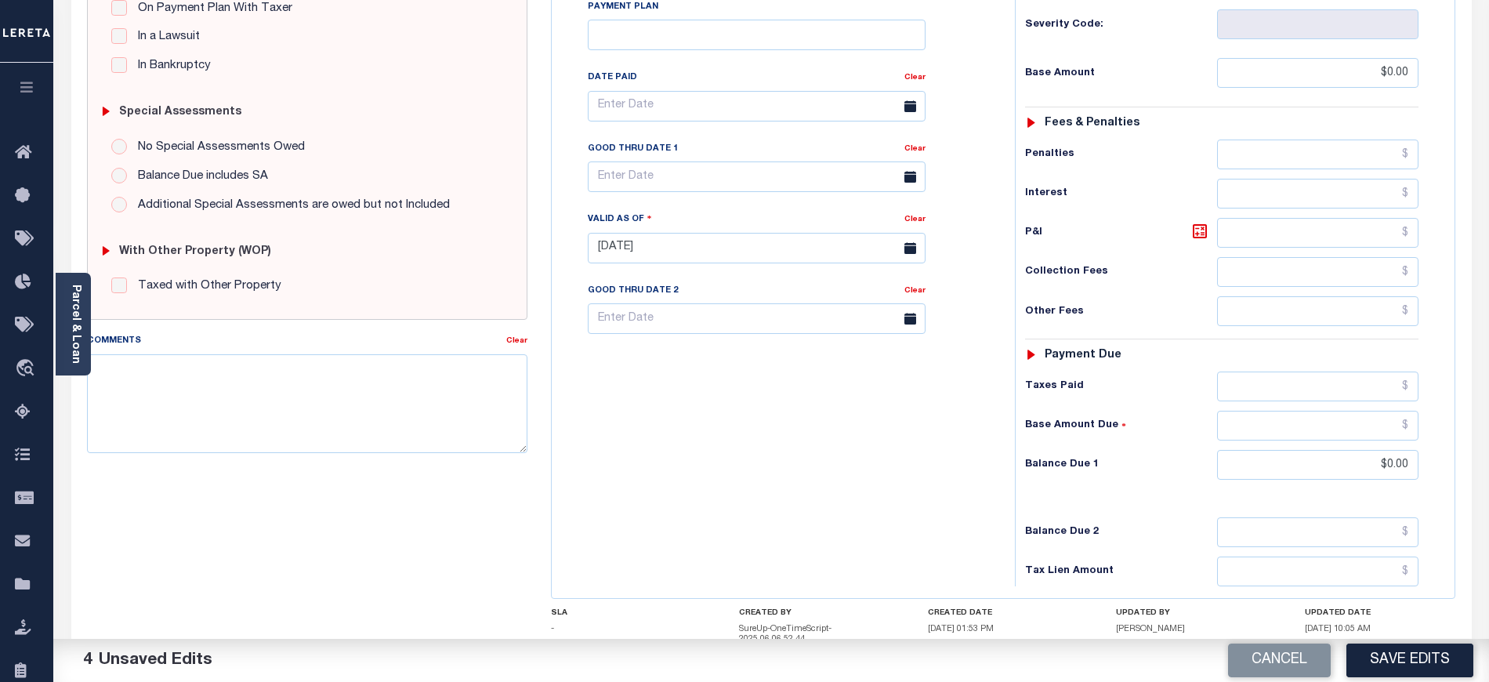
scroll to position [487, 0]
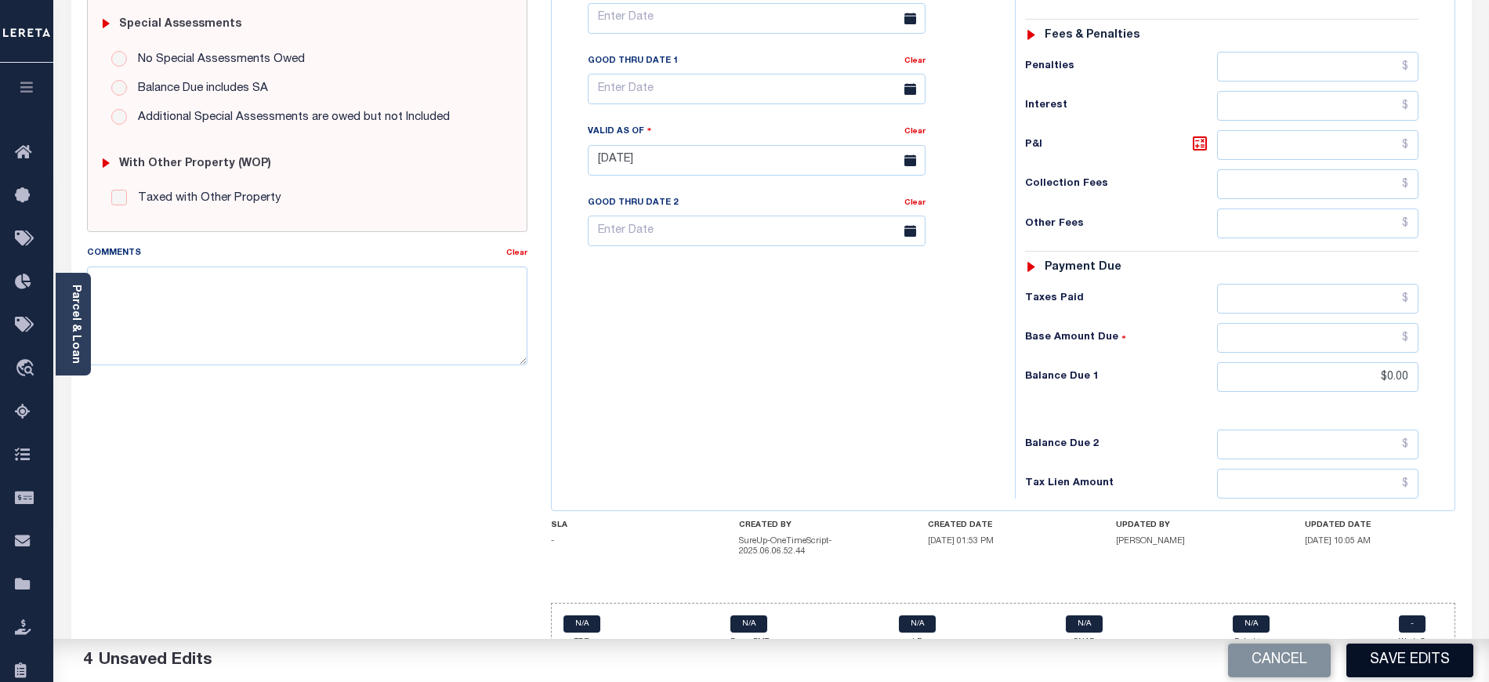
click at [1432, 668] on button "Save Edits" at bounding box center [1409, 660] width 127 height 34
checkbox input "false"
type input "$0"
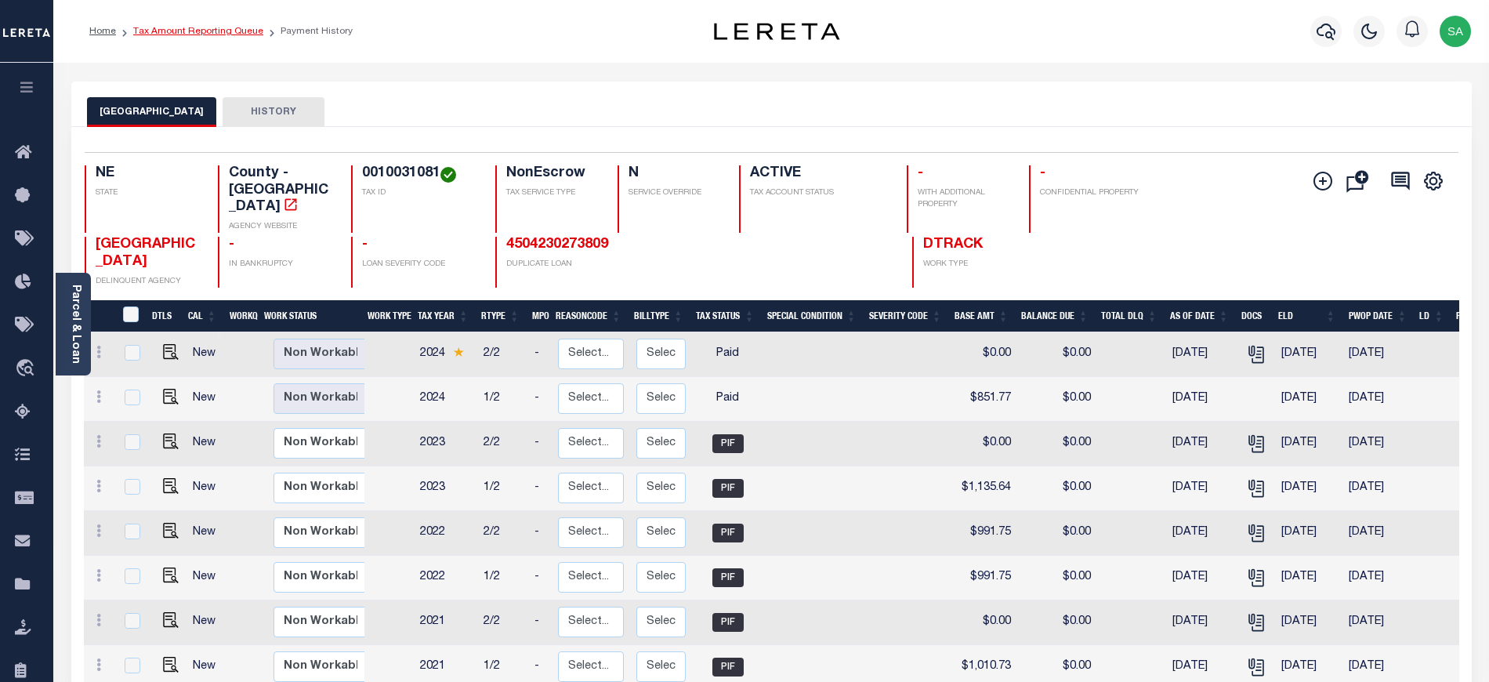
click at [230, 31] on link "Tax Amount Reporting Queue" at bounding box center [198, 31] width 130 height 9
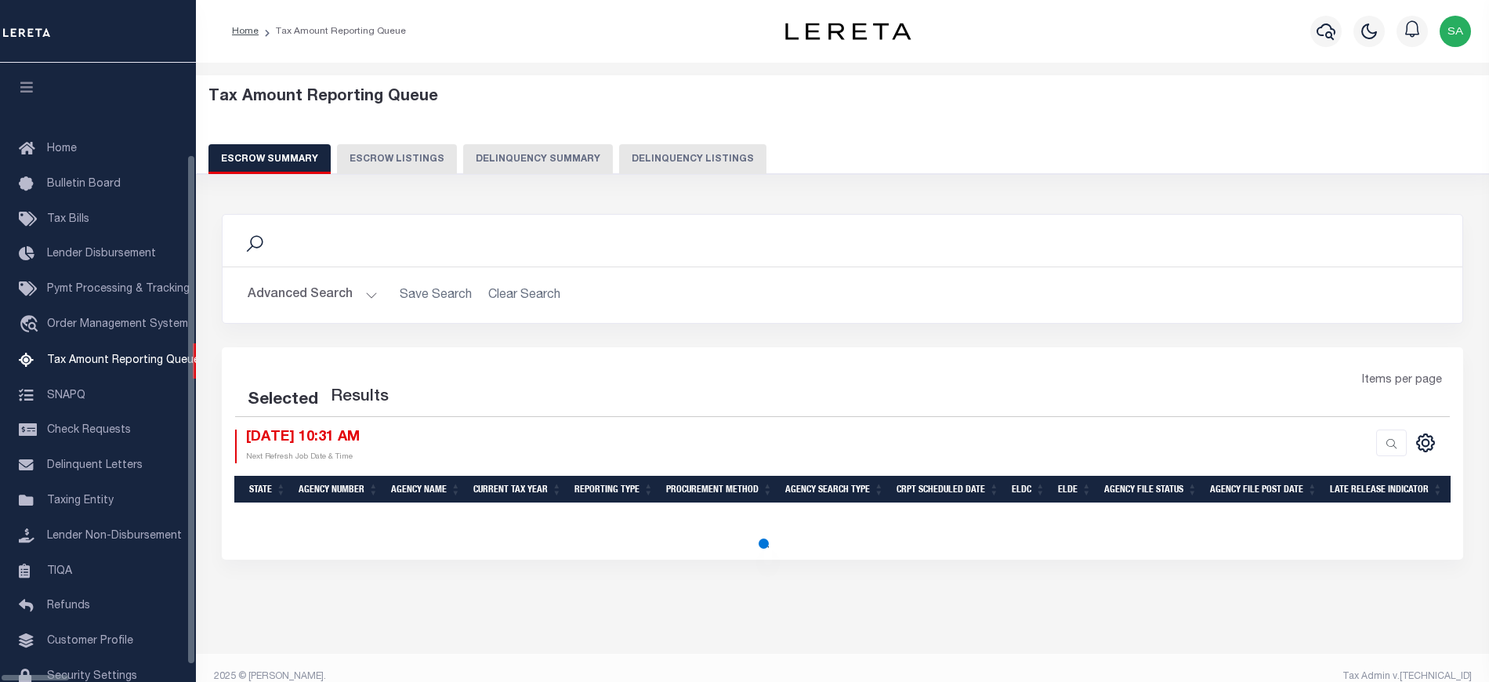
click at [619, 157] on button "Delinquency Listings" at bounding box center [692, 159] width 147 height 30
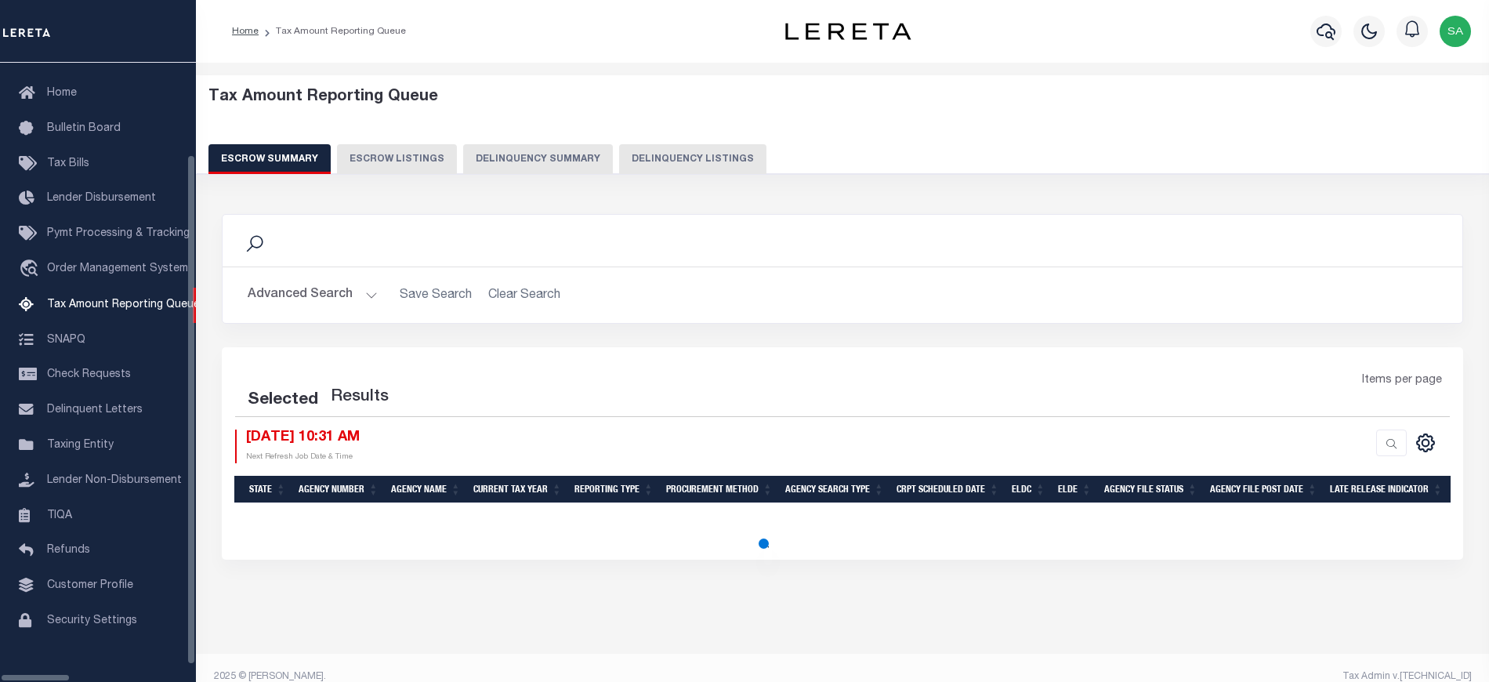
select select "100"
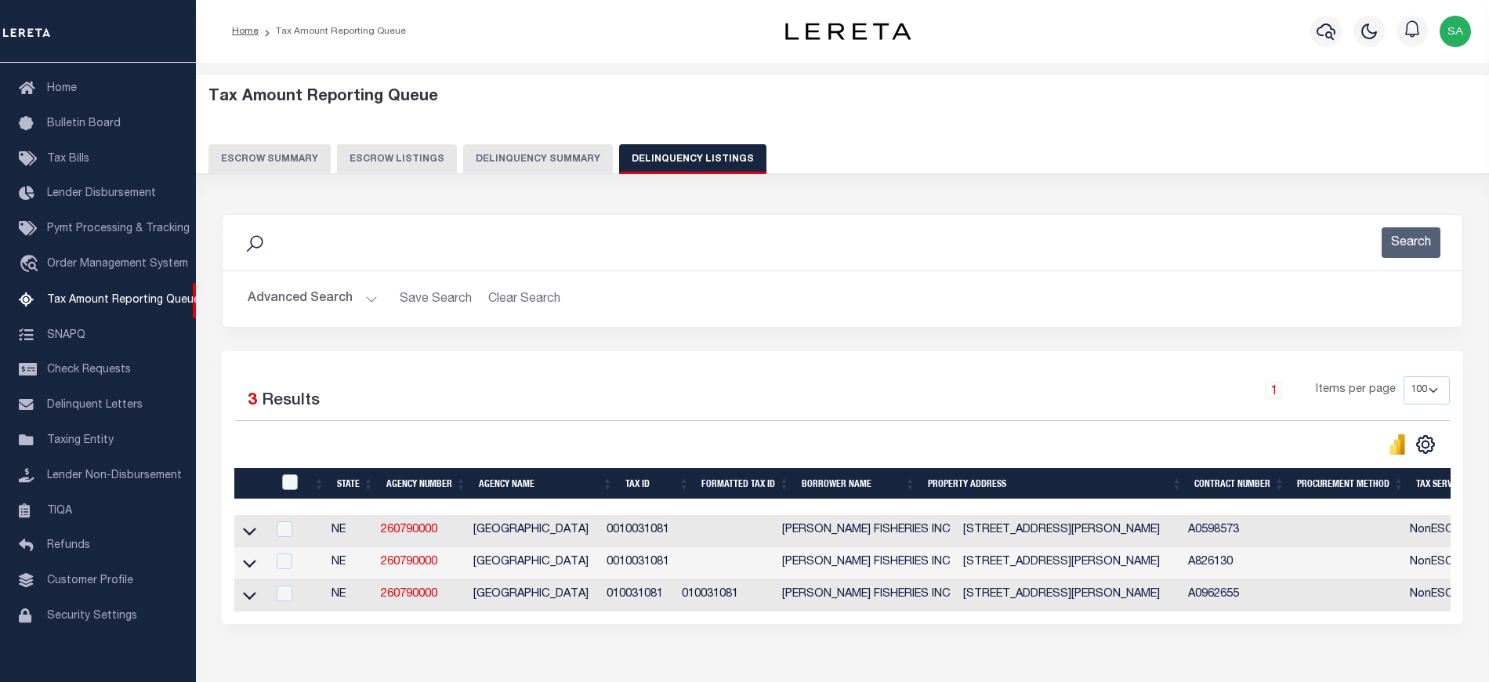
click at [290, 487] on input "checkbox" at bounding box center [290, 482] width 16 height 16
checkbox input "true"
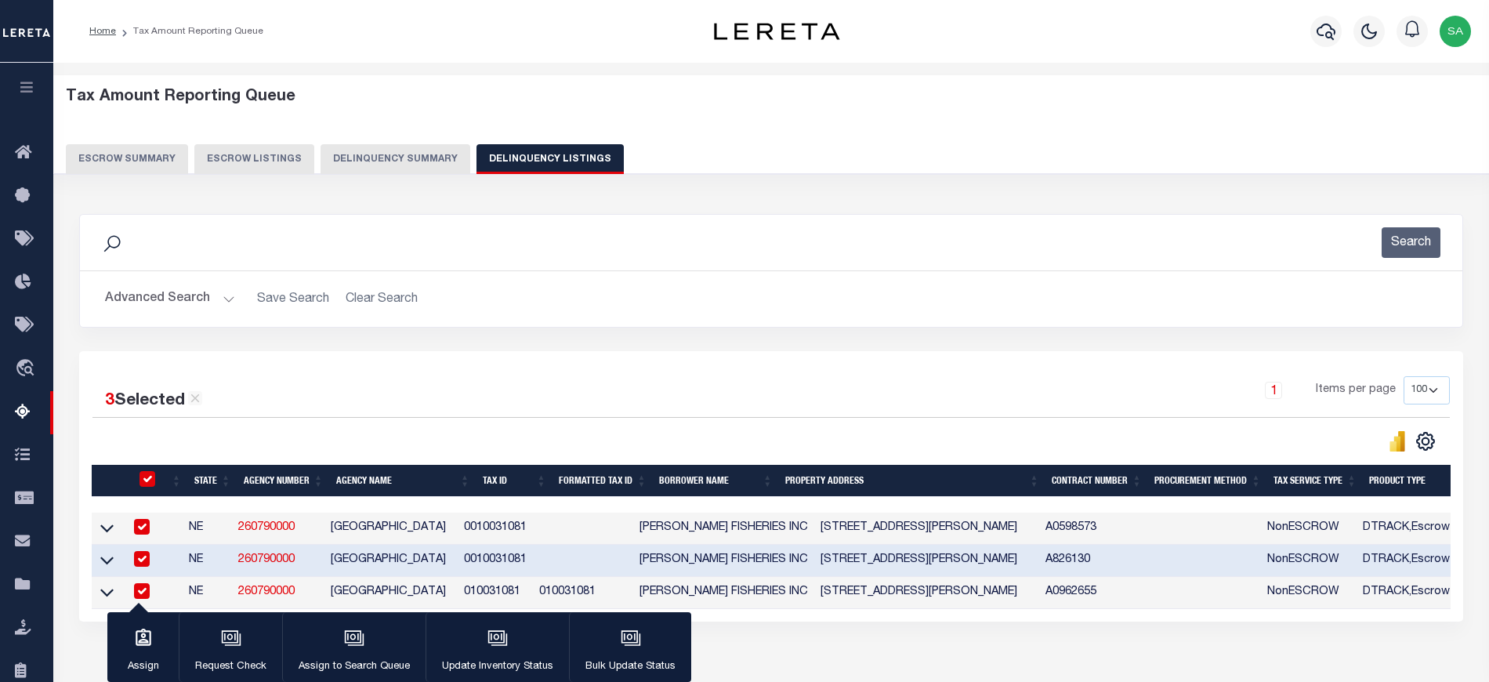
scroll to position [148, 0]
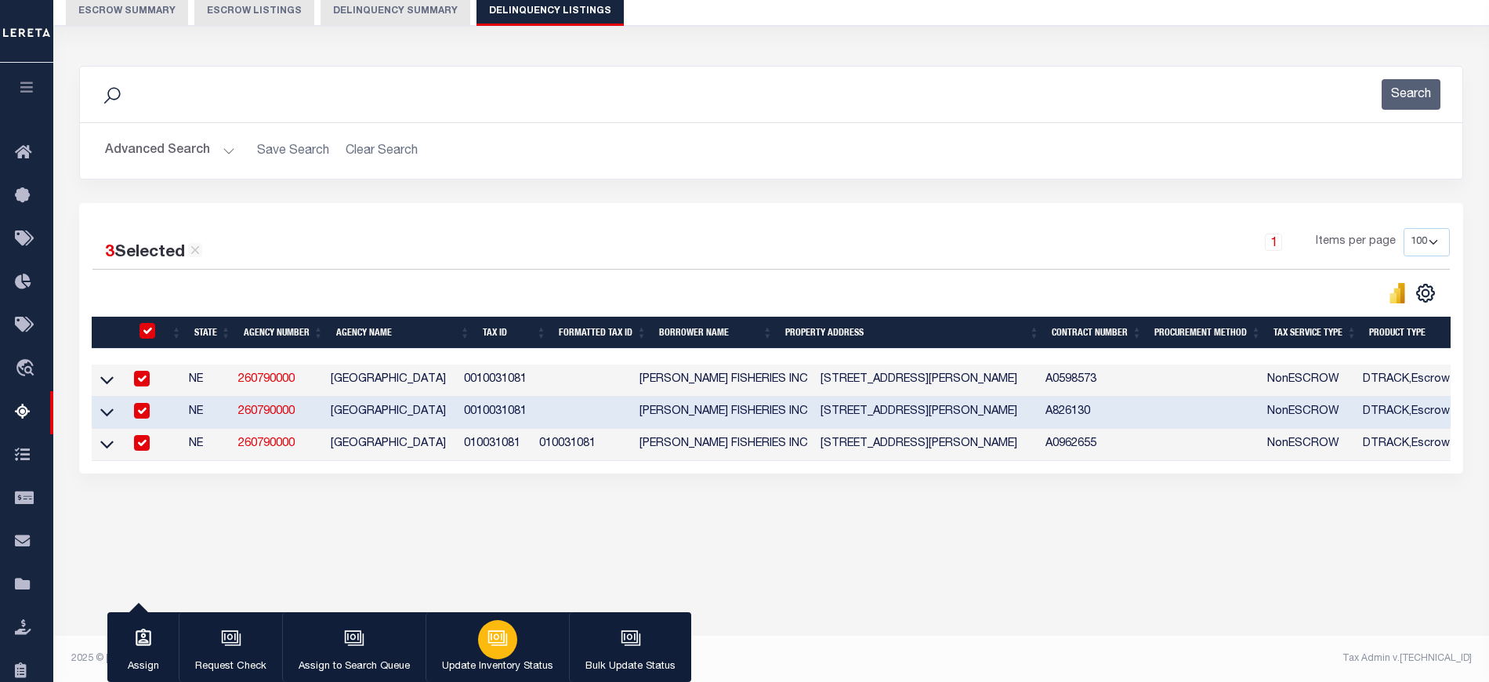
click at [509, 650] on div "button" at bounding box center [497, 639] width 39 height 39
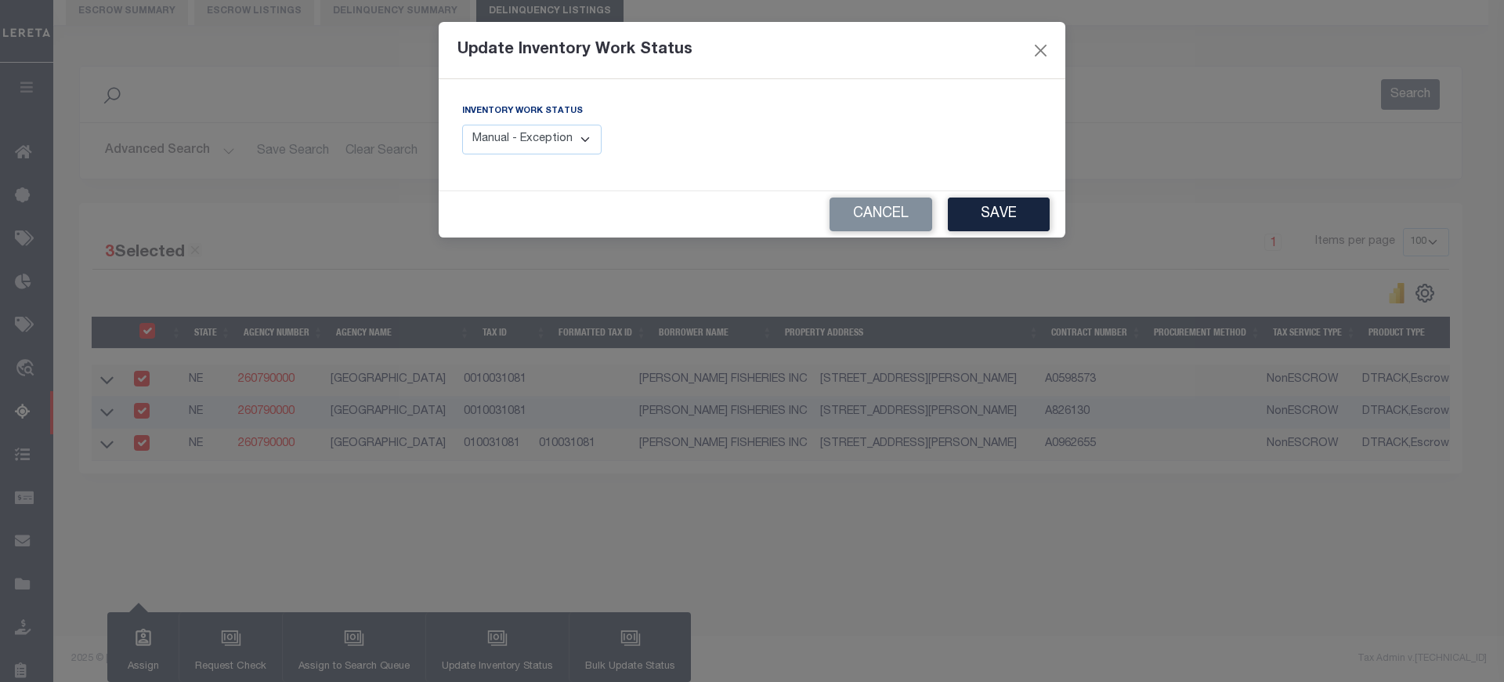
click at [545, 139] on select "Manual - Exception Pended - Awaiting Search Late Add Exception Completed" at bounding box center [531, 140] width 139 height 31
select select "4"
click at [462, 125] on select "Manual - Exception Pended - Awaiting Search Late Add Exception Completed" at bounding box center [531, 140] width 139 height 31
click at [1016, 207] on button "Save" at bounding box center [999, 214] width 102 height 34
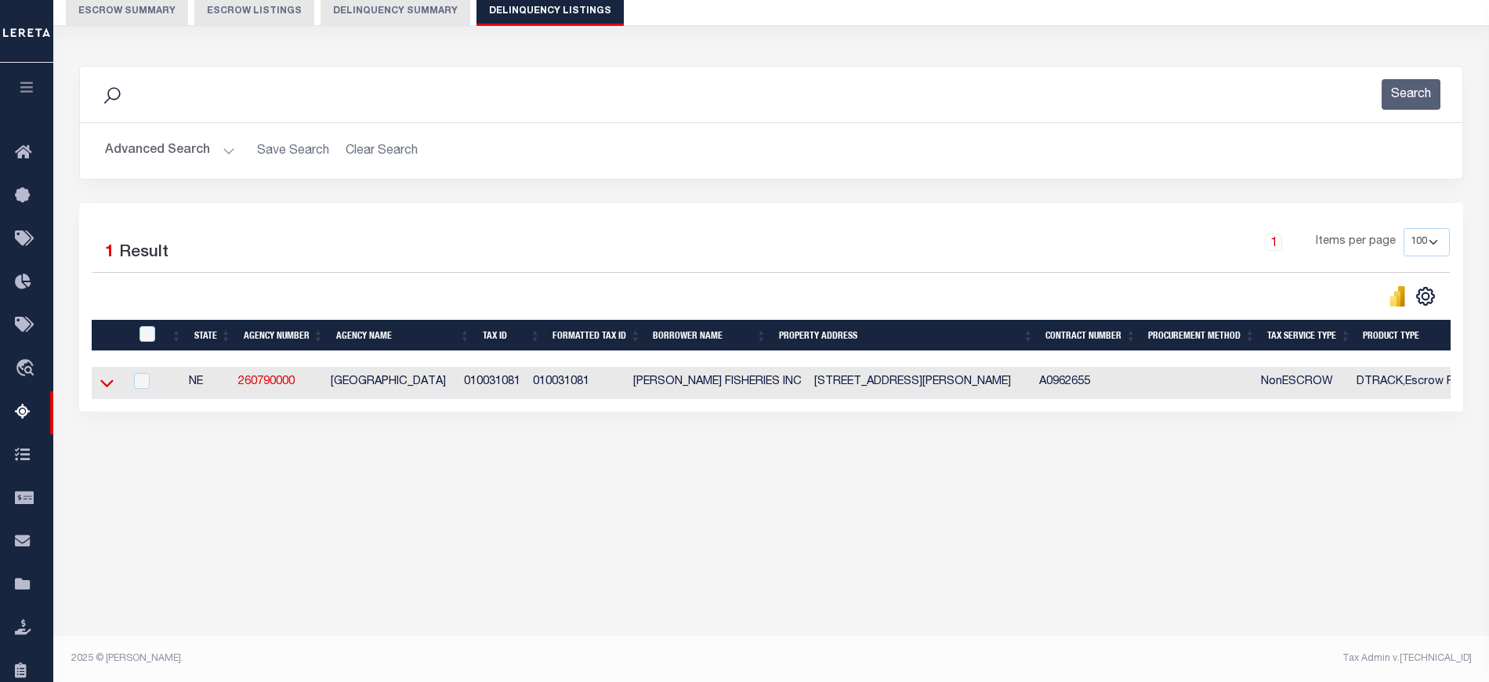
click at [104, 381] on icon at bounding box center [106, 383] width 13 height 16
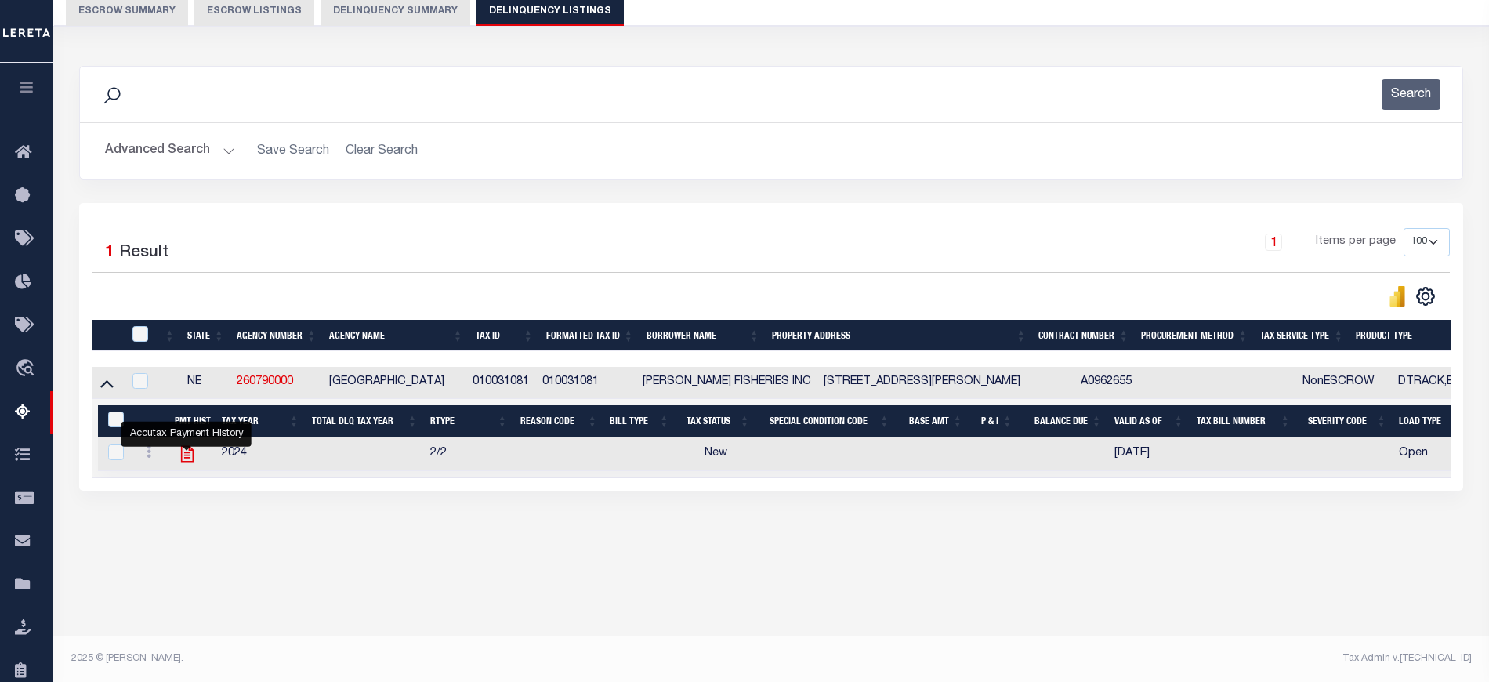
click at [191, 458] on icon "" at bounding box center [187, 453] width 20 height 20
checkbox input "true"
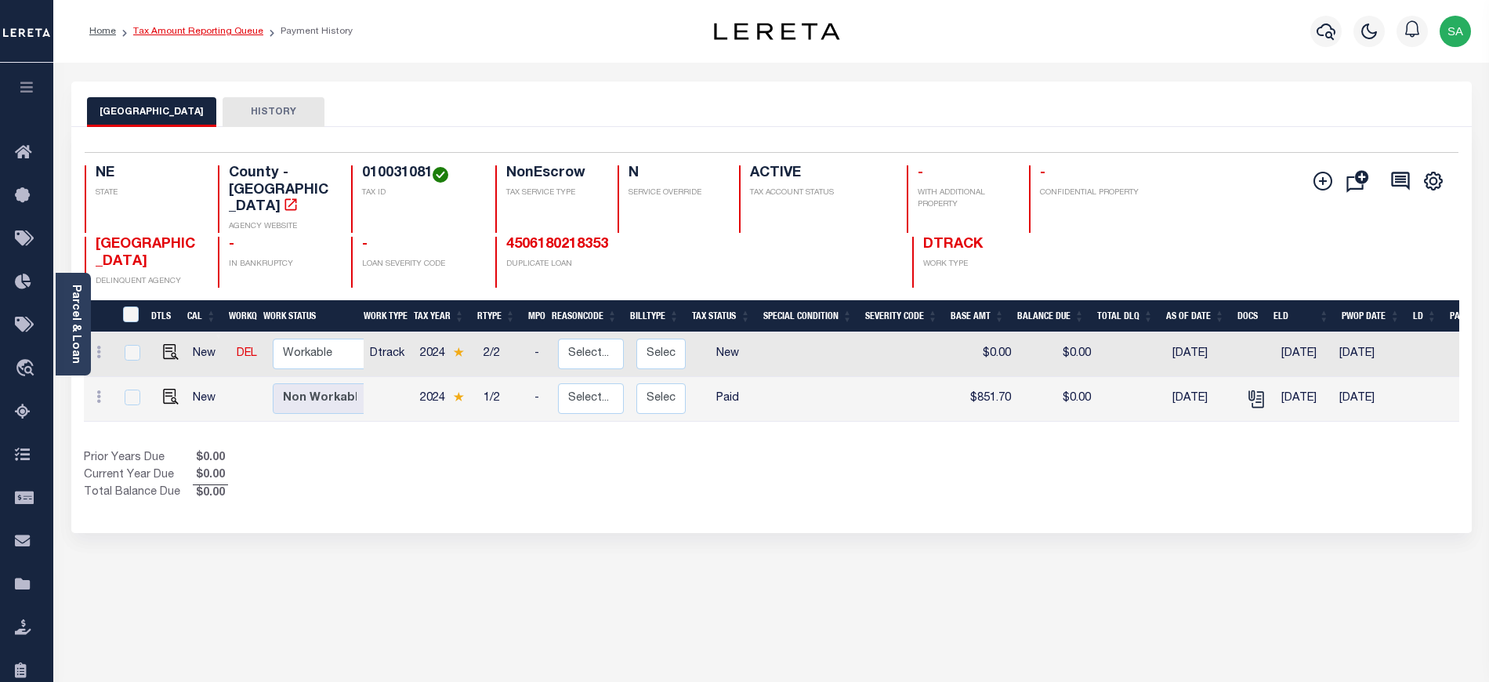
click at [227, 32] on link "Tax Amount Reporting Queue" at bounding box center [198, 31] width 130 height 9
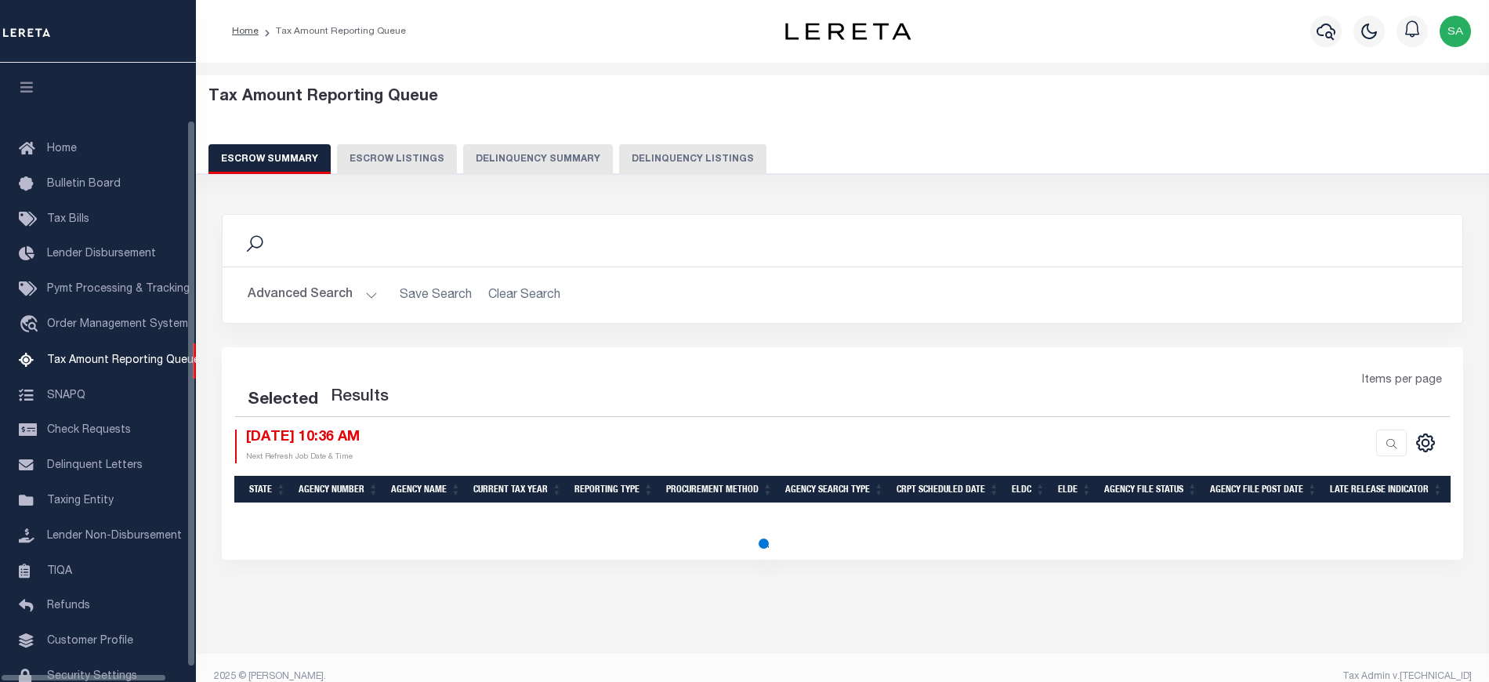
click at [662, 160] on button "Delinquency Listings" at bounding box center [692, 159] width 147 height 30
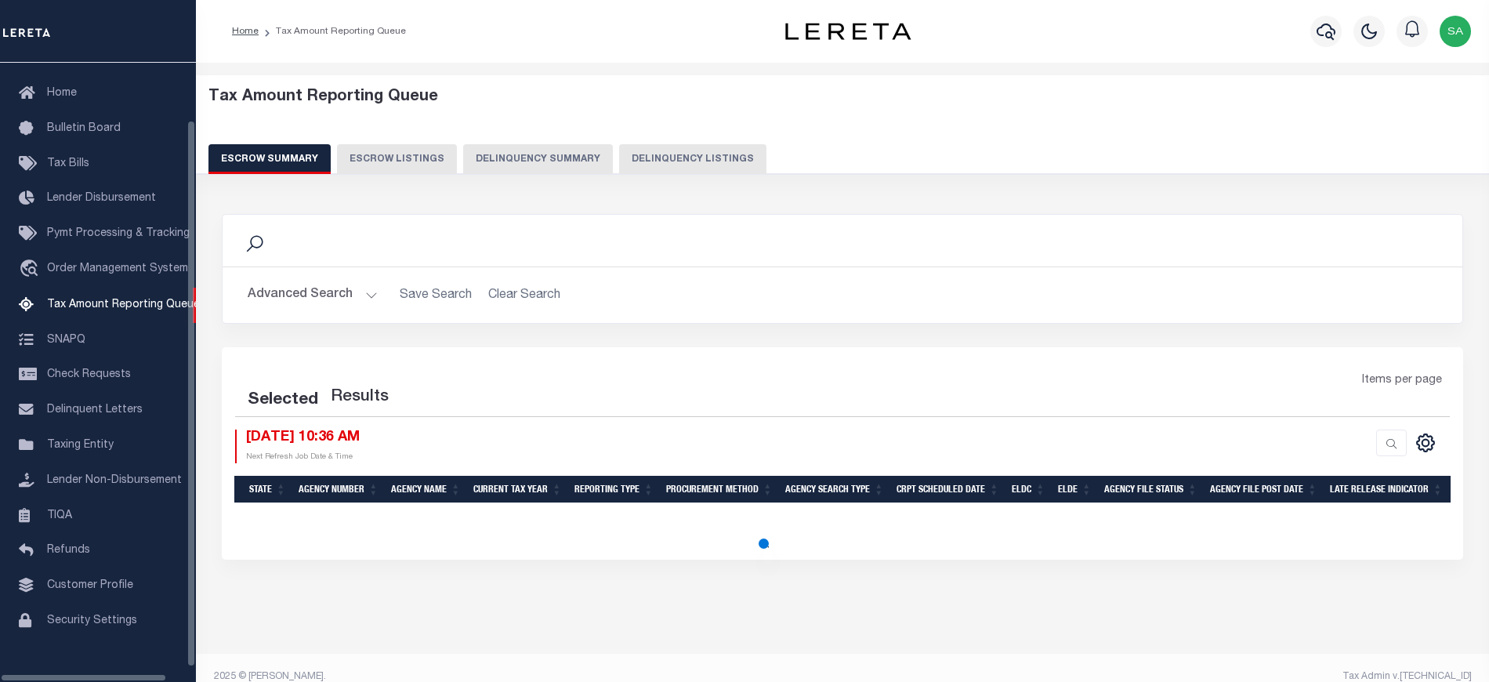
select select "100"
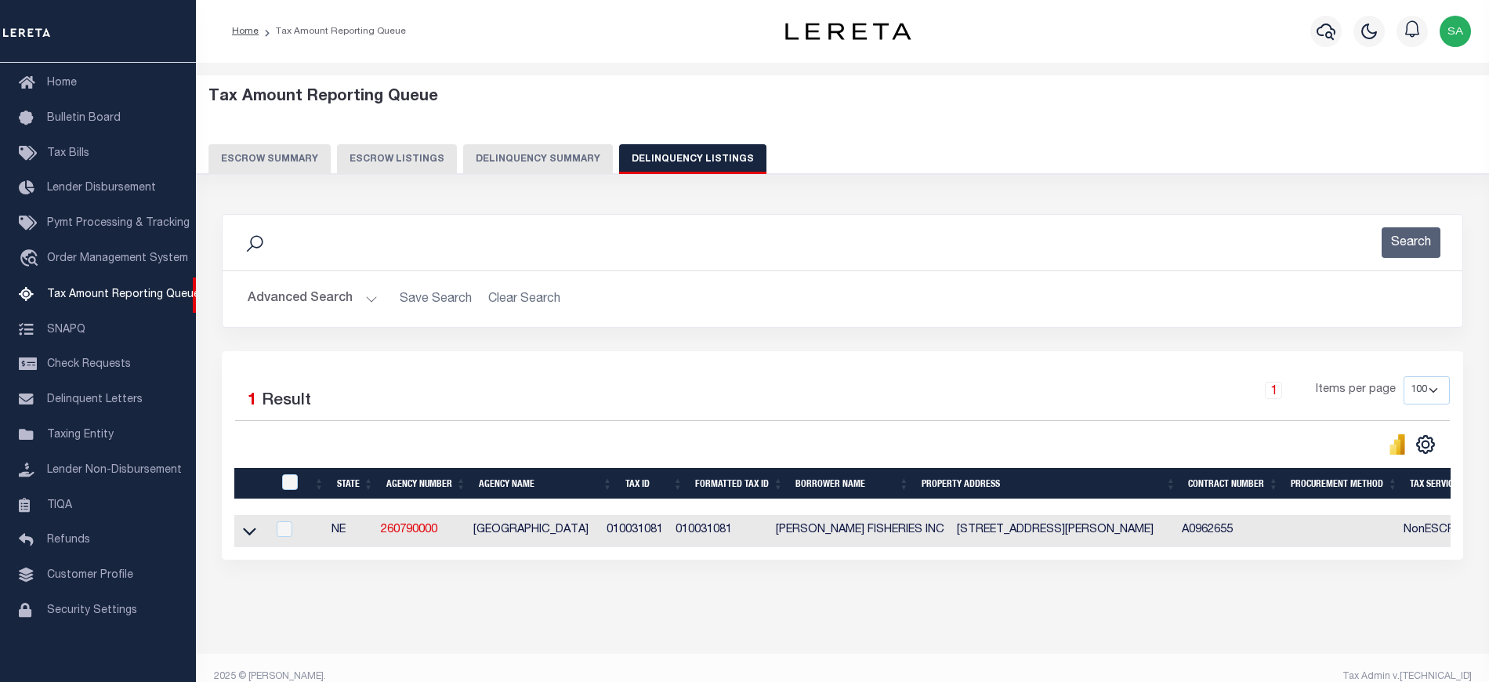
click at [323, 304] on button "Advanced Search" at bounding box center [313, 299] width 130 height 31
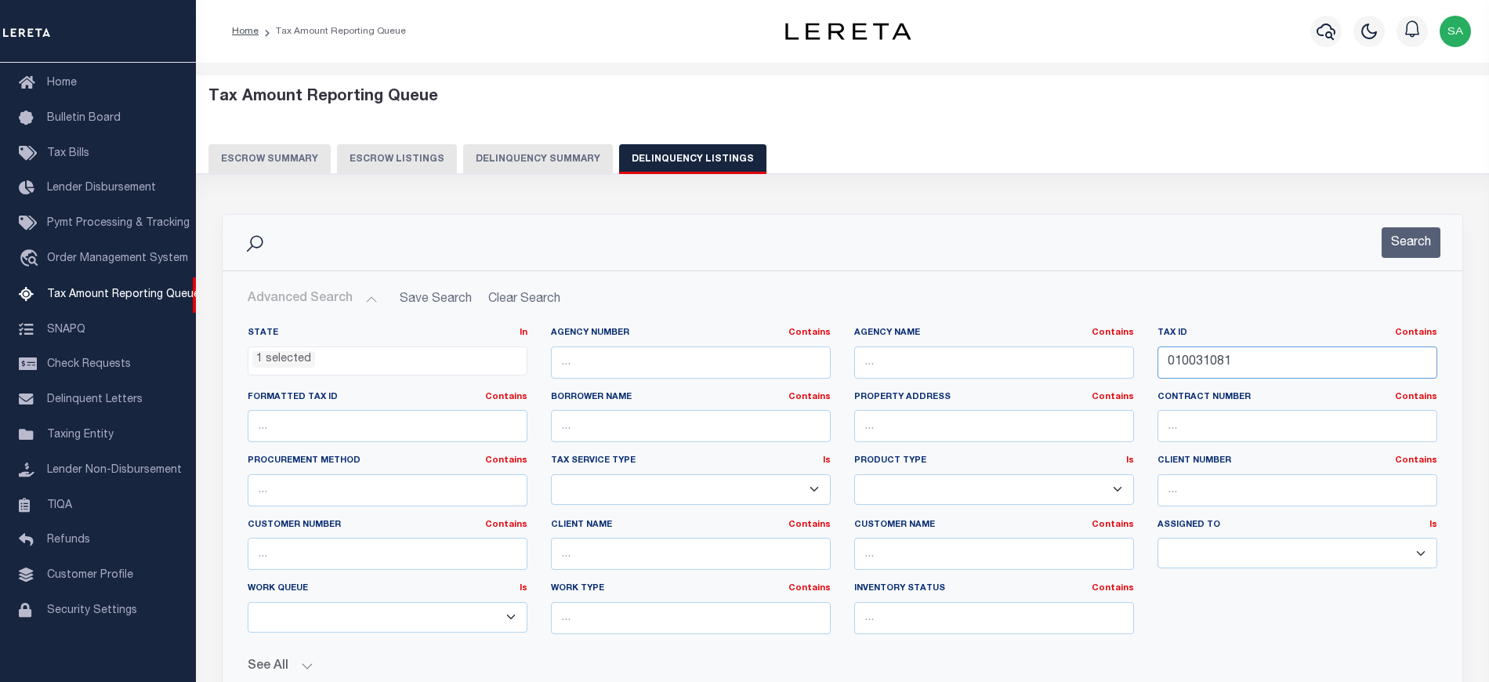
click at [1195, 364] on input "010031081" at bounding box center [1297, 362] width 280 height 32
paste input "405"
type input "010031405"
click at [1399, 248] on button "Search" at bounding box center [1410, 242] width 59 height 31
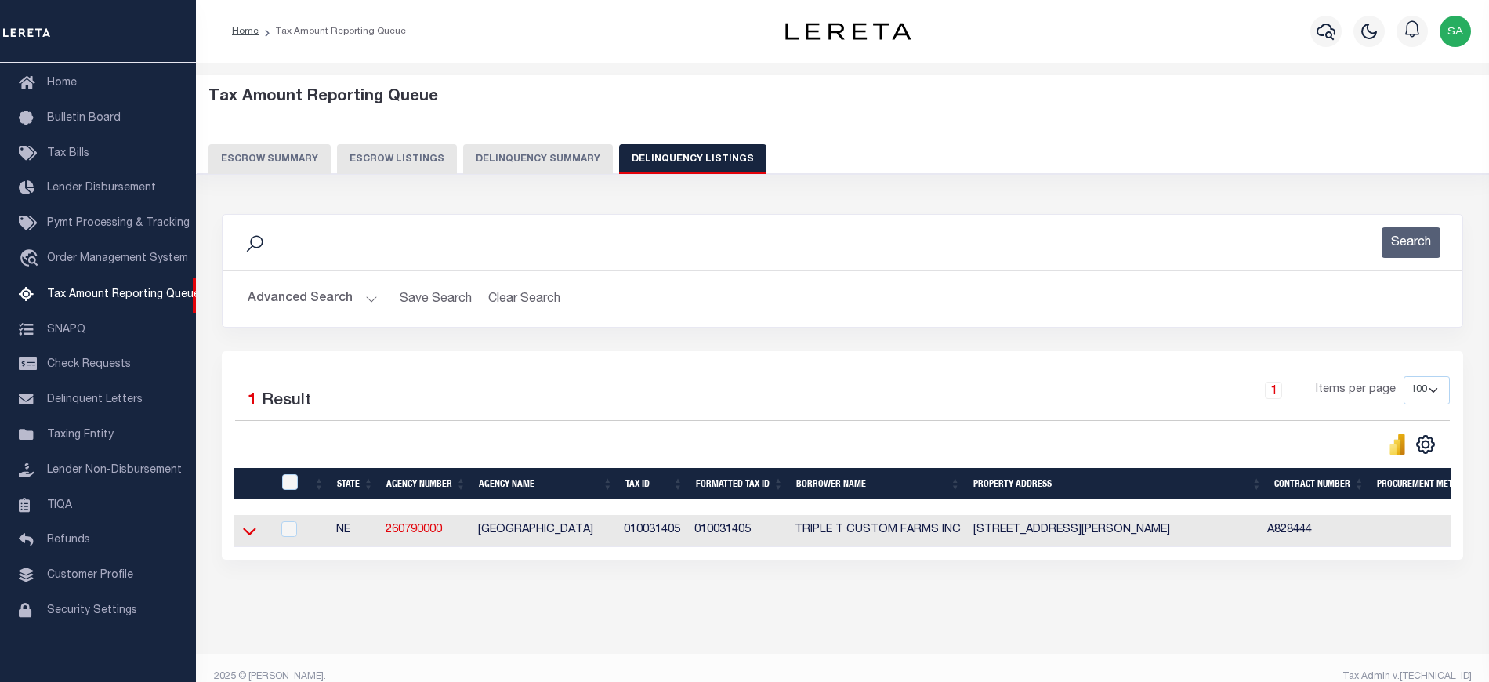
click at [251, 539] on icon at bounding box center [249, 531] width 13 height 16
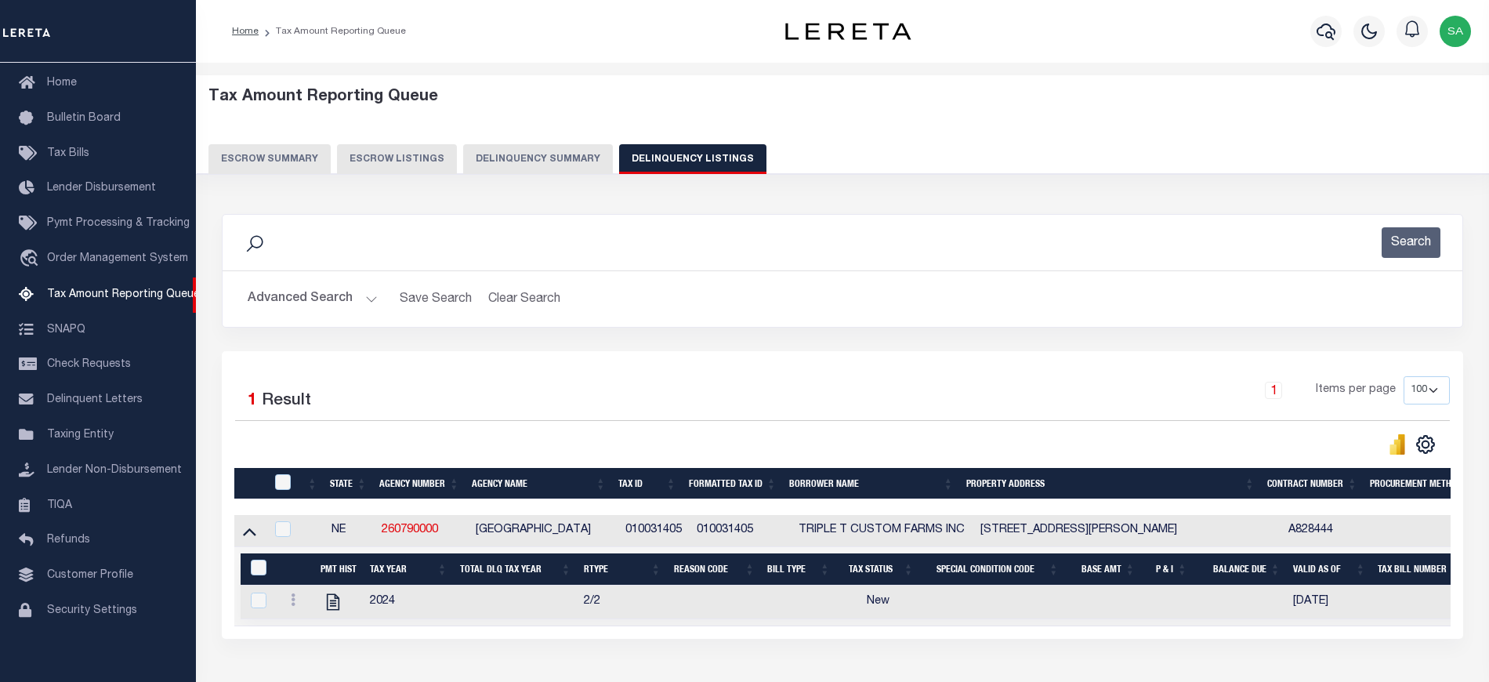
scroll to position [104, 0]
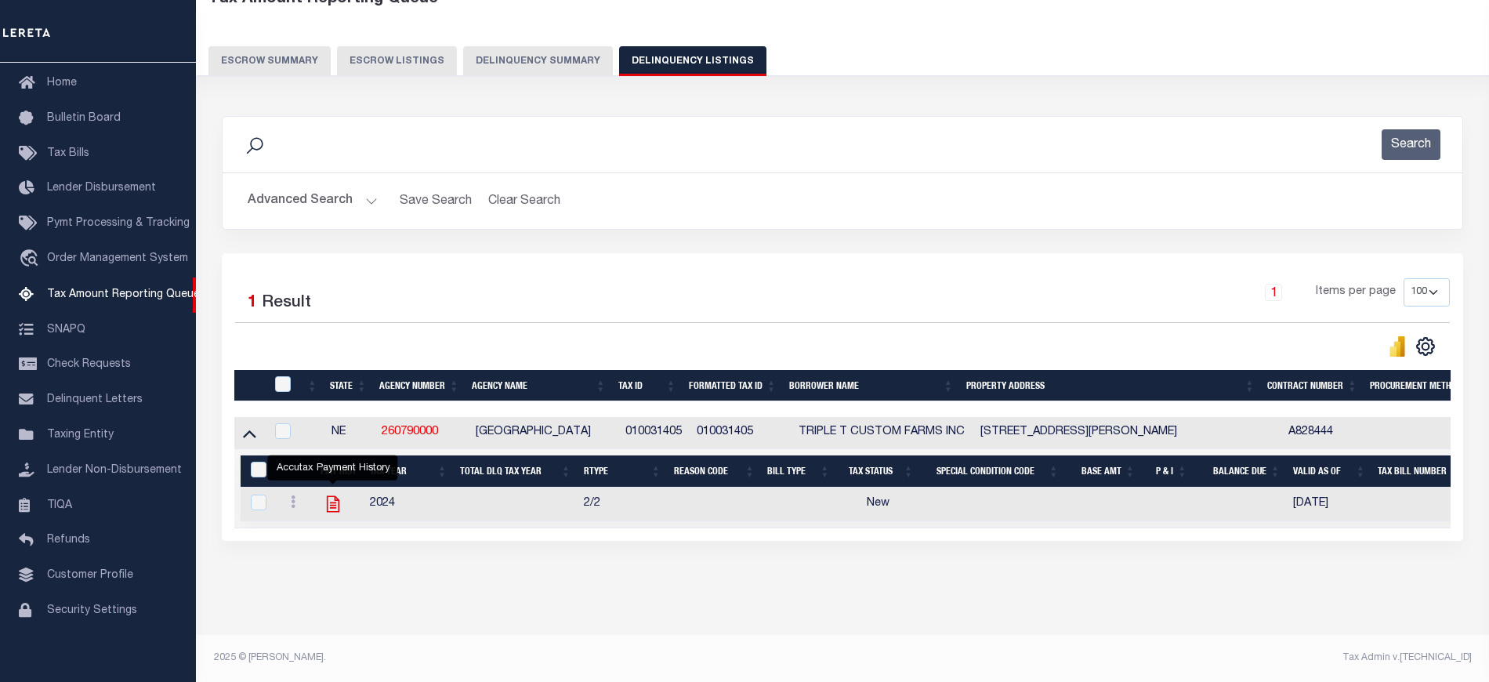
click at [332, 508] on icon "" at bounding box center [332, 504] width 13 height 16
checkbox input "true"
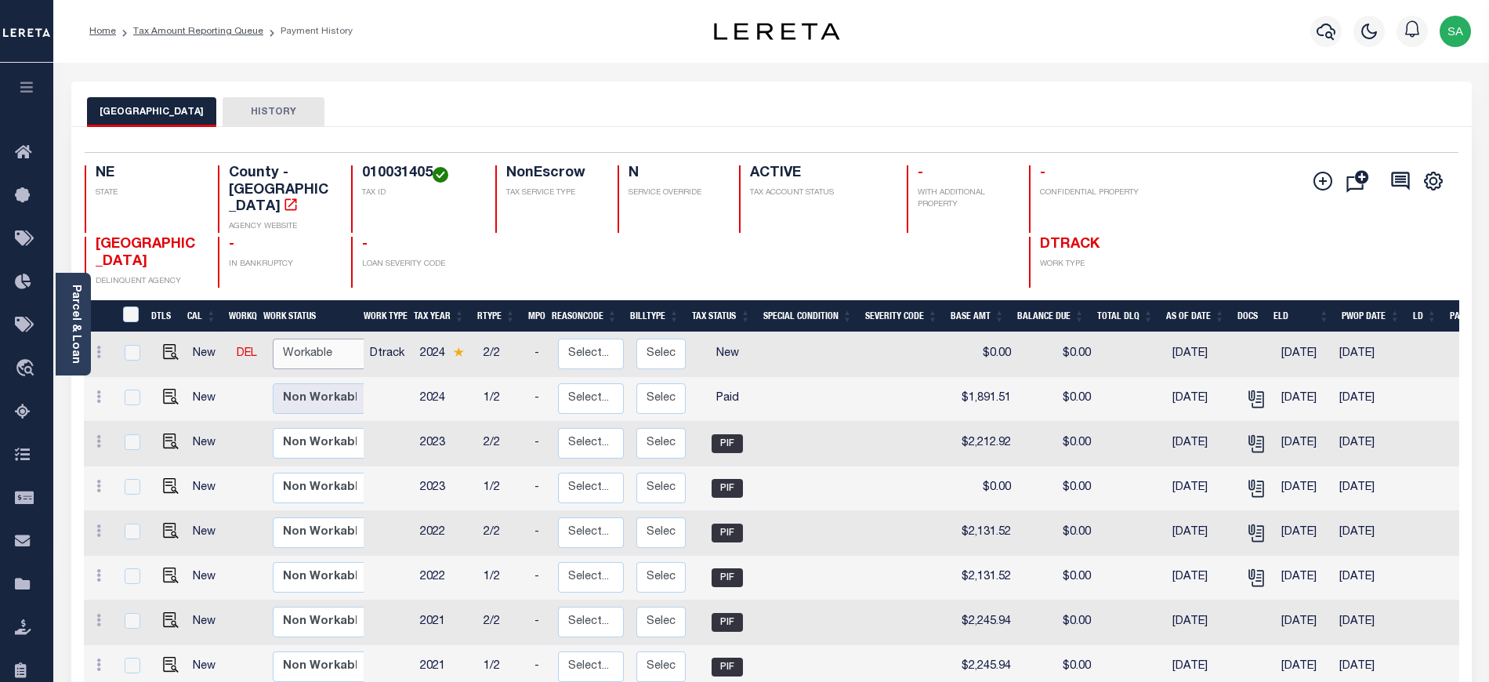
click at [334, 348] on select "Non Workable Workable" at bounding box center [320, 353] width 94 height 31
checkbox input "true"
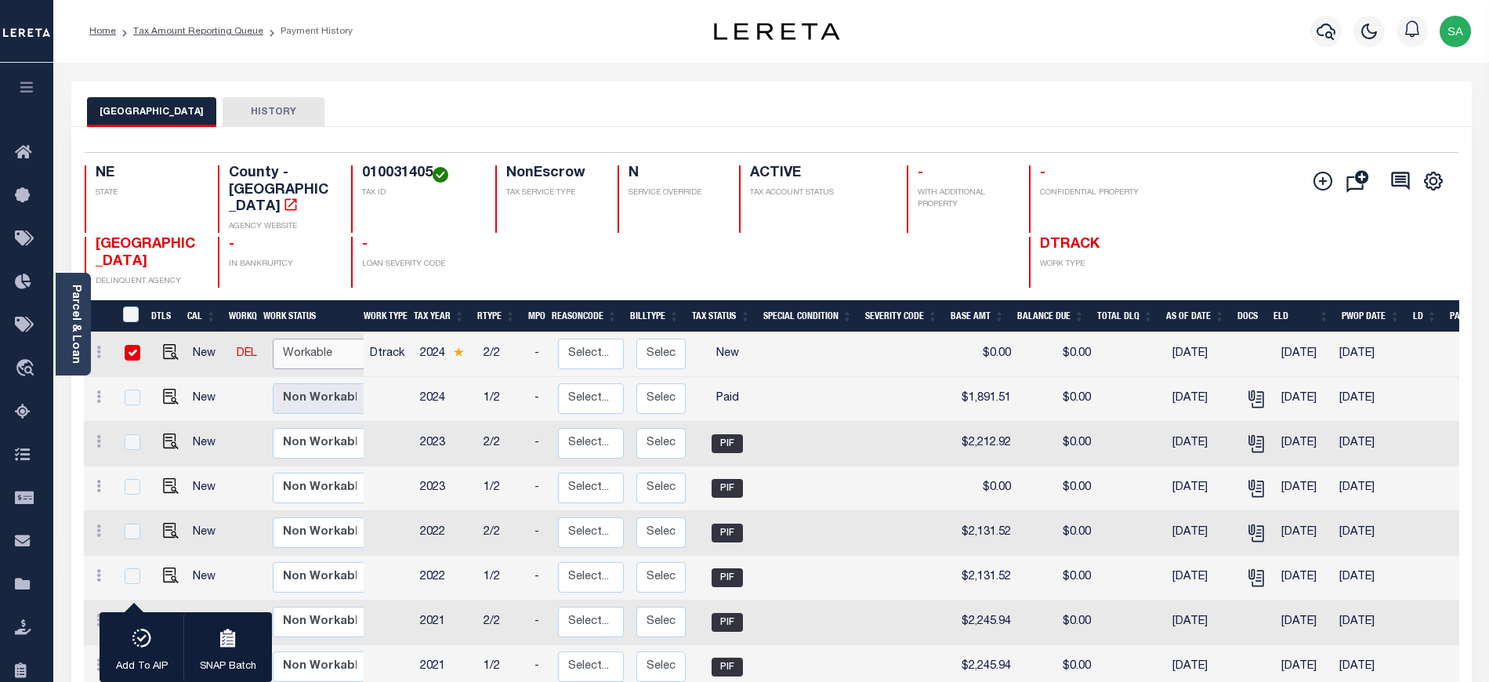
select select "true"
click at [273, 338] on select "Non Workable Workable" at bounding box center [320, 353] width 94 height 31
checkbox input "false"
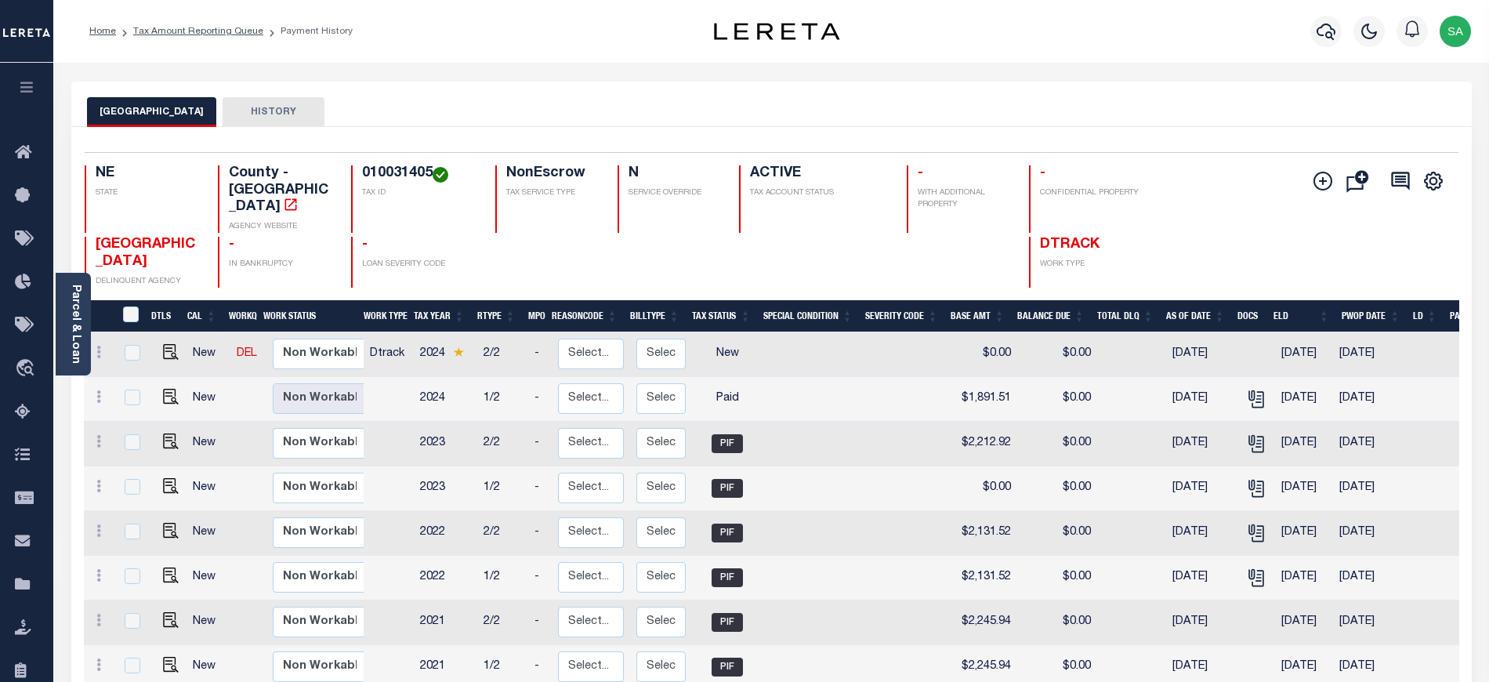
click at [155, 349] on link at bounding box center [167, 353] width 24 height 11
checkbox input "true"
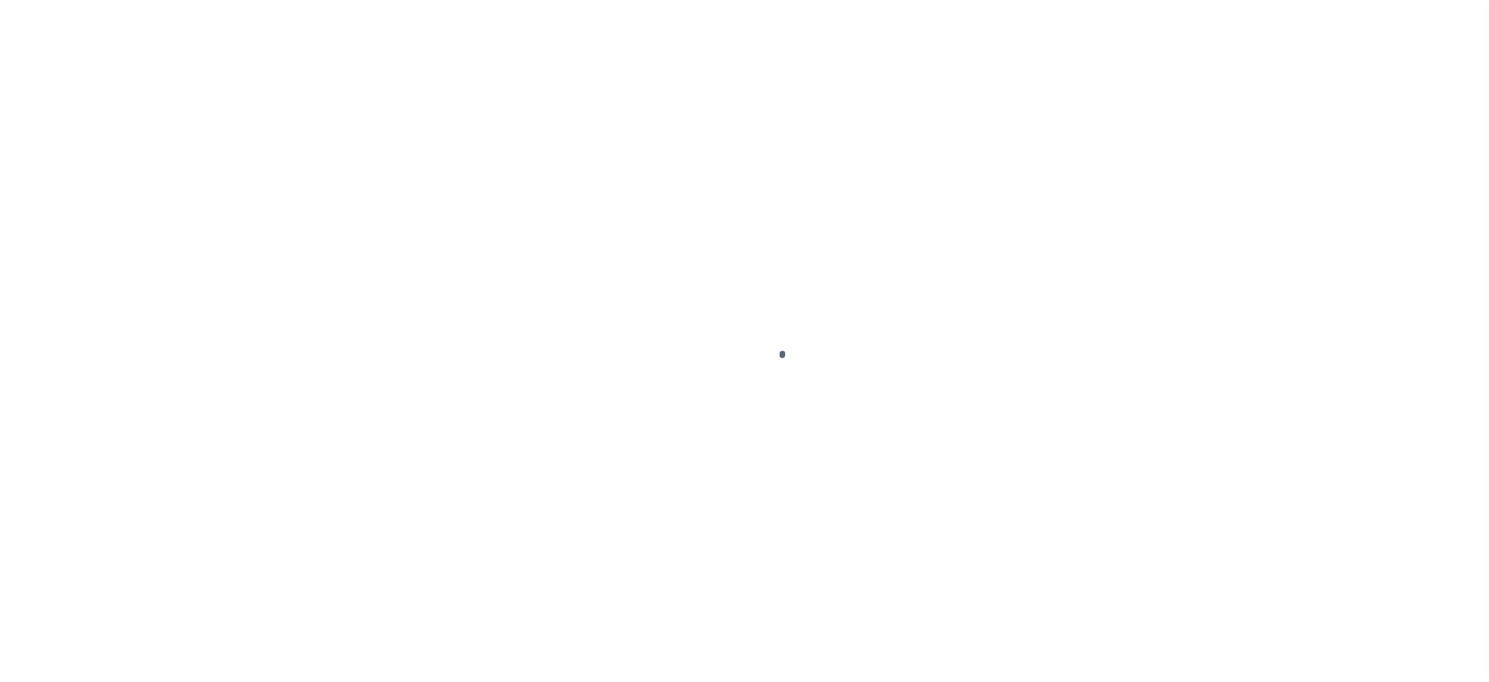
select select "NW2"
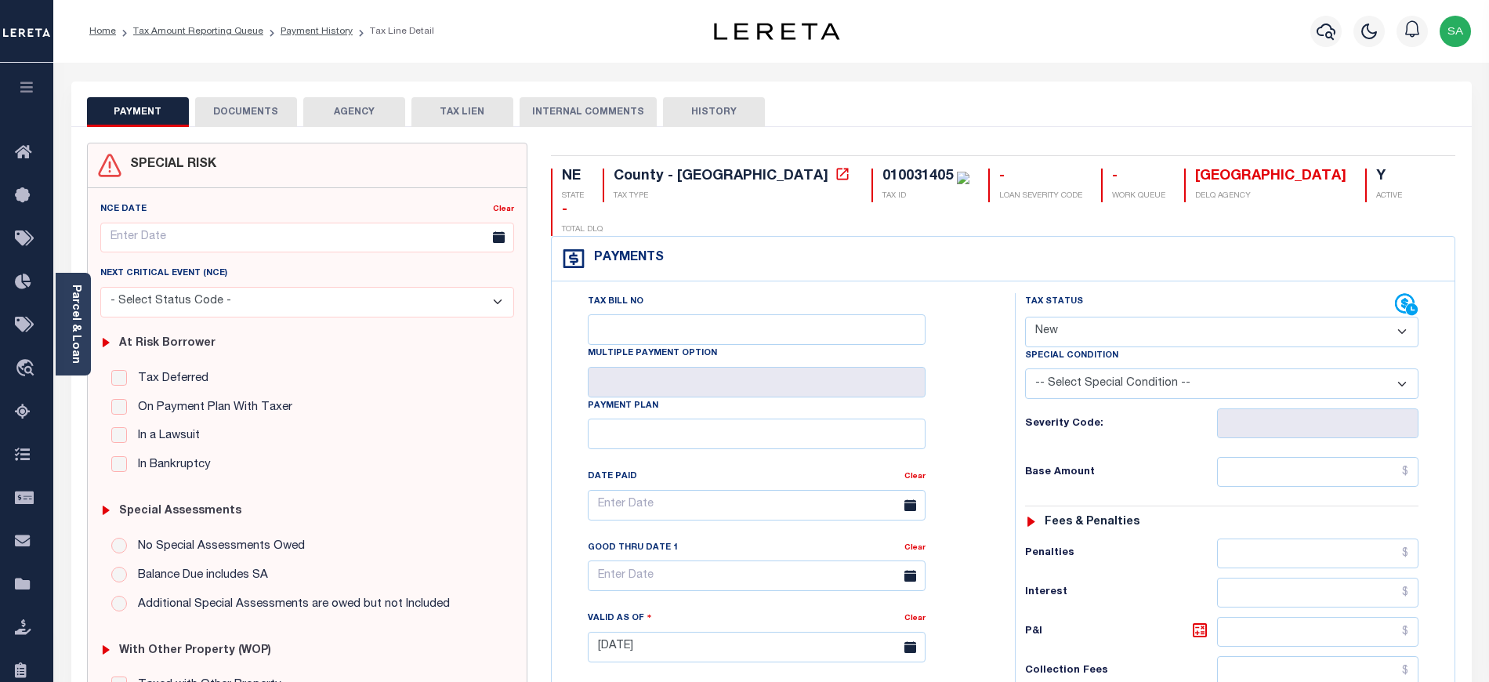
click at [273, 123] on button "DOCUMENTS" at bounding box center [246, 112] width 102 height 30
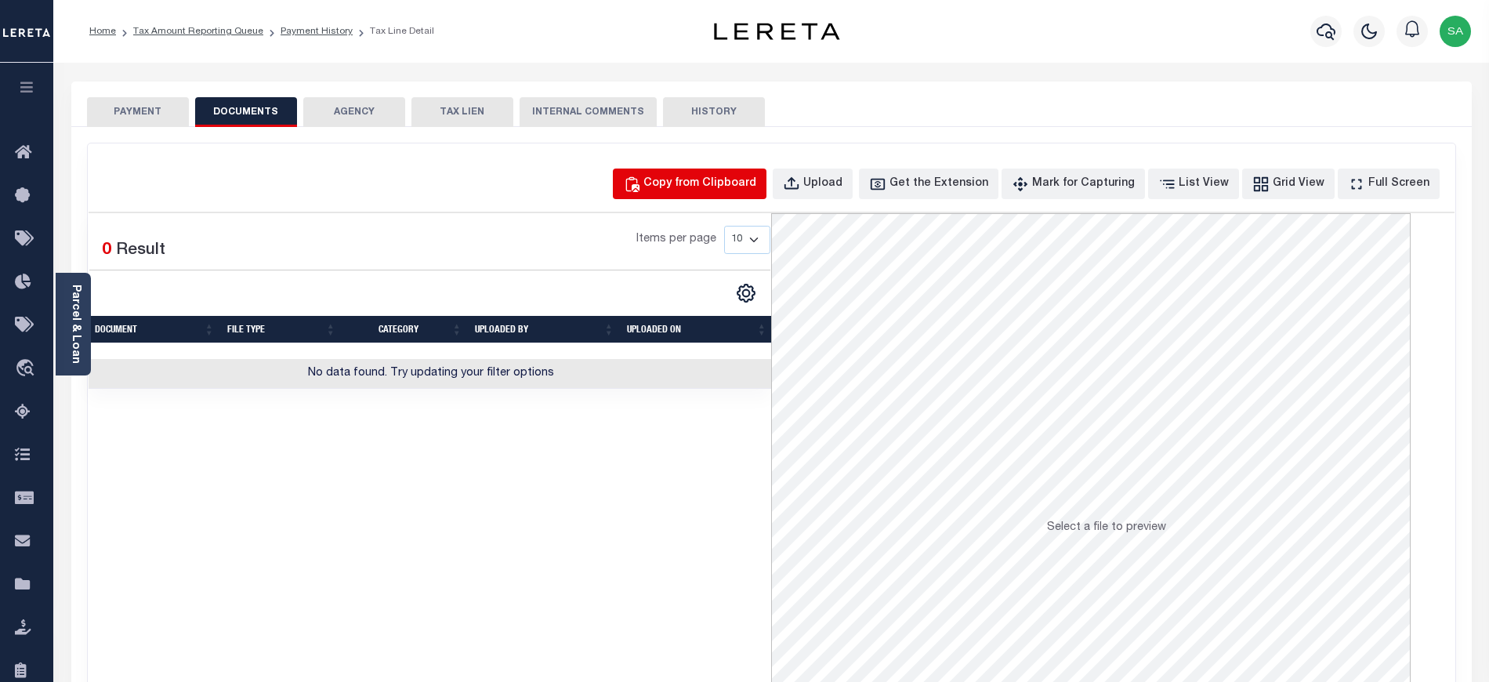
click at [711, 180] on div "Copy from Clipboard" at bounding box center [699, 184] width 113 height 17
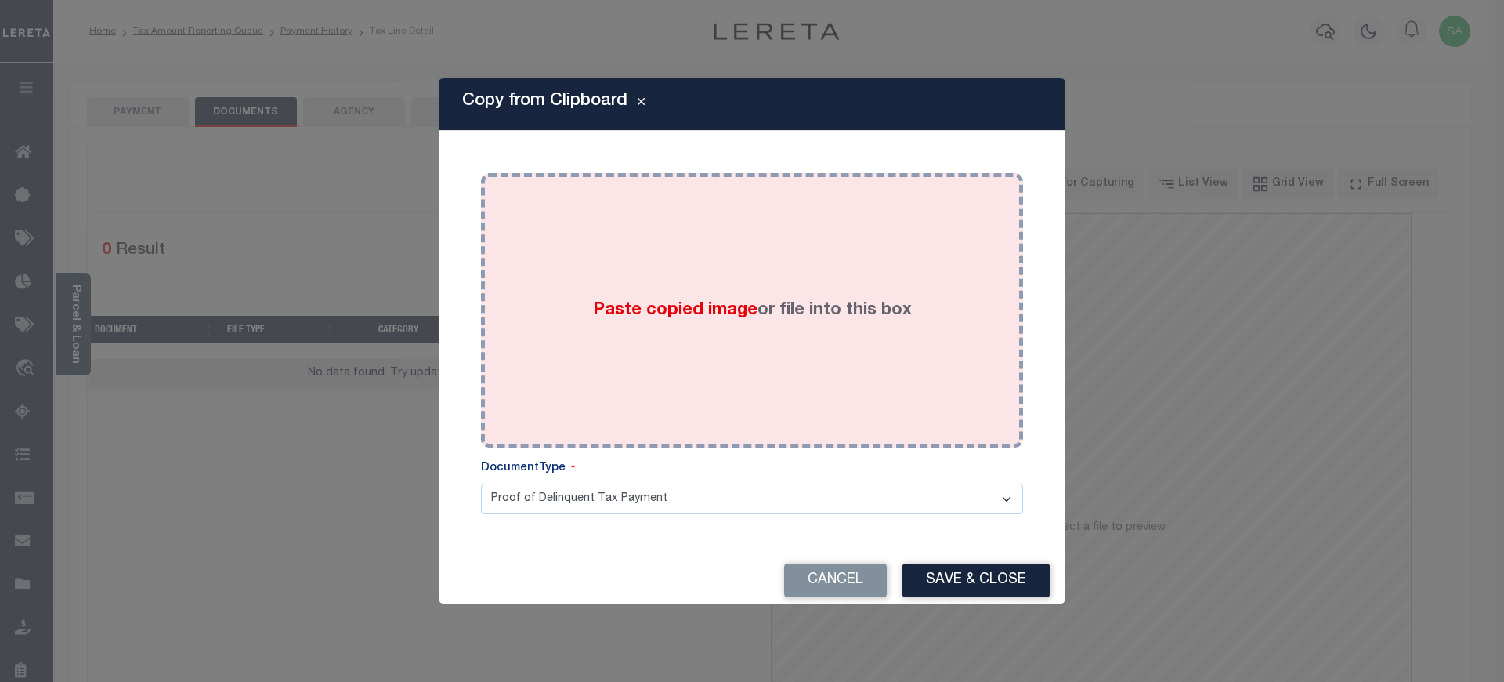
click at [731, 317] on span "Paste copied image" at bounding box center [675, 310] width 165 height 17
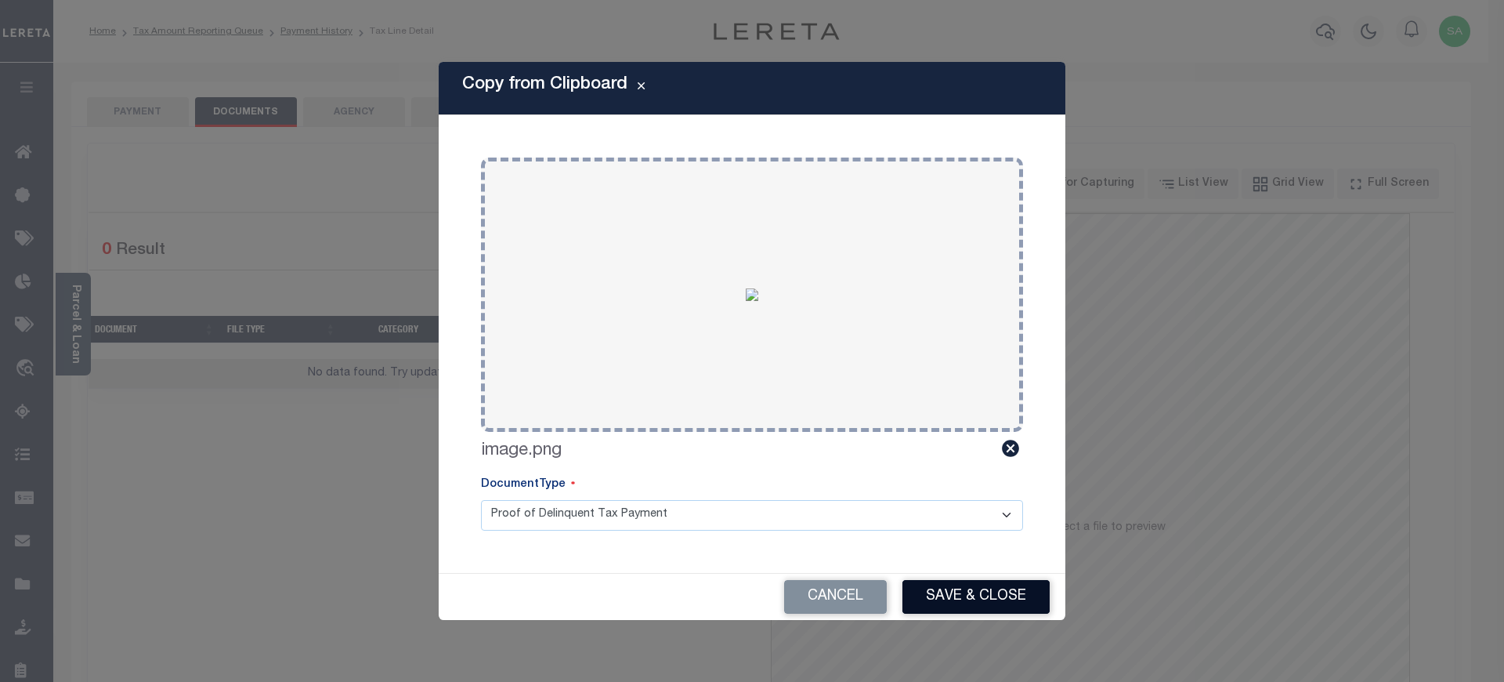
click at [966, 611] on button "Save & Close" at bounding box center [976, 597] width 147 height 34
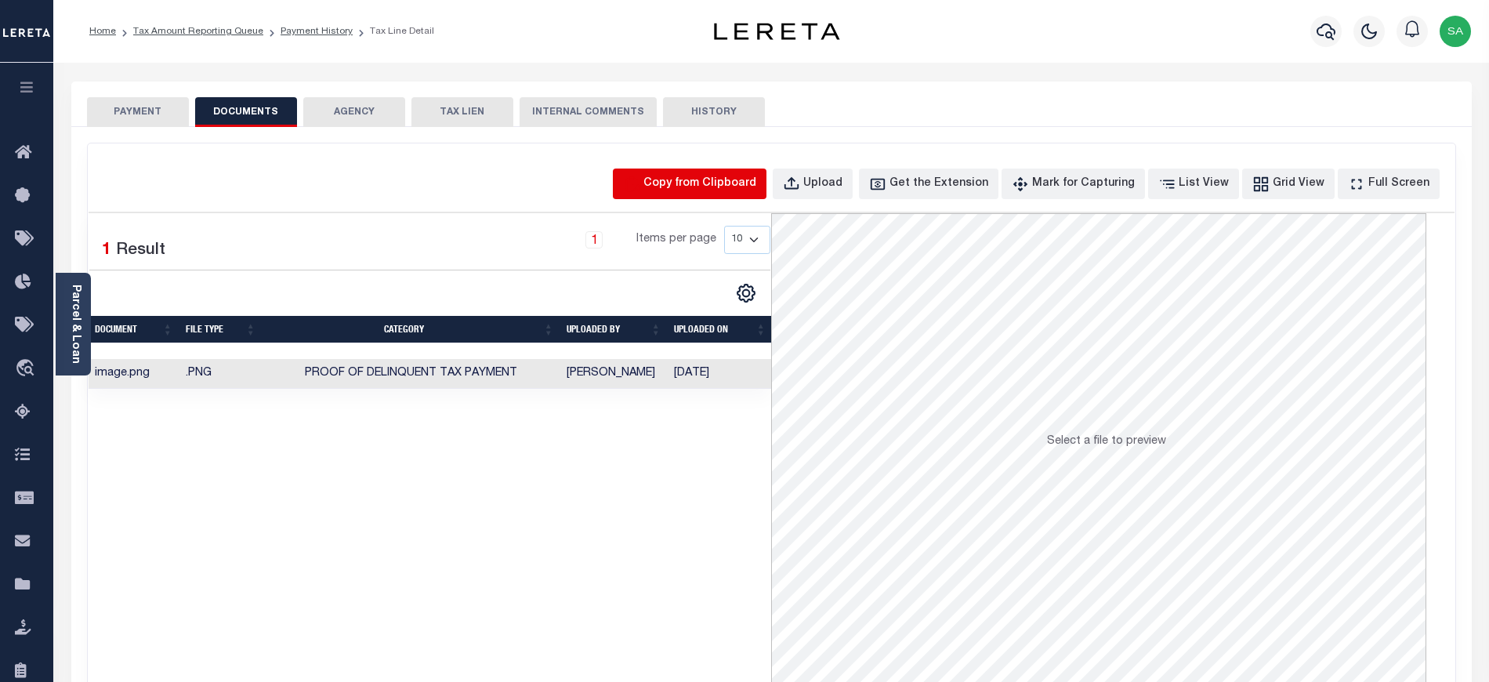
click at [640, 177] on icon "button" at bounding box center [631, 184] width 17 height 17
select select "POP"
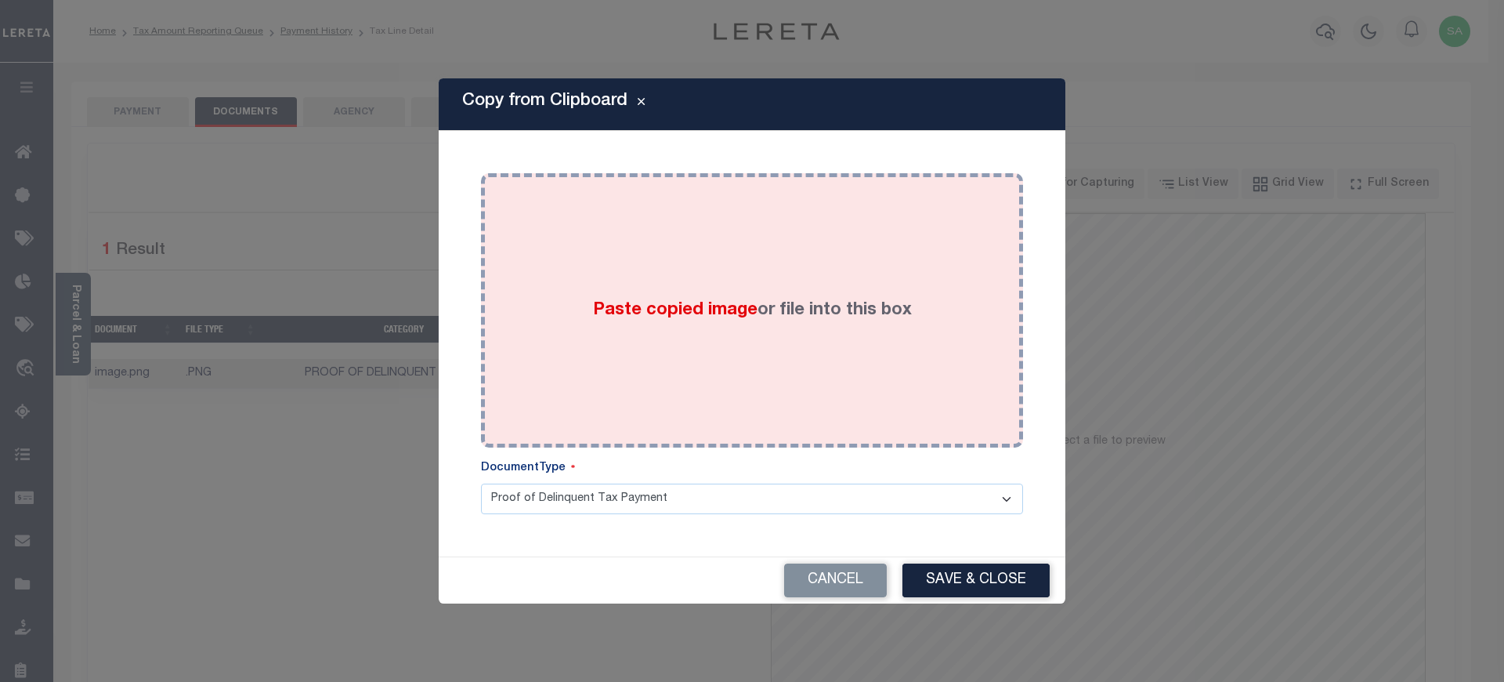
click at [674, 339] on div "Paste copied image or file into this box" at bounding box center [752, 310] width 519 height 251
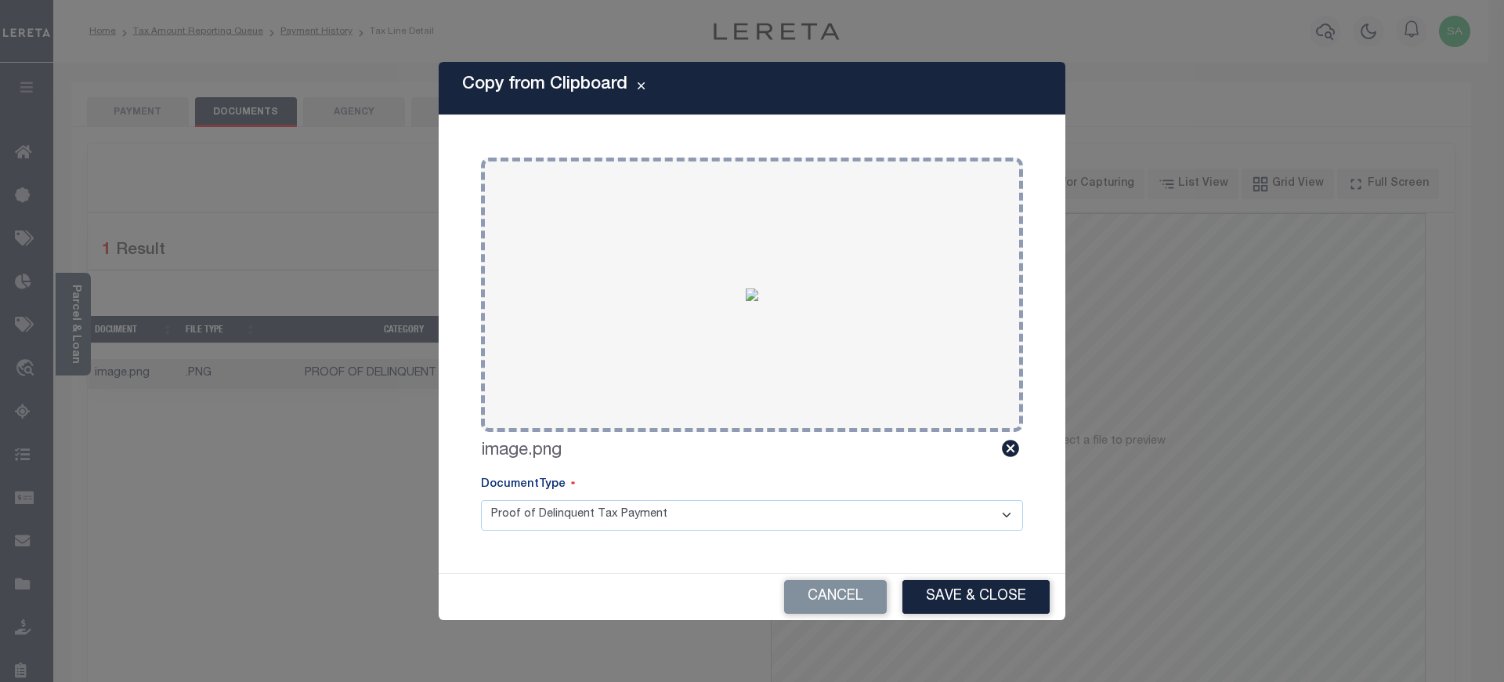
drag, startPoint x: 981, startPoint y: 594, endPoint x: 863, endPoint y: 530, distance: 133.6
click at [982, 594] on button "Save & Close" at bounding box center [976, 597] width 147 height 34
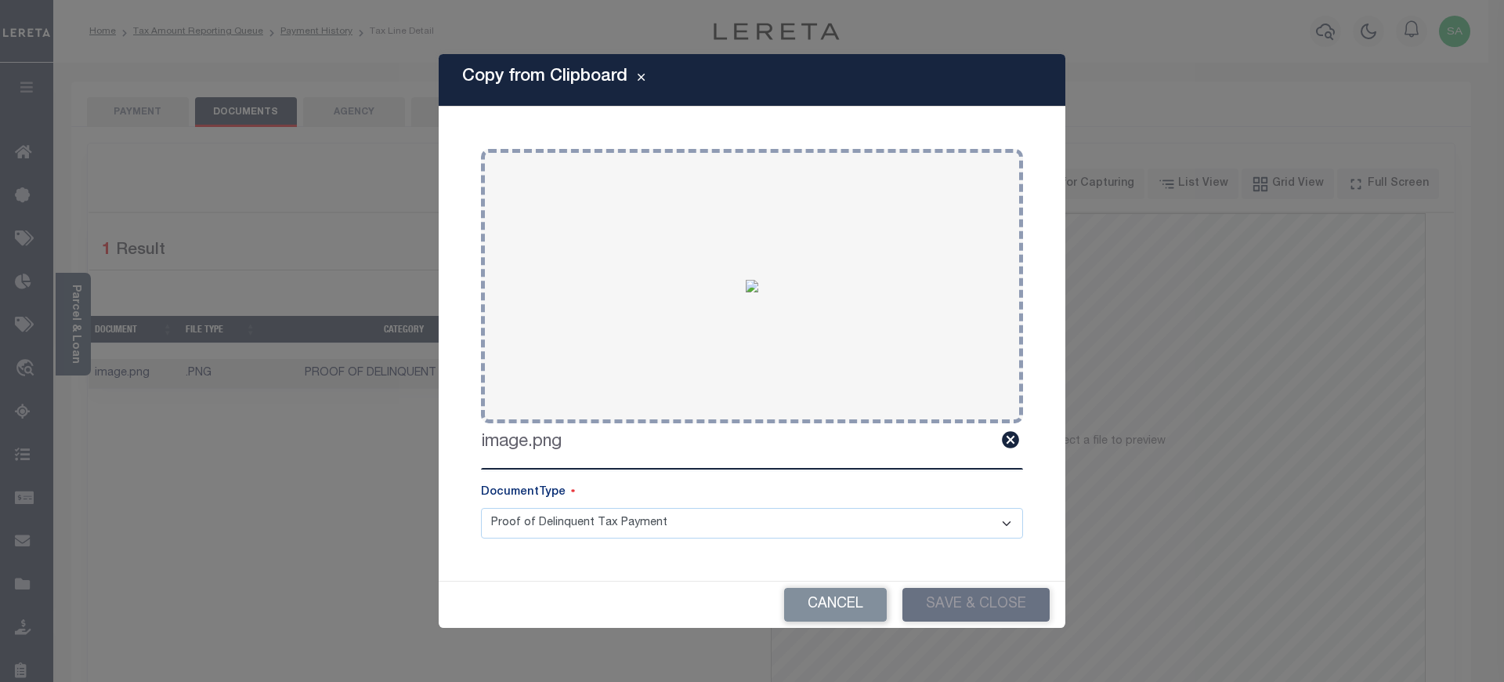
click at [148, 105] on div at bounding box center [752, 341] width 1504 height 682
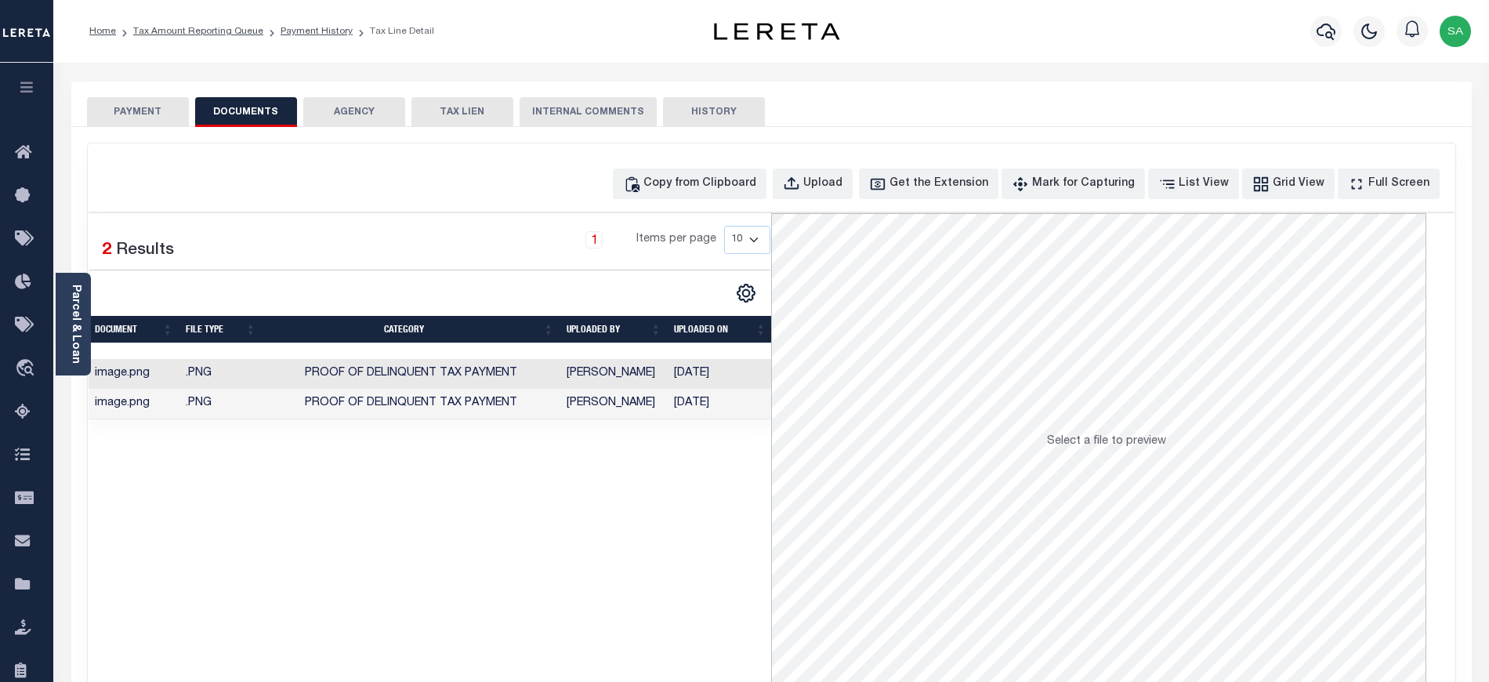
click at [148, 105] on button "PAYMENT" at bounding box center [138, 112] width 102 height 30
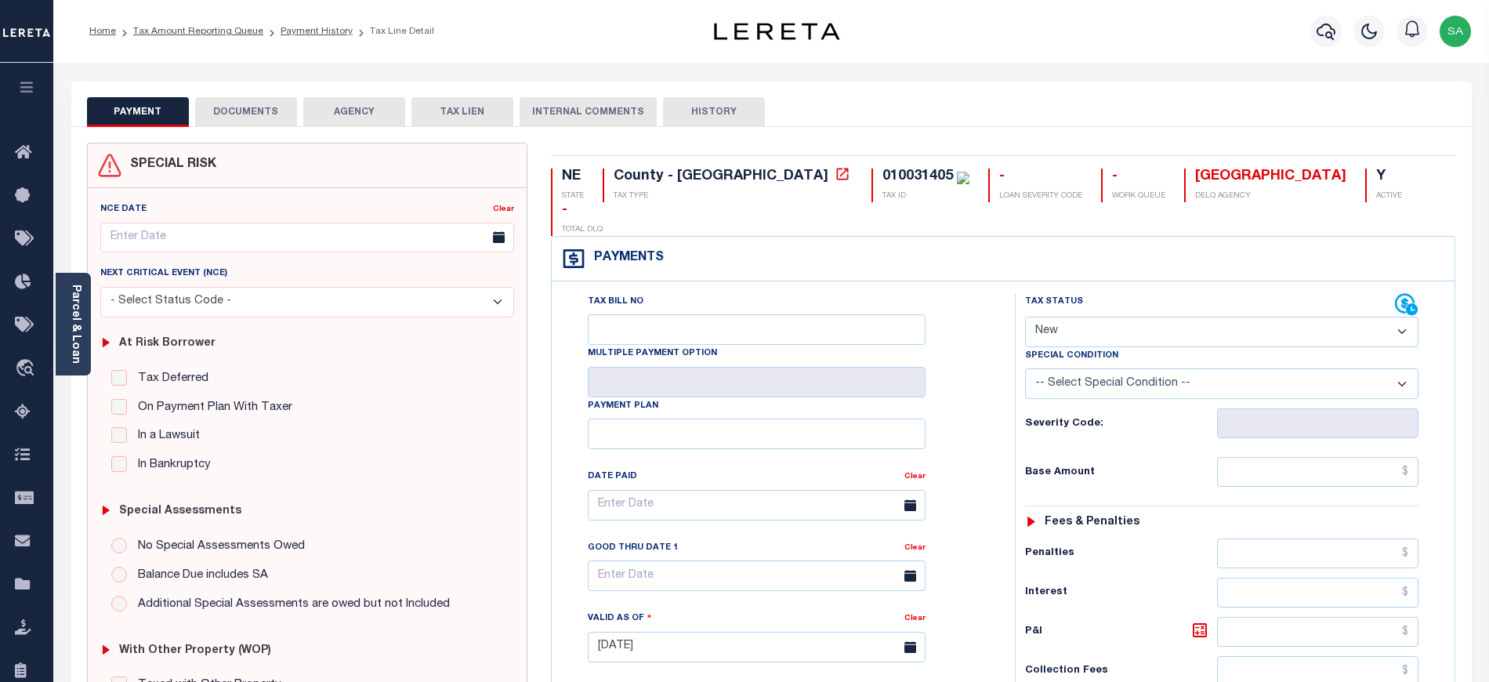
click at [1039, 317] on select "- Select Status Code - Open Due/Unpaid Paid Incomplete No Tax Due Internal Refu…" at bounding box center [1221, 332] width 393 height 31
select select "DUE"
click at [1025, 317] on select "- Select Status Code - Open Due/Unpaid Paid Incomplete No Tax Due Internal Refu…" at bounding box center [1221, 332] width 393 height 31
type input "[DATE]"
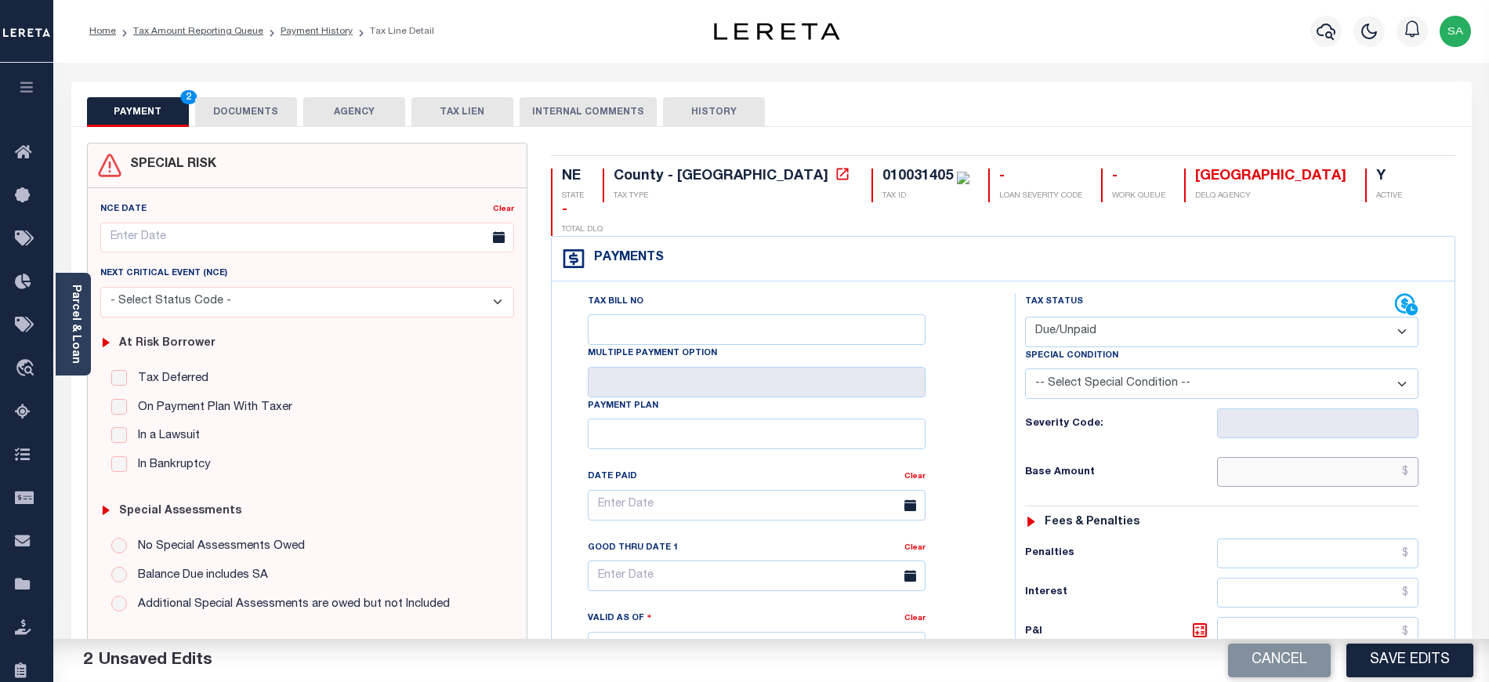
click at [1273, 457] on input "text" at bounding box center [1318, 472] width 202 height 30
paste input "1,891.51"
type input "$1,891.51"
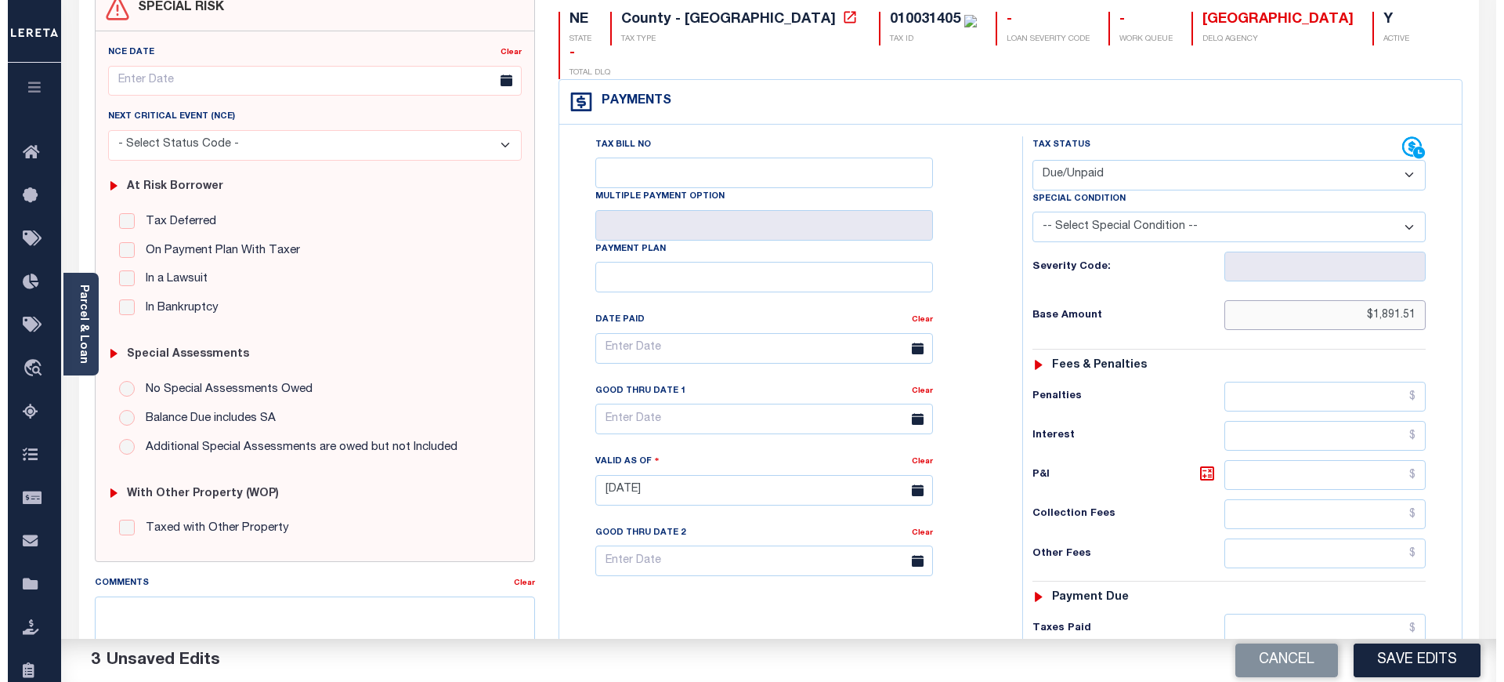
scroll to position [418, 0]
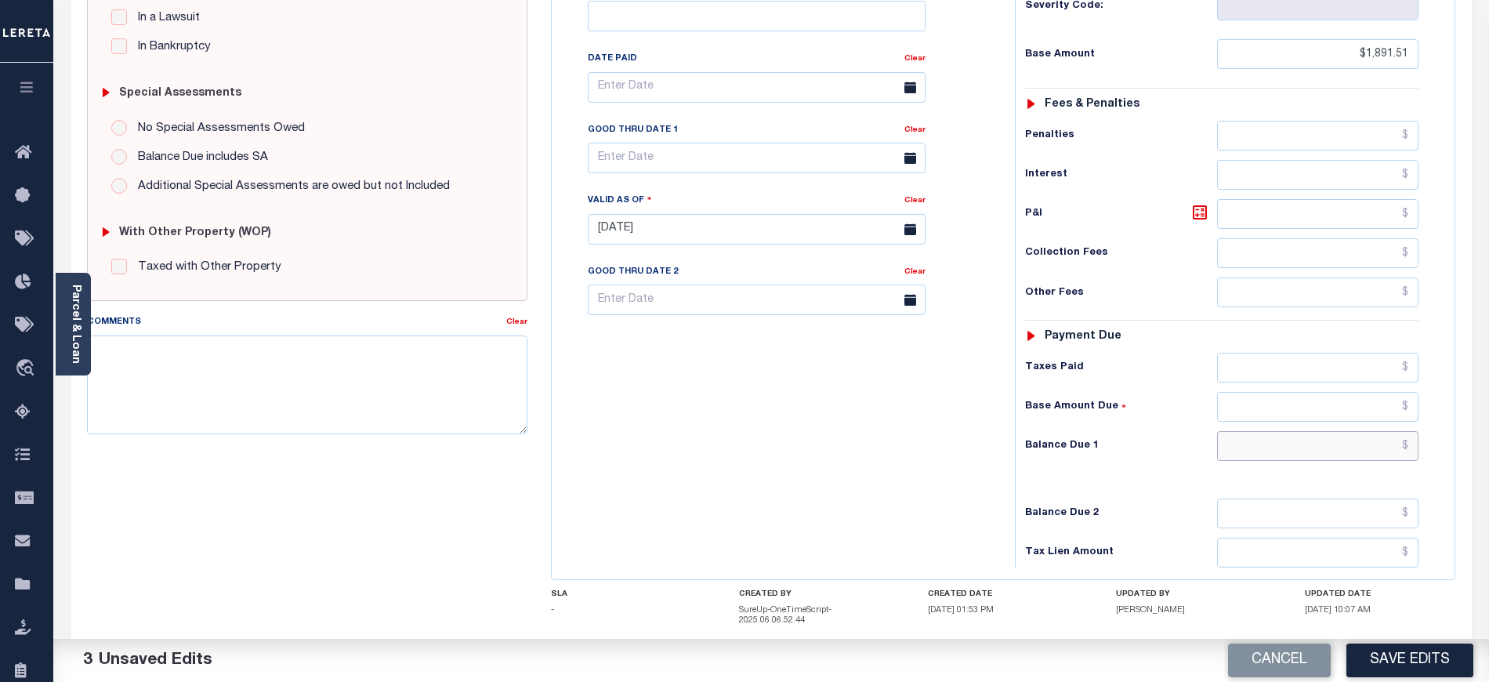
click at [1254, 433] on input "text" at bounding box center [1318, 446] width 202 height 30
paste input "1,935.77"
type input "$1,935.77"
click at [840, 428] on div "Tax Bill No Multiple Payment Option Payment Plan Clear" at bounding box center [779, 221] width 447 height 692
click at [1199, 203] on icon at bounding box center [1199, 212] width 19 height 19
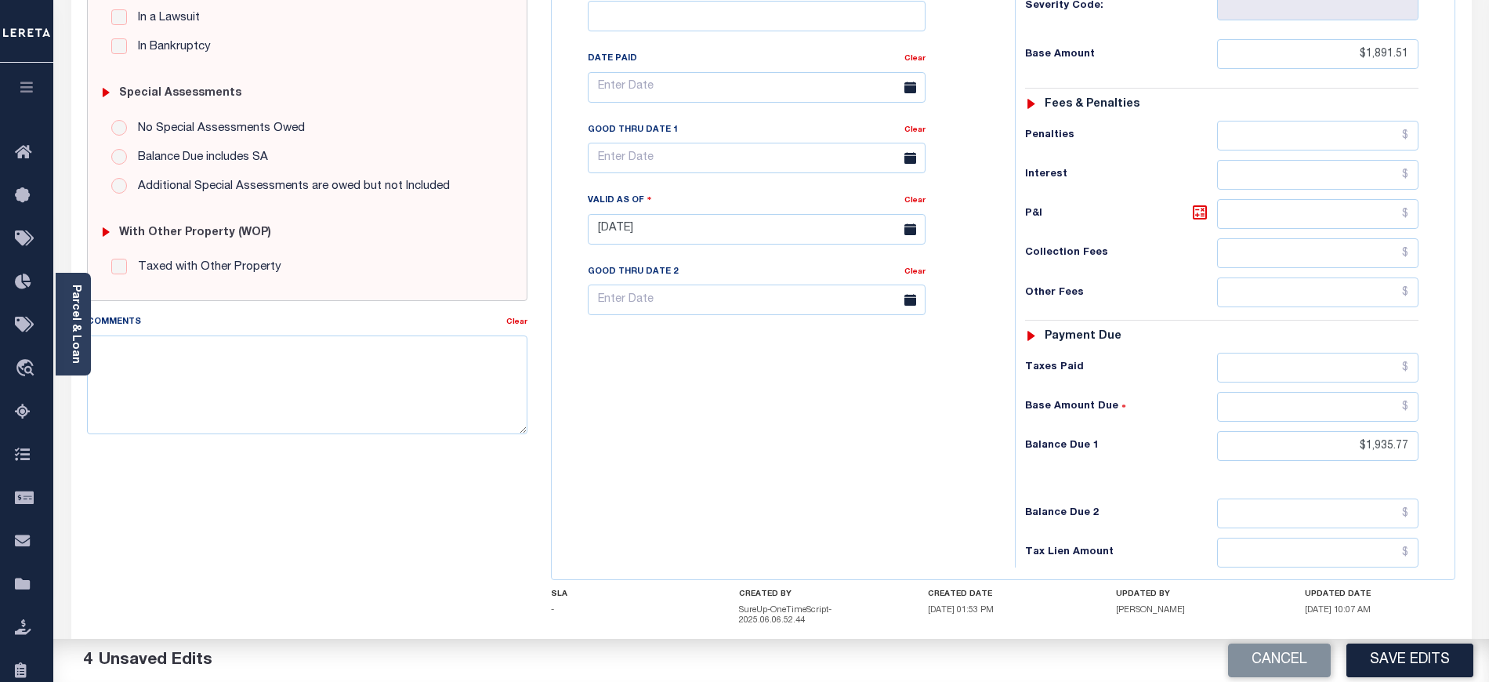
type input "$44.26"
click at [725, 143] on input "text" at bounding box center [757, 158] width 338 height 31
click at [816, 171] on icon at bounding box center [815, 168] width 11 height 11
select select "9"
click at [778, 339] on span "31" at bounding box center [777, 342] width 31 height 31
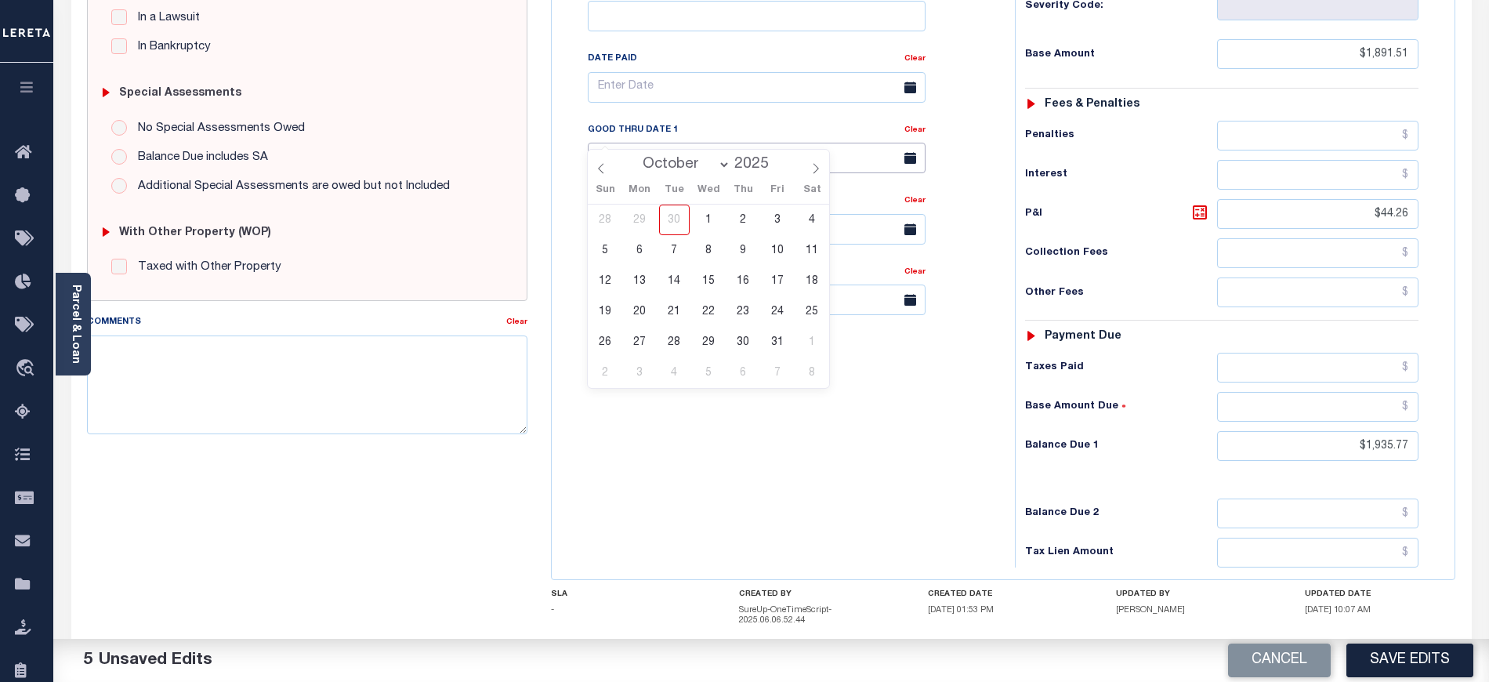
type input "10/31/2025"
click at [778, 405] on div "Tax Bill No Multiple Payment Option Payment Plan Clear" at bounding box center [779, 221] width 447 height 692
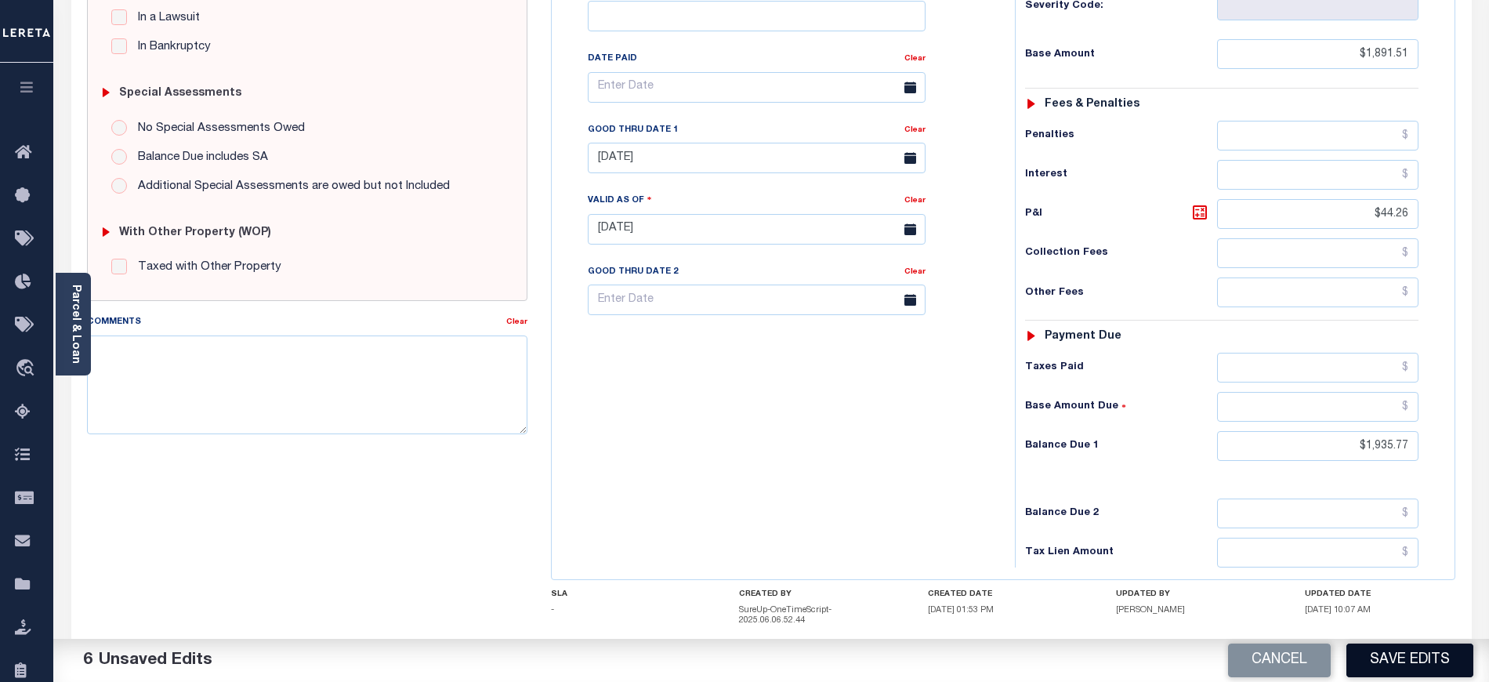
click at [1435, 659] on button "Save Edits" at bounding box center [1409, 660] width 127 height 34
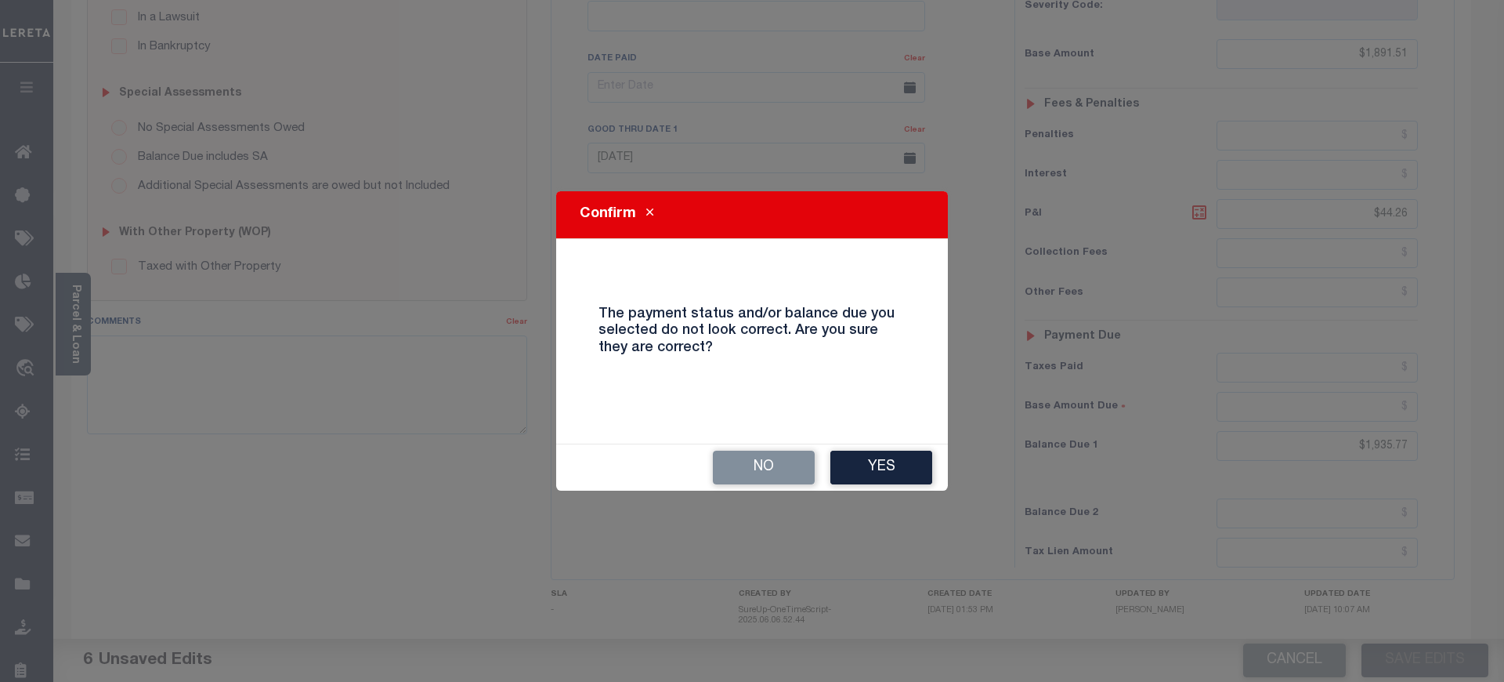
click at [887, 487] on div "No Yes" at bounding box center [752, 467] width 392 height 46
click at [887, 476] on button "Yes" at bounding box center [882, 468] width 102 height 34
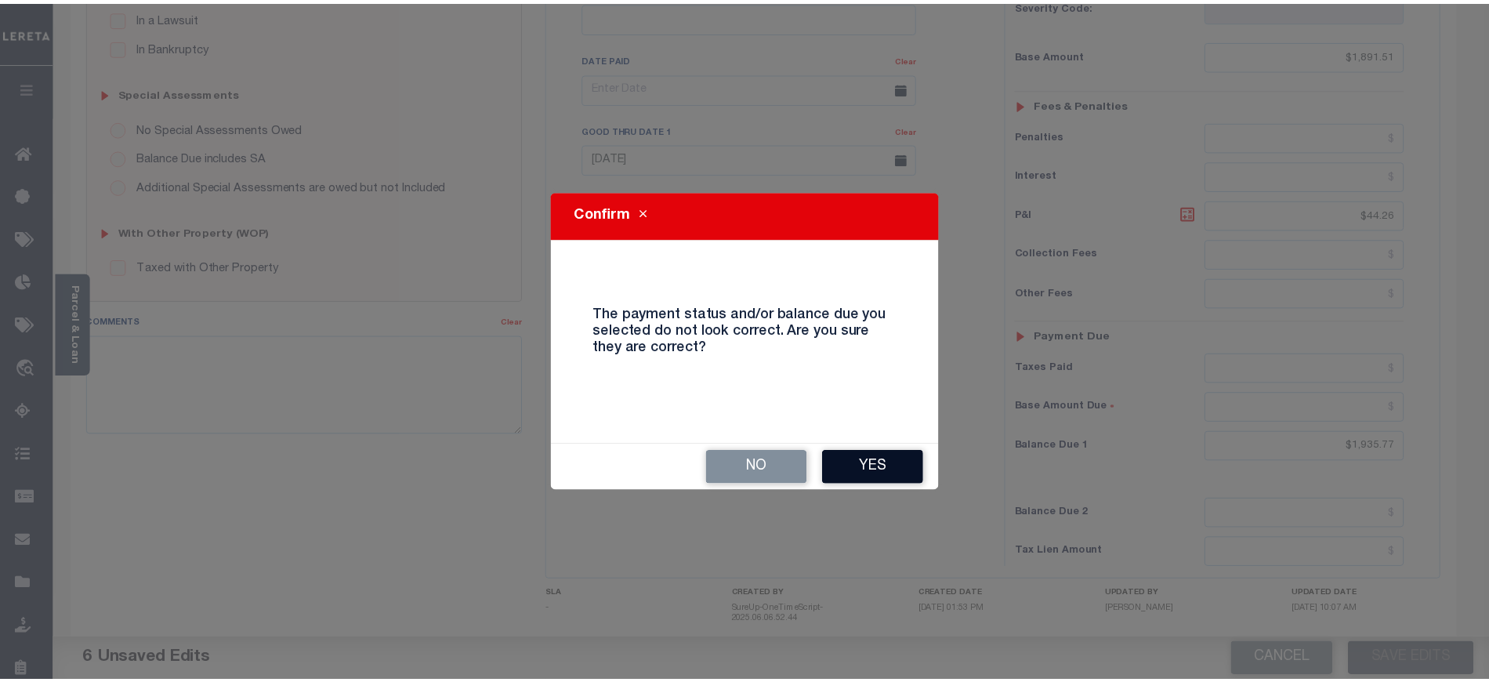
scroll to position [433, 0]
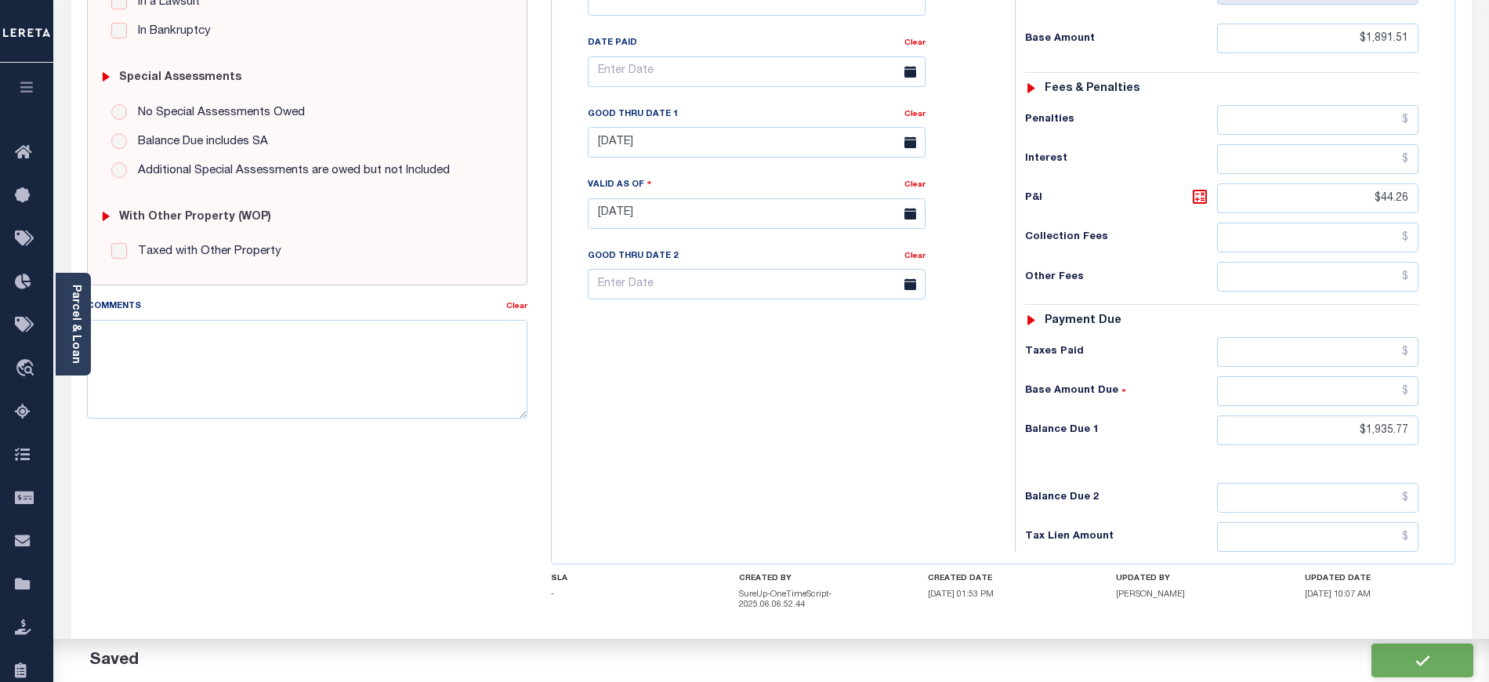
checkbox input "false"
type input "$1,891.51"
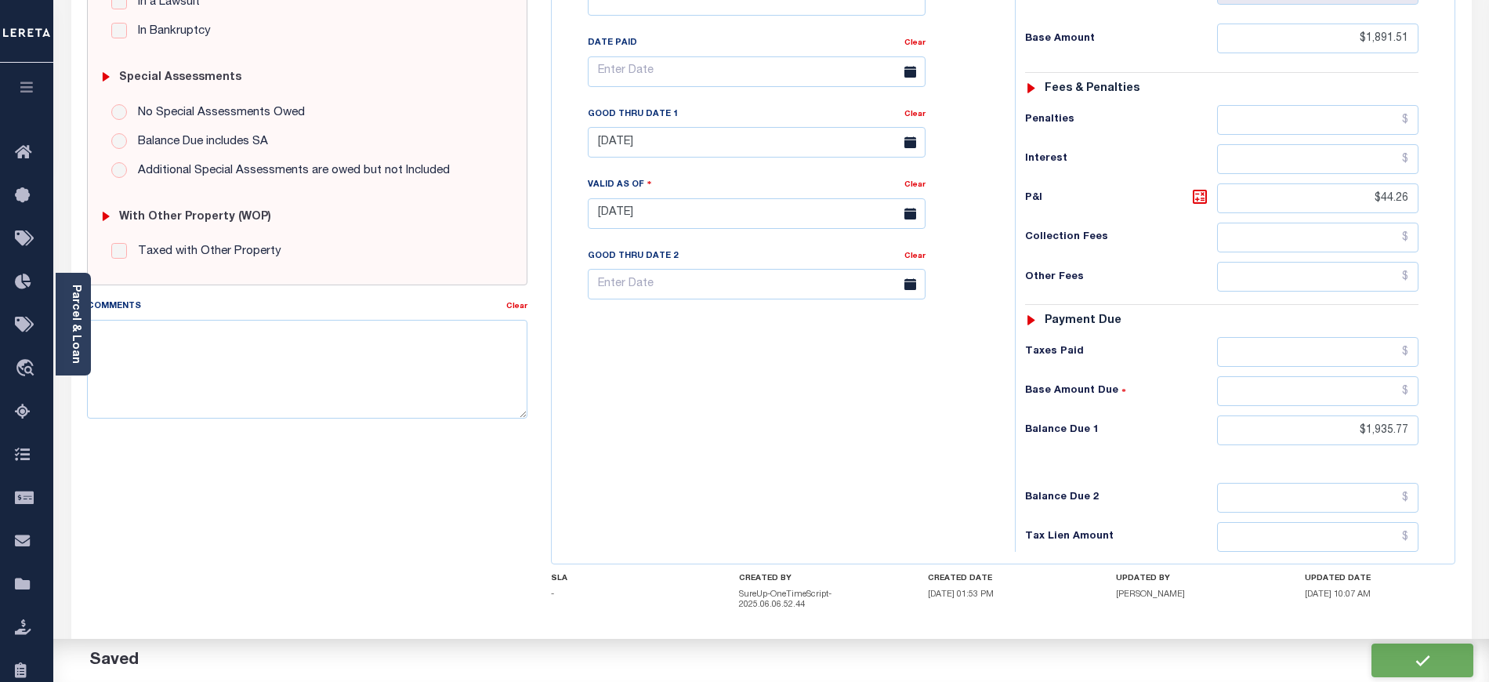
type input "$44.26"
type input "$1,935.77"
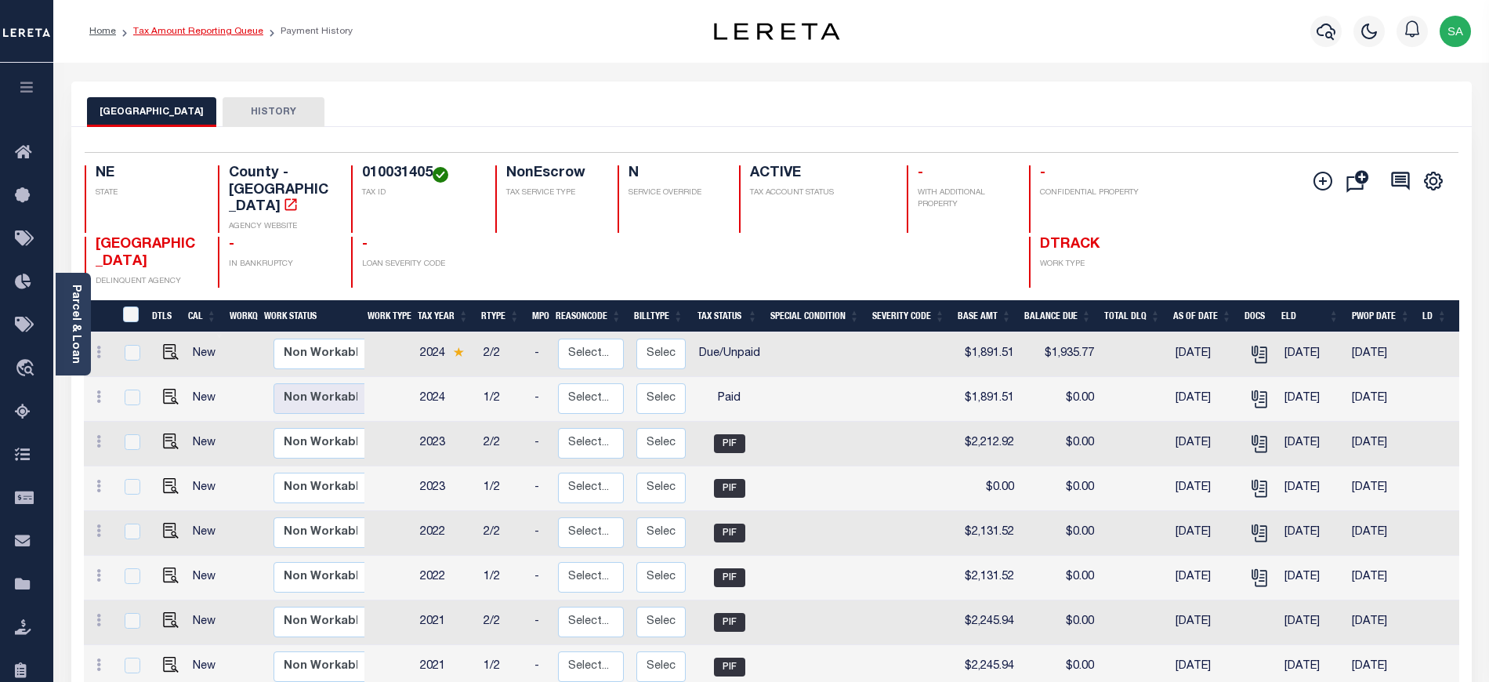
click at [241, 28] on link "Tax Amount Reporting Queue" at bounding box center [198, 31] width 130 height 9
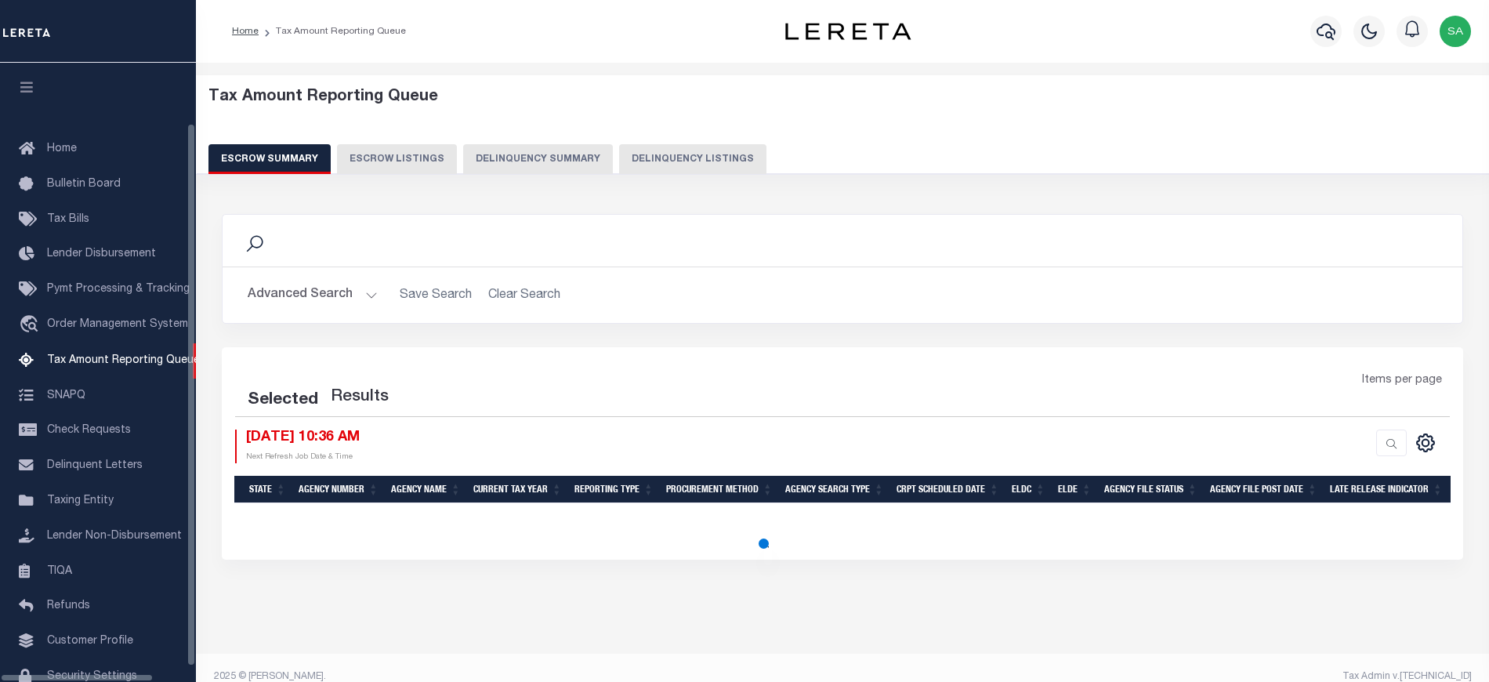
click at [672, 157] on button "Delinquency Listings" at bounding box center [692, 159] width 147 height 30
select select "100"
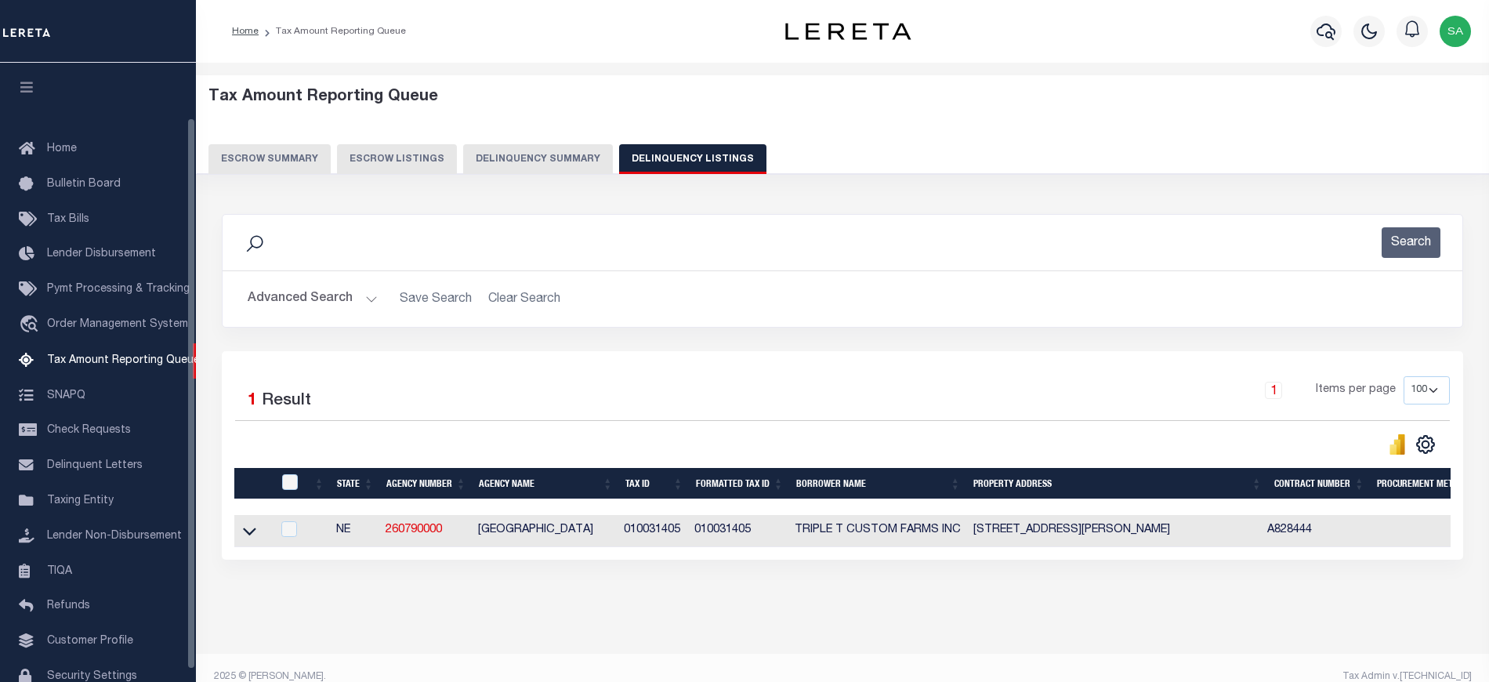
scroll to position [63, 0]
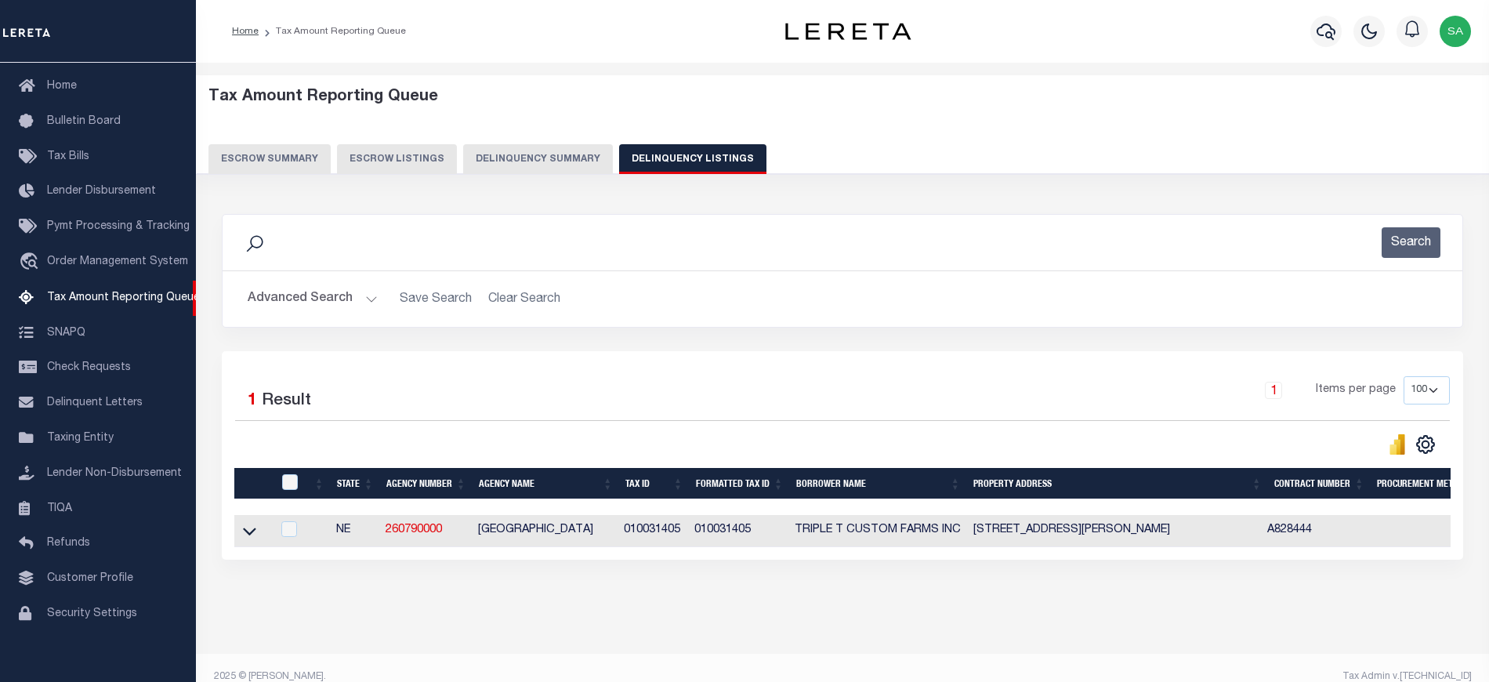
click at [310, 306] on button "Advanced Search" at bounding box center [313, 299] width 130 height 31
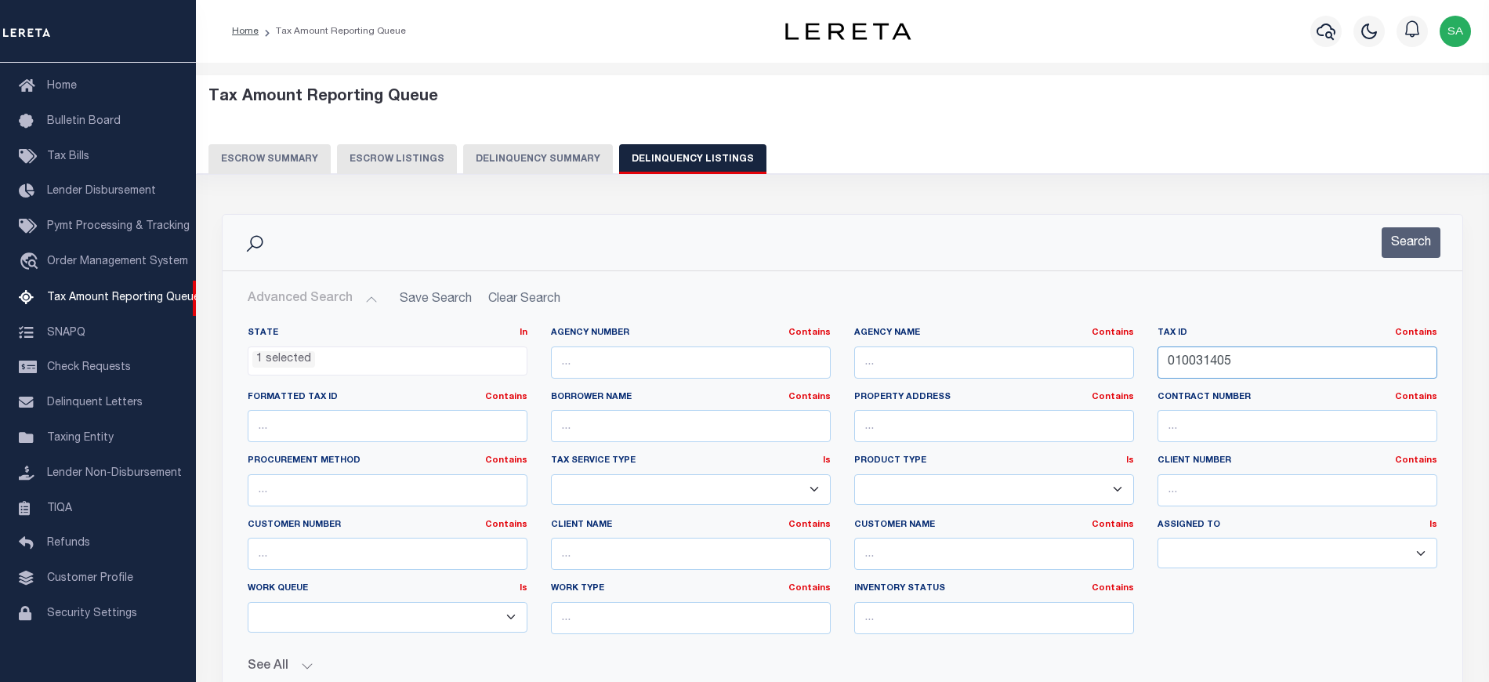
click at [1207, 367] on input "010031405" at bounding box center [1297, 362] width 280 height 32
paste input "596"
type input "010031596"
click at [1395, 244] on button "Search" at bounding box center [1410, 242] width 59 height 31
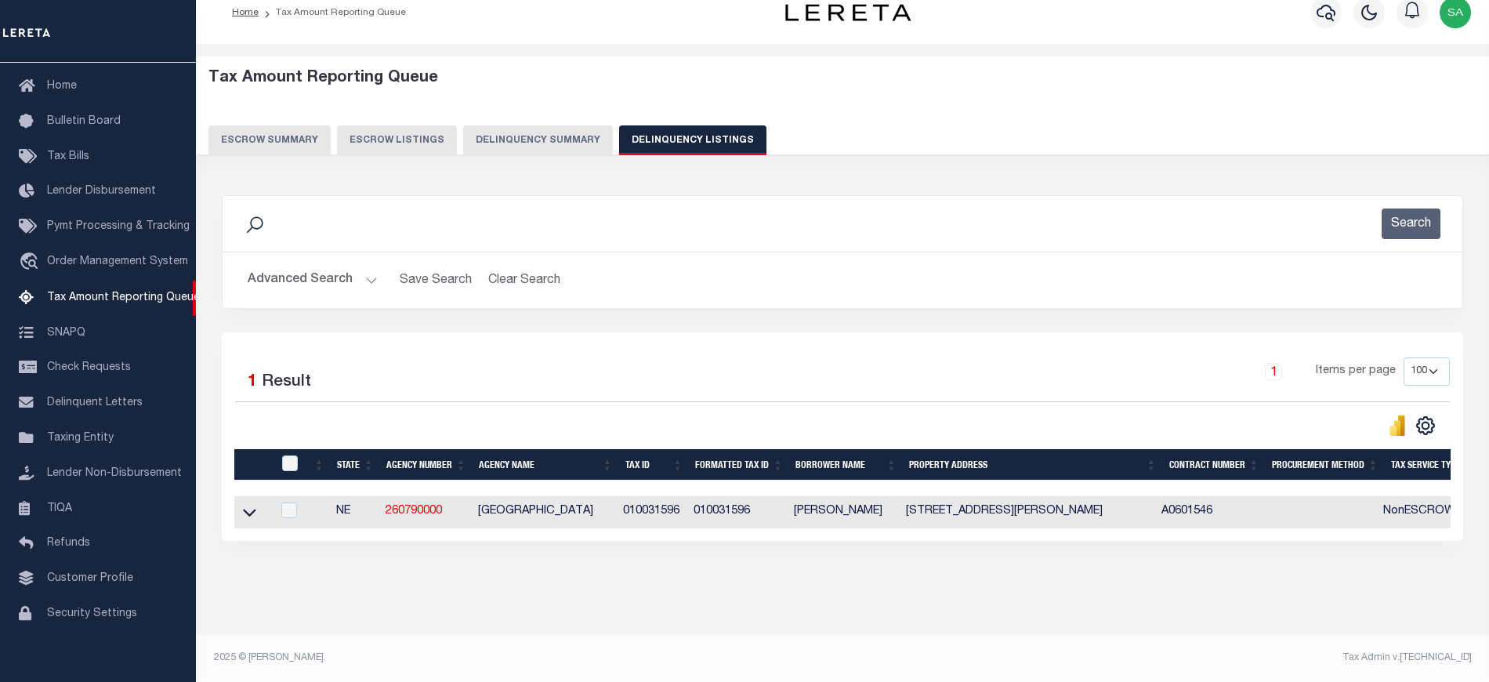
scroll to position [33, 0]
click at [255, 505] on icon at bounding box center [249, 512] width 13 height 16
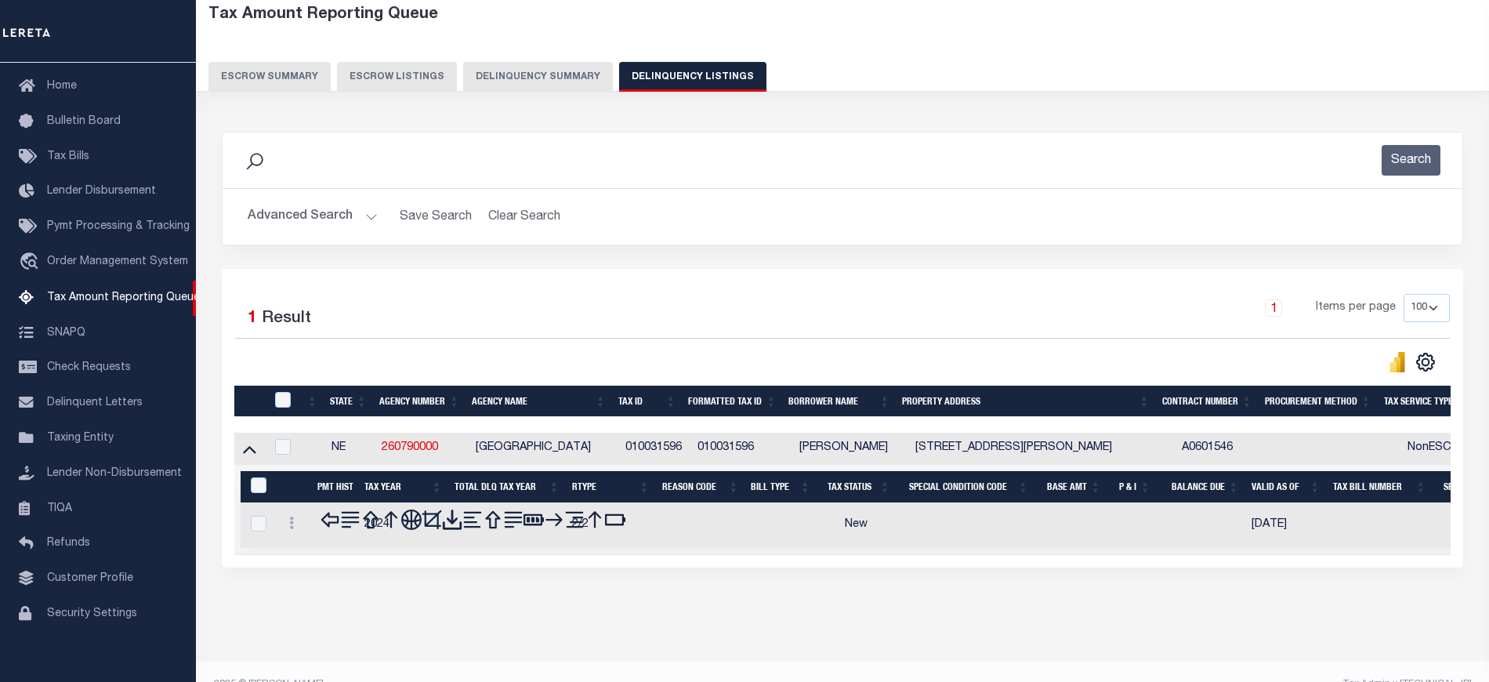
scroll to position [114, 0]
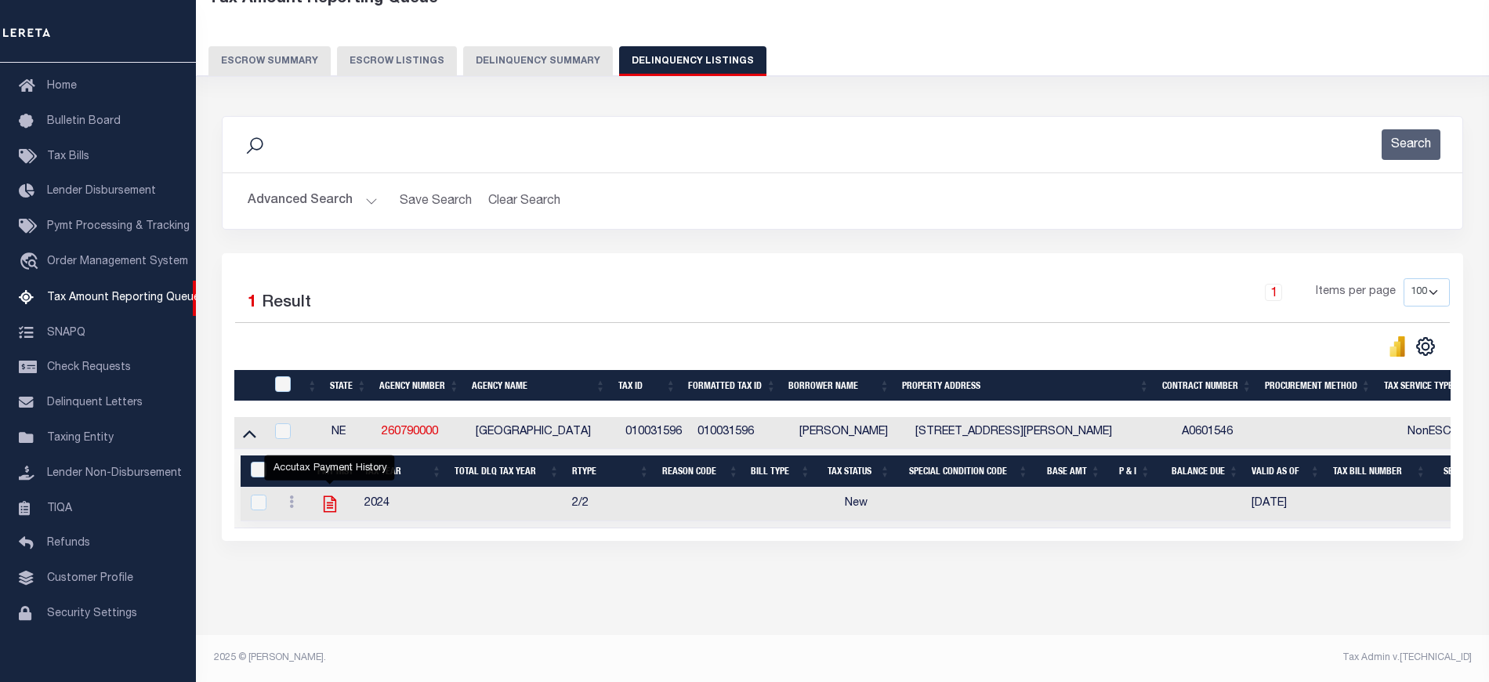
click at [328, 496] on icon "" at bounding box center [329, 504] width 13 height 16
checkbox input "true"
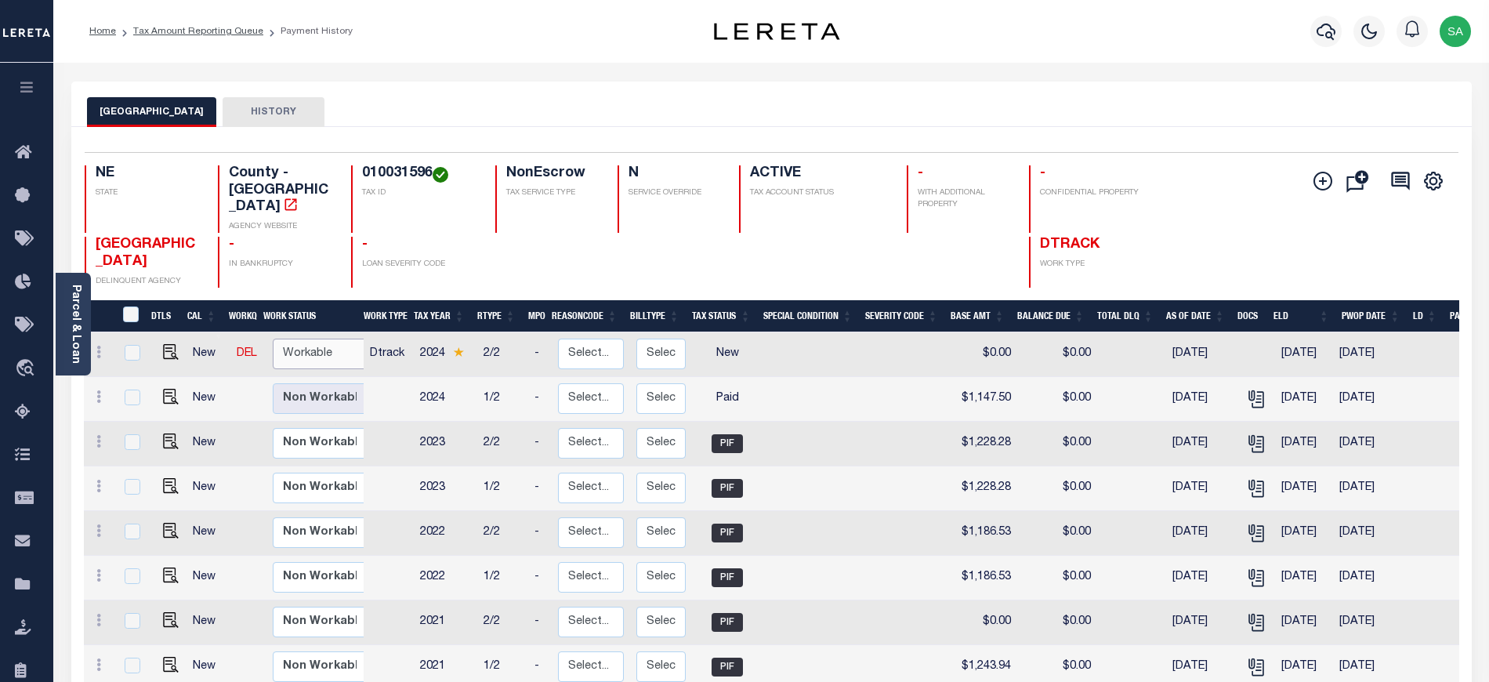
click at [324, 361] on select "Non Workable Workable" at bounding box center [320, 353] width 94 height 31
checkbox input "true"
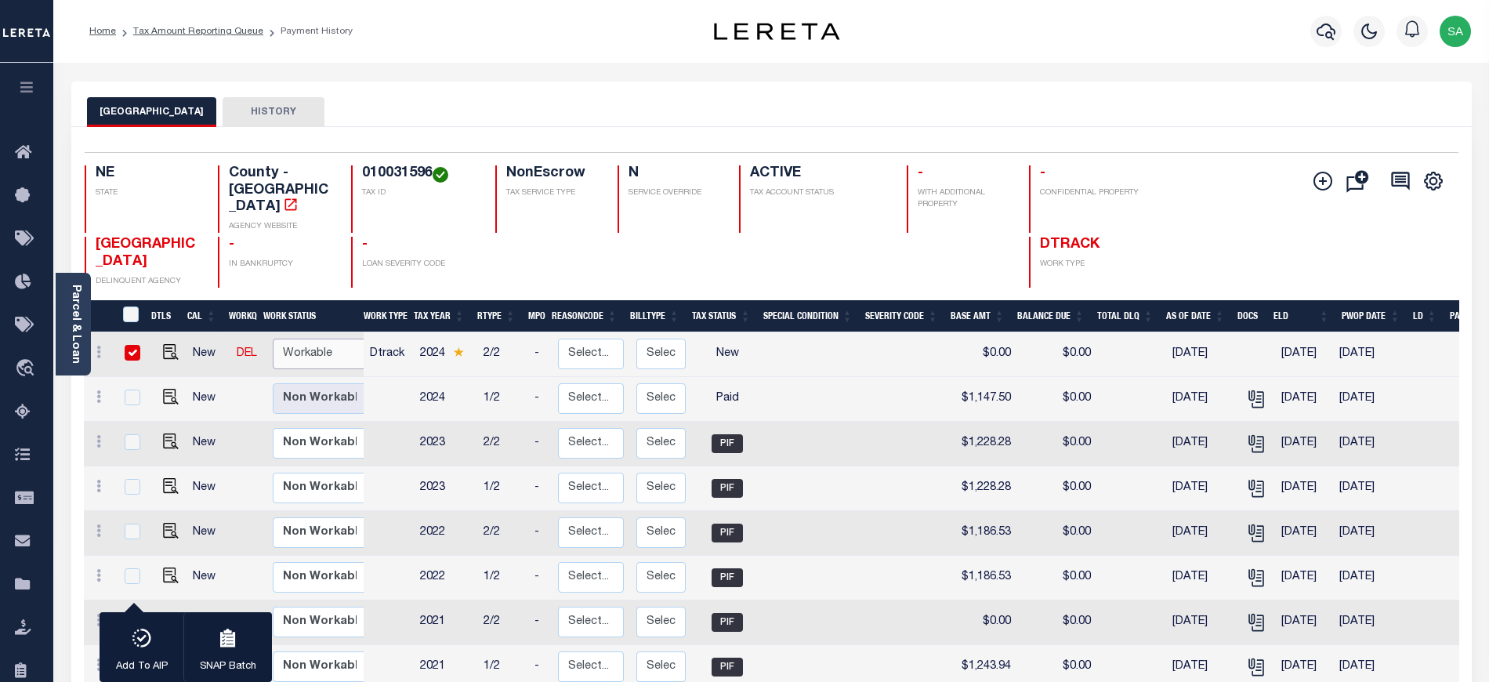
select select "true"
click at [273, 338] on select "Non Workable Workable" at bounding box center [320, 353] width 94 height 31
checkbox input "false"
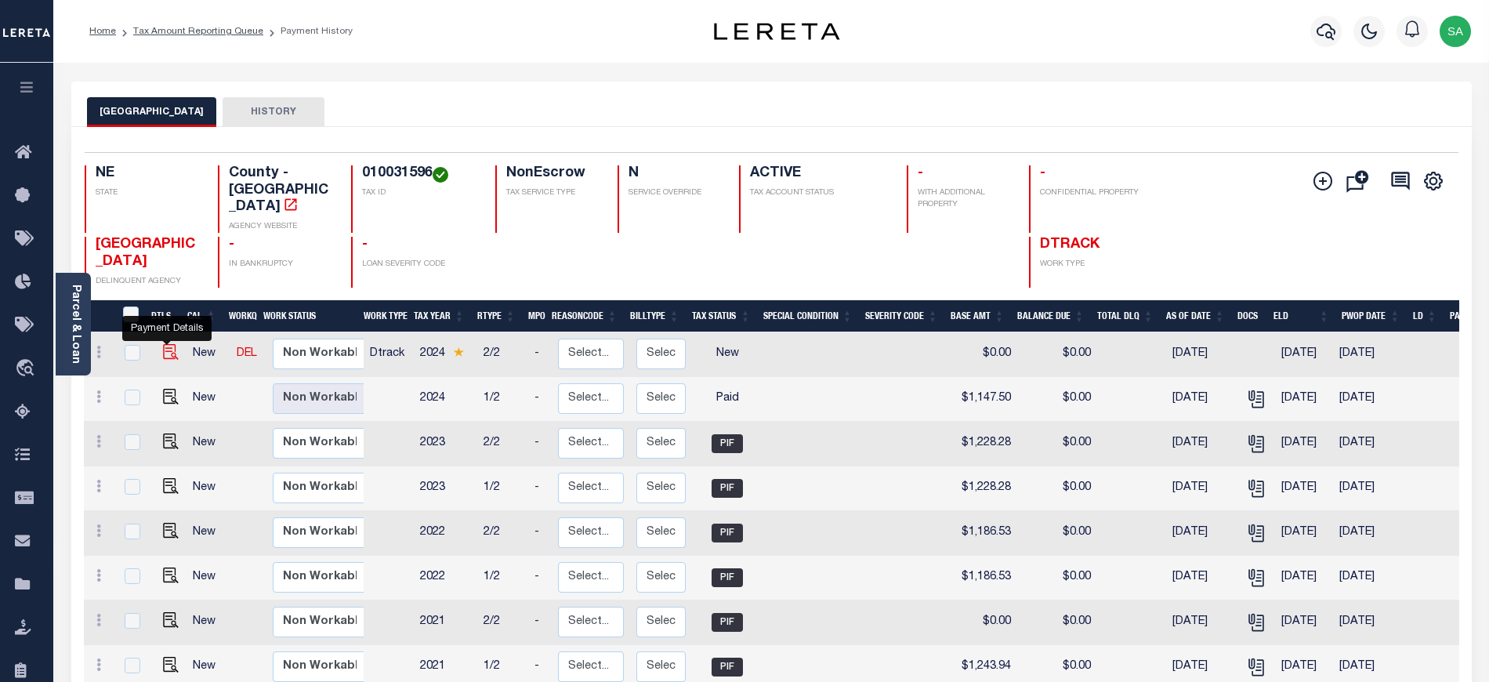
click at [165, 345] on img "" at bounding box center [171, 352] width 16 height 16
checkbox input "true"
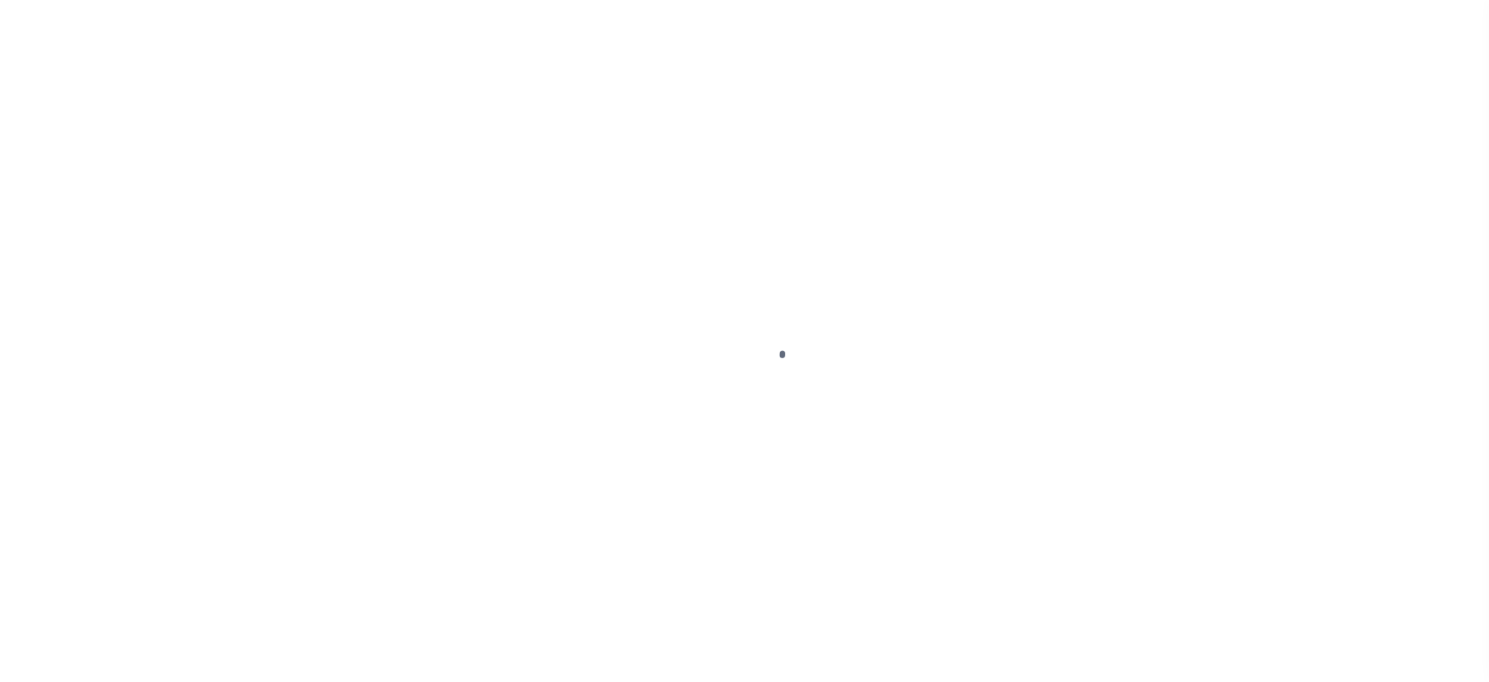
select select "NW2"
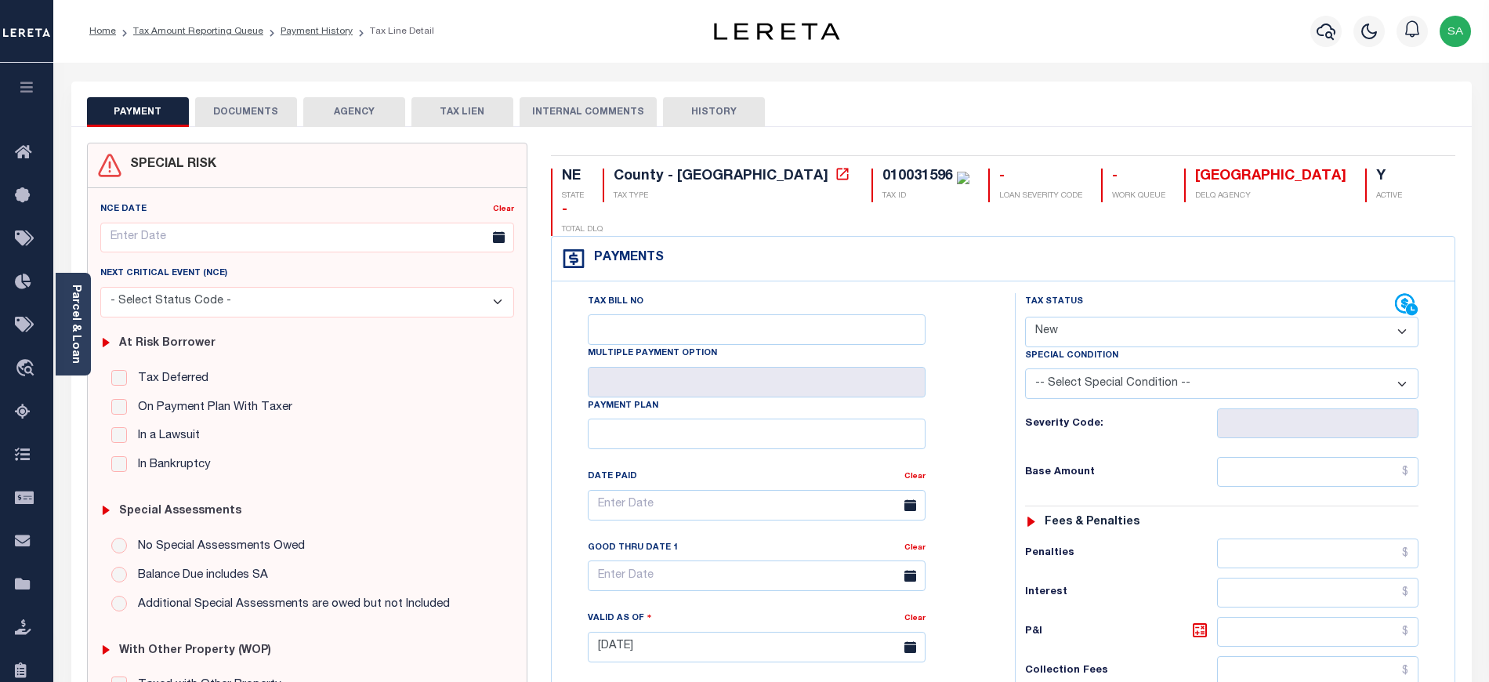
click at [273, 108] on button "DOCUMENTS" at bounding box center [246, 112] width 102 height 30
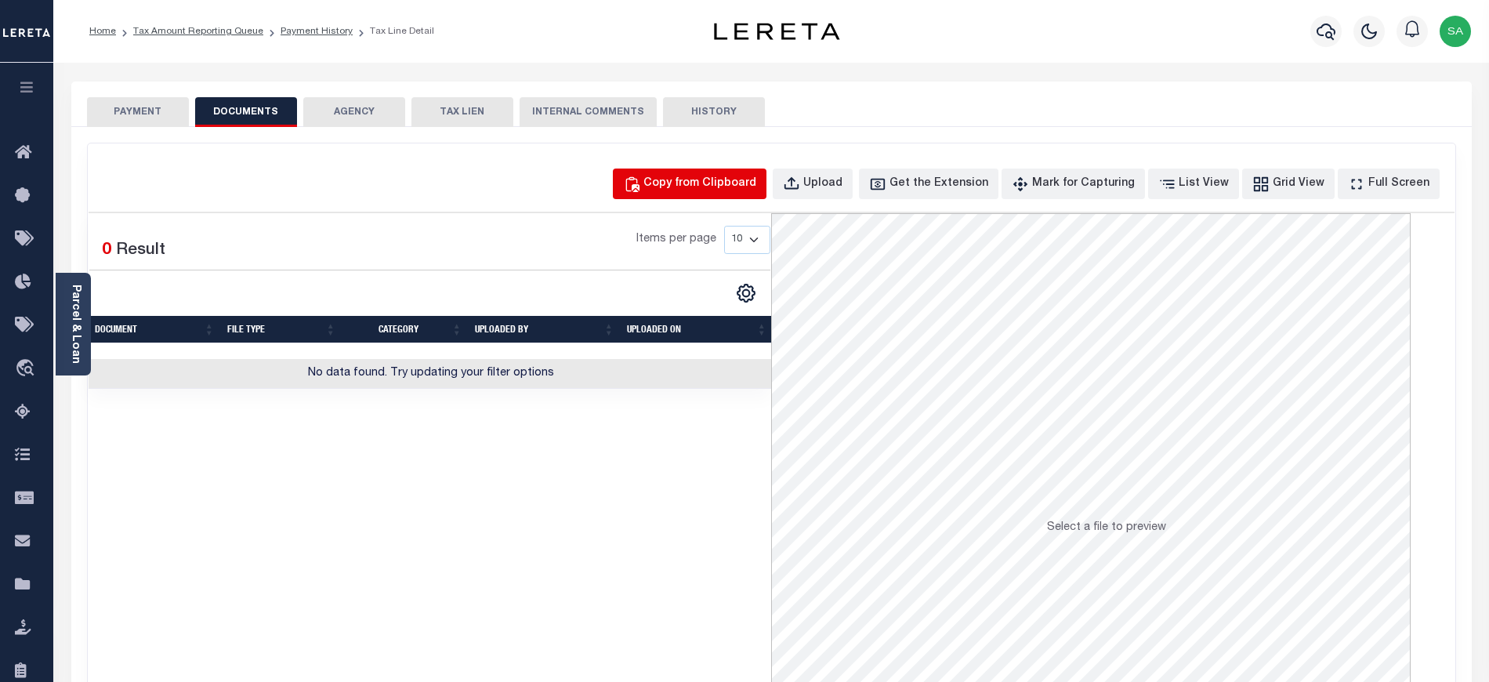
click at [690, 183] on div "Copy from Clipboard" at bounding box center [699, 184] width 113 height 17
select select "POP"
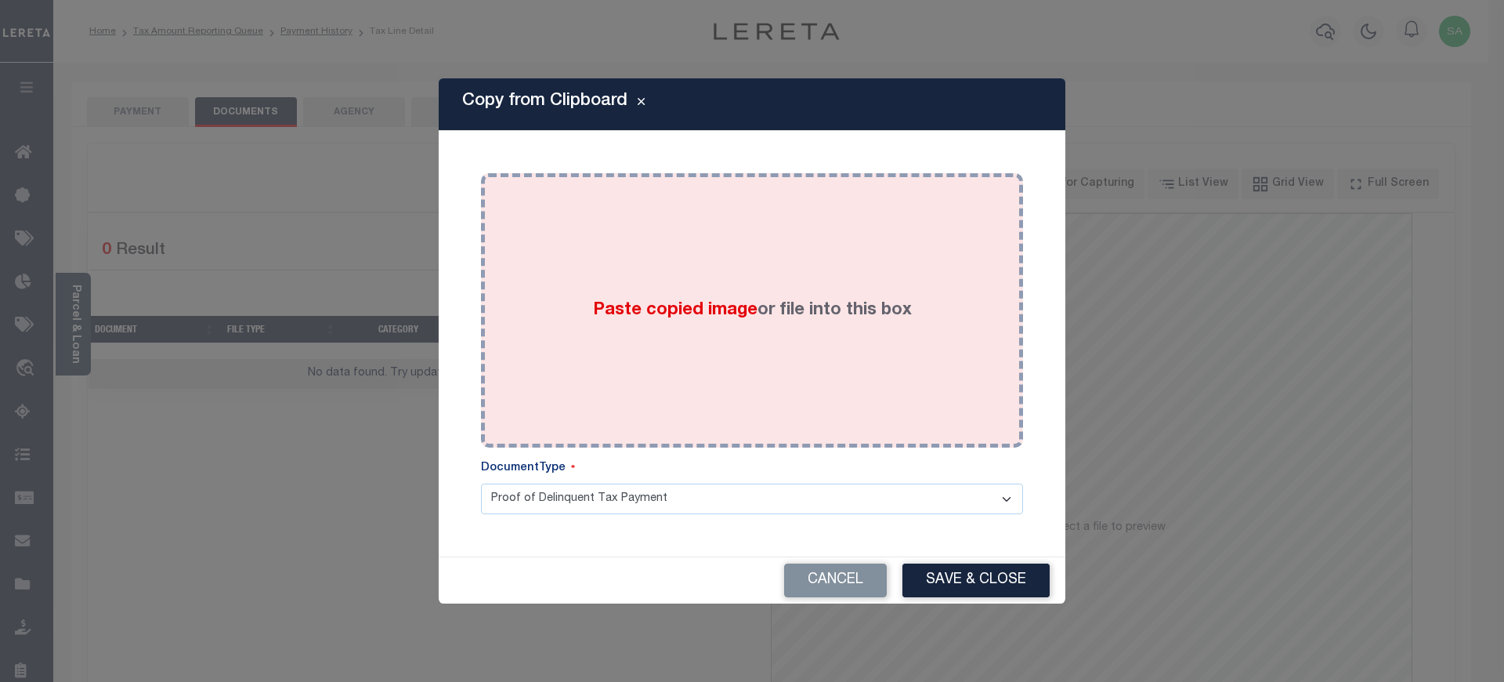
click at [766, 331] on div "Paste copied image or file into this box" at bounding box center [752, 310] width 519 height 251
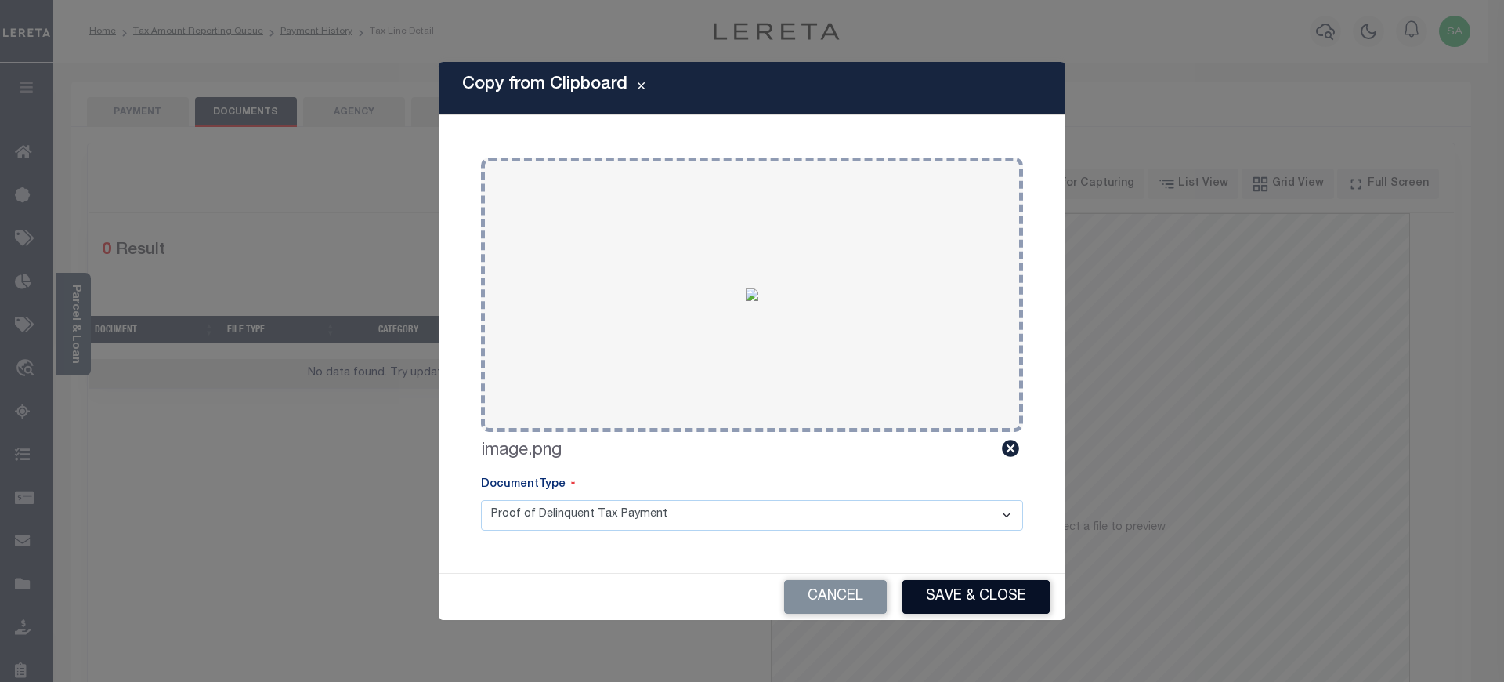
click at [941, 596] on button "Save & Close" at bounding box center [976, 597] width 147 height 34
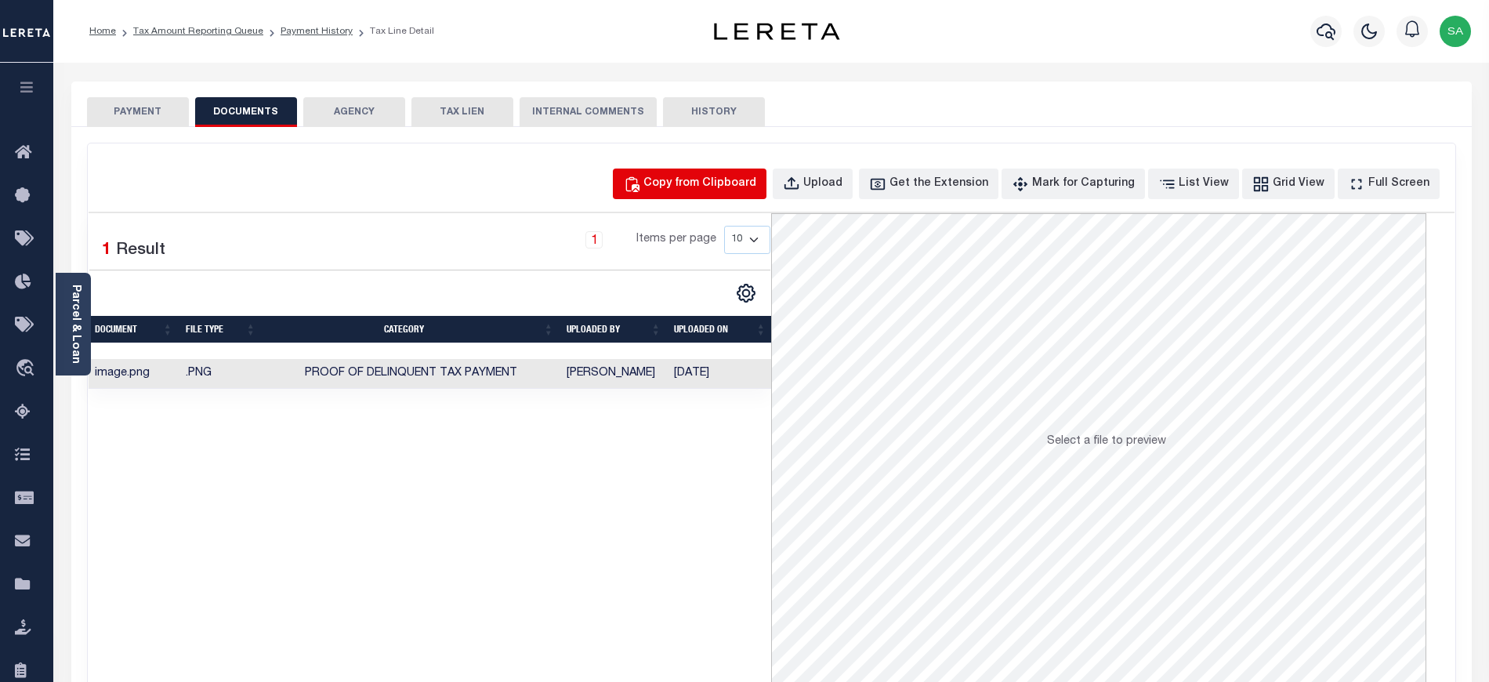
click at [740, 183] on div "Copy from Clipboard" at bounding box center [699, 184] width 113 height 17
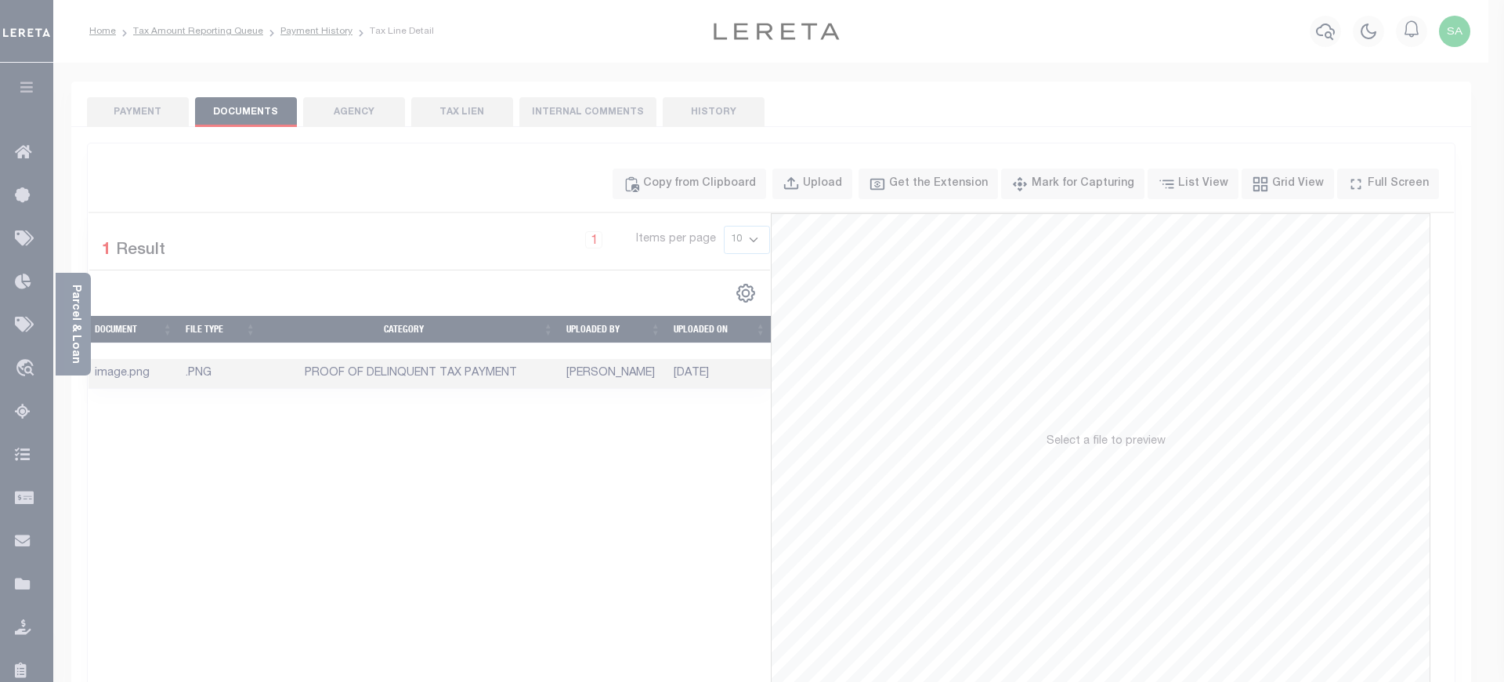
click at [0, 0] on div "Paste copied image or file into this box" at bounding box center [0, 0] width 0 height 0
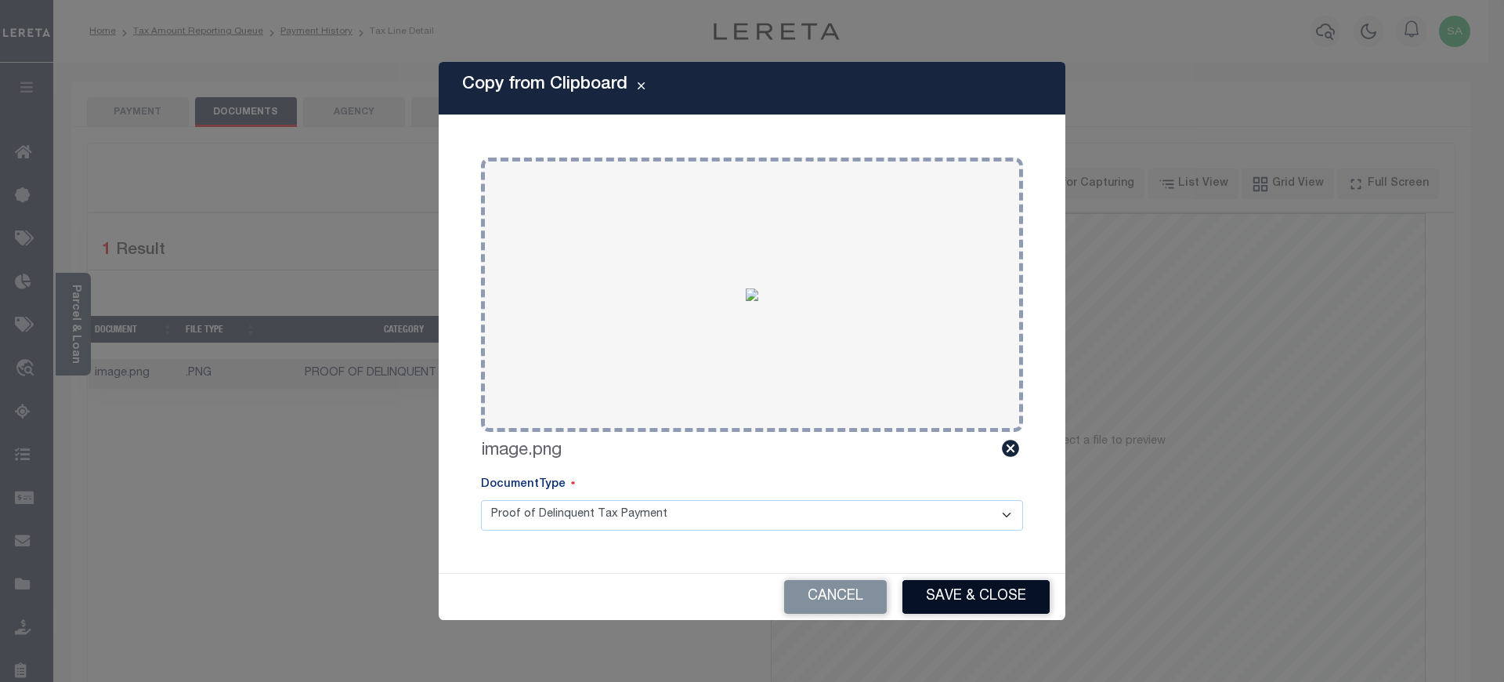
click at [968, 600] on button "Save & Close" at bounding box center [976, 597] width 147 height 34
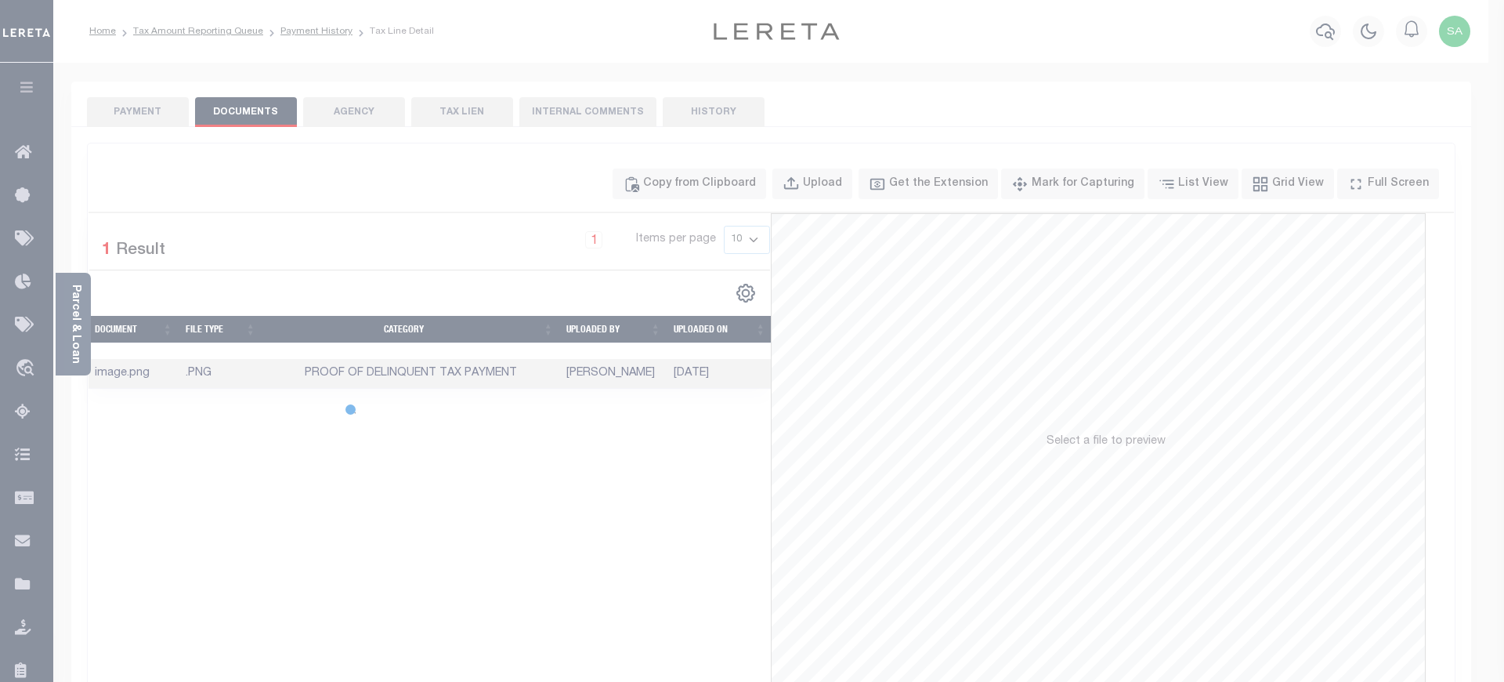
click at [179, 128] on div at bounding box center [752, 341] width 1504 height 682
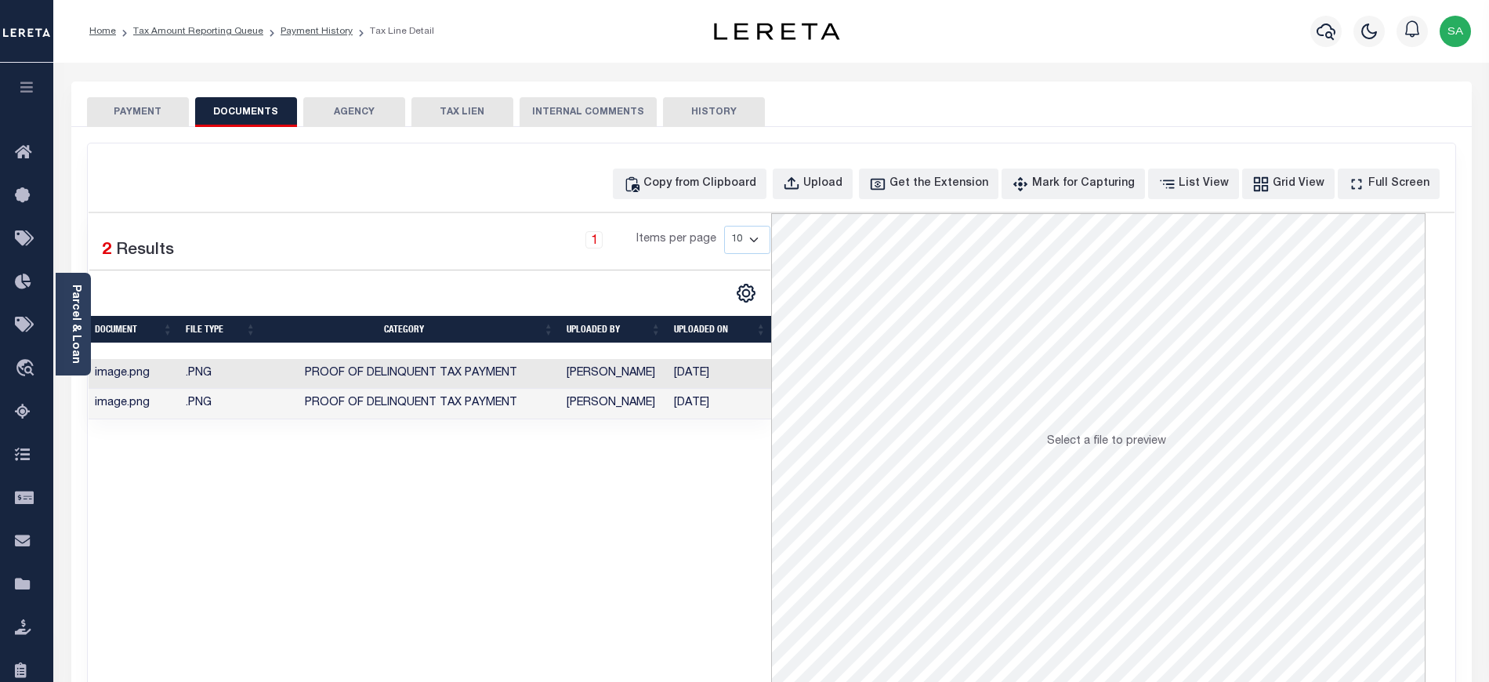
click at [174, 114] on button "PAYMENT" at bounding box center [138, 112] width 102 height 30
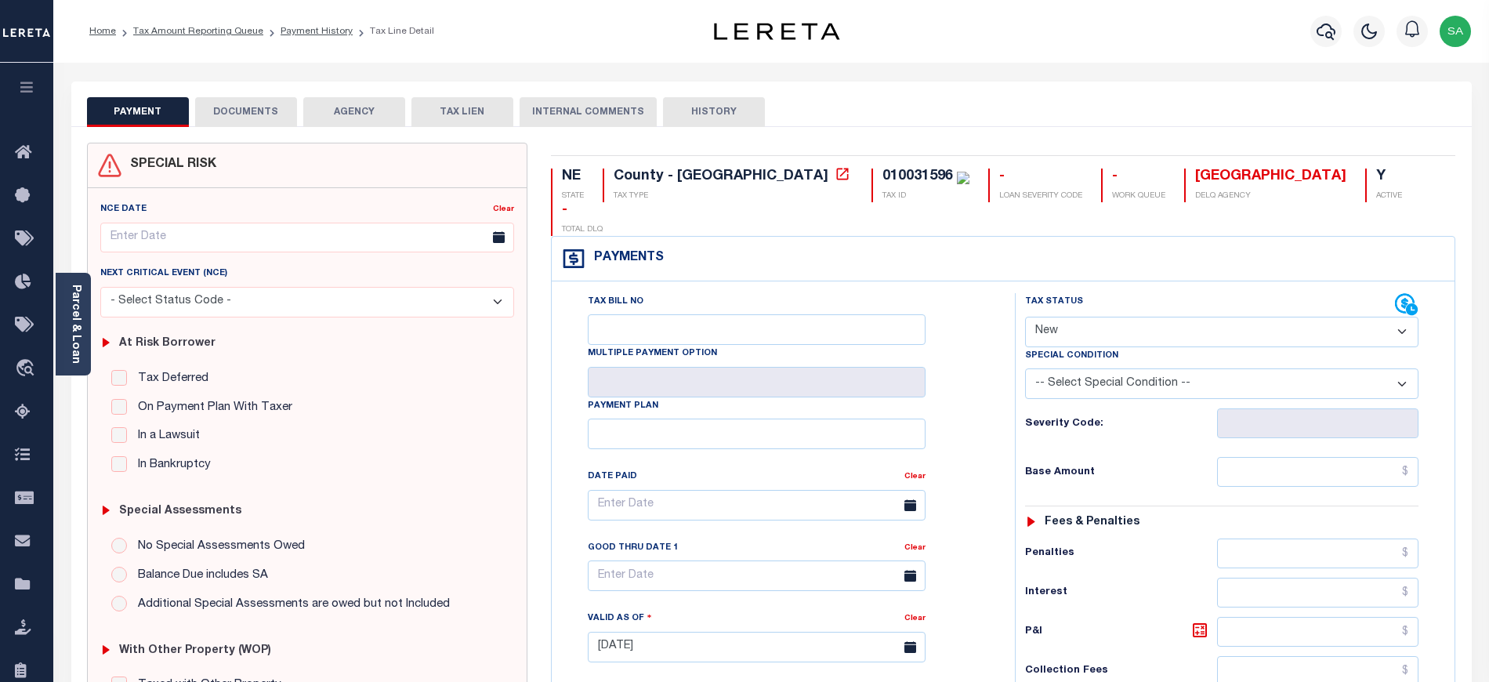
click at [1088, 317] on select "- Select Status Code - Open Due/Unpaid Paid Incomplete No Tax Due Internal Refu…" at bounding box center [1221, 332] width 393 height 31
select select "DUE"
click at [1025, 317] on select "- Select Status Code - Open Due/Unpaid Paid Incomplete No Tax Due Internal Refu…" at bounding box center [1221, 332] width 393 height 31
type input "[DATE]"
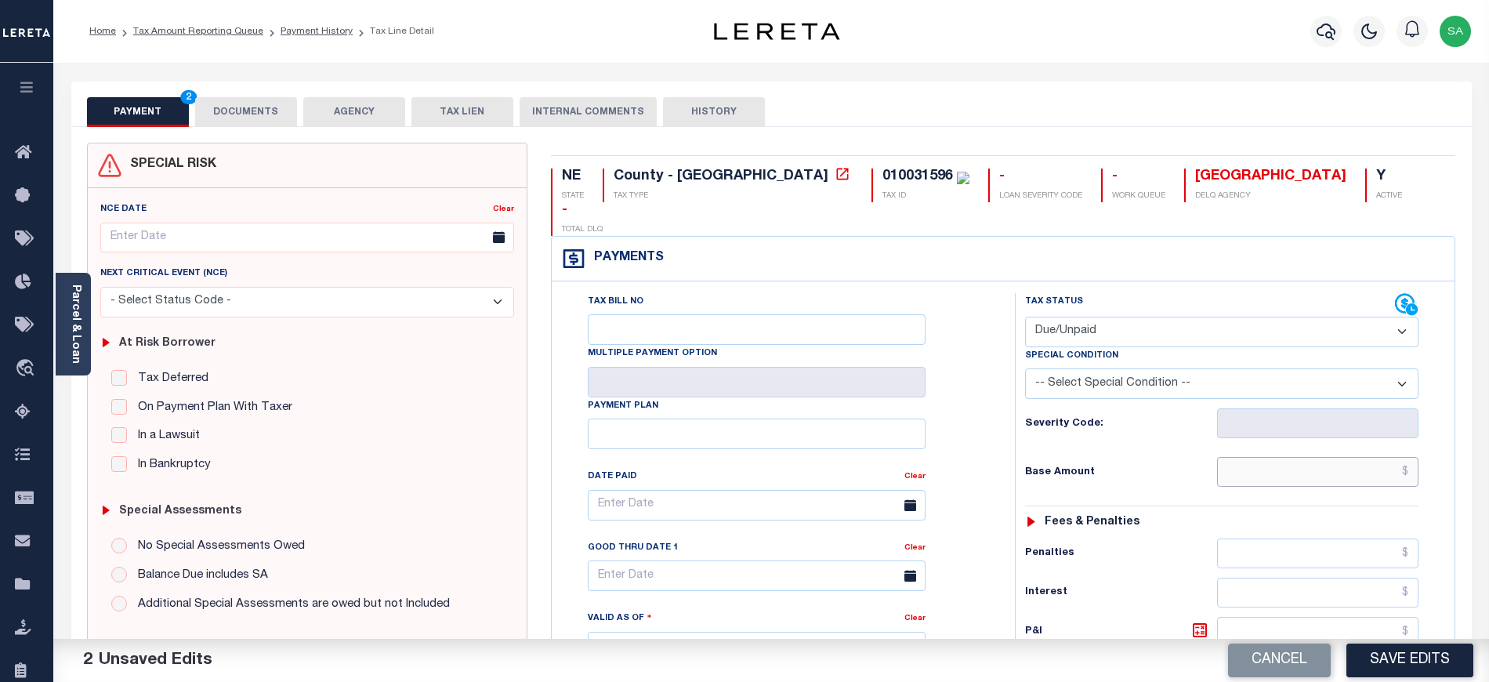
click at [1297, 457] on input "text" at bounding box center [1318, 472] width 202 height 30
paste input "1,147.50"
type input "$1,147.50"
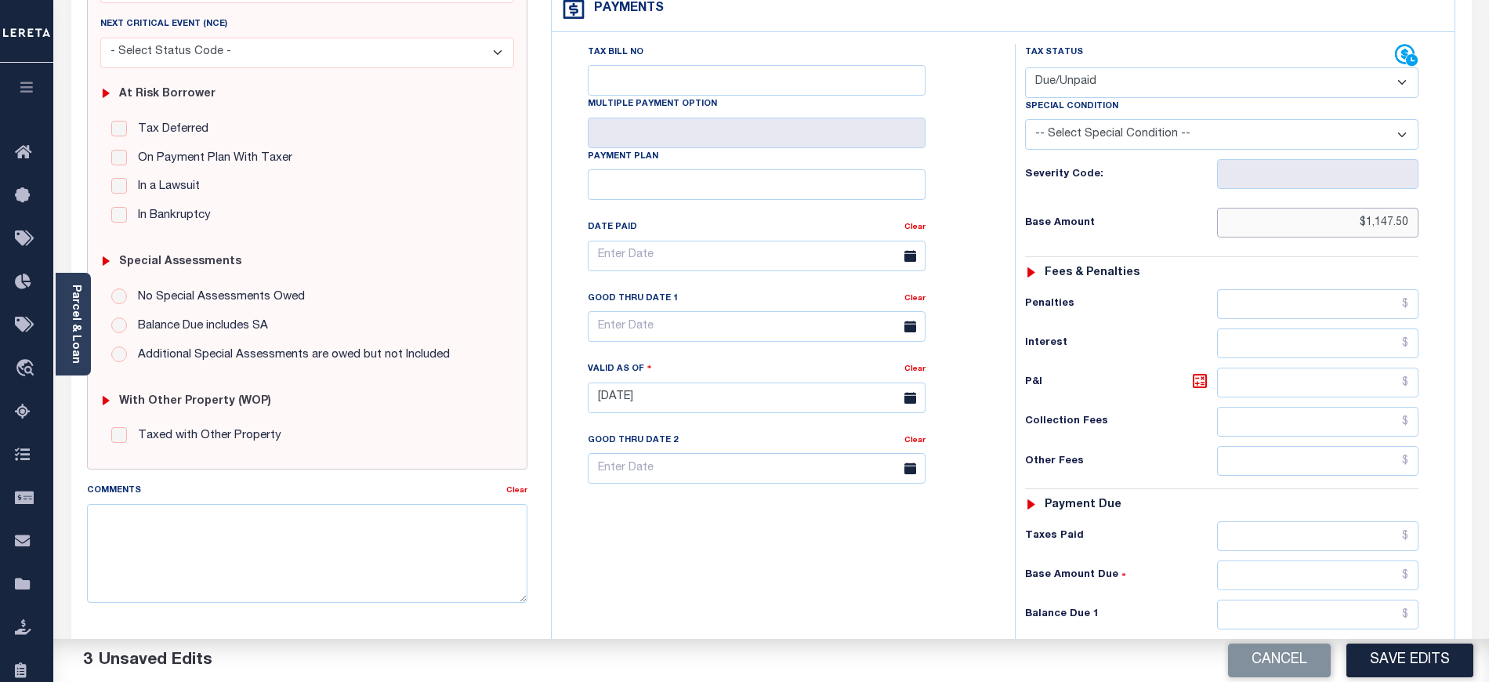
scroll to position [313, 0]
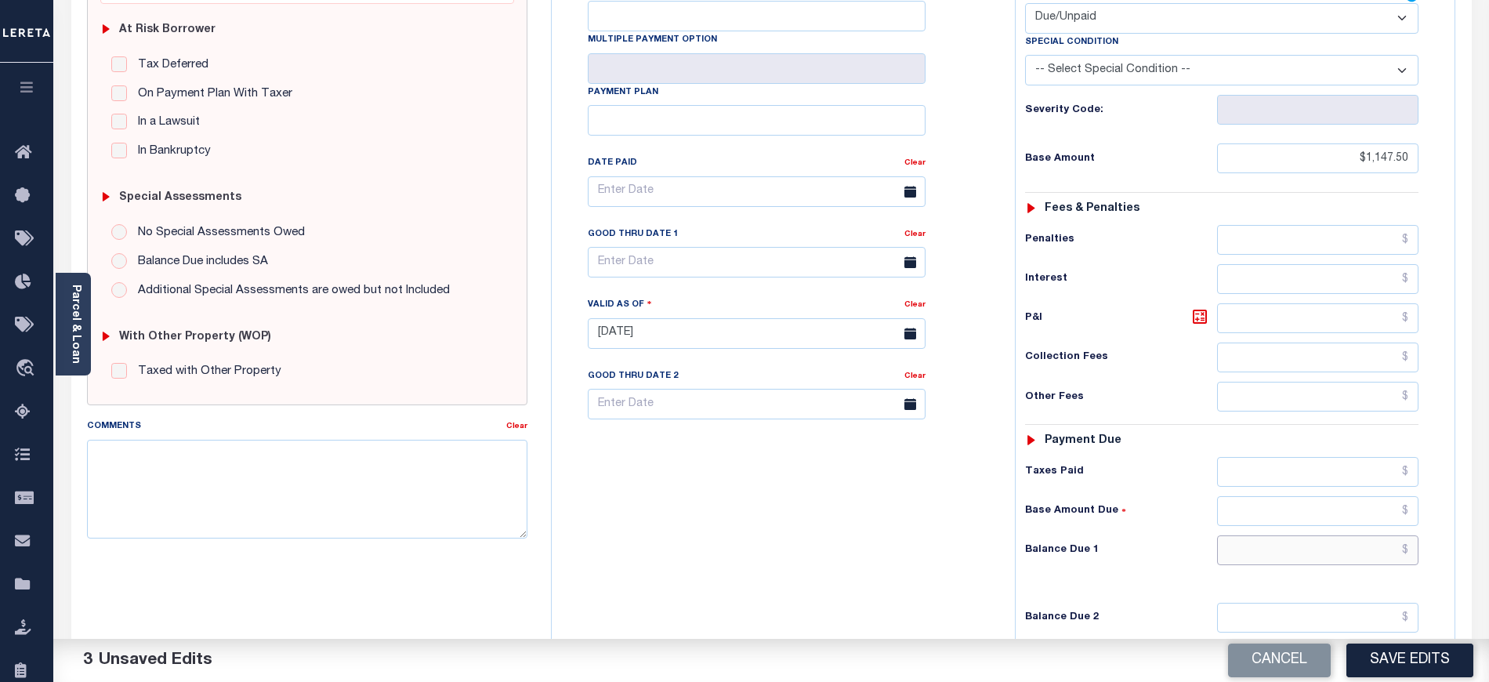
click at [1279, 537] on input "text" at bounding box center [1318, 550] width 202 height 30
paste input "1,174.35"
type input "$1,174.35"
click at [909, 549] on div "Tax Bill No Multiple Payment Option Payment Plan Clear" at bounding box center [779, 326] width 447 height 692
click at [1199, 307] on icon at bounding box center [1199, 316] width 19 height 19
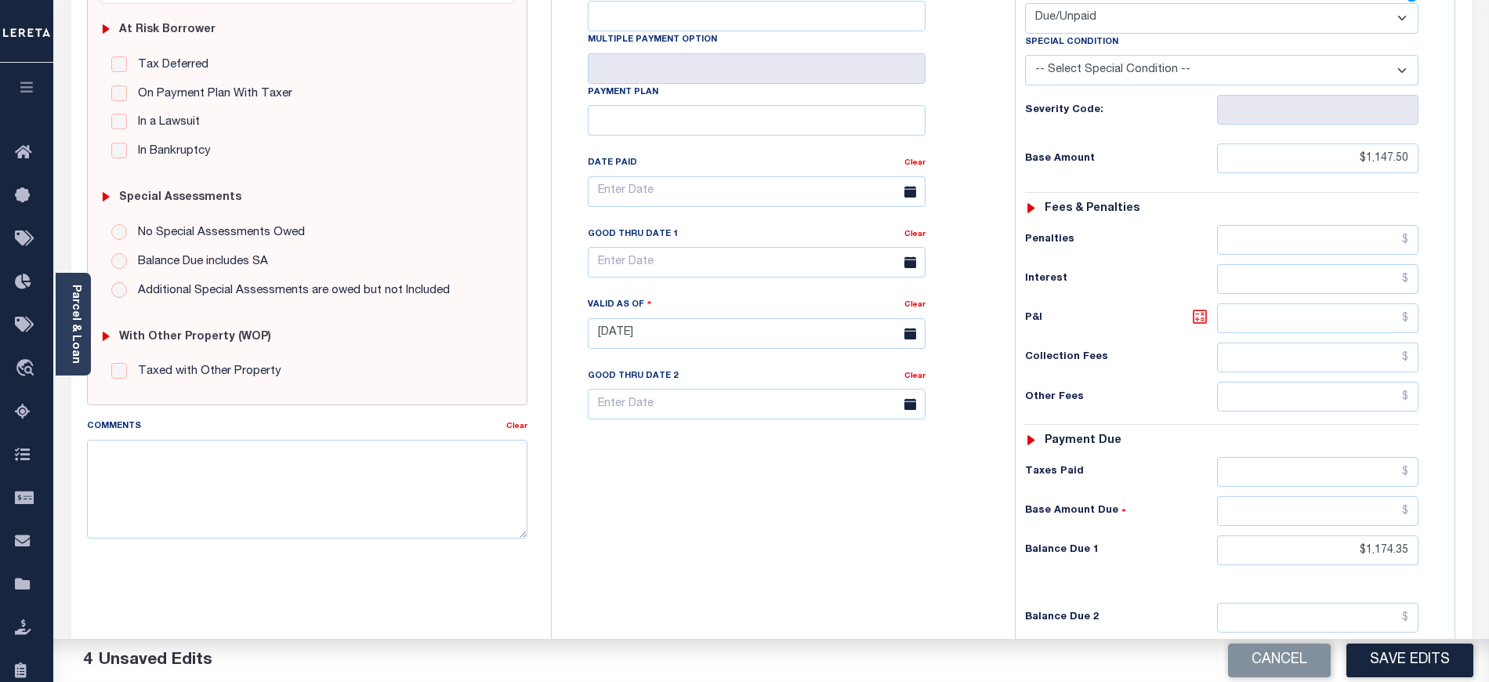
type input "$26.85"
click at [815, 446] on div "Tax Bill No Multiple Payment Option Payment Plan Clear" at bounding box center [779, 326] width 447 height 692
click at [674, 247] on input "text" at bounding box center [757, 262] width 338 height 31
click at [813, 282] on div "Sun Mon Tue Wed Thu Fri Sat" at bounding box center [708, 294] width 241 height 28
click at [813, 270] on icon at bounding box center [815, 272] width 11 height 11
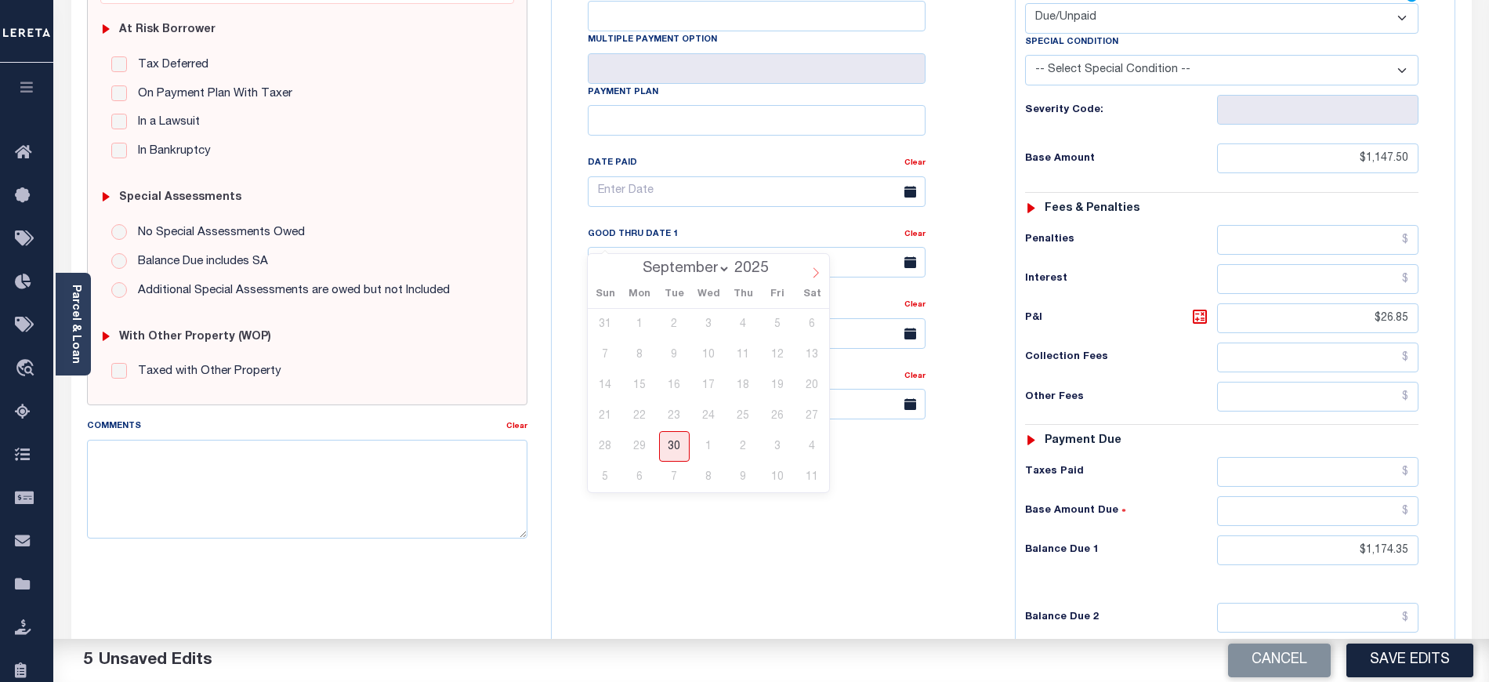
select select "9"
click at [763, 440] on span "31" at bounding box center [777, 446] width 31 height 31
type input "[DATE]"
click at [778, 505] on div "Tax Bill No Multiple Payment Option Payment Plan Clear" at bounding box center [779, 326] width 447 height 692
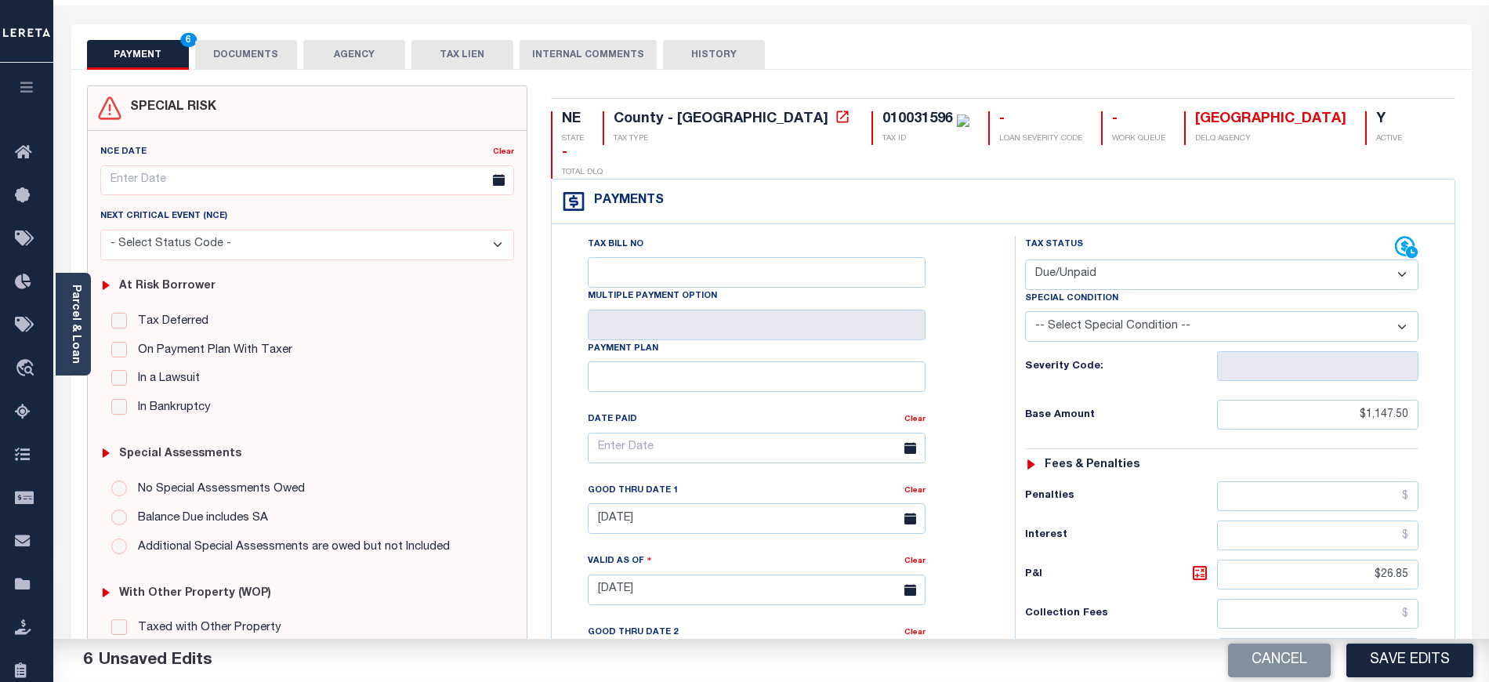
scroll to position [0, 0]
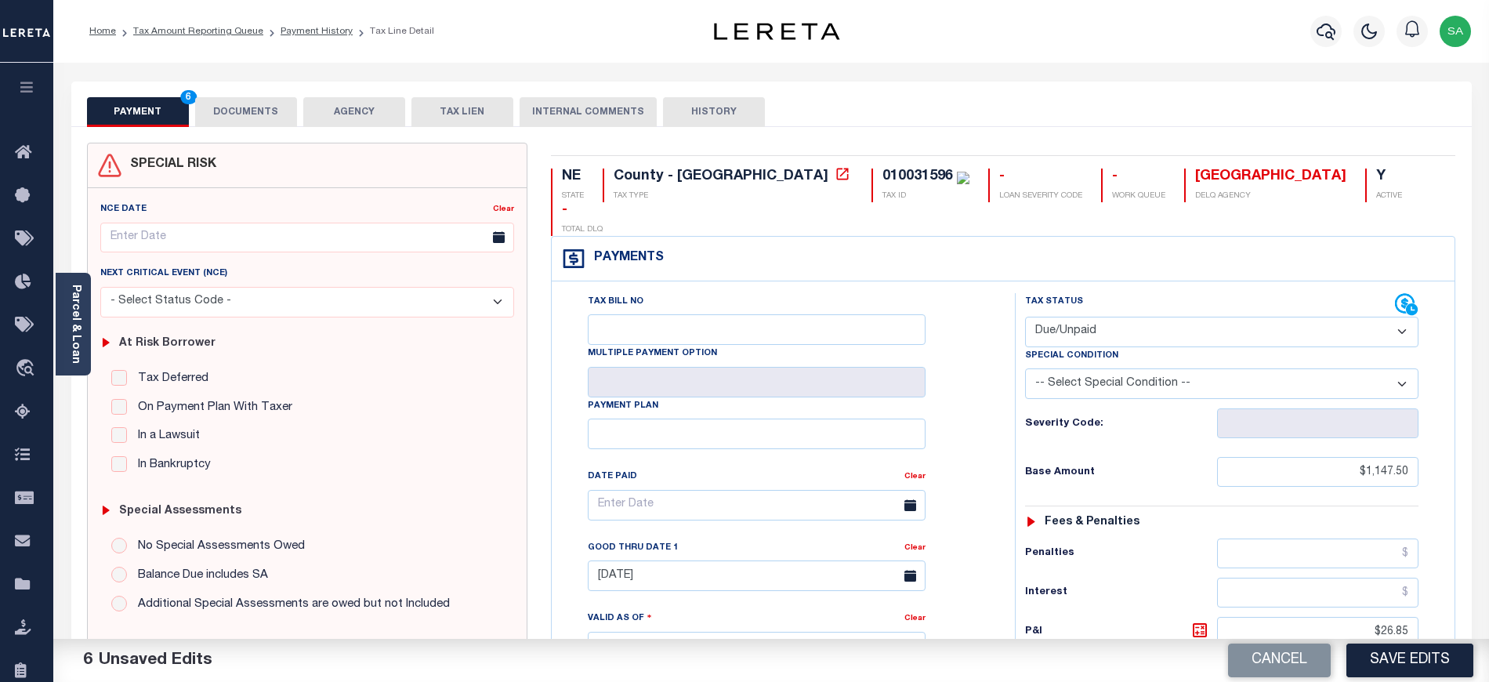
click at [229, 114] on button "DOCUMENTS" at bounding box center [246, 112] width 102 height 30
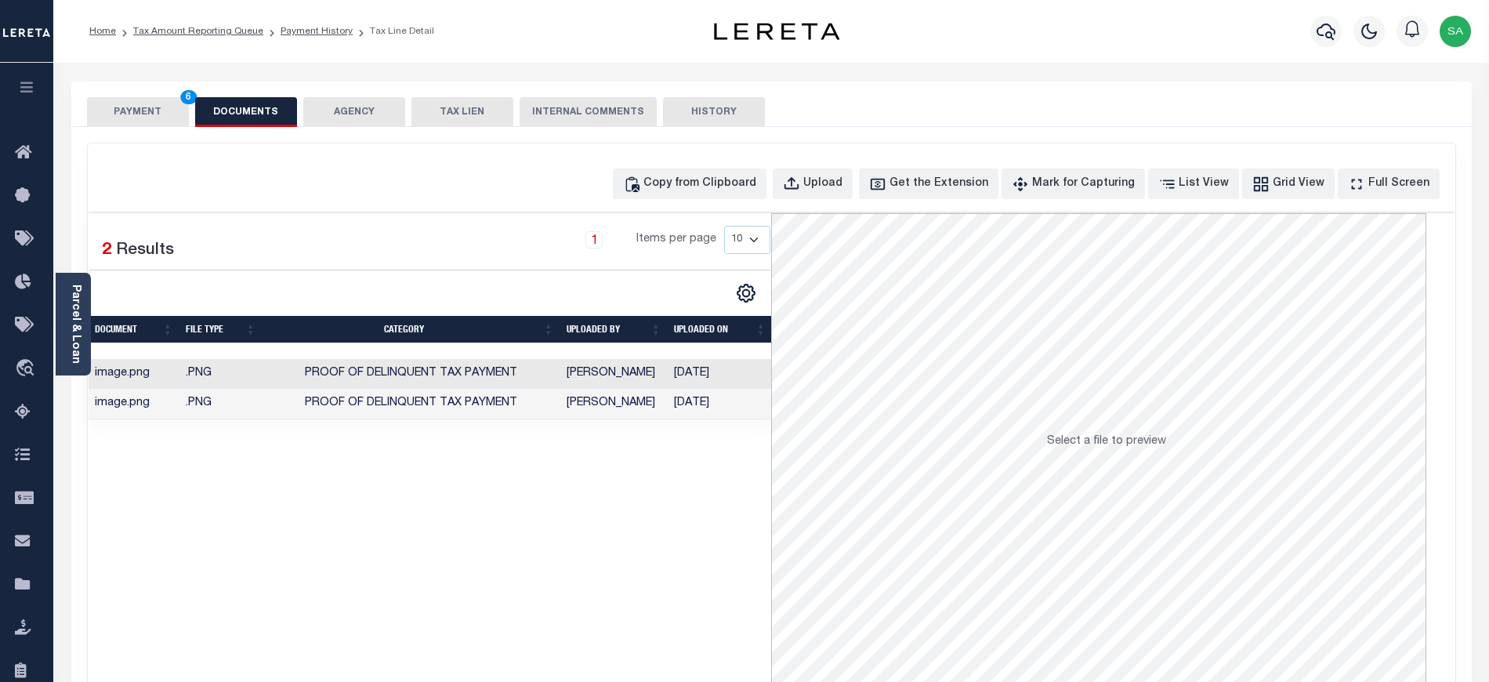
click at [130, 124] on button "PAYMENT 6" at bounding box center [138, 112] width 102 height 30
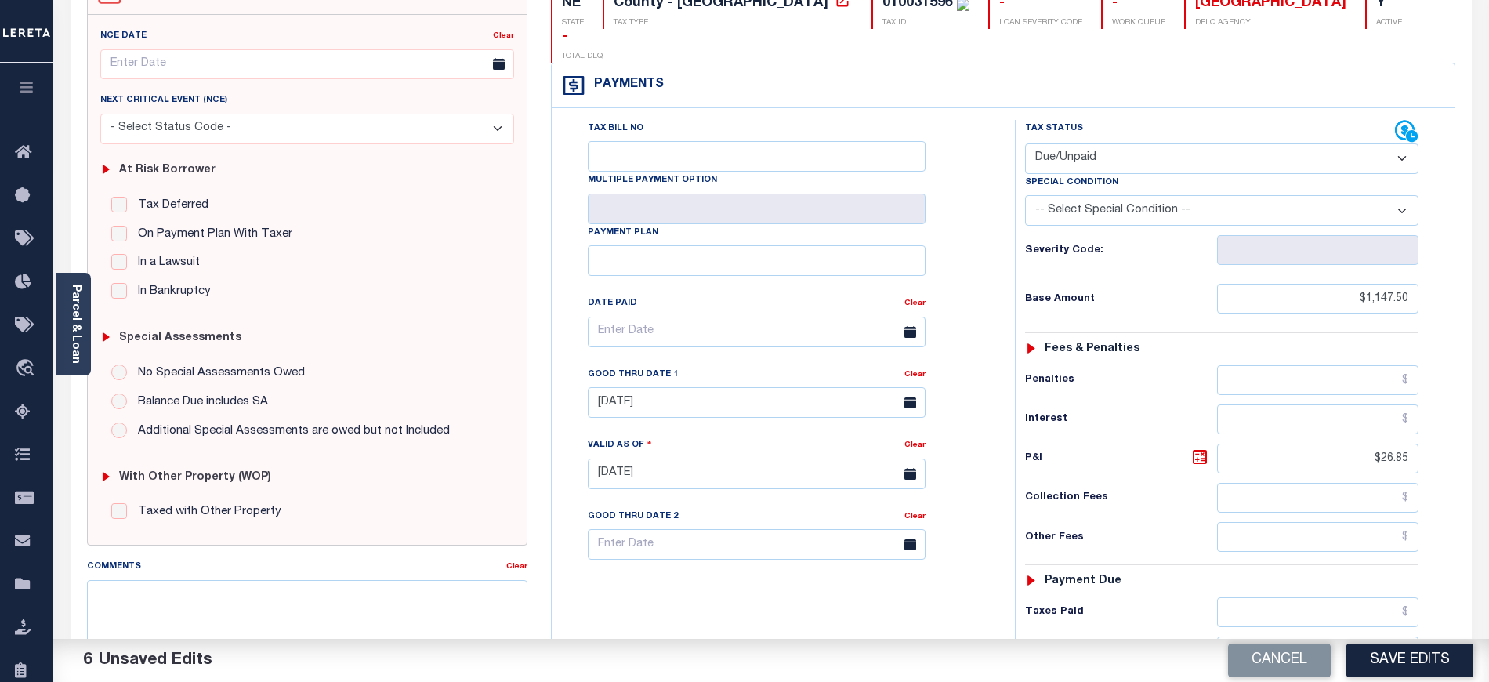
scroll to position [487, 0]
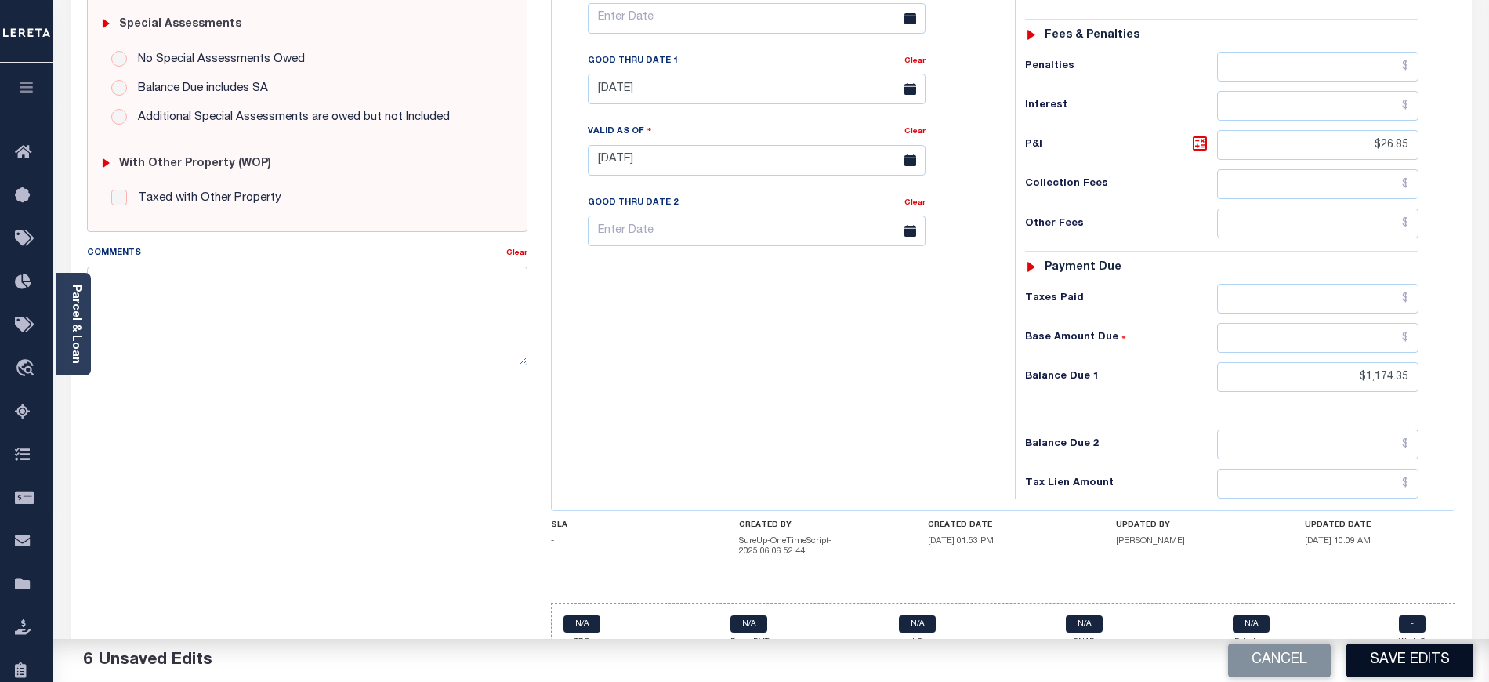
click at [1408, 664] on button "Save Edits" at bounding box center [1409, 660] width 127 height 34
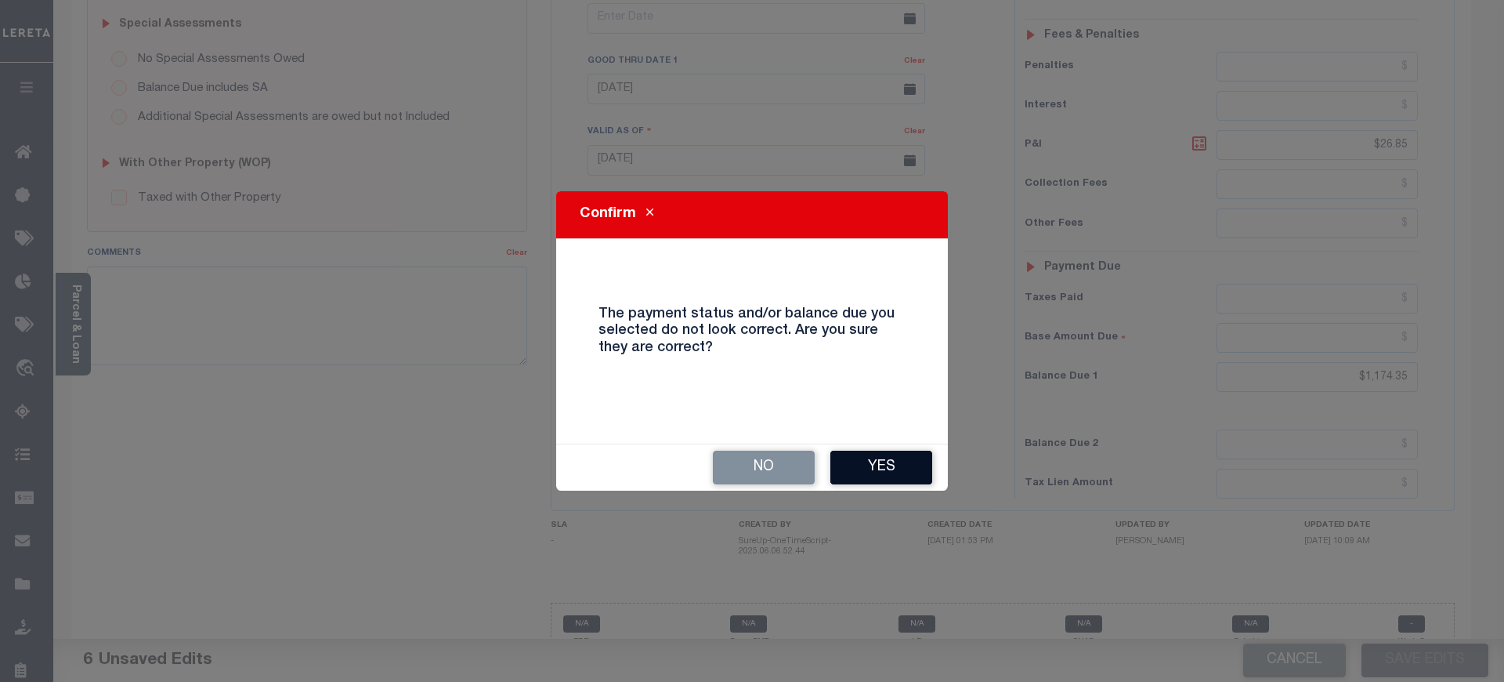
click at [910, 467] on button "Yes" at bounding box center [882, 468] width 102 height 34
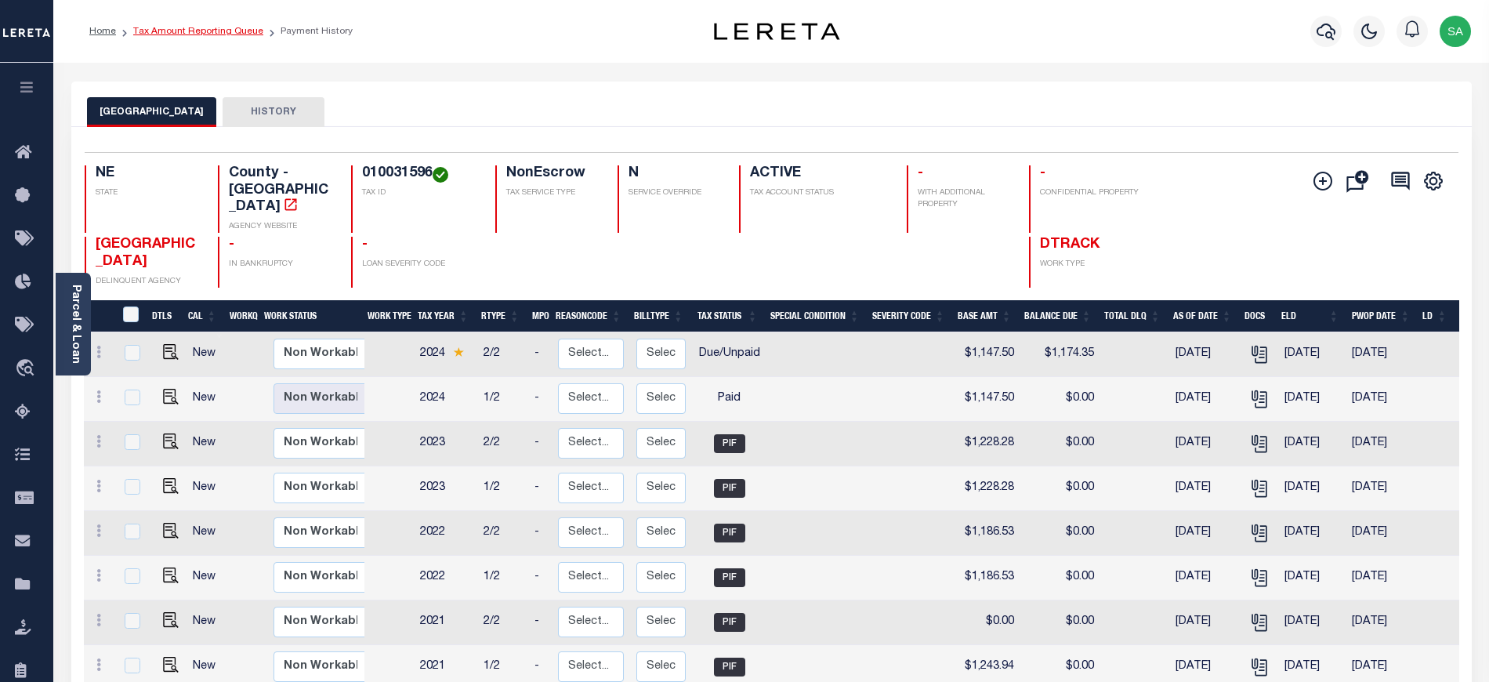
click at [240, 32] on link "Tax Amount Reporting Queue" at bounding box center [198, 31] width 130 height 9
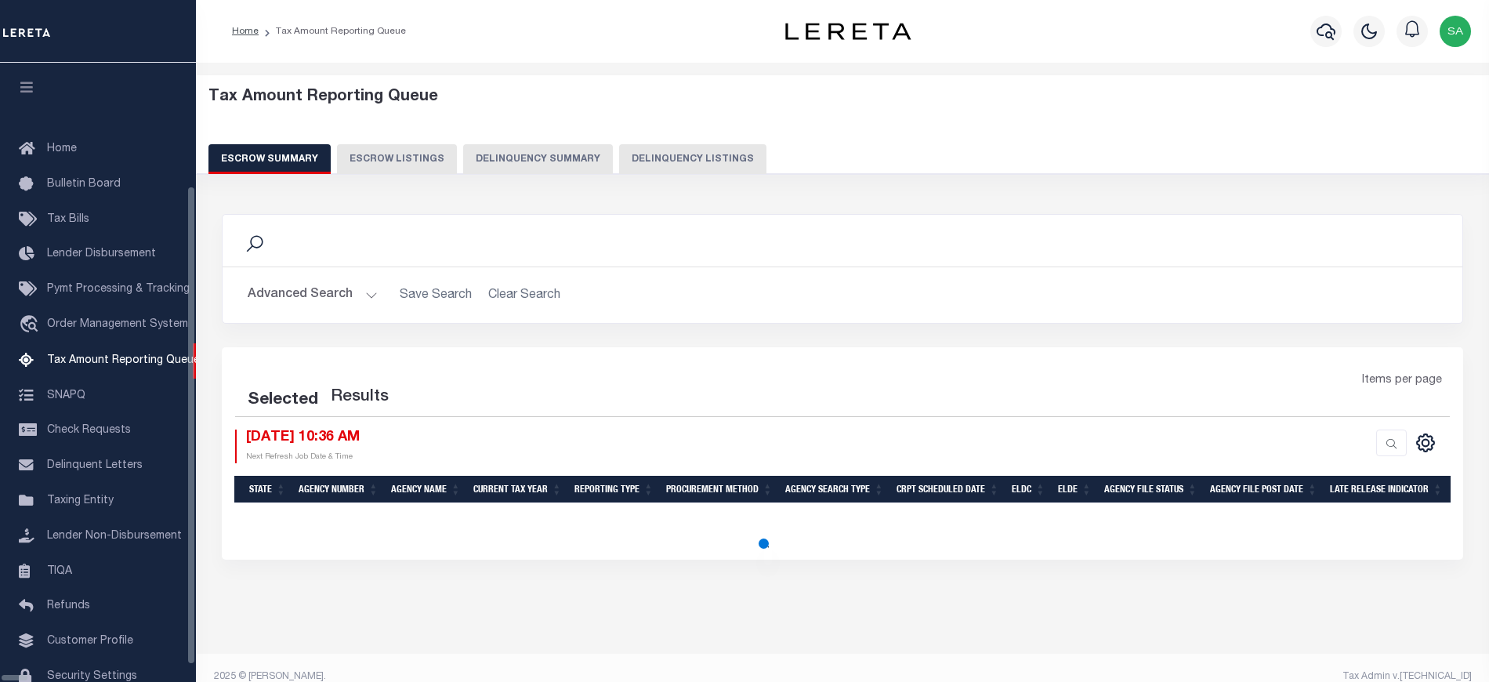
click at [661, 164] on button "Delinquency Listings" at bounding box center [692, 159] width 147 height 30
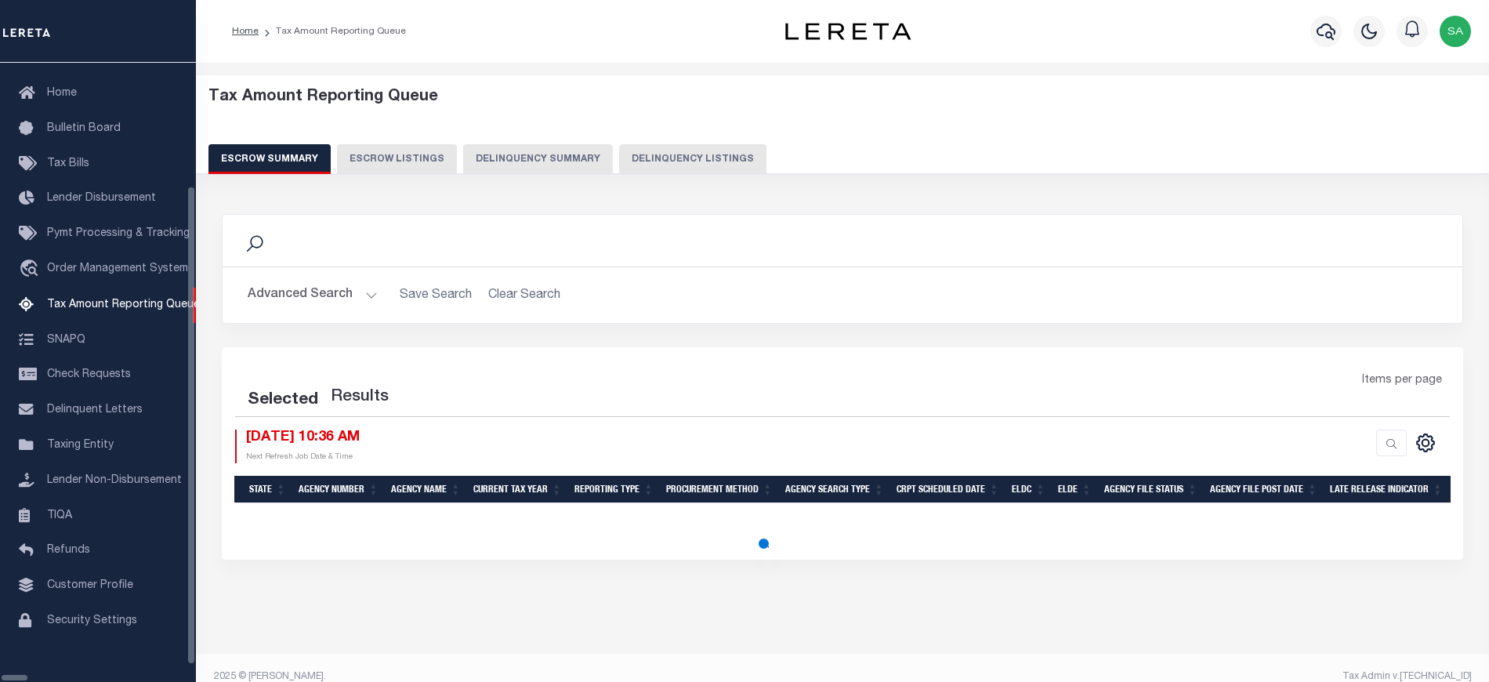
select select "100"
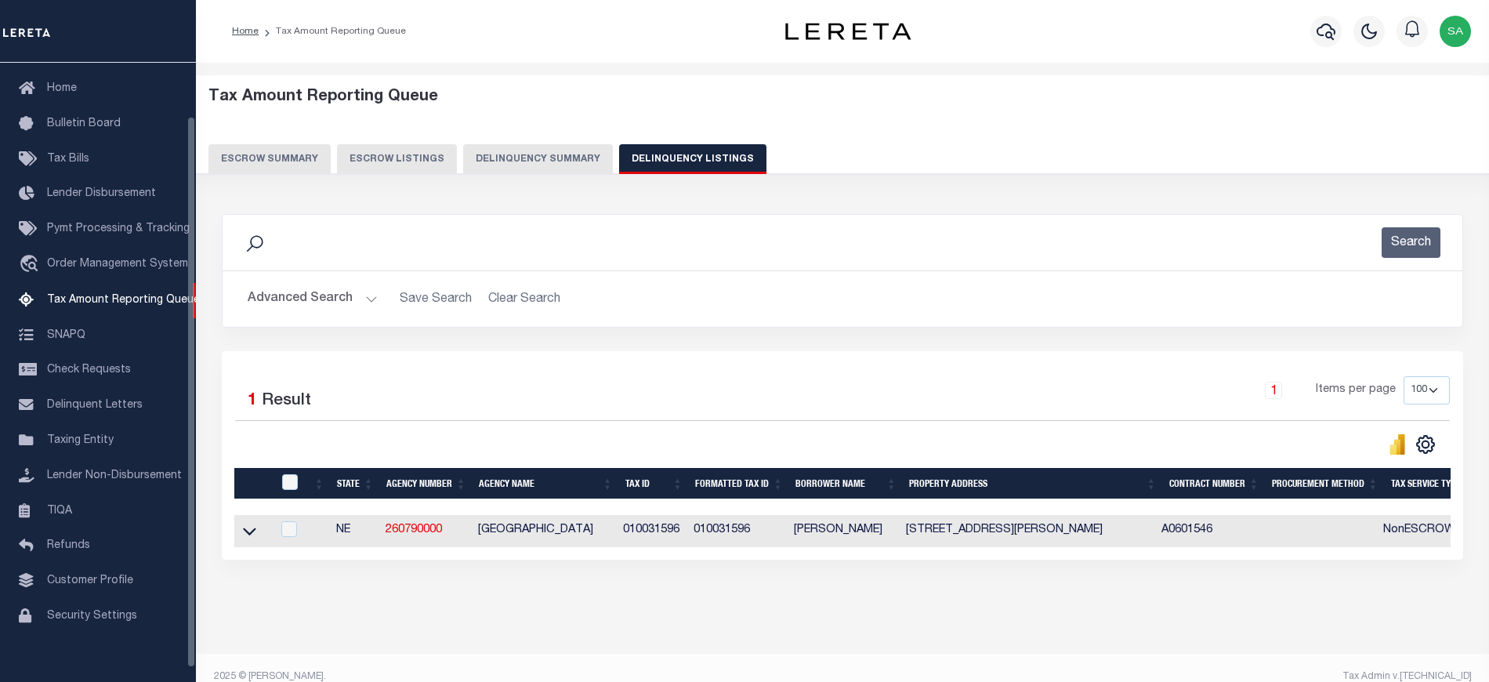
click at [345, 298] on button "Advanced Search" at bounding box center [313, 299] width 130 height 31
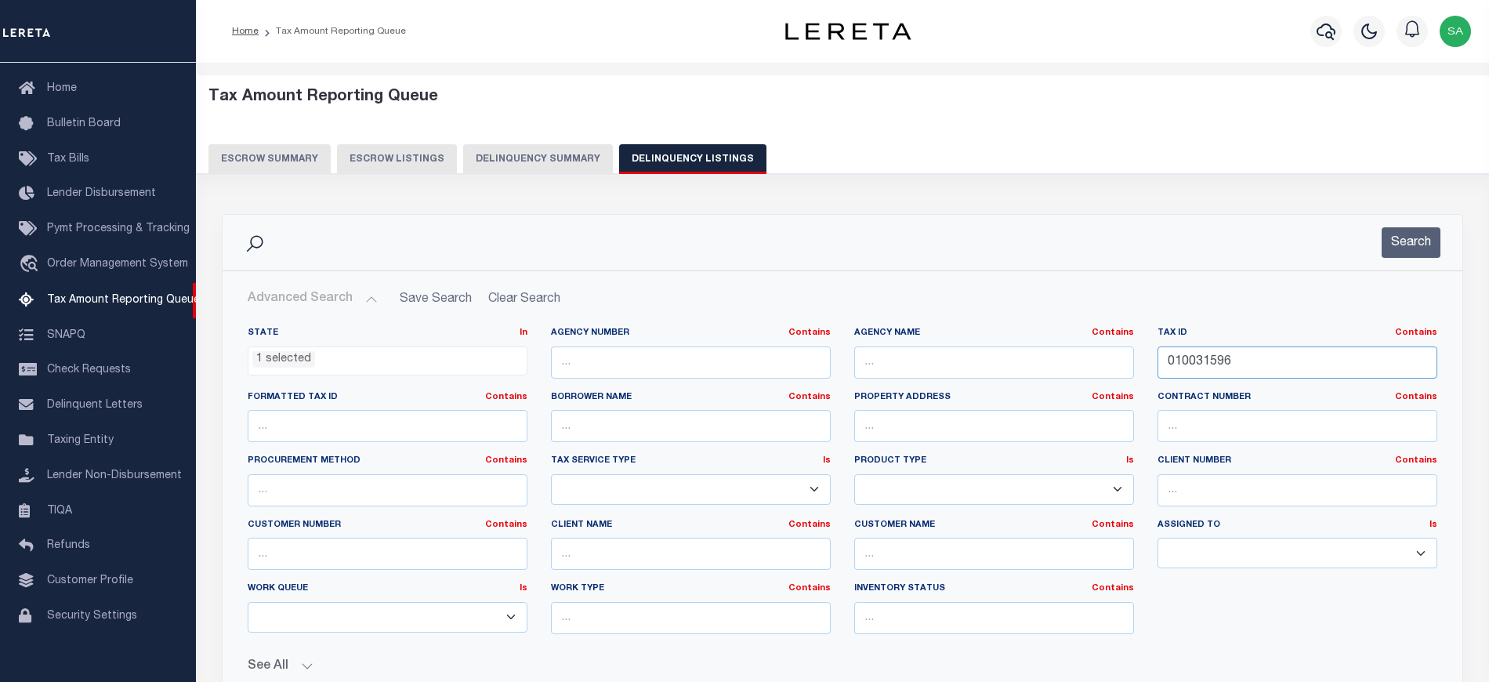
click at [1189, 353] on input "010031596" at bounding box center [1297, 362] width 280 height 32
click at [1191, 354] on input "010031596" at bounding box center [1297, 362] width 280 height 32
paste input "100316500"
click at [1236, 365] on input "010010031650031596" at bounding box center [1297, 362] width 280 height 32
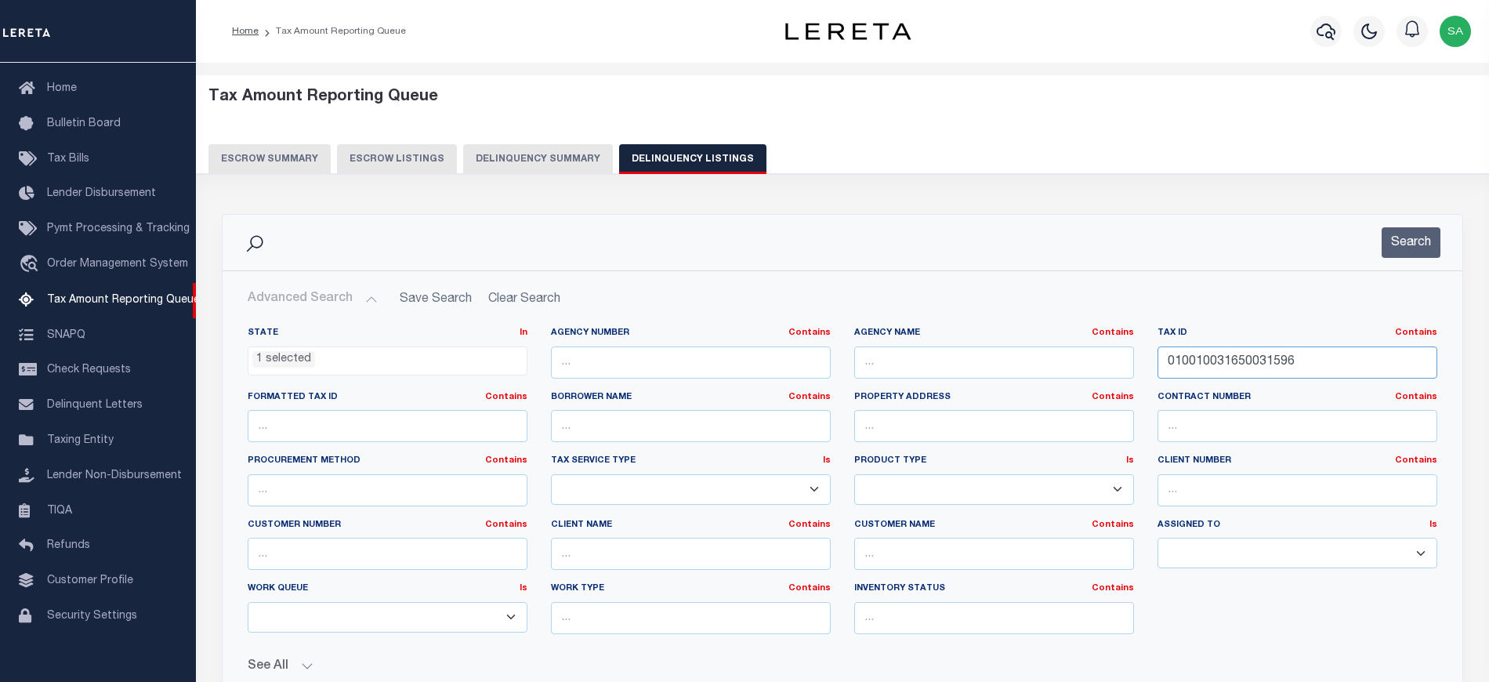
paste input "31650"
type input "010031650"
click at [1399, 257] on button "Search" at bounding box center [1410, 242] width 59 height 31
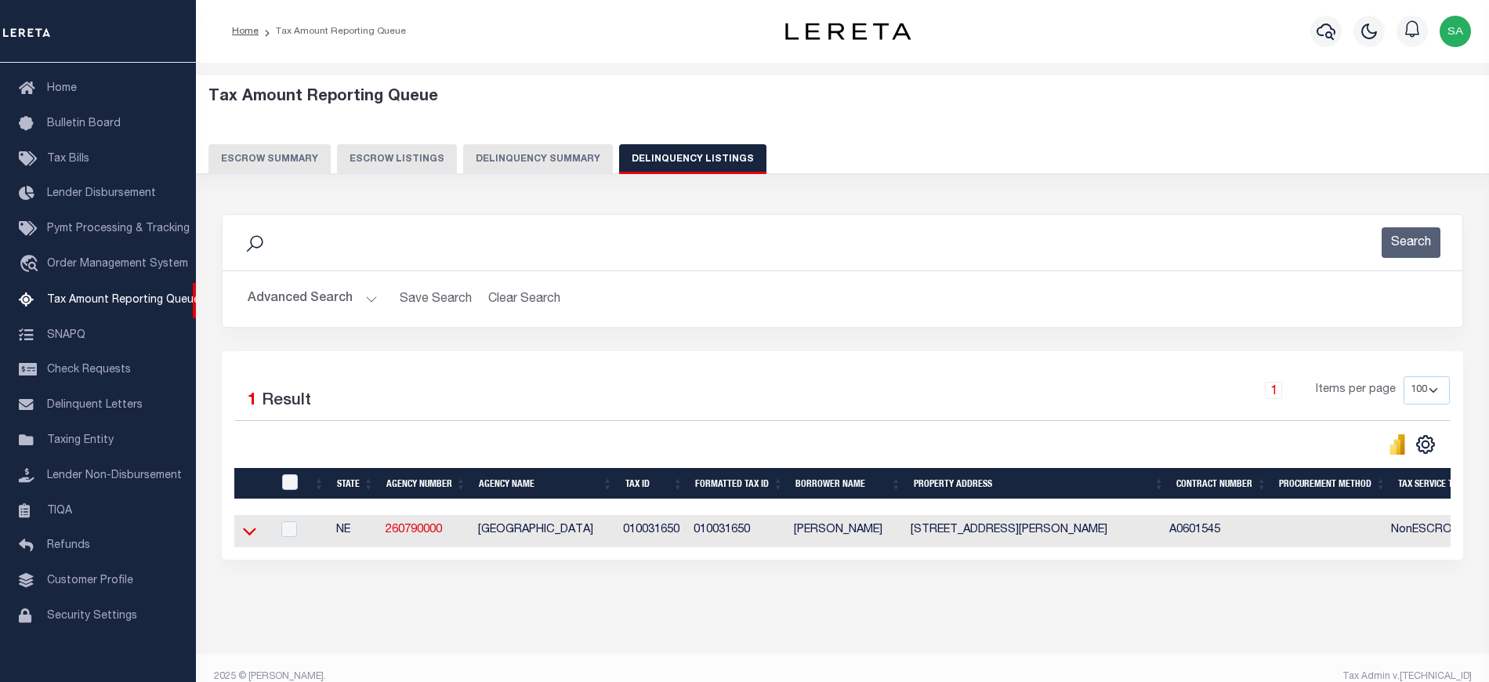
click at [252, 533] on icon at bounding box center [249, 531] width 13 height 16
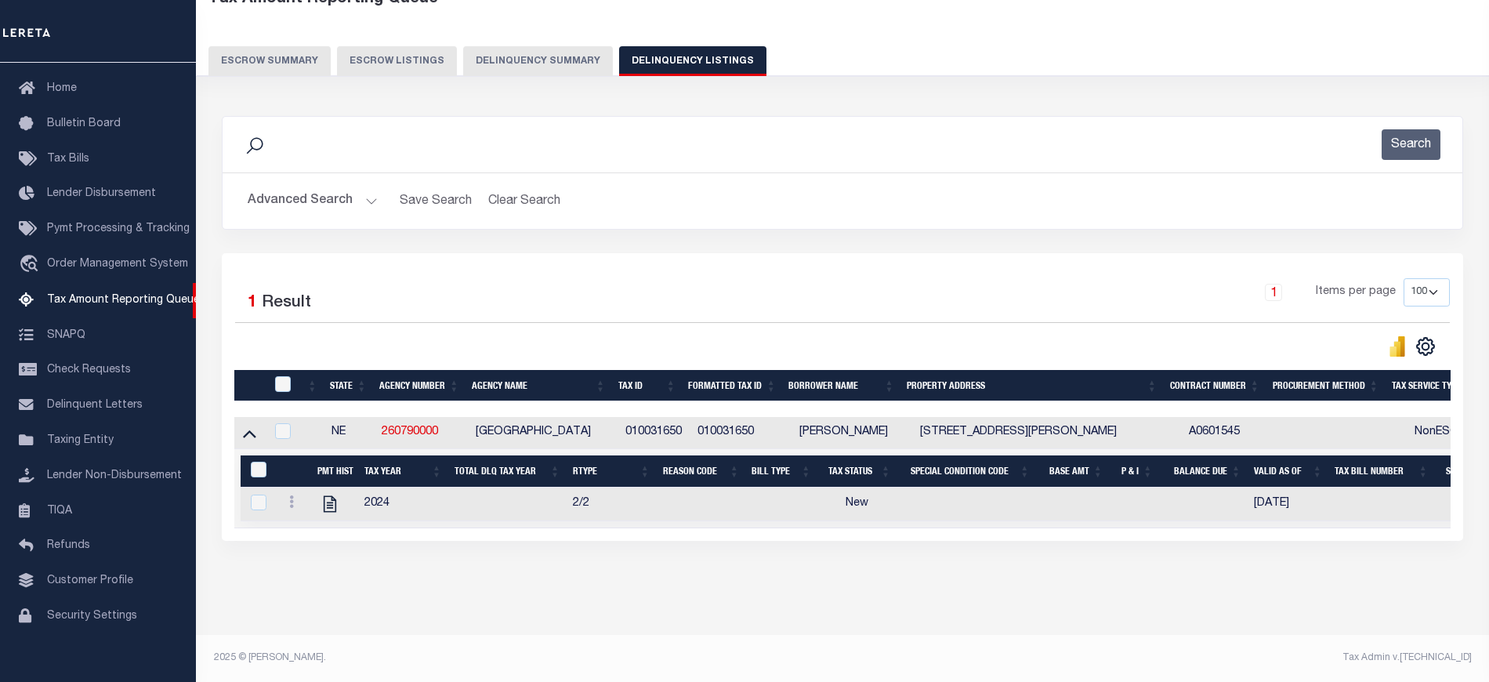
scroll to position [61, 0]
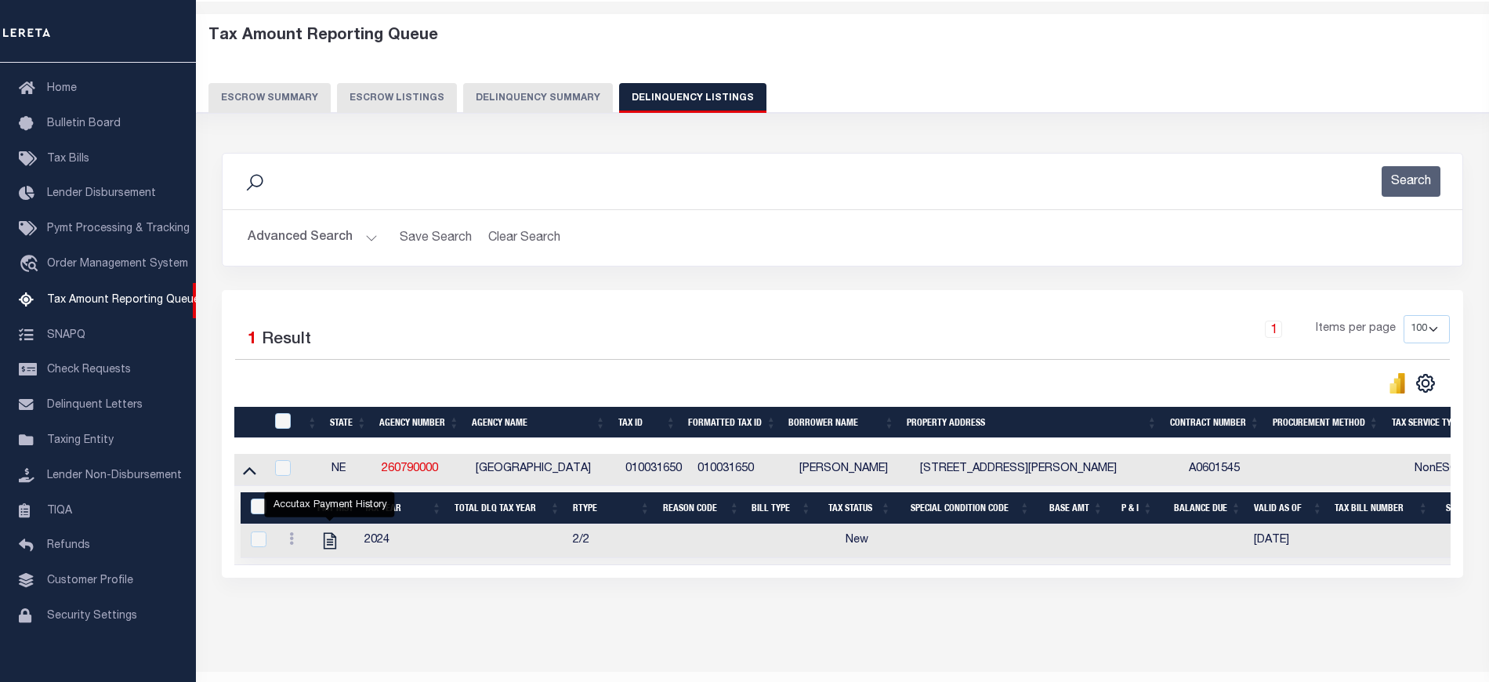
click at [330, 548] on icon "" at bounding box center [329, 541] width 13 height 16
checkbox input "true"
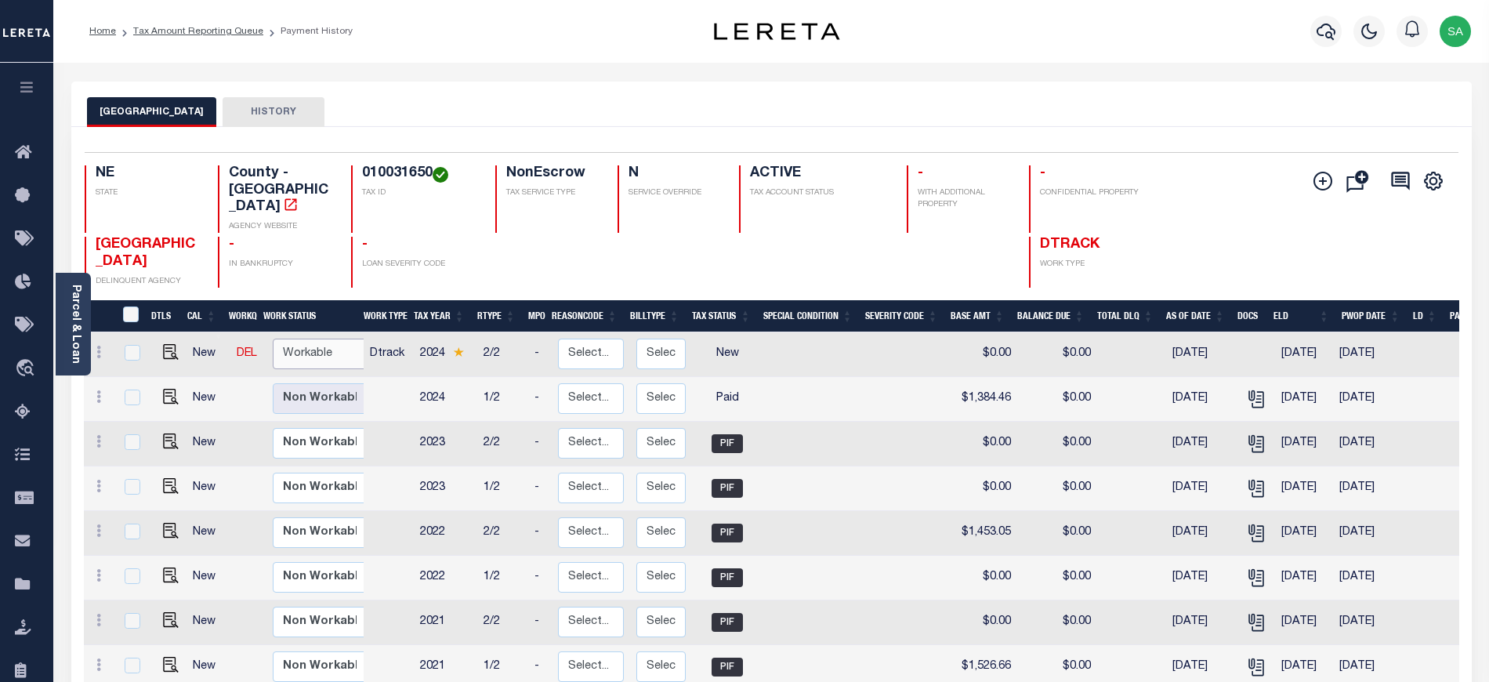
click at [308, 355] on select "Non Workable Workable" at bounding box center [320, 353] width 94 height 31
checkbox input "true"
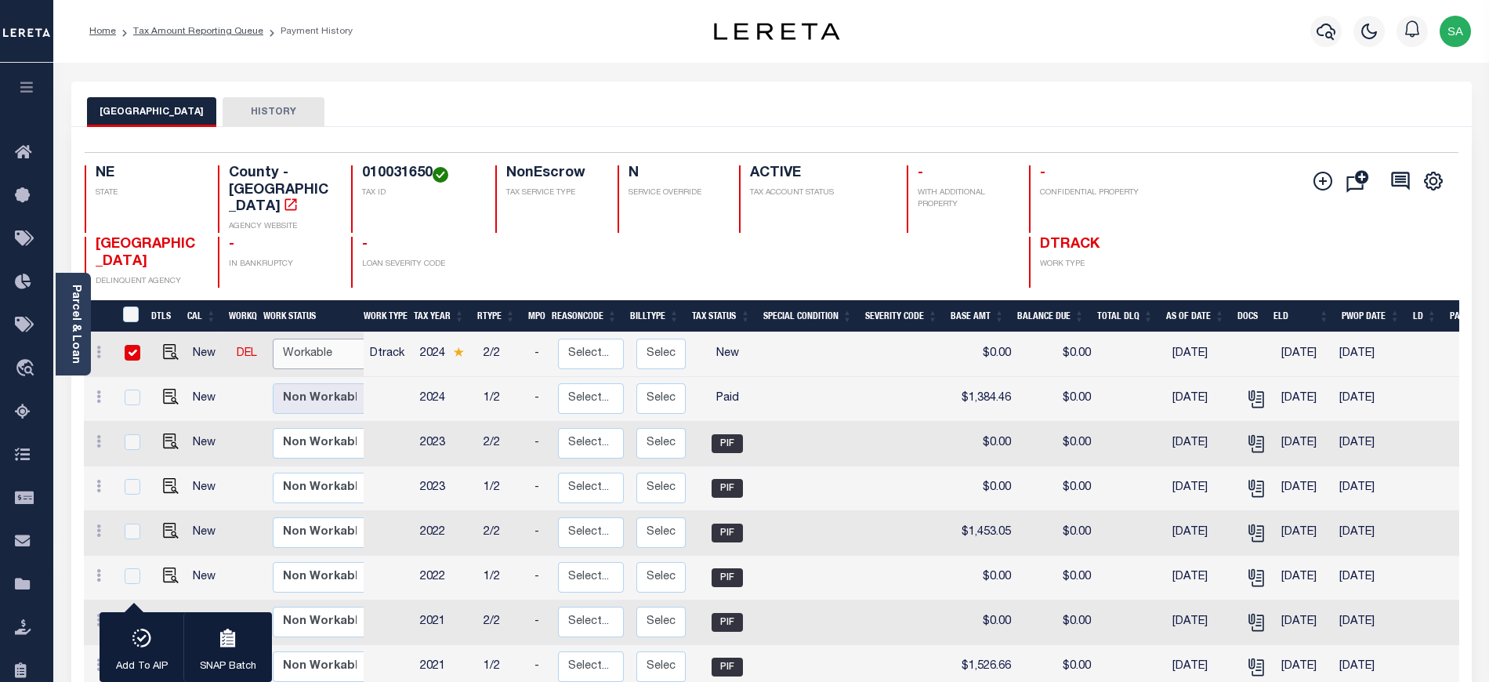
select select "true"
click at [273, 338] on select "Non Workable Workable" at bounding box center [320, 353] width 94 height 31
checkbox input "false"
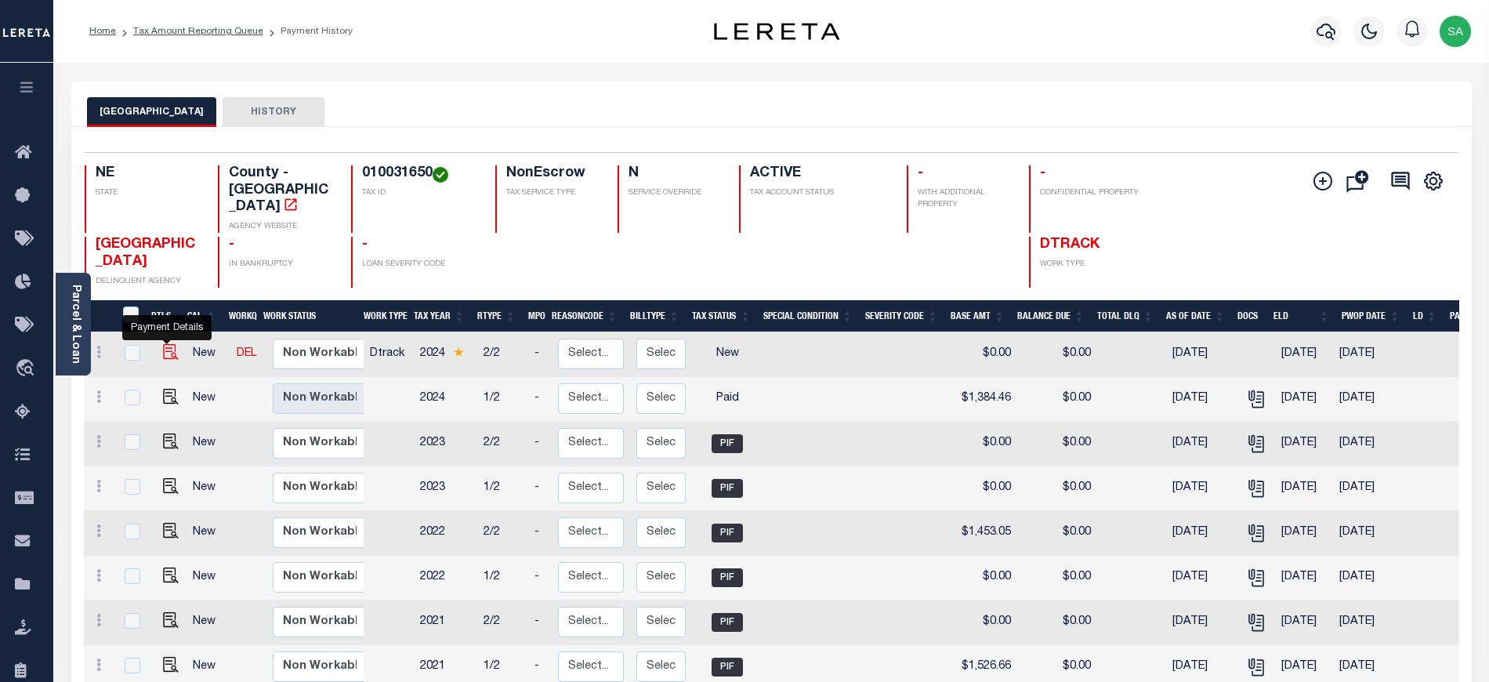
click at [166, 348] on img "" at bounding box center [171, 352] width 16 height 16
checkbox input "true"
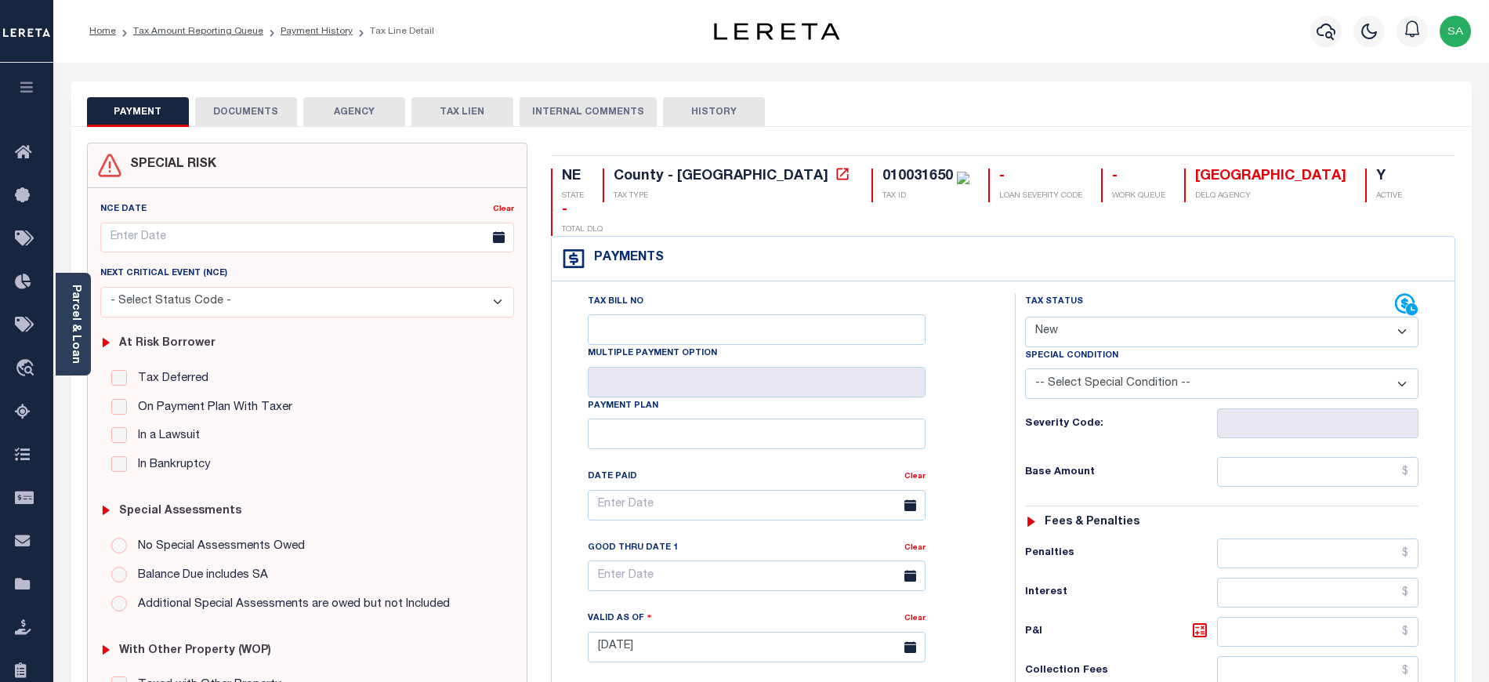
click at [1095, 317] on select "- Select Status Code - Open Due/Unpaid Paid Incomplete No Tax Due Internal Refu…" at bounding box center [1221, 332] width 393 height 31
select select "PYD"
click at [1025, 317] on select "- Select Status Code - Open Due/Unpaid Paid Incomplete No Tax Due Internal Refu…" at bounding box center [1221, 332] width 393 height 31
type input "[DATE]"
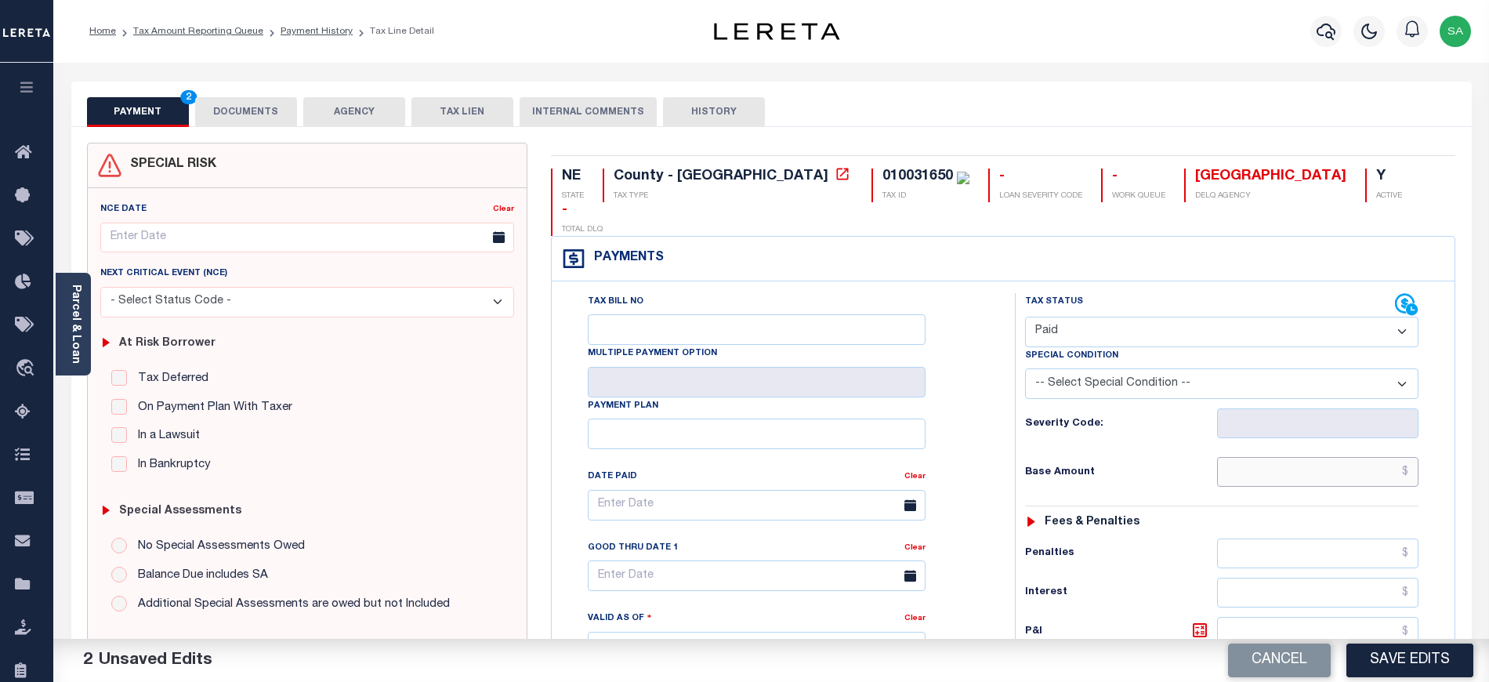
drag, startPoint x: 1261, startPoint y: 453, endPoint x: 1261, endPoint y: 440, distance: 12.5
click at [1261, 457] on input "text" at bounding box center [1318, 472] width 202 height 30
type input "$0.00"
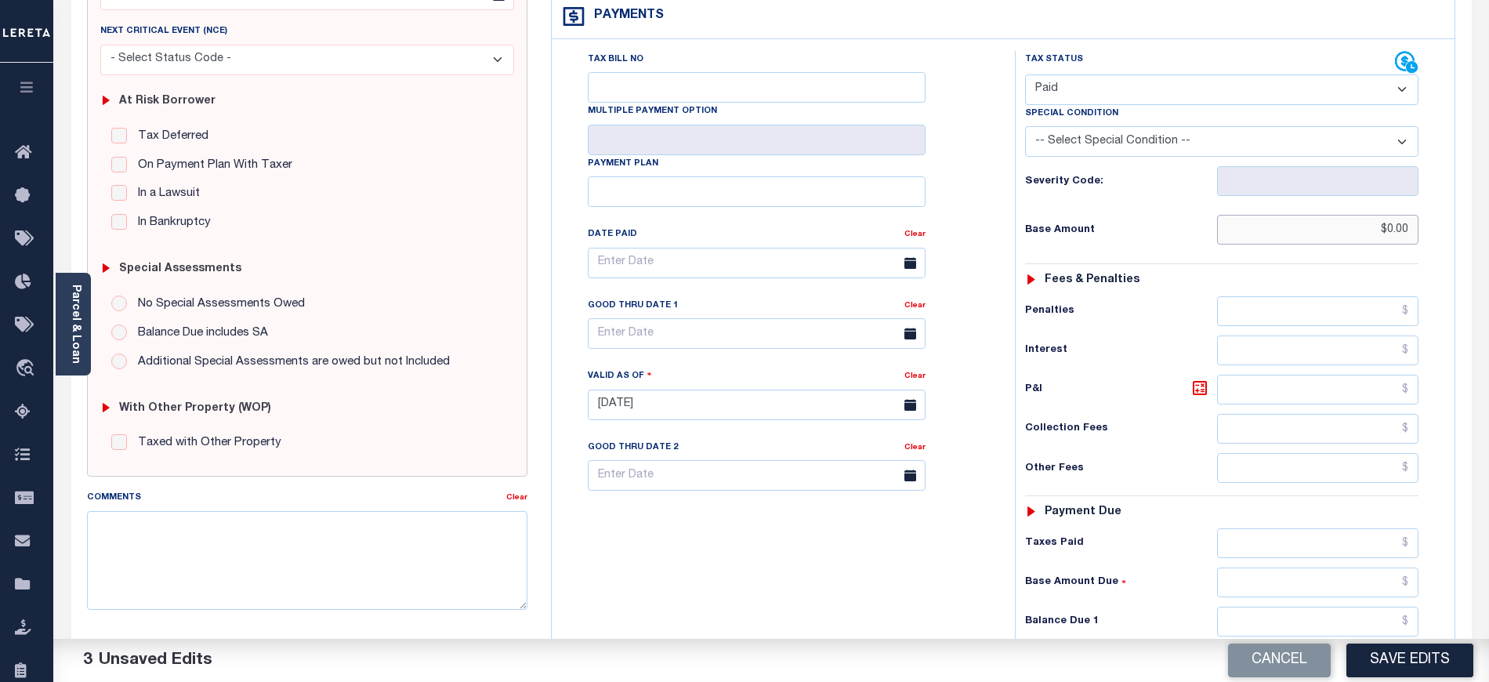
scroll to position [313, 0]
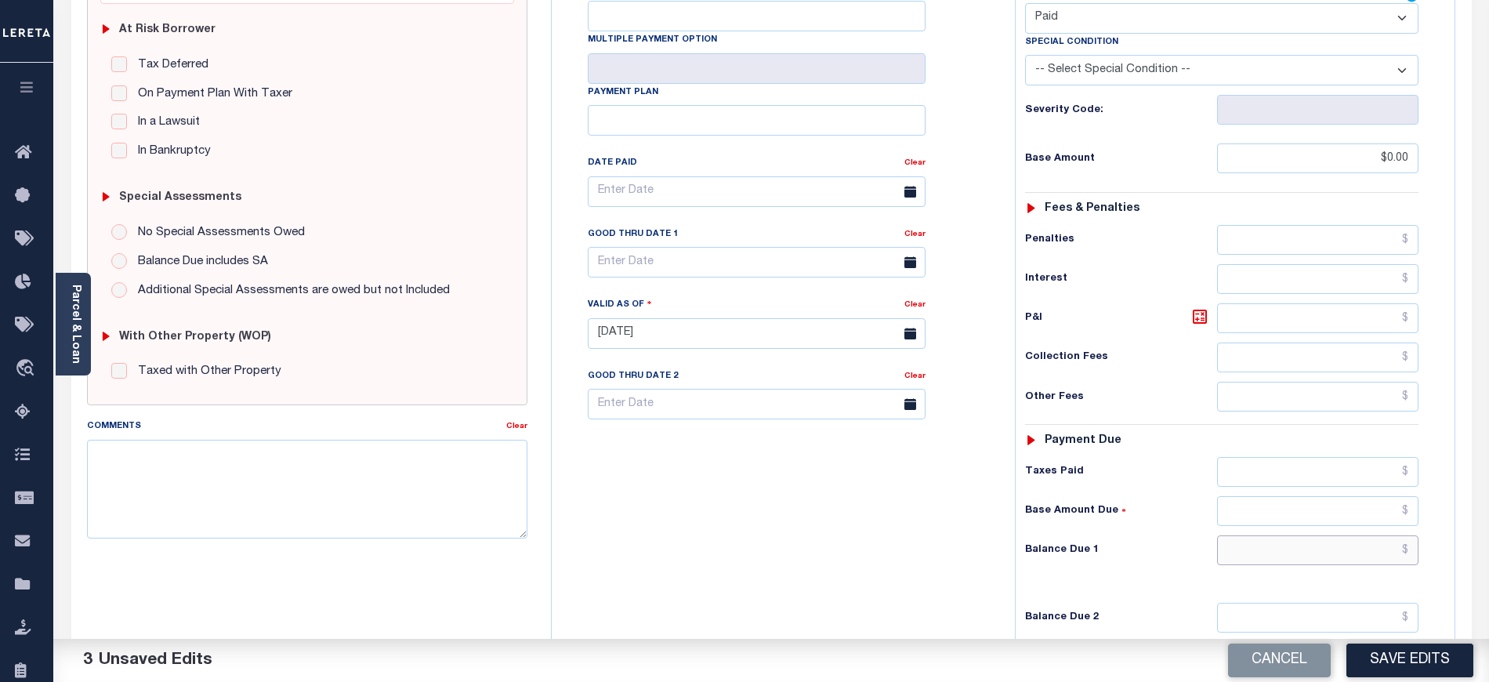
click at [1274, 535] on input "text" at bounding box center [1318, 550] width 202 height 30
type input "$0.00"
click at [791, 505] on div "Tax Bill No Multiple Payment Option Payment Plan Clear" at bounding box center [779, 326] width 447 height 692
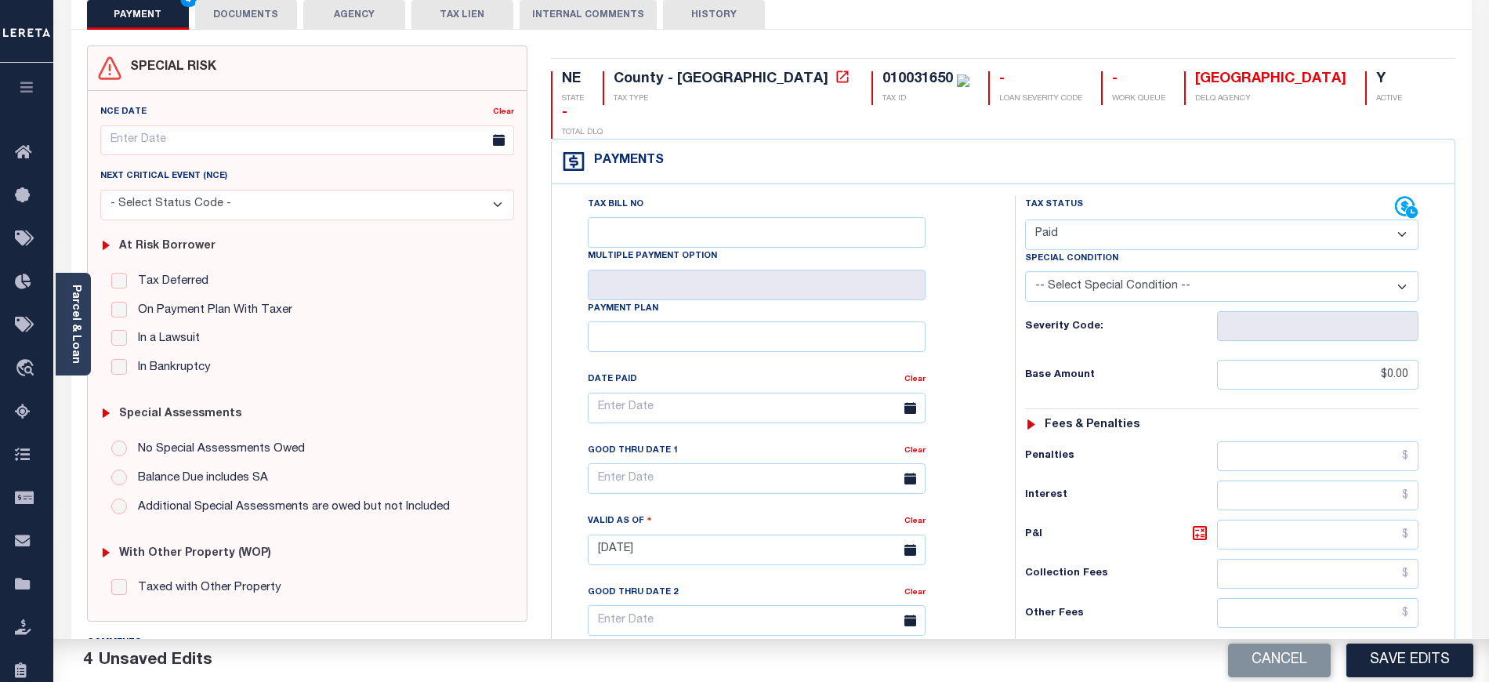
scroll to position [0, 0]
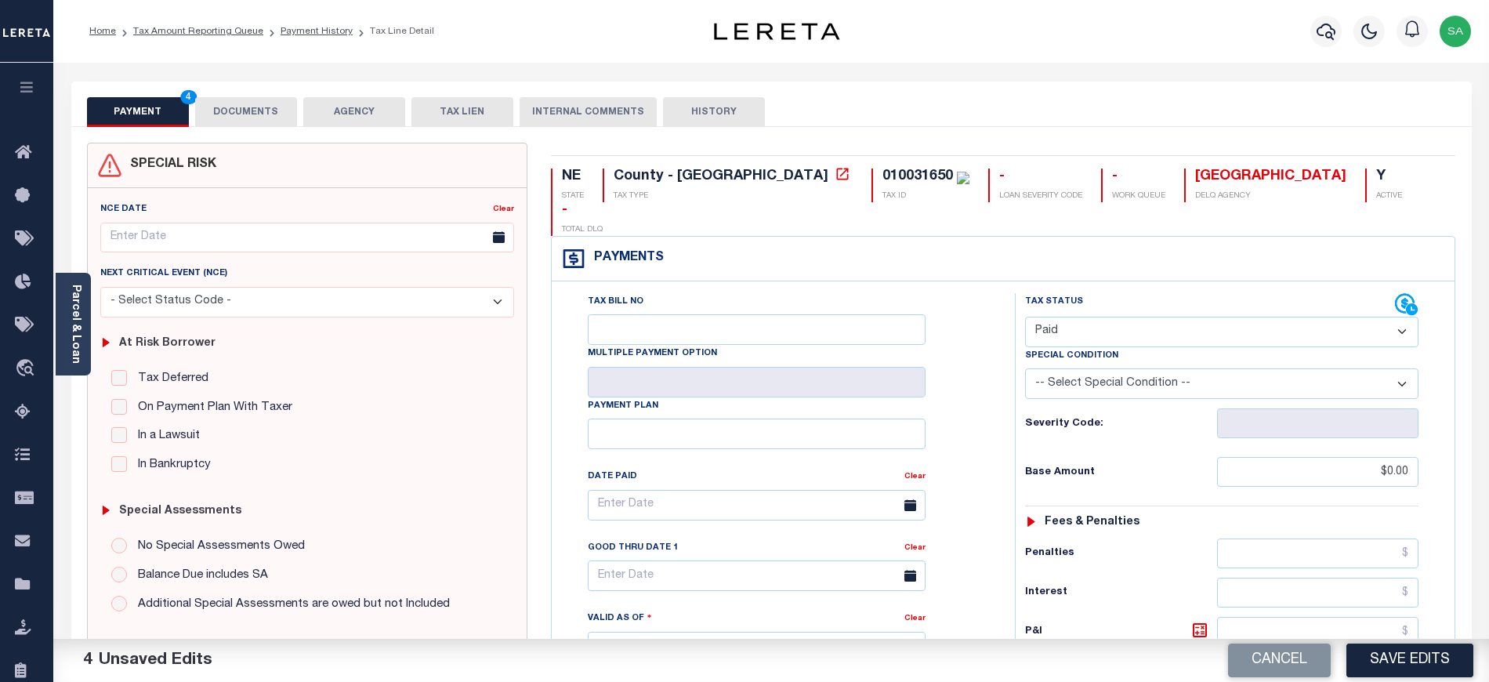
click at [248, 117] on button "DOCUMENTS" at bounding box center [246, 112] width 102 height 30
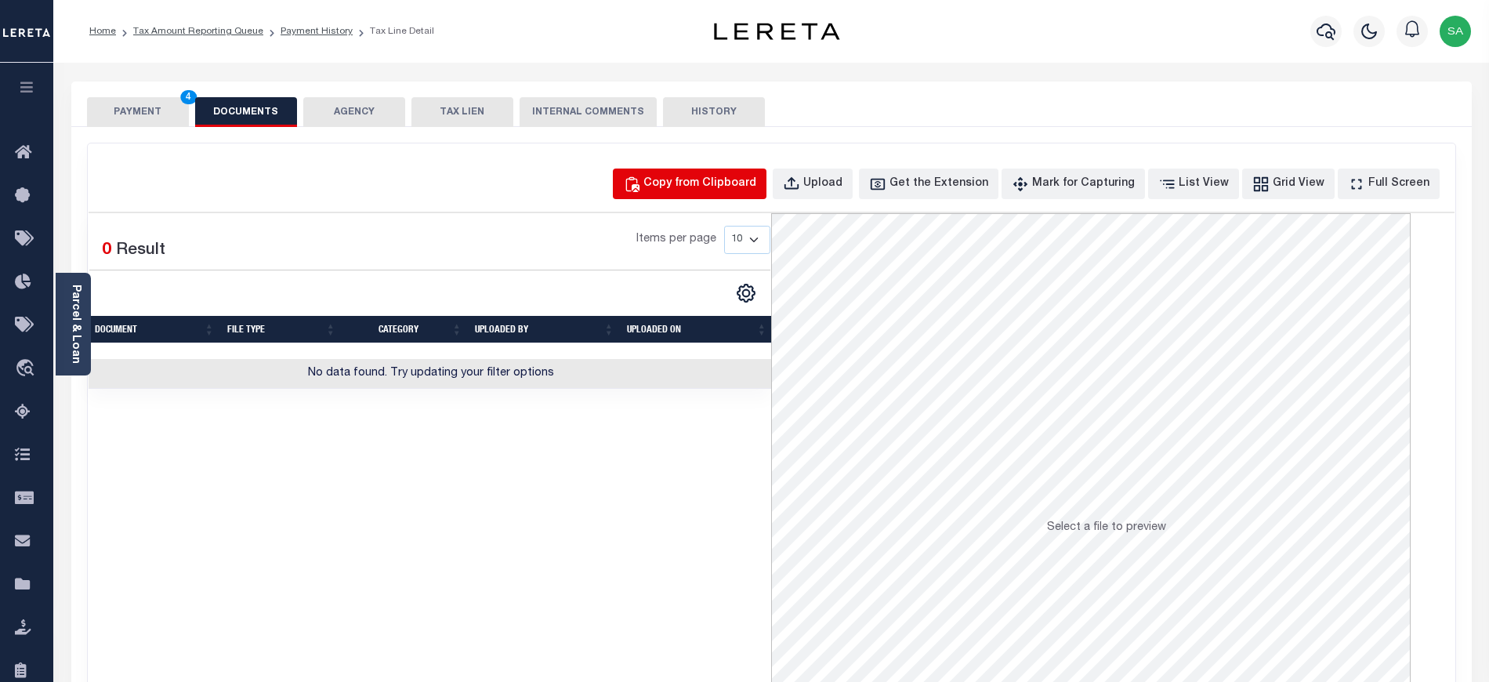
click at [766, 193] on button "Copy from Clipboard" at bounding box center [690, 183] width 154 height 31
select select "POP"
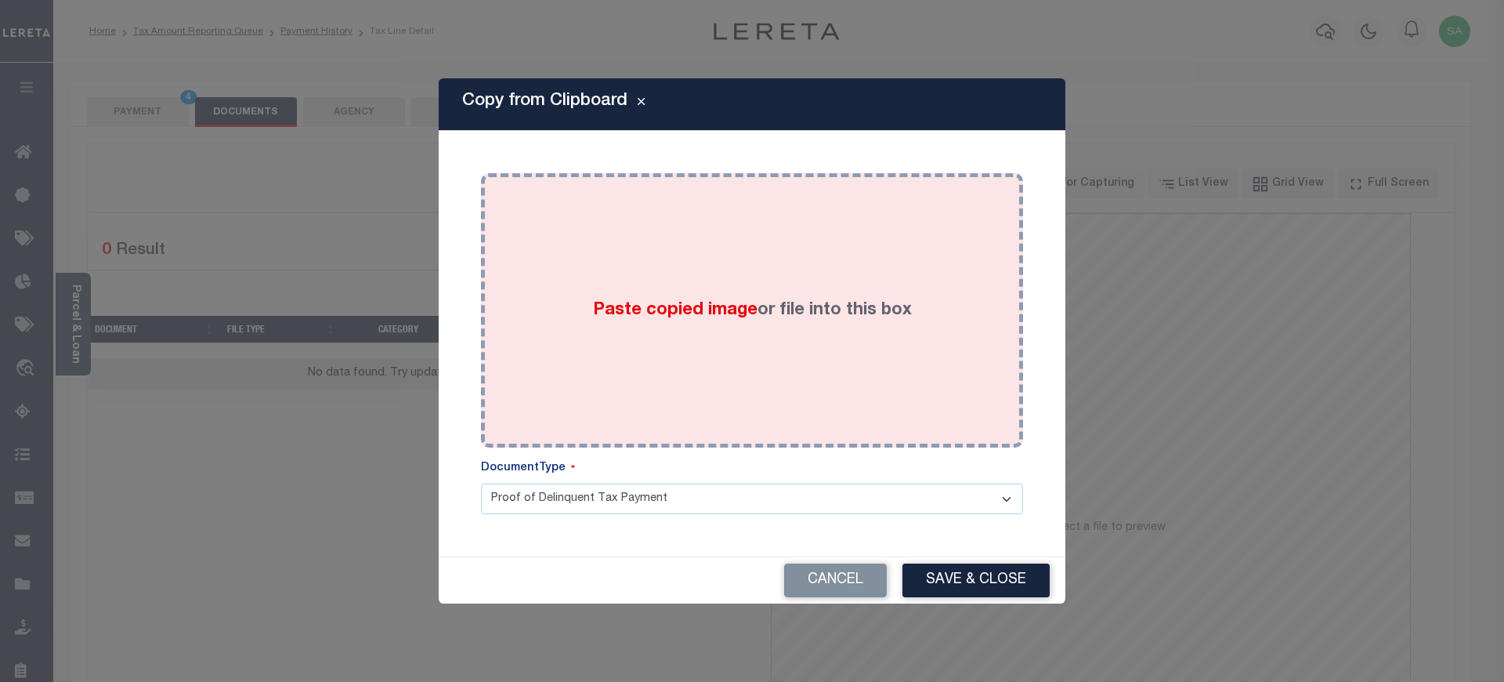
click at [869, 349] on div "Paste copied image or file into this box" at bounding box center [752, 310] width 519 height 251
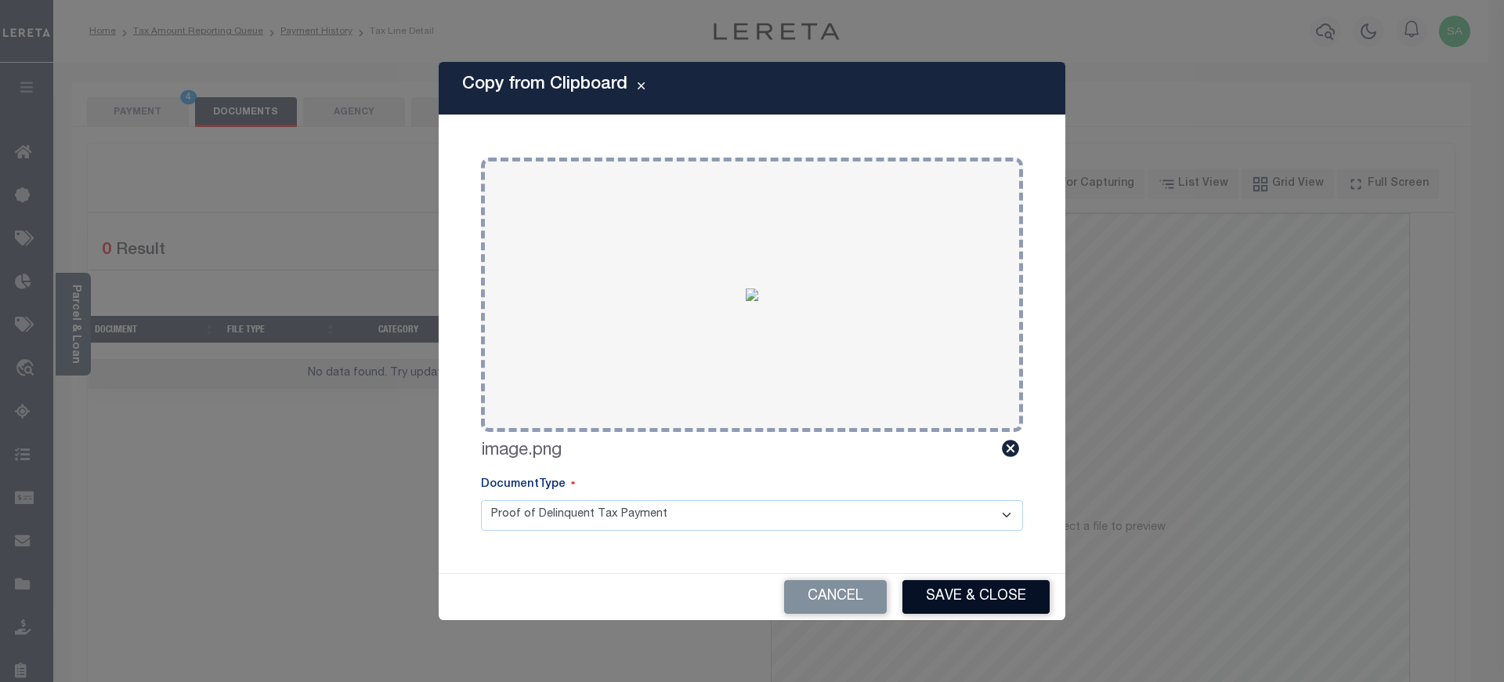
click at [1036, 613] on button "Save & Close" at bounding box center [976, 597] width 147 height 34
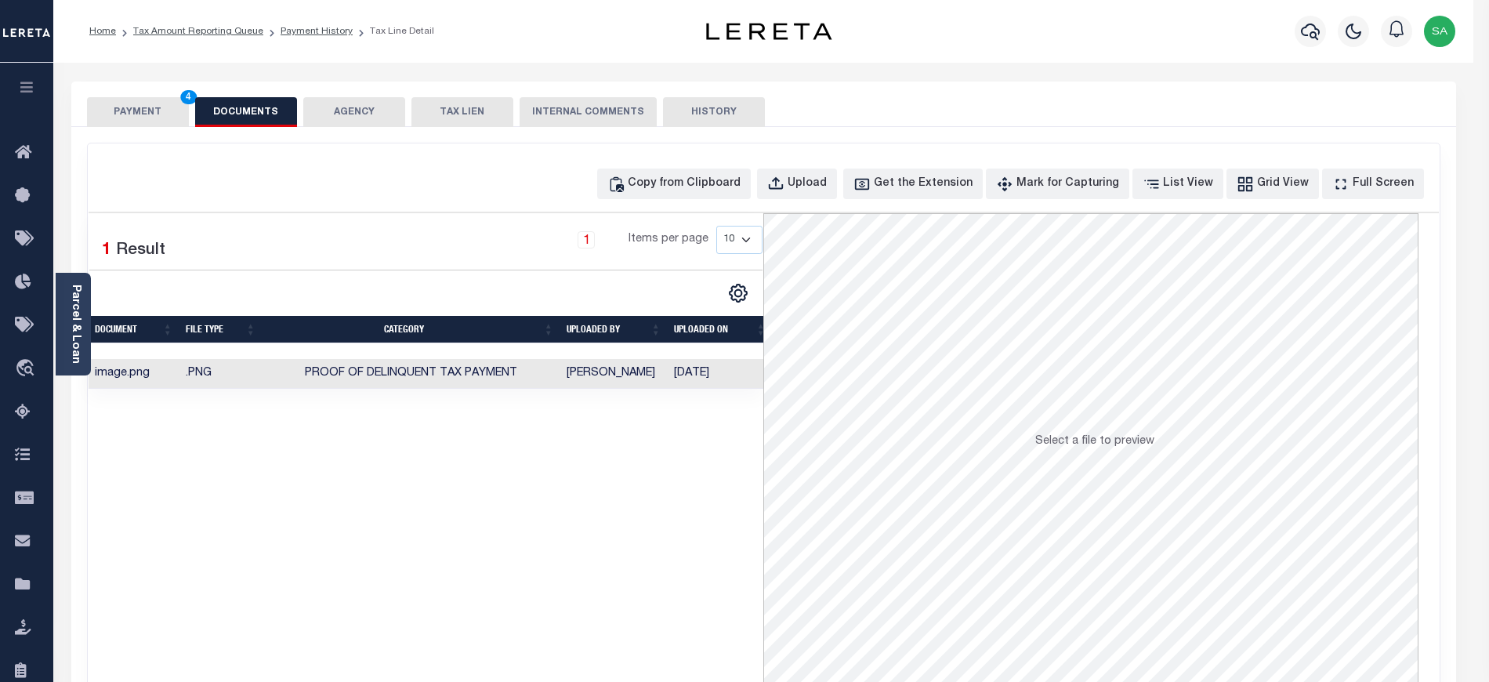
click at [149, 95] on div "PAYMENT 4 DOCUMENTS AGENCY DELINQUENT PAYEE TAX LIEN" at bounding box center [763, 103] width 1384 height 45
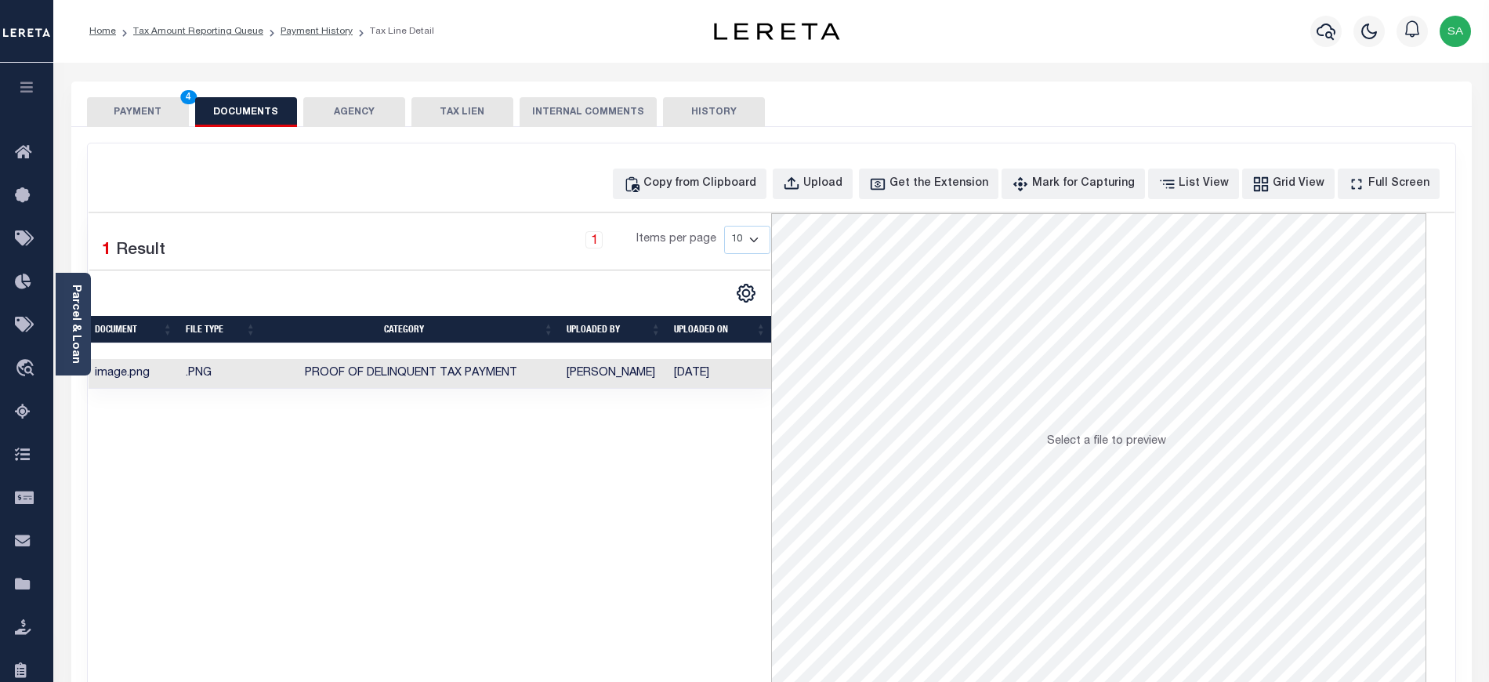
click at [143, 107] on button "PAYMENT 4" at bounding box center [138, 112] width 102 height 30
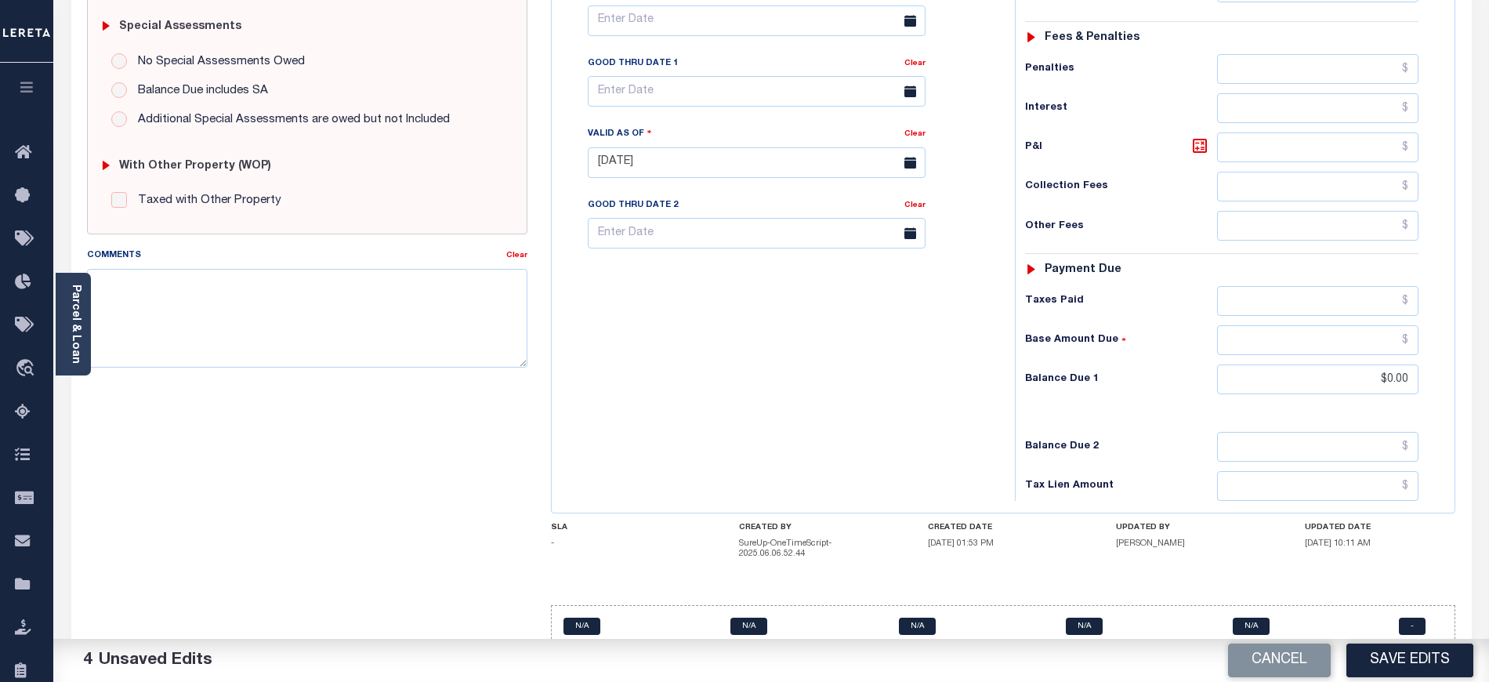
scroll to position [487, 0]
click at [1392, 658] on button "Save Edits" at bounding box center [1409, 660] width 127 height 34
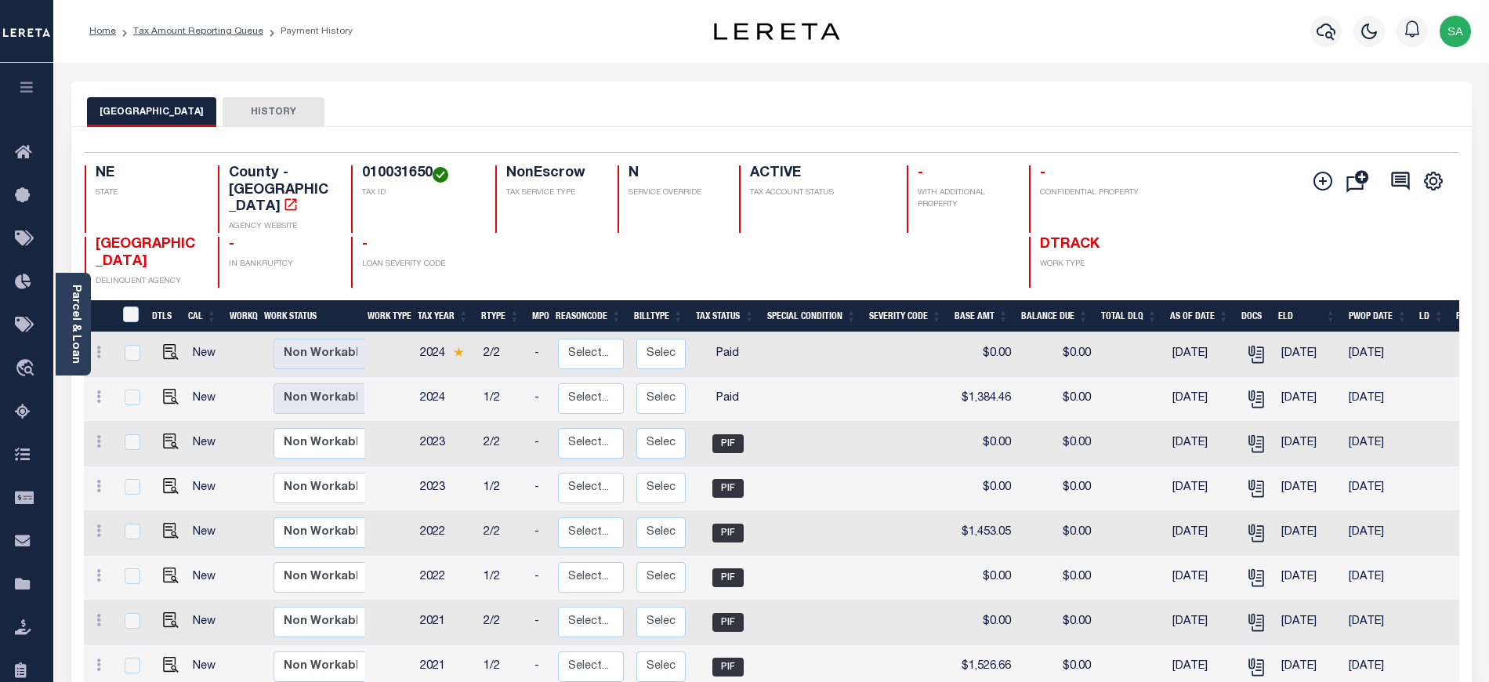
click at [208, 24] on li "Tax Amount Reporting Queue" at bounding box center [189, 31] width 147 height 14
click at [208, 28] on link "Tax Amount Reporting Queue" at bounding box center [198, 31] width 130 height 9
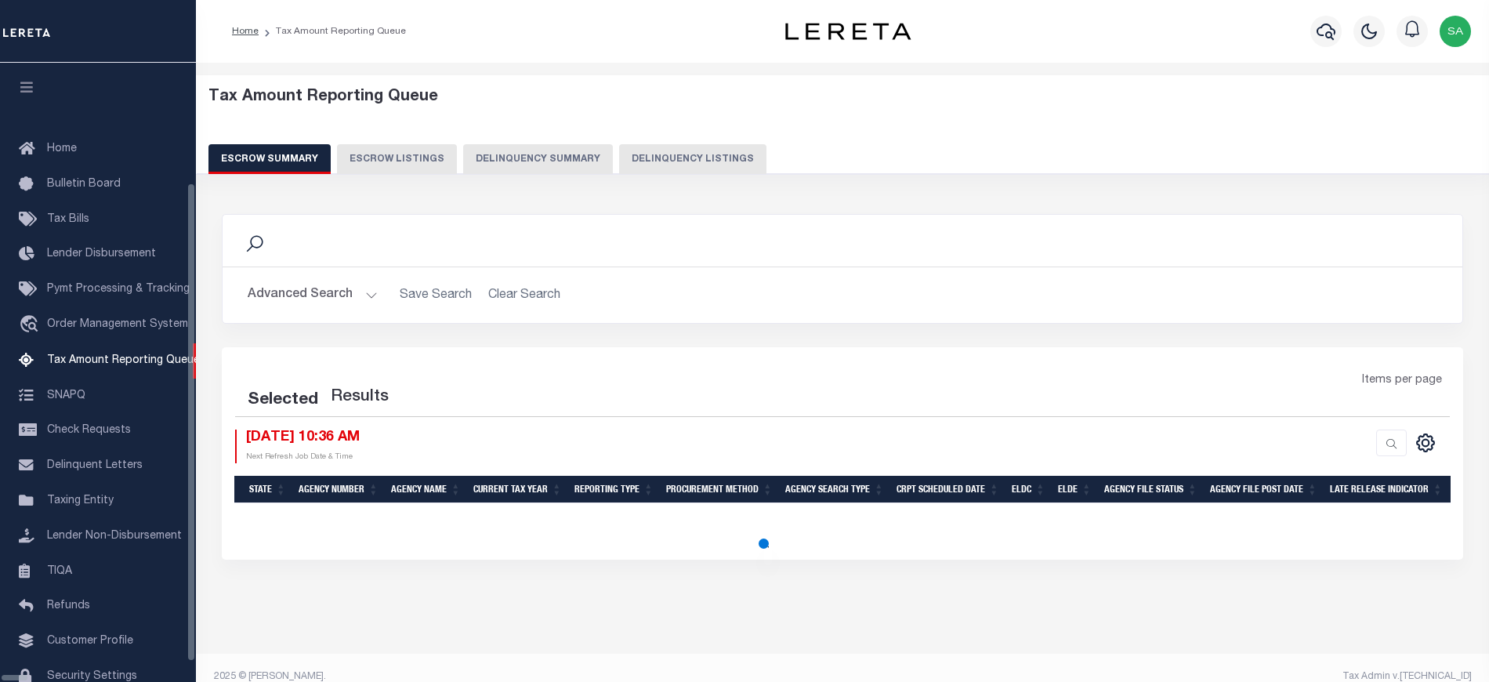
select select "100"
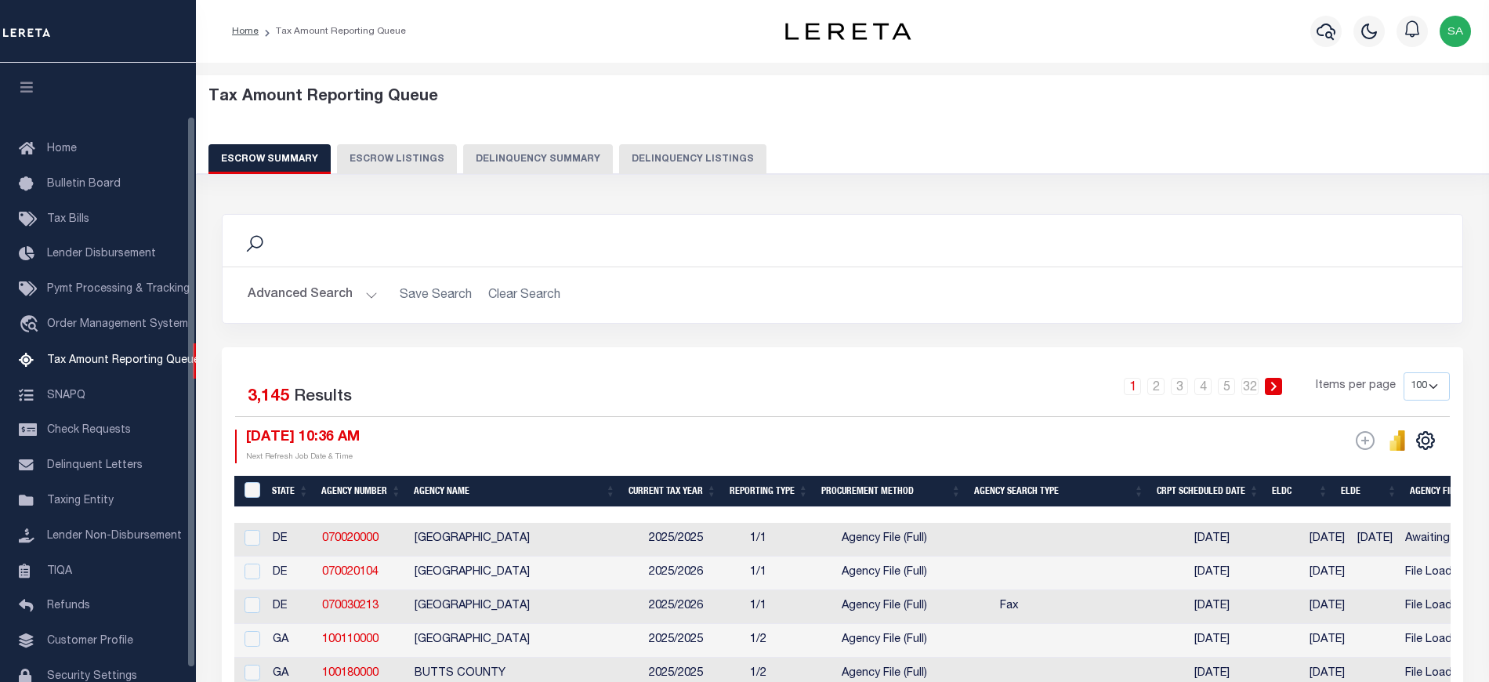
scroll to position [60, 0]
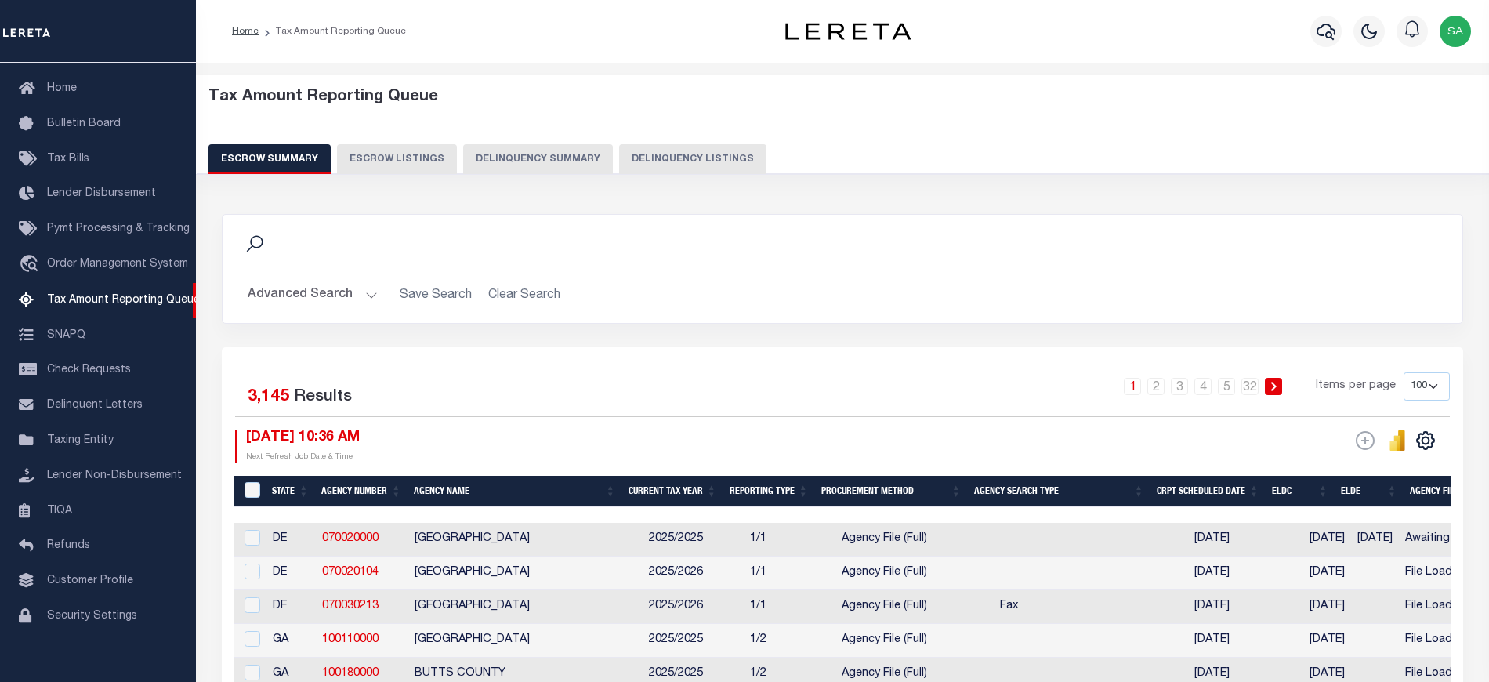
click at [317, 284] on button "Advanced Search" at bounding box center [313, 295] width 130 height 31
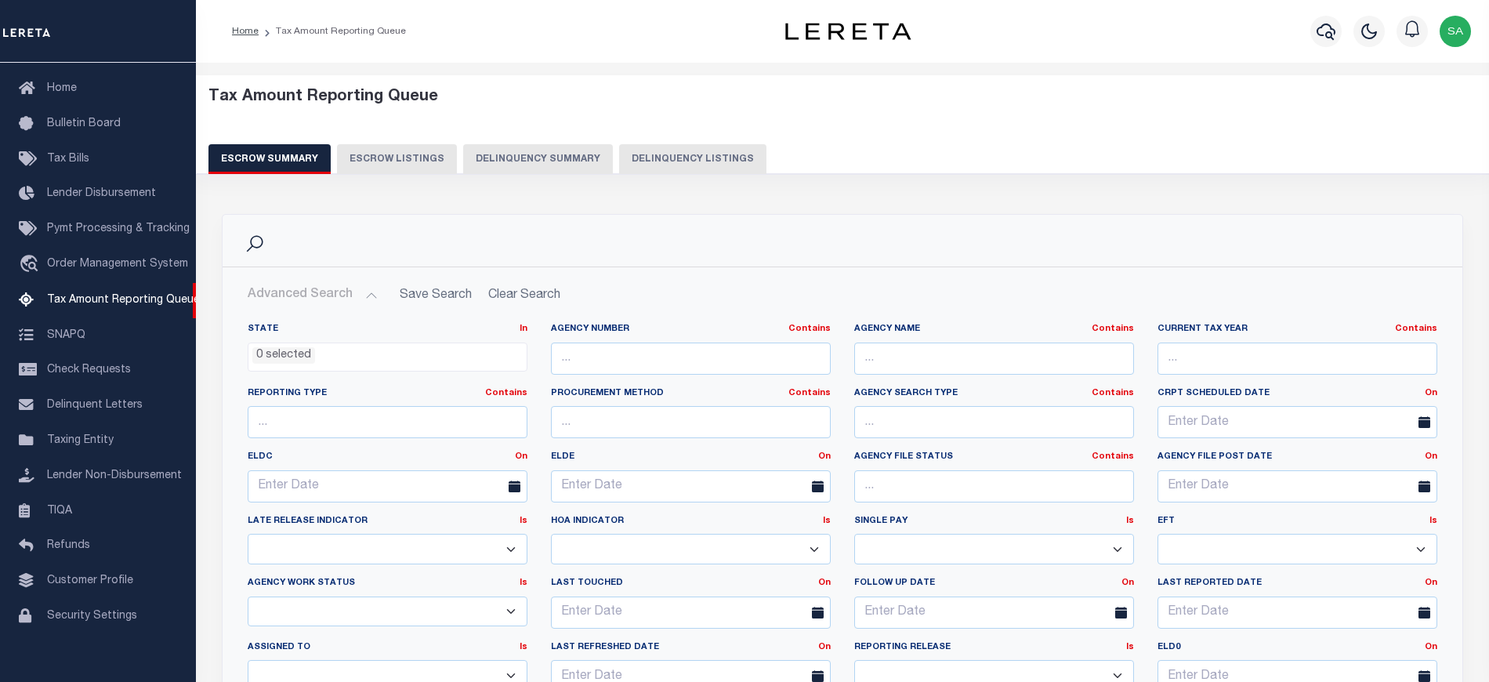
click at [690, 170] on button "Delinquency Listings" at bounding box center [692, 159] width 147 height 30
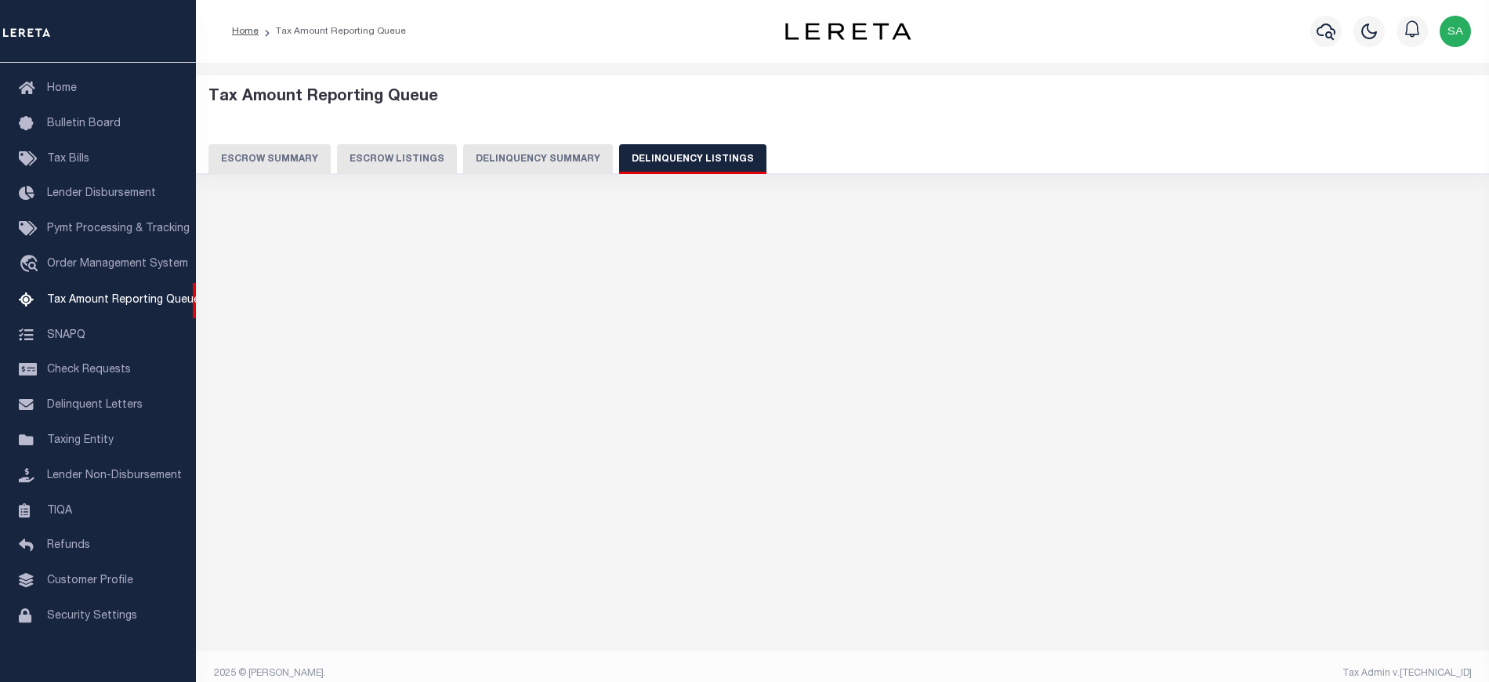
select select "100"
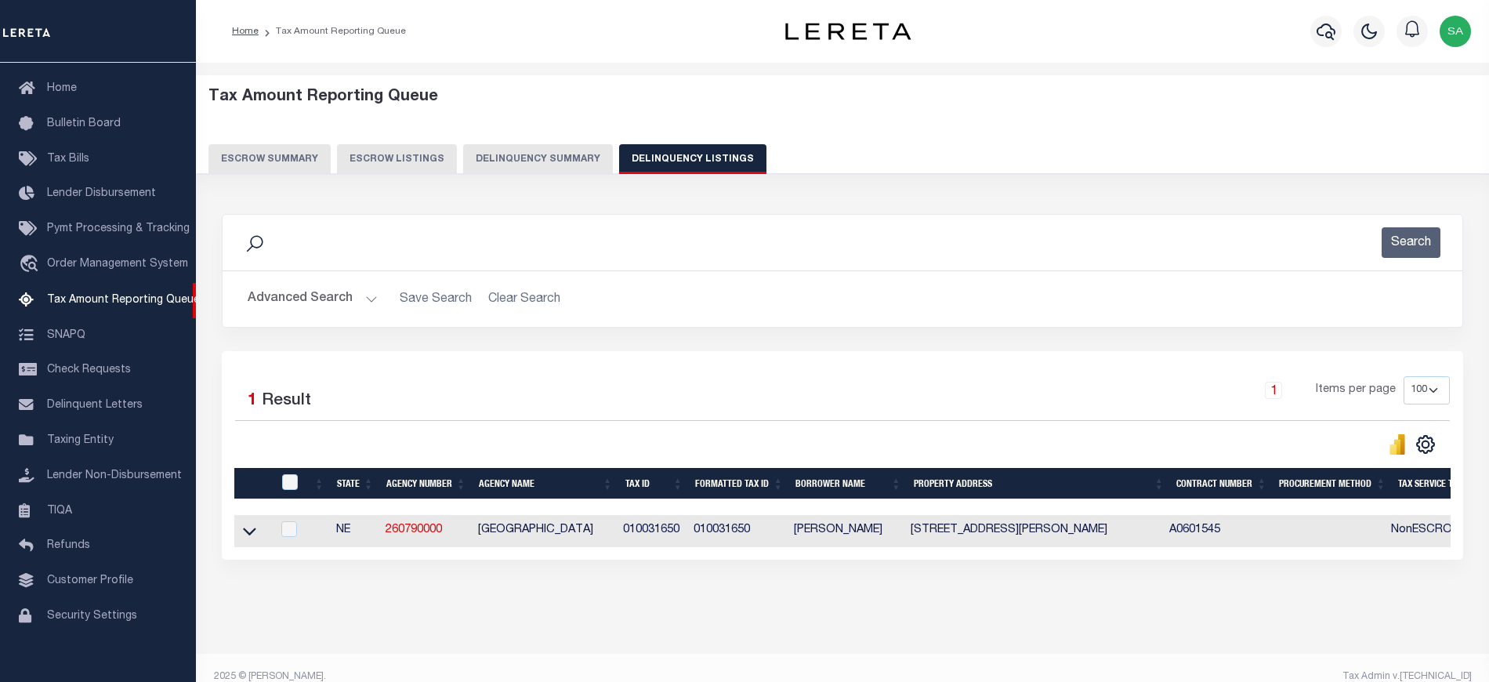
click at [696, 161] on button "Delinquency Listings" at bounding box center [692, 159] width 147 height 30
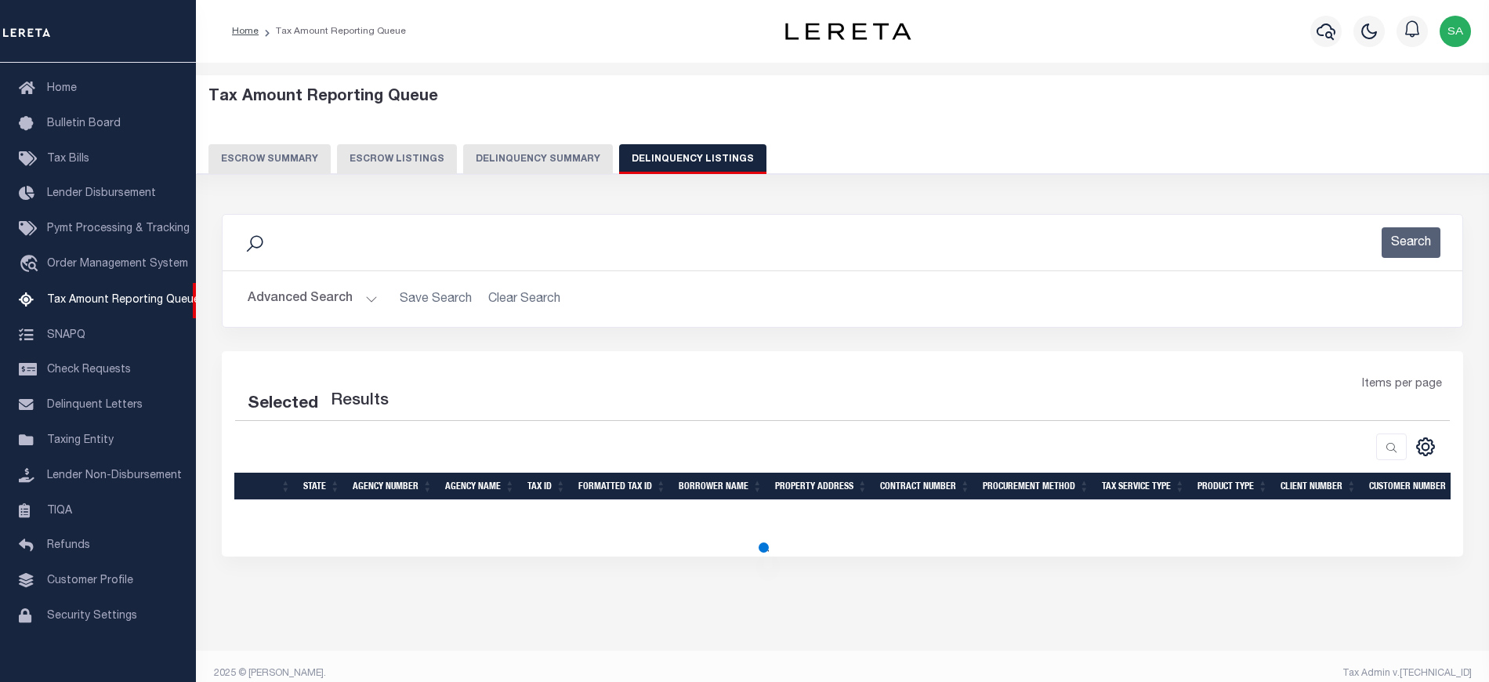
select select "100"
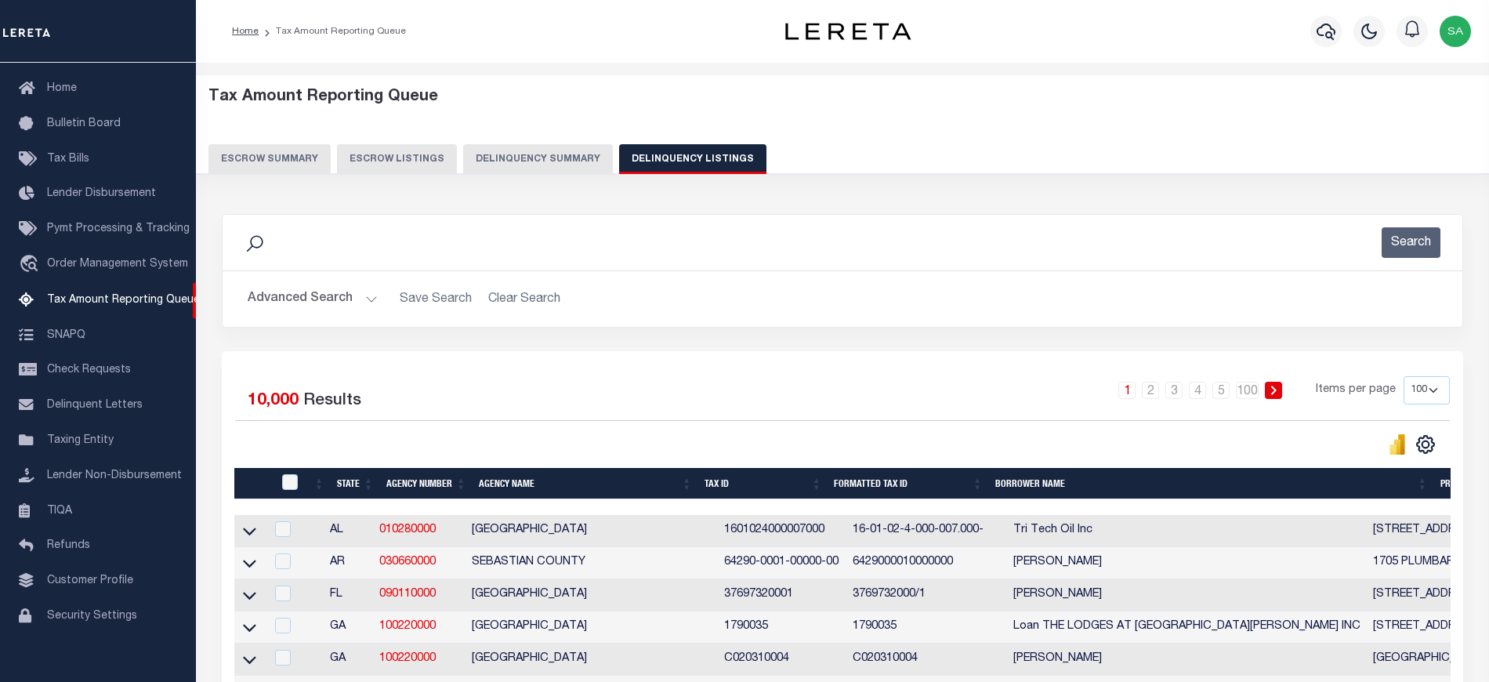
click at [331, 296] on button "Advanced Search" at bounding box center [313, 299] width 130 height 31
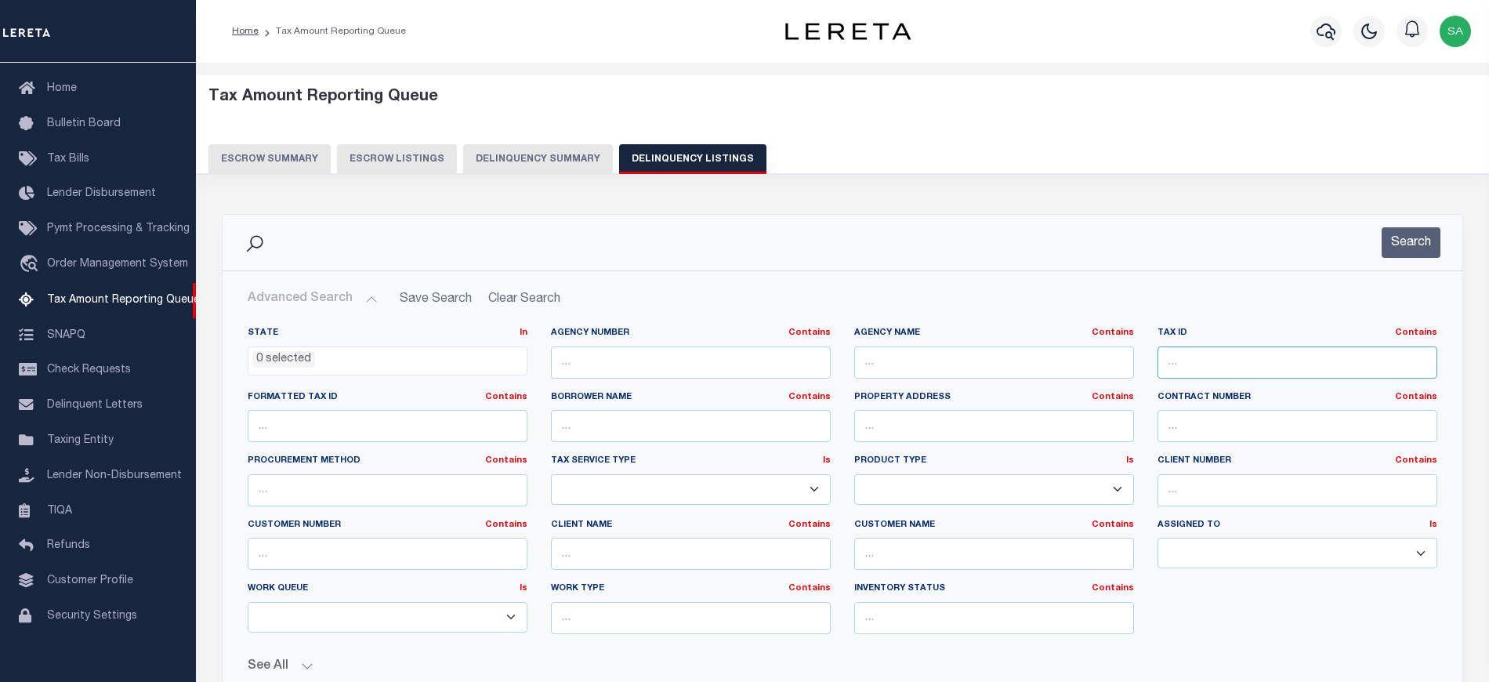
click at [1200, 371] on input "text" at bounding box center [1297, 362] width 280 height 32
paste input "010031707"
type input "010031707"
click at [1402, 255] on button "Search" at bounding box center [1410, 242] width 59 height 31
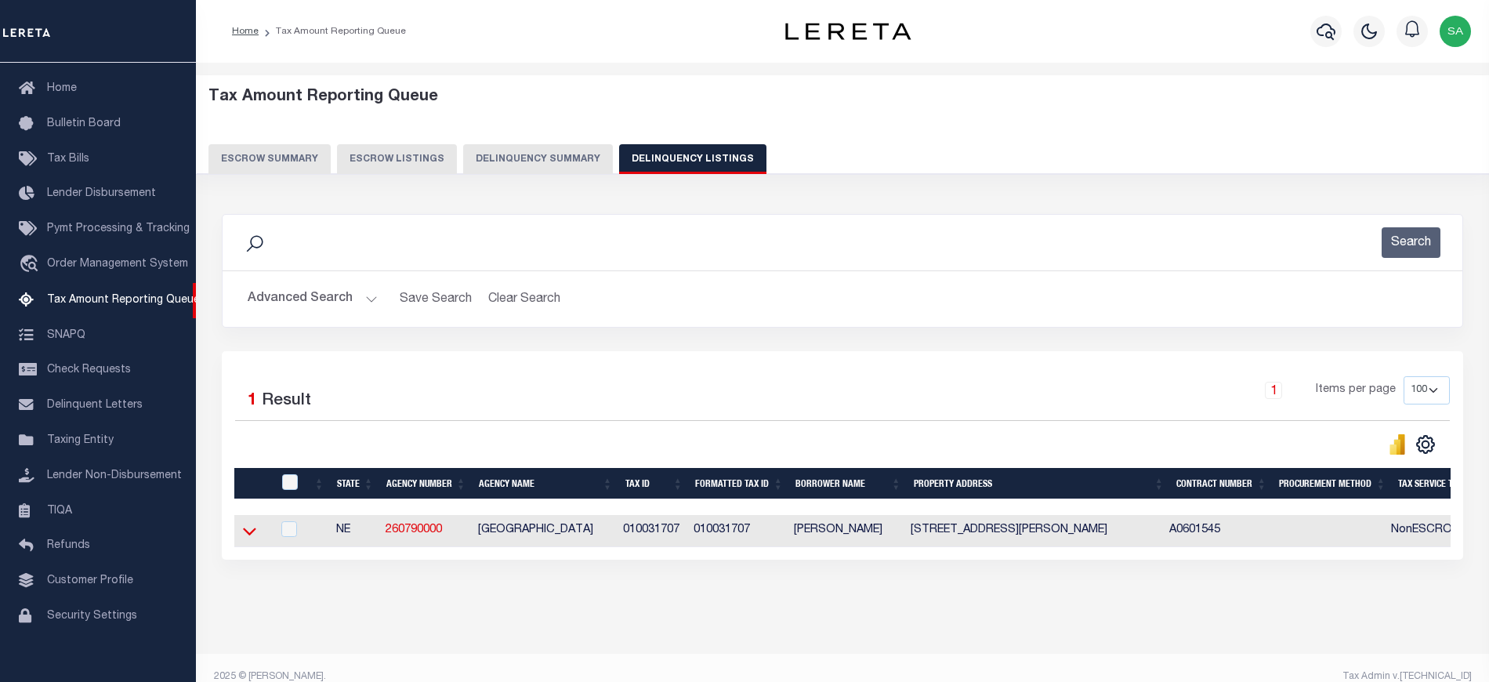
click at [248, 537] on icon at bounding box center [249, 531] width 13 height 16
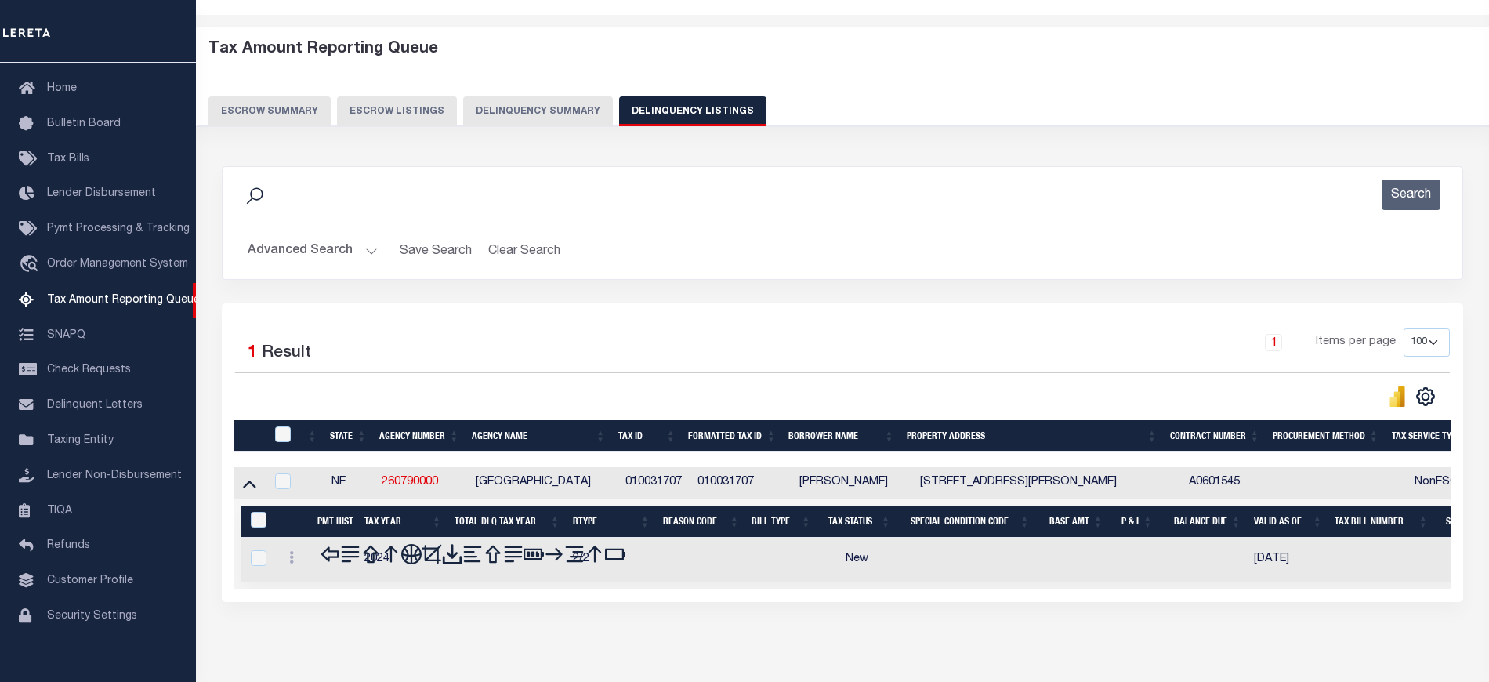
scroll to position [114, 0]
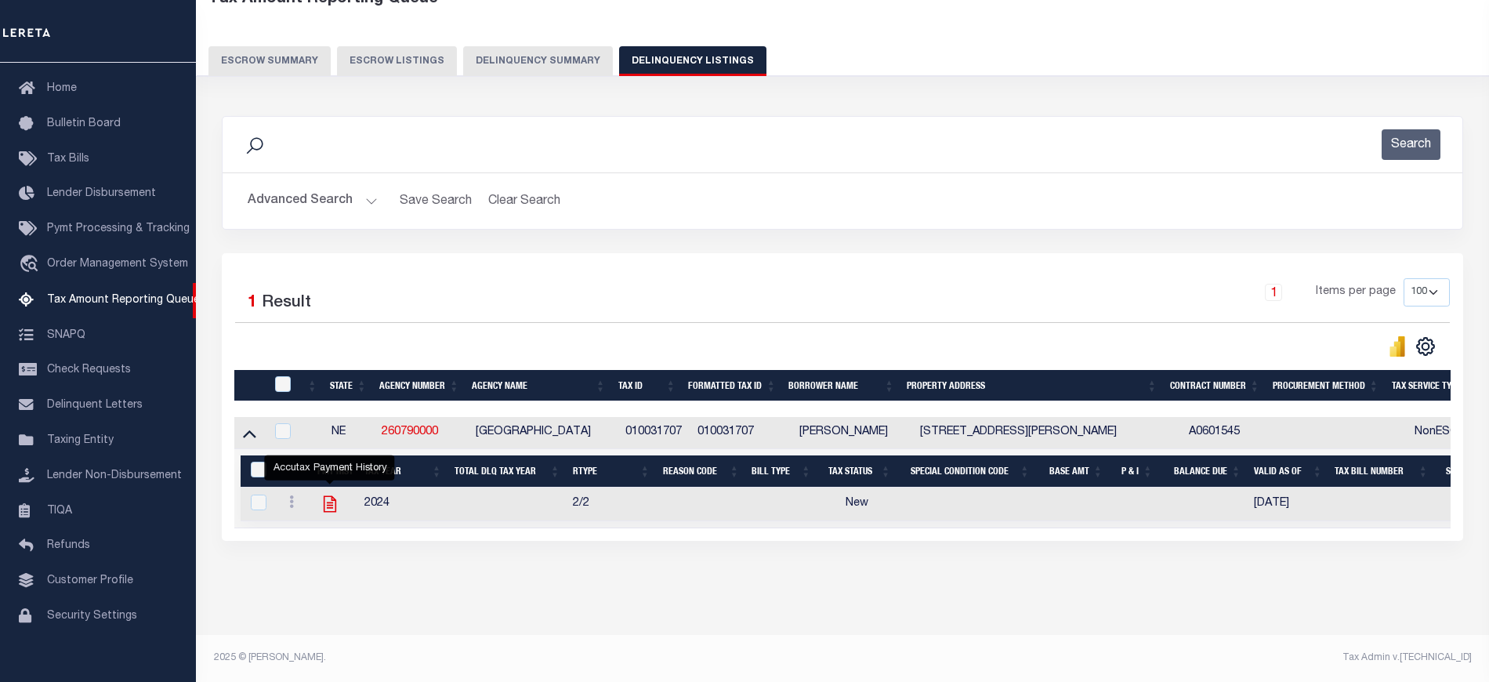
click at [327, 496] on icon "" at bounding box center [329, 504] width 13 height 16
checkbox input "true"
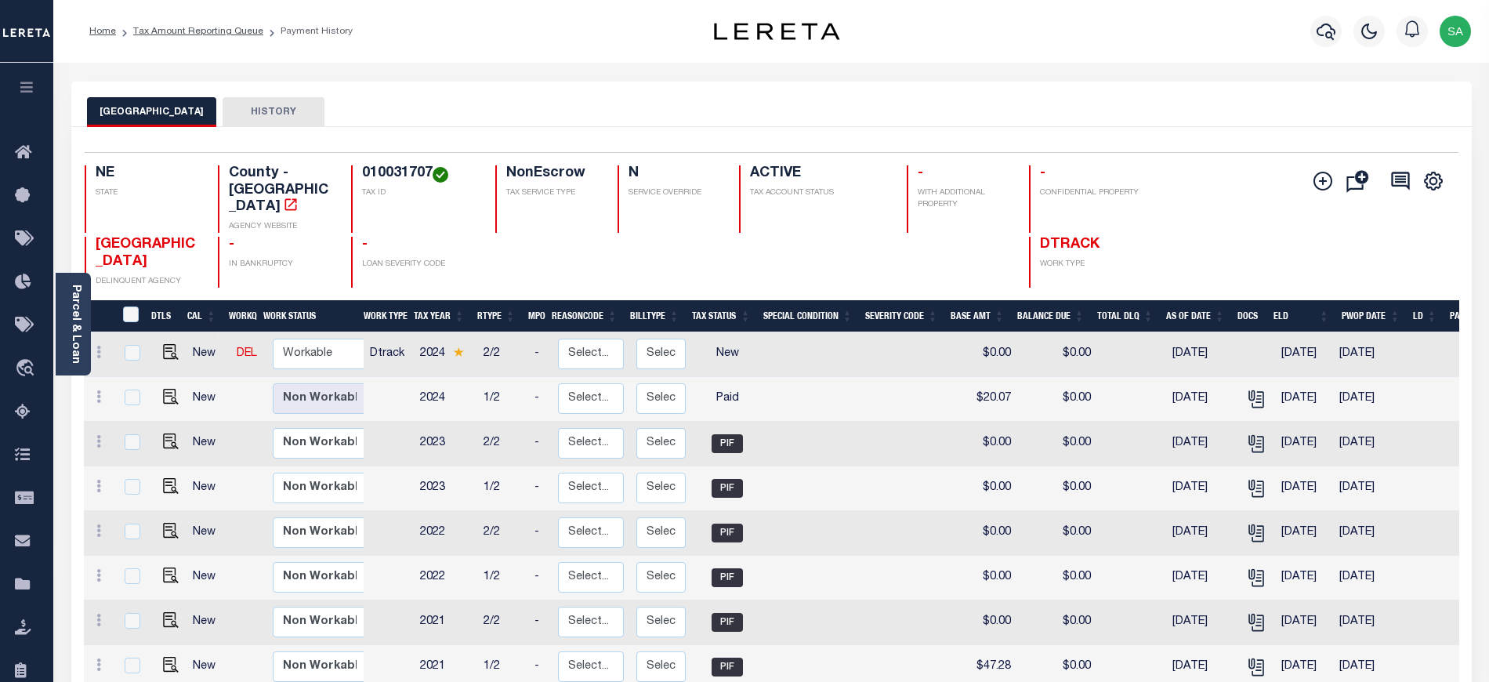
click at [331, 353] on div "Changed by System" at bounding box center [310, 365] width 109 height 25
click at [326, 356] on select "Non Workable Workable" at bounding box center [320, 353] width 94 height 31
checkbox input "true"
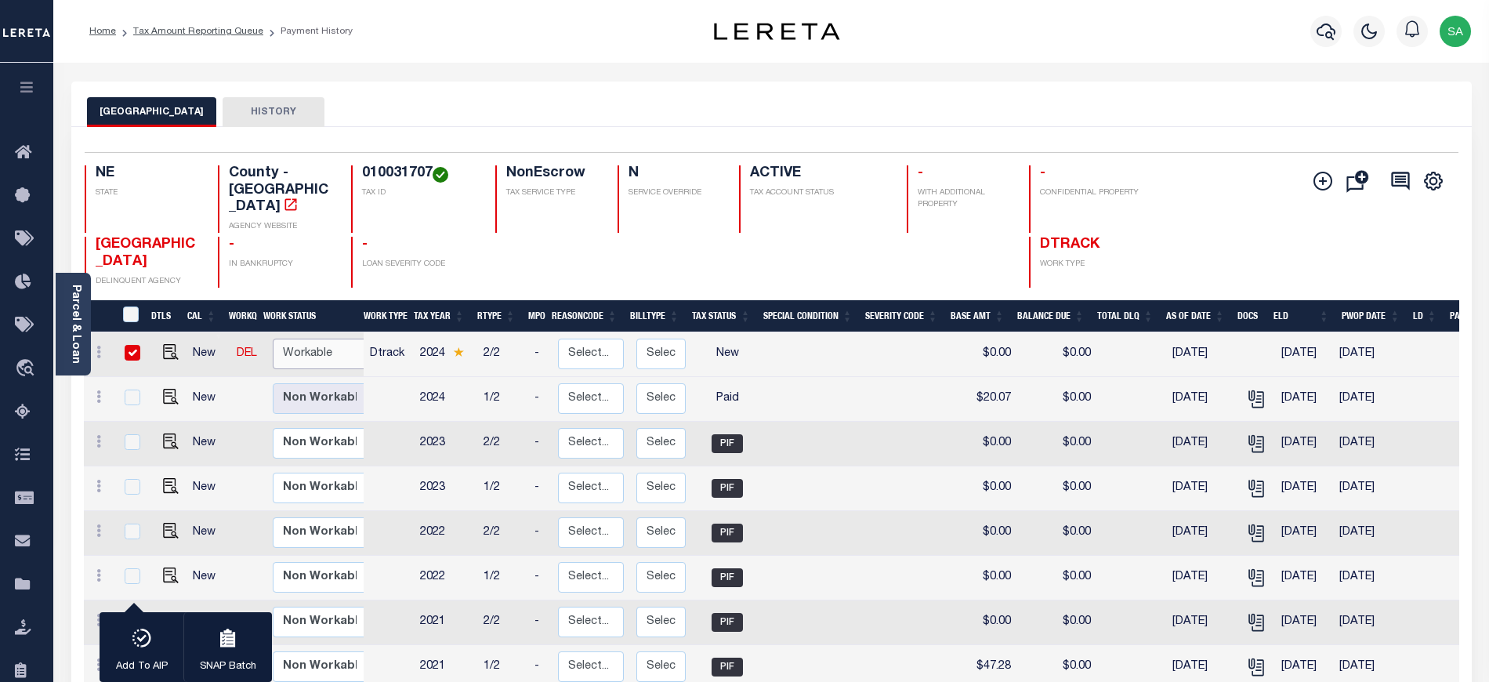
select select "true"
click at [273, 338] on select "Non Workable Workable" at bounding box center [320, 353] width 94 height 31
checkbox input "false"
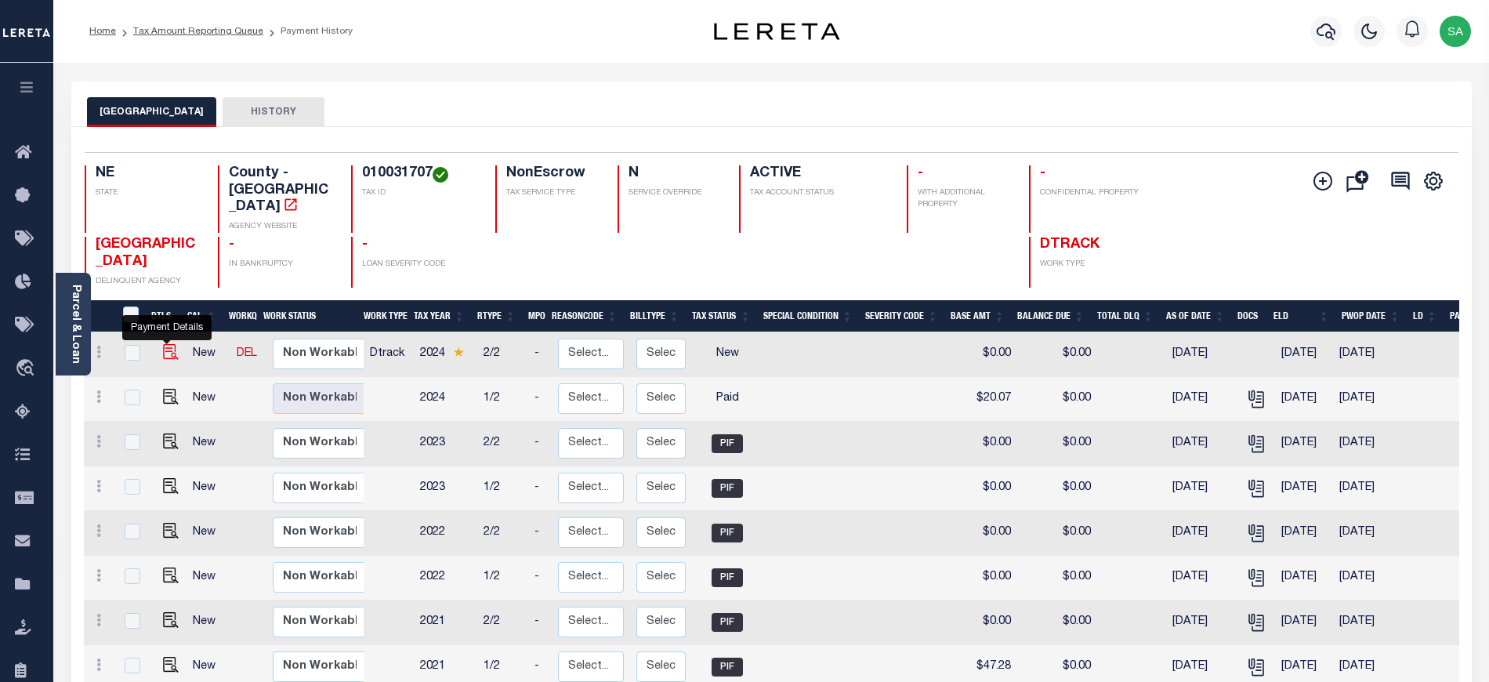
click at [163, 349] on img "" at bounding box center [171, 352] width 16 height 16
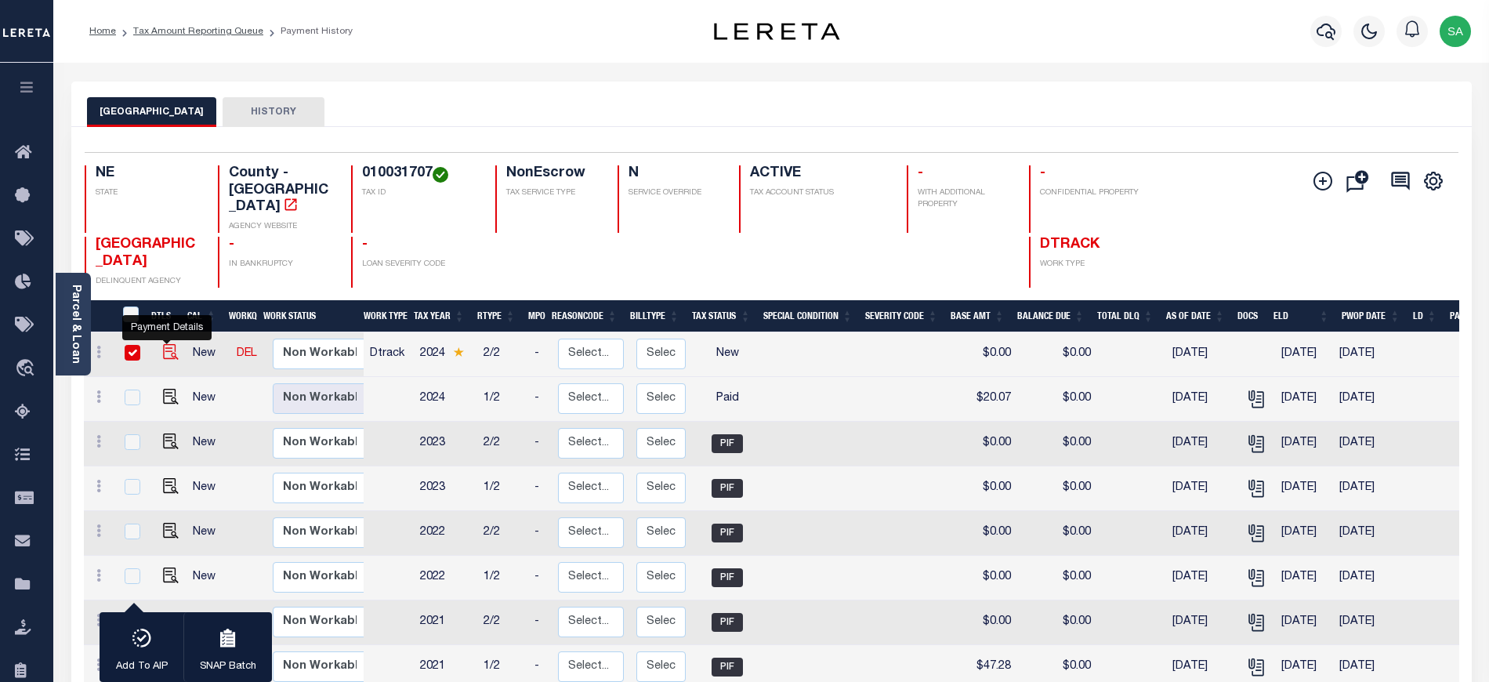
checkbox input "true"
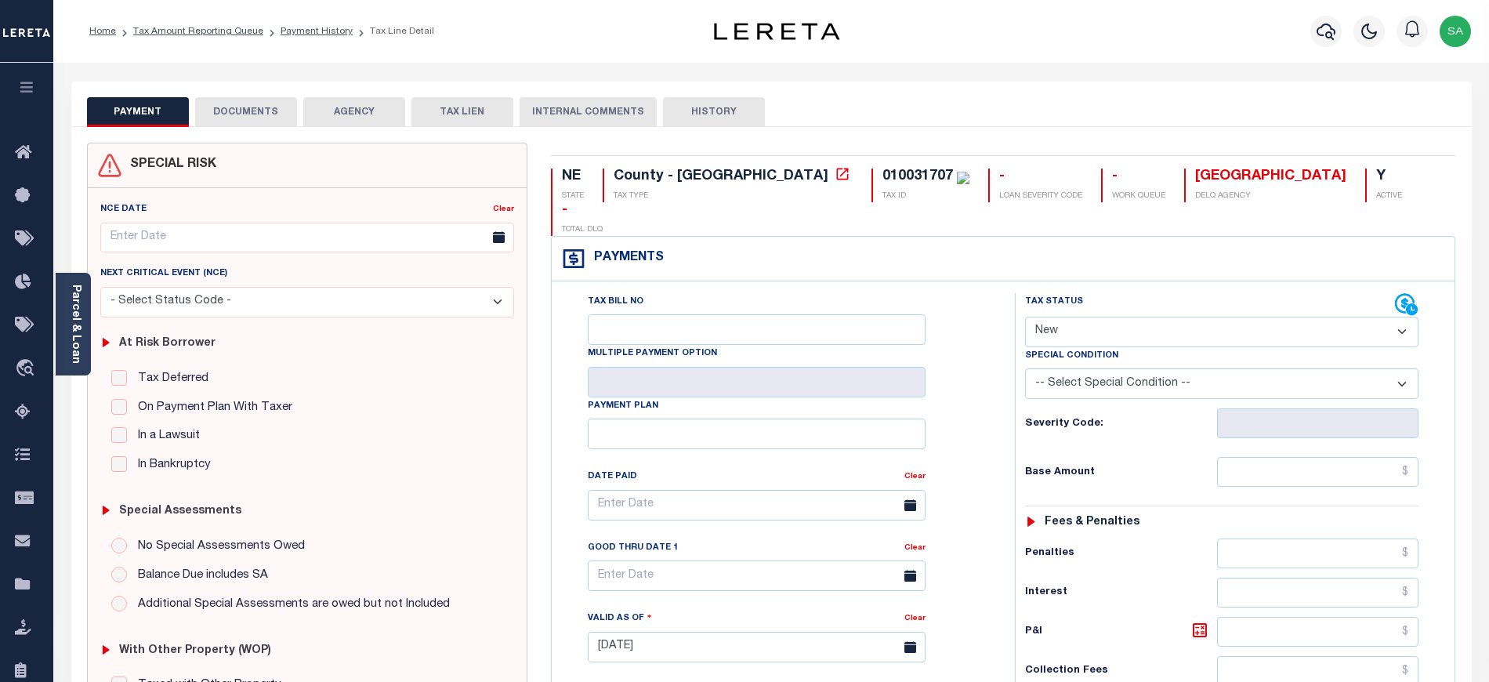
click at [1095, 317] on select "- Select Status Code - Open Due/Unpaid Paid Incomplete No Tax Due Internal Refu…" at bounding box center [1221, 332] width 393 height 31
select select "PYD"
click at [1025, 317] on select "- Select Status Code - Open Due/Unpaid Paid Incomplete No Tax Due Internal Refu…" at bounding box center [1221, 332] width 393 height 31
type input "[DATE]"
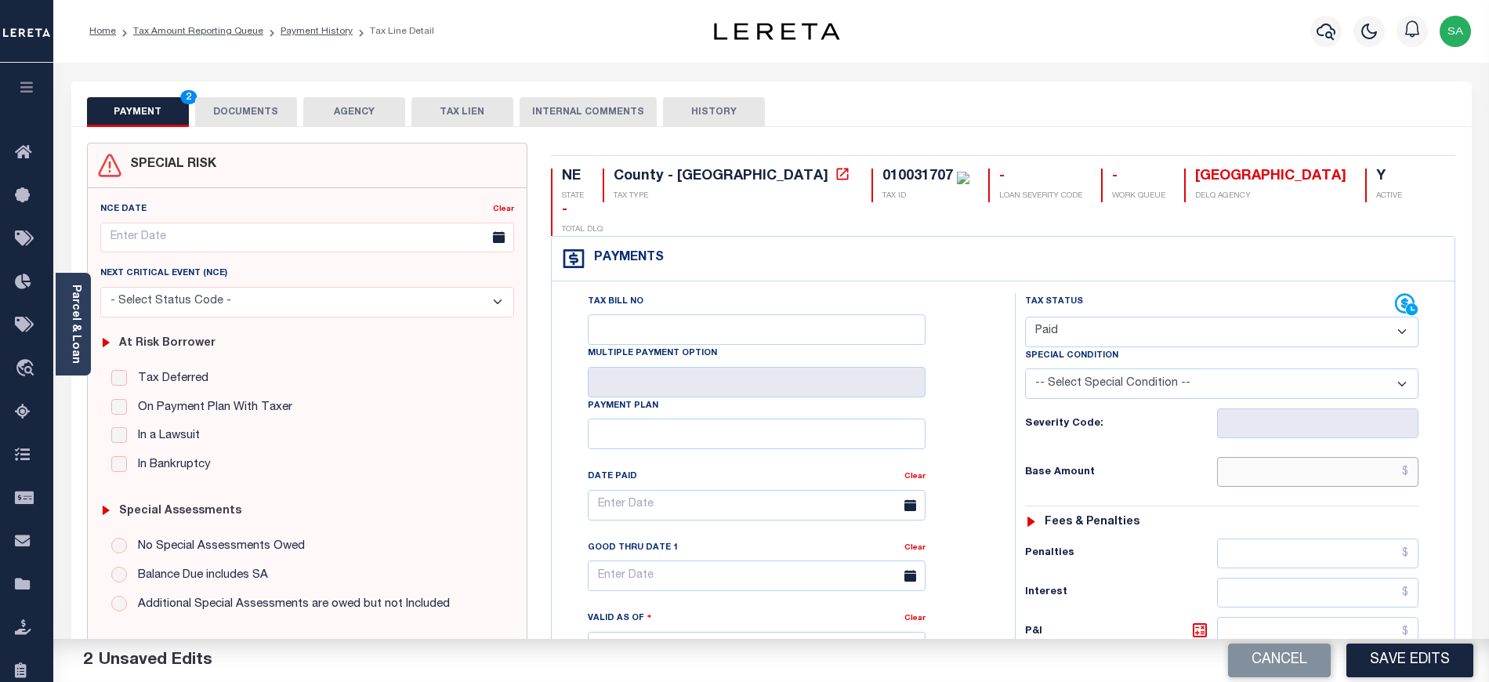
drag, startPoint x: 1243, startPoint y: 446, endPoint x: 1236, endPoint y: 430, distance: 16.9
click at [1243, 457] on input "text" at bounding box center [1318, 472] width 202 height 30
type input "$0.00"
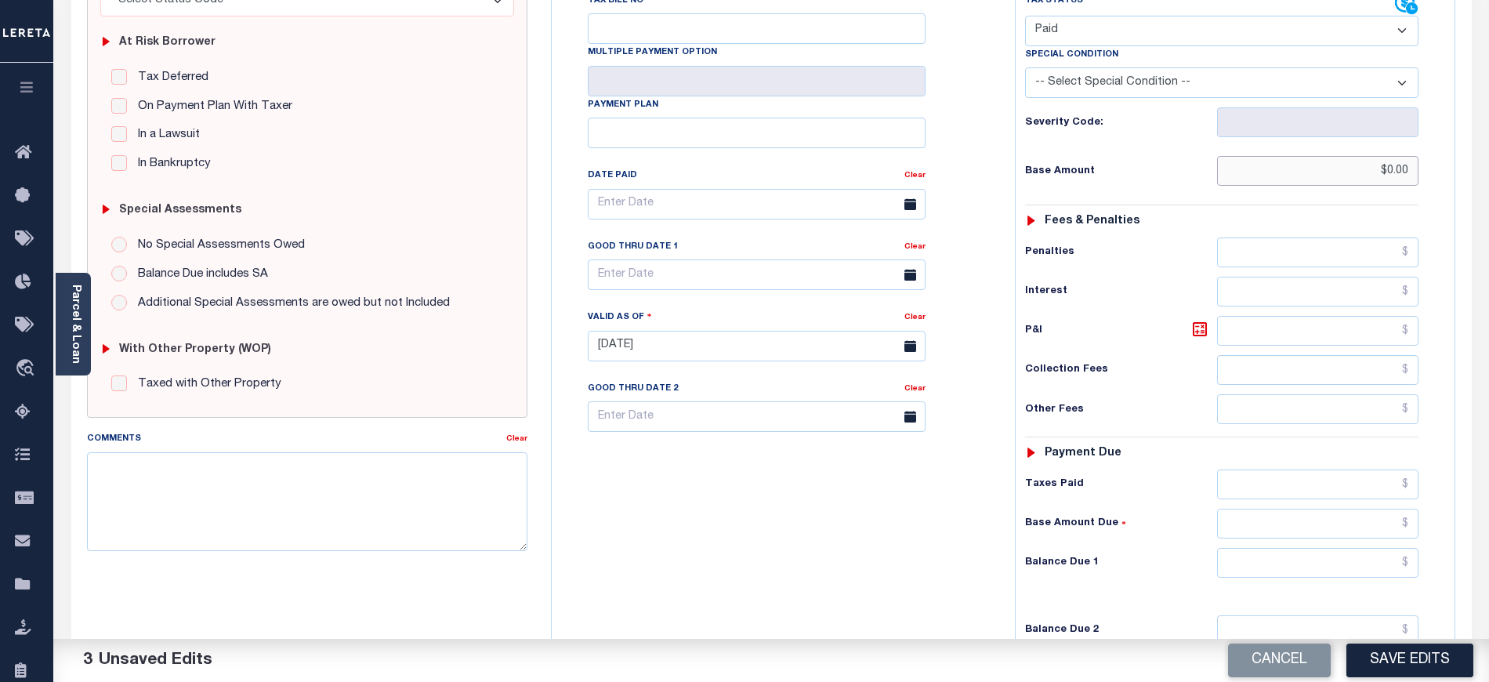
scroll to position [418, 0]
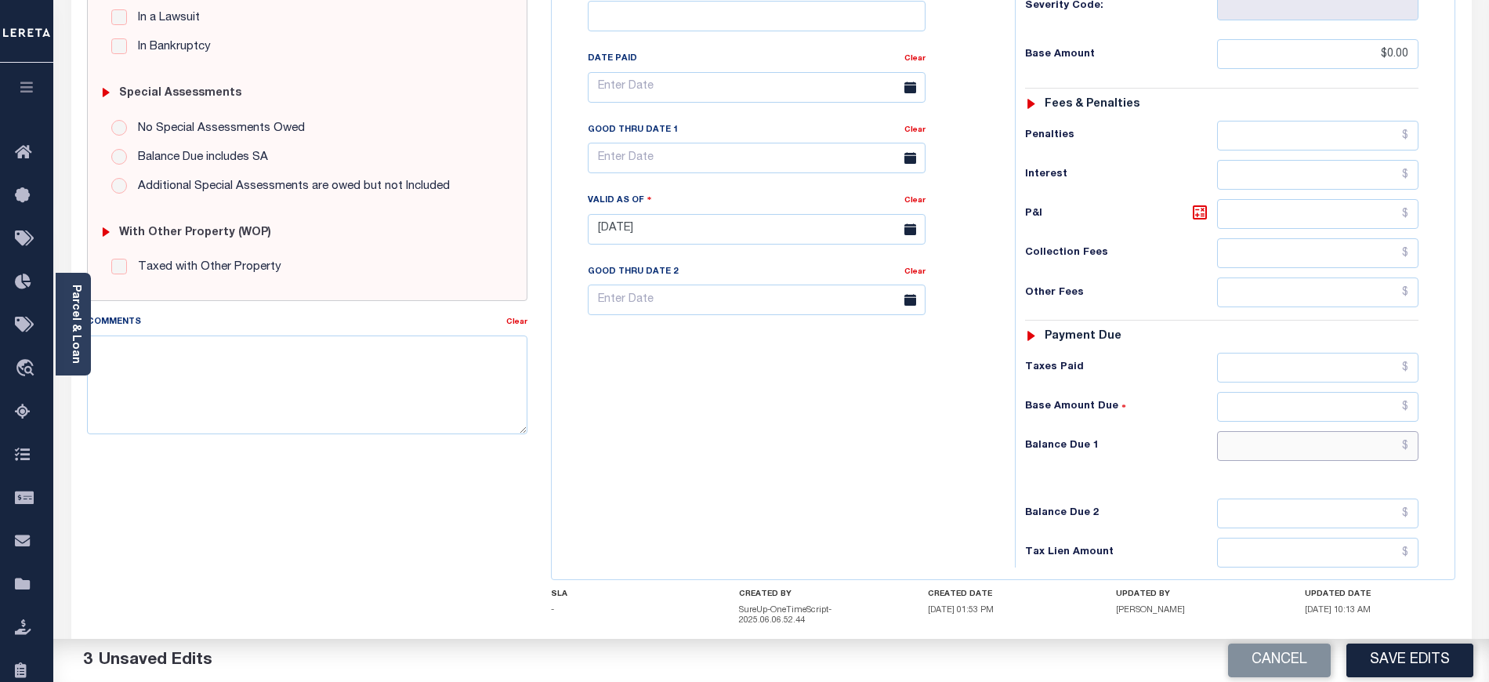
click at [1227, 431] on input "text" at bounding box center [1318, 446] width 202 height 30
type input "$0.00"
click at [713, 400] on div "Tax Bill No Multiple Payment Option Payment Plan Clear" at bounding box center [779, 221] width 447 height 692
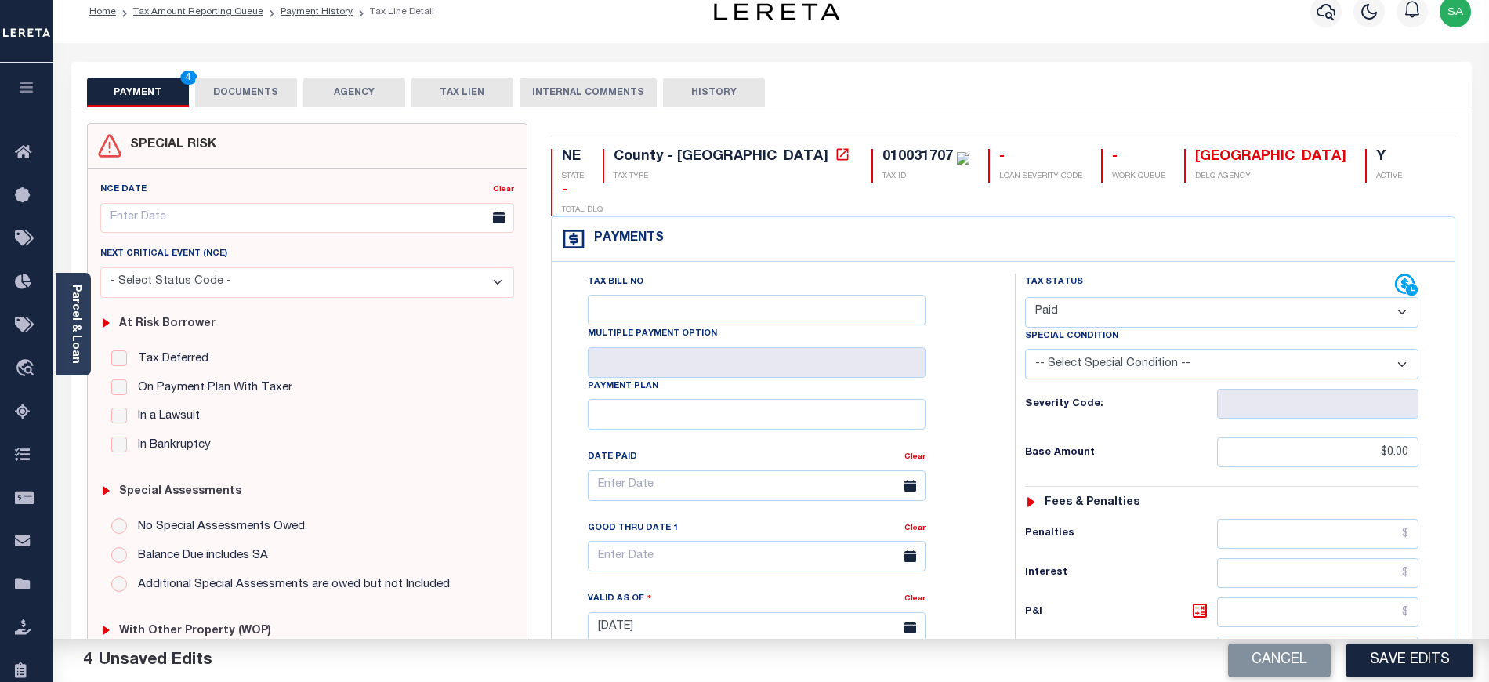
scroll to position [0, 0]
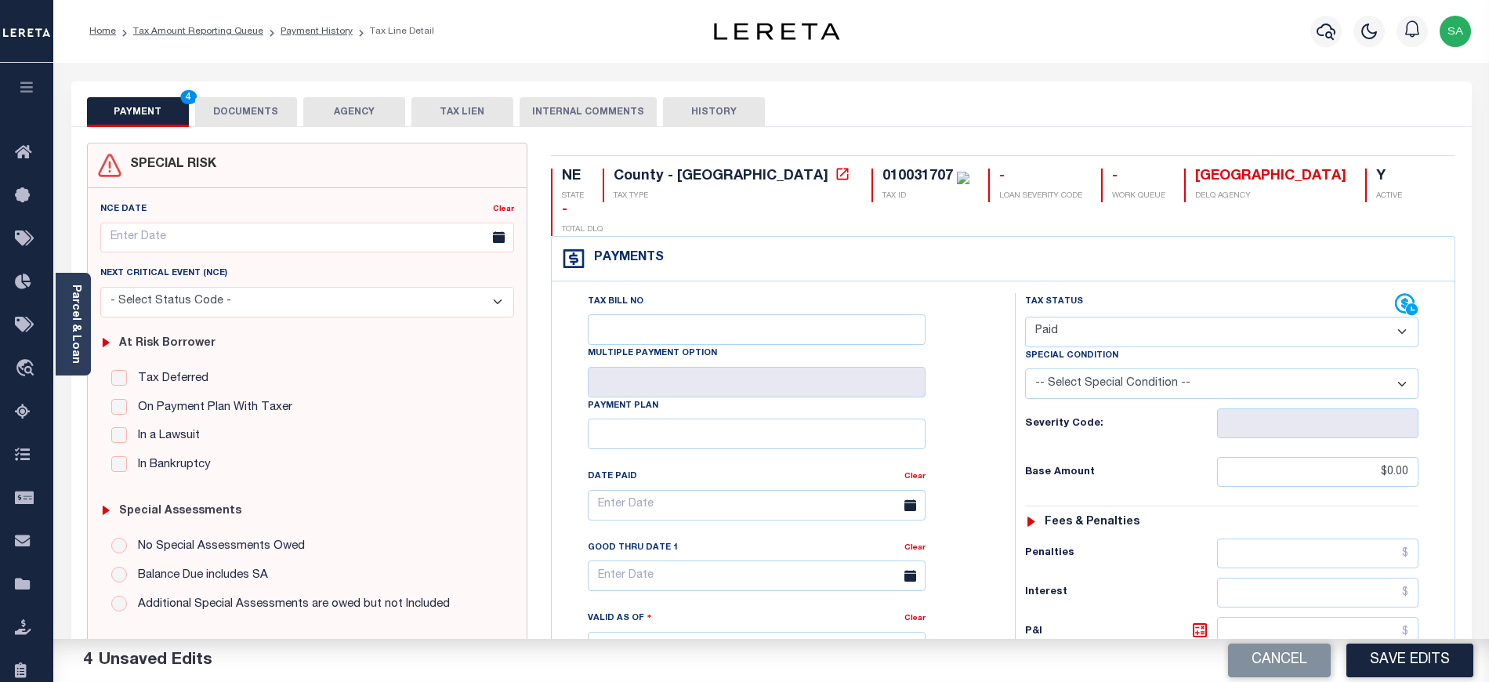
click at [235, 117] on button "DOCUMENTS" at bounding box center [246, 112] width 102 height 30
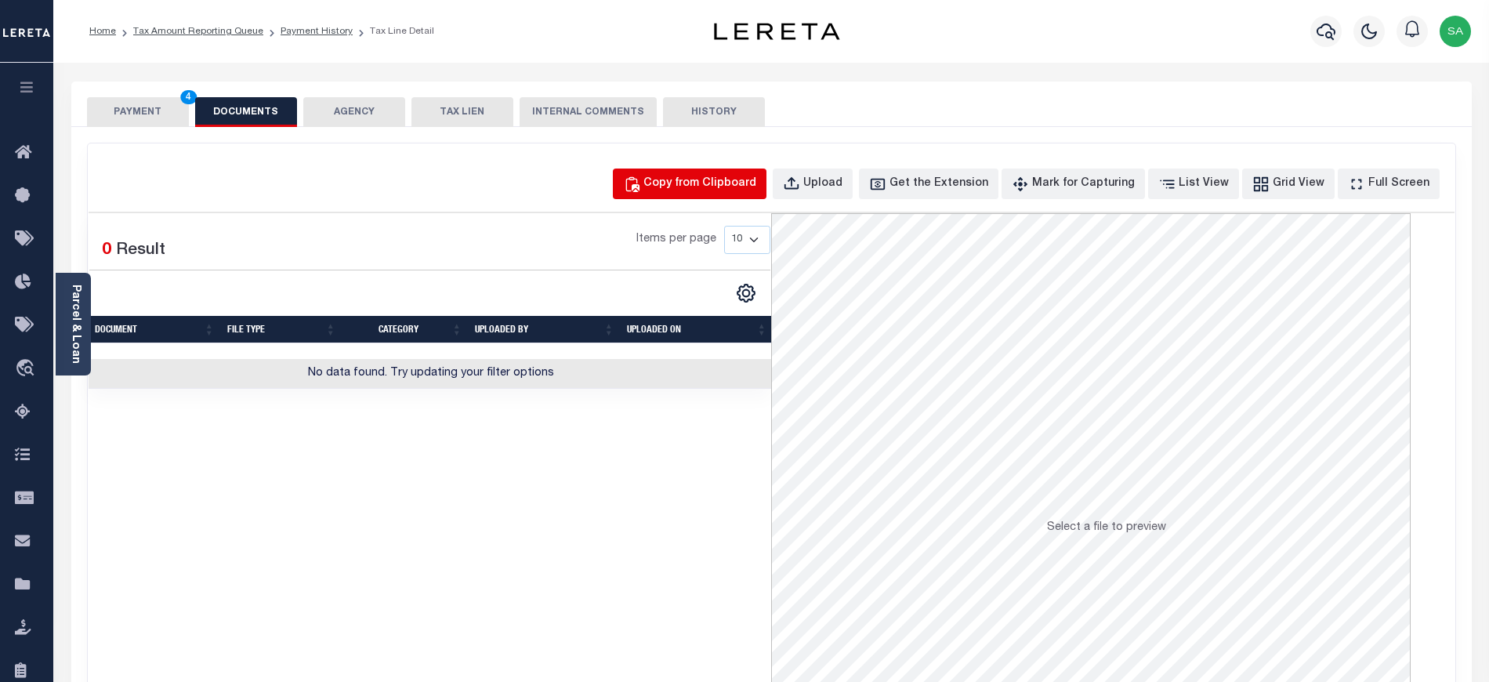
click at [758, 197] on button "Copy from Clipboard" at bounding box center [690, 183] width 154 height 31
select select "POP"
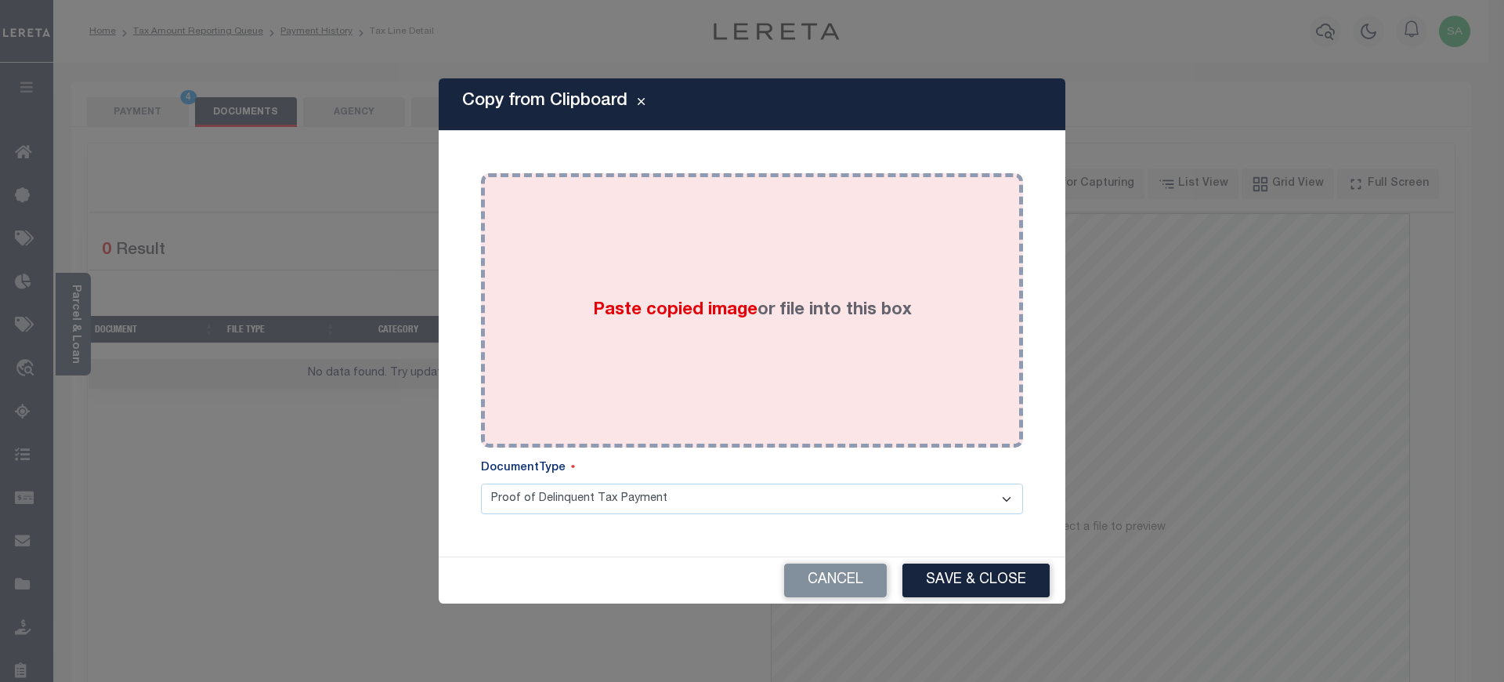
click at [831, 379] on div "Paste copied image or file into this box" at bounding box center [752, 310] width 519 height 251
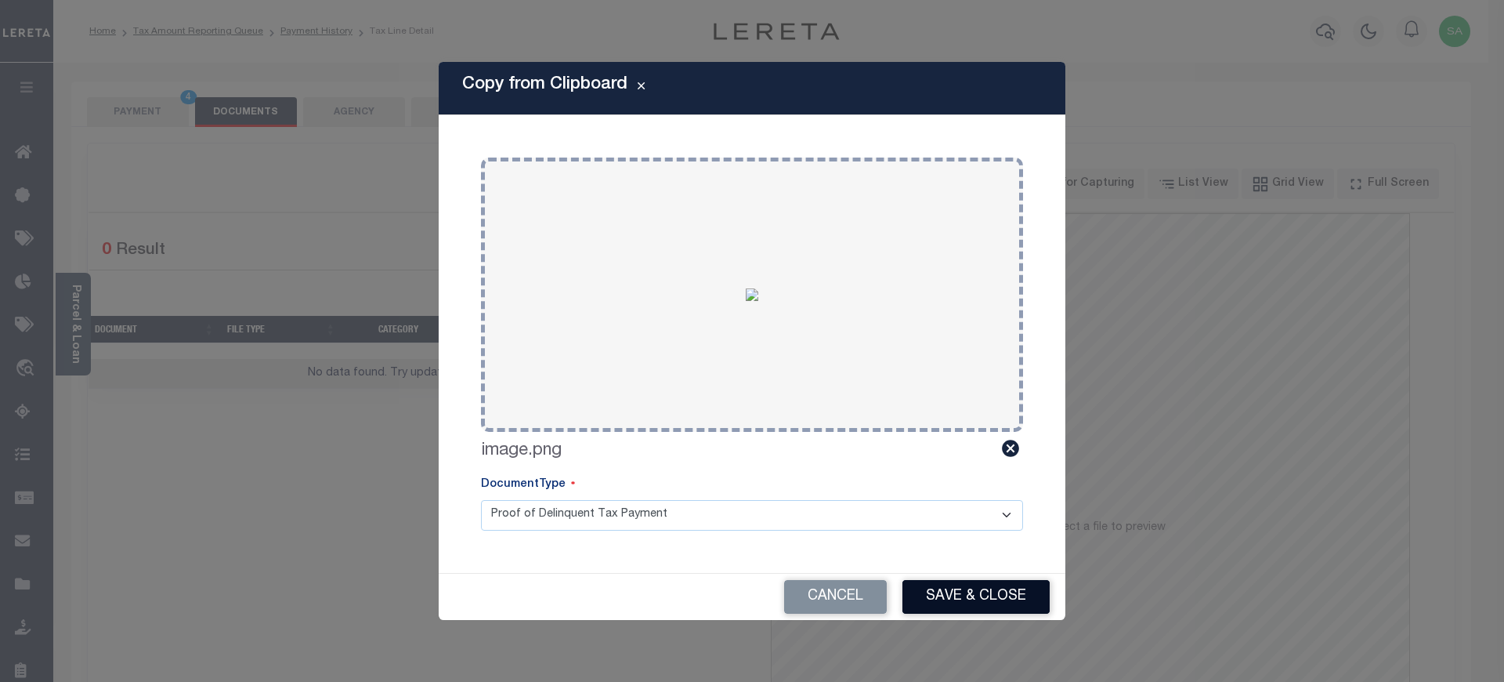
click at [984, 606] on button "Save & Close" at bounding box center [976, 597] width 147 height 34
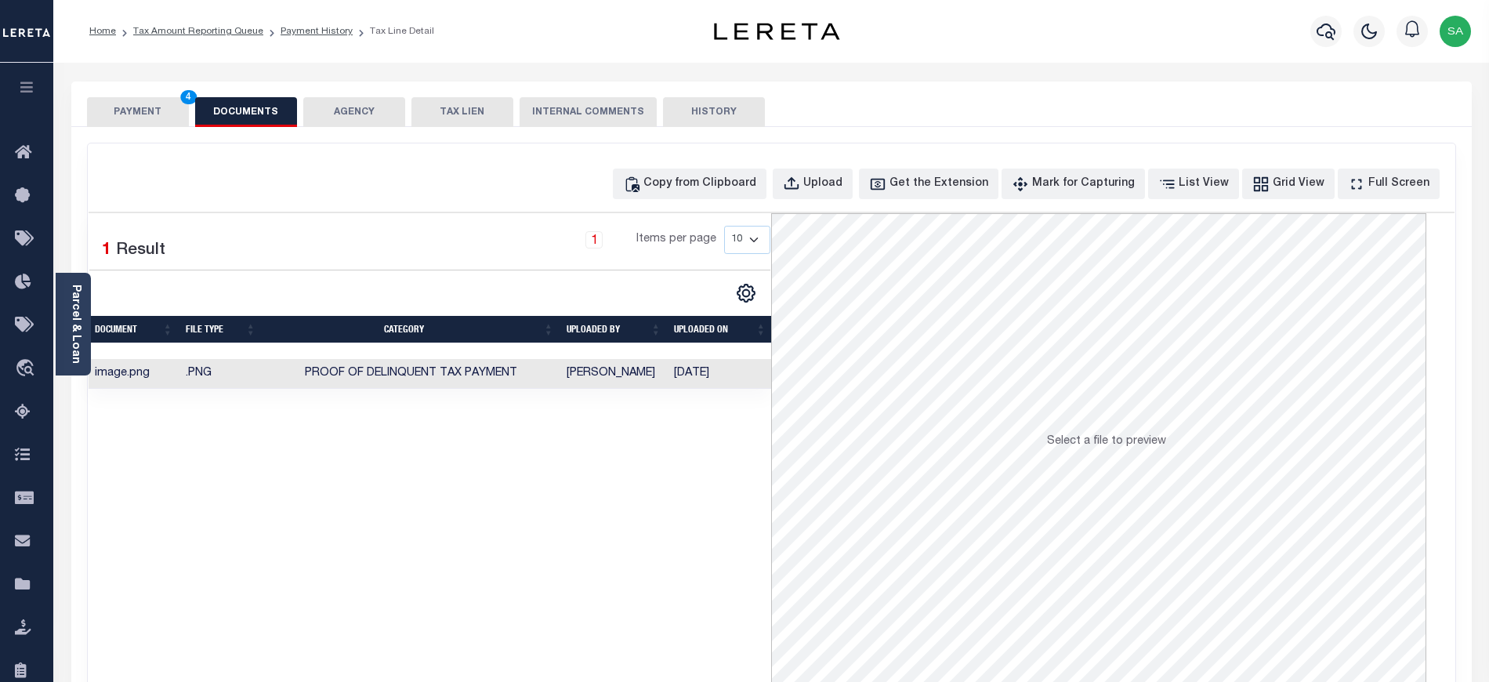
click at [128, 107] on button "PAYMENT 4" at bounding box center [138, 112] width 102 height 30
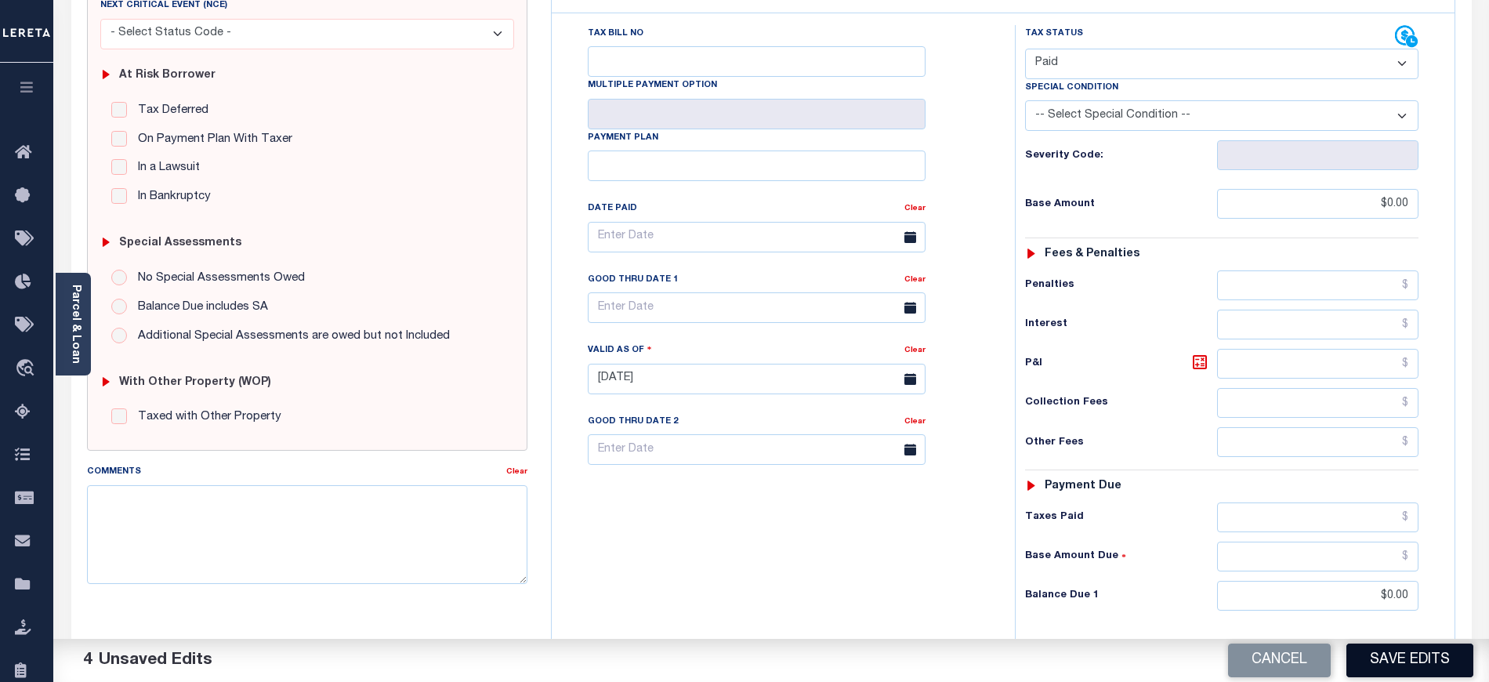
scroll to position [313, 0]
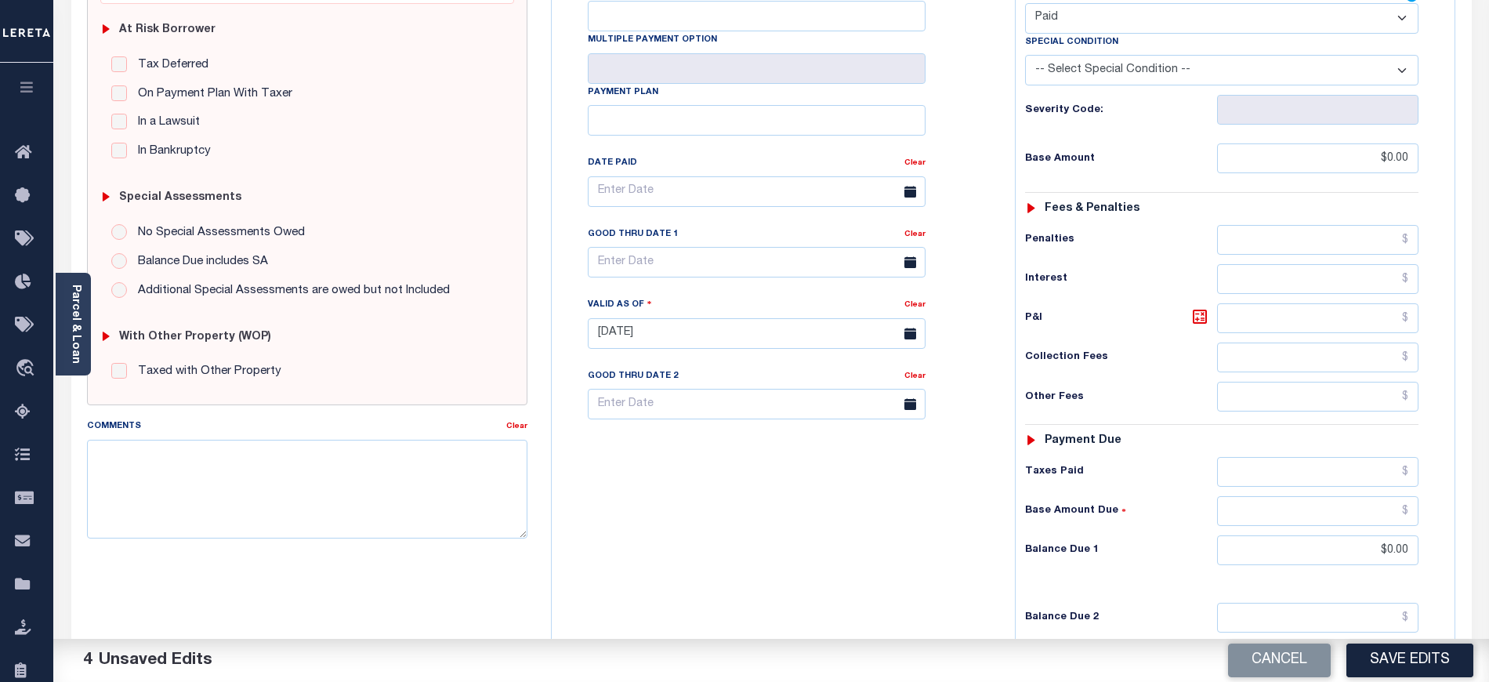
click at [1392, 642] on div "Cancel Save Edits" at bounding box center [1130, 661] width 718 height 44
click at [1415, 664] on button "Save Edits" at bounding box center [1409, 660] width 127 height 34
checkbox input "false"
type input "$0"
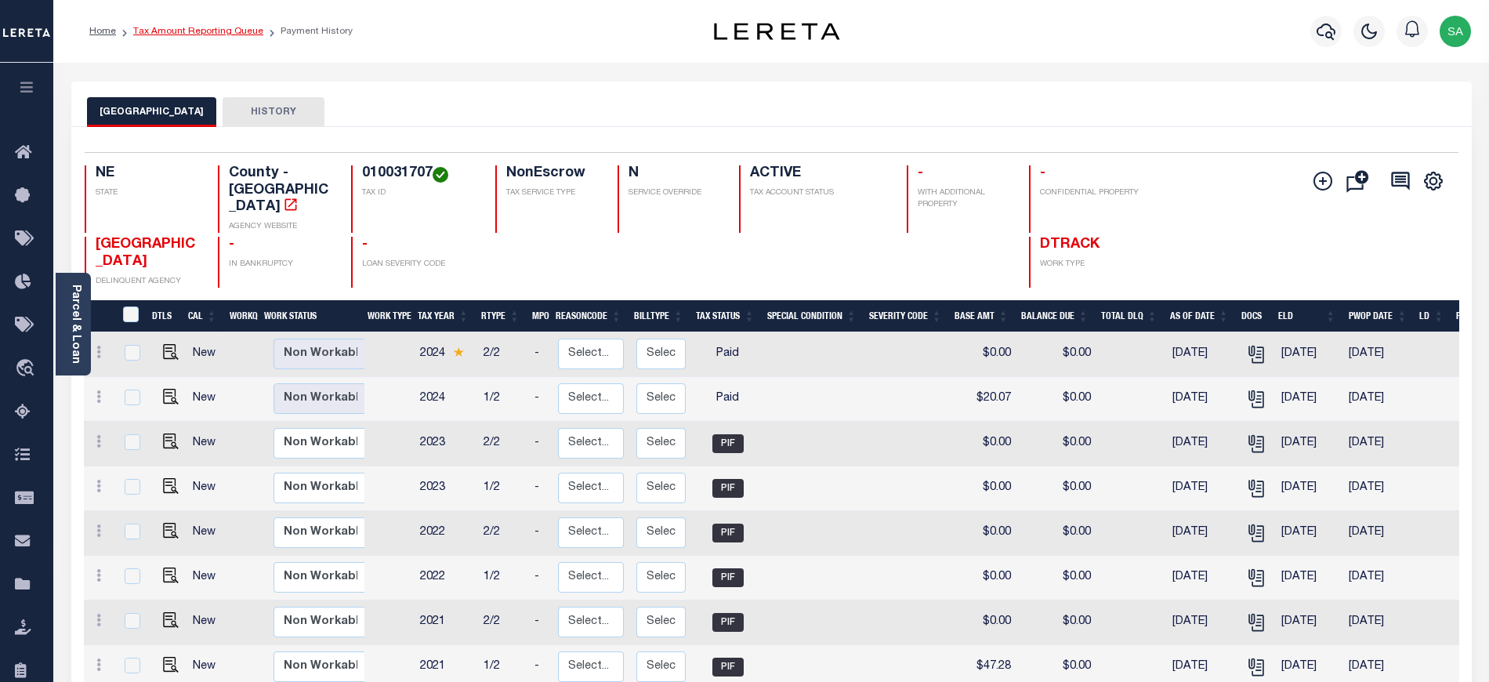
click at [204, 32] on link "Tax Amount Reporting Queue" at bounding box center [198, 31] width 130 height 9
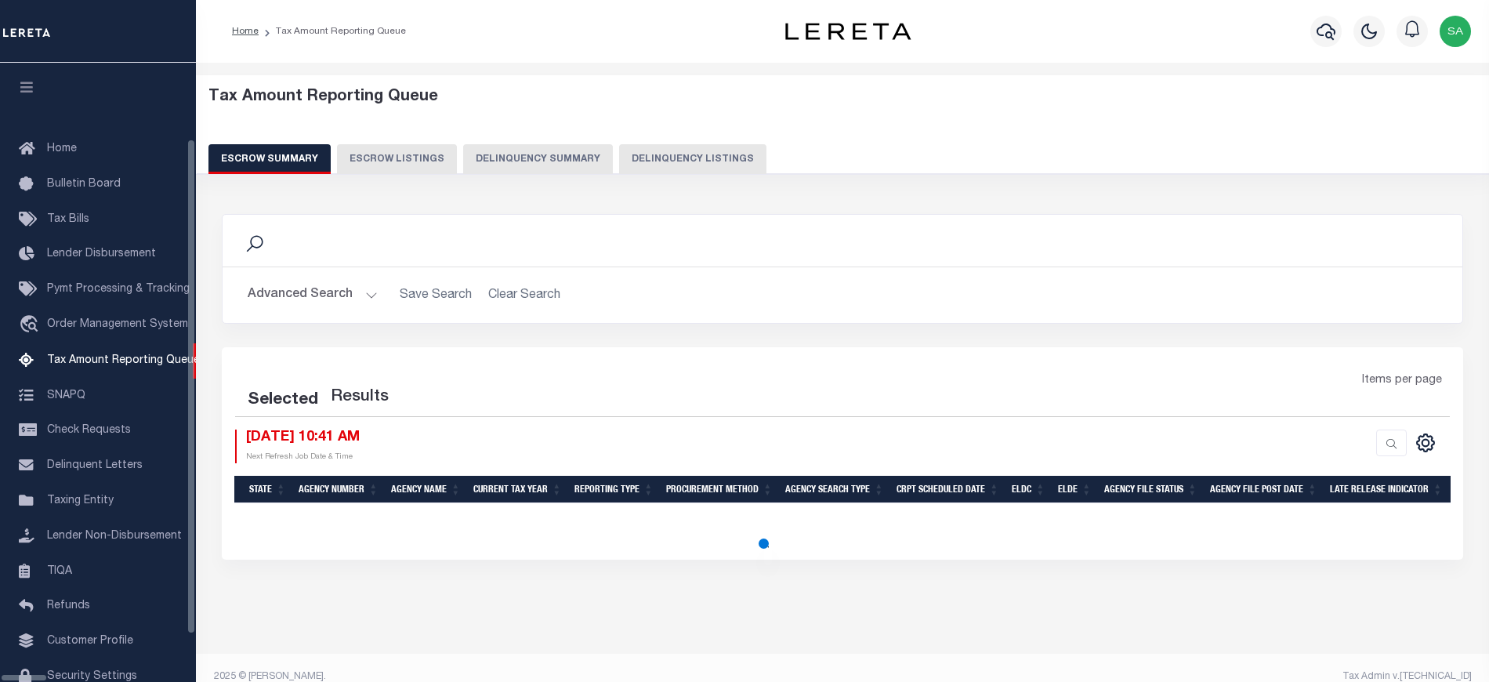
select select "100"
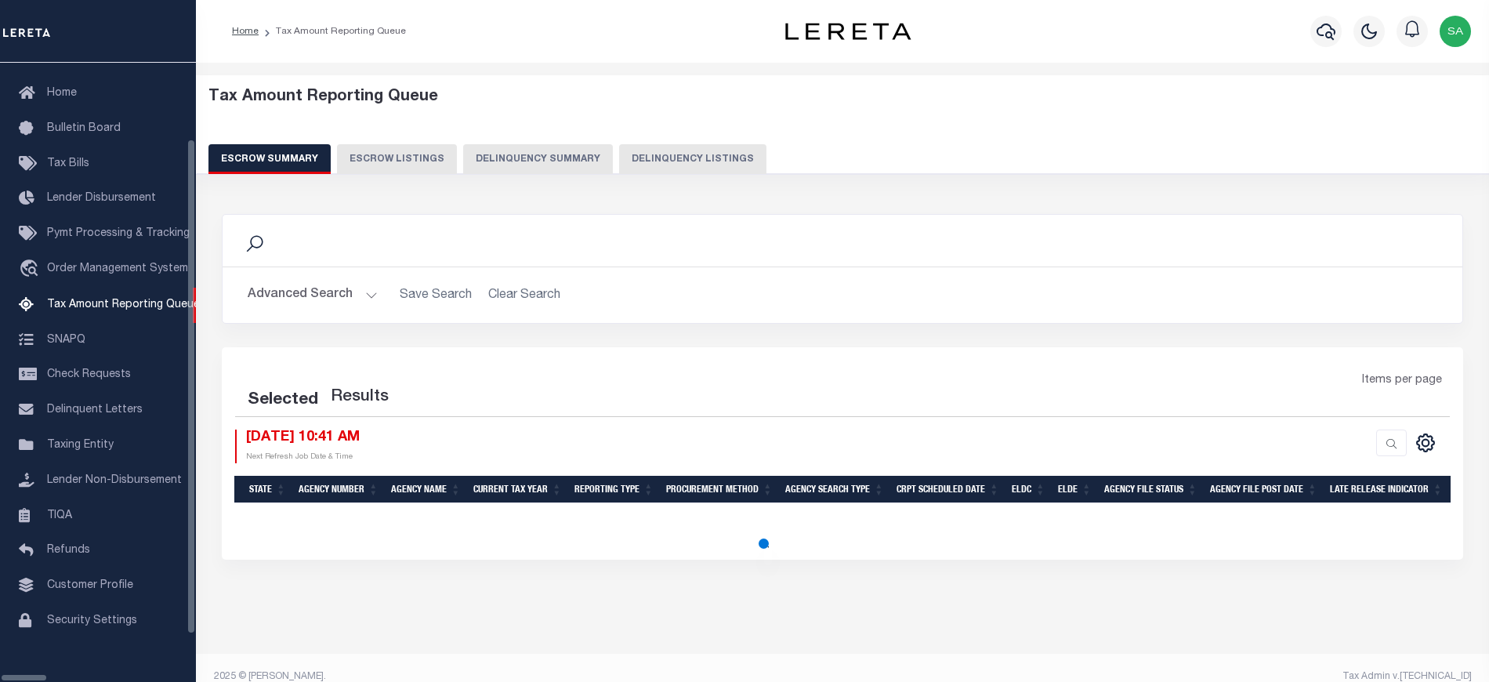
select select "100"
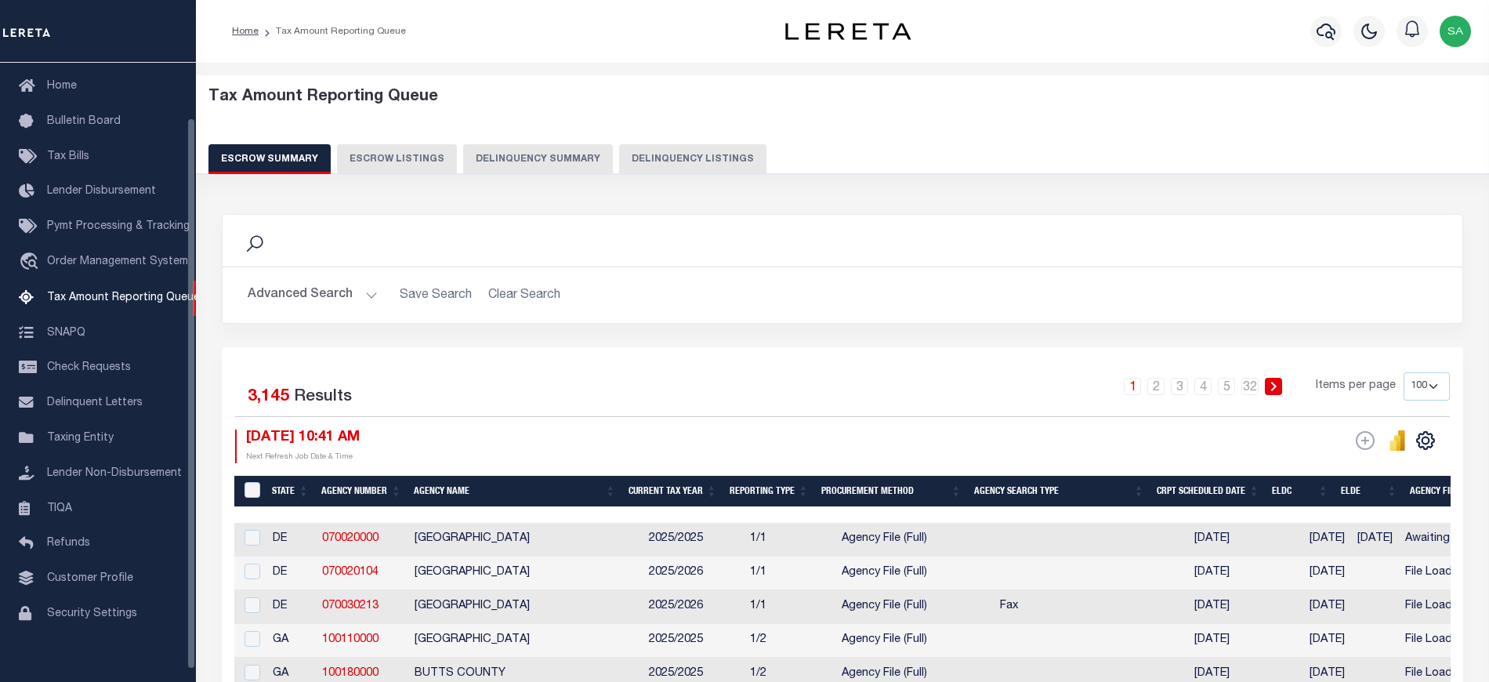
click at [669, 160] on button "Delinquency Listings" at bounding box center [692, 159] width 147 height 30
select select "100"
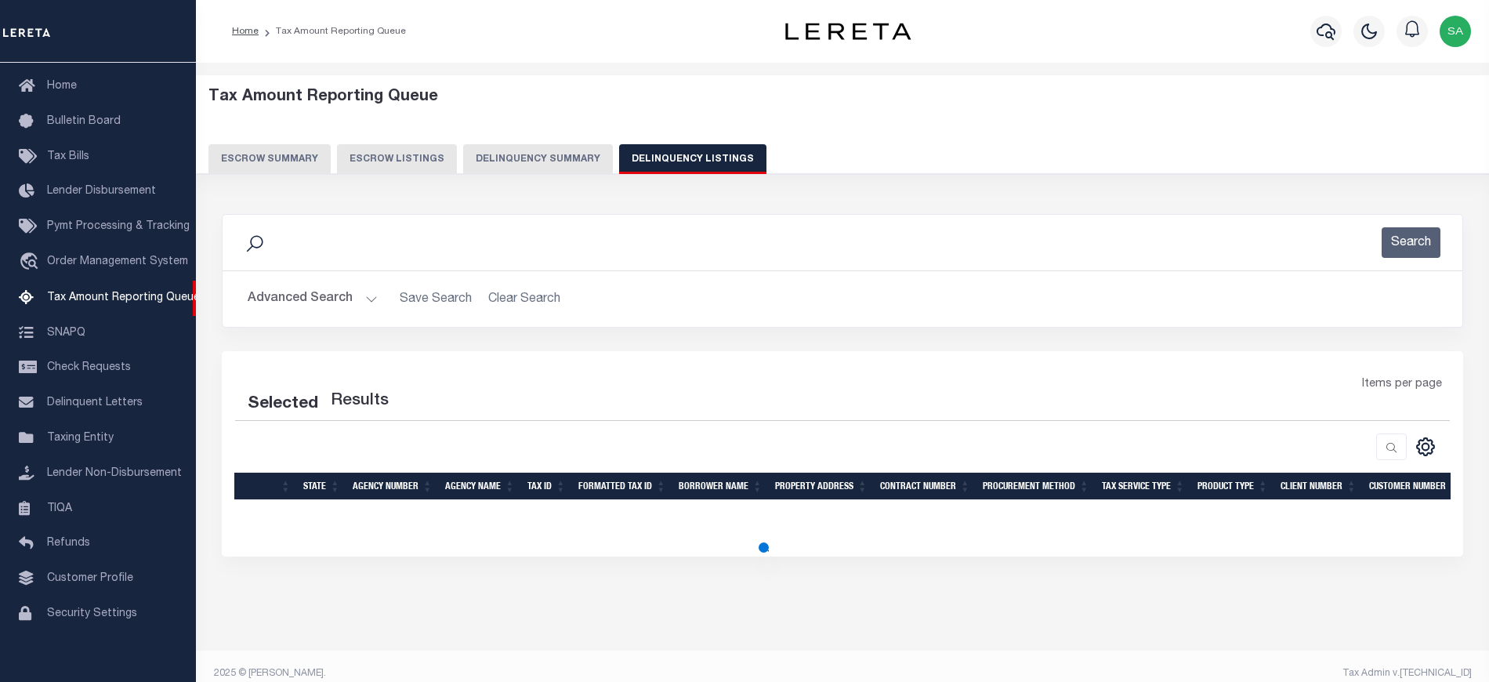
select select "100"
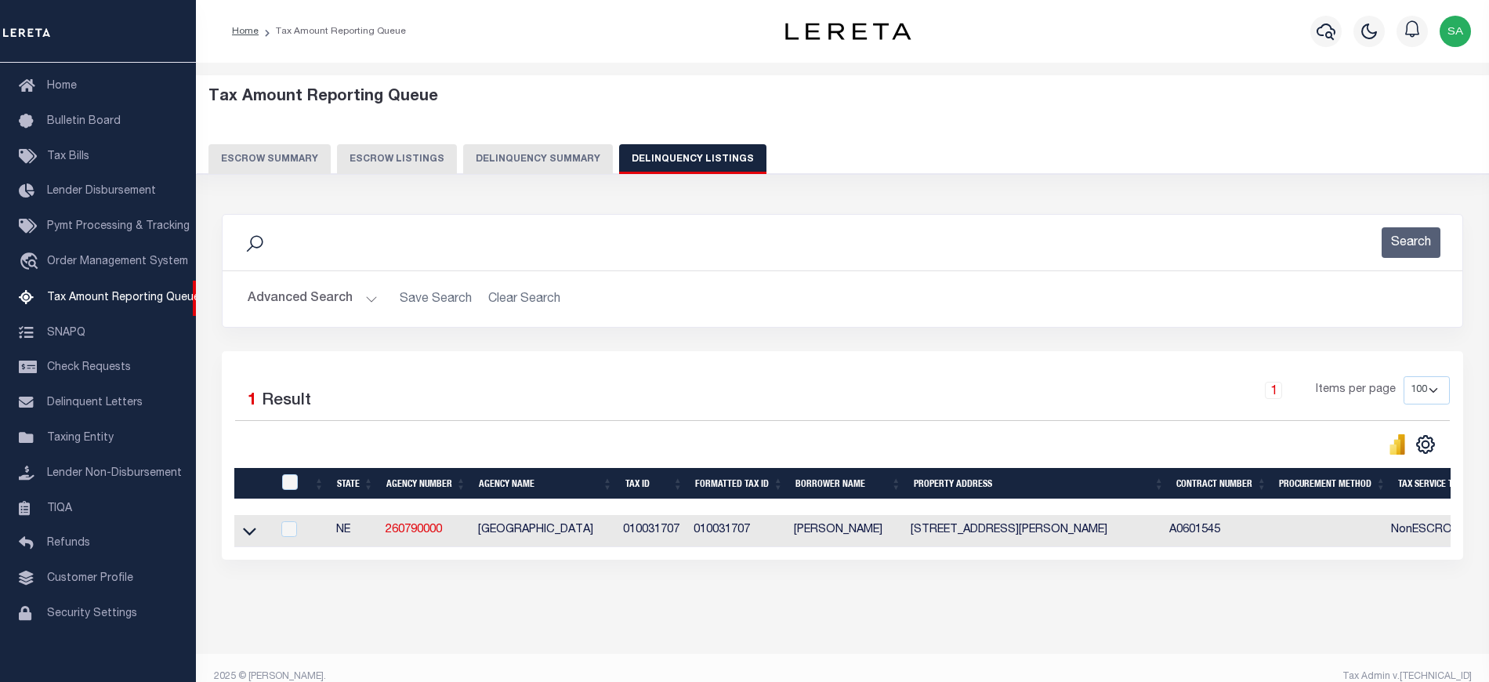
click at [307, 302] on button "Advanced Search" at bounding box center [313, 299] width 130 height 31
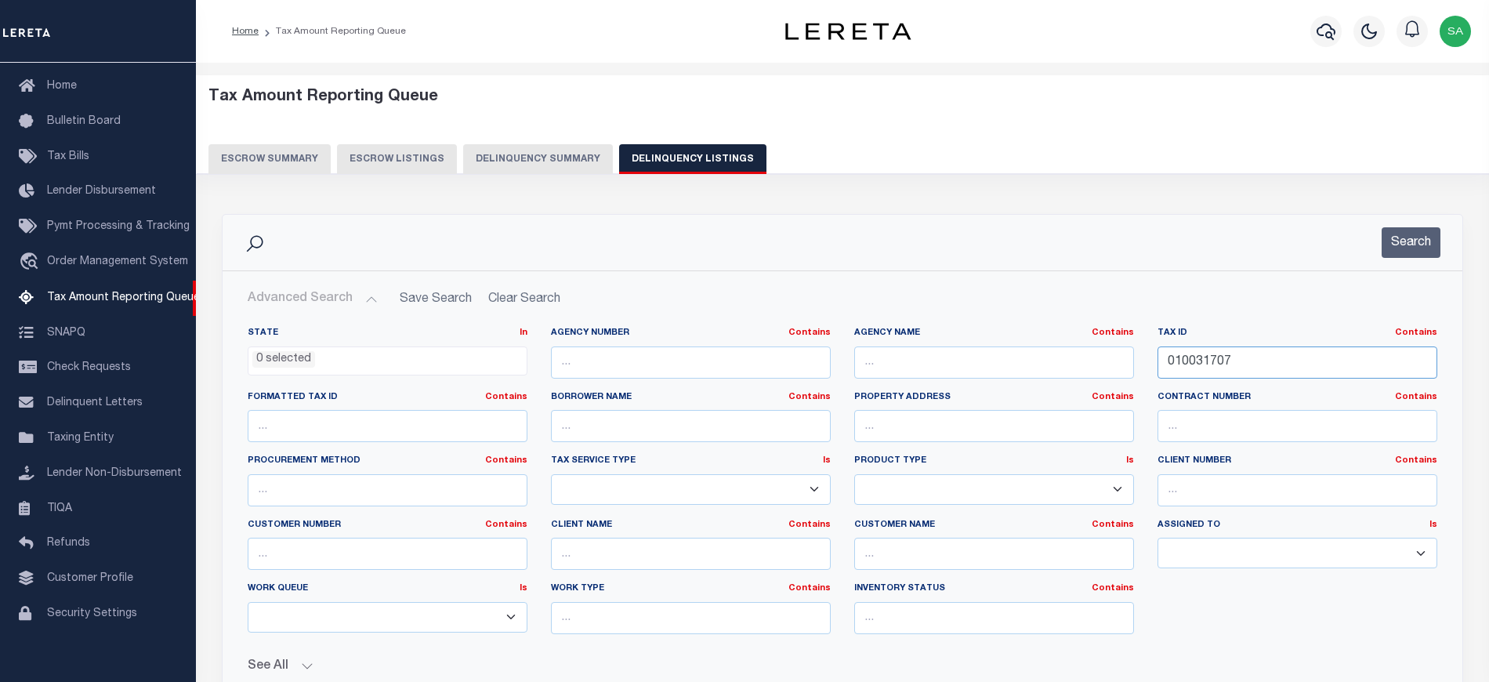
click at [1202, 367] on input "010031707" at bounding box center [1297, 362] width 280 height 32
paste input "31"
type input "010031731"
click at [1426, 245] on button "Search" at bounding box center [1410, 242] width 59 height 31
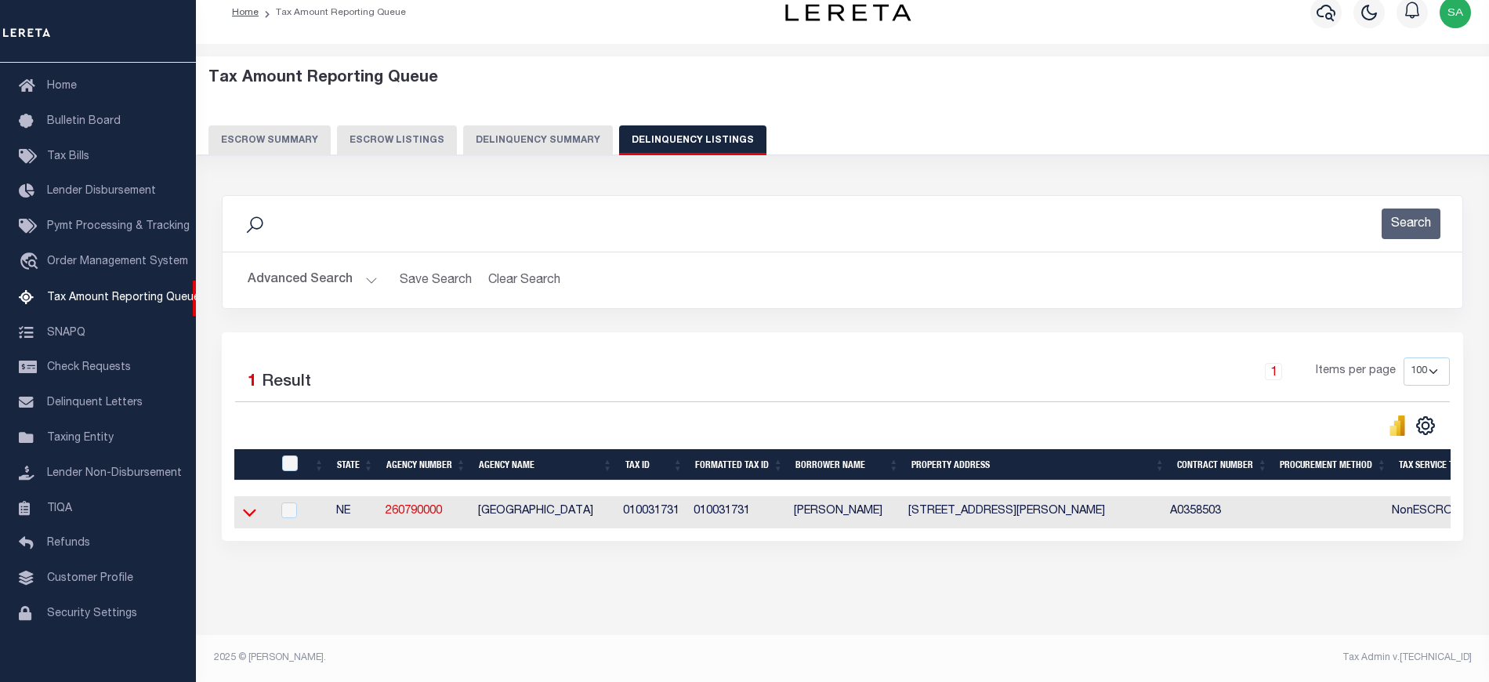
click at [254, 509] on icon at bounding box center [249, 513] width 13 height 8
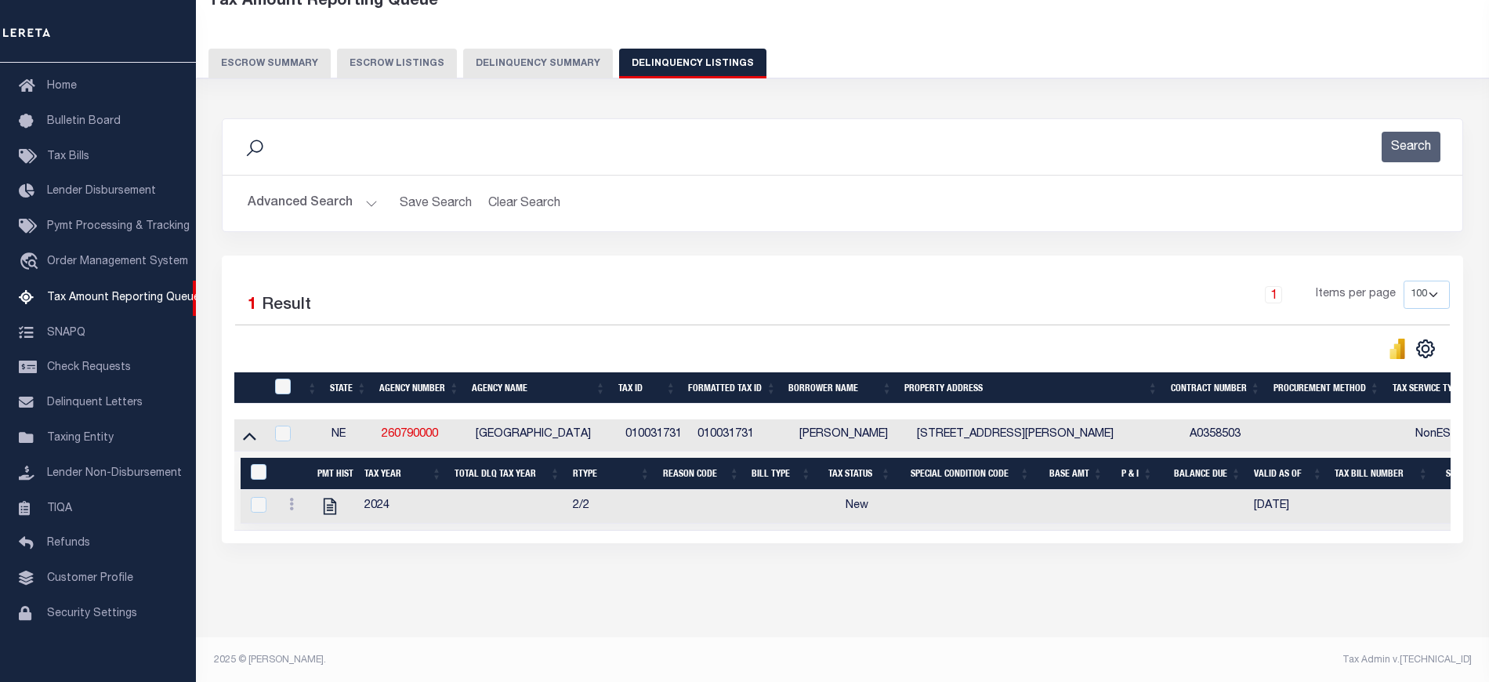
scroll to position [114, 0]
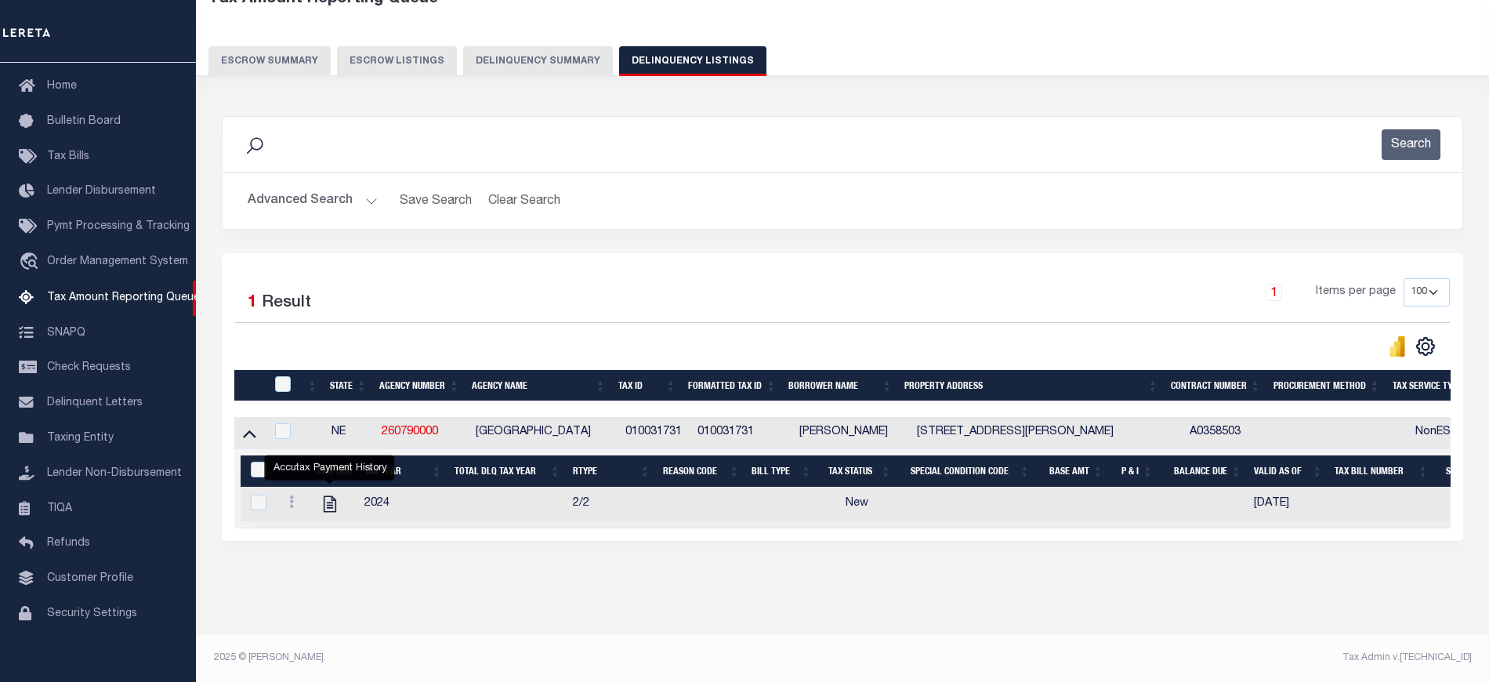
click at [324, 498] on icon "" at bounding box center [330, 504] width 20 height 20
checkbox input "true"
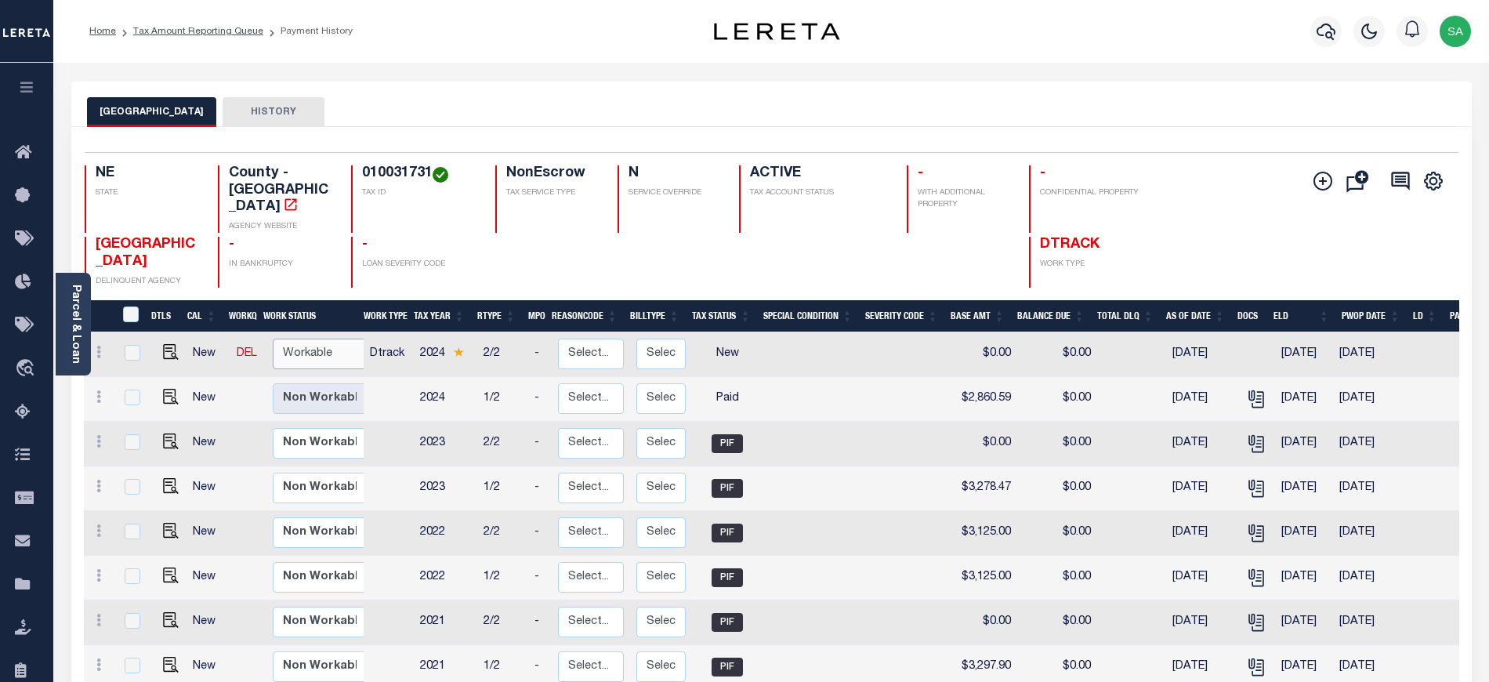
click at [320, 355] on select "Non Workable Workable" at bounding box center [320, 353] width 94 height 31
checkbox input "true"
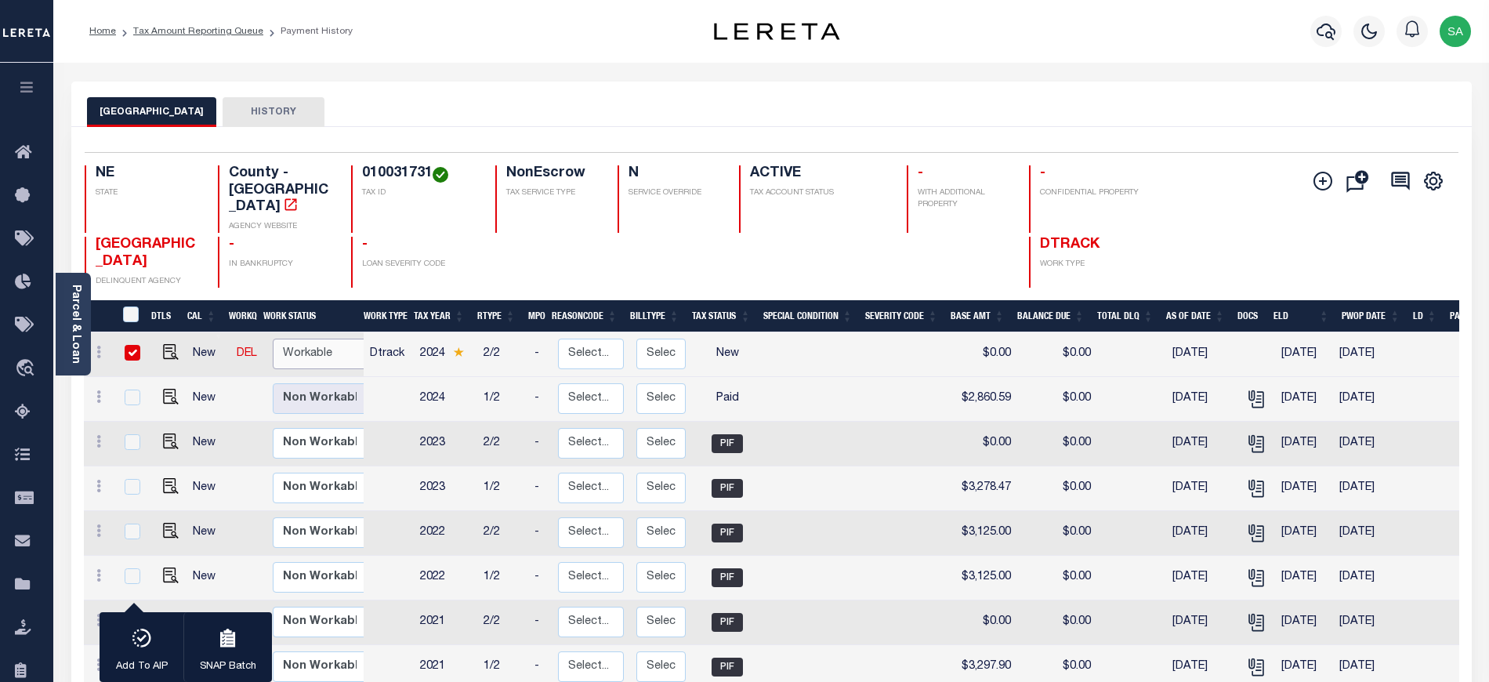
select select "true"
click at [273, 338] on select "Non Workable Workable" at bounding box center [320, 353] width 94 height 31
checkbox input "false"
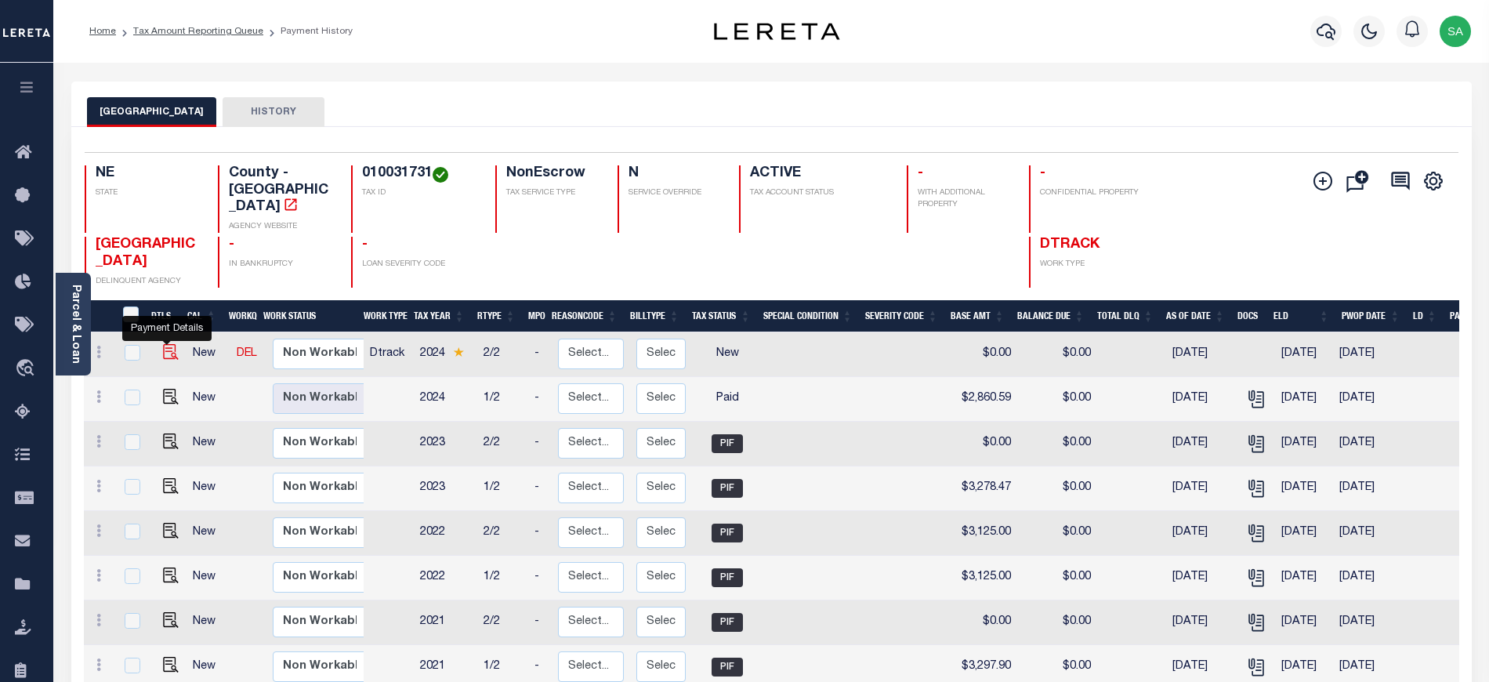
click at [166, 346] on img "" at bounding box center [171, 352] width 16 height 16
checkbox input "true"
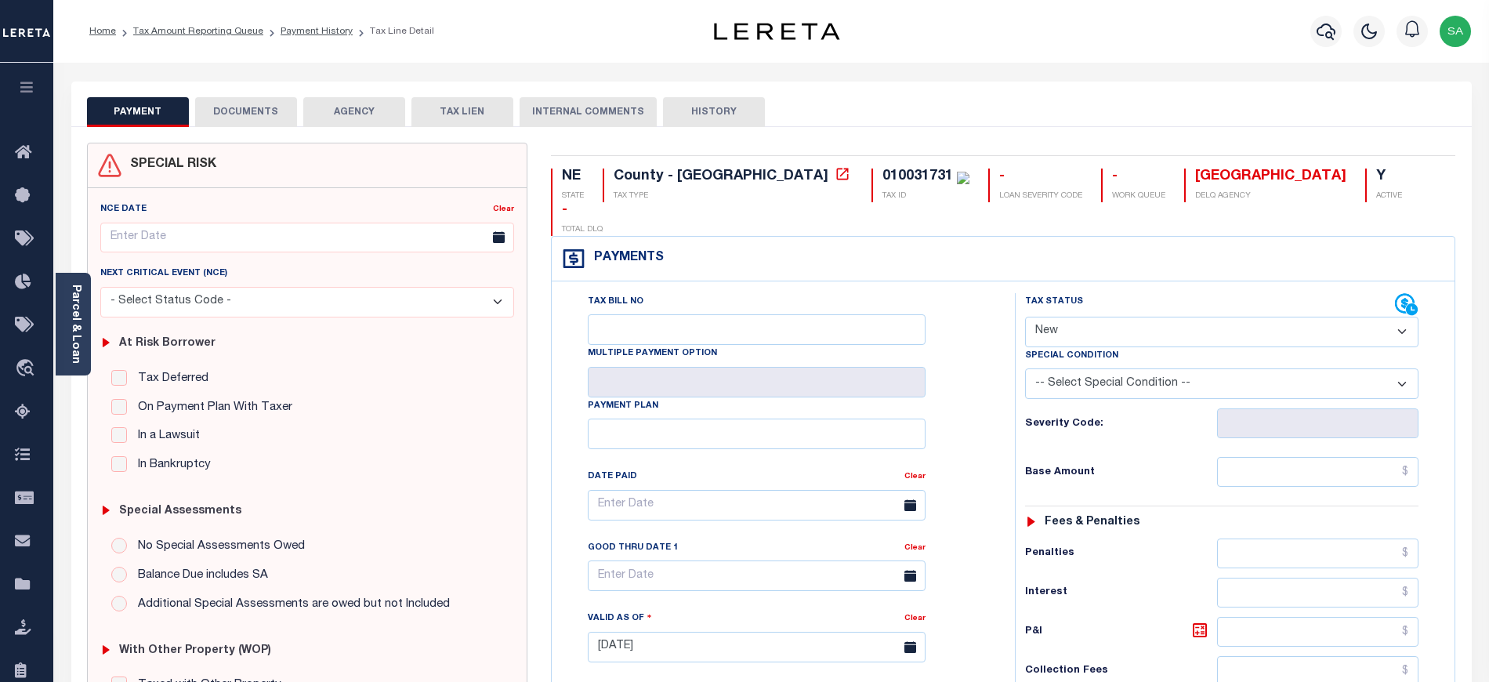
click at [1051, 317] on select "- Select Status Code - Open Due/Unpaid Paid Incomplete No Tax Due Internal Refu…" at bounding box center [1221, 332] width 393 height 31
select select "PYD"
click at [1025, 317] on select "- Select Status Code - Open Due/Unpaid Paid Incomplete No Tax Due Internal Refu…" at bounding box center [1221, 332] width 393 height 31
type input "[DATE]"
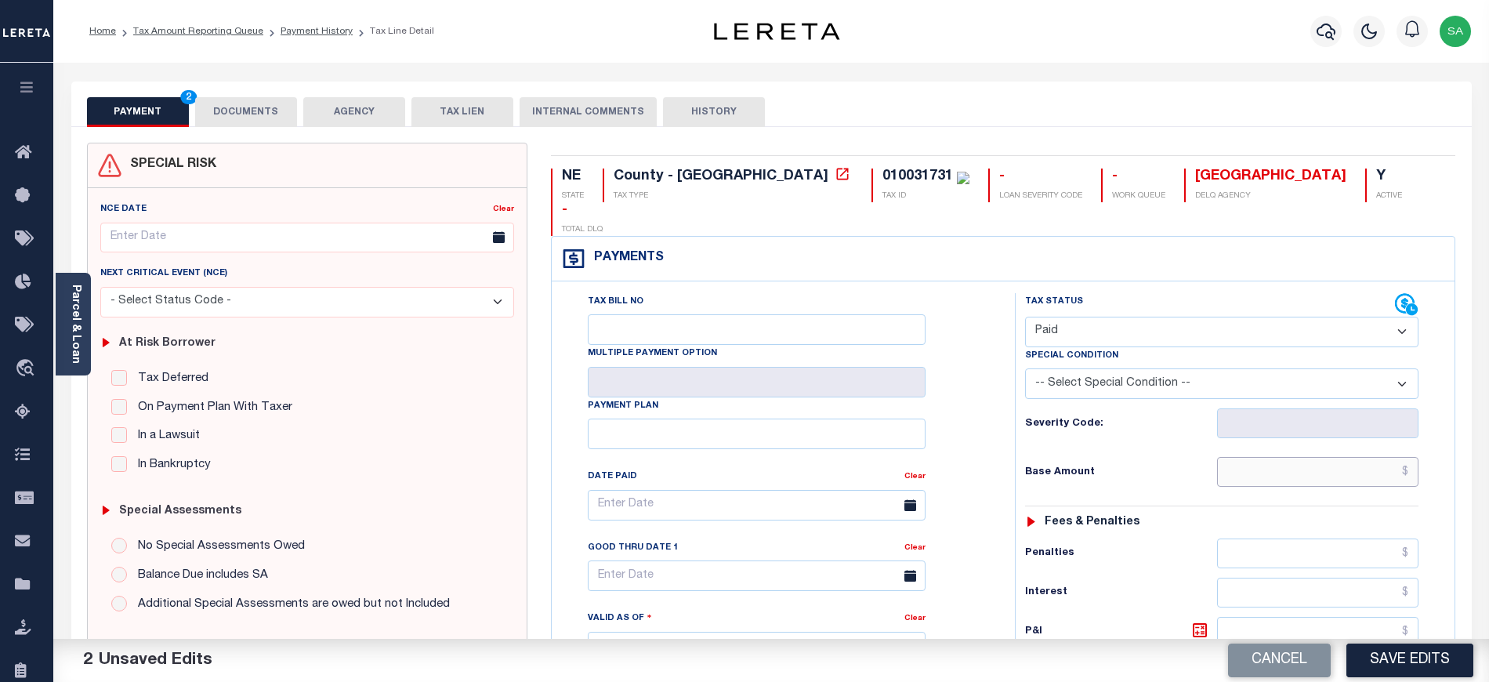
click at [1277, 457] on input "text" at bounding box center [1318, 472] width 202 height 30
type input "$0.00"
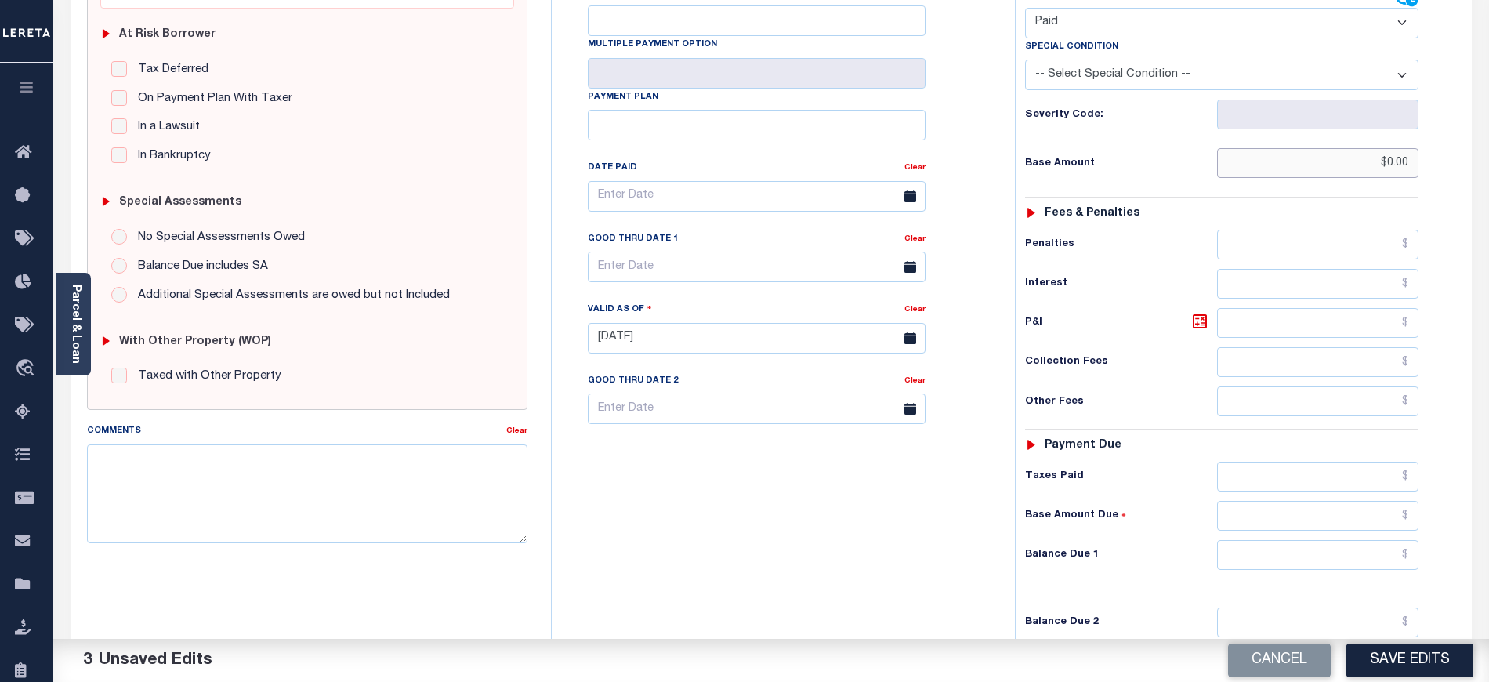
scroll to position [418, 0]
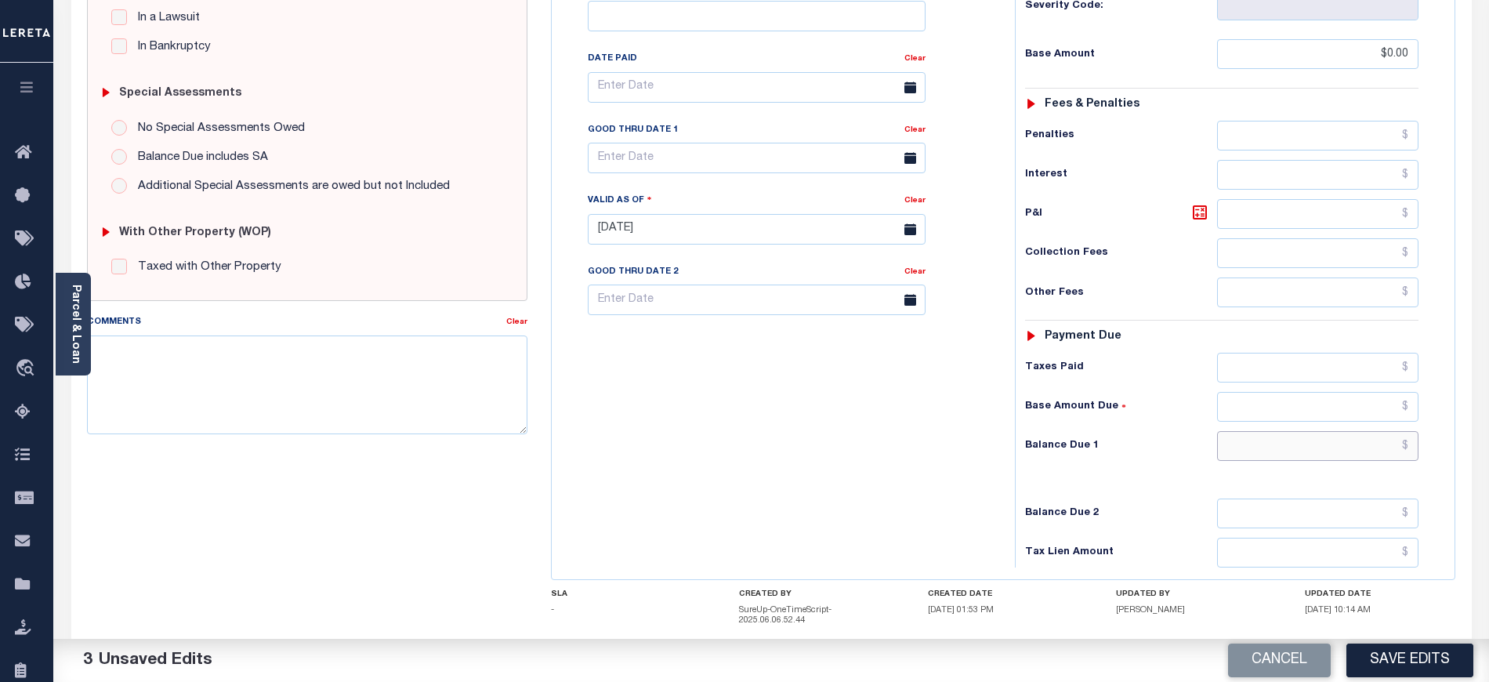
click at [1271, 433] on input "text" at bounding box center [1318, 446] width 202 height 30
type input "$0.00"
click at [617, 375] on div "Tax Bill No Multiple Payment Option Payment Plan Clear" at bounding box center [779, 221] width 447 height 692
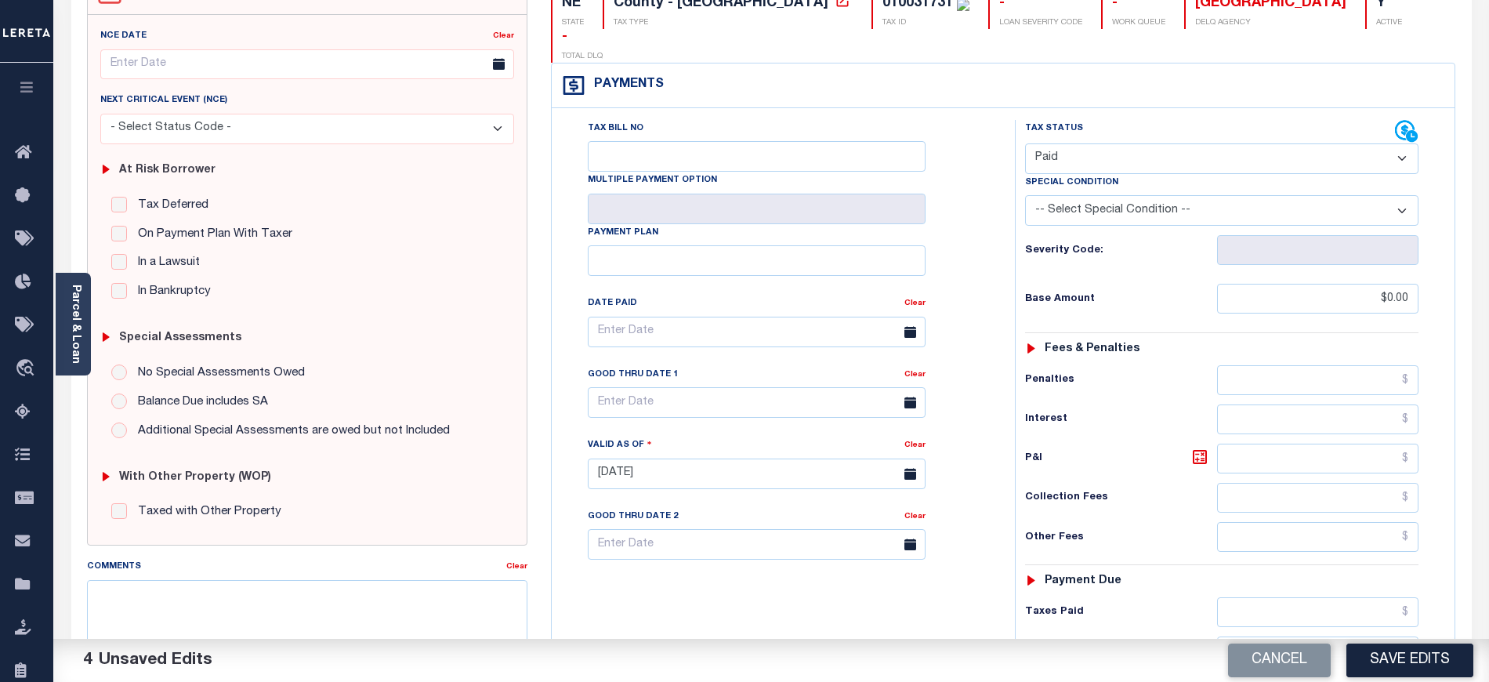
scroll to position [0, 0]
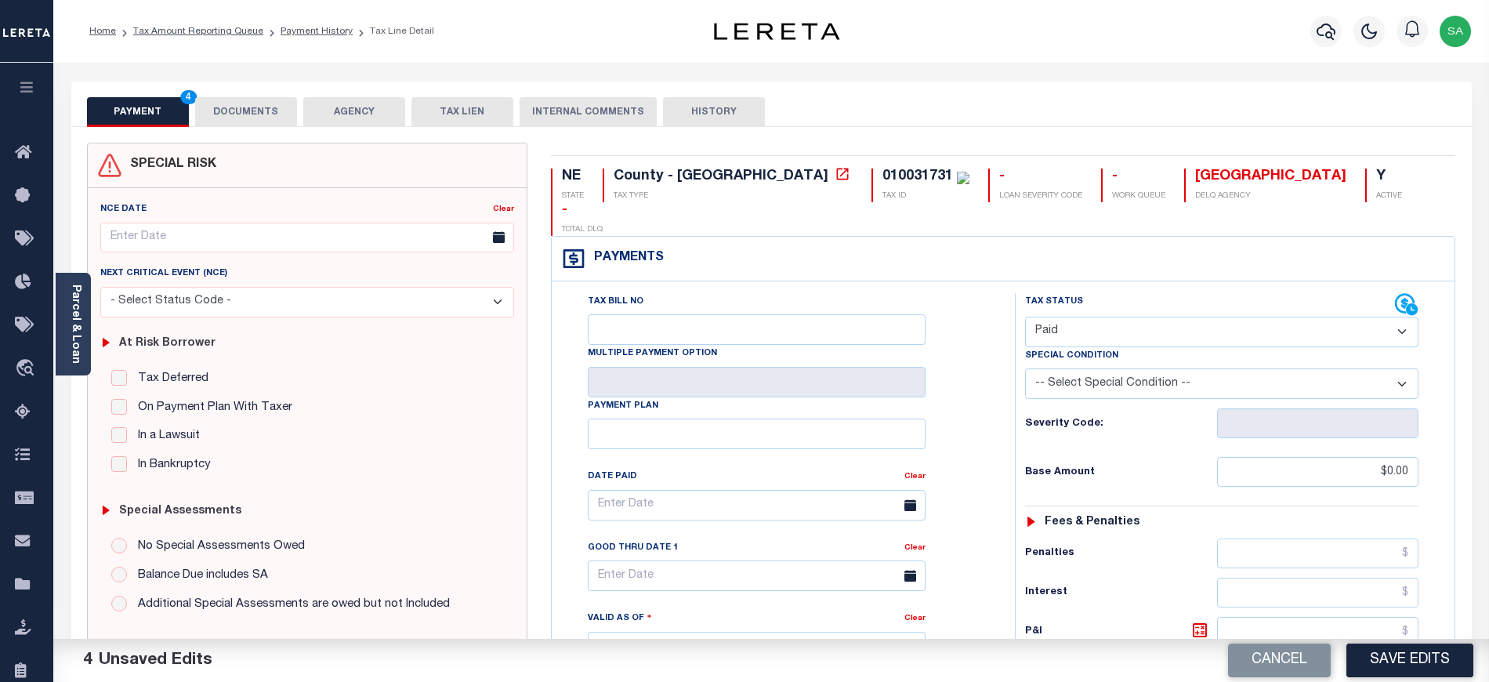
click at [239, 104] on button "DOCUMENTS" at bounding box center [246, 112] width 102 height 30
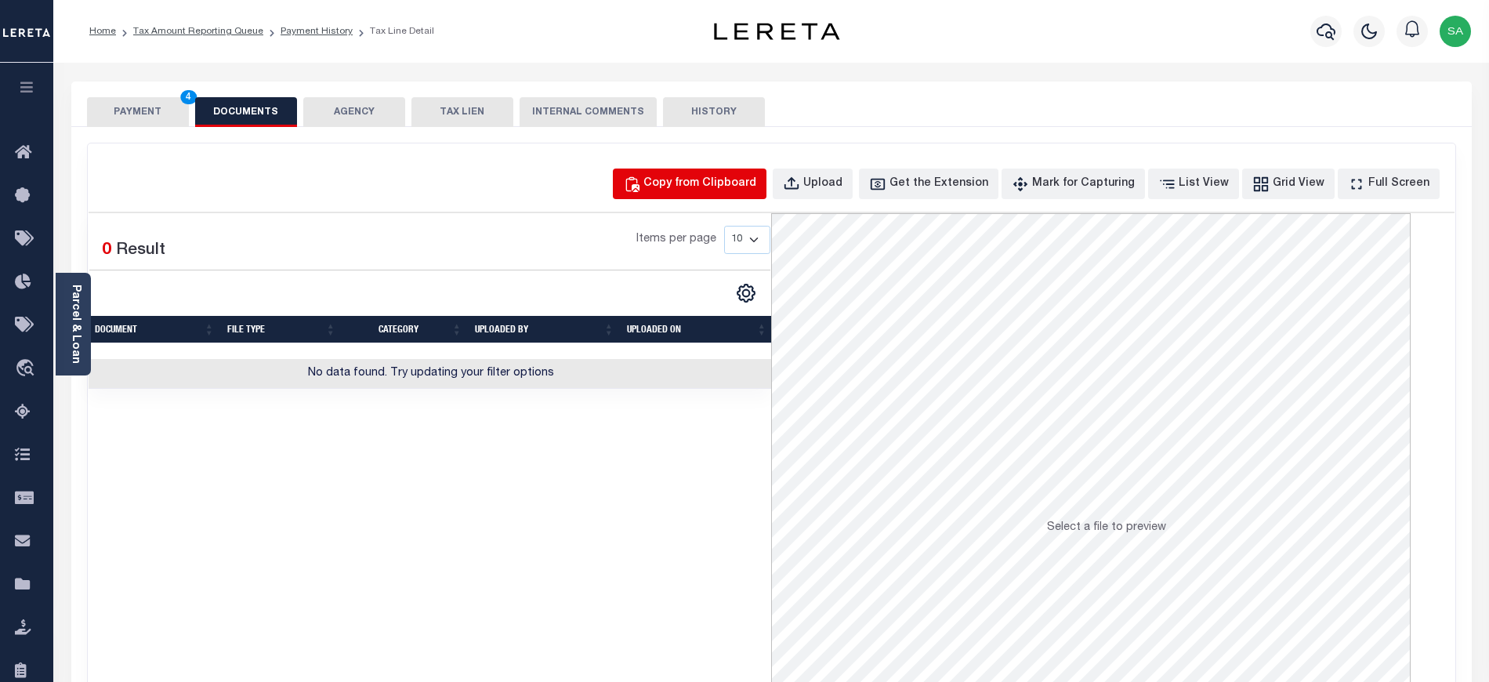
click at [678, 177] on div "Copy from Clipboard" at bounding box center [699, 184] width 113 height 17
select select "POP"
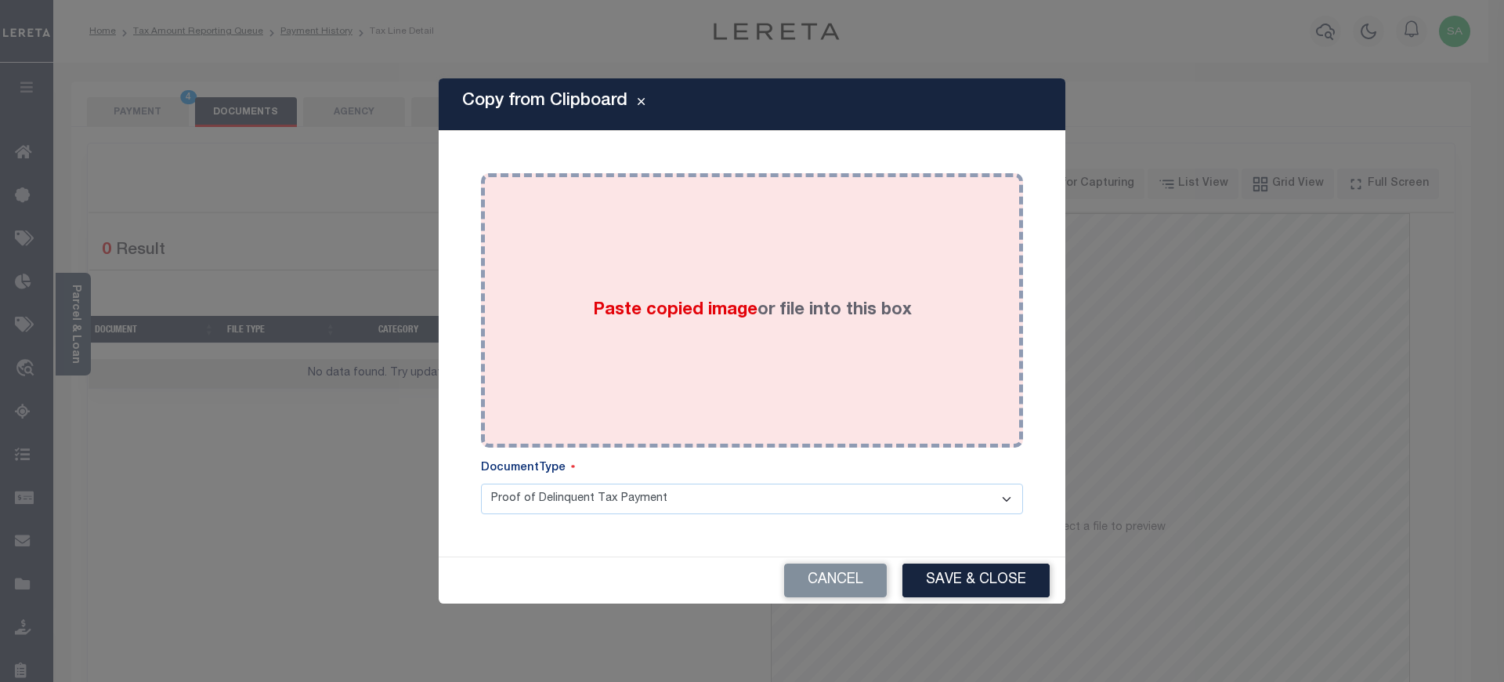
click at [771, 389] on div "Paste copied image or file into this box" at bounding box center [752, 310] width 519 height 251
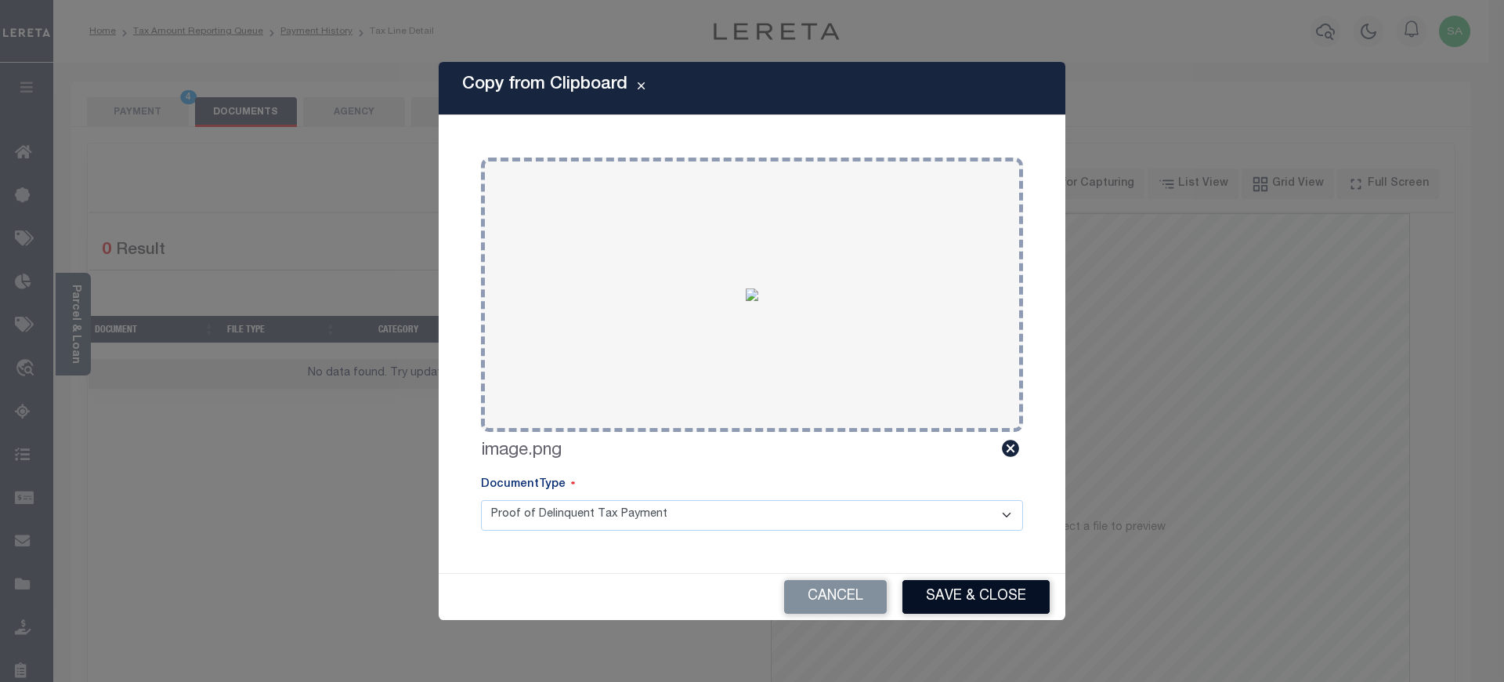
click at [948, 600] on button "Save & Close" at bounding box center [976, 597] width 147 height 34
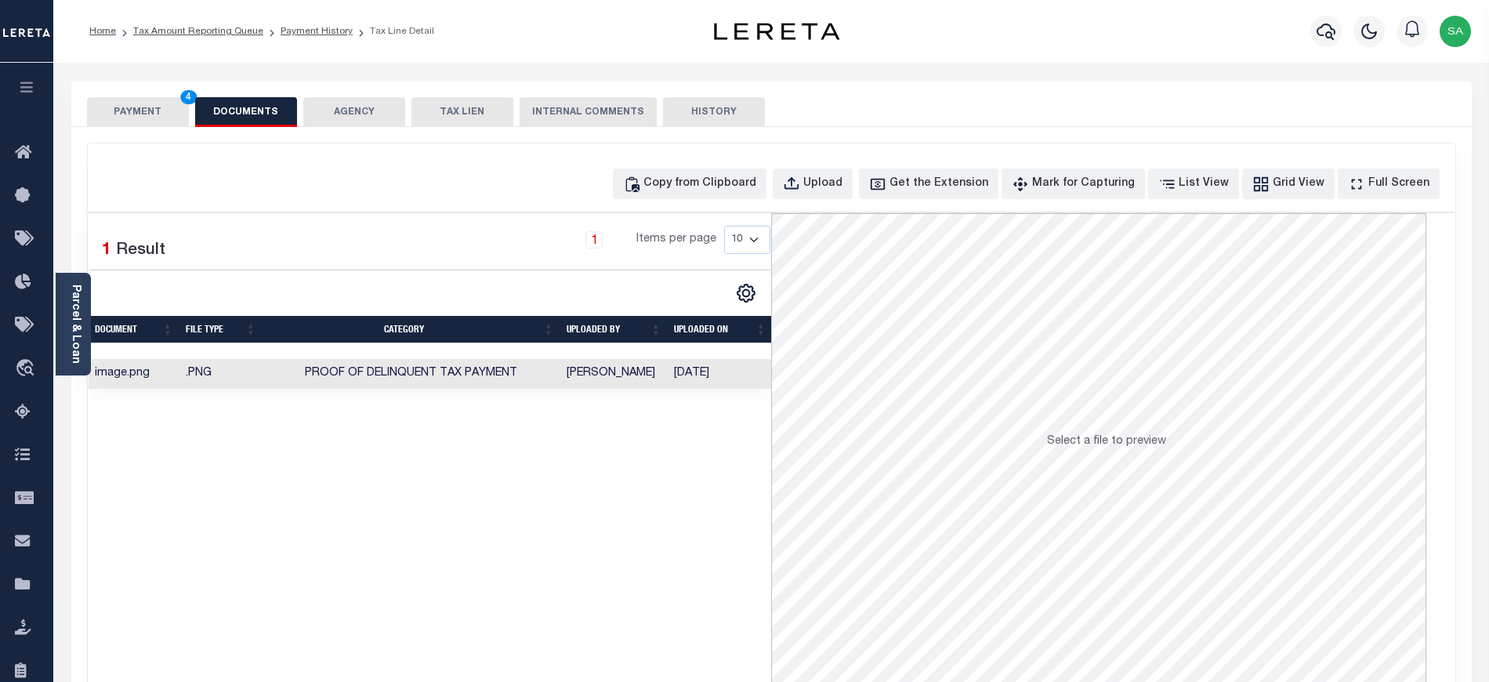
click at [142, 108] on button "PAYMENT 4" at bounding box center [138, 112] width 102 height 30
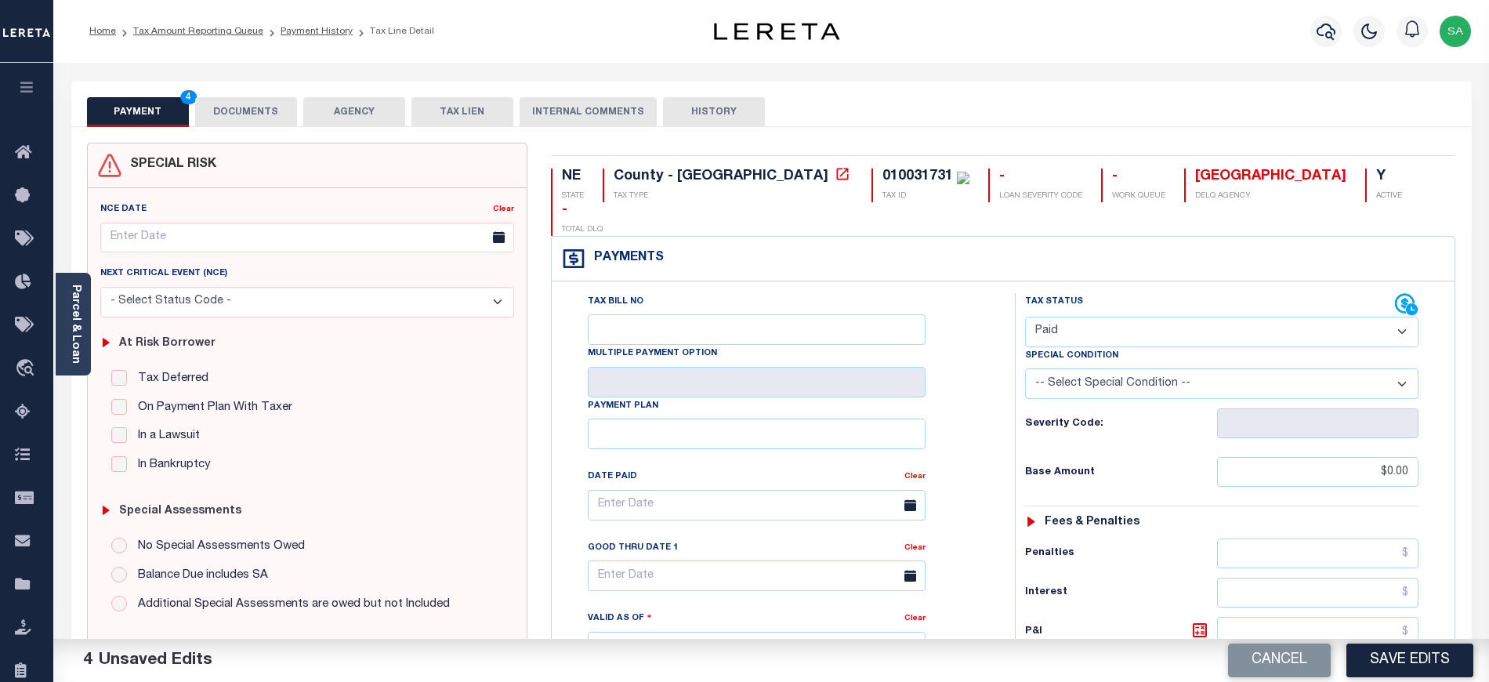
click at [1433, 668] on button "Save Edits" at bounding box center [1409, 660] width 127 height 34
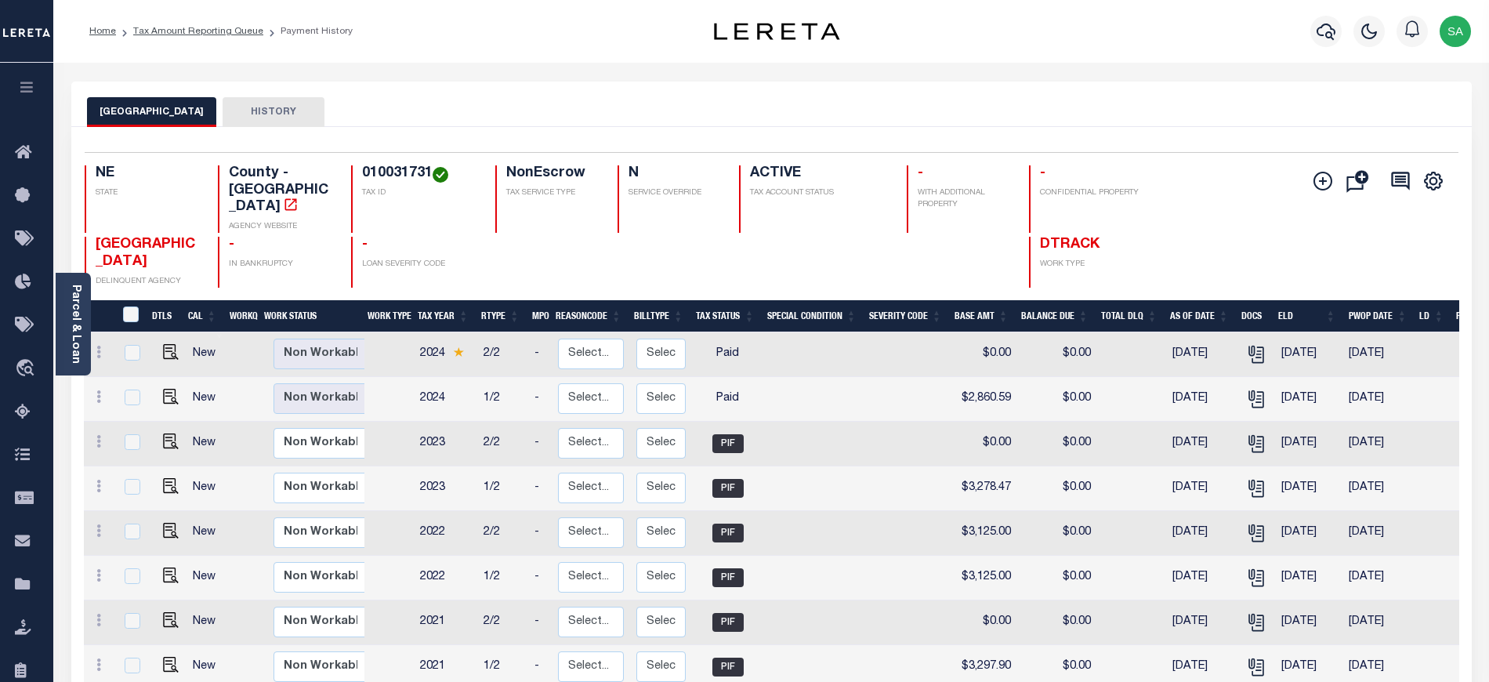
click at [204, 38] on li "Tax Amount Reporting Queue" at bounding box center [189, 31] width 147 height 14
click at [239, 34] on link "Tax Amount Reporting Queue" at bounding box center [198, 31] width 130 height 9
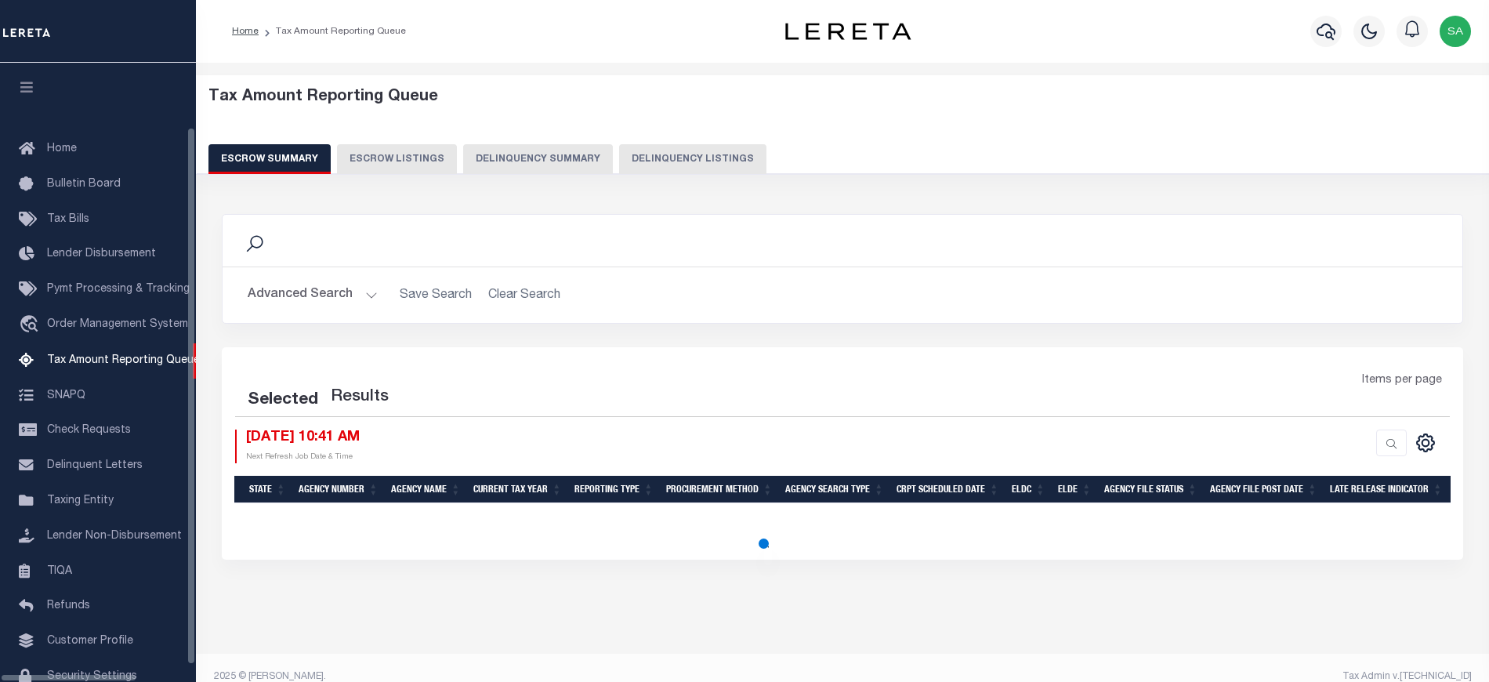
click at [697, 155] on button "Delinquency Listings" at bounding box center [692, 159] width 147 height 30
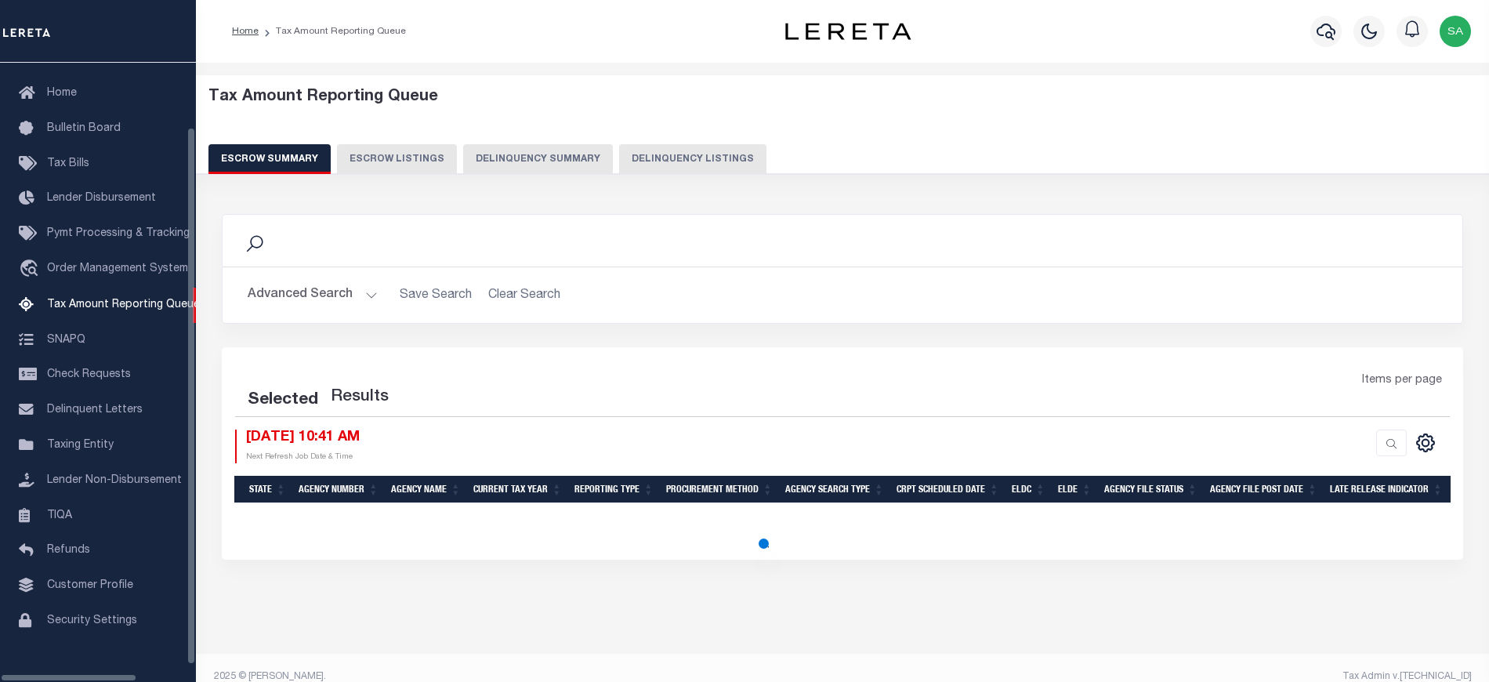
select select "100"
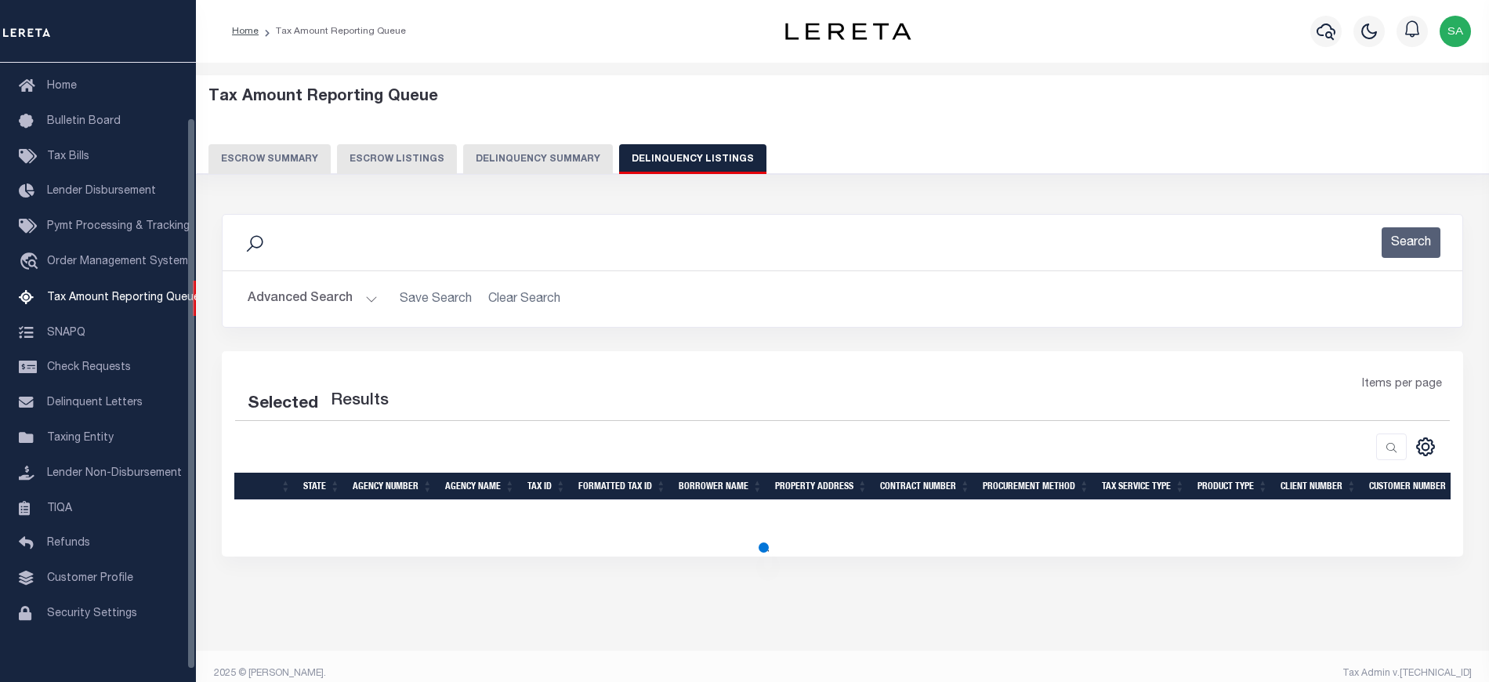
click at [340, 305] on button "Advanced Search" at bounding box center [313, 299] width 130 height 31
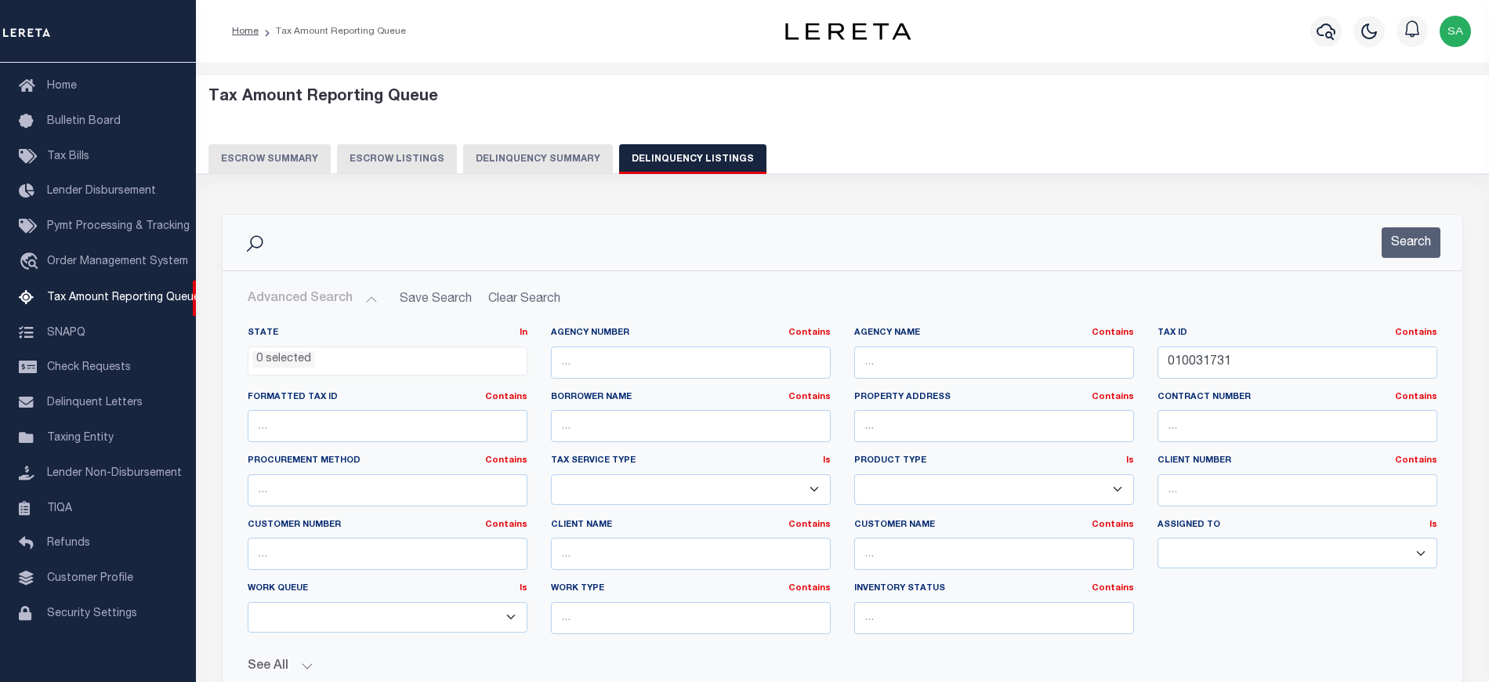
select select "100"
click at [1196, 357] on input "010031731" at bounding box center [1297, 362] width 280 height 32
paste input "960"
type input "010031960"
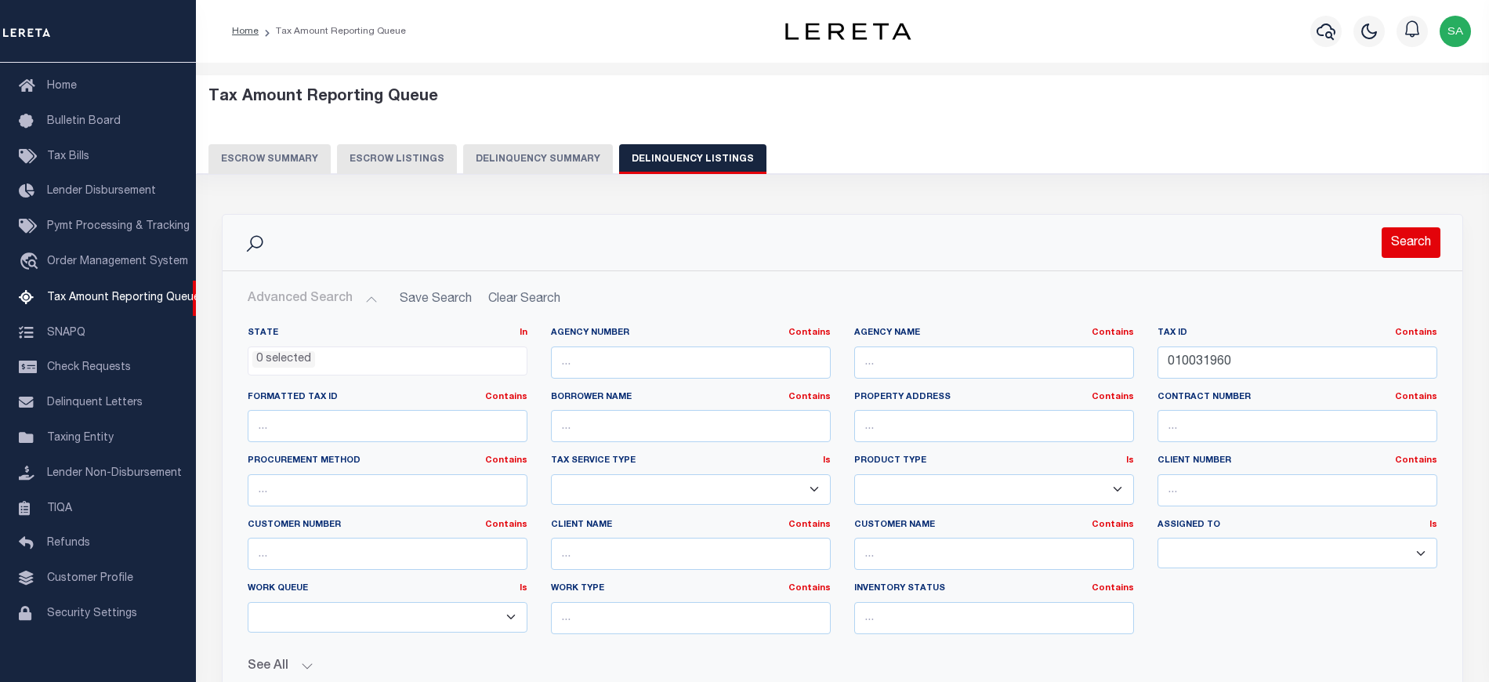
click at [1387, 251] on button "Search" at bounding box center [1410, 242] width 59 height 31
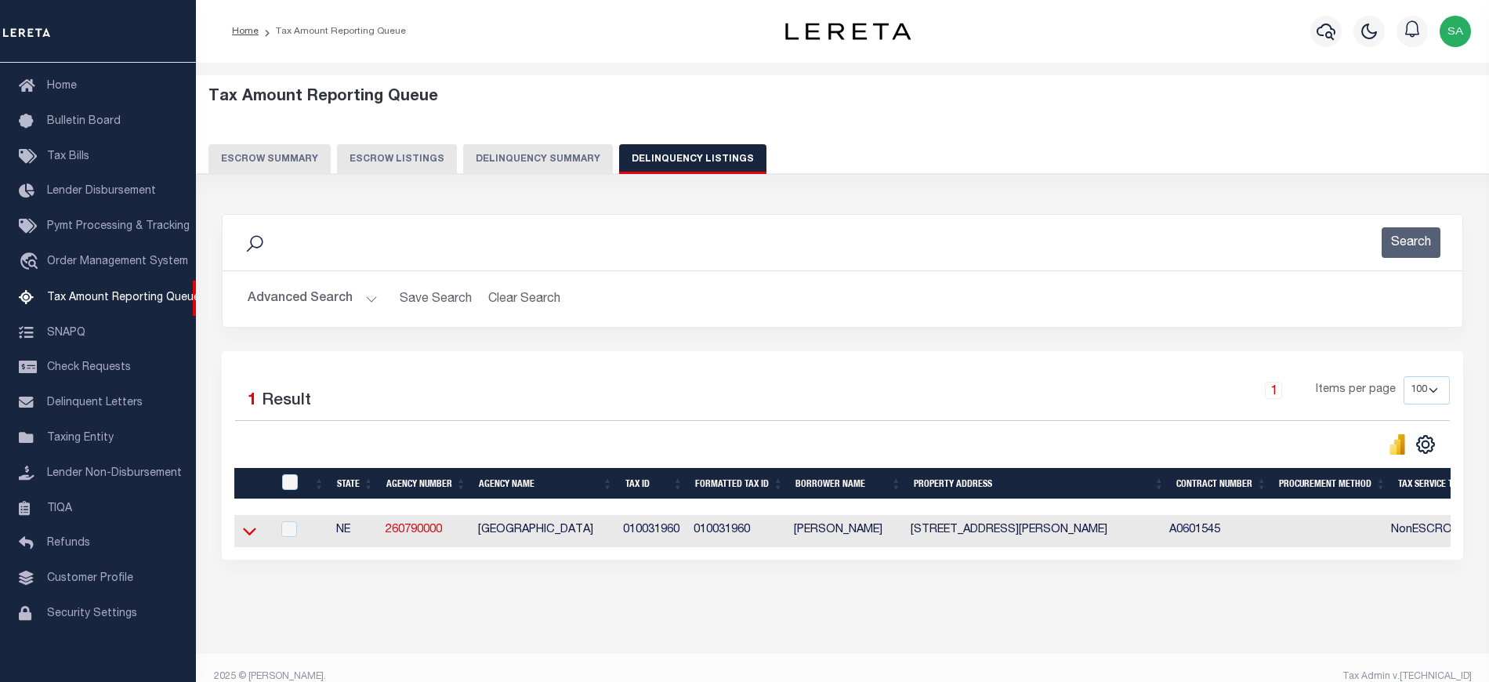
click at [251, 537] on icon at bounding box center [249, 531] width 13 height 16
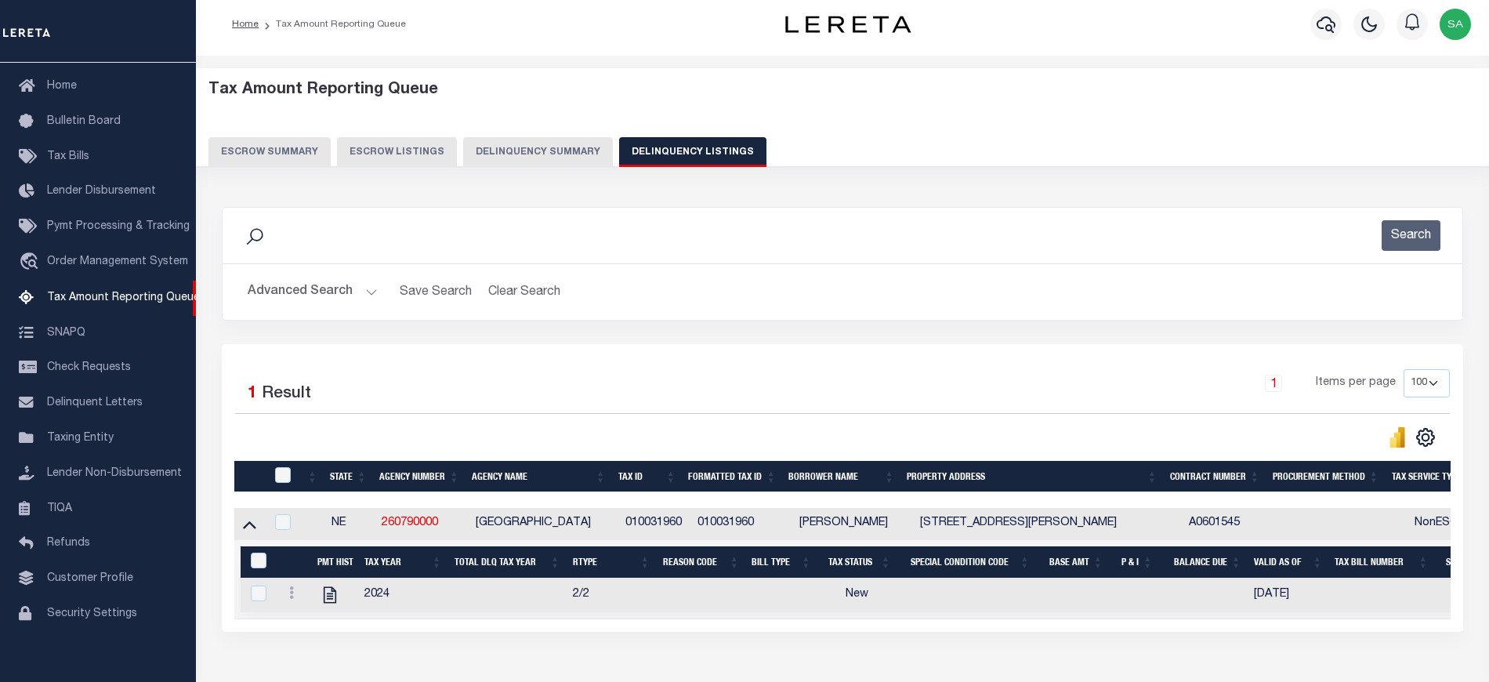
scroll to position [104, 0]
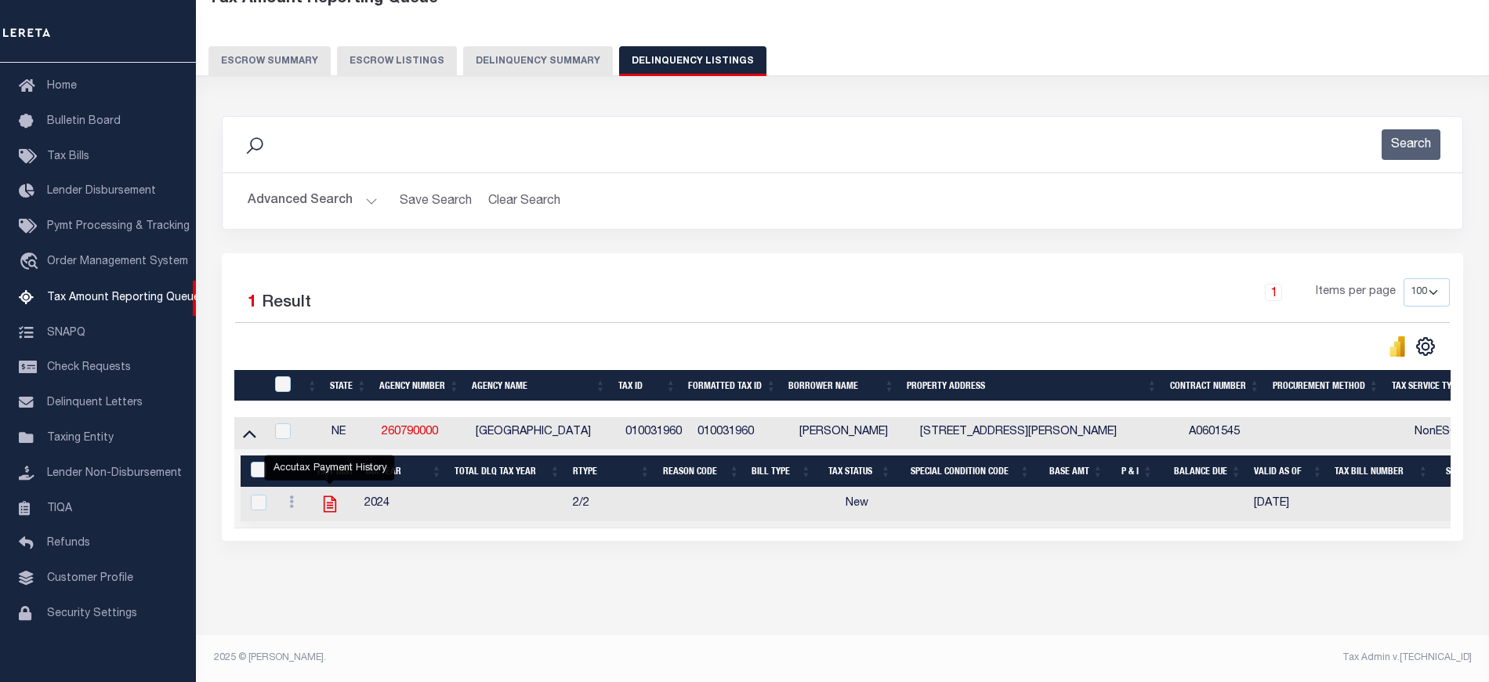
click at [335, 505] on icon "" at bounding box center [329, 504] width 13 height 16
checkbox input "true"
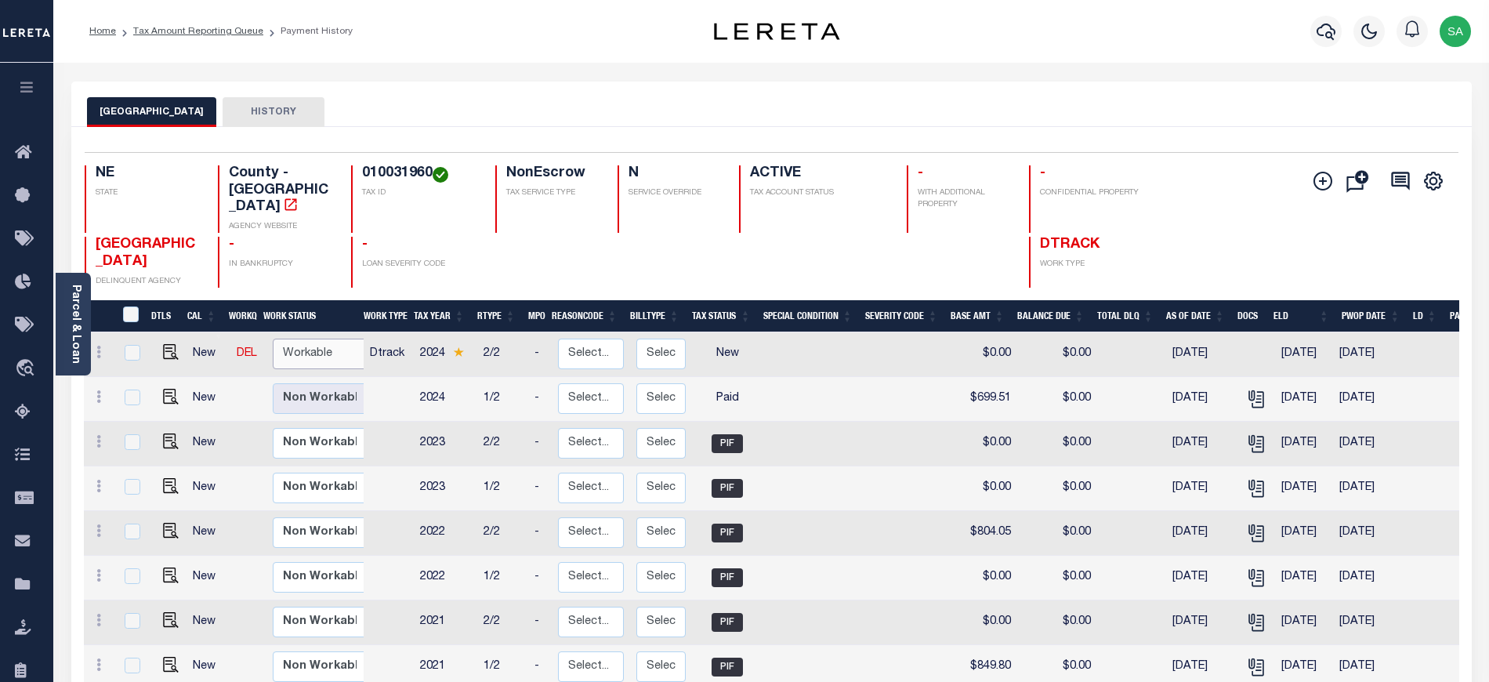
click at [349, 359] on select "Non Workable Workable" at bounding box center [320, 353] width 94 height 31
checkbox input "true"
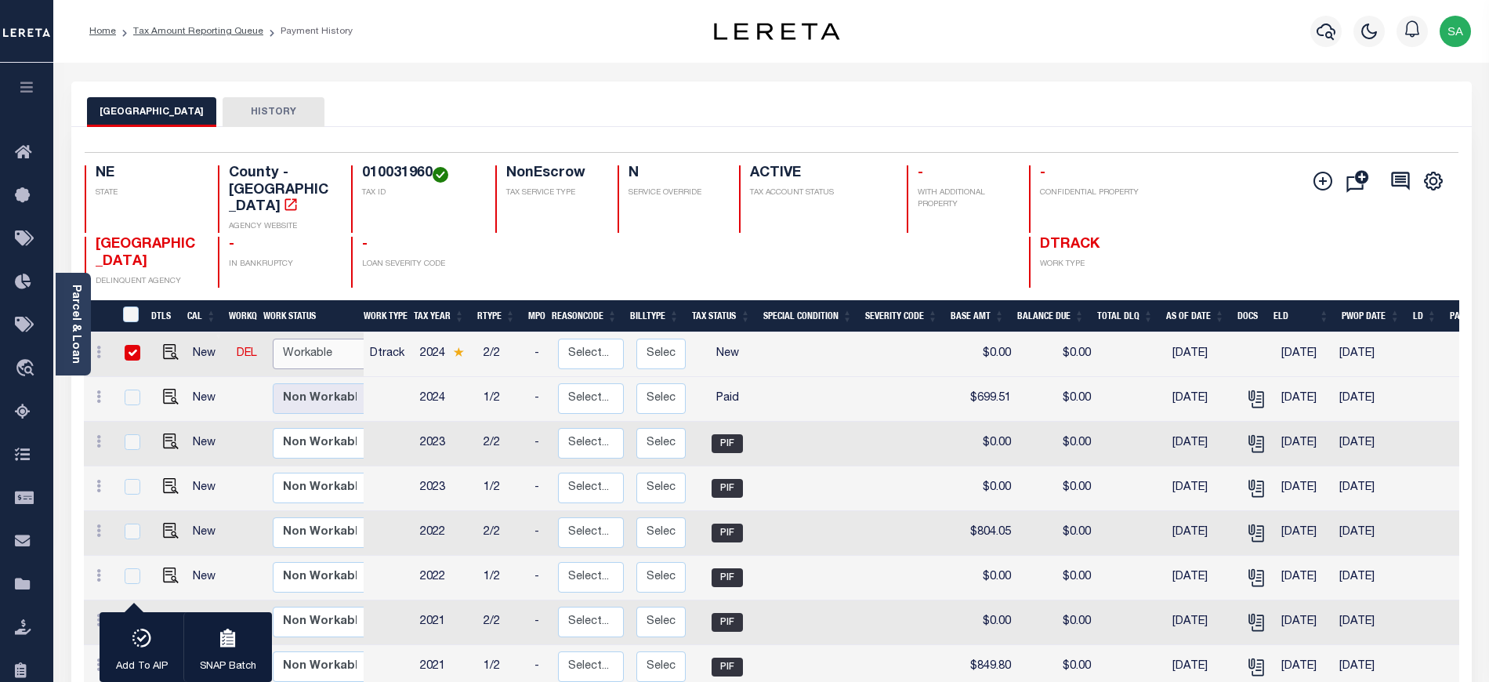
select select "true"
click at [273, 338] on select "Non Workable Workable" at bounding box center [320, 353] width 94 height 31
checkbox input "false"
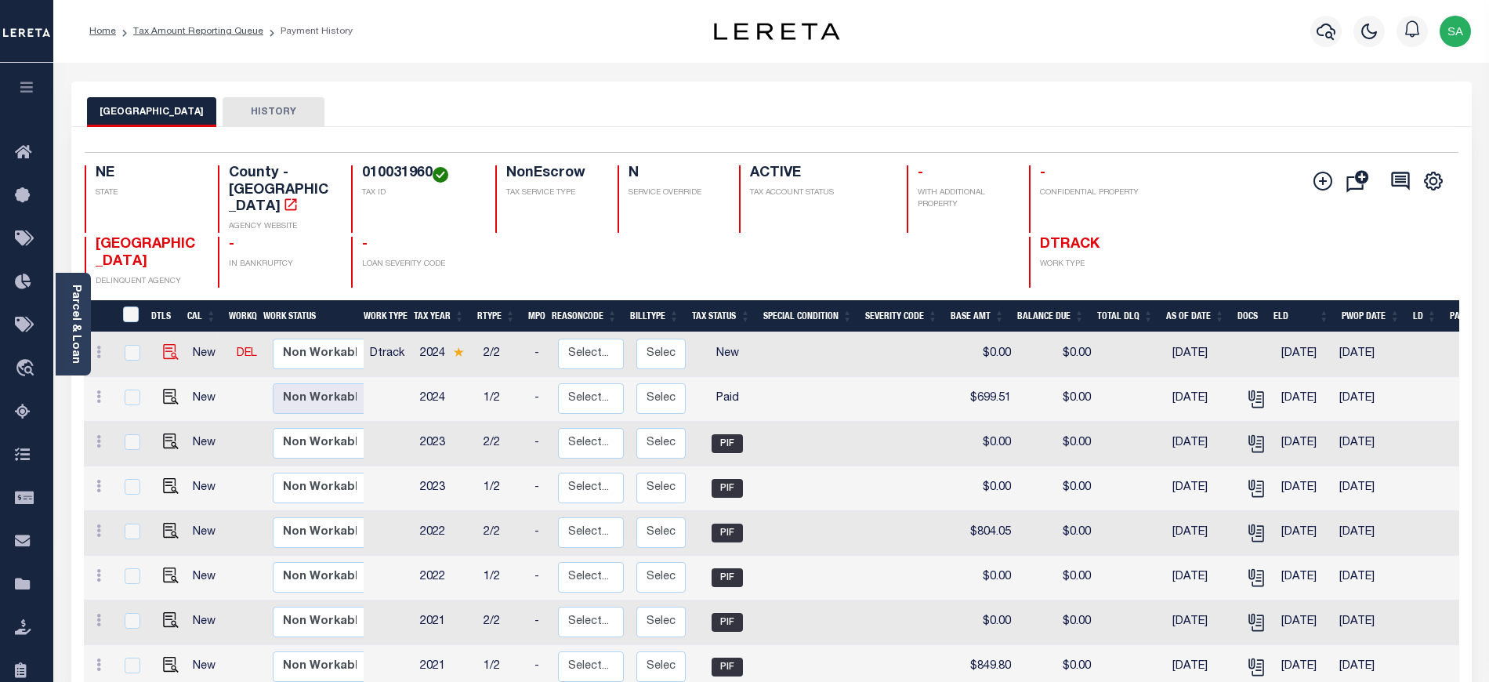
click at [163, 349] on img "" at bounding box center [171, 352] width 16 height 16
checkbox input "true"
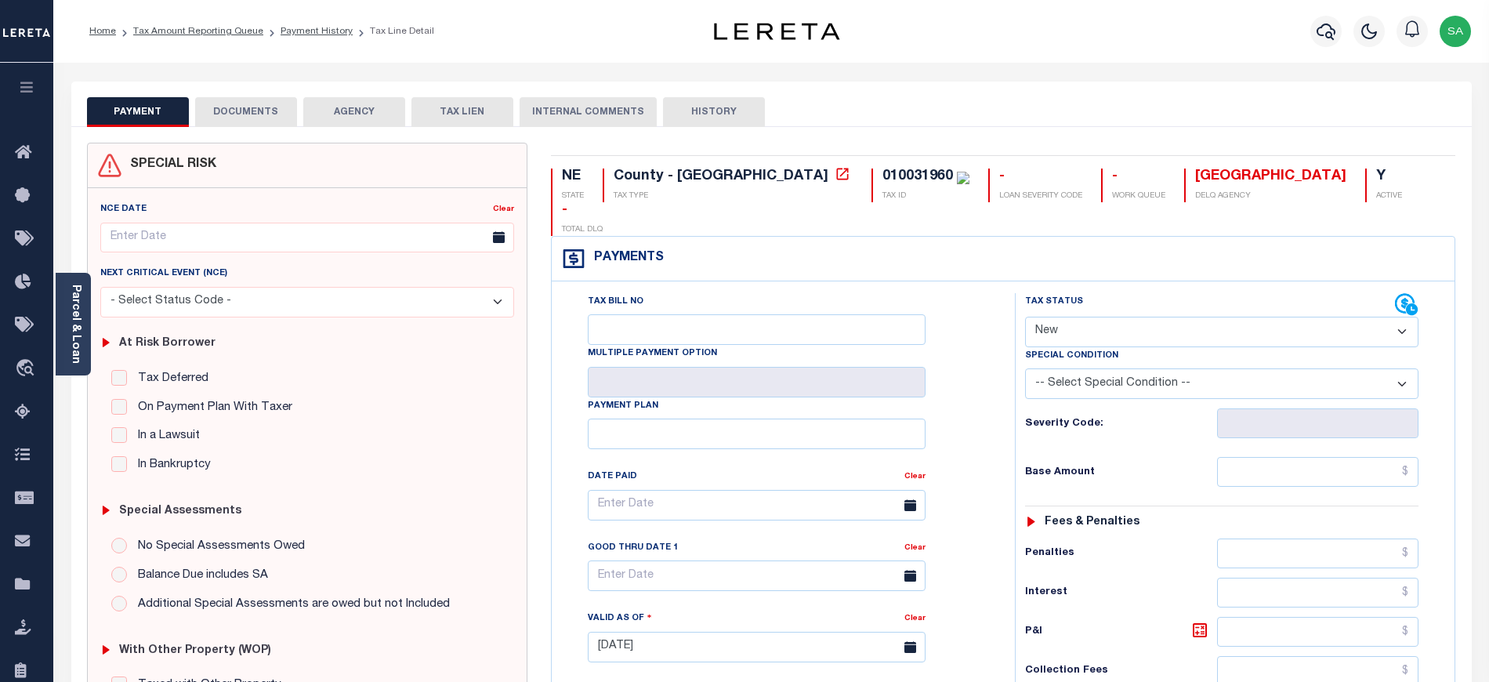
drag, startPoint x: 1069, startPoint y: 299, endPoint x: 1066, endPoint y: 315, distance: 16.6
click at [1069, 317] on select "- Select Status Code - Open Due/Unpaid Paid Incomplete No Tax Due Internal Refu…" at bounding box center [1221, 332] width 393 height 31
select select "PYD"
click at [1025, 317] on select "- Select Status Code - Open Due/Unpaid Paid Incomplete No Tax Due Internal Refu…" at bounding box center [1221, 332] width 393 height 31
type input "[DATE]"
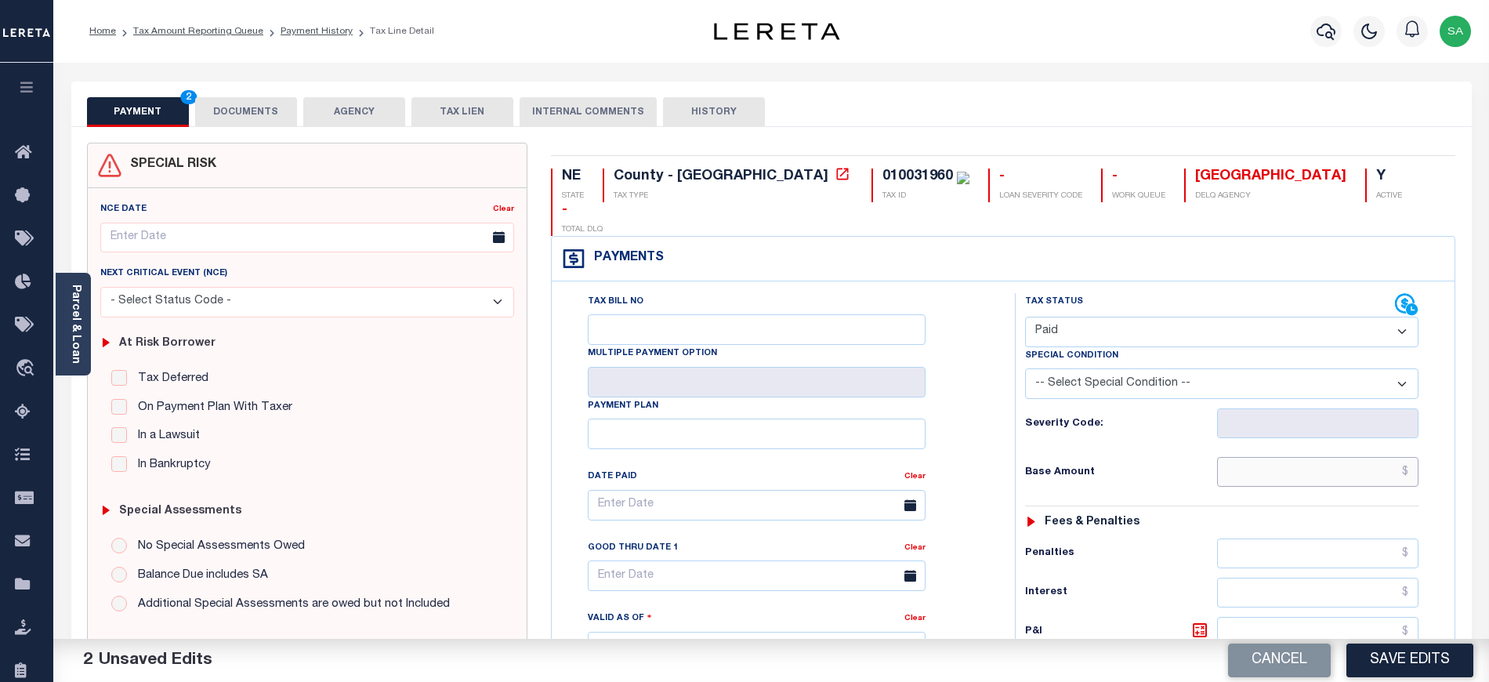
click at [1283, 457] on input "text" at bounding box center [1318, 472] width 202 height 30
type input "$0.00"
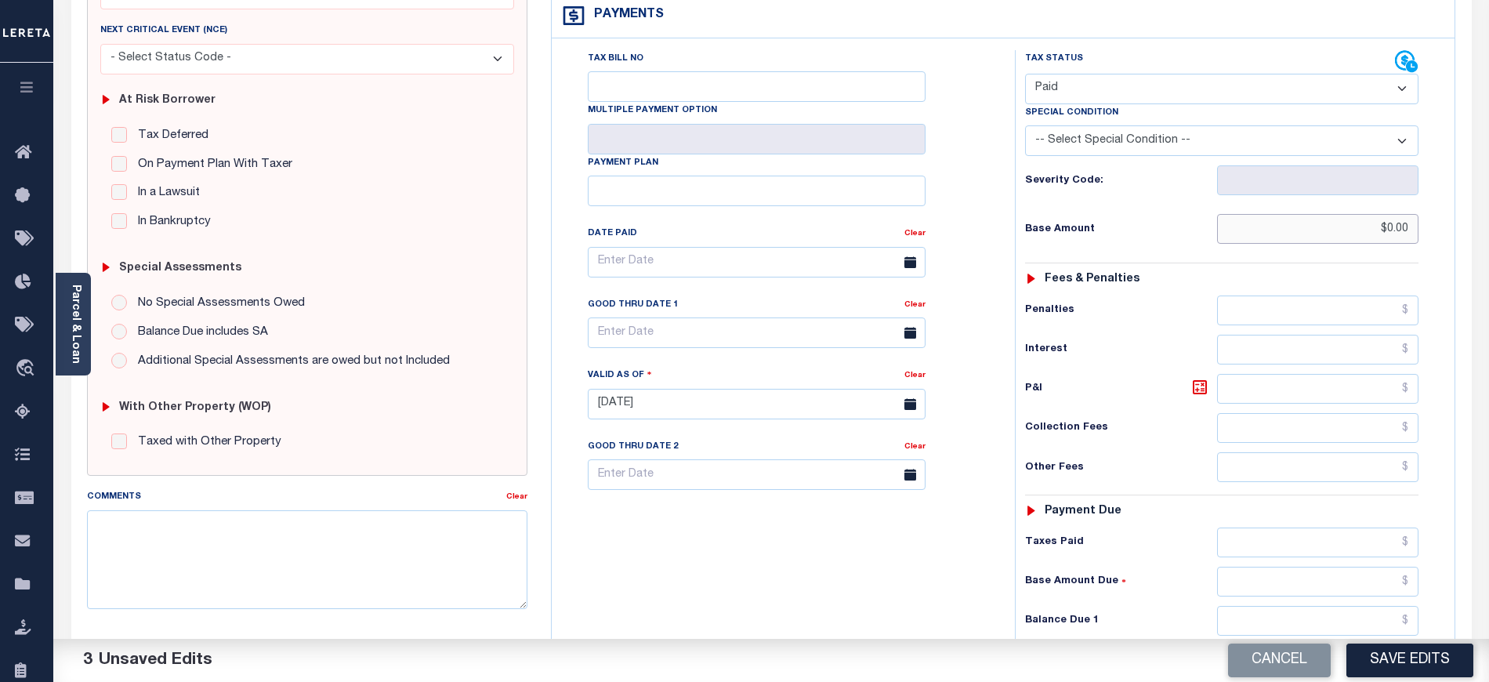
scroll to position [490, 0]
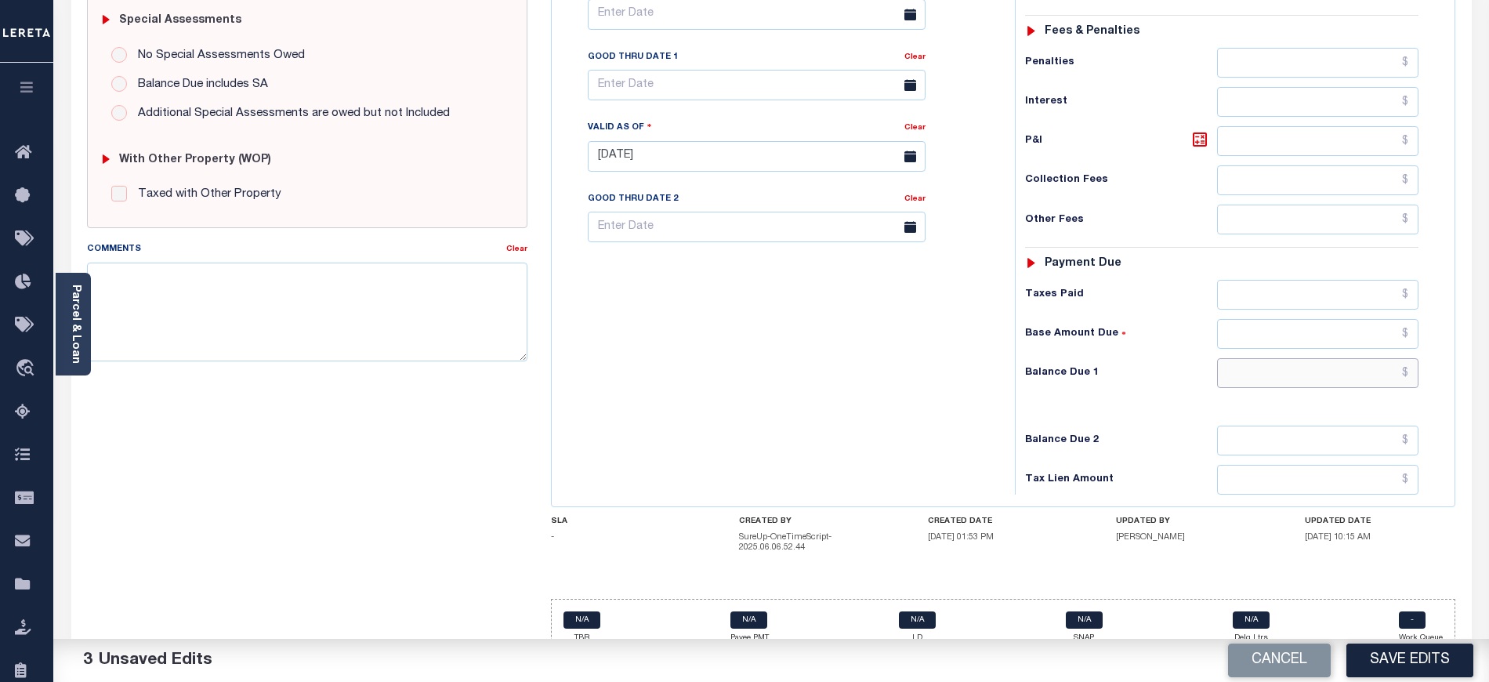
click at [1246, 358] on input "text" at bounding box center [1318, 373] width 202 height 30
type input "$0.00"
click at [834, 340] on div "Tax Bill No Multiple Payment Option Payment Plan Clear" at bounding box center [779, 149] width 447 height 692
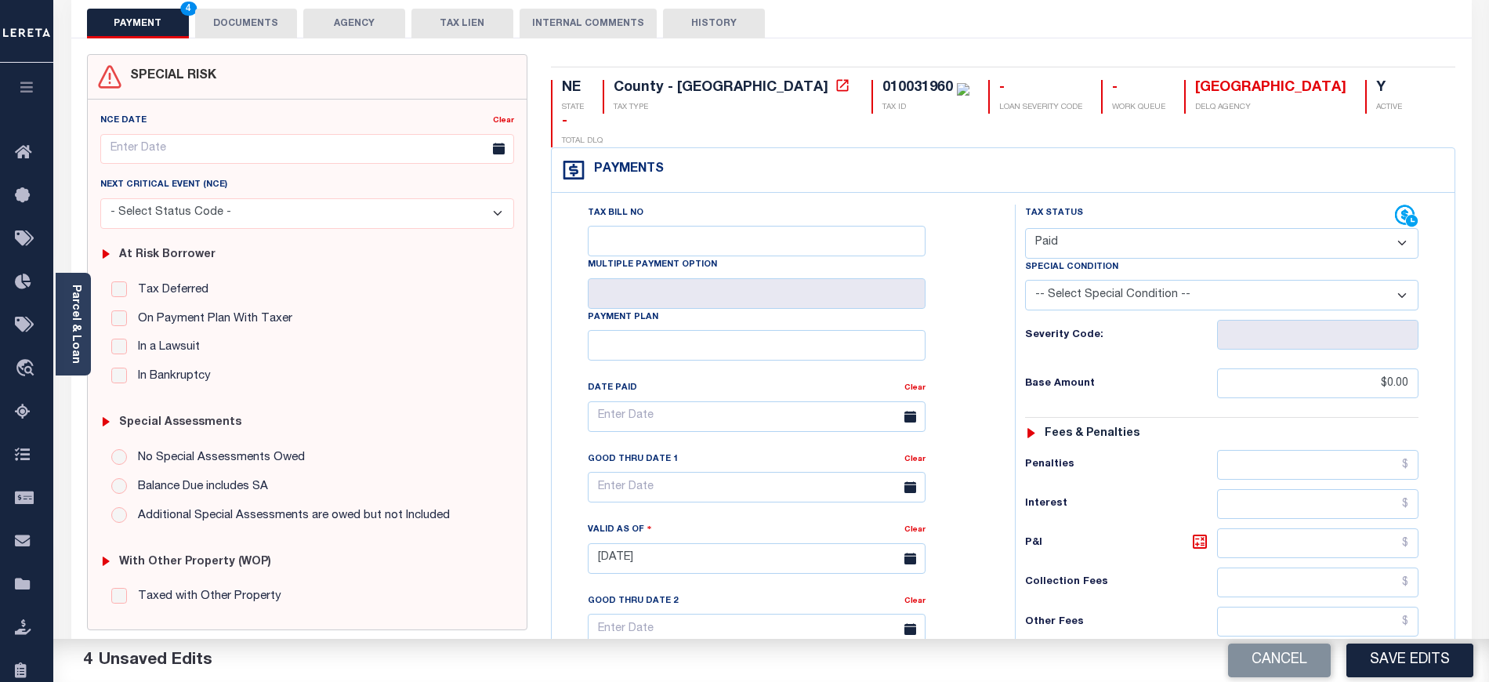
scroll to position [0, 0]
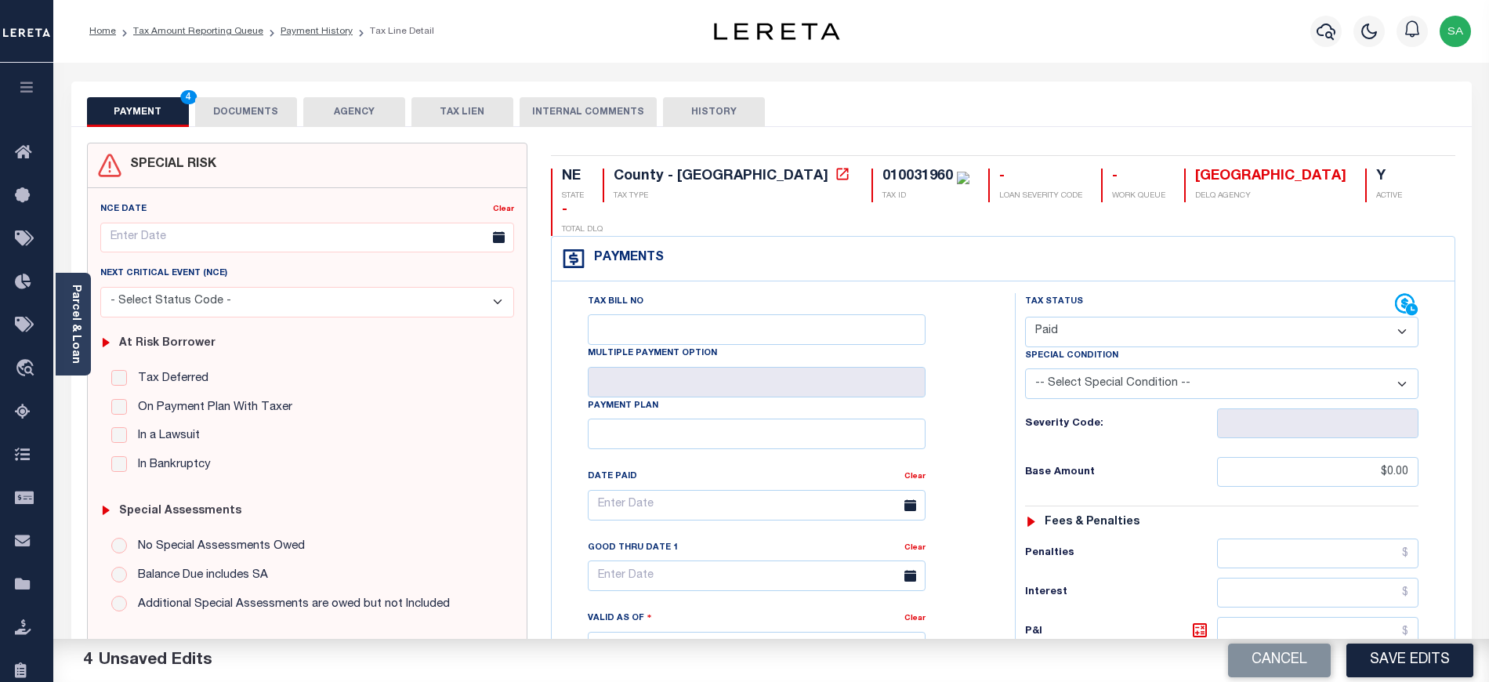
click at [232, 107] on button "DOCUMENTS" at bounding box center [246, 112] width 102 height 30
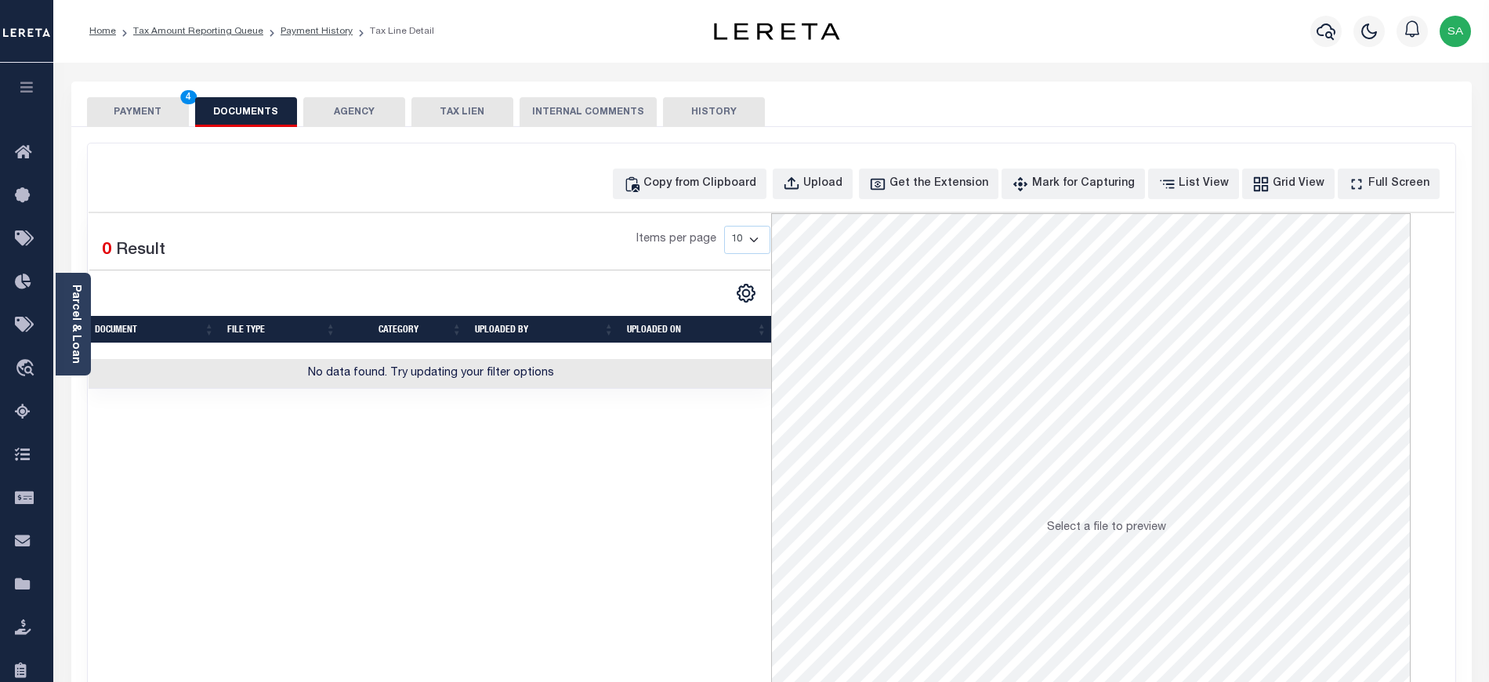
click at [807, 208] on div "Copy from Clipboard Upload Get the Extension Mark for Capturing Got it List Vie…" at bounding box center [771, 419] width 1367 height 552
click at [737, 188] on div "Copy from Clipboard" at bounding box center [699, 184] width 113 height 17
select select "POP"
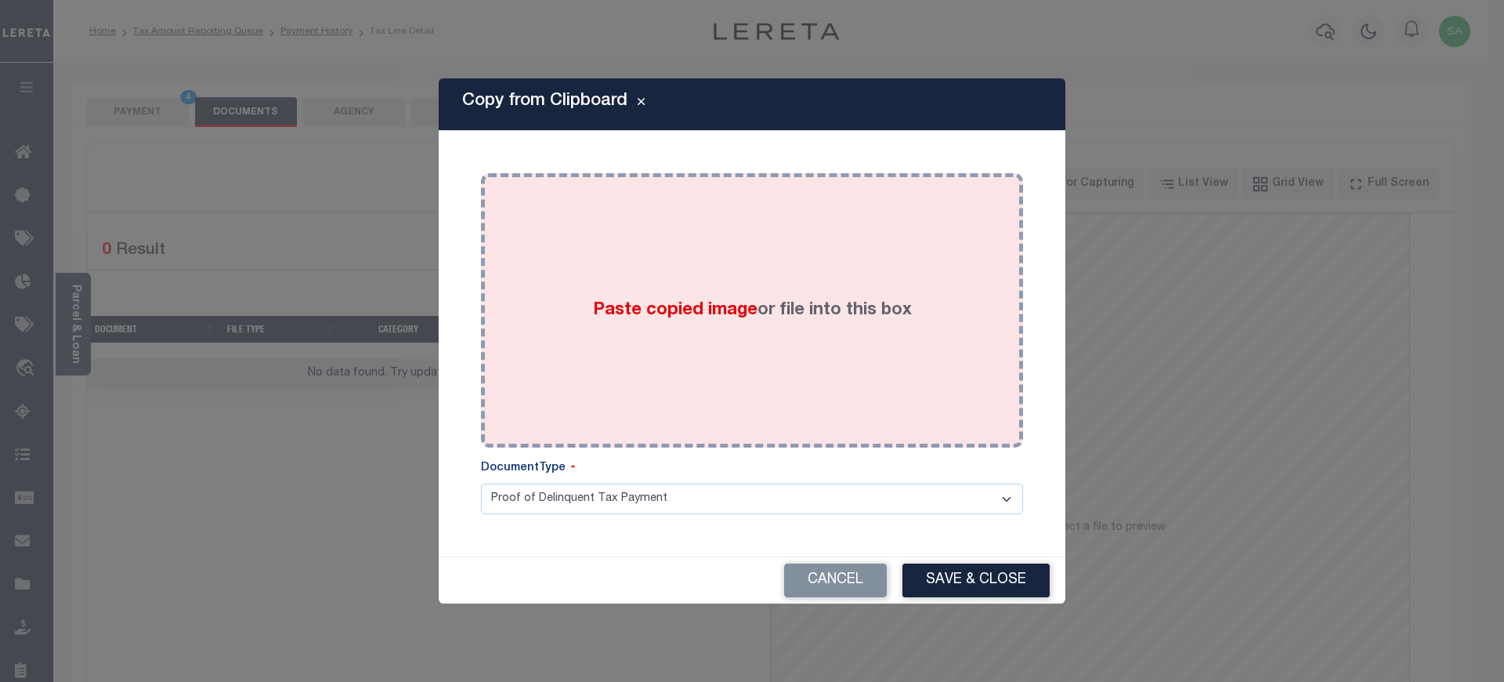
click at [759, 382] on div "Paste copied image or file into this box" at bounding box center [752, 310] width 519 height 251
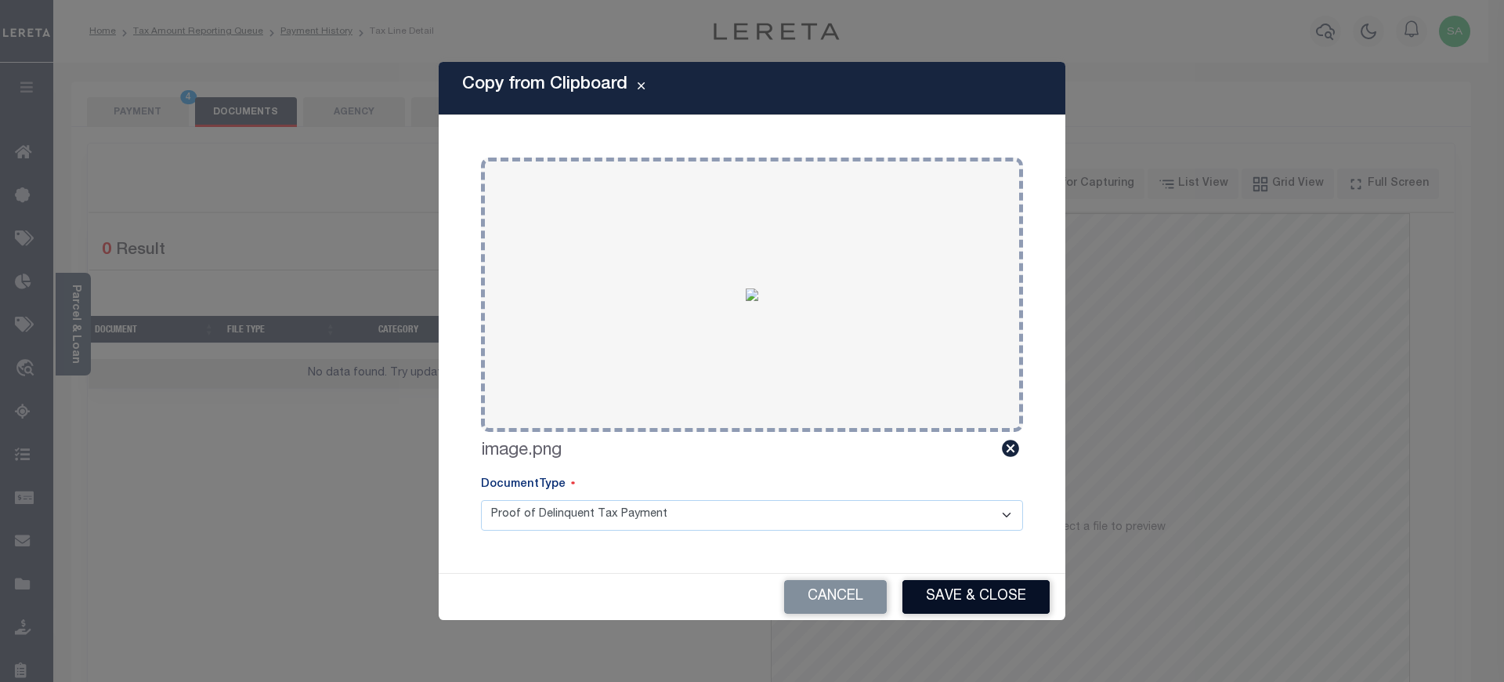
click at [982, 603] on button "Save & Close" at bounding box center [976, 597] width 147 height 34
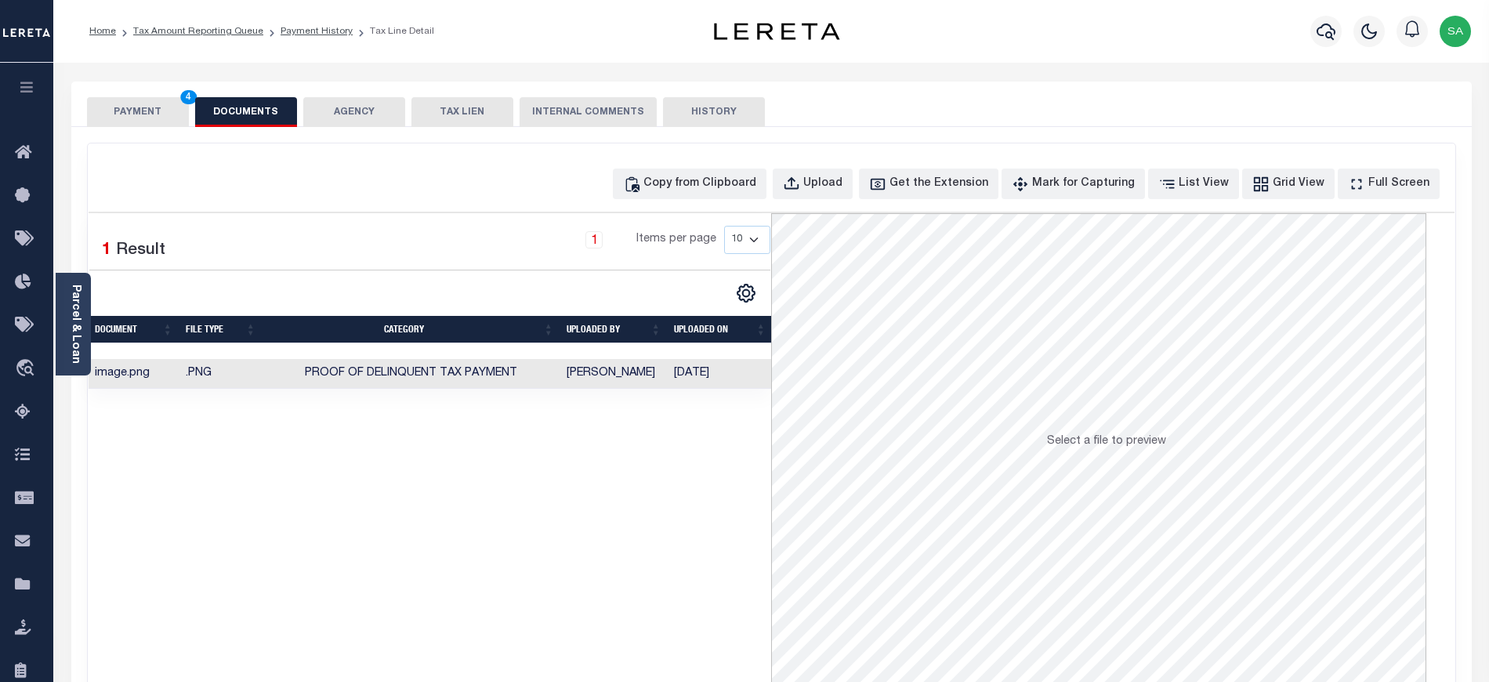
click at [158, 105] on button "PAYMENT 4" at bounding box center [138, 112] width 102 height 30
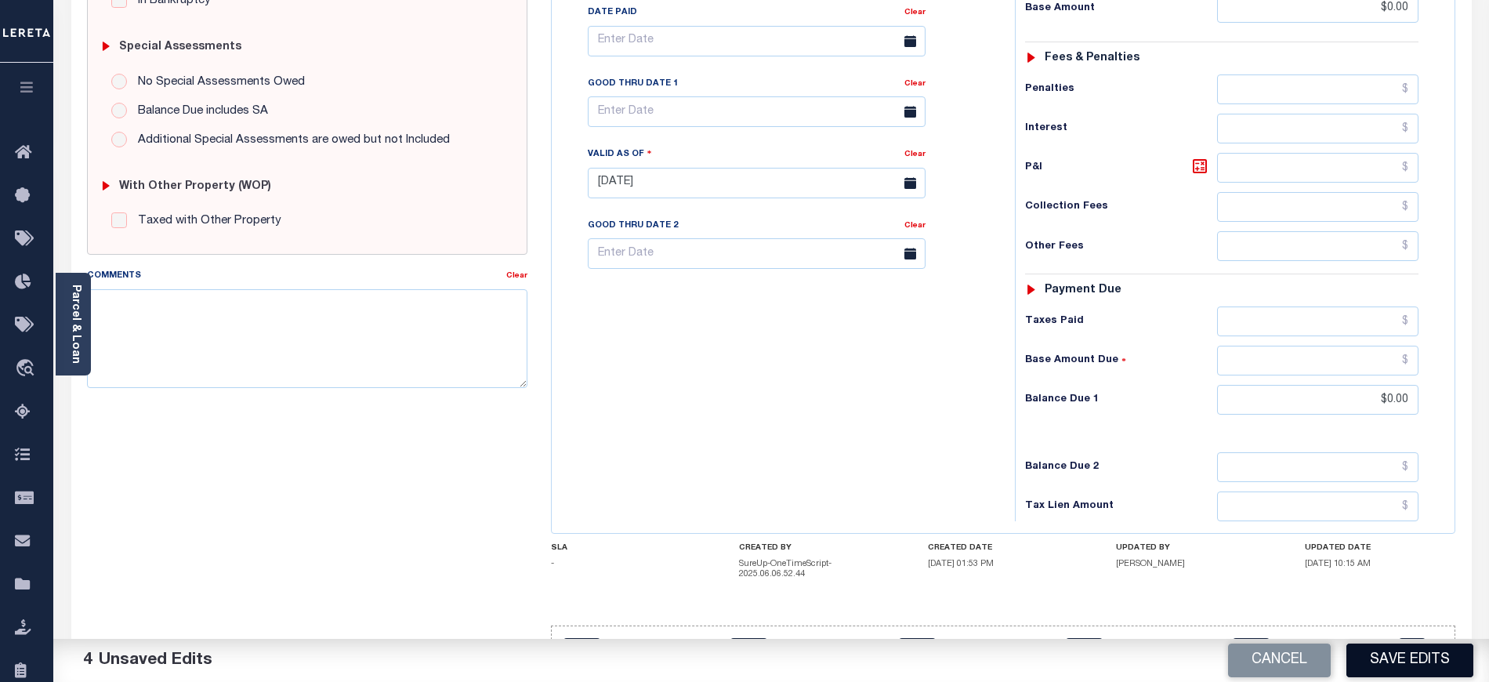
scroll to position [487, 0]
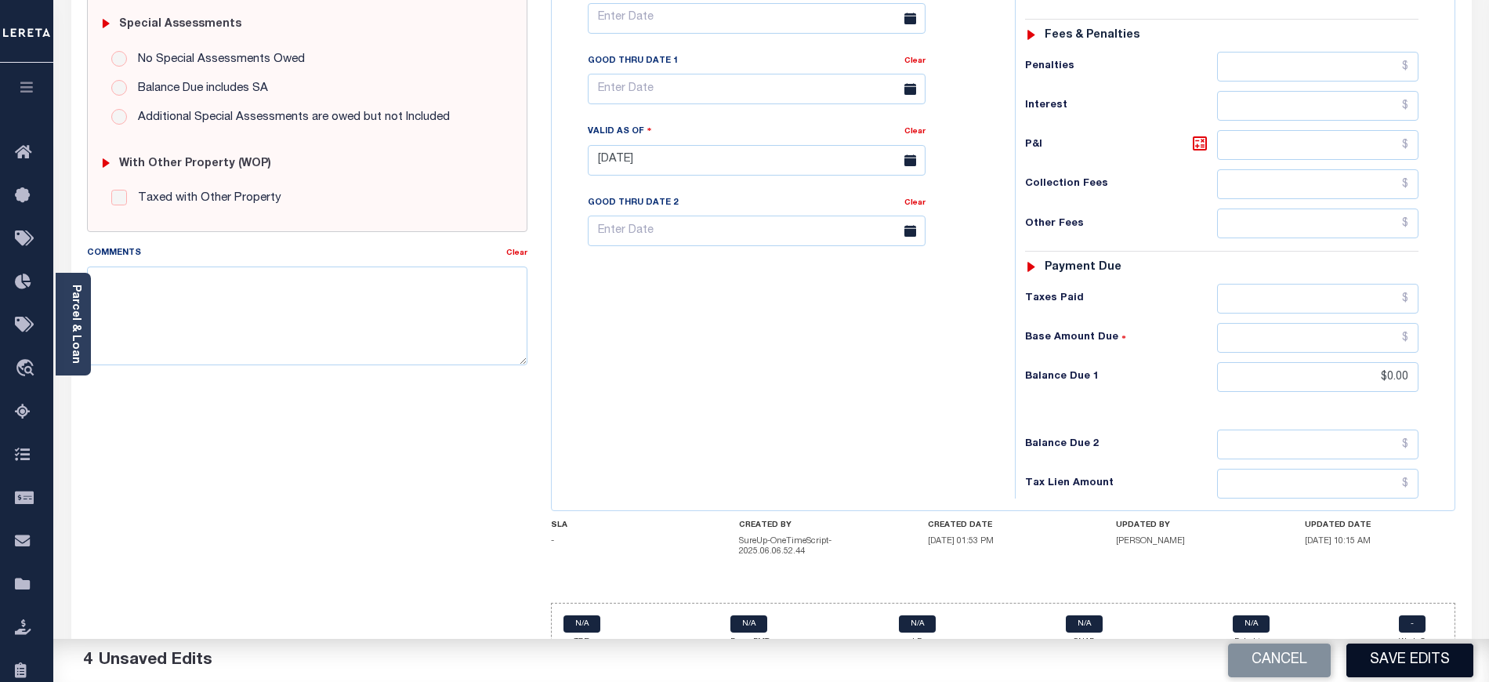
click at [1392, 655] on button "Save Edits" at bounding box center [1409, 660] width 127 height 34
